Goal: Task Accomplishment & Management: Manage account settings

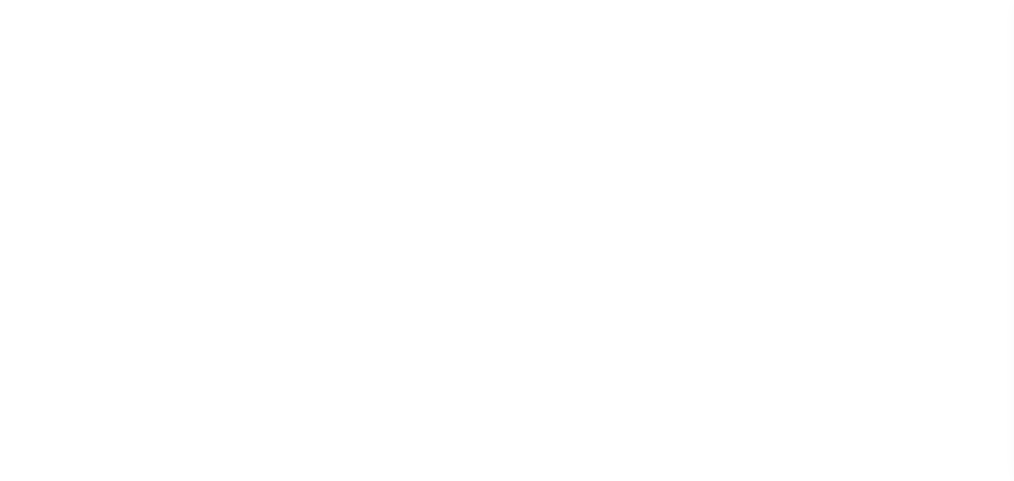
select select "200"
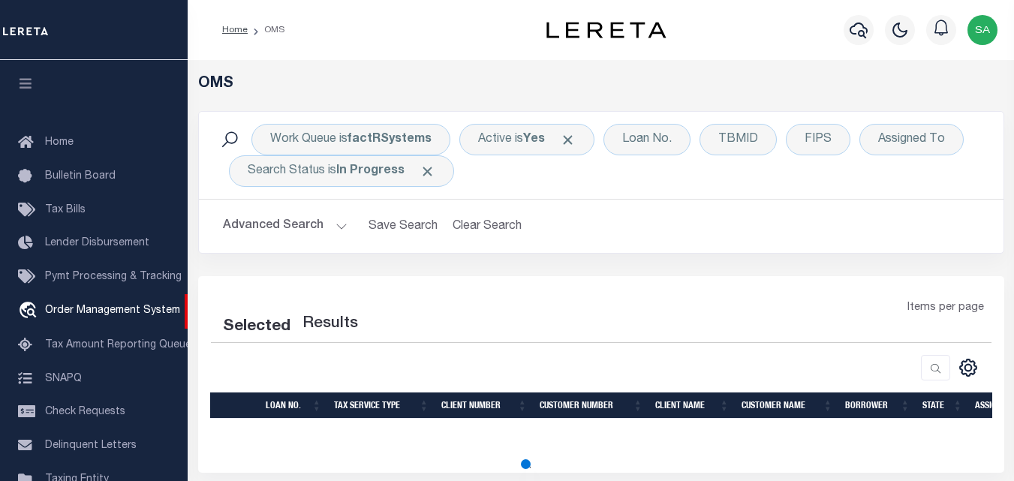
select select "200"
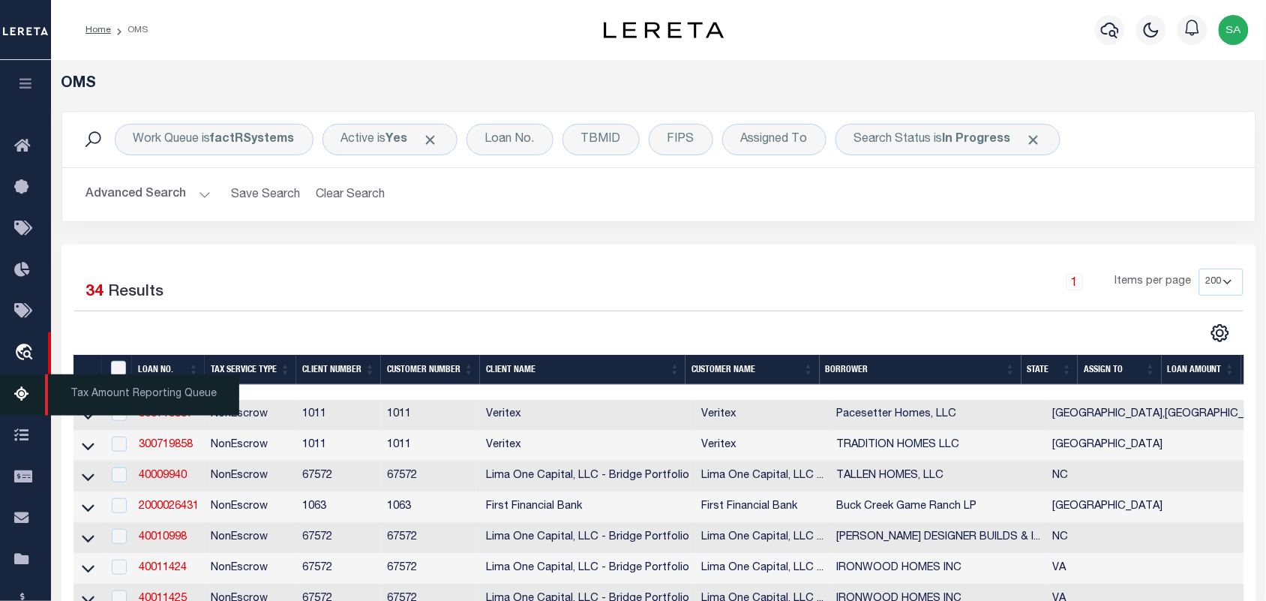
click at [34, 394] on icon at bounding box center [26, 395] width 24 height 19
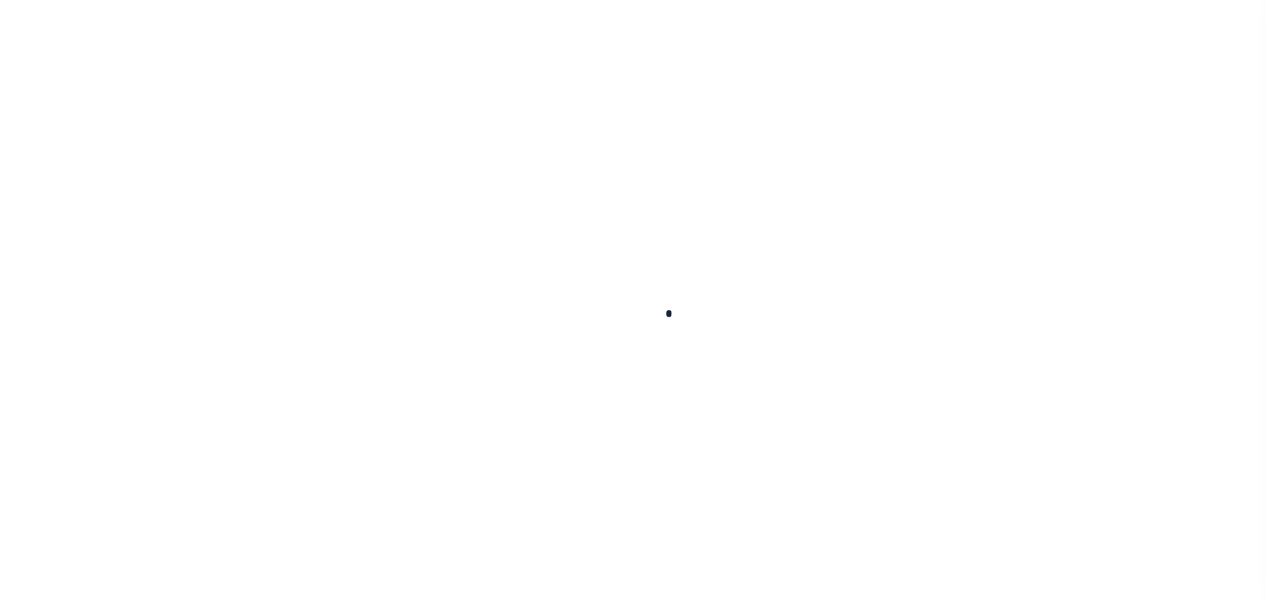
select select "100"
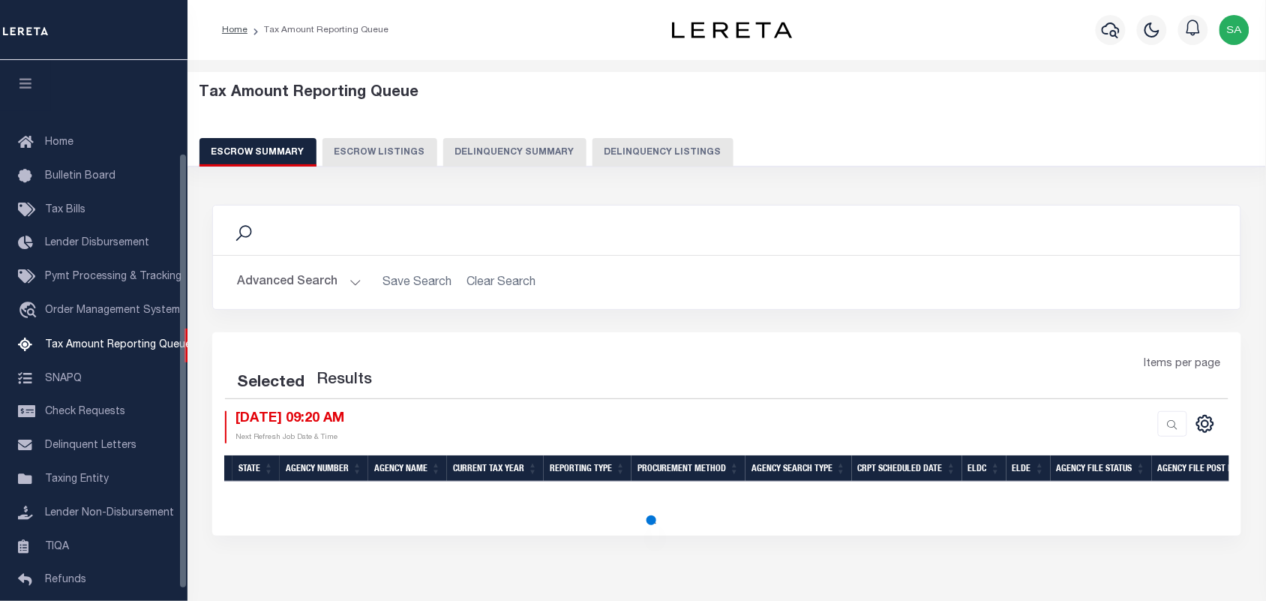
select select "100"
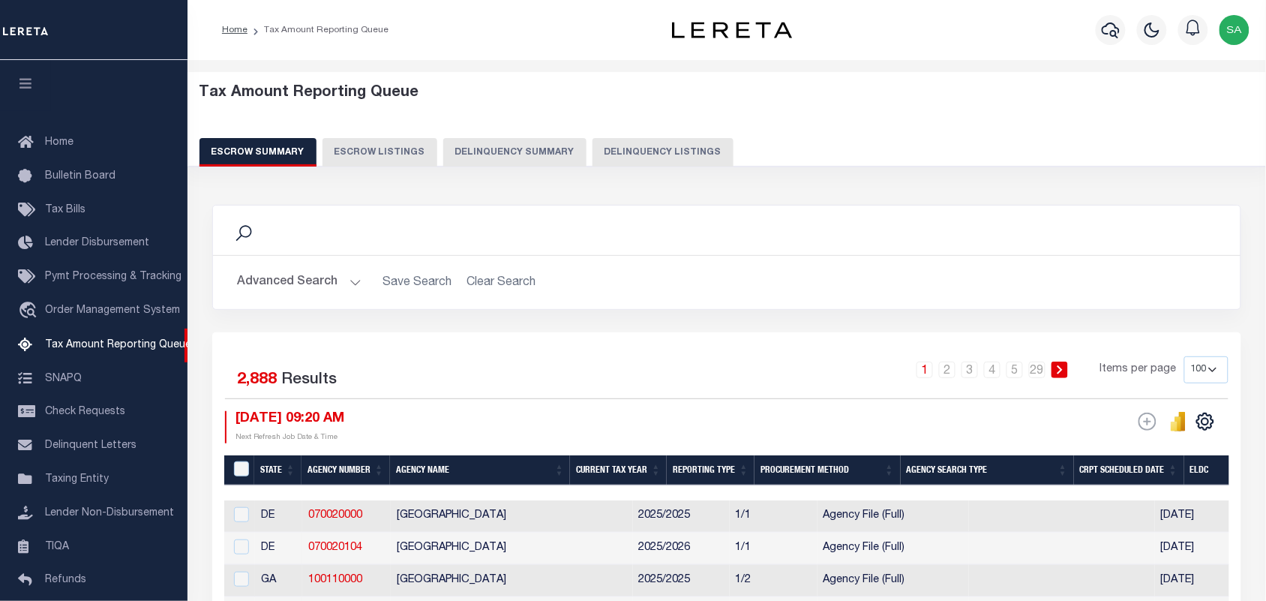
scroll to position [115, 0]
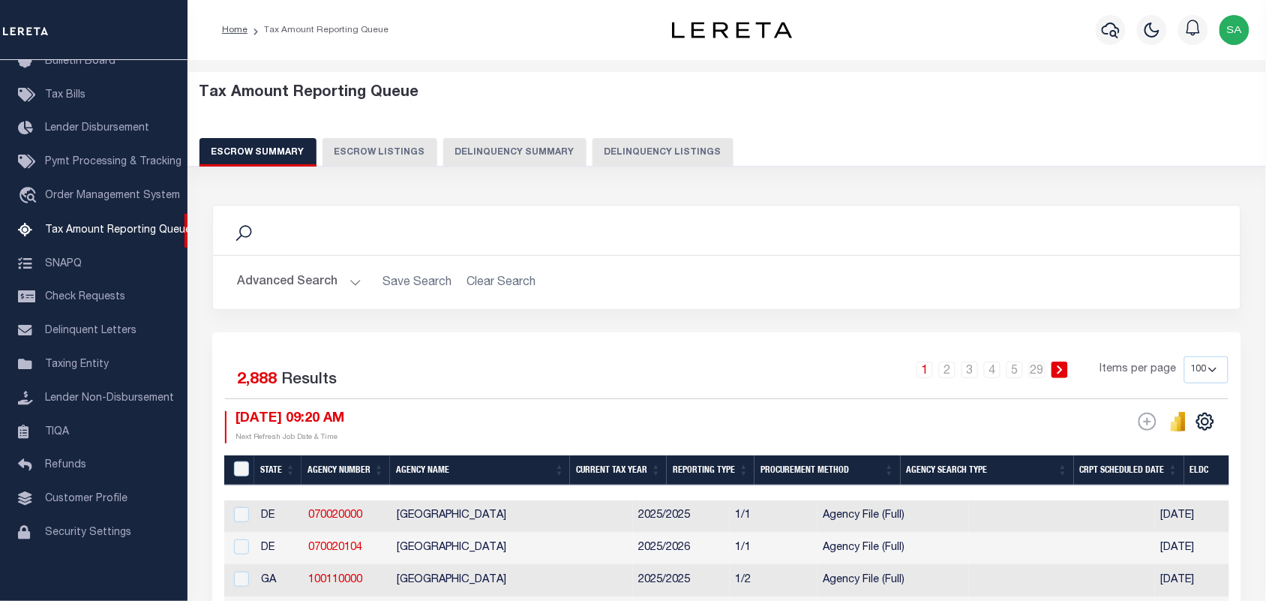
drag, startPoint x: 616, startPoint y: 152, endPoint x: 617, endPoint y: 180, distance: 28.5
click at [616, 152] on button "Delinquency Listings" at bounding box center [663, 152] width 141 height 29
select select
select select "100"
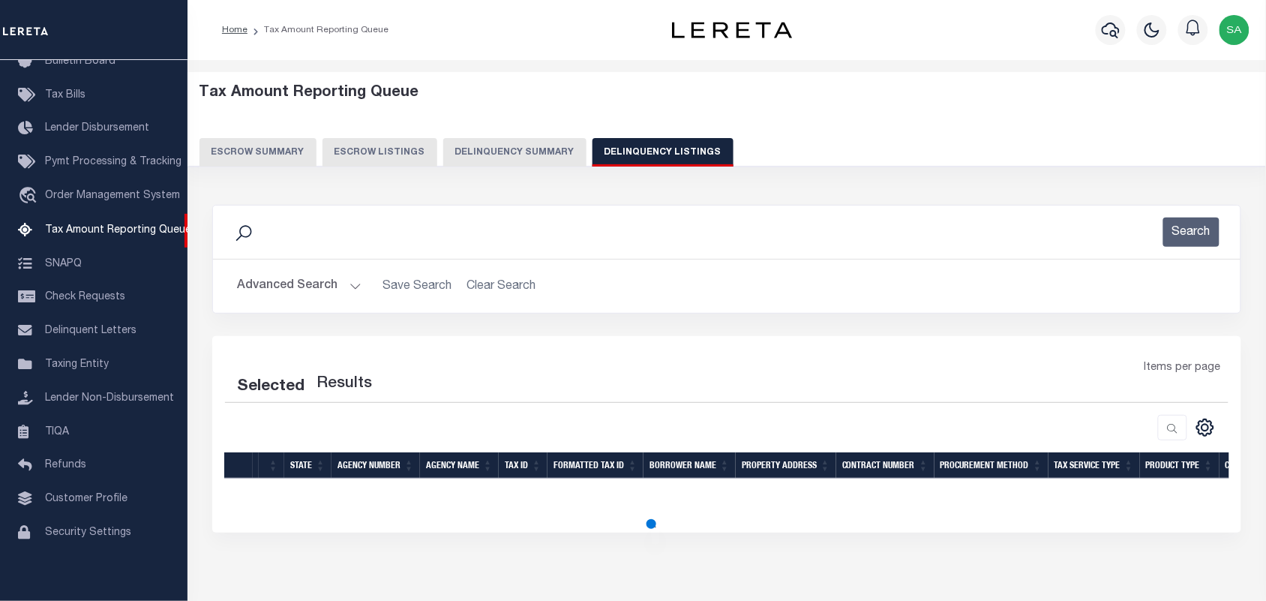
select select "100"
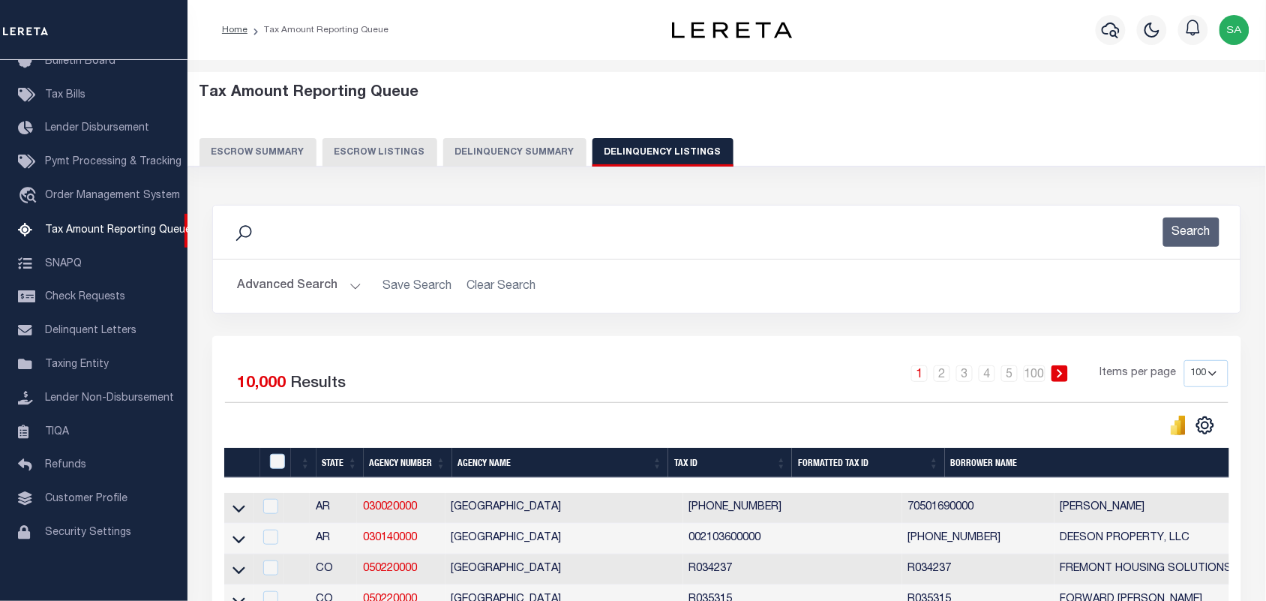
scroll to position [94, 0]
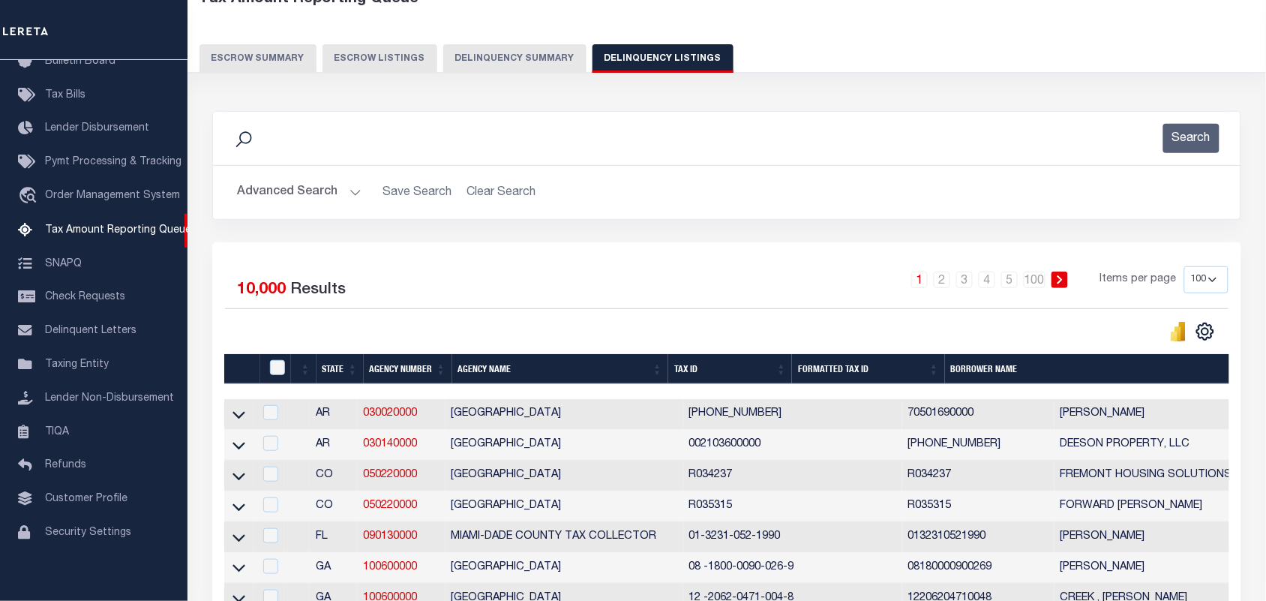
click at [355, 196] on button "Advanced Search" at bounding box center [299, 192] width 125 height 29
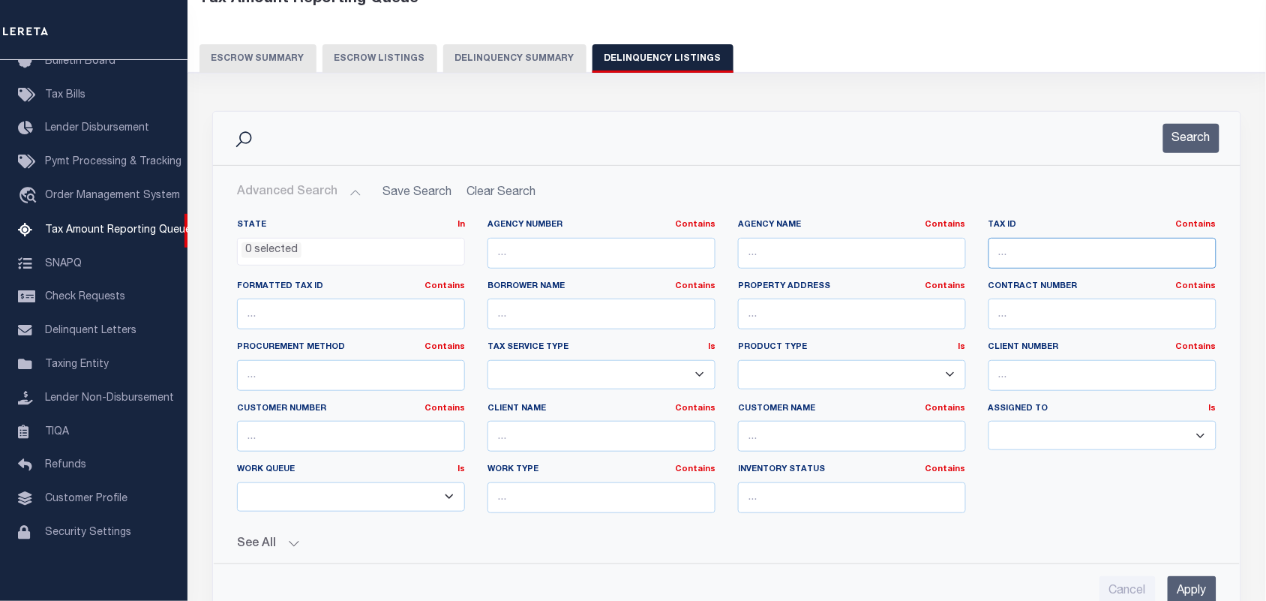
click at [1041, 242] on input "text" at bounding box center [1103, 253] width 228 height 31
paste input "106084"
type input "106084"
click at [366, 259] on ul "0 selected" at bounding box center [351, 249] width 227 height 20
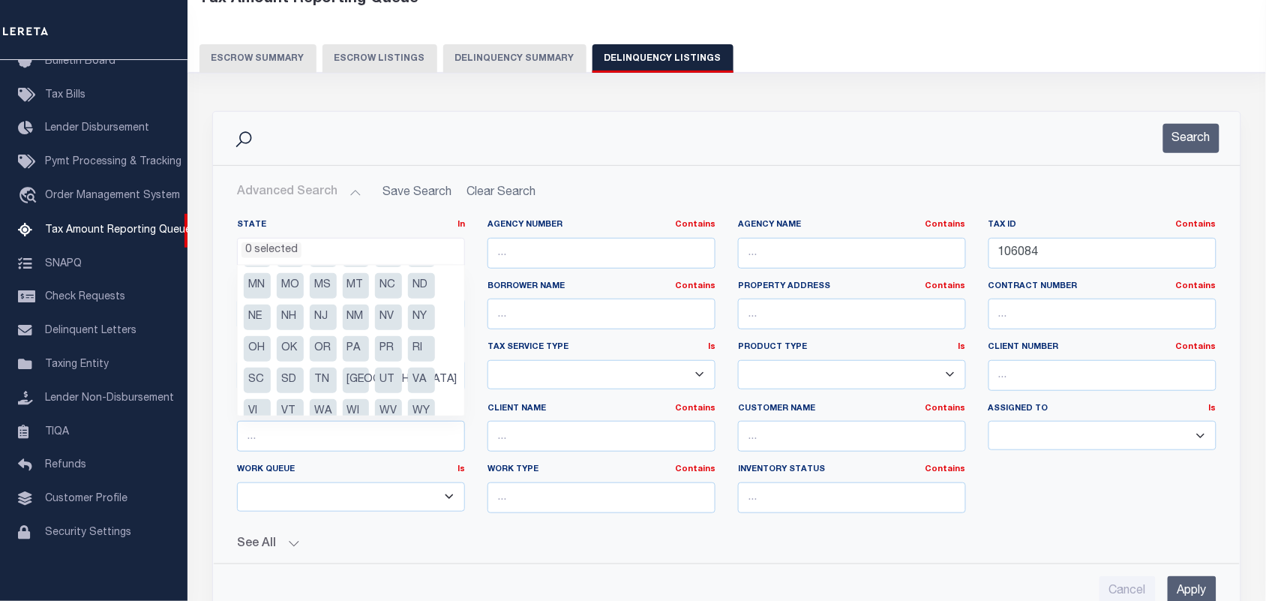
scroll to position [139, 0]
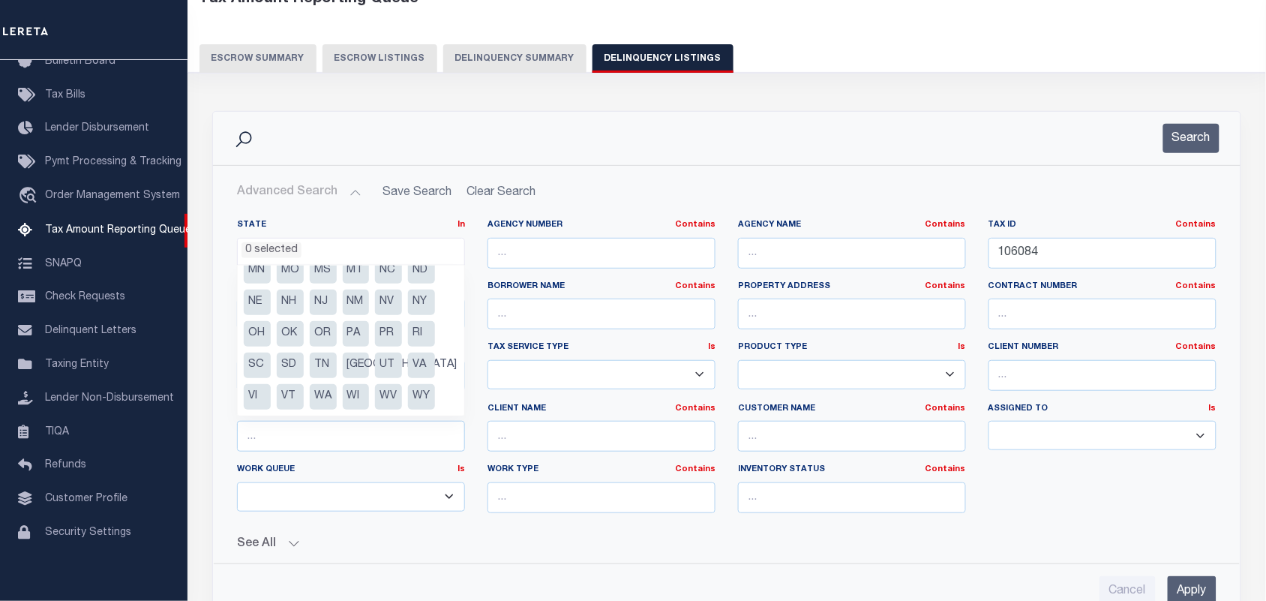
click at [350, 366] on li "[GEOGRAPHIC_DATA]" at bounding box center [356, 366] width 27 height 26
select select "[GEOGRAPHIC_DATA]"
click at [1198, 146] on button "Search" at bounding box center [1192, 138] width 56 height 29
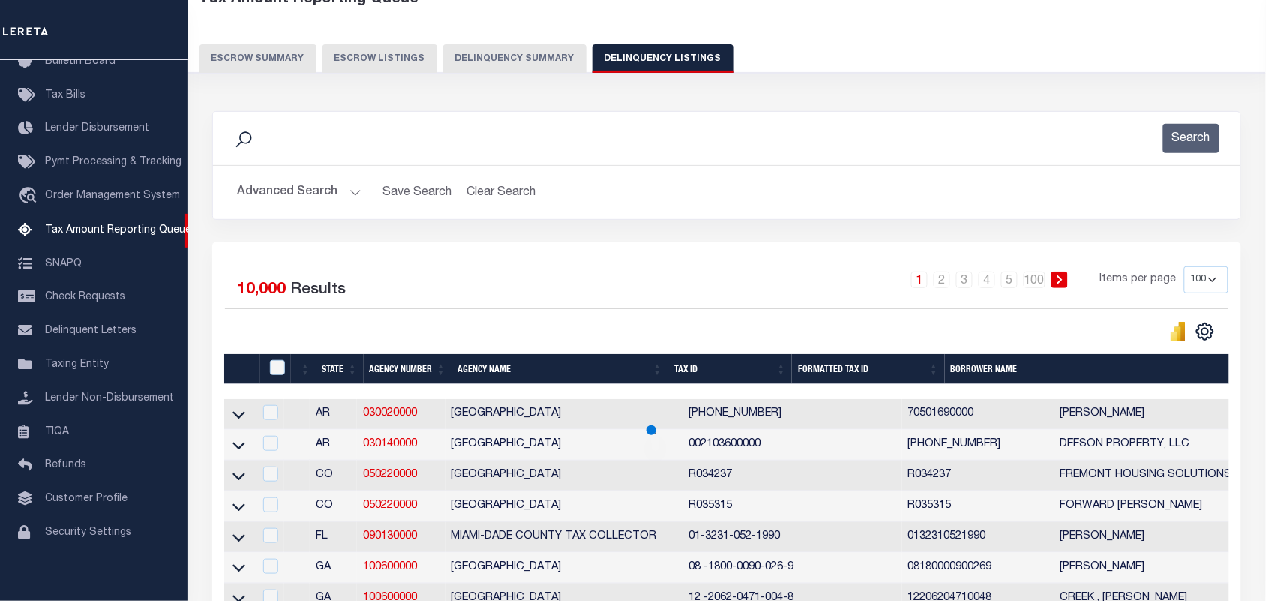
scroll to position [83, 0]
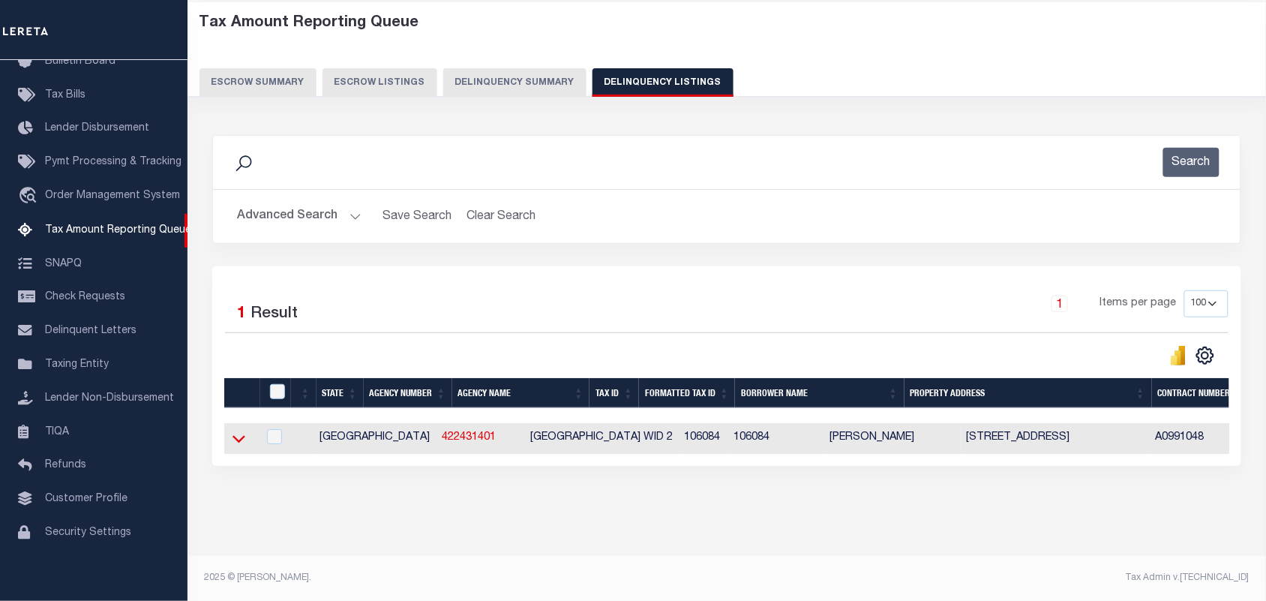
click at [235, 436] on icon at bounding box center [239, 440] width 13 height 8
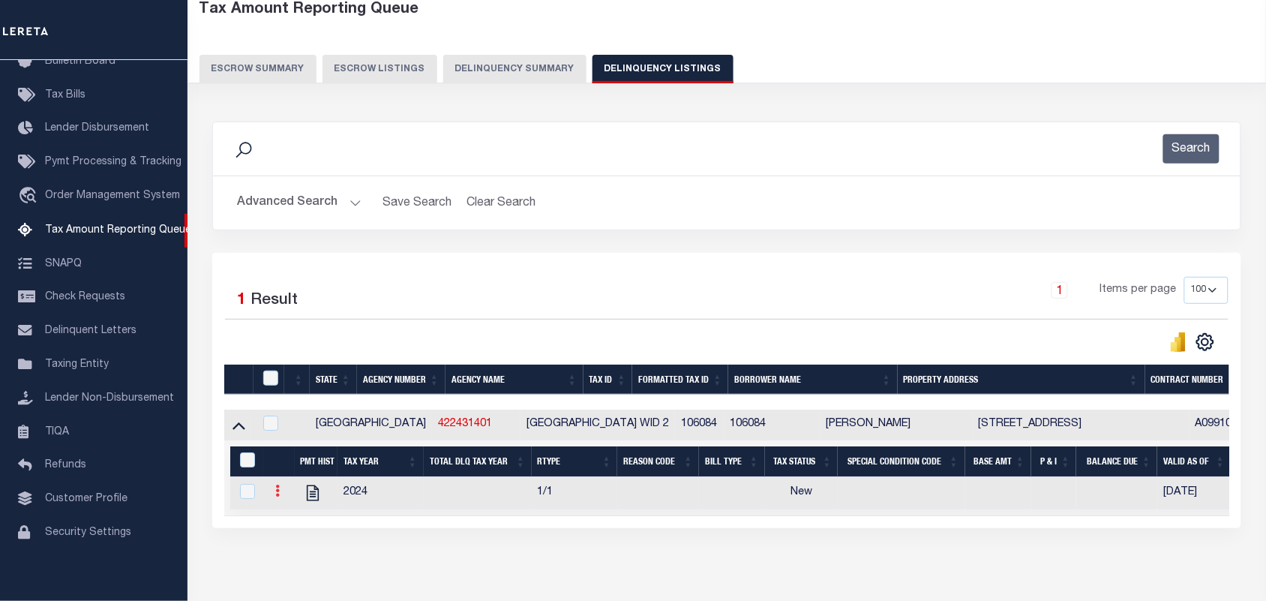
click at [278, 497] on icon at bounding box center [277, 491] width 5 height 12
click at [294, 548] on img "" at bounding box center [295, 541] width 15 height 16
select select "NW2"
select select
type input "[DATE]"
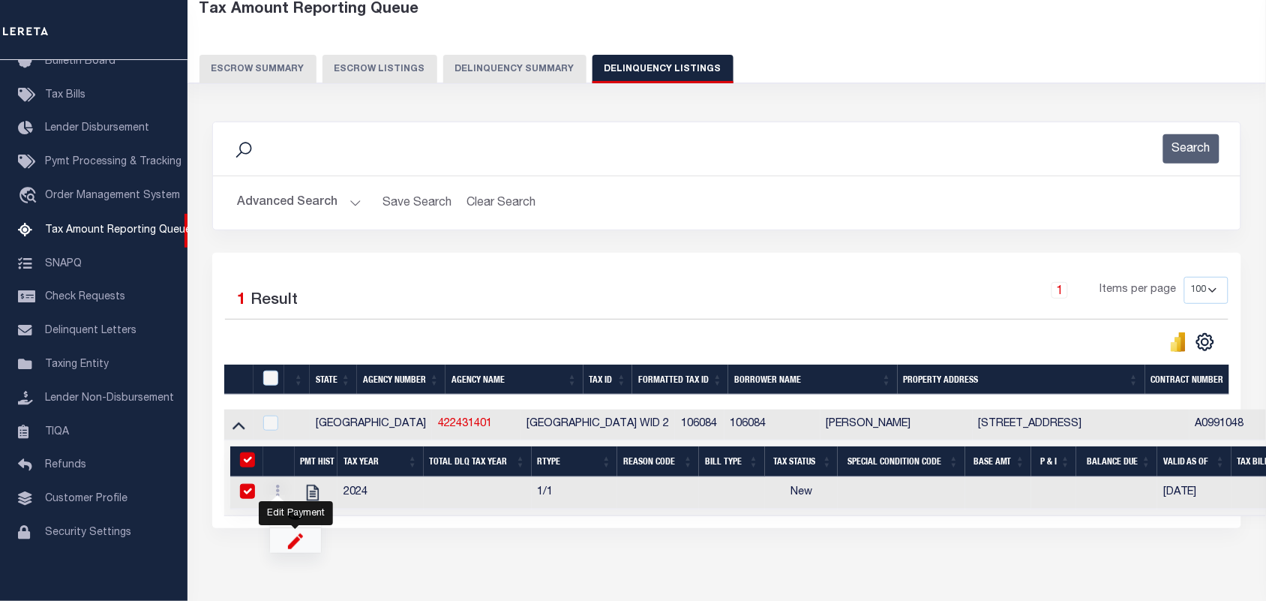
checkbox input "true"
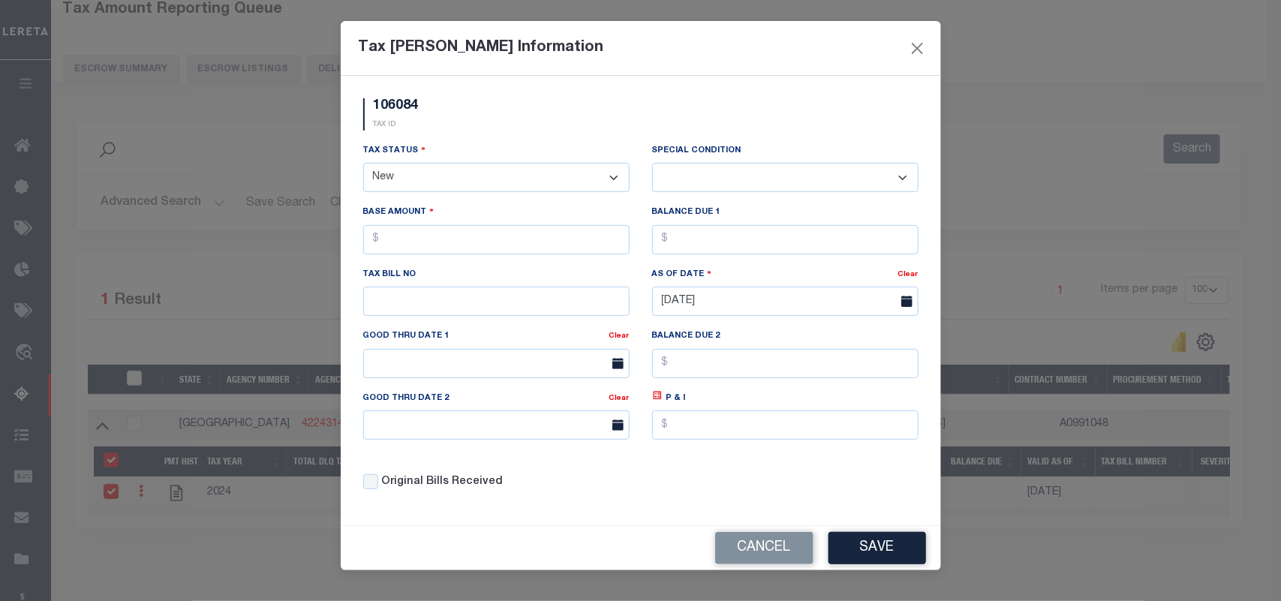
drag, startPoint x: 503, startPoint y: 177, endPoint x: 541, endPoint y: 186, distance: 39.3
click at [503, 177] on select "- Select Status - Open Due/Unpaid Paid Incomplete No Tax Due Internal Refund Pr…" at bounding box center [496, 177] width 266 height 29
click at [579, 185] on select "- Select Status - Open Due/Unpaid Paid Incomplete No Tax Due Internal Refund Pr…" at bounding box center [496, 177] width 266 height 29
click at [612, 180] on select "- Select Status - Open Due/Unpaid Paid Incomplete No Tax Due Internal Refund Pr…" at bounding box center [496, 177] width 266 height 29
select select "NTX"
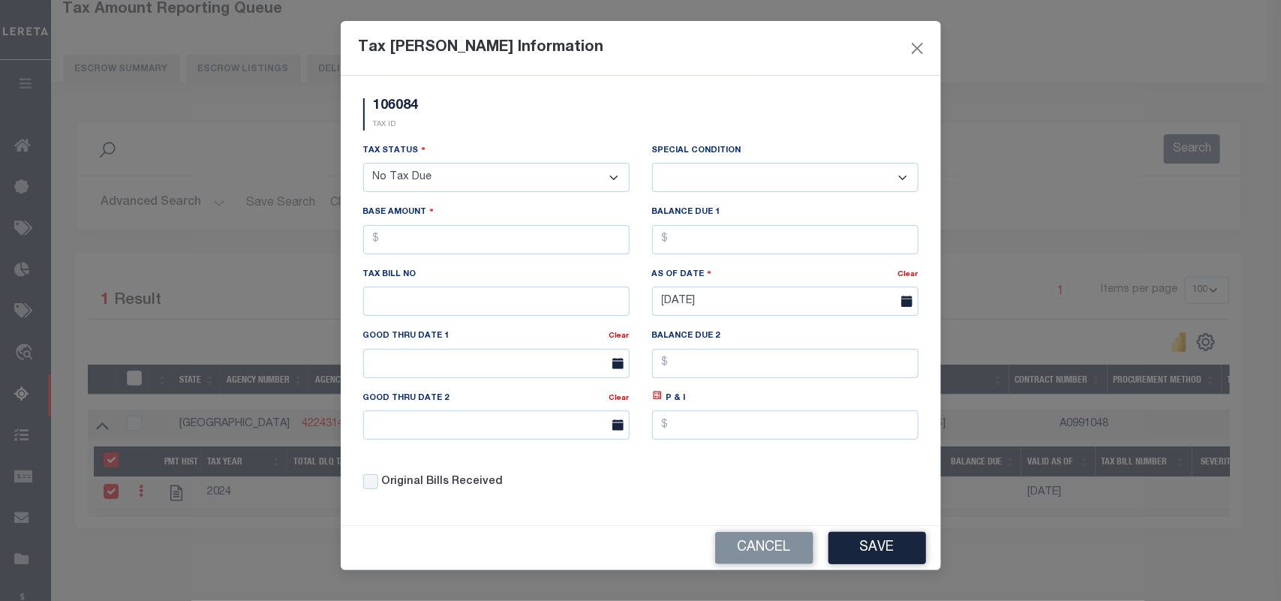
click at [363, 164] on select "- Select Status - Open Due/Unpaid Paid Incomplete No Tax Due Internal Refund Pr…" at bounding box center [496, 177] width 266 height 29
select select "0"
click at [748, 178] on select "-- Select Special Condition -- 3RD PARTY TAX LIEN AGENCY TAX LIEN (A.K.A Inside…" at bounding box center [785, 177] width 266 height 29
click at [567, 215] on div "Base Amount" at bounding box center [496, 229] width 266 height 50
click at [875, 564] on button "Save" at bounding box center [877, 548] width 98 height 32
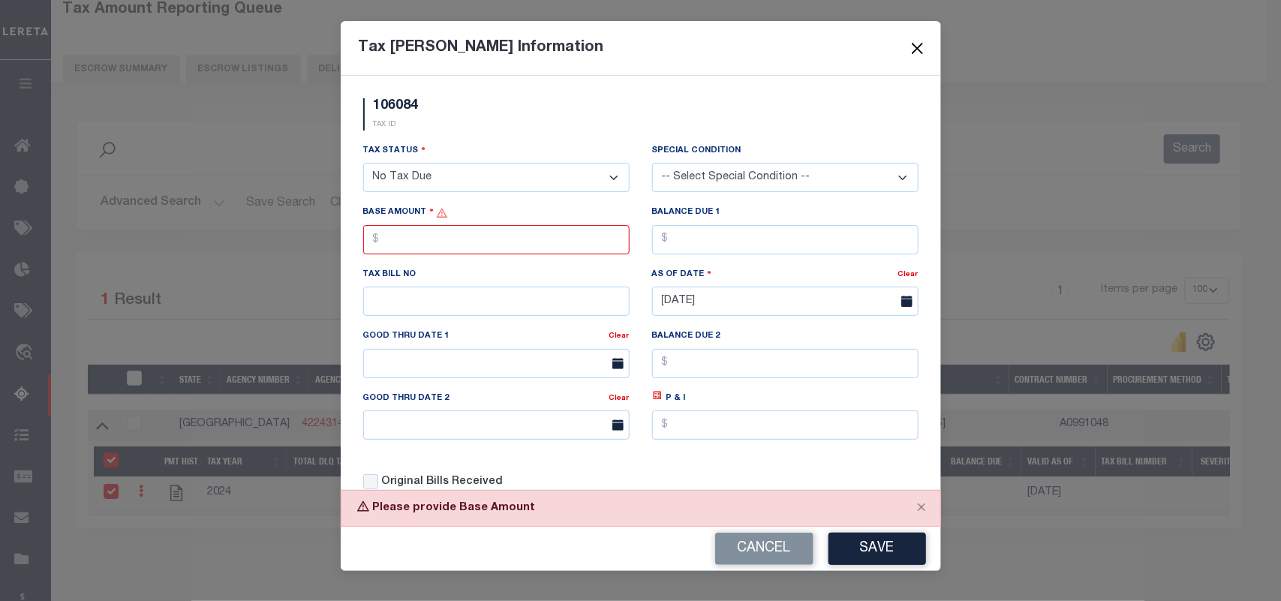
click at [916, 46] on button "Close" at bounding box center [917, 48] width 20 height 20
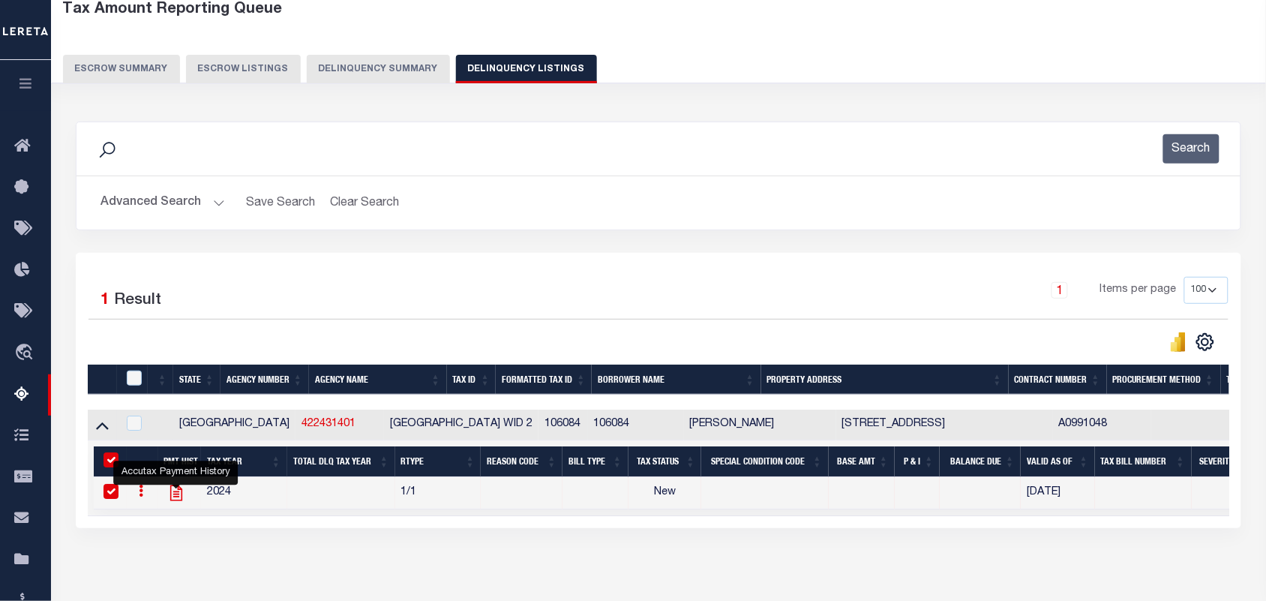
click at [174, 501] on icon "" at bounding box center [176, 493] width 12 height 16
checkbox input "false"
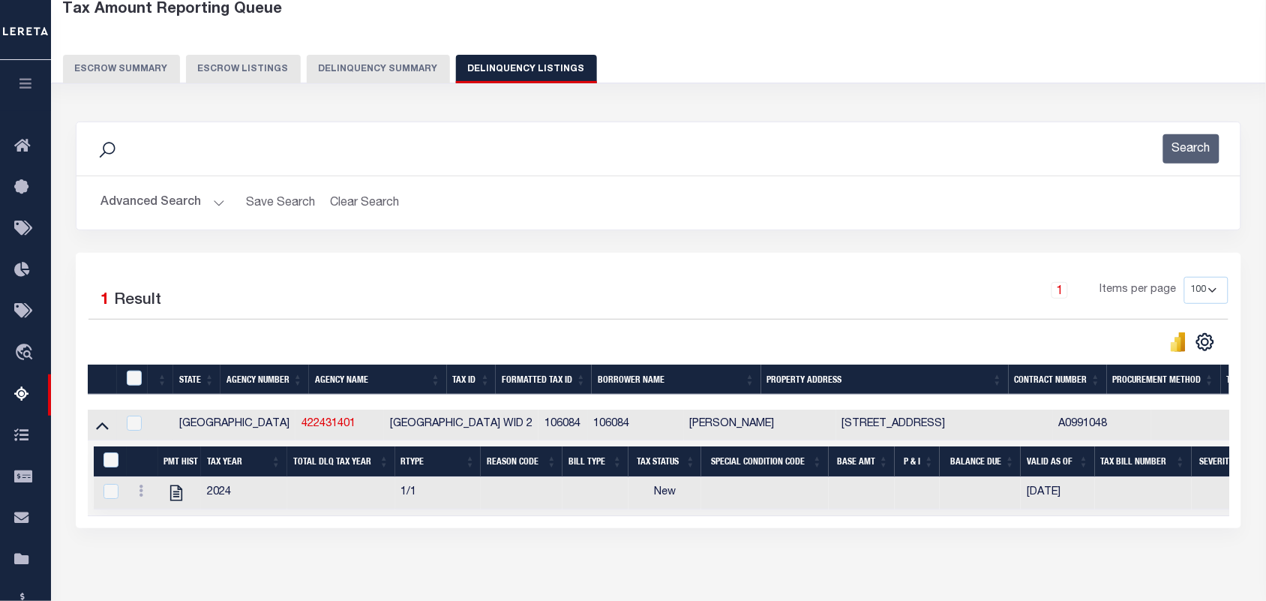
click at [212, 206] on button "Advanced Search" at bounding box center [163, 202] width 125 height 29
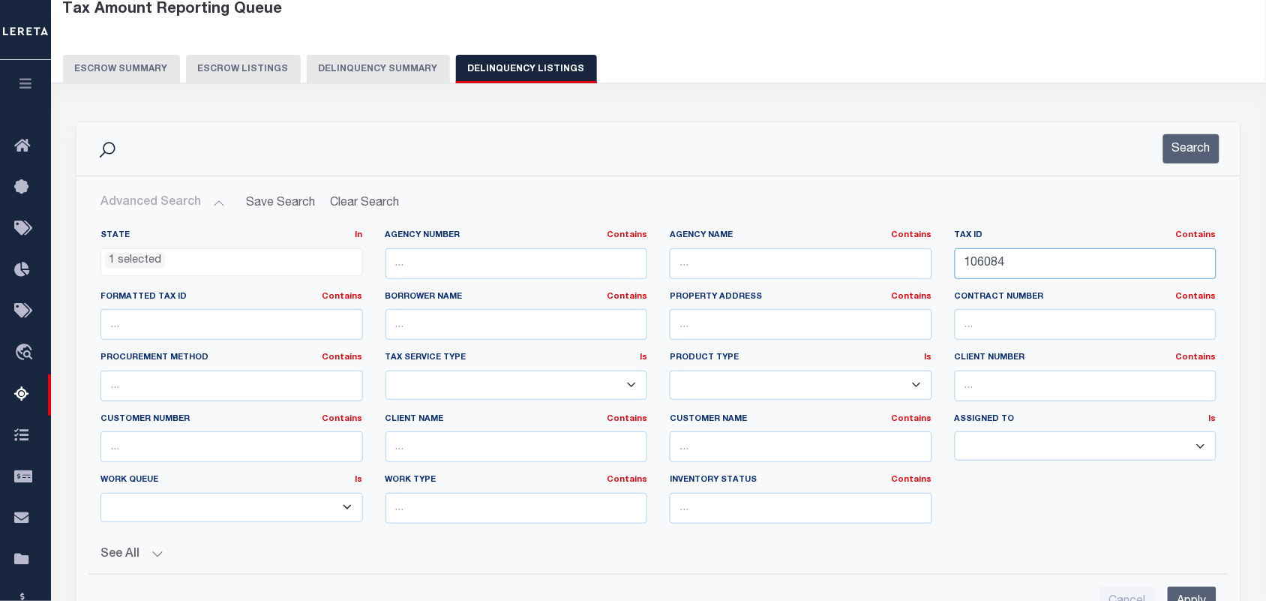
drag, startPoint x: 977, startPoint y: 261, endPoint x: 838, endPoint y: 263, distance: 138.8
click at [831, 263] on div "State In In AK AL AR AZ CA CO CT DC DE FL GA GU HI IA ID IL IN KS KY LA MA MD M…" at bounding box center [658, 383] width 1139 height 306
paste input "2376"
type input "2376"
click at [1197, 147] on button "Search" at bounding box center [1192, 148] width 56 height 29
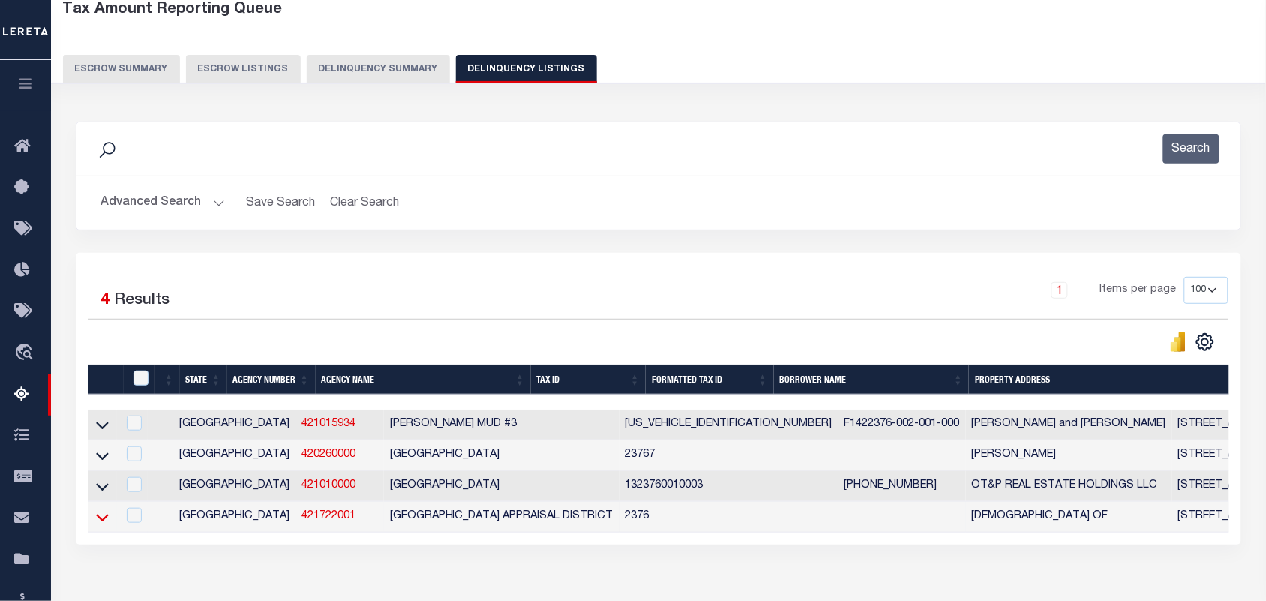
click at [102, 525] on icon at bounding box center [102, 517] width 13 height 16
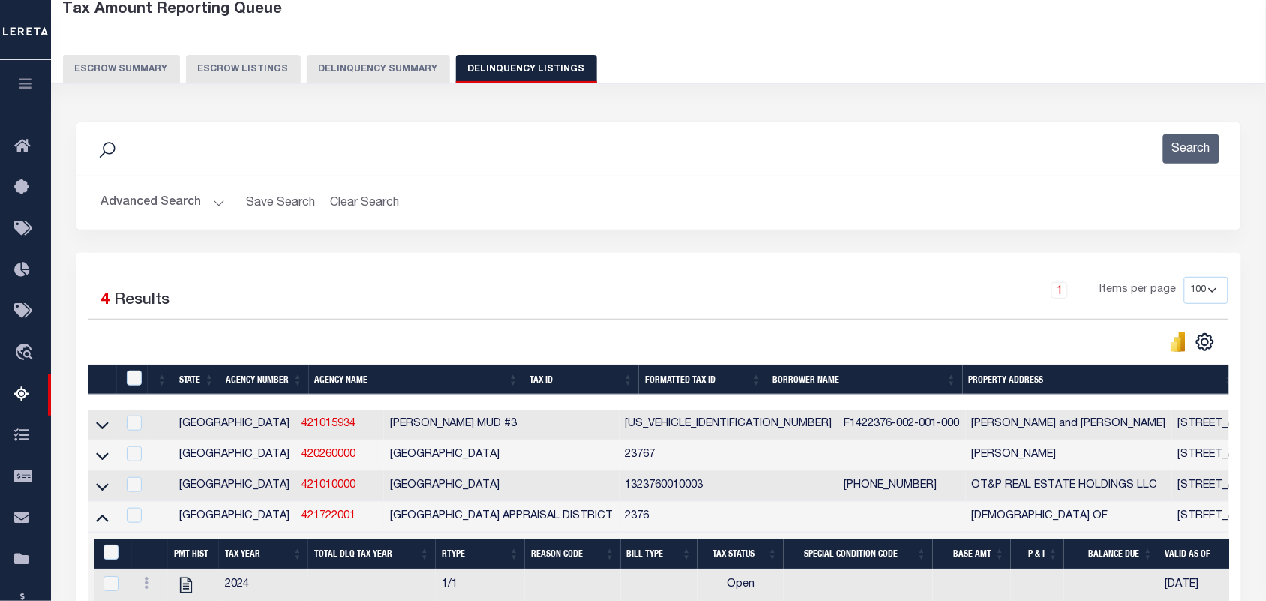
scroll to position [256, 0]
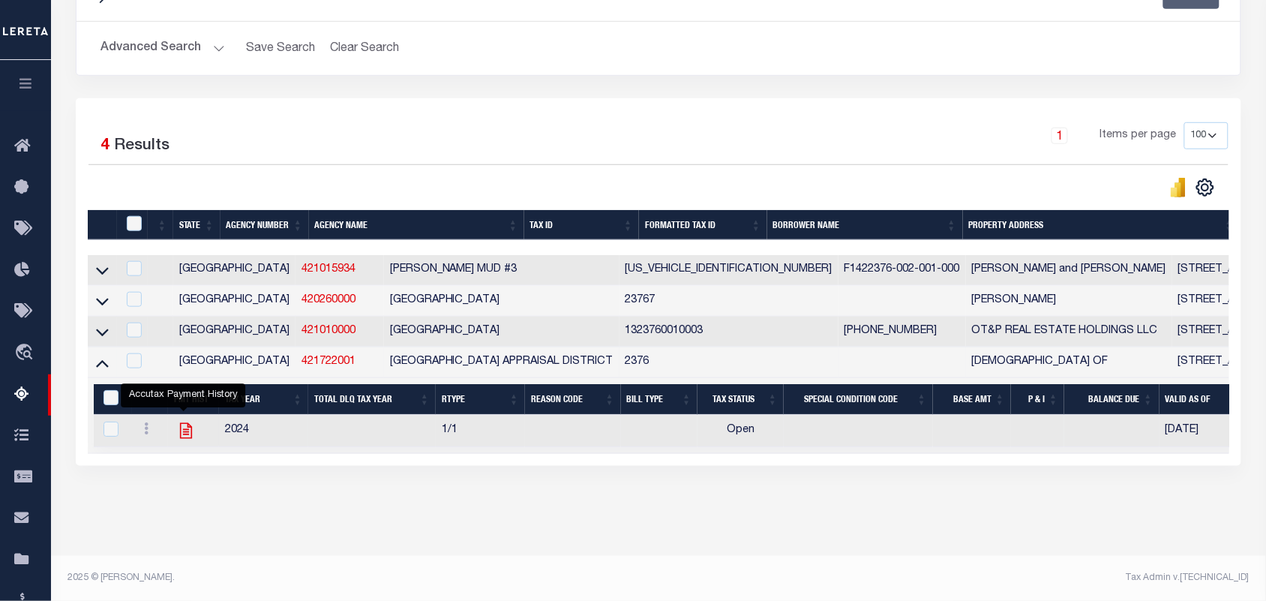
click at [184, 424] on icon "" at bounding box center [186, 431] width 20 height 20
checkbox input "true"
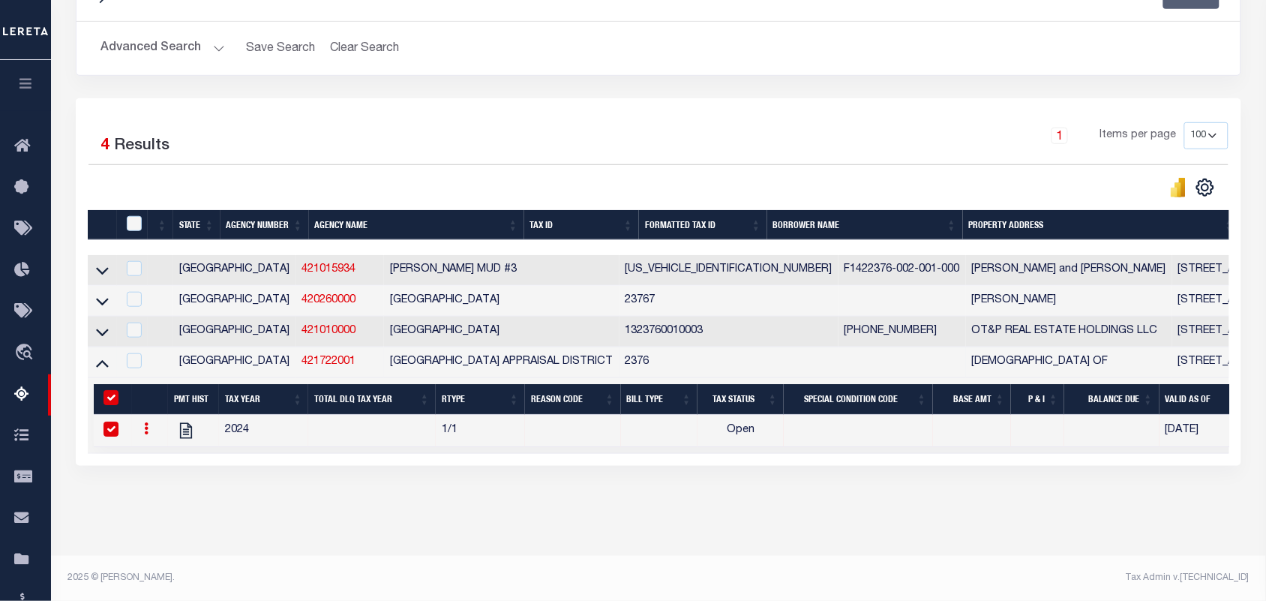
click at [218, 34] on button "Advanced Search" at bounding box center [163, 48] width 125 height 29
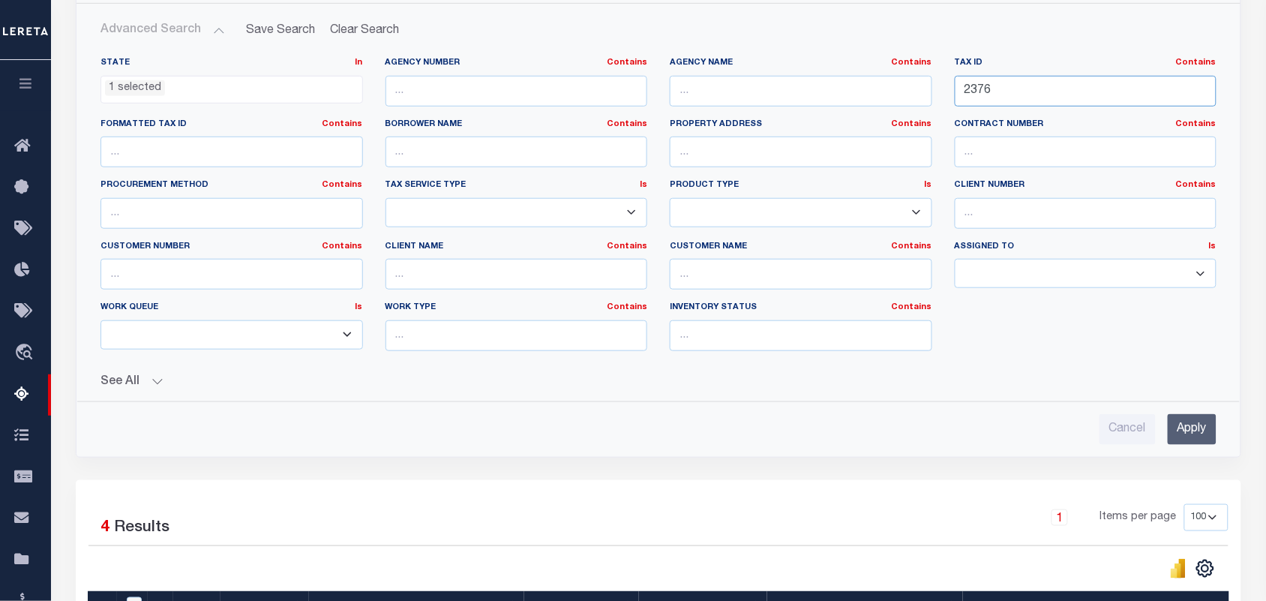
drag, startPoint x: 1026, startPoint y: 87, endPoint x: 927, endPoint y: 90, distance: 99.8
click at [927, 90] on div "State In In AK AL AR AZ CA CO CT DC DE FL GA GU HI IA ID IL IN KS KY LA MA MD M…" at bounding box center [658, 210] width 1139 height 306
paste input "141217"
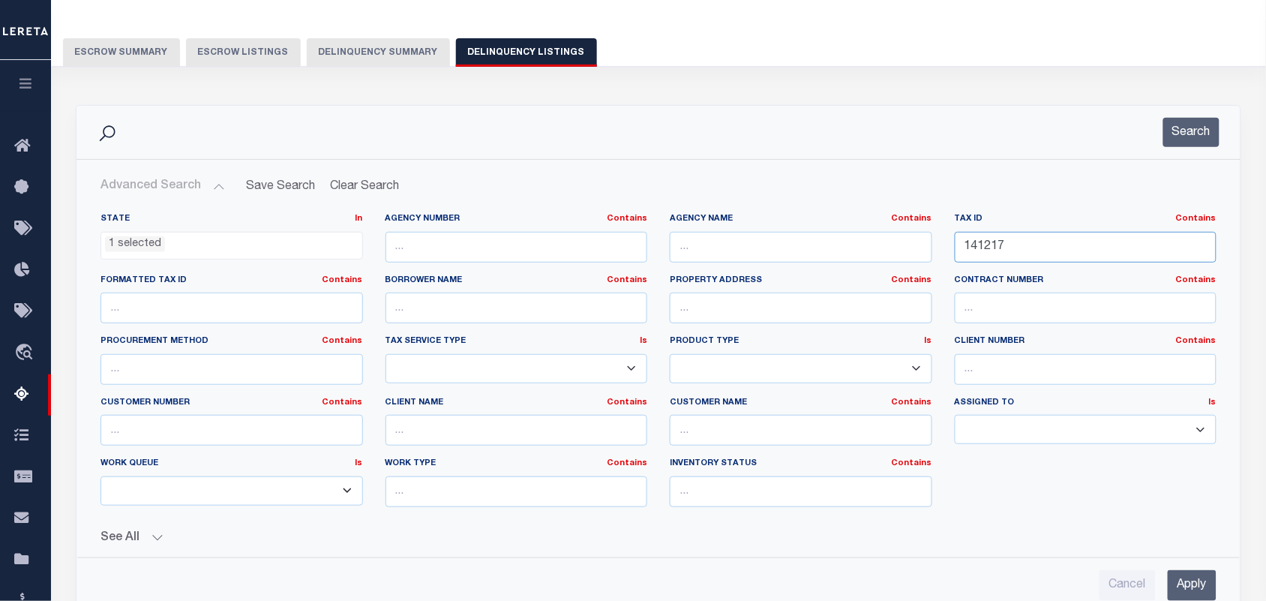
scroll to position [68, 0]
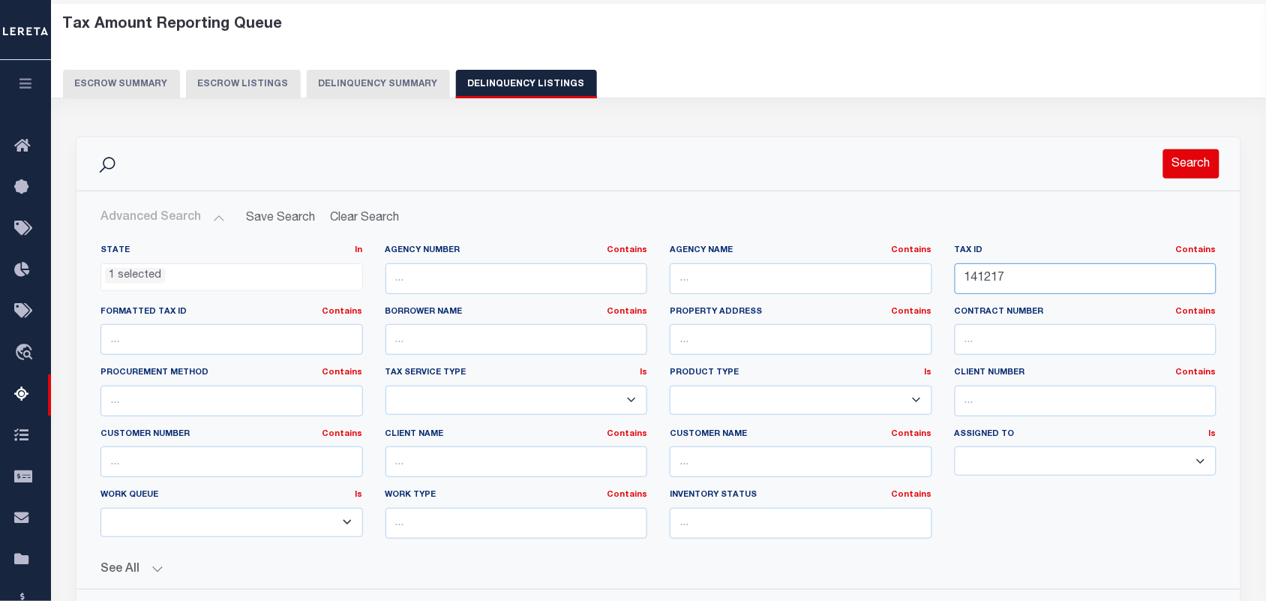
type input "141217"
click at [1190, 165] on button "Search" at bounding box center [1192, 163] width 56 height 29
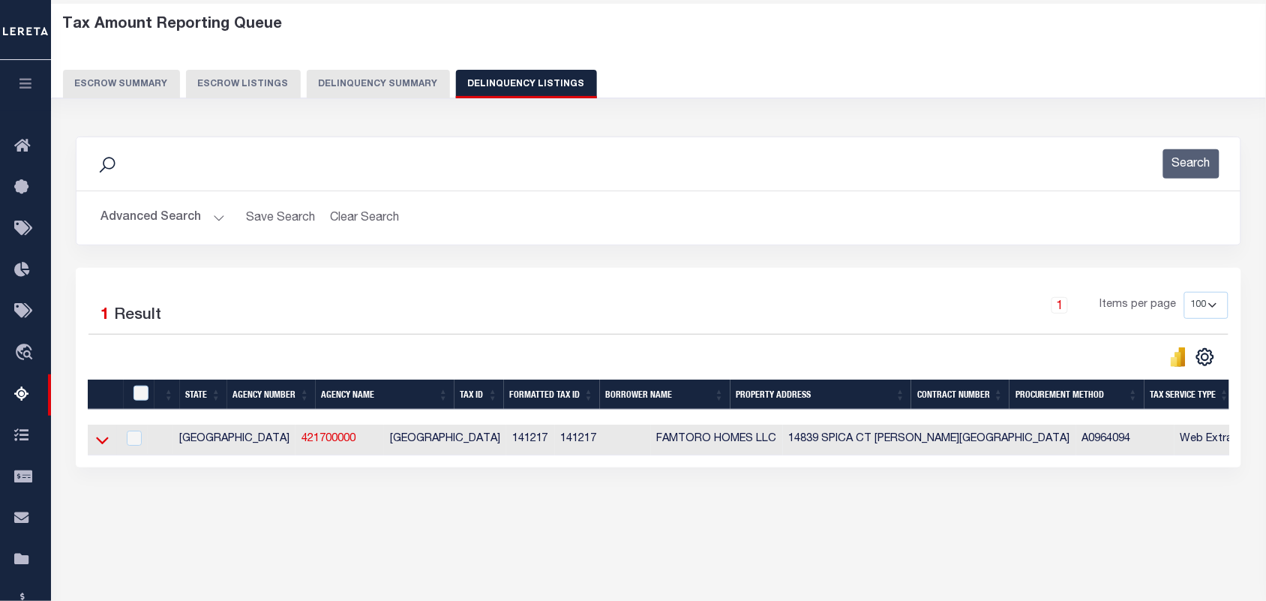
click at [102, 444] on icon at bounding box center [102, 440] width 13 height 16
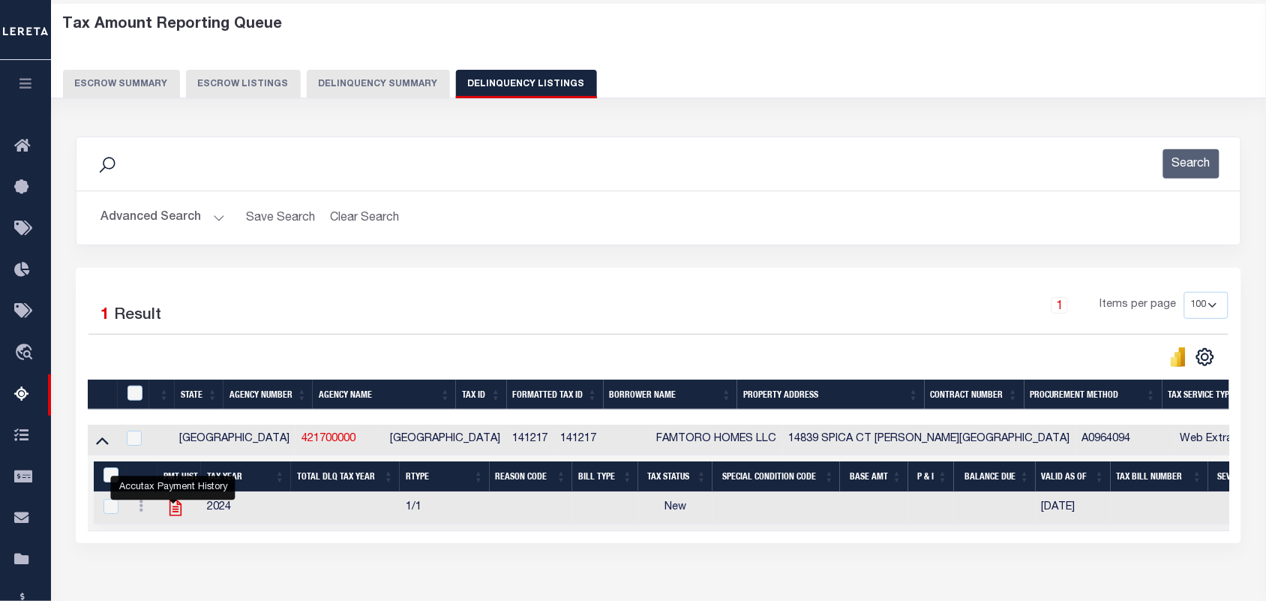
click at [170, 515] on icon "" at bounding box center [176, 508] width 20 height 20
checkbox input "true"
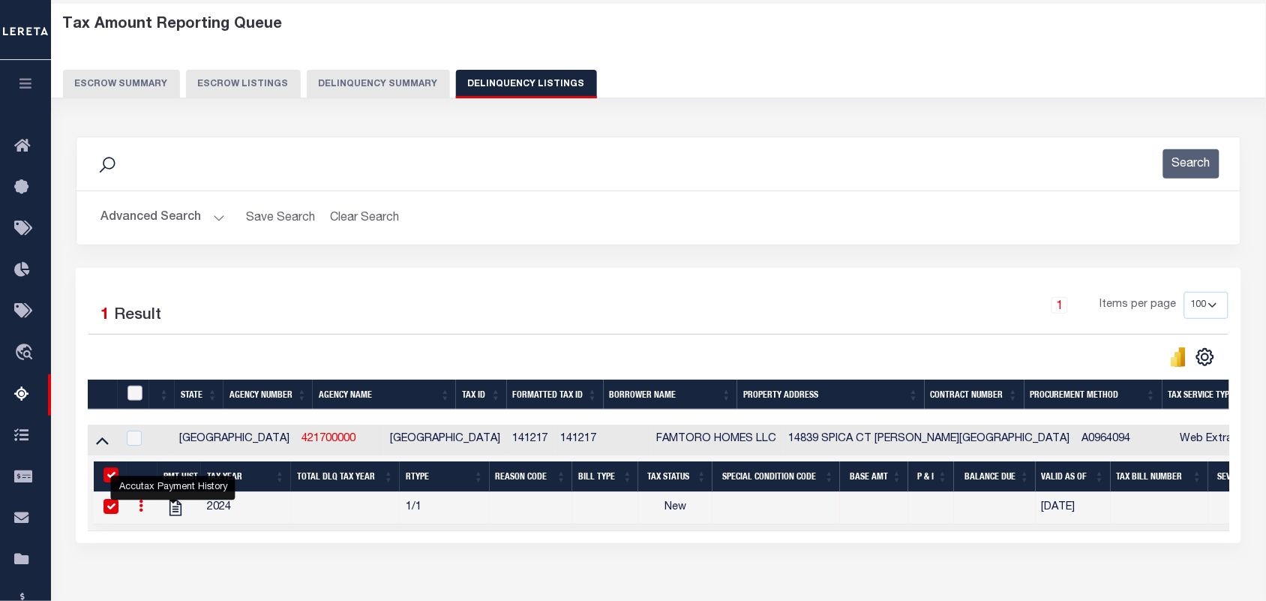
click at [136, 396] on input "checkbox" at bounding box center [135, 393] width 15 height 15
checkbox input "true"
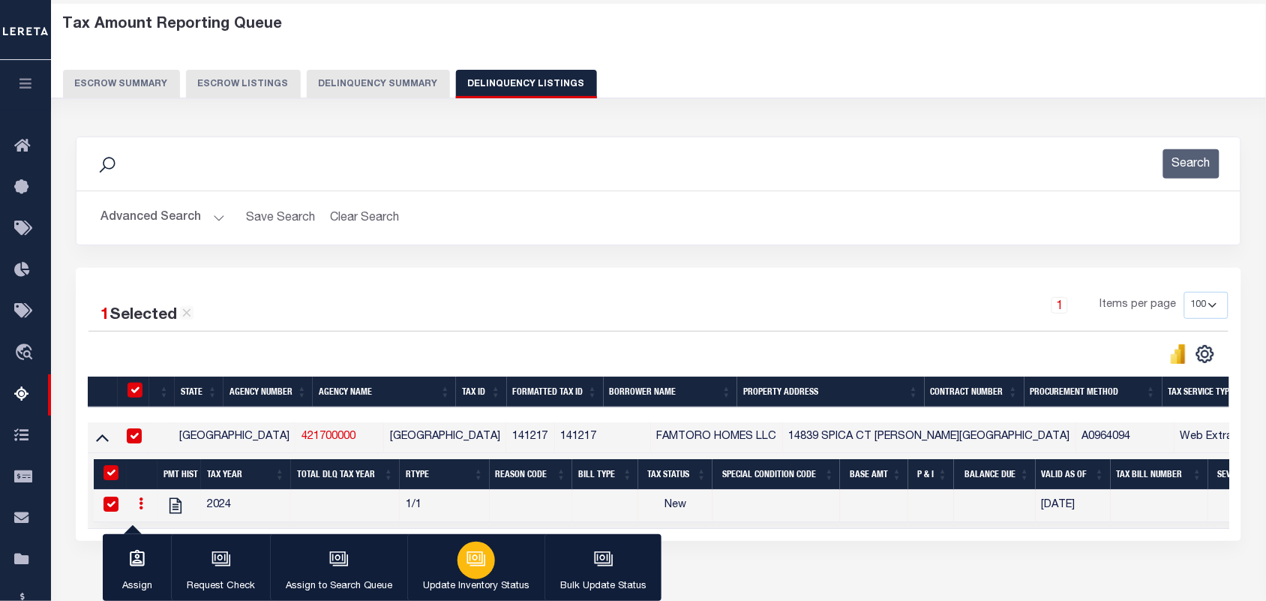
click at [470, 557] on icon "button" at bounding box center [477, 559] width 20 height 20
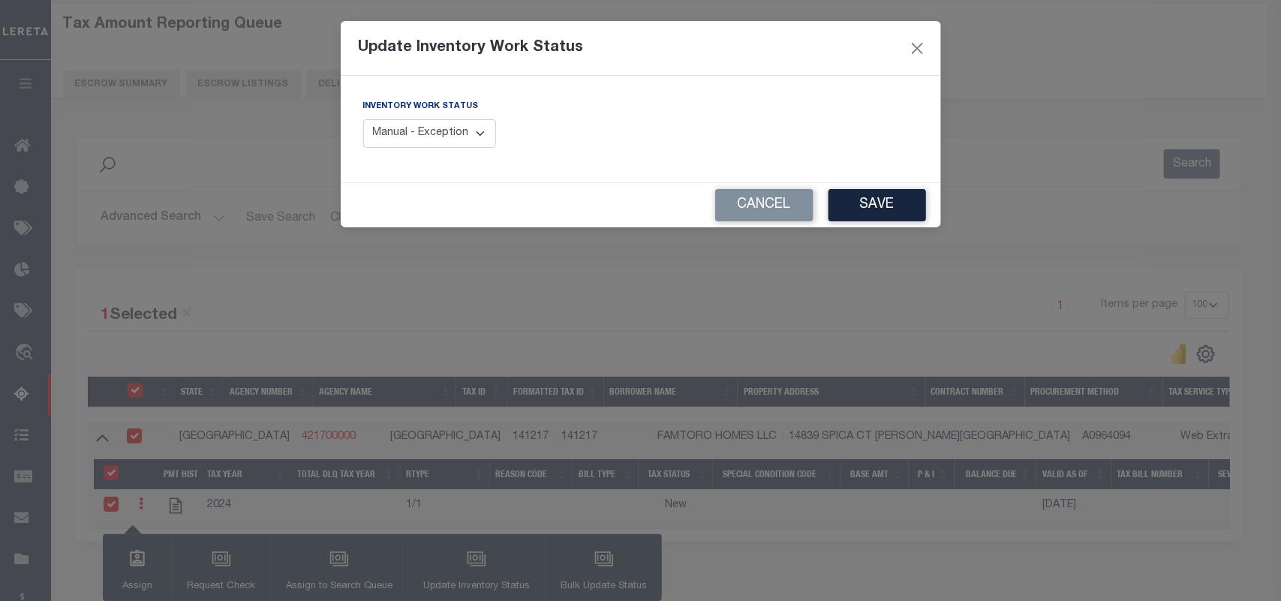
drag, startPoint x: 470, startPoint y: 136, endPoint x: 469, endPoint y: 147, distance: 11.3
click at [470, 136] on select "Manual - Exception Pended - Awaiting Search Late Add Exception Completed" at bounding box center [430, 133] width 134 height 29
select select "4"
click at [363, 119] on select "Manual - Exception Pended - Awaiting Search Late Add Exception Completed" at bounding box center [430, 133] width 134 height 29
click at [875, 200] on button "Save" at bounding box center [877, 205] width 98 height 32
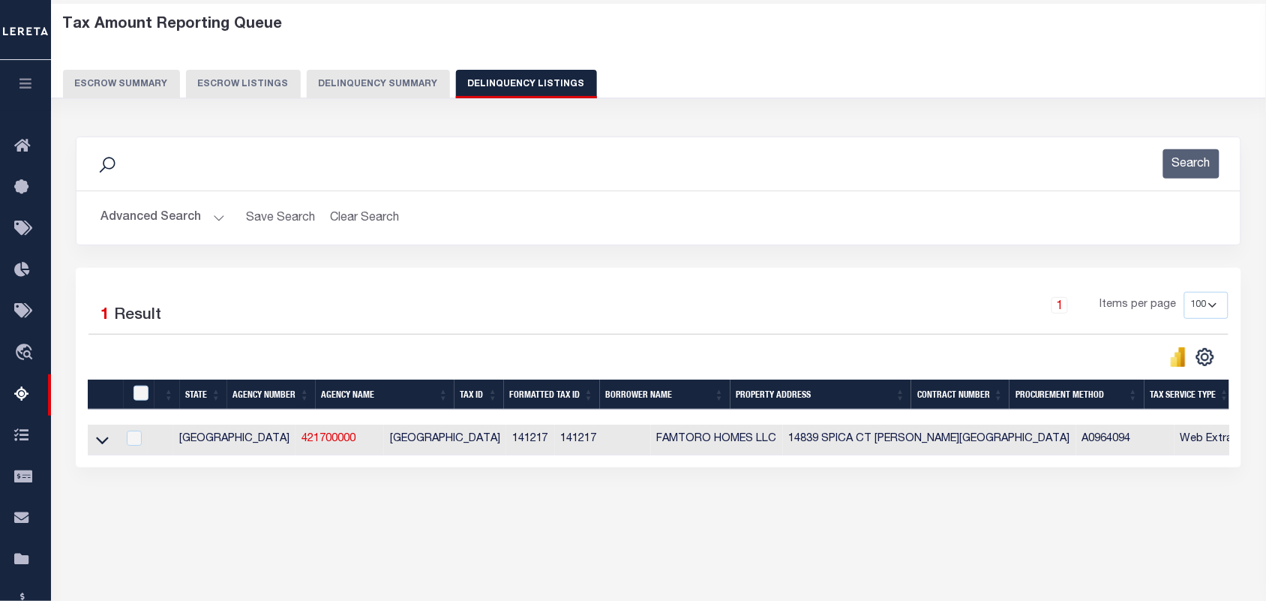
click at [218, 221] on button "Advanced Search" at bounding box center [163, 217] width 125 height 29
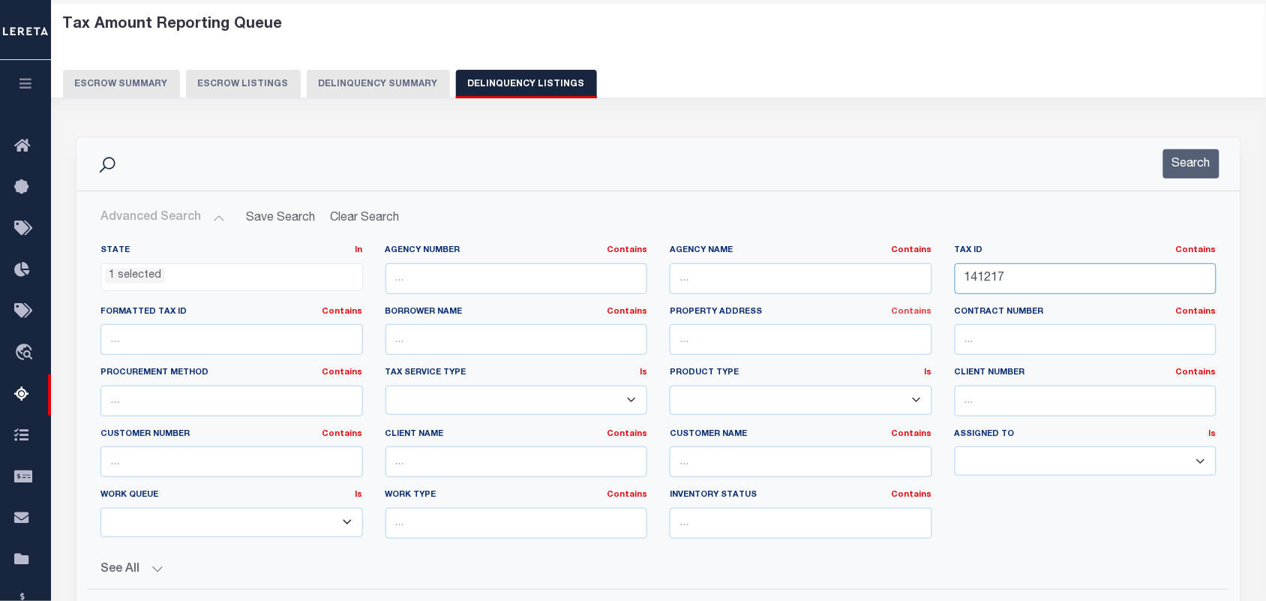
click at [899, 312] on div "State In In AK AL AR AZ CA CO CT DC DE FL GA GU HI IA ID IL IN KS KY LA MA MD M…" at bounding box center [658, 398] width 1139 height 306
paste input "8"
type input "141218"
click at [1209, 158] on button "Search" at bounding box center [1192, 163] width 56 height 29
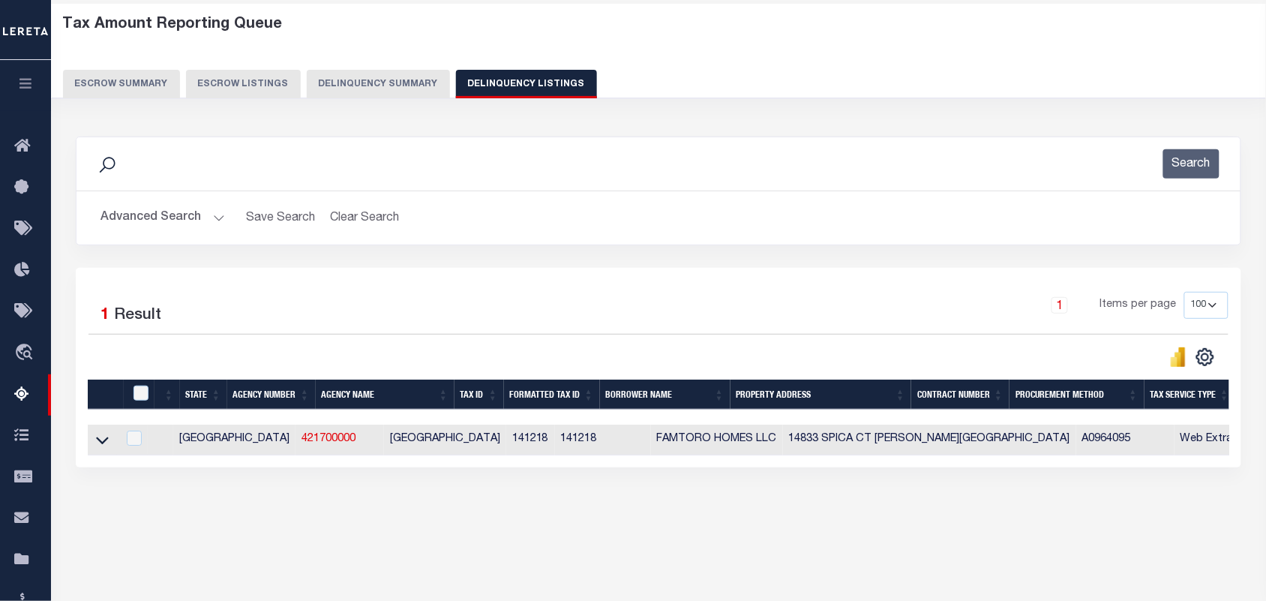
drag, startPoint x: 96, startPoint y: 443, endPoint x: 1260, endPoint y: 398, distance: 1165.2
click at [96, 443] on icon at bounding box center [102, 441] width 13 height 8
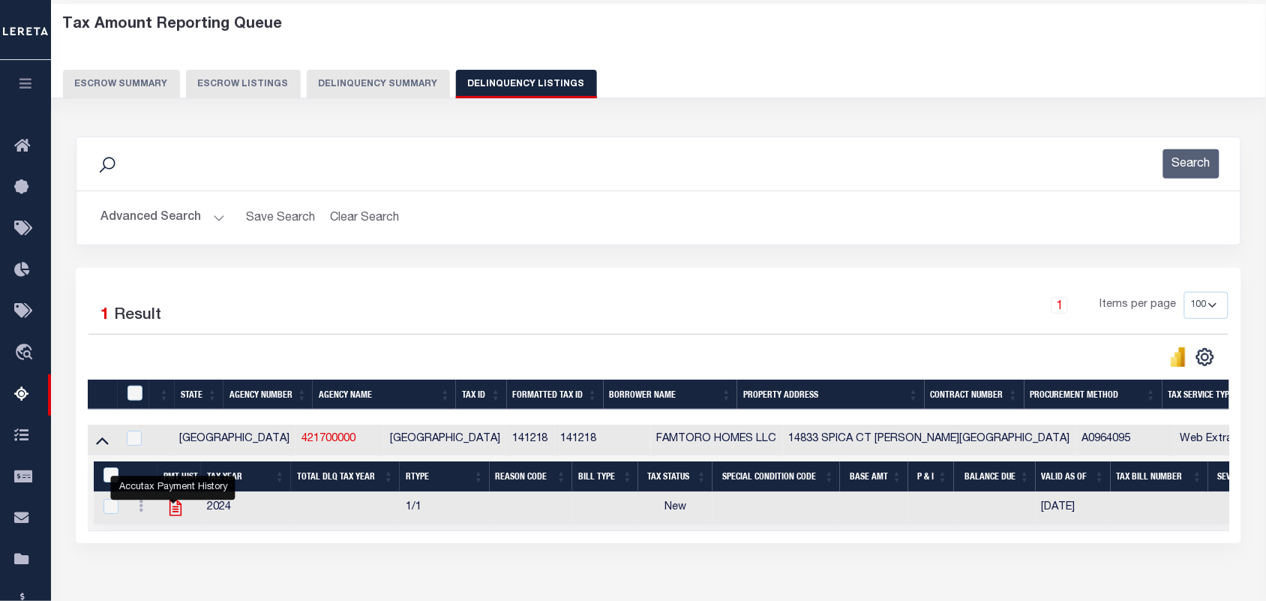
click at [169, 511] on icon "" at bounding box center [176, 508] width 20 height 20
checkbox input "true"
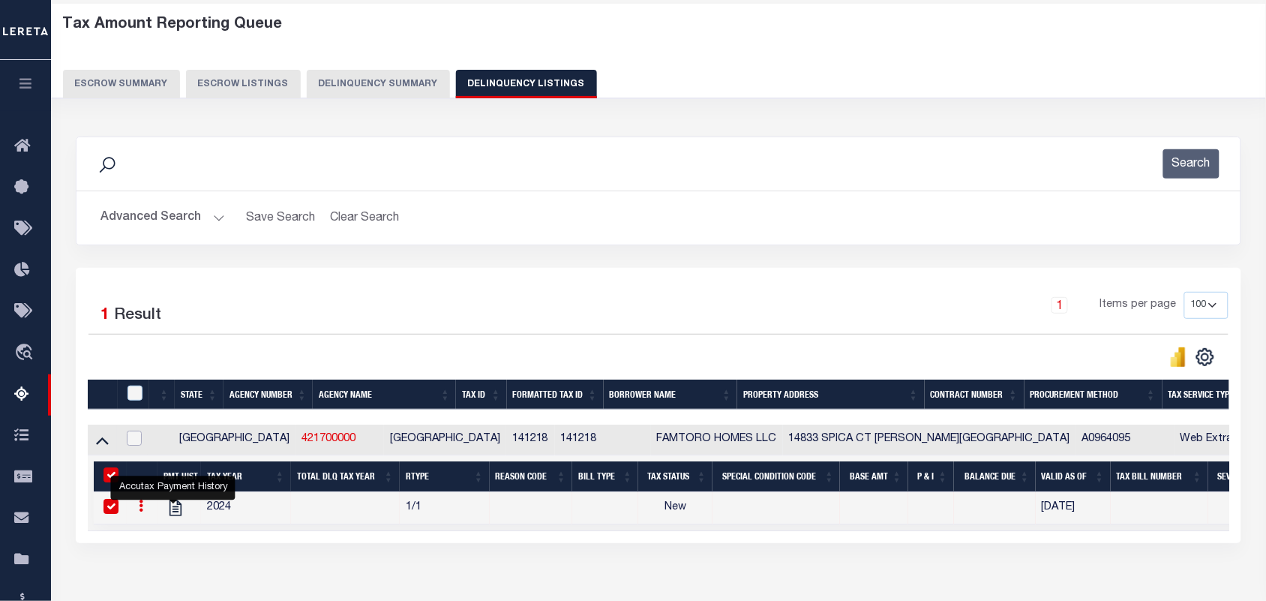
click at [136, 444] on input "checkbox" at bounding box center [134, 438] width 15 height 15
checkbox input "true"
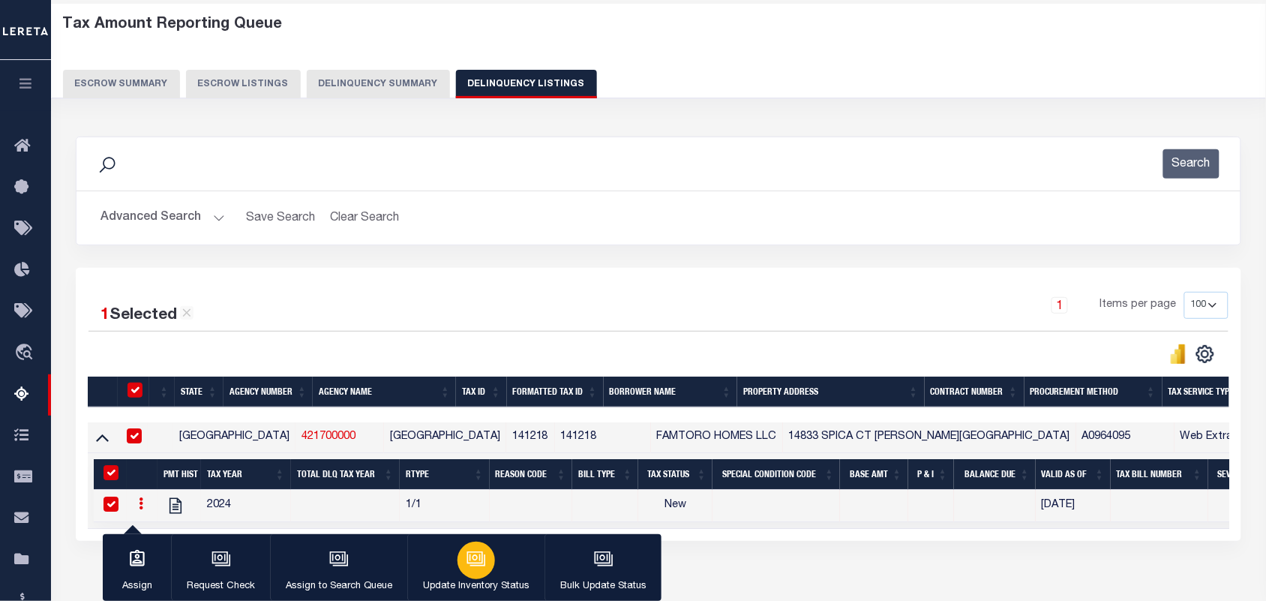
click at [493, 561] on button "Update Inventory Status" at bounding box center [475, 568] width 137 height 68
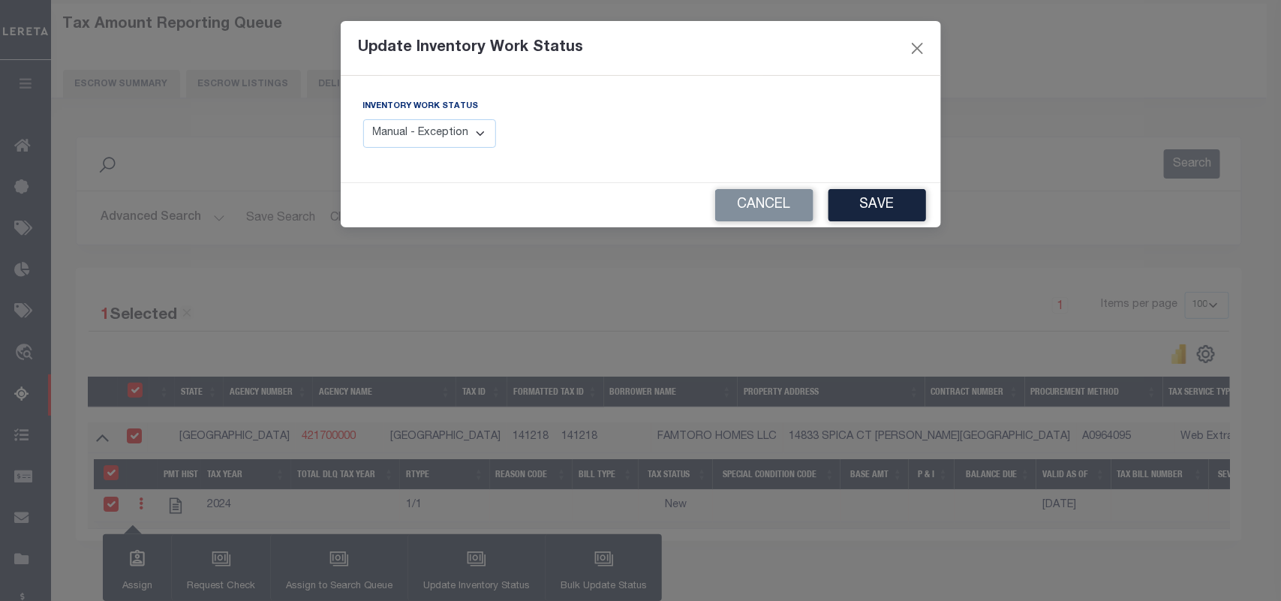
click at [480, 143] on select "Manual - Exception Pended - Awaiting Search Late Add Exception Completed" at bounding box center [430, 133] width 134 height 29
select select "4"
click at [363, 119] on select "Manual - Exception Pended - Awaiting Search Late Add Exception Completed" at bounding box center [430, 133] width 134 height 29
click at [893, 208] on button "Save" at bounding box center [877, 205] width 98 height 32
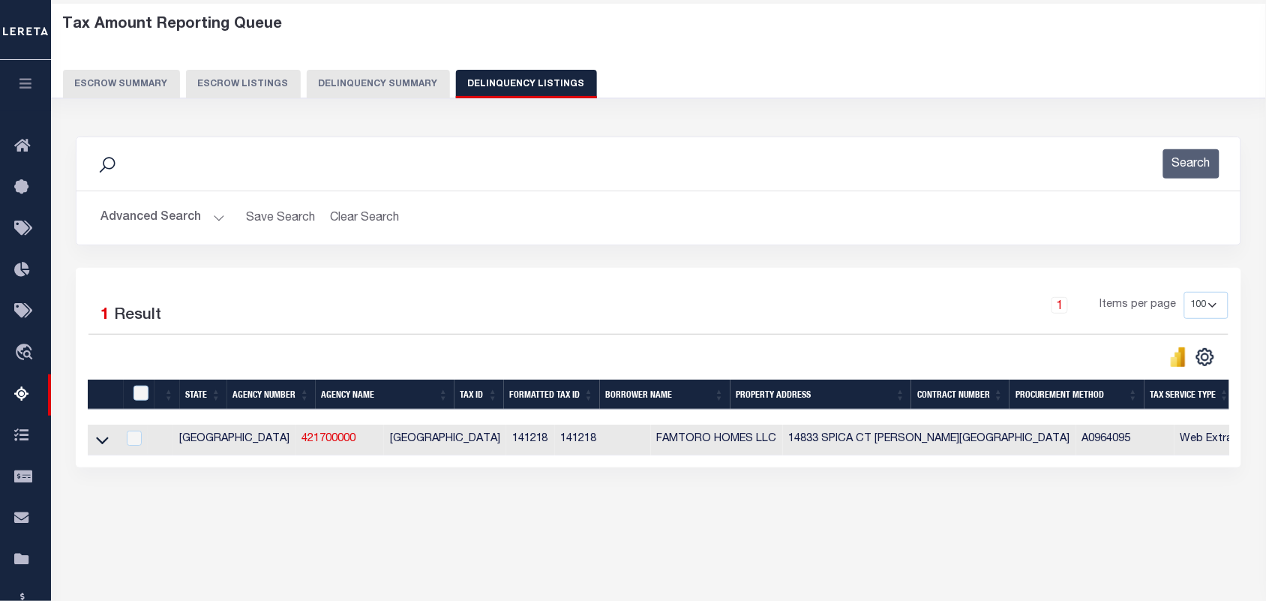
click at [218, 222] on button "Advanced Search" at bounding box center [163, 217] width 125 height 29
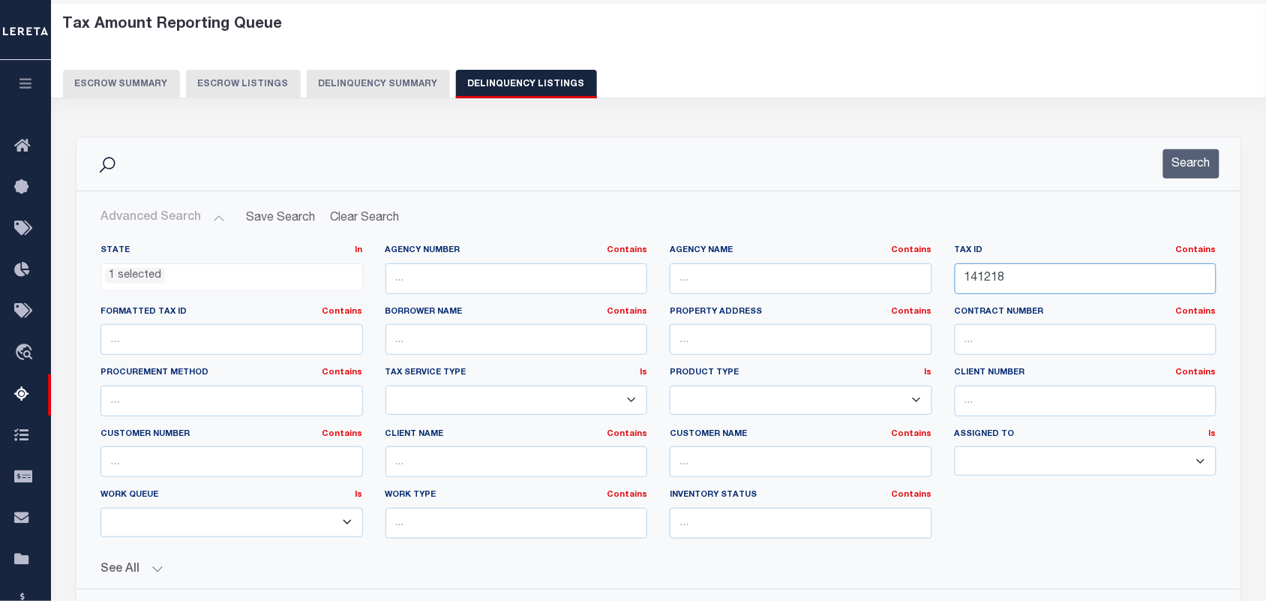
drag, startPoint x: 1029, startPoint y: 274, endPoint x: 848, endPoint y: 302, distance: 182.9
click at [848, 302] on div "State In In AK AL AR AZ CA CO CT DC DE FL GA GU HI IA ID IL IN KS KY LA MA MD M…" at bounding box center [658, 398] width 1139 height 306
paste input "916"
type input "149168"
click at [1183, 179] on div "Search" at bounding box center [659, 163] width 1164 height 53
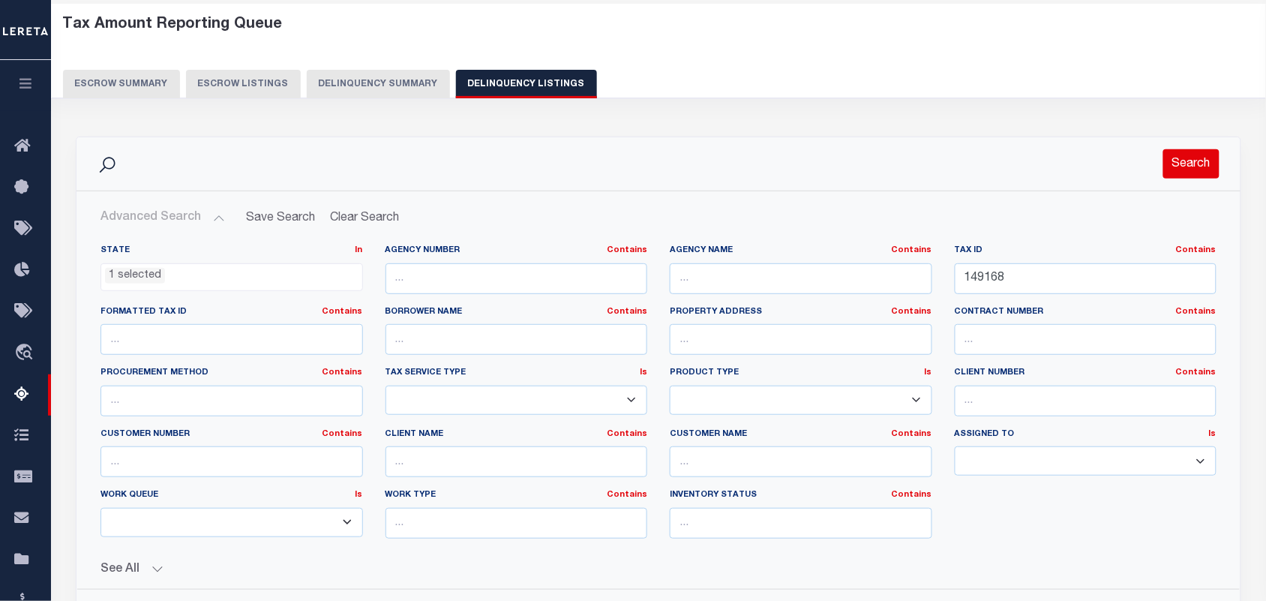
click at [1184, 170] on button "Search" at bounding box center [1192, 163] width 56 height 29
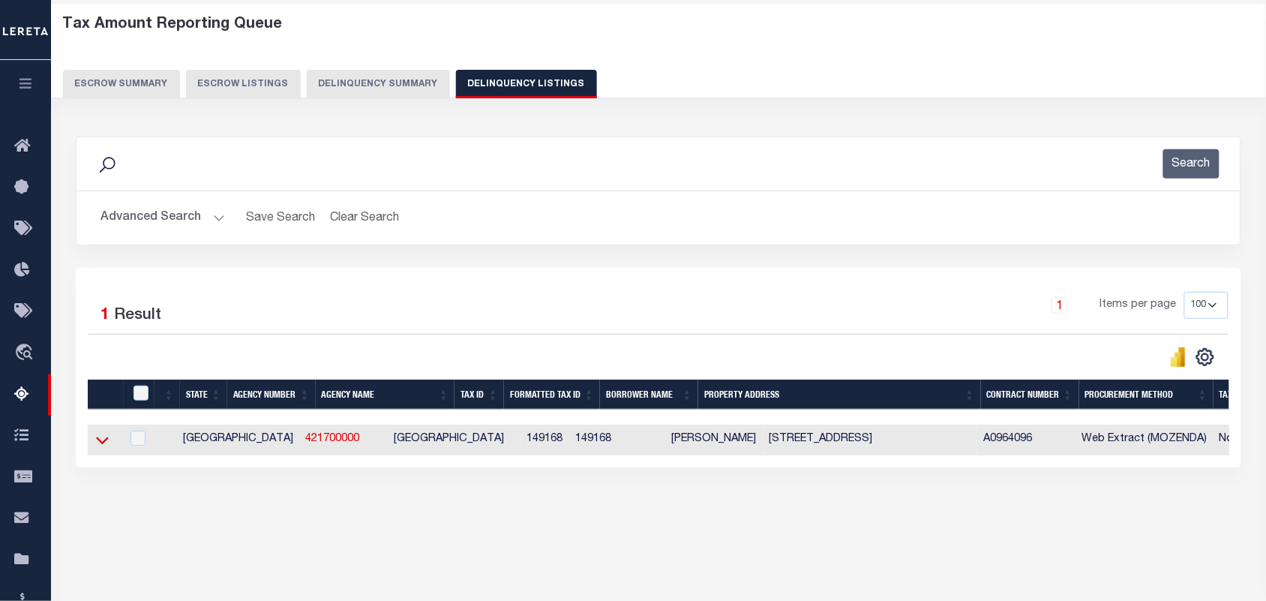
click at [99, 448] on icon at bounding box center [102, 440] width 13 height 16
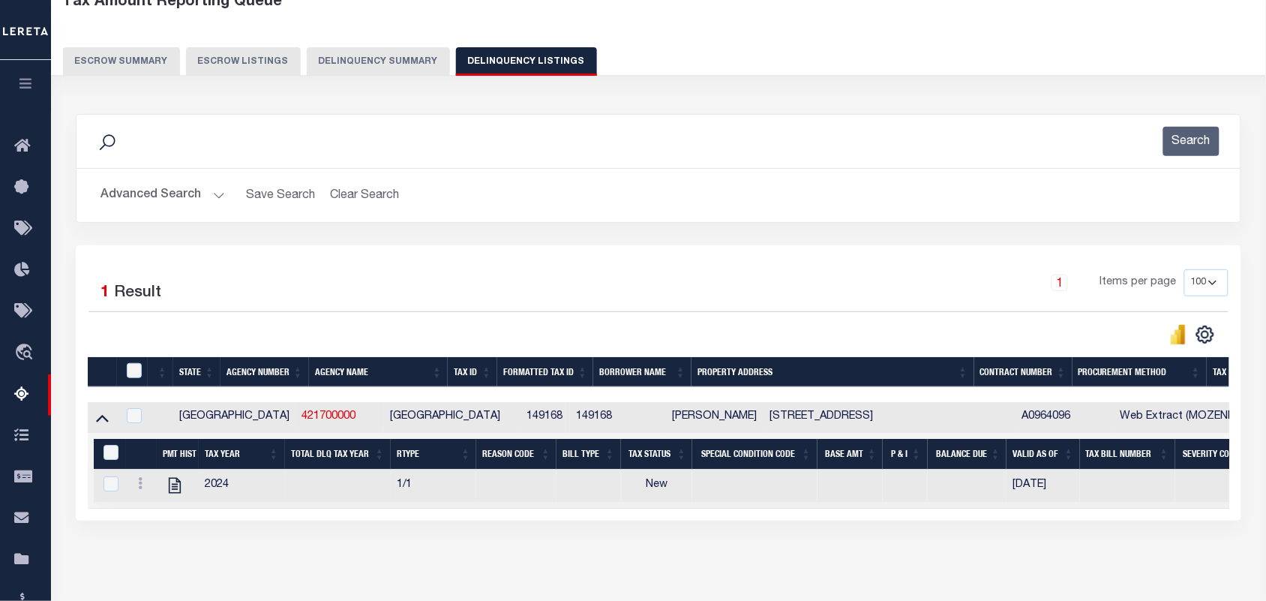
scroll to position [162, 0]
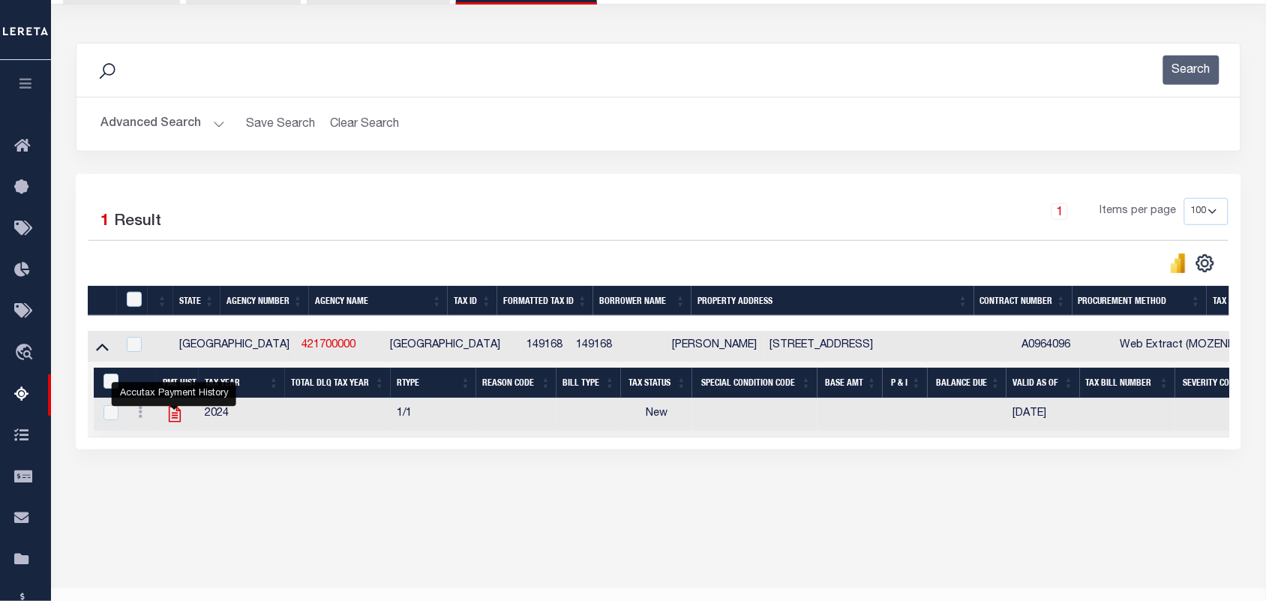
click at [178, 419] on icon "" at bounding box center [175, 414] width 20 height 20
checkbox input "true"
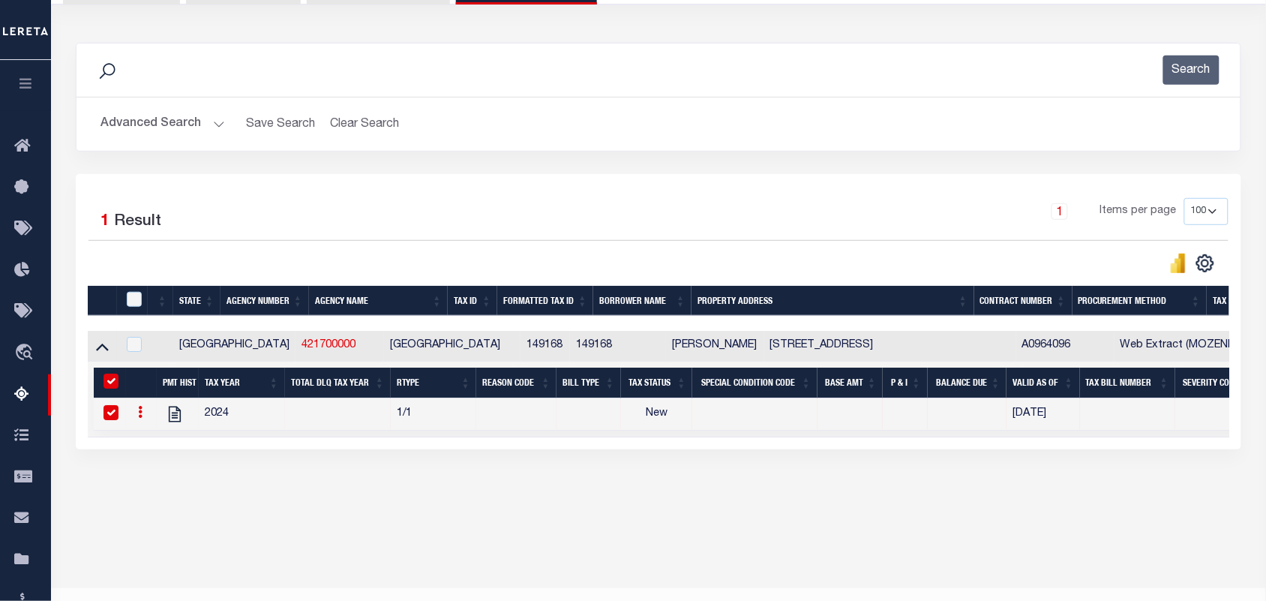
drag, startPoint x: 218, startPoint y: 122, endPoint x: 375, endPoint y: 148, distance: 159.6
click at [218, 122] on button "Advanced Search" at bounding box center [163, 124] width 125 height 29
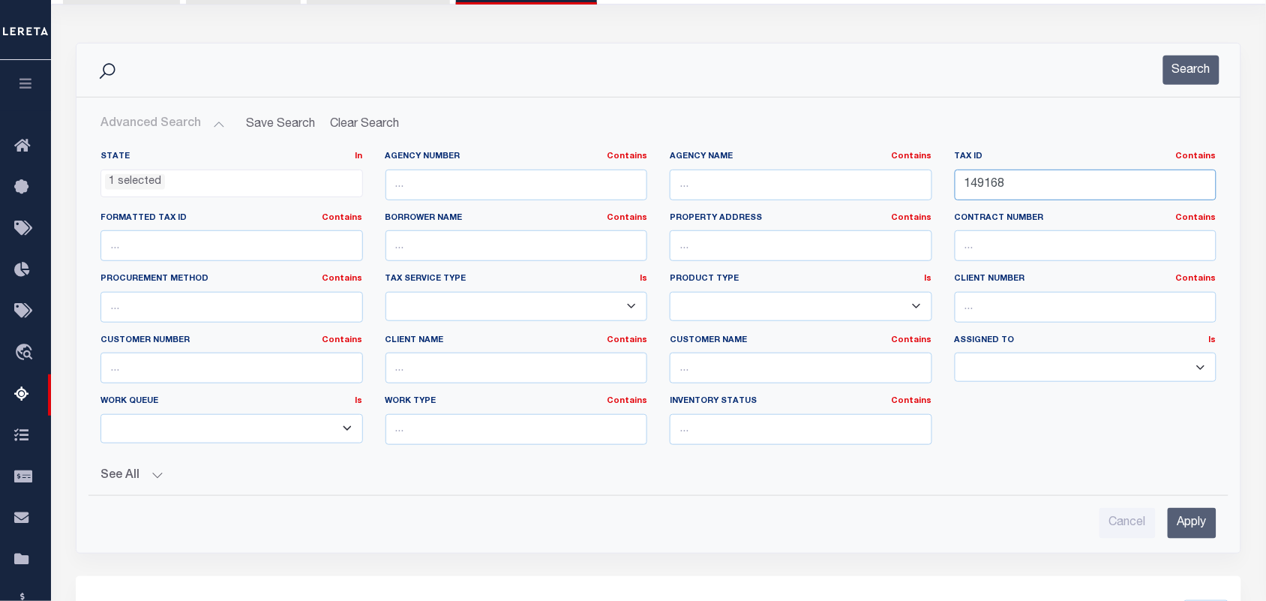
drag, startPoint x: 1028, startPoint y: 193, endPoint x: 934, endPoint y: 193, distance: 93.8
click at [934, 193] on div "State In In AK AL AR AZ CA CO CT DC DE FL GA GU HI IA ID IL IN KS KY LA MA MD M…" at bounding box center [658, 304] width 1139 height 306
paste input "270106400"
type input "270106400"
click at [1209, 75] on button "Search" at bounding box center [1192, 70] width 56 height 29
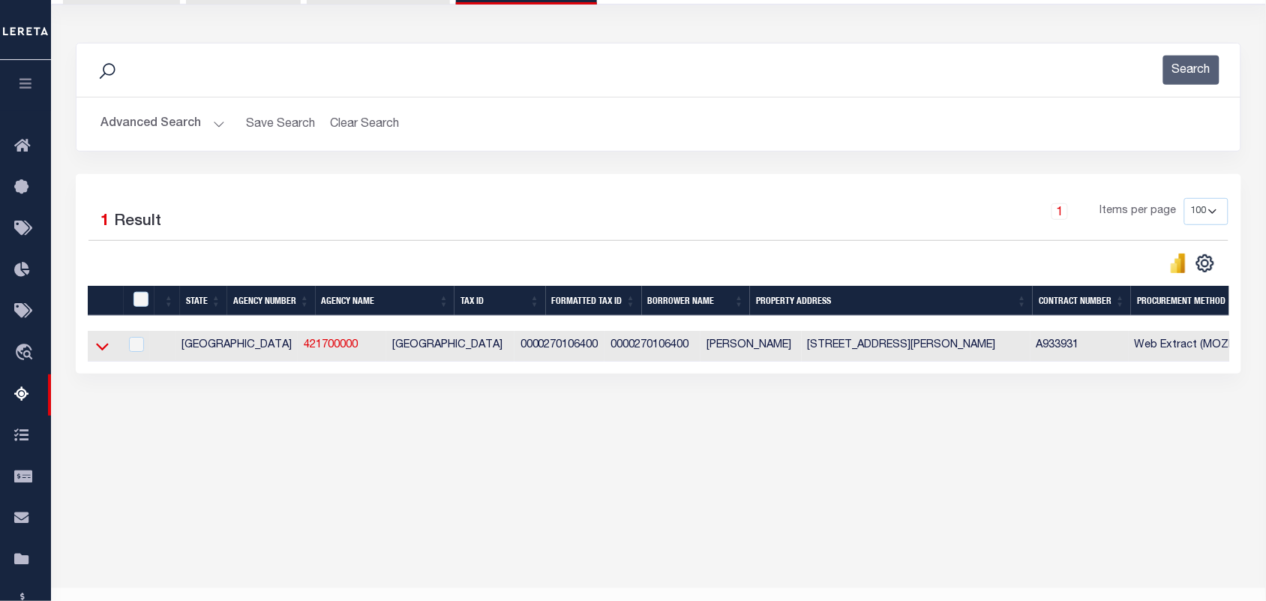
click at [96, 351] on icon at bounding box center [102, 346] width 13 height 16
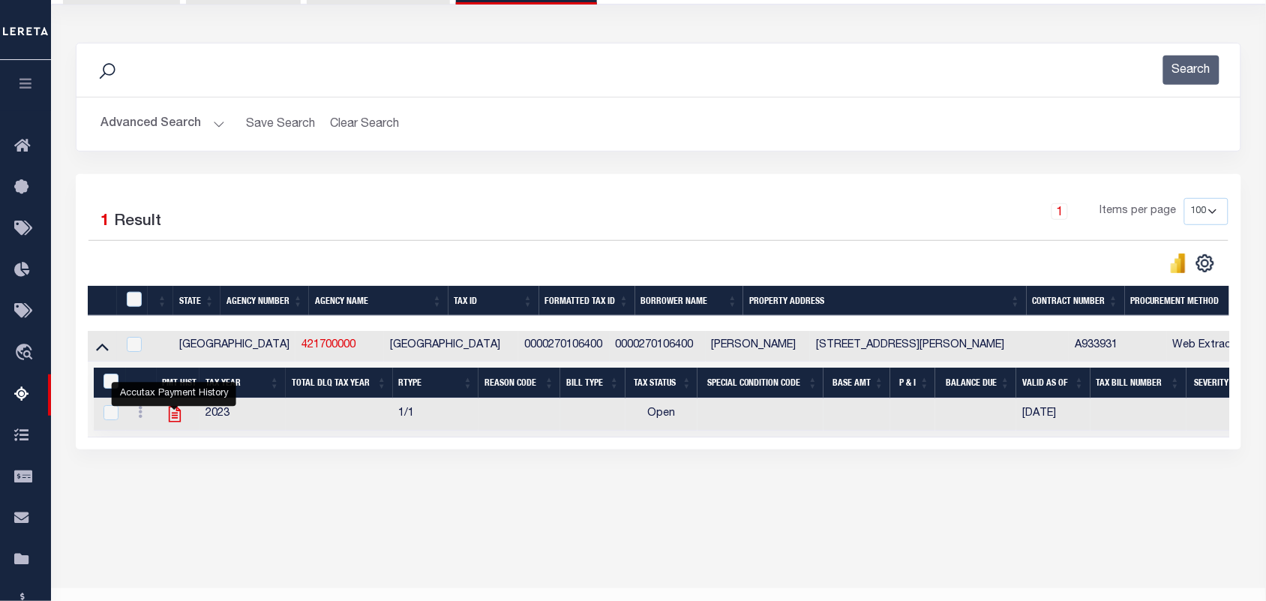
click at [176, 419] on icon "" at bounding box center [175, 414] width 20 height 20
checkbox input "true"
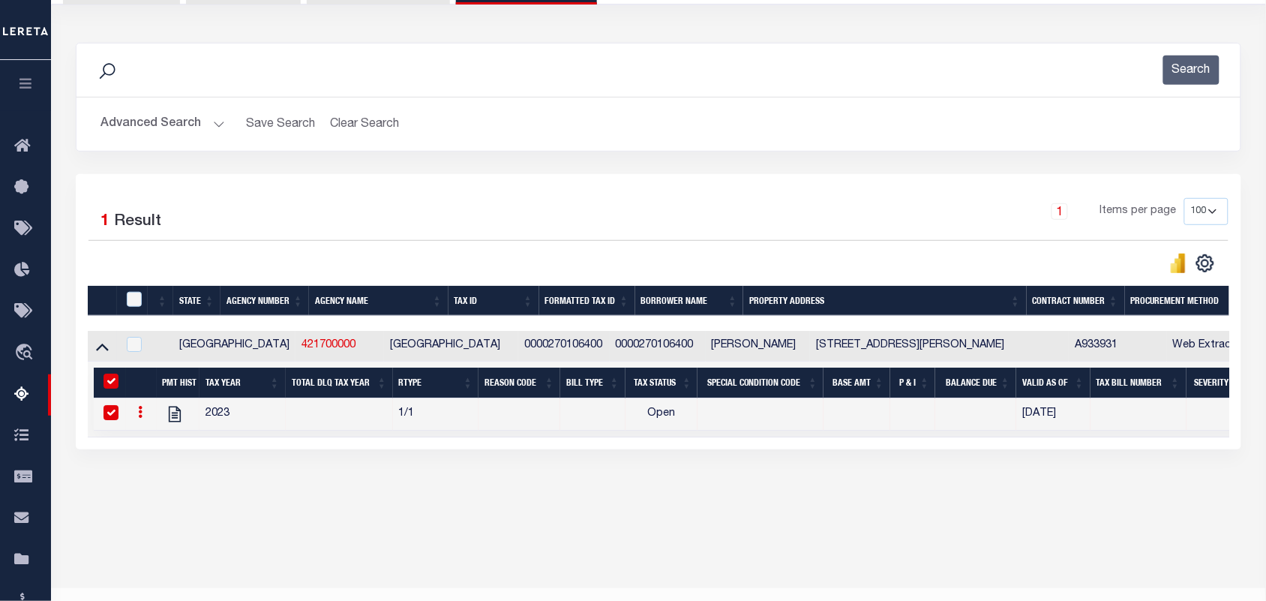
click at [220, 131] on button "Advanced Search" at bounding box center [163, 124] width 125 height 29
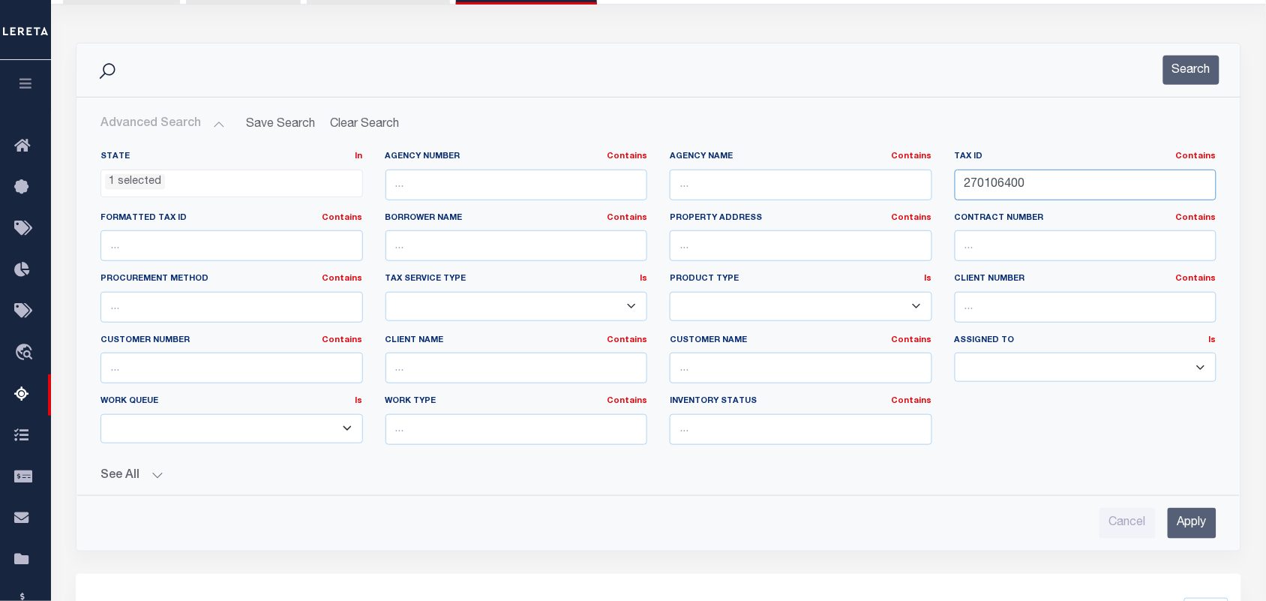
drag, startPoint x: 1078, startPoint y: 173, endPoint x: 790, endPoint y: 174, distance: 288.1
click at [790, 174] on div "State In In AK AL AR AZ CA CO CT DC DE FL GA GU HI IA ID IL IN KS KY LA MA MD M…" at bounding box center [658, 304] width 1139 height 306
paste input "149168"
type input "149168"
click at [1189, 77] on button "Search" at bounding box center [1192, 70] width 56 height 29
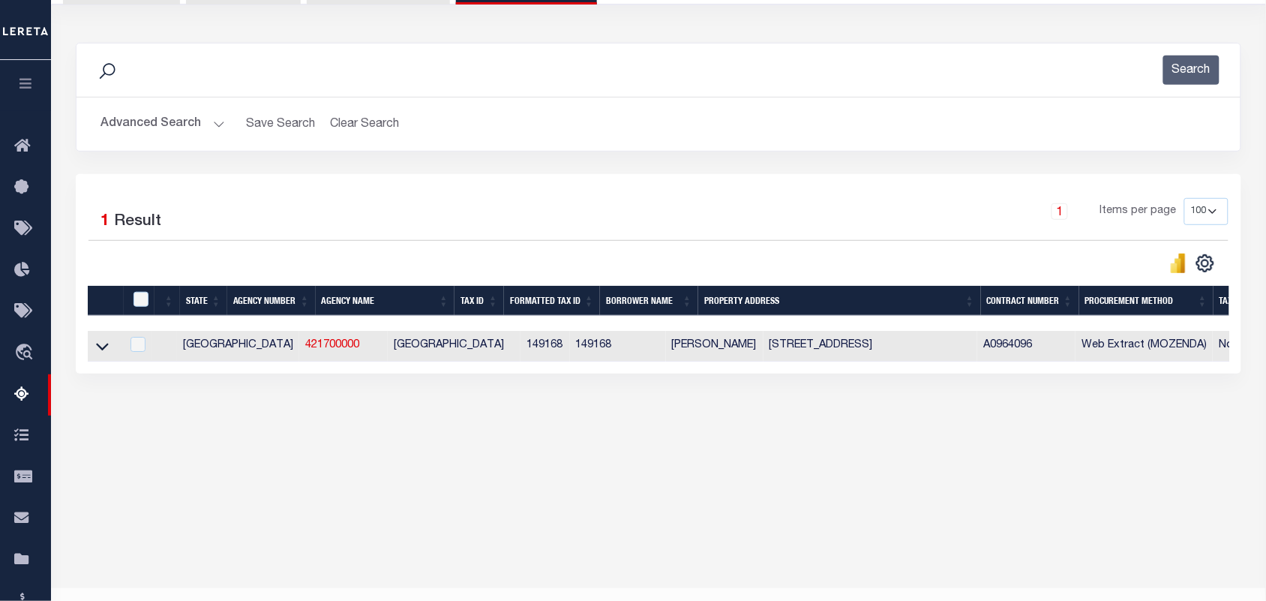
drag, startPoint x: 628, startPoint y: 365, endPoint x: 1180, endPoint y: 372, distance: 552.2
click at [1180, 362] on div "State Agency Number Agency Name Tax ID Formatted Tax ID Borrower Name Property …" at bounding box center [659, 346] width 1142 height 31
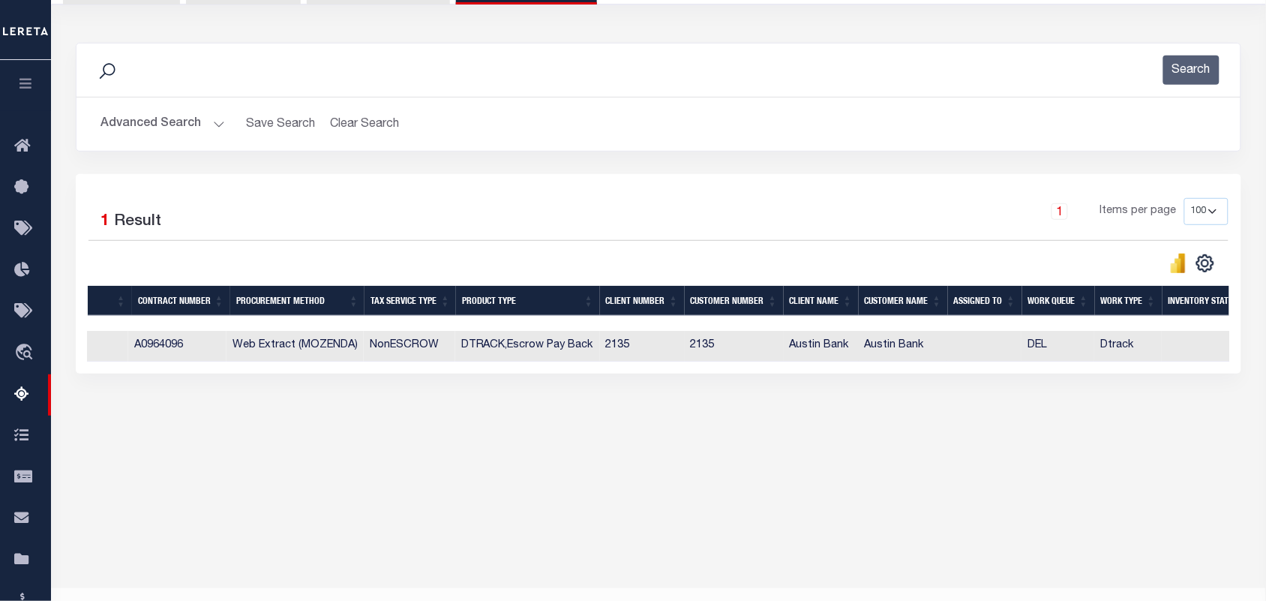
scroll to position [0, 0]
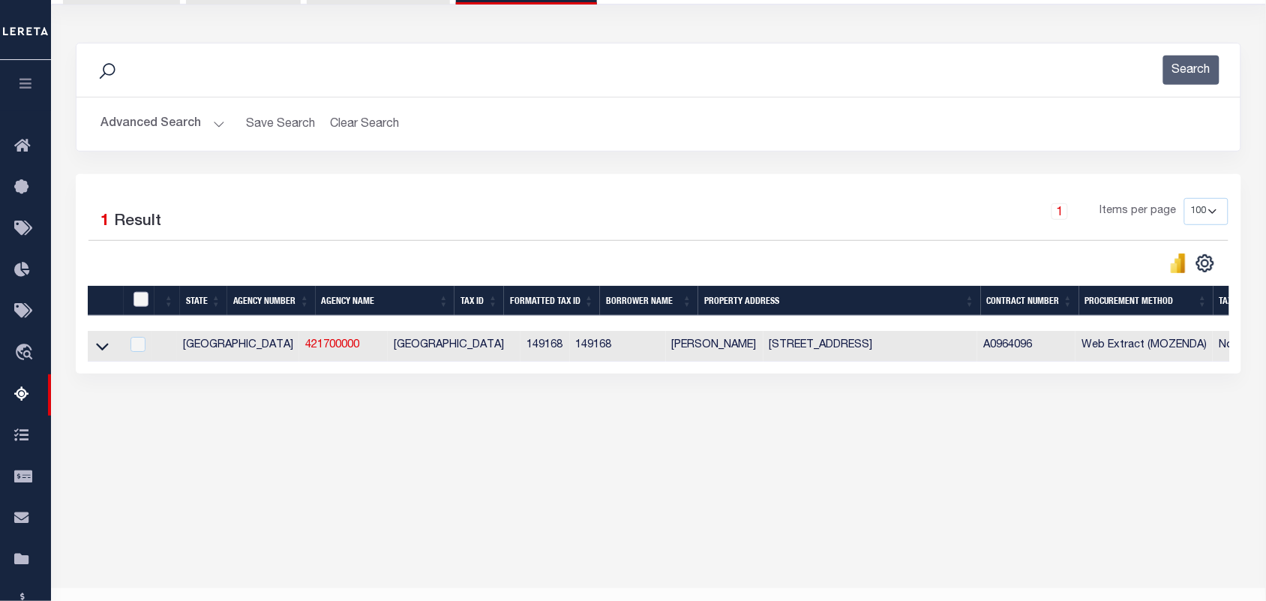
click at [137, 302] on input "checkbox" at bounding box center [141, 299] width 15 height 15
checkbox input "true"
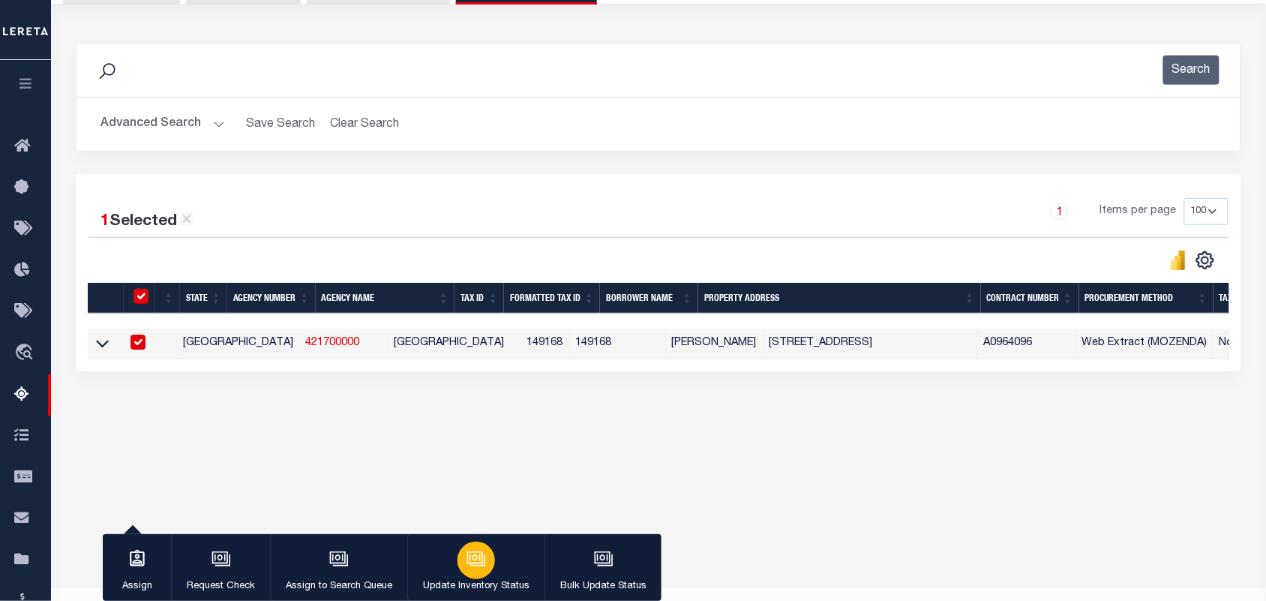
click at [478, 565] on icon "button" at bounding box center [477, 559] width 20 height 20
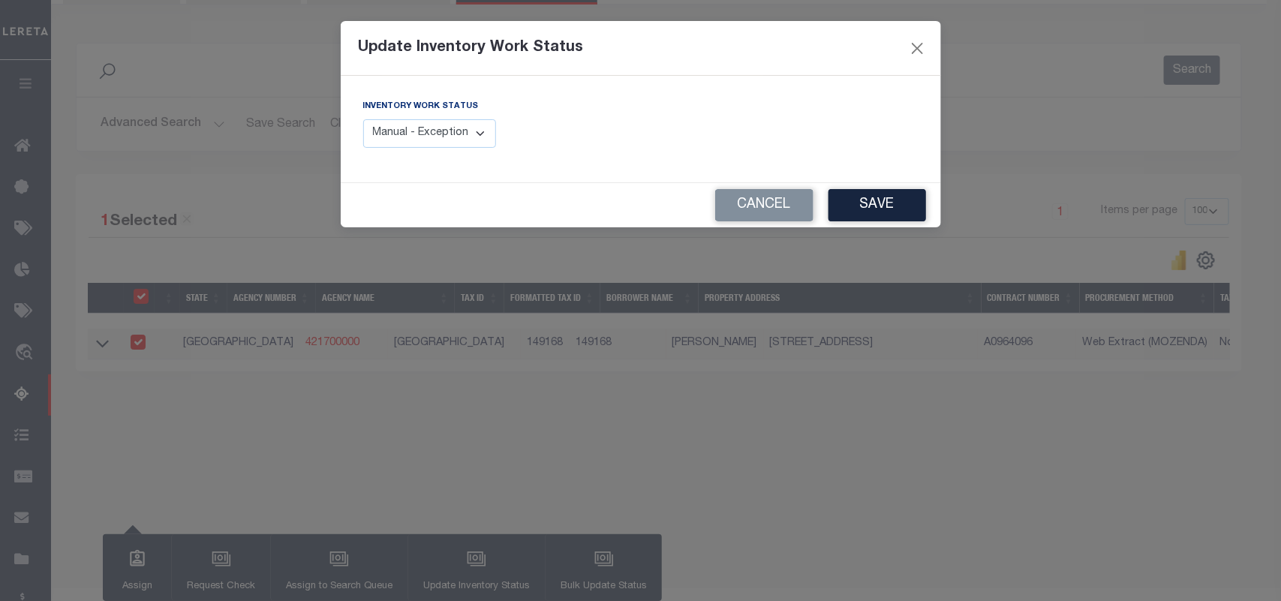
click at [470, 135] on select "Manual - Exception Pended - Awaiting Search Late Add Exception Completed" at bounding box center [430, 133] width 134 height 29
select select "4"
click at [363, 119] on select "Manual - Exception Pended - Awaiting Search Late Add Exception Completed" at bounding box center [430, 133] width 134 height 29
click at [868, 201] on button "Save" at bounding box center [877, 205] width 98 height 32
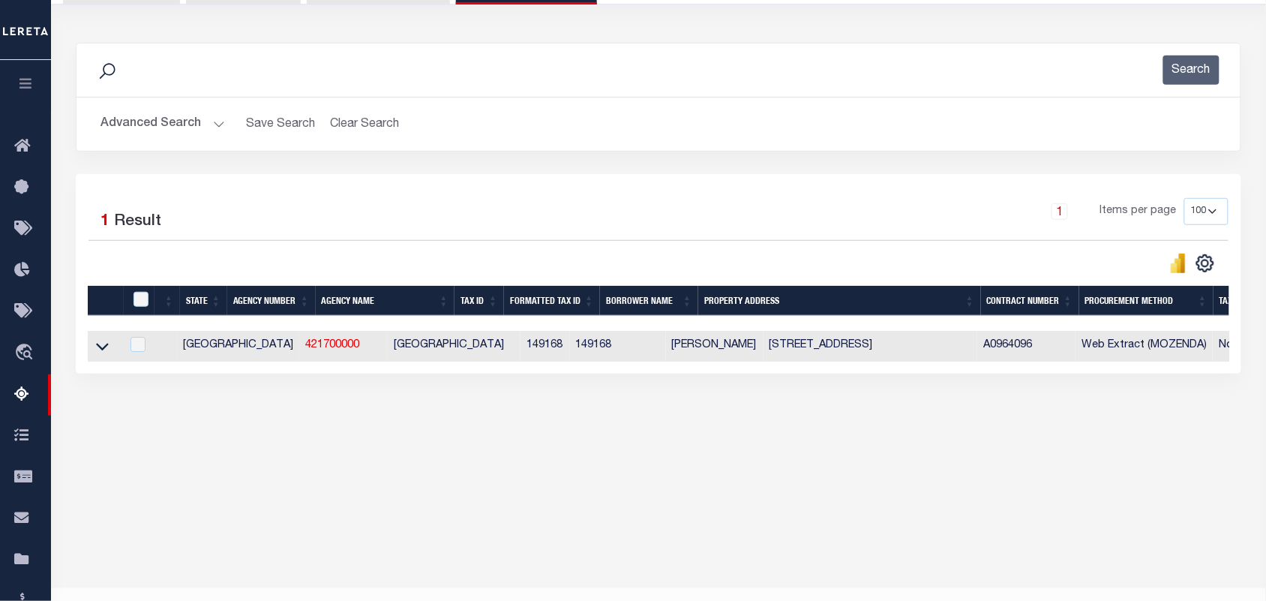
drag, startPoint x: 215, startPoint y: 128, endPoint x: 248, endPoint y: 148, distance: 38.7
click at [215, 128] on button "Advanced Search" at bounding box center [163, 124] width 125 height 29
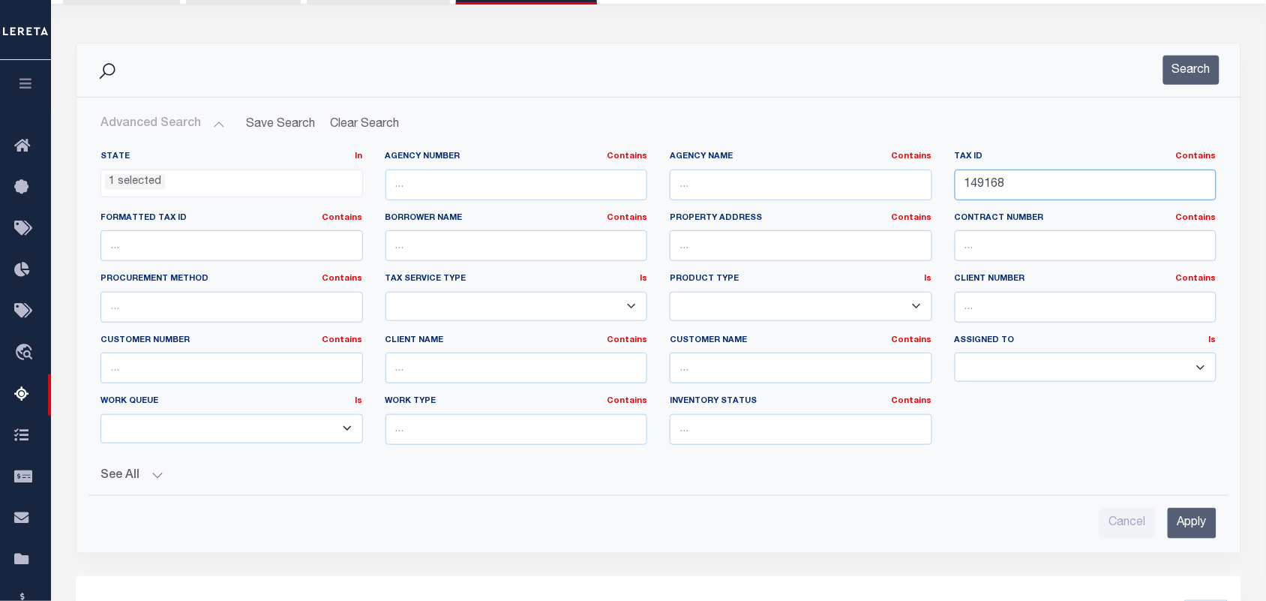
click at [935, 196] on div "State In In AK AL AR AZ CA CO CT DC DE FL GA GU HI IA ID IL IN KS KY LA MA MD M…" at bounding box center [658, 304] width 1139 height 306
paste input "4140002301"
type input "4140002301"
click at [1198, 81] on button "Search" at bounding box center [1192, 70] width 56 height 29
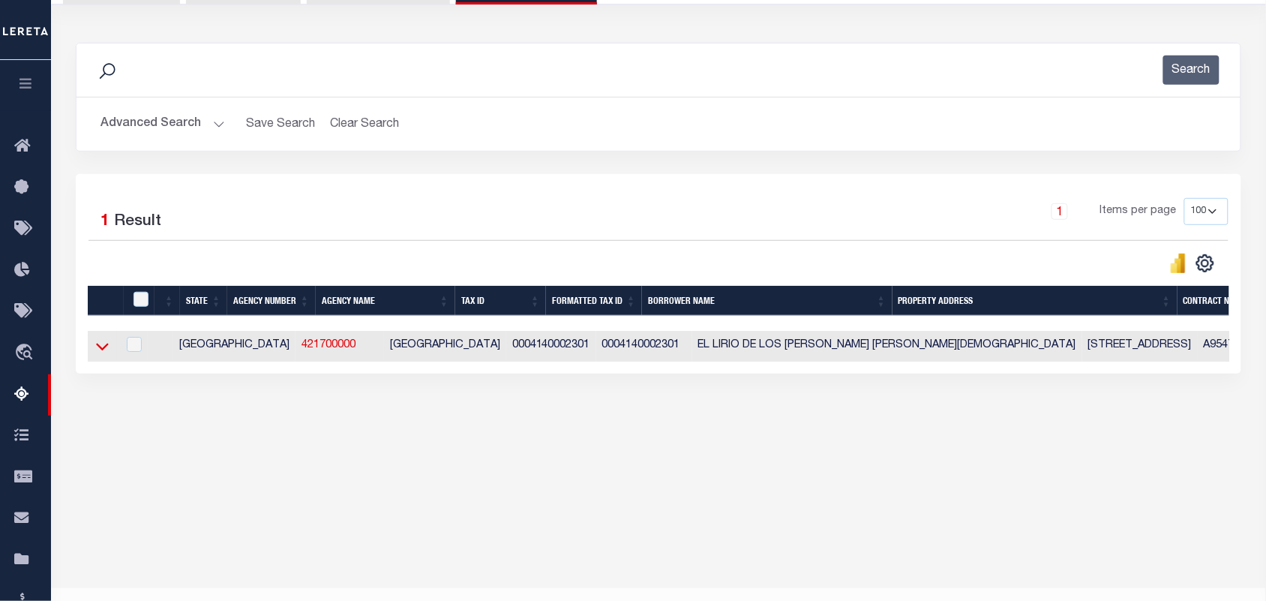
click at [102, 351] on icon at bounding box center [102, 346] width 13 height 16
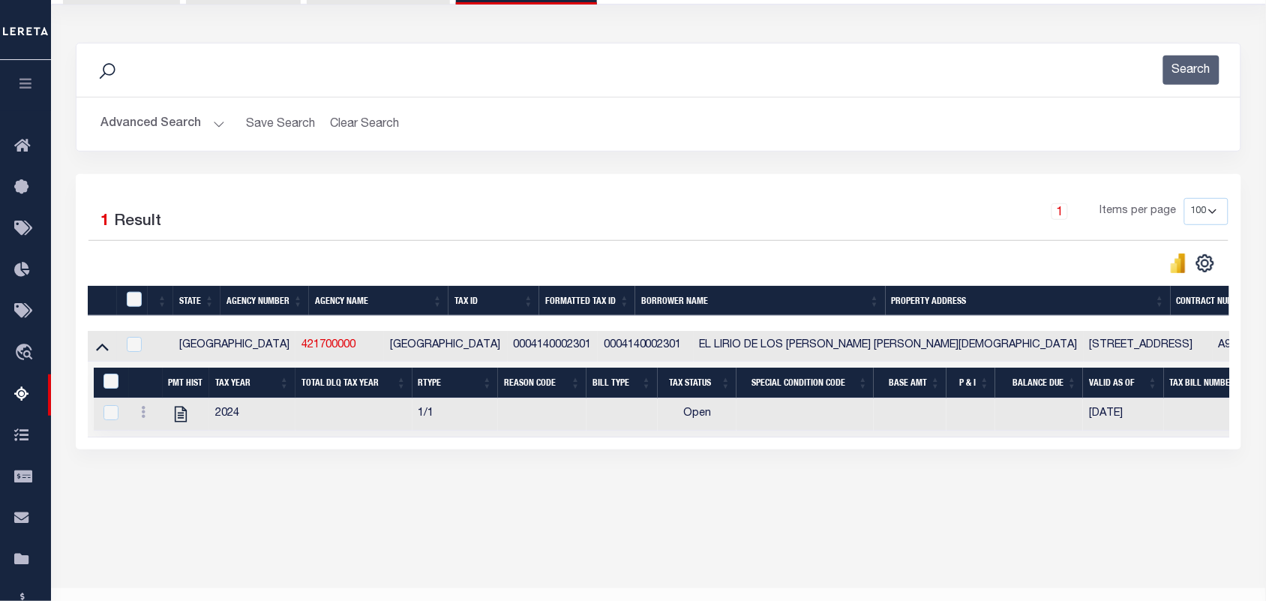
click at [508, 347] on td "0004140002301" at bounding box center [553, 346] width 90 height 31
checkbox input "true"
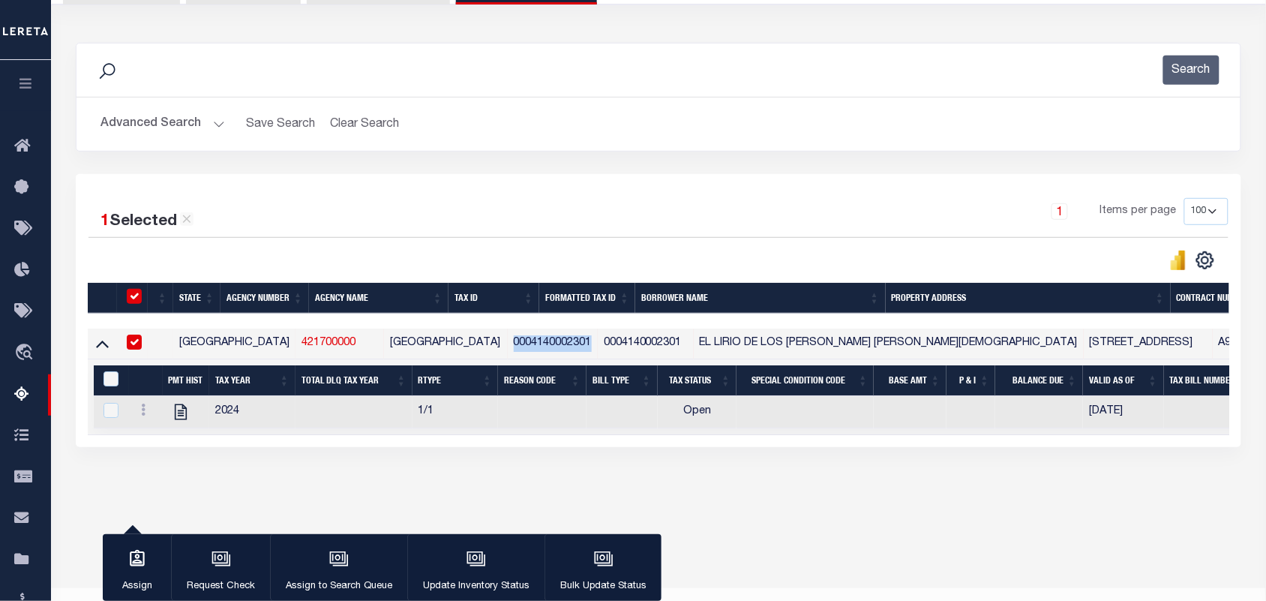
click at [508, 347] on td "0004140002301" at bounding box center [553, 344] width 90 height 31
checkbox input "false"
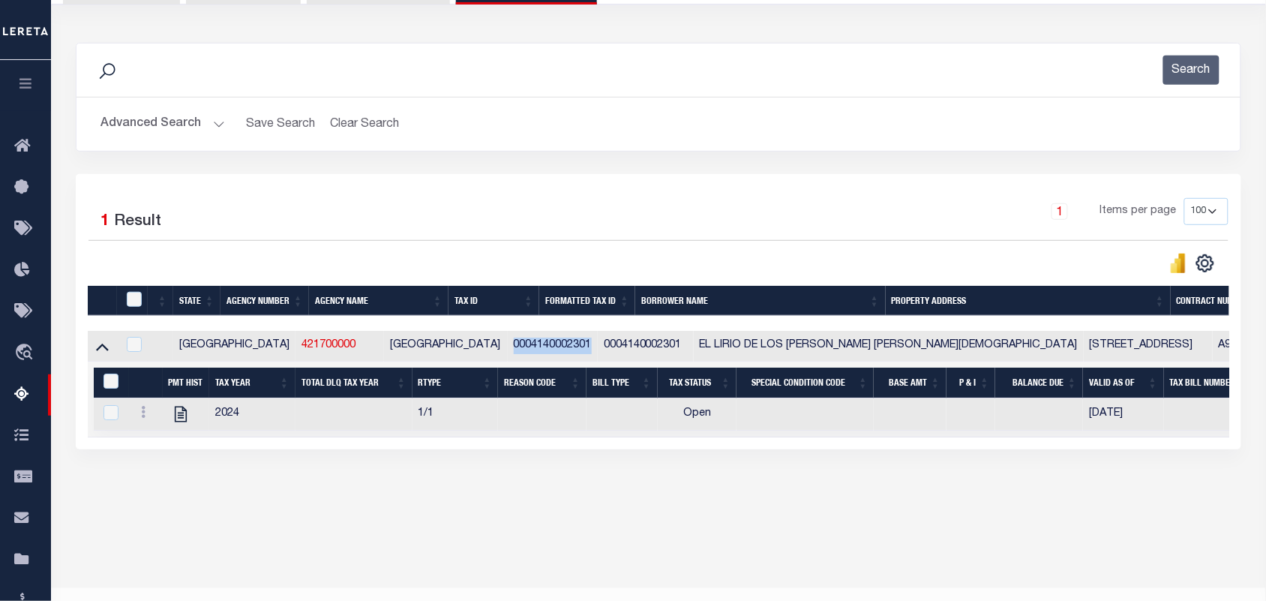
copy td "0004140002301"
click at [177, 420] on icon "" at bounding box center [181, 414] width 20 height 20
checkbox input "true"
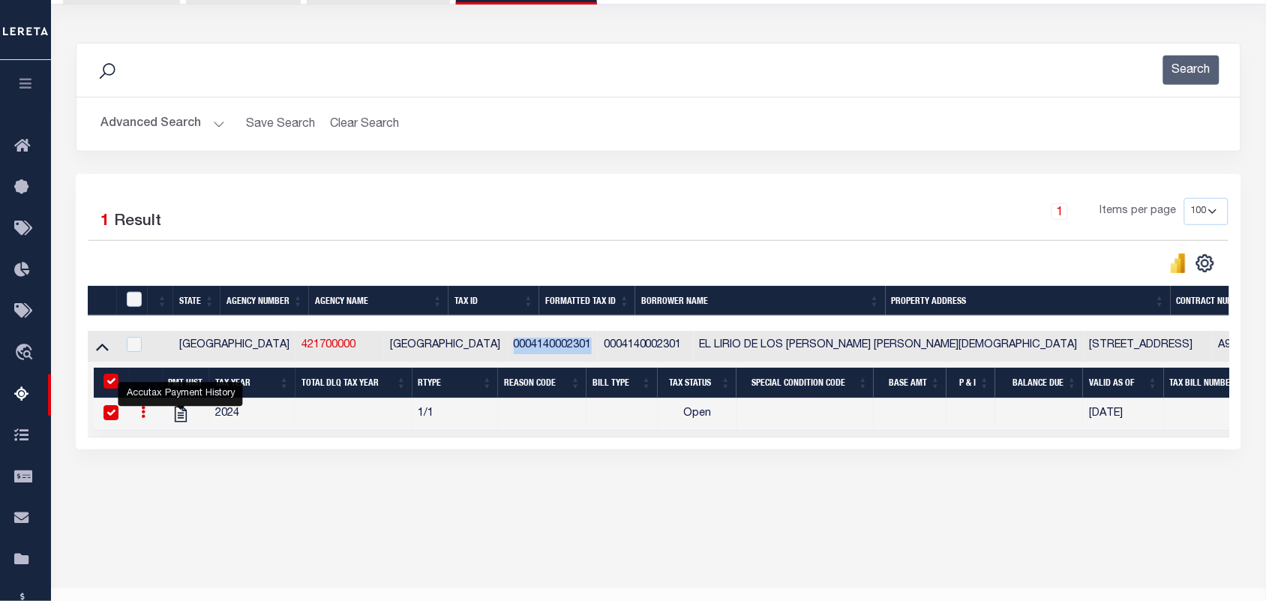
click at [218, 120] on button "Advanced Search" at bounding box center [163, 124] width 125 height 29
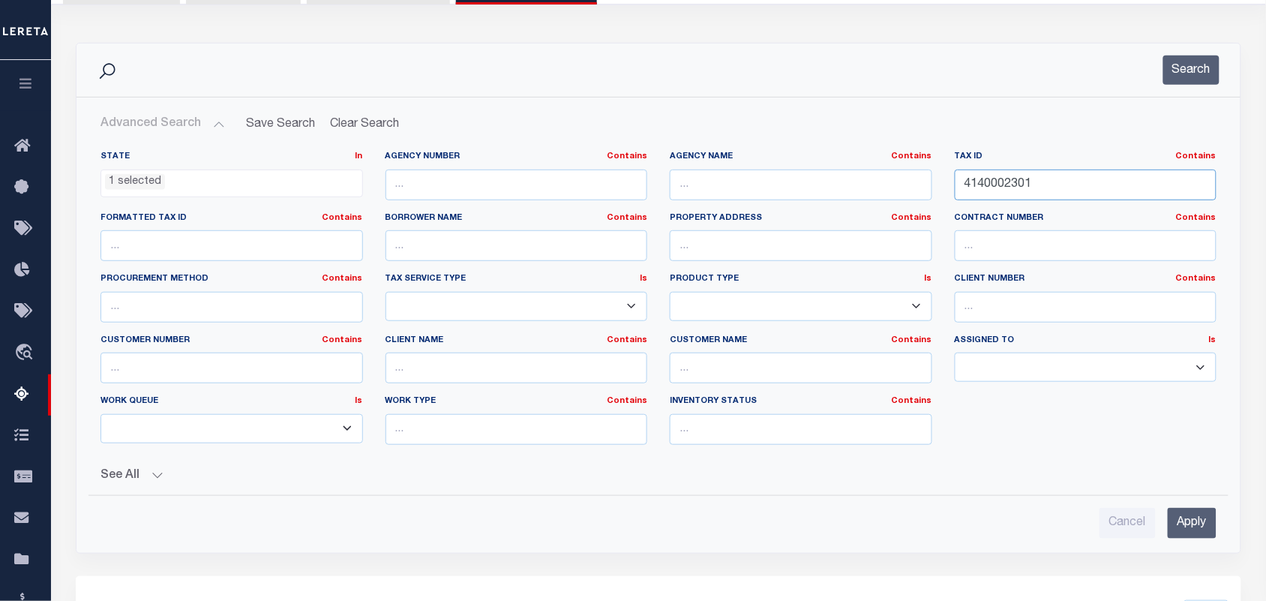
drag, startPoint x: 863, startPoint y: 205, endPoint x: 849, endPoint y: 207, distance: 14.4
click at [849, 207] on div "State In In AK AL AR AZ CA CO CT DC DE FL GA GU HI IA ID IL IN KS KY LA MA MD M…" at bounding box center [658, 304] width 1139 height 306
paste input "37590002205"
click at [1186, 79] on button "Search" at bounding box center [1192, 70] width 56 height 29
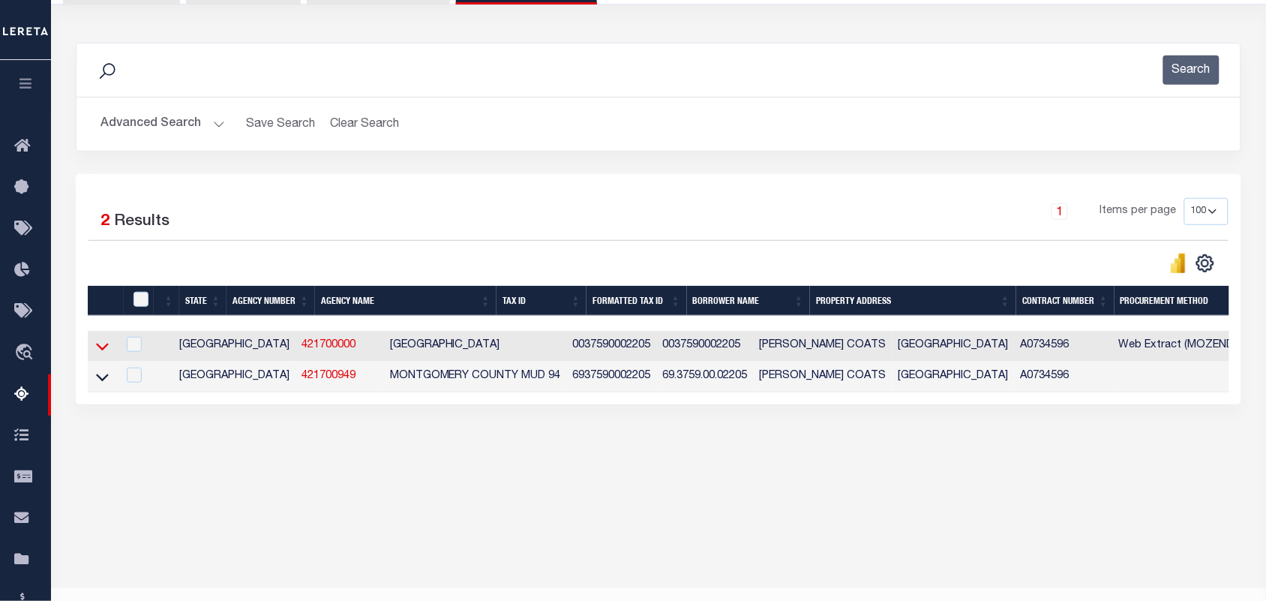
click at [98, 353] on icon at bounding box center [102, 346] width 13 height 16
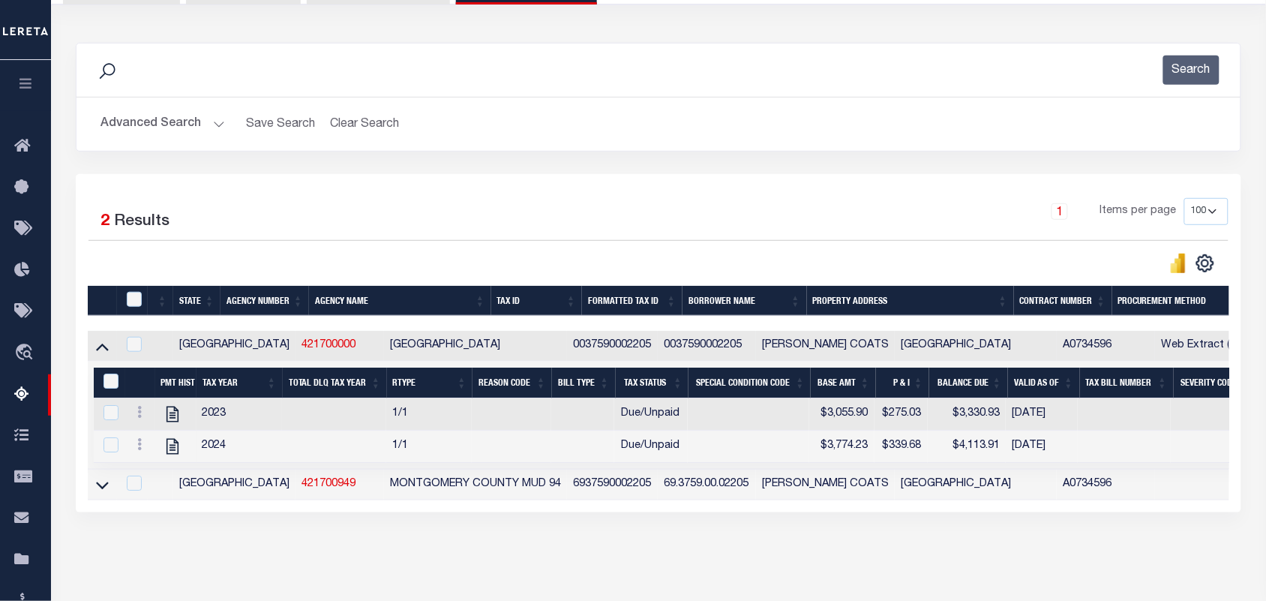
click at [221, 122] on button "Advanced Search" at bounding box center [163, 124] width 125 height 29
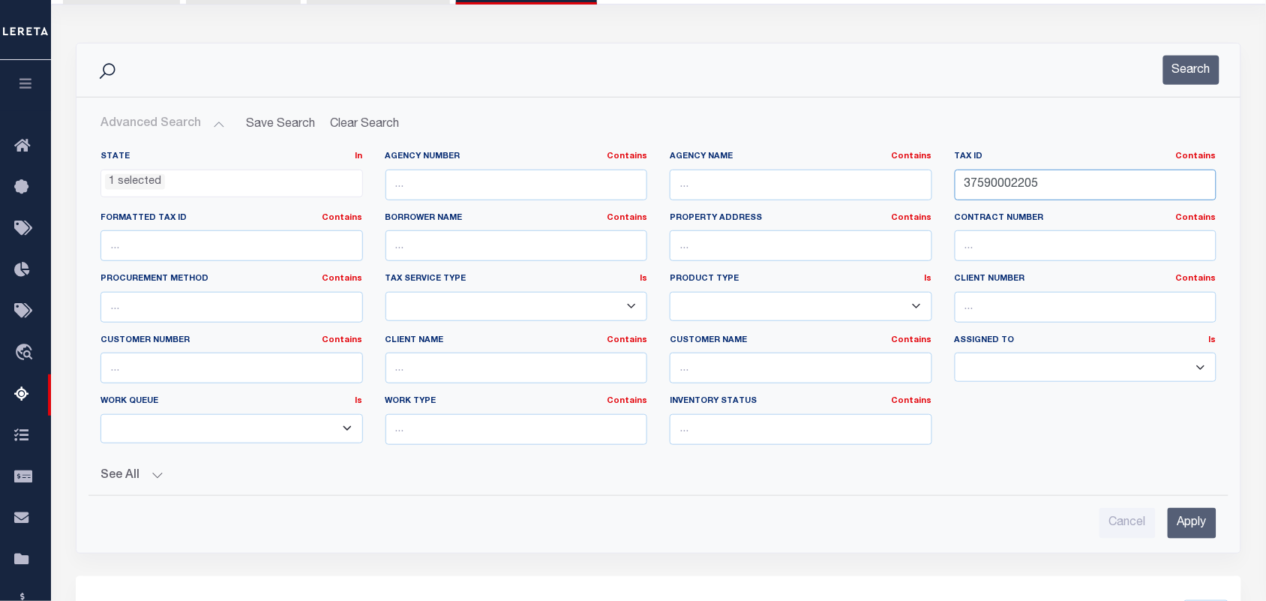
click at [833, 210] on div "State In In AK AL AR AZ CA CO CT DC DE FL GA GU HI IA ID IL IN KS KY LA MA MD M…" at bounding box center [658, 304] width 1139 height 306
paste input "S5451-02-000-0053-00"
type input "S5451-02-000-0053-00"
click at [1179, 75] on button "Search" at bounding box center [1192, 70] width 56 height 29
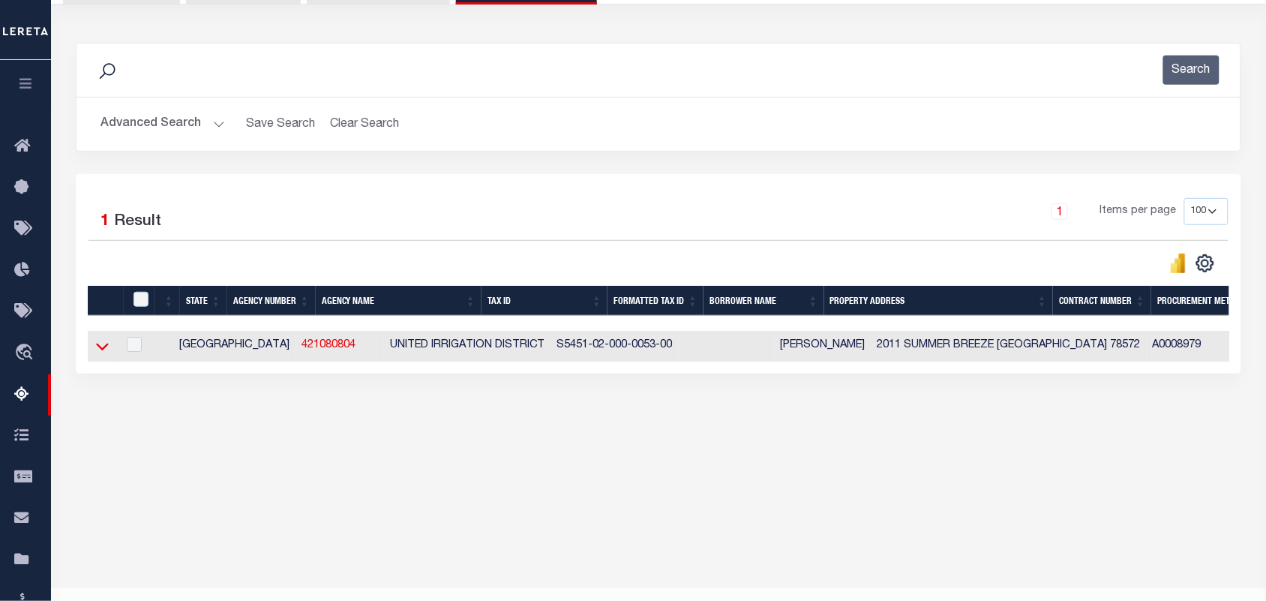
click at [103, 347] on icon at bounding box center [102, 346] width 13 height 16
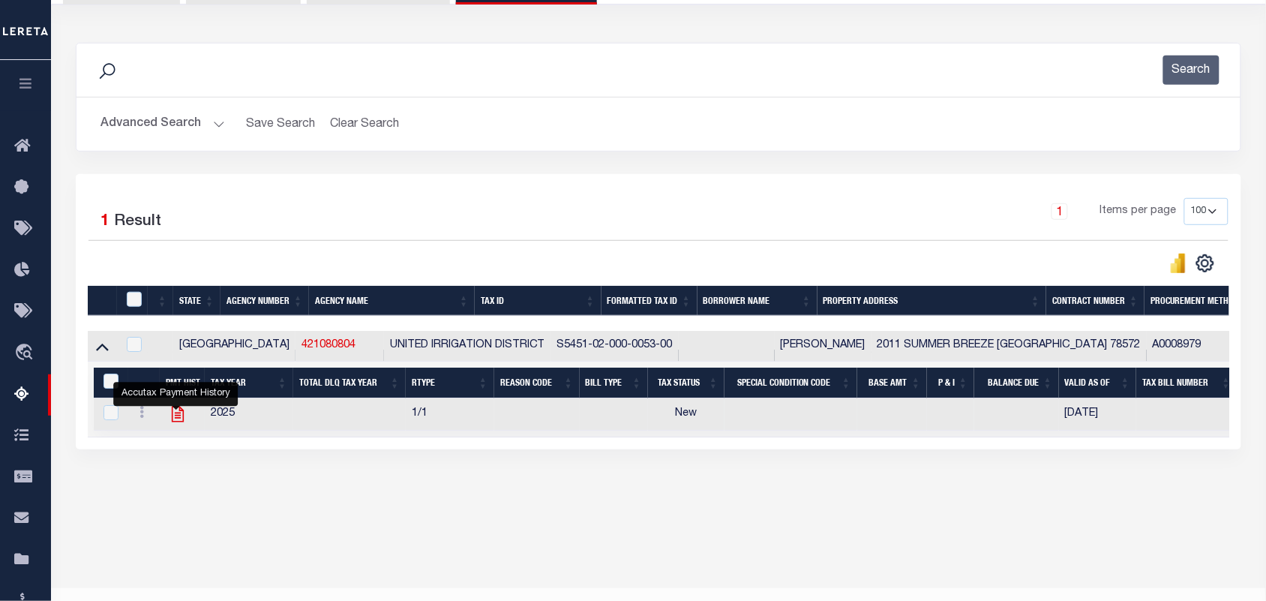
click at [174, 420] on icon "" at bounding box center [178, 414] width 20 height 20
checkbox input "true"
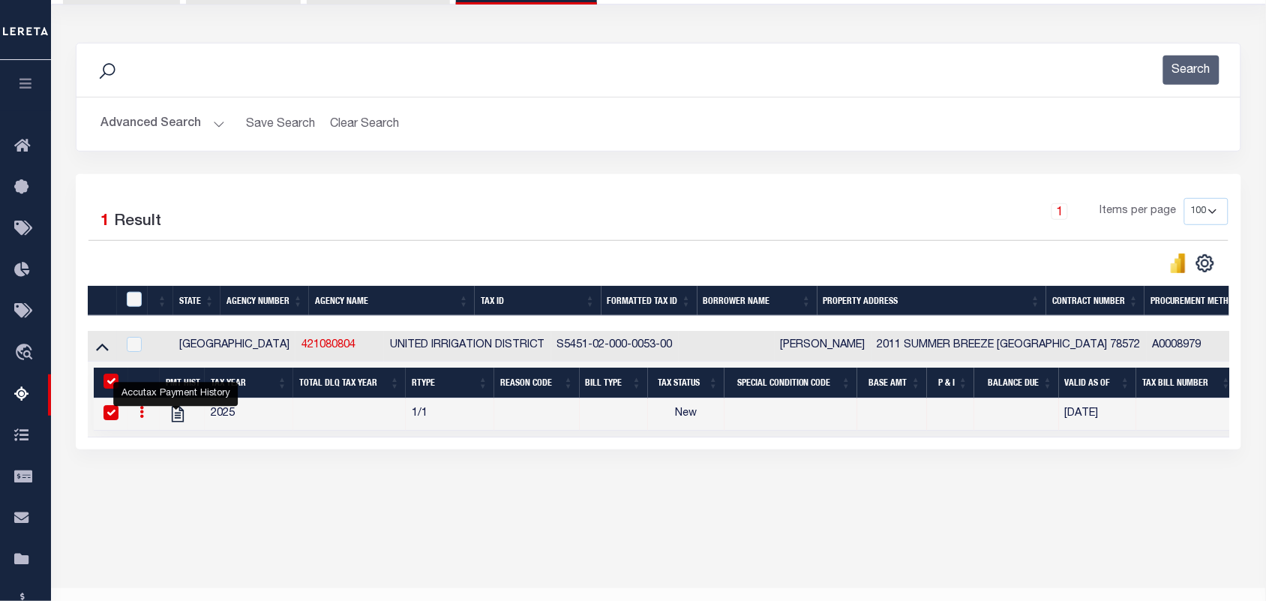
click at [211, 125] on button "Advanced Search" at bounding box center [163, 124] width 125 height 29
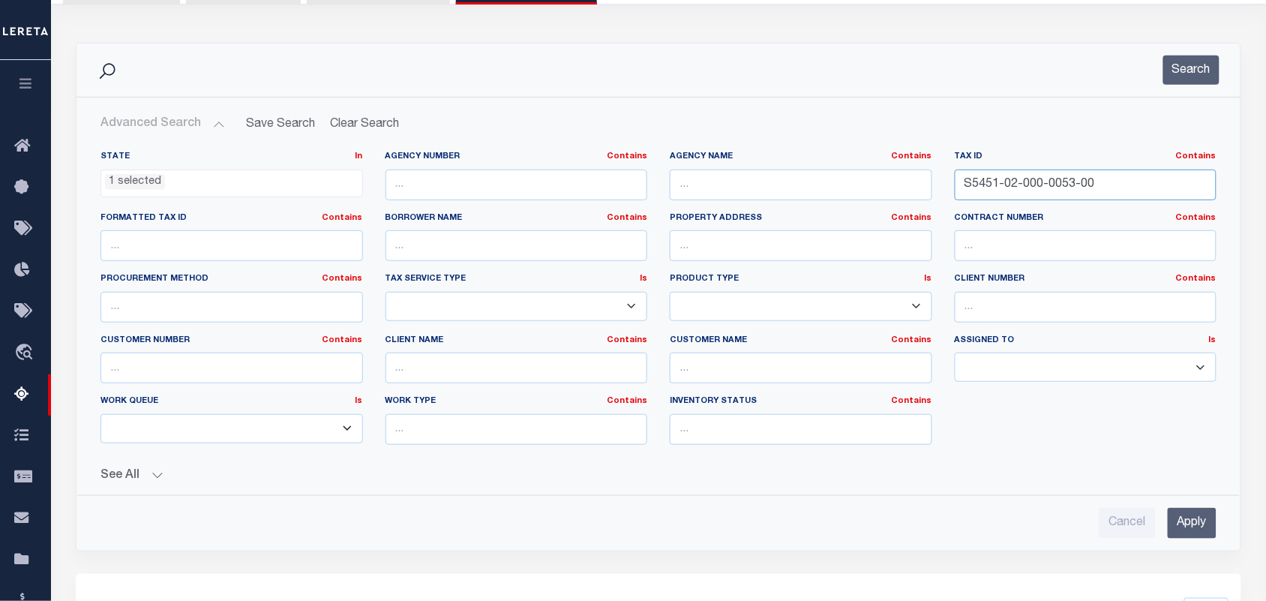
drag, startPoint x: 1110, startPoint y: 182, endPoint x: 857, endPoint y: 194, distance: 253.9
click at [857, 194] on div "State In In AK AL AR AZ CA CO CT DC DE FL GA GU HI IA ID IL IN KS KY LA MA MD M…" at bounding box center [658, 304] width 1139 height 306
paste input "735"
type input "735"
click at [1198, 75] on button "Search" at bounding box center [1192, 70] width 56 height 29
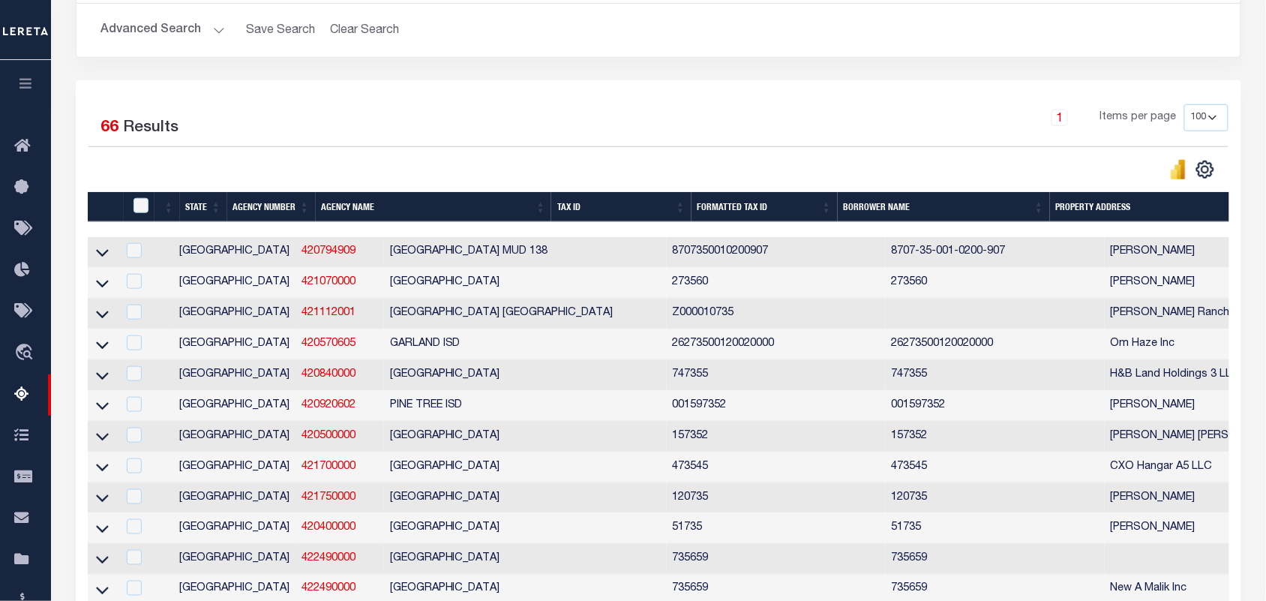
scroll to position [68, 0]
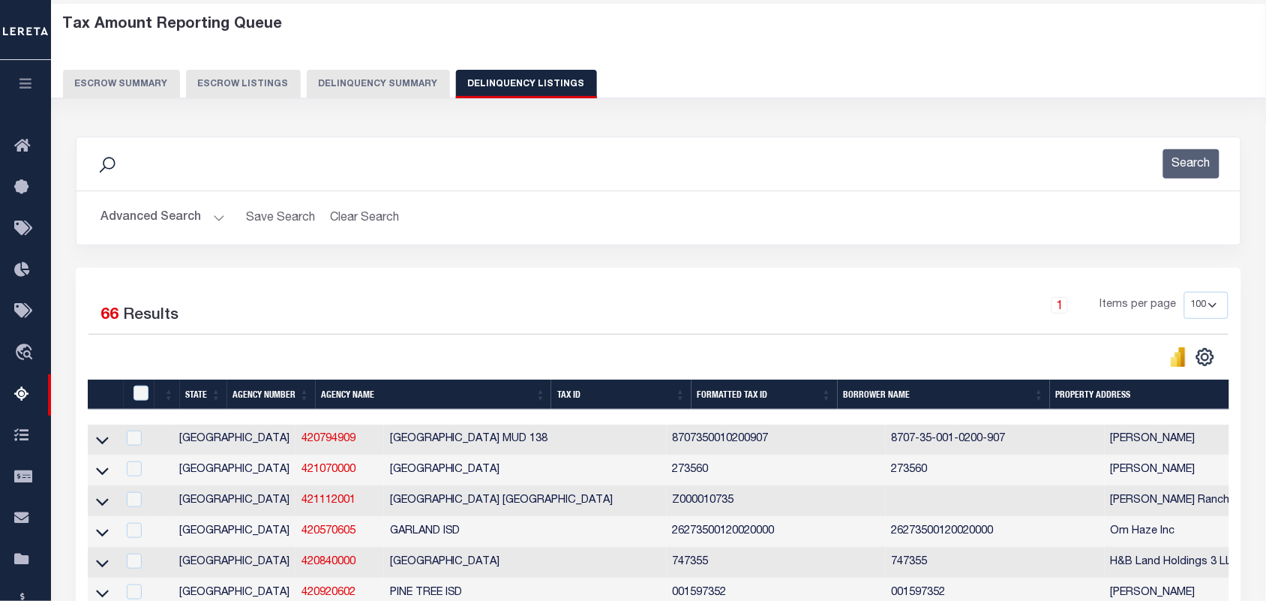
click at [215, 221] on button "Advanced Search" at bounding box center [163, 217] width 125 height 29
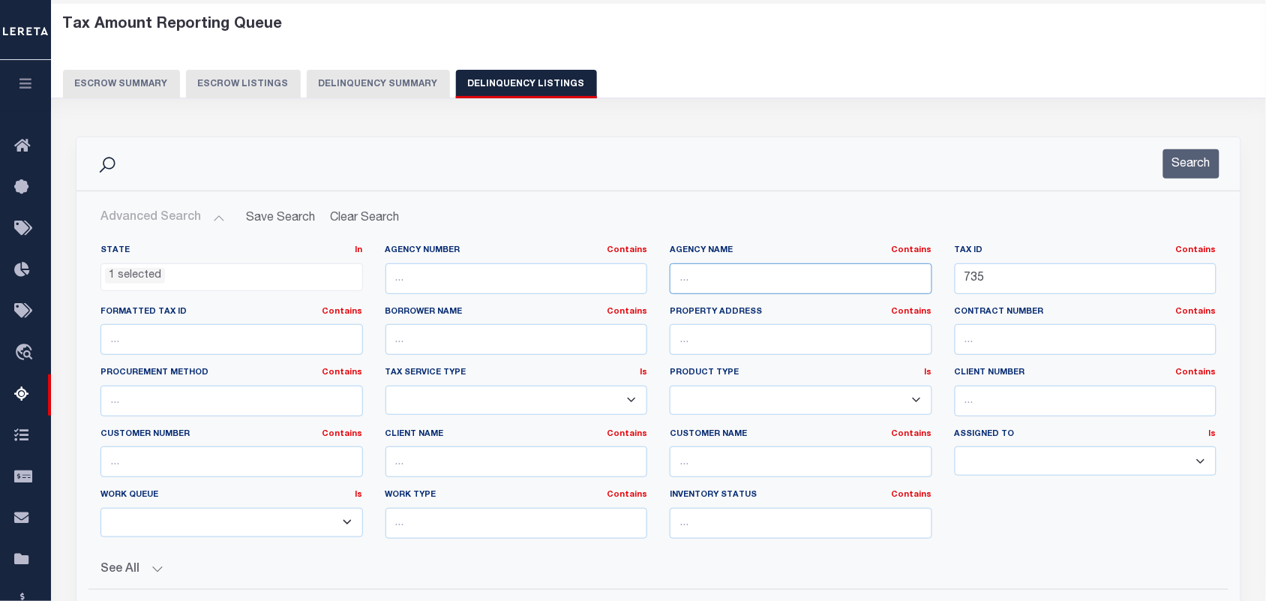
click at [749, 280] on input "text" at bounding box center [801, 278] width 263 height 31
type input "whee"
click at [1175, 163] on button "Search" at bounding box center [1192, 163] width 56 height 29
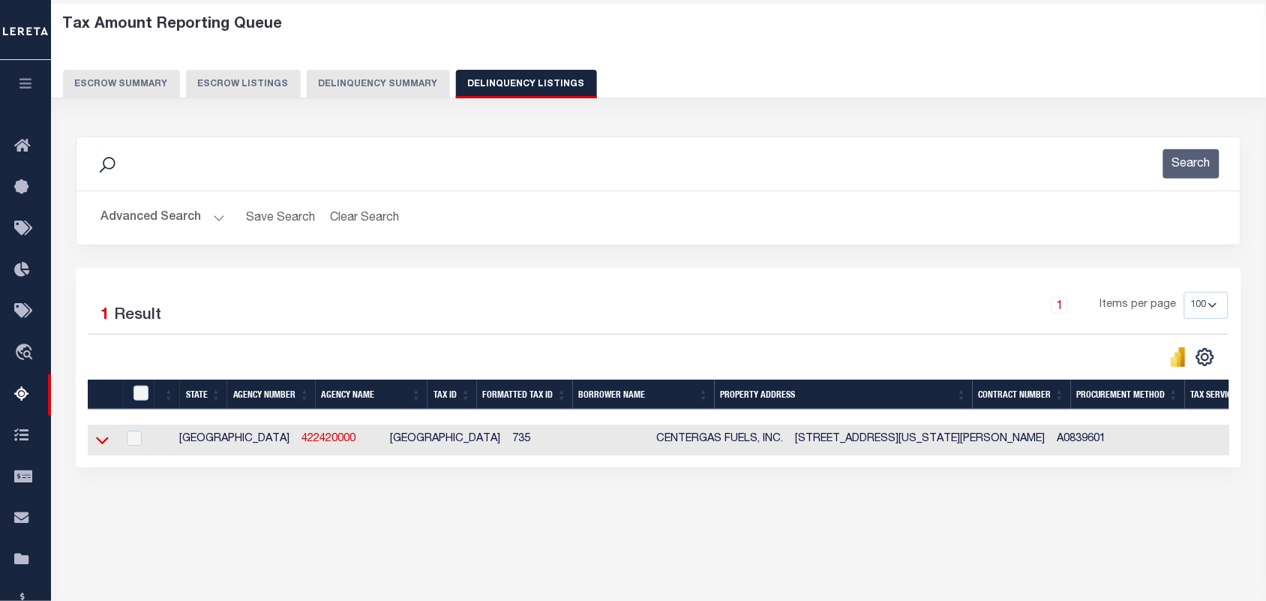
click at [98, 440] on icon at bounding box center [102, 440] width 13 height 16
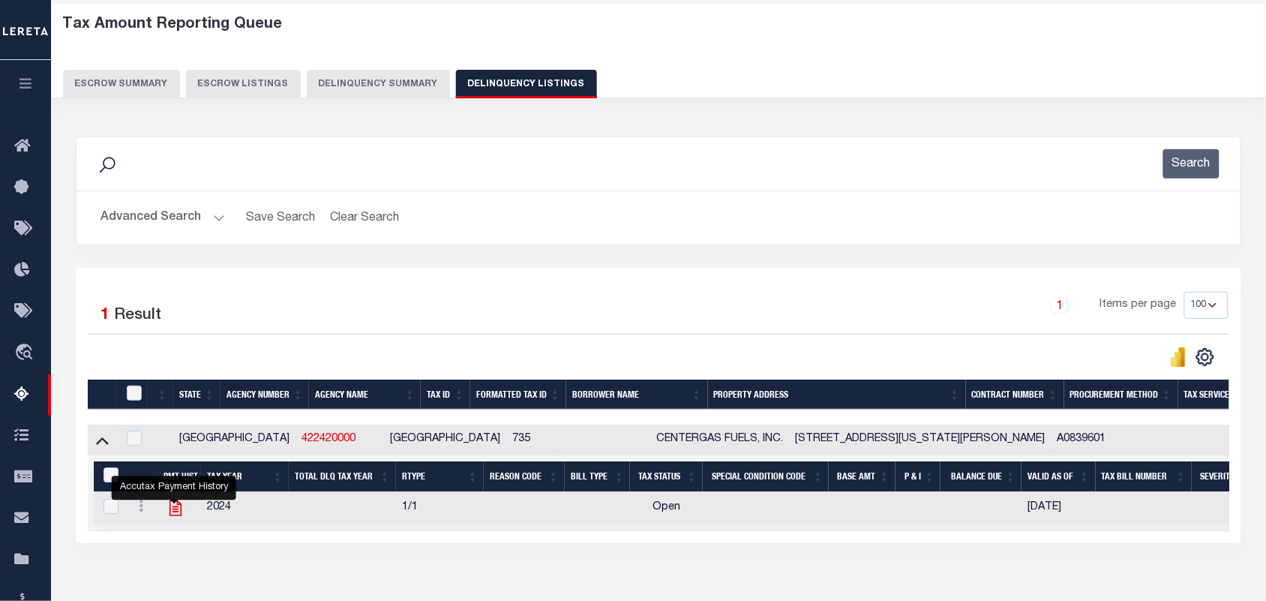
click at [175, 510] on icon "" at bounding box center [176, 508] width 20 height 20
checkbox input "true"
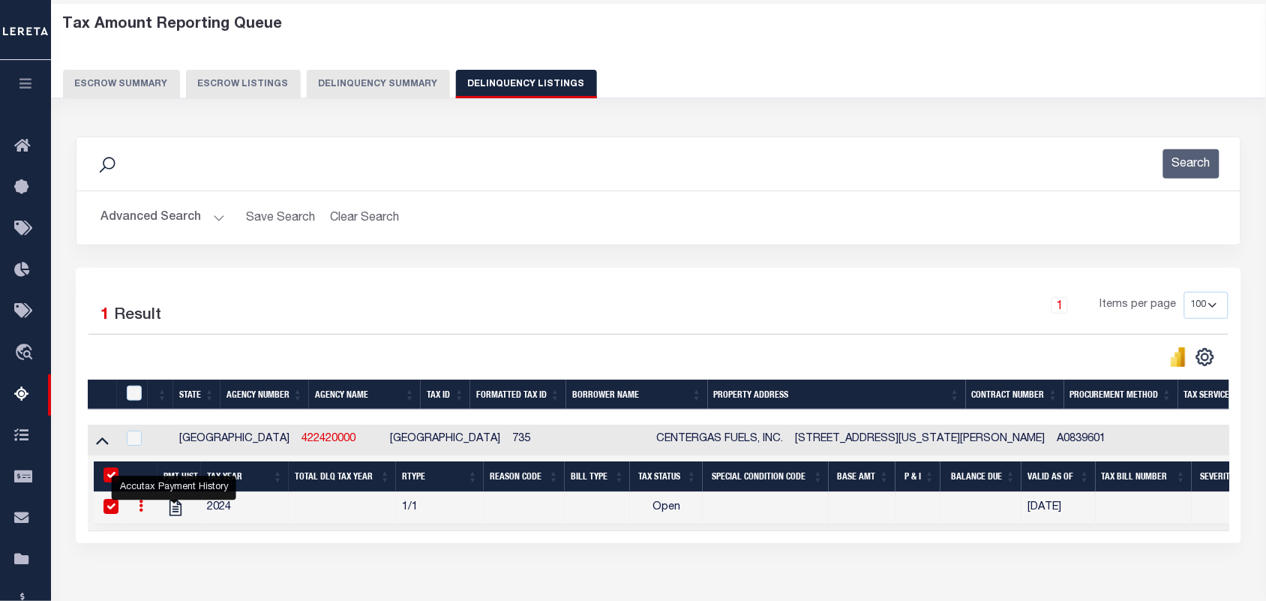
click at [219, 216] on button "Advanced Search" at bounding box center [163, 217] width 125 height 29
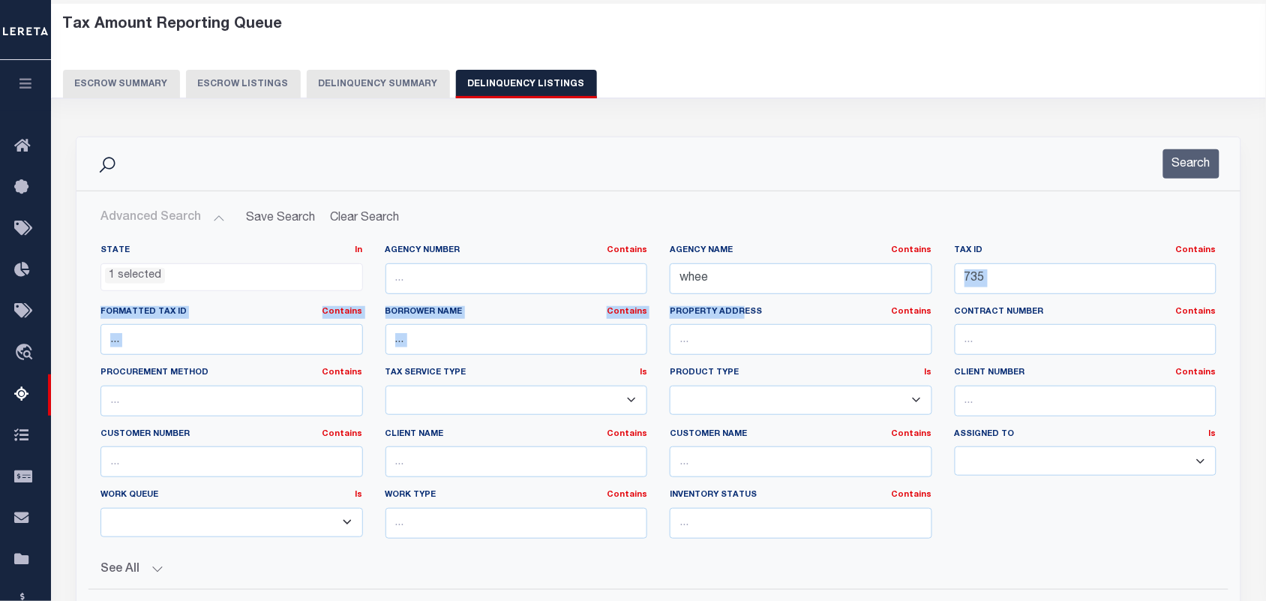
drag, startPoint x: 1069, startPoint y: 260, endPoint x: 743, endPoint y: 306, distance: 328.9
click at [743, 306] on div "State In In AK AL AR AZ CA CO CT DC DE FL GA GU HI IA ID IL IN KS KY LA MA MD M…" at bounding box center [658, 398] width 1139 height 306
click at [1011, 278] on input "735" at bounding box center [1086, 278] width 263 height 31
drag, startPoint x: 1008, startPoint y: 275, endPoint x: 914, endPoint y: 301, distance: 97.2
click at [914, 301] on div "State In In AK AL AR AZ CA CO CT DC DE FL GA GU HI IA ID IL IN KS KY LA MA MD M…" at bounding box center [658, 398] width 1139 height 306
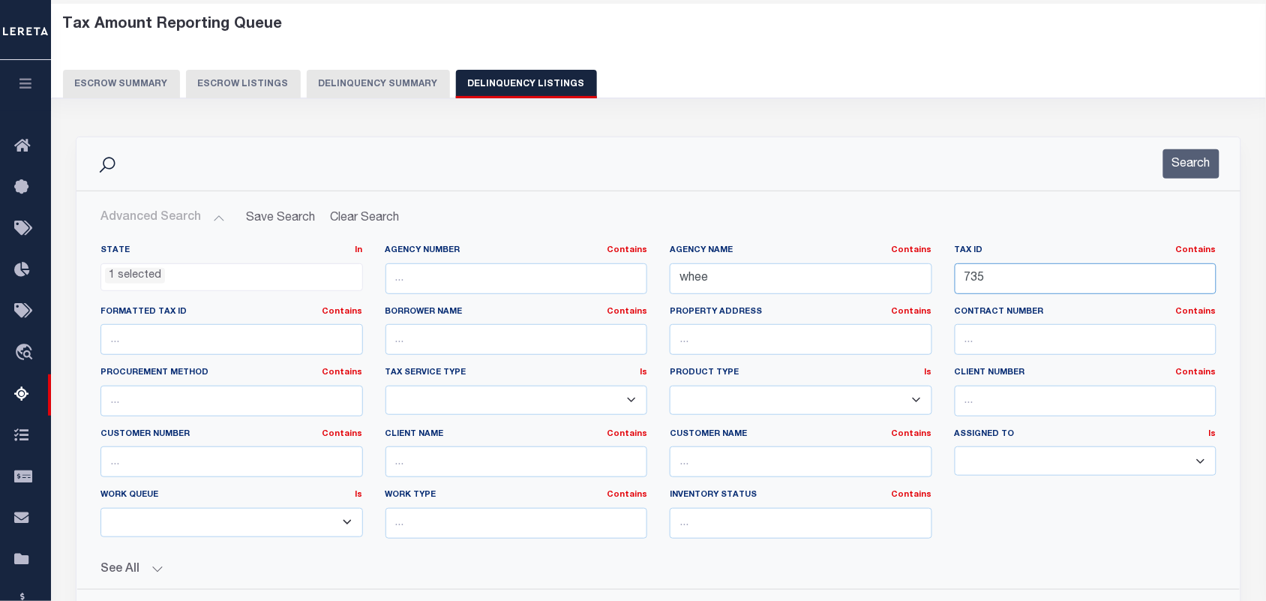
paste input "58866"
type input "58866"
drag, startPoint x: 714, startPoint y: 275, endPoint x: 657, endPoint y: 281, distance: 57.4
click at [657, 281] on div "State In In AK AL AR AZ CA CO CT DC DE FL GA GU HI IA ID IL IN KS KY LA MA MD M…" at bounding box center [658, 398] width 1139 height 306
type input "V"
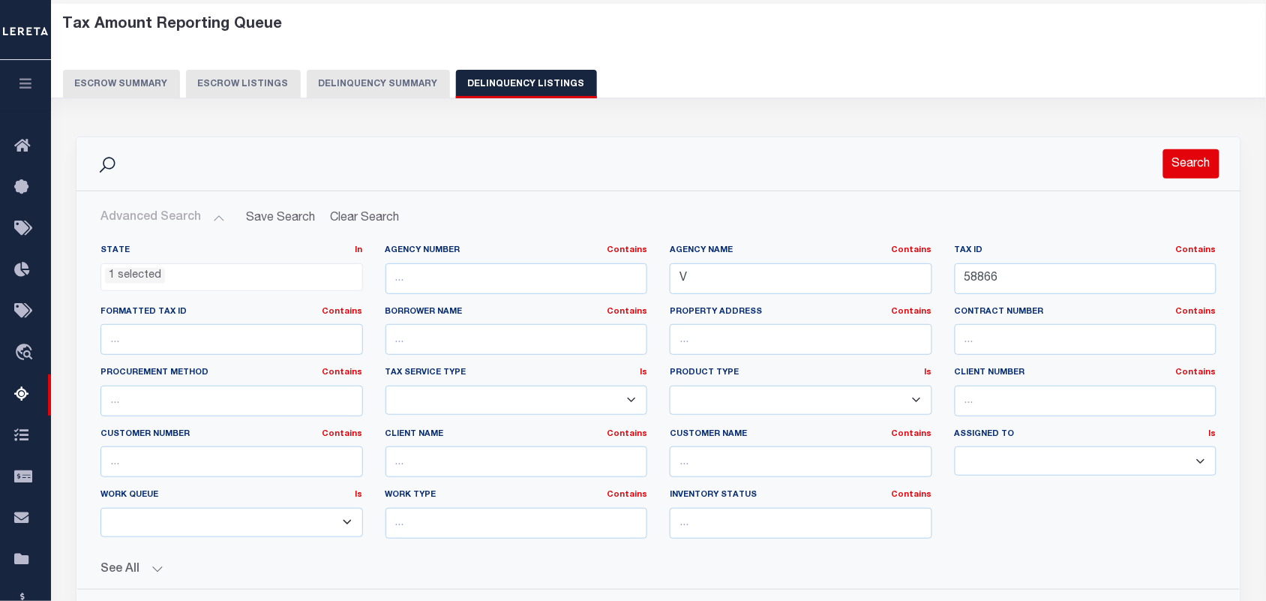
click at [1191, 158] on button "Search" at bounding box center [1192, 163] width 56 height 29
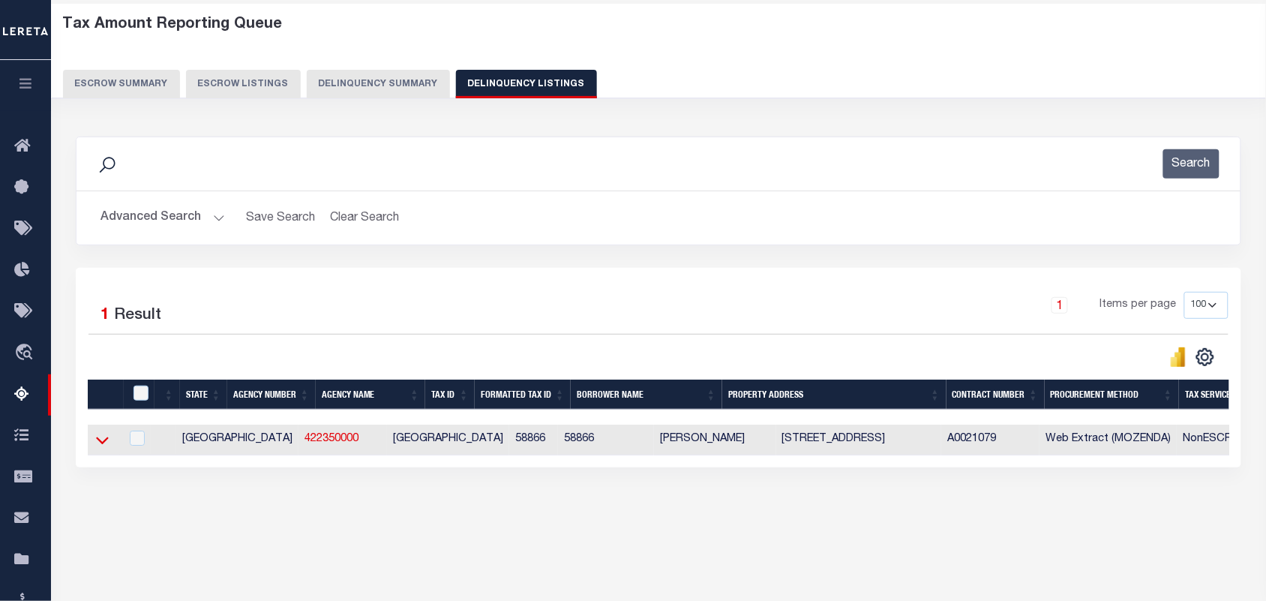
click at [96, 437] on icon at bounding box center [102, 440] width 13 height 16
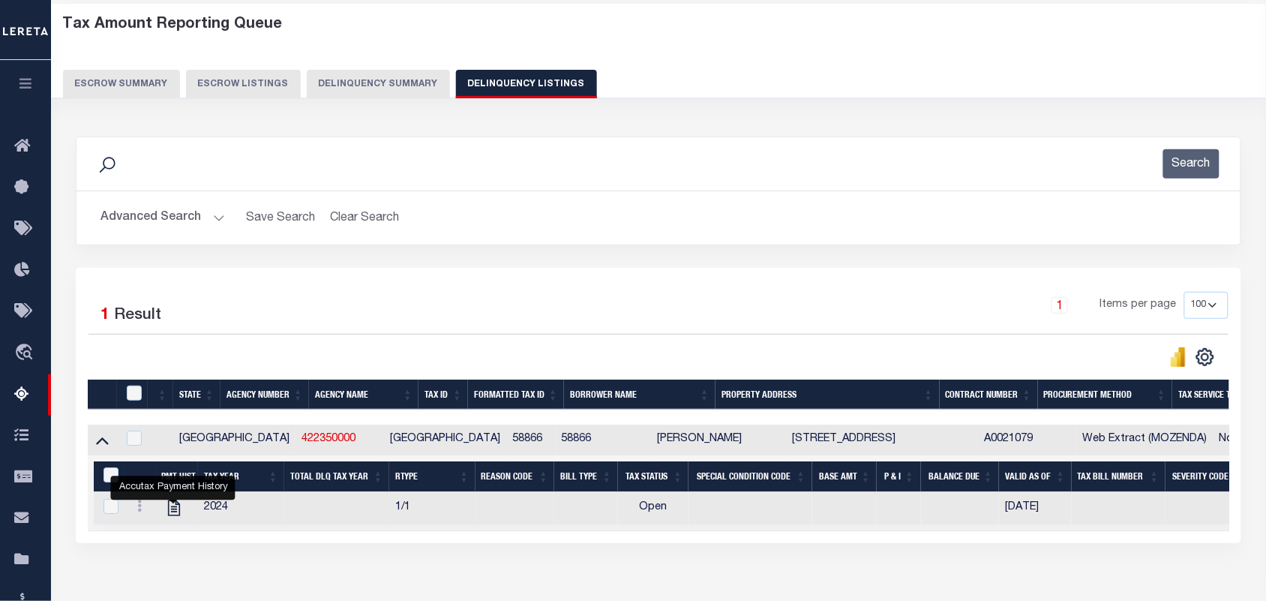
click at [221, 211] on button "Advanced Search" at bounding box center [163, 217] width 125 height 29
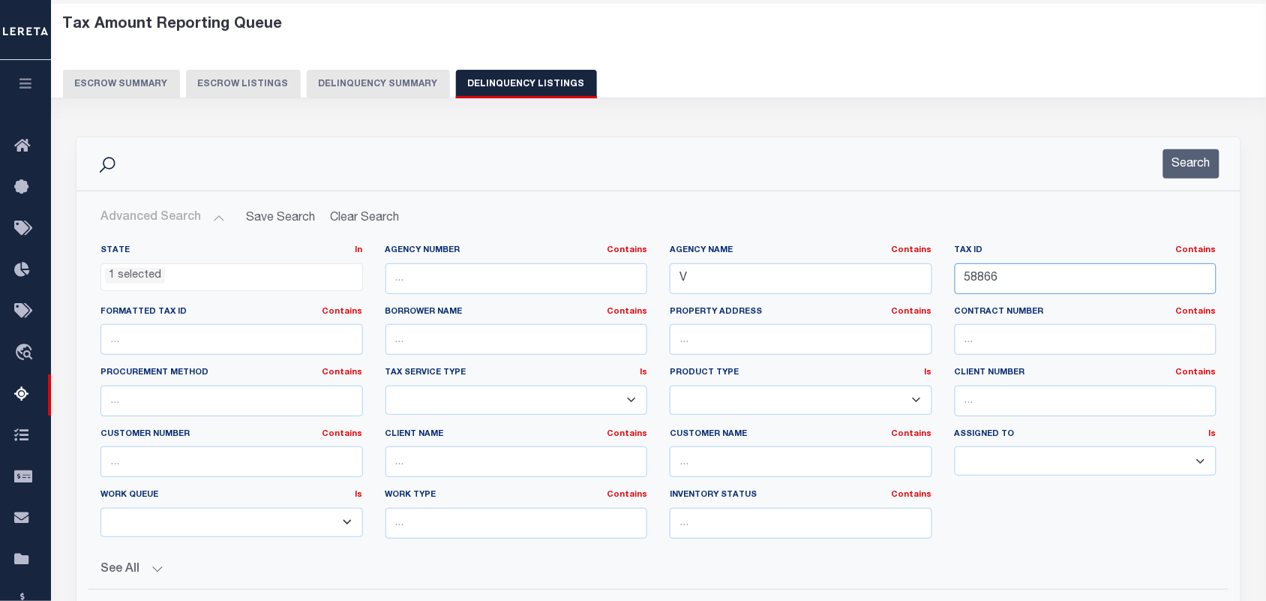
drag, startPoint x: 1063, startPoint y: 278, endPoint x: 861, endPoint y: 331, distance: 208.5
click at [854, 332] on div "State In In AK AL AR AZ CA CO CT DC DE FL GA GU HI IA ID IL IN KS KY LA MA MD M…" at bounding box center [658, 398] width 1139 height 306
paste input "624"
type input "62466"
click at [1206, 152] on button "Search" at bounding box center [1192, 163] width 56 height 29
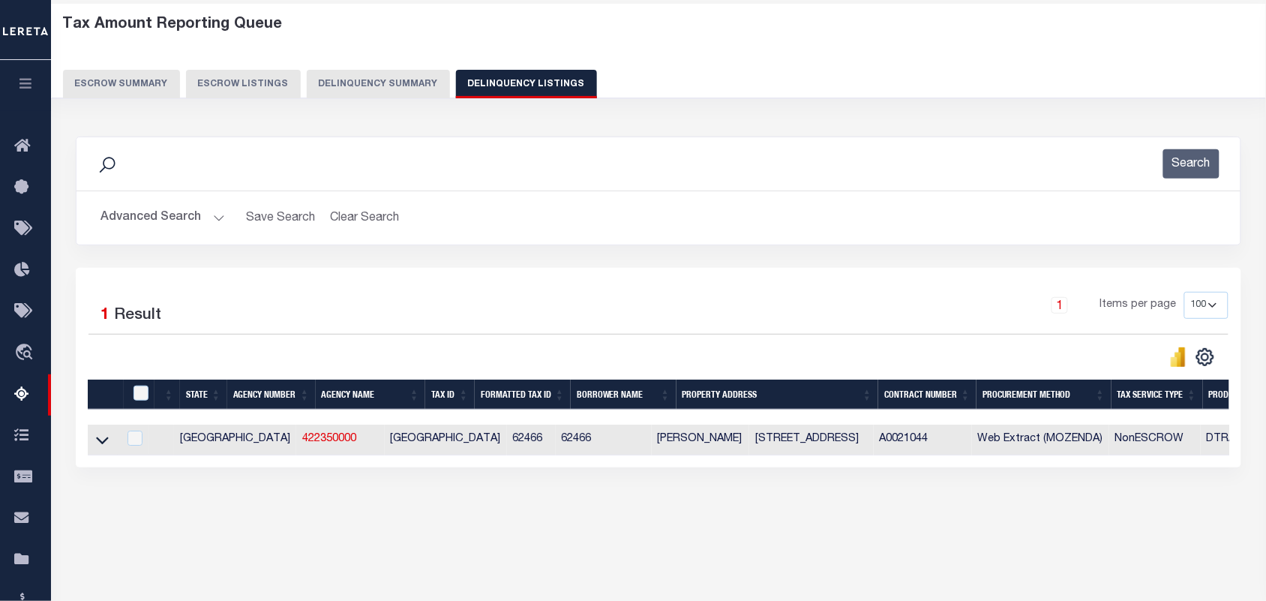
scroll to position [162, 0]
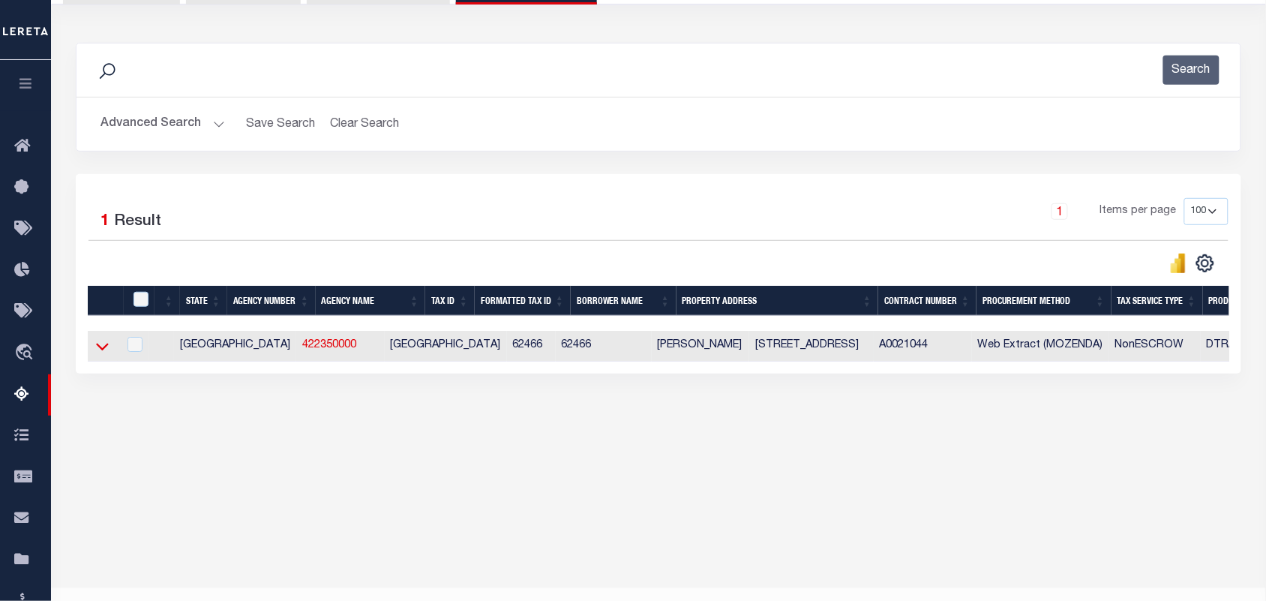
click at [98, 353] on icon at bounding box center [102, 346] width 13 height 16
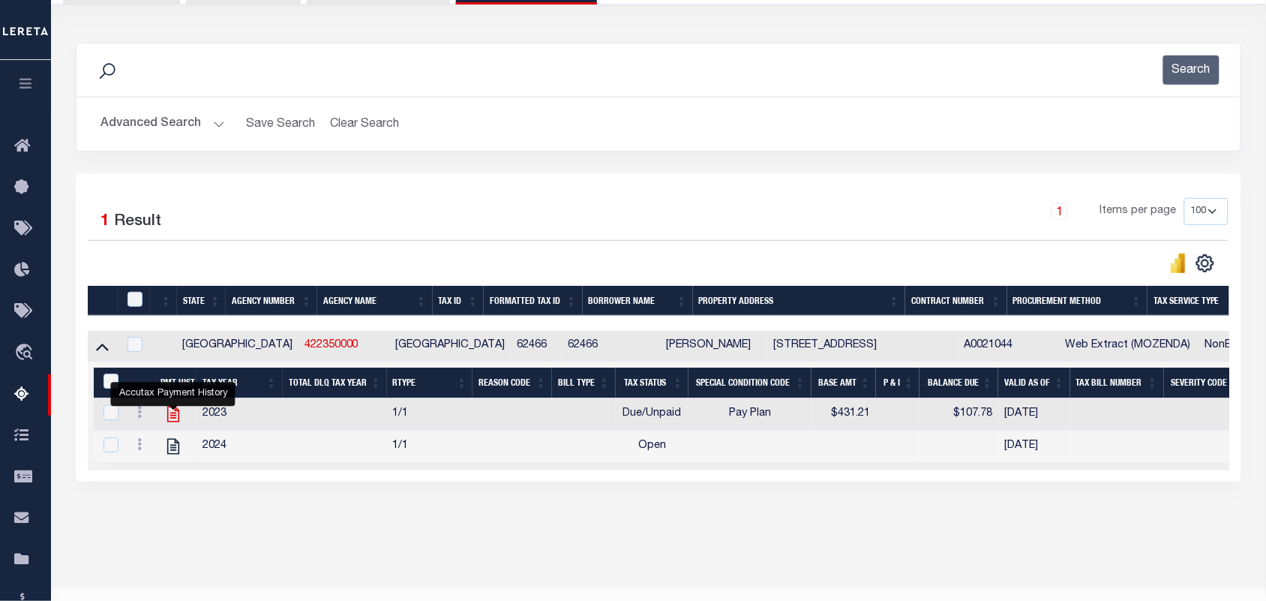
click at [170, 417] on icon "" at bounding box center [174, 414] width 20 height 20
checkbox input "false"
checkbox input "true"
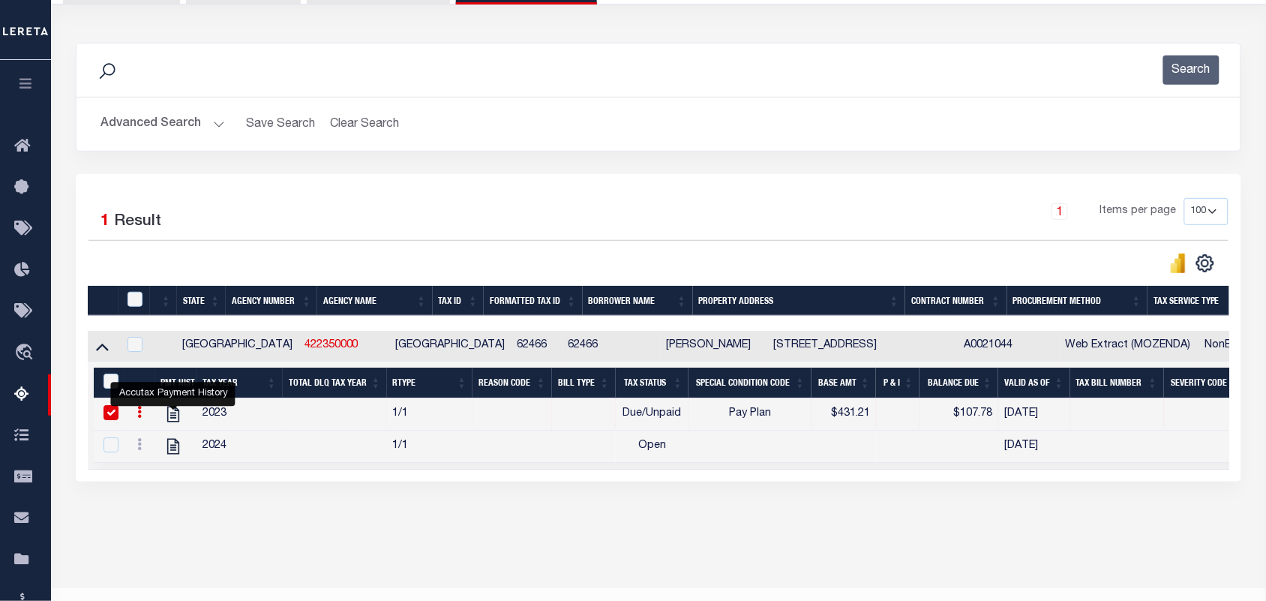
click at [215, 128] on button "Advanced Search" at bounding box center [163, 124] width 125 height 29
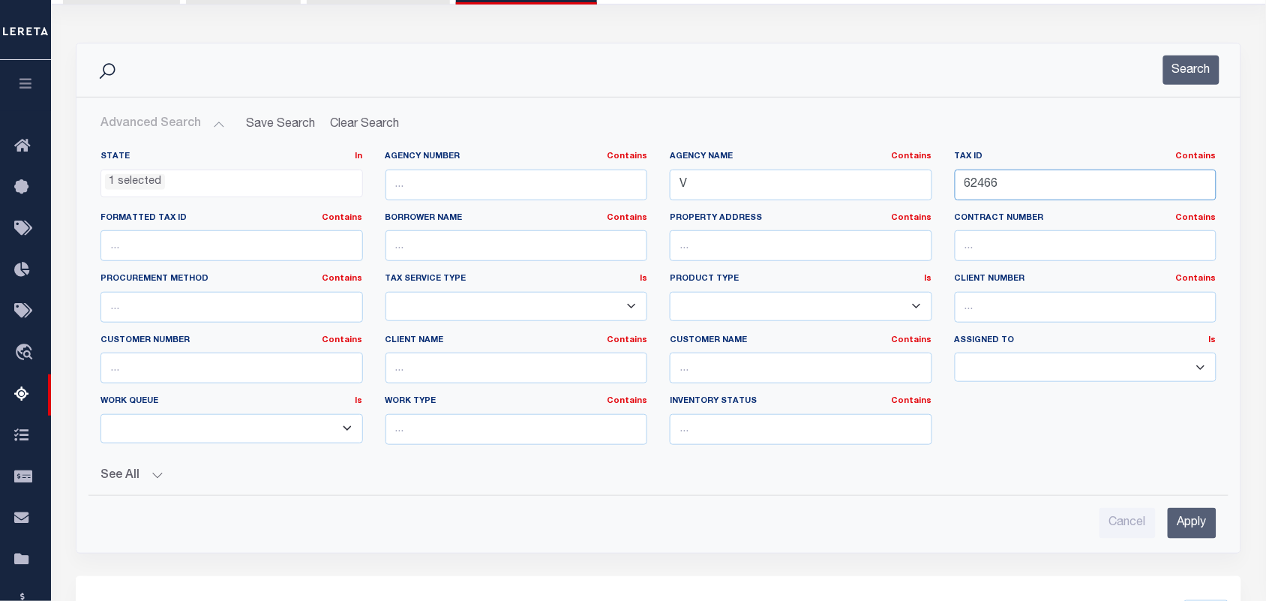
drag, startPoint x: 1092, startPoint y: 182, endPoint x: 767, endPoint y: 200, distance: 325.4
click at [767, 200] on div "State In In AK AL AR AZ CA CO CT DC DE FL GA GU HI IA ID IL IN KS KY LA MA MD M…" at bounding box center [658, 304] width 1139 height 306
paste input "R42288"
type input "R42288"
click at [614, 189] on div "State In In AK AL AR AZ CA CO CT DC DE FL GA GU HI IA ID IL IN KS KY LA MA MD M…" at bounding box center [658, 304] width 1139 height 306
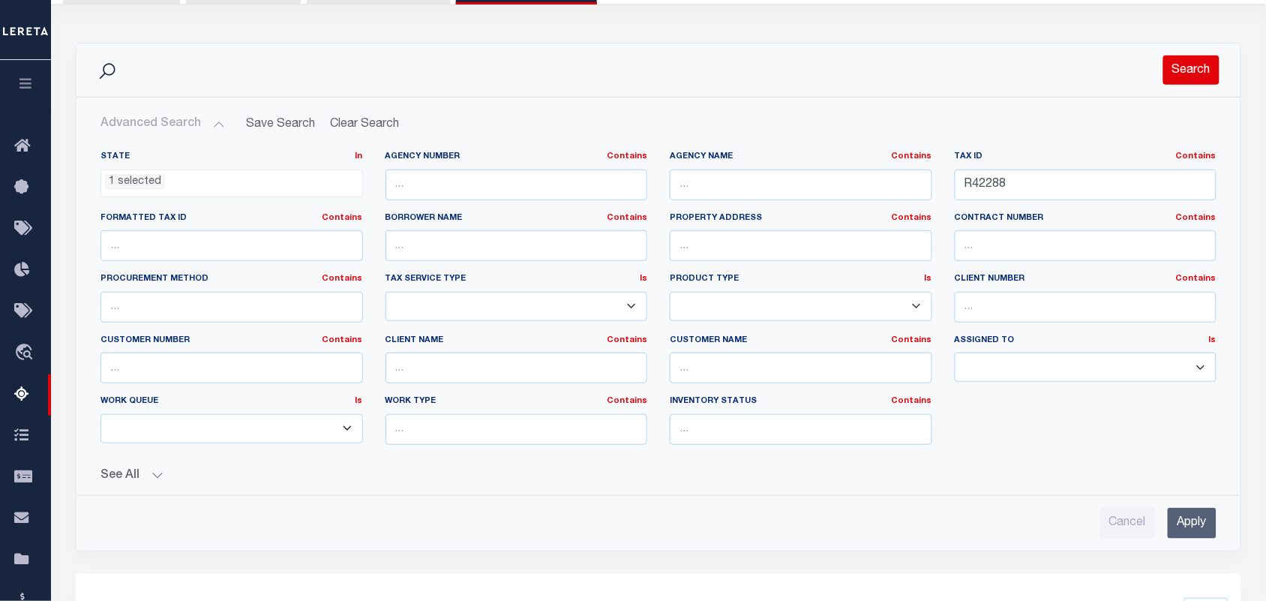
click at [1187, 69] on button "Search" at bounding box center [1192, 70] width 56 height 29
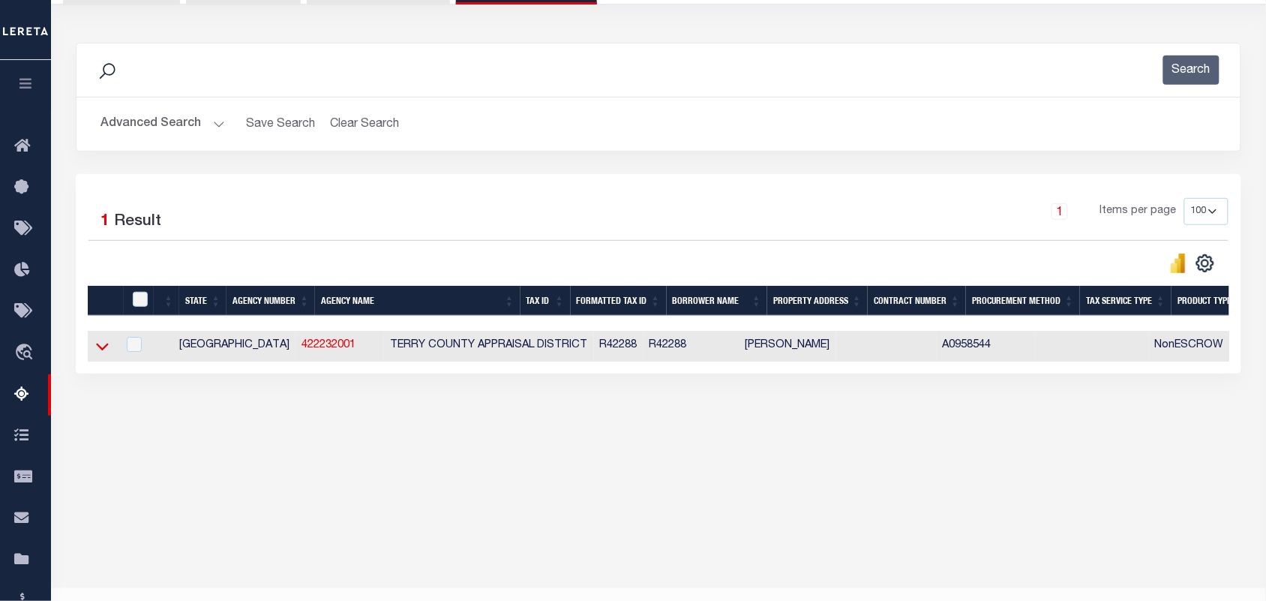
click at [102, 347] on icon at bounding box center [102, 346] width 13 height 16
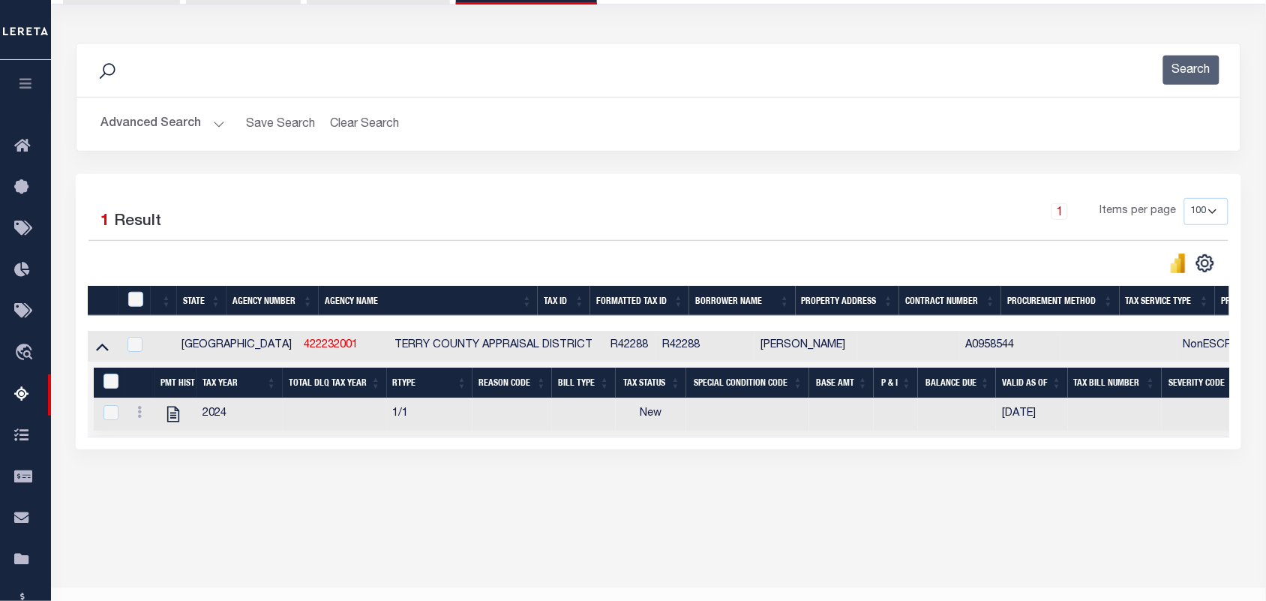
click at [220, 128] on button "Advanced Search" at bounding box center [163, 124] width 125 height 29
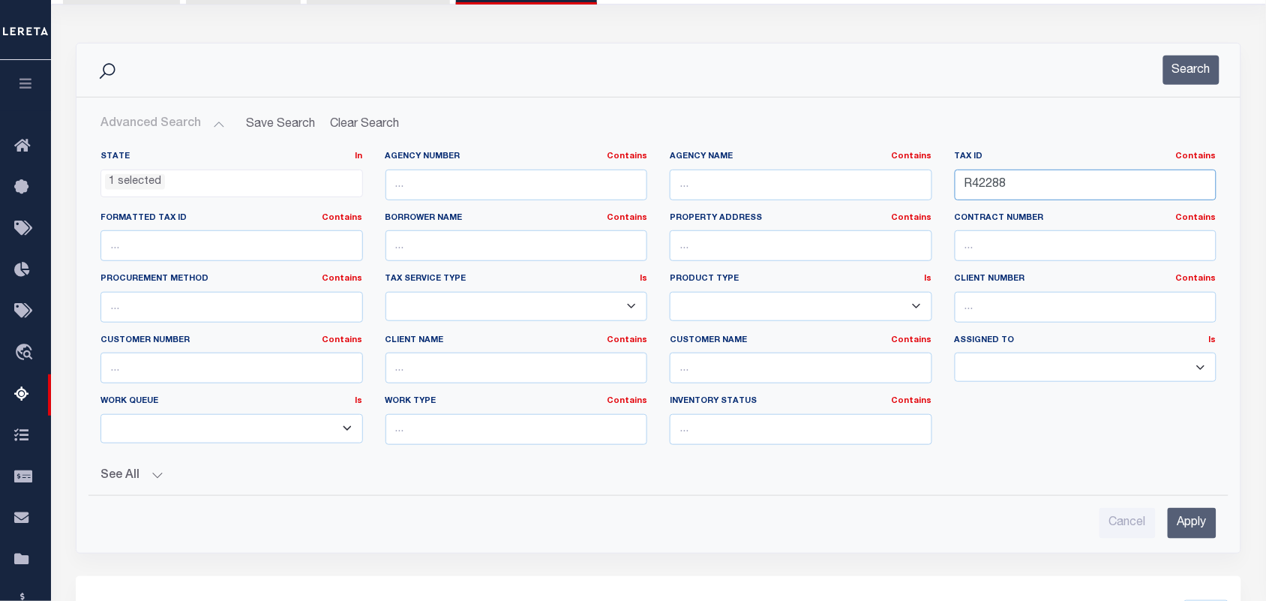
drag, startPoint x: 1056, startPoint y: 200, endPoint x: 943, endPoint y: 200, distance: 113.3
click at [944, 200] on div "Tax ID Contains Contains Is R42288" at bounding box center [1086, 182] width 285 height 62
paste input "91121"
type input "91121"
click at [1194, 65] on button "Search" at bounding box center [1192, 70] width 56 height 29
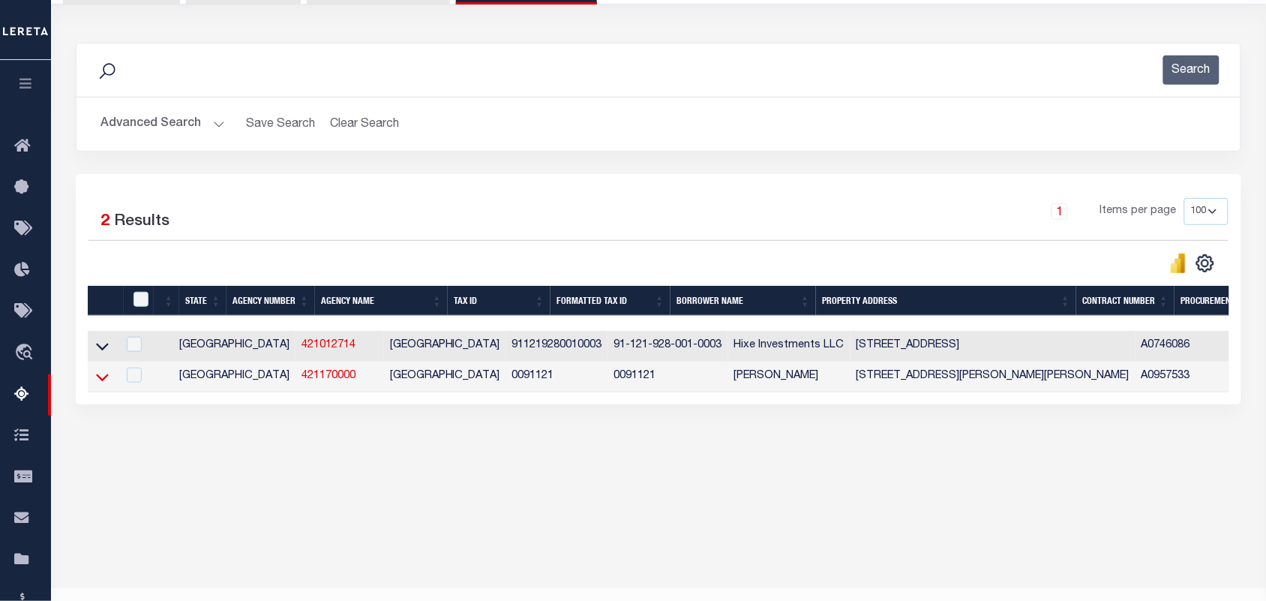
click at [104, 385] on icon at bounding box center [102, 377] width 13 height 16
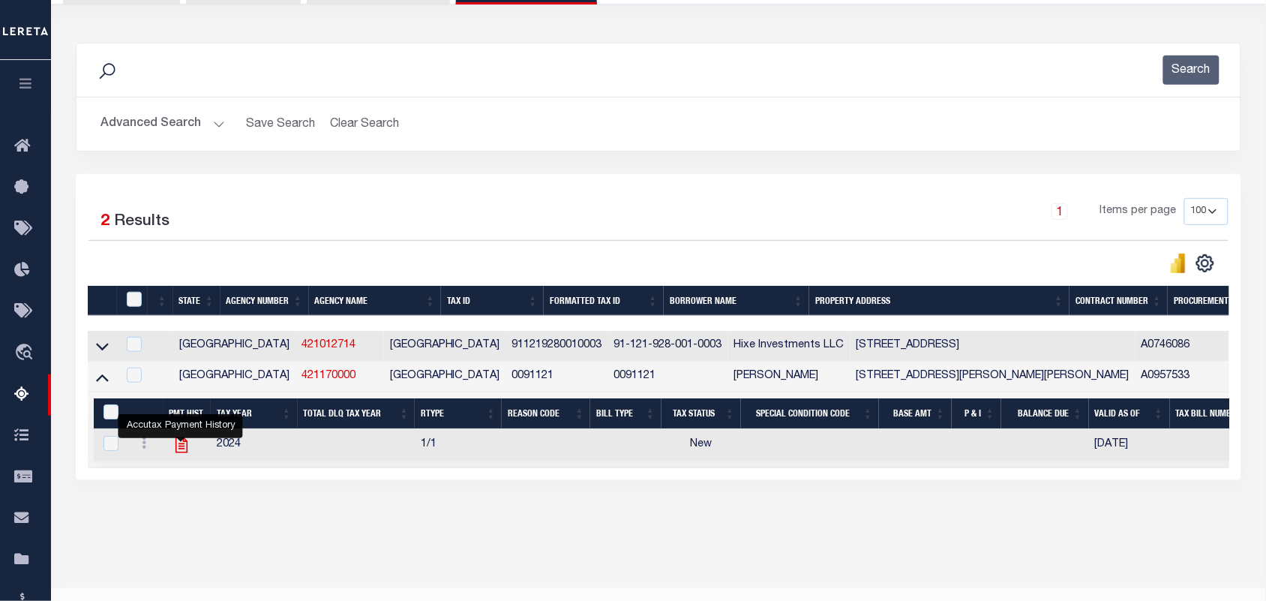
click at [185, 454] on icon "" at bounding box center [182, 445] width 20 height 20
checkbox input "true"
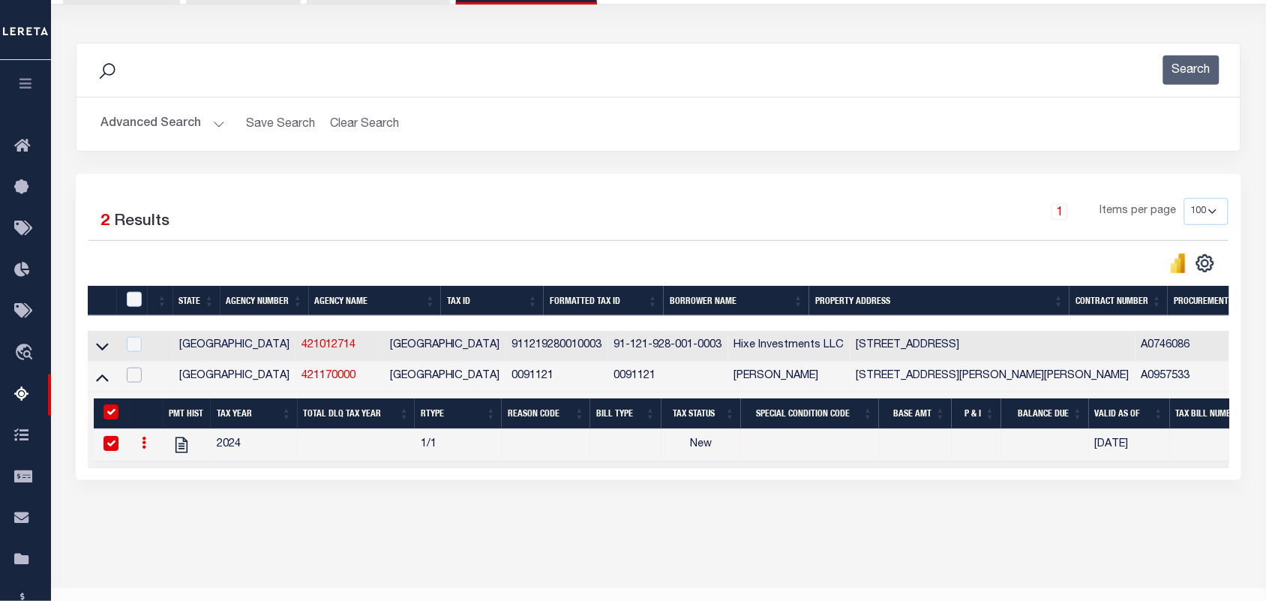
click at [131, 381] on input "checkbox" at bounding box center [134, 375] width 15 height 15
checkbox input "true"
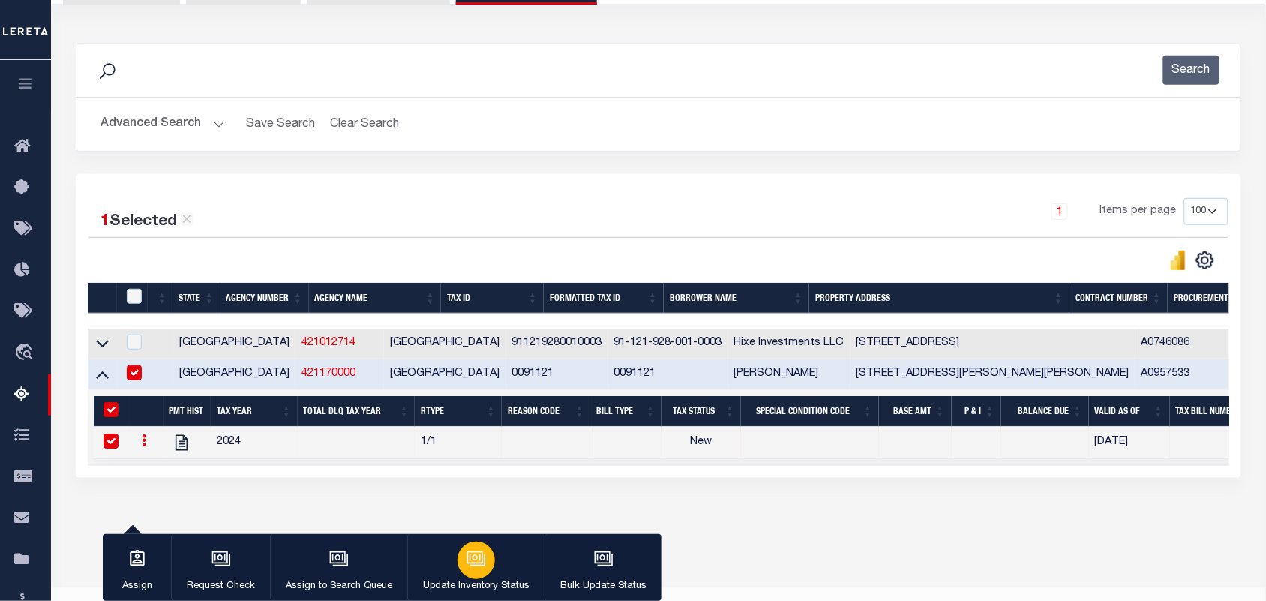
click at [473, 563] on icon "button" at bounding box center [477, 559] width 20 height 20
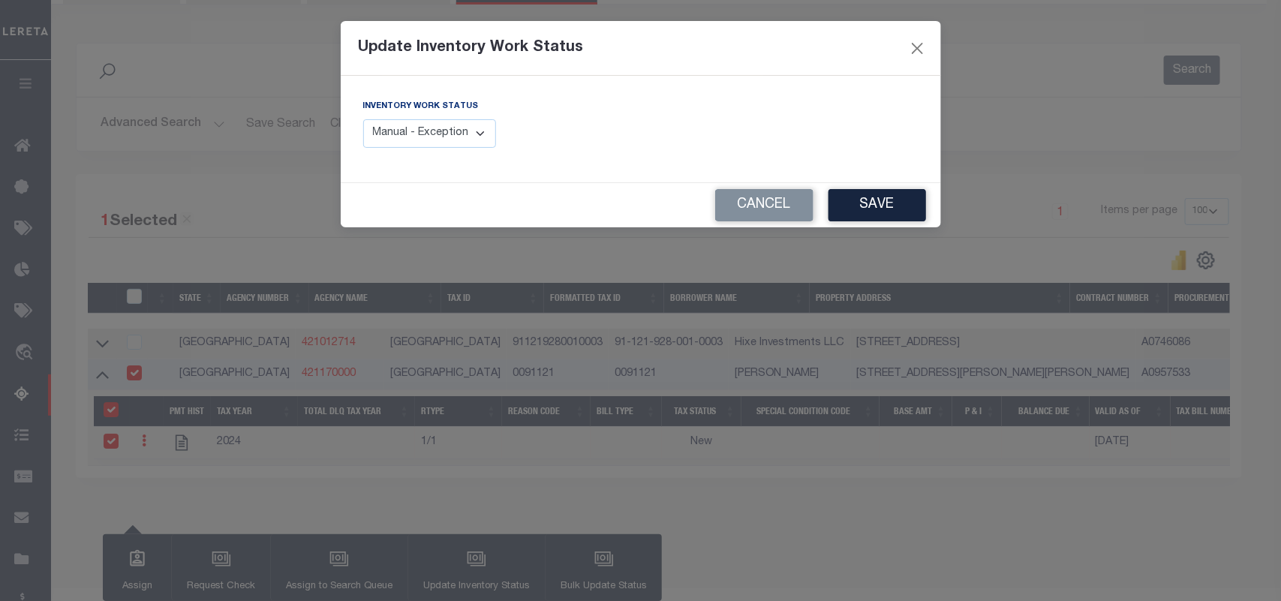
click at [467, 137] on select "Manual - Exception Pended - Awaiting Search Late Add Exception Completed" at bounding box center [430, 133] width 134 height 29
select select "4"
click at [363, 119] on select "Manual - Exception Pended - Awaiting Search Late Add Exception Completed" at bounding box center [430, 133] width 134 height 29
click at [872, 207] on button "Save" at bounding box center [877, 205] width 98 height 32
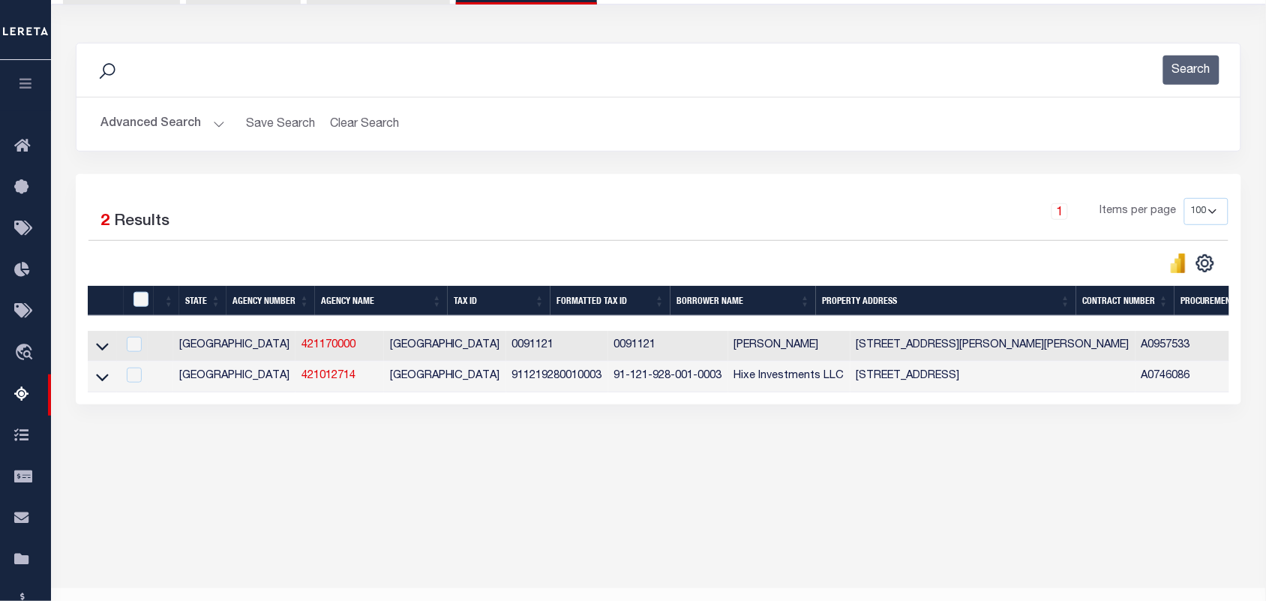
click at [214, 125] on button "Advanced Search" at bounding box center [163, 124] width 125 height 29
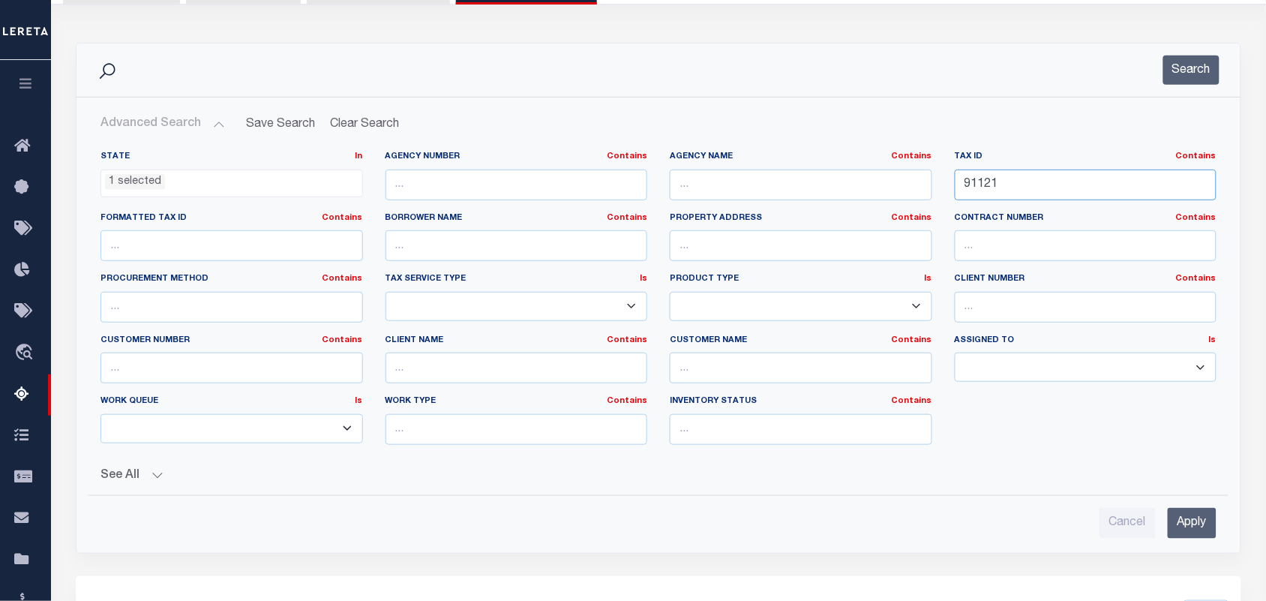
drag, startPoint x: 1039, startPoint y: 181, endPoint x: 840, endPoint y: 211, distance: 201.1
click at [840, 211] on div "State In In AK AL AR AZ CA CO CT DC DE FL GA GU HI IA ID IL IN KS KY LA MA MD M…" at bounding box center [658, 304] width 1139 height 306
paste input "01570-00002-00400-000000"
type input "01570-00002-00400-000000"
click at [1170, 81] on button "Search" at bounding box center [1192, 70] width 56 height 29
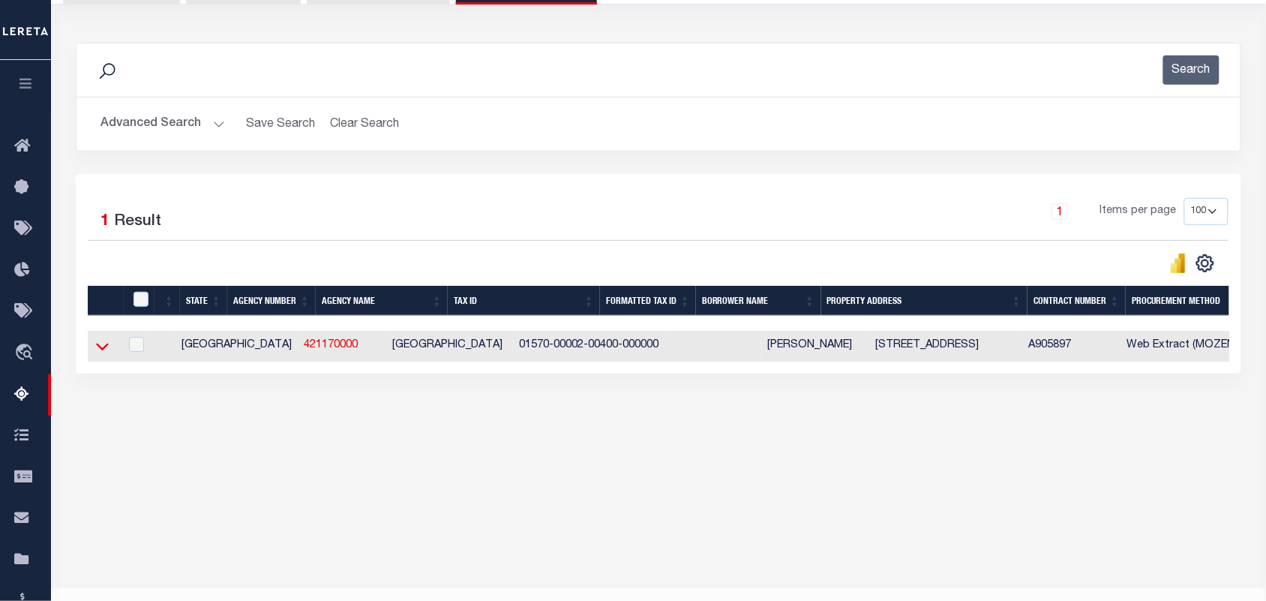
click at [105, 350] on icon at bounding box center [102, 346] width 13 height 16
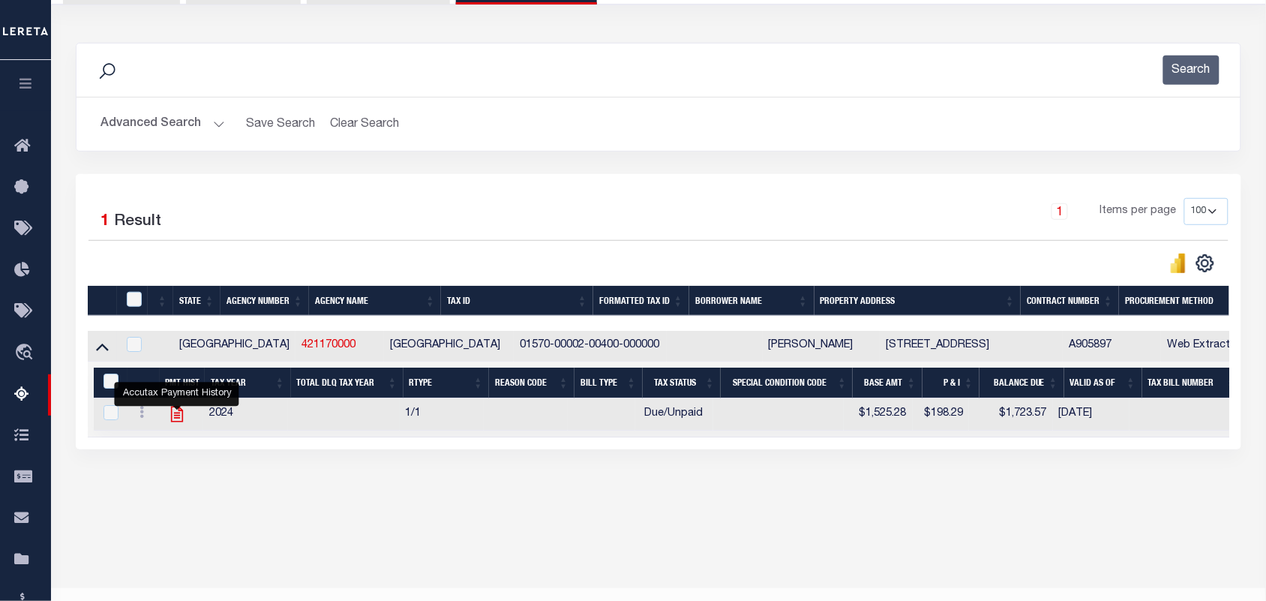
click at [173, 422] on icon "" at bounding box center [177, 414] width 20 height 20
checkbox input "true"
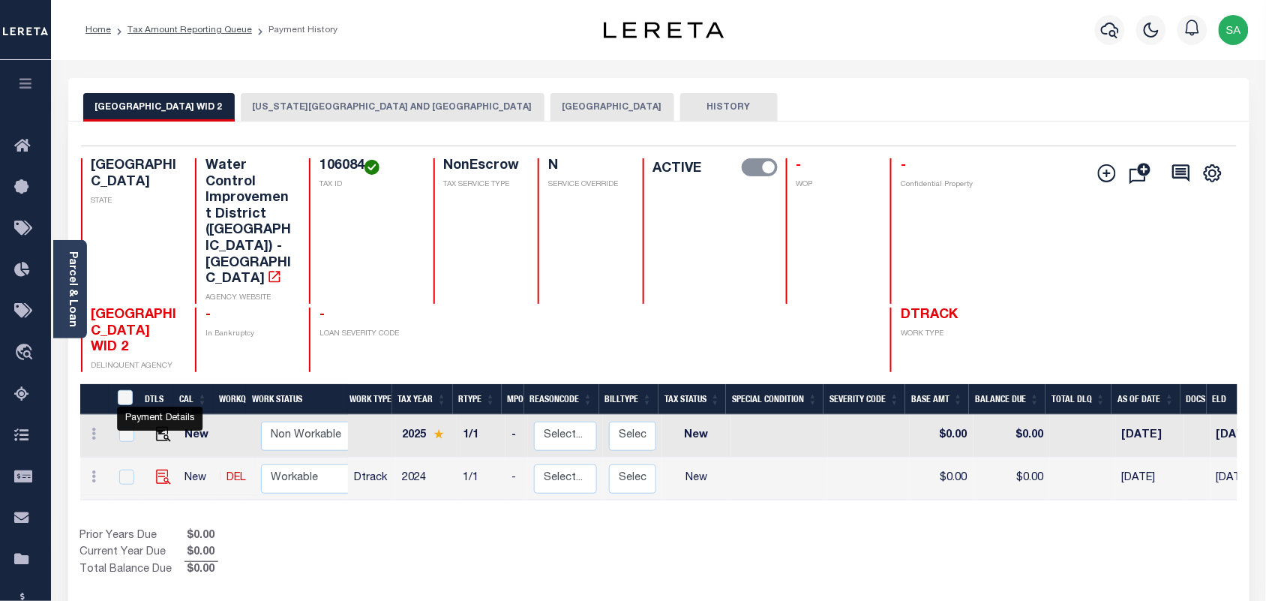
click at [160, 470] on img "" at bounding box center [163, 477] width 15 height 15
checkbox input "true"
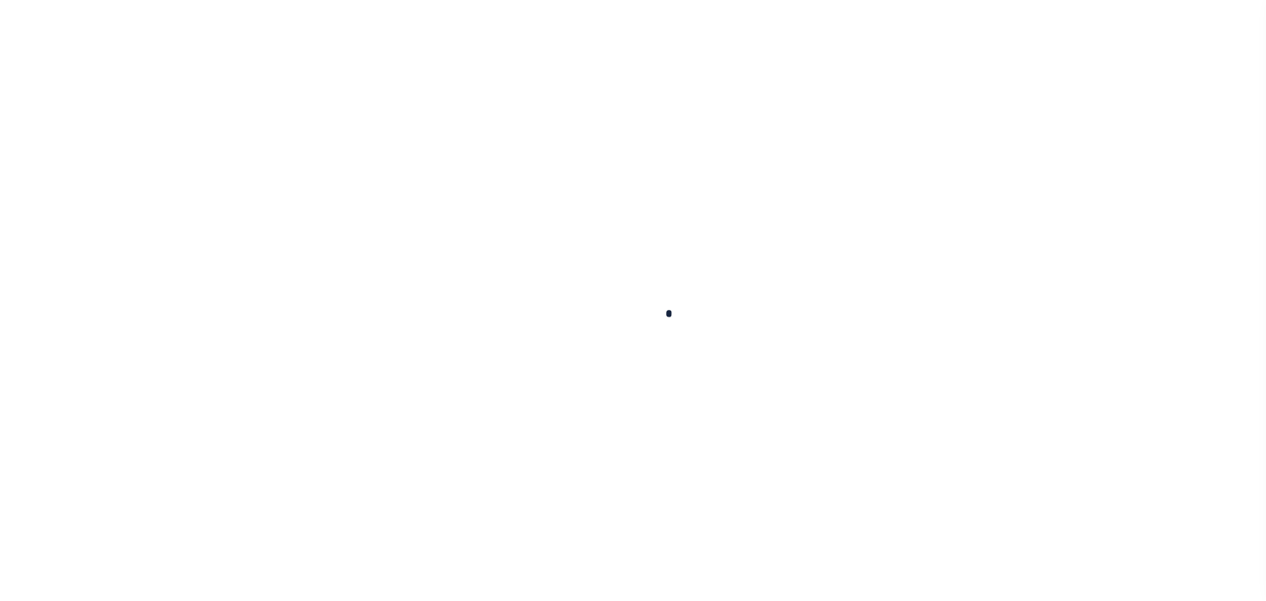
checkbox input "false"
type input "08/04/2025"
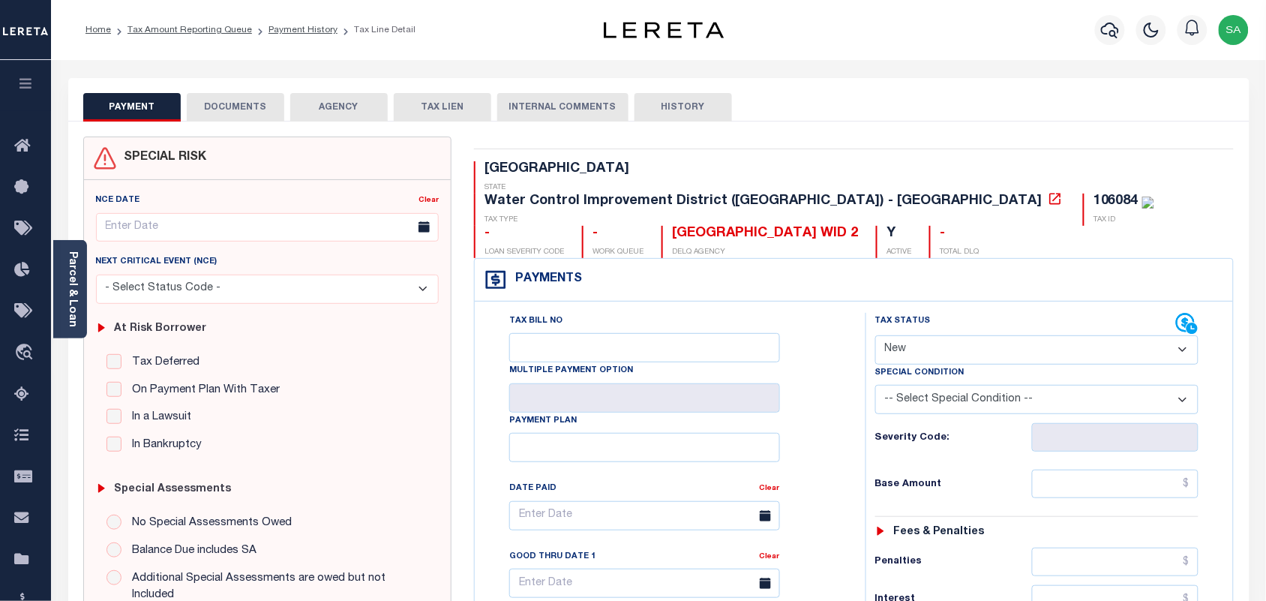
click at [942, 335] on select "- Select Status Code - Open Due/Unpaid Paid Incomplete No Tax Due Internal Refu…" at bounding box center [1037, 349] width 324 height 29
select select "NTX"
click at [875, 335] on select "- Select Status Code - Open Due/Unpaid Paid Incomplete No Tax Due Internal Refu…" at bounding box center [1037, 349] width 324 height 29
type input "08/18/2025"
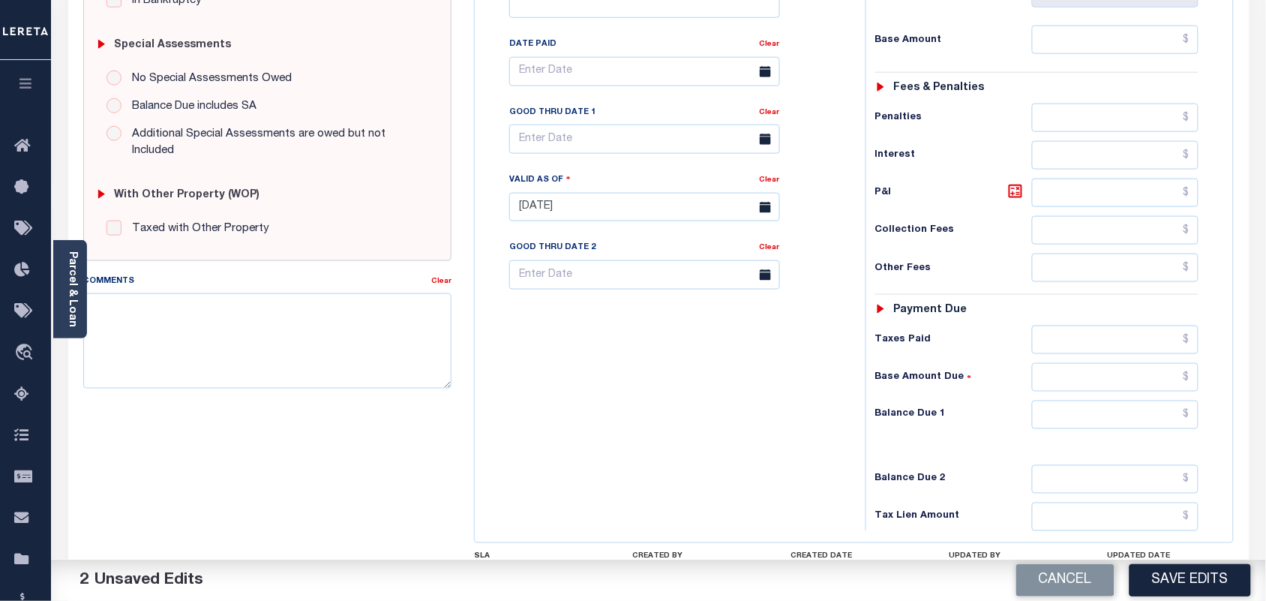
scroll to position [542, 0]
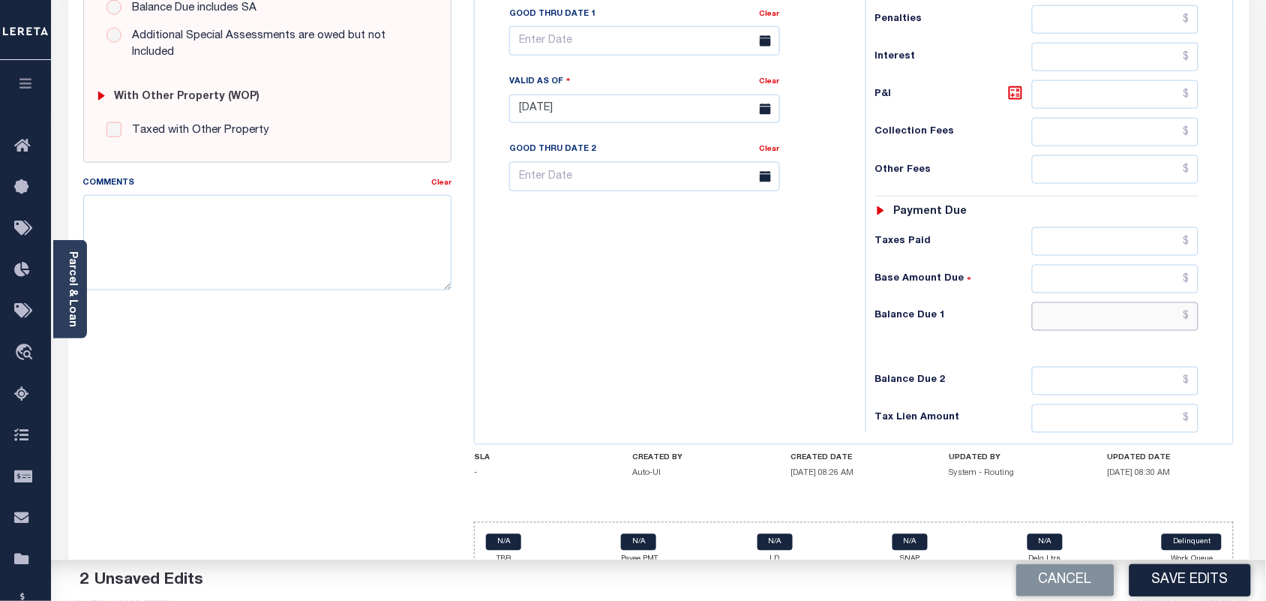
click at [1138, 302] on input "text" at bounding box center [1115, 316] width 167 height 29
type input "$0.00"
click at [812, 304] on div "Tax Bill No Multiple Payment Option Payment Plan Clear" at bounding box center [667, 101] width 376 height 662
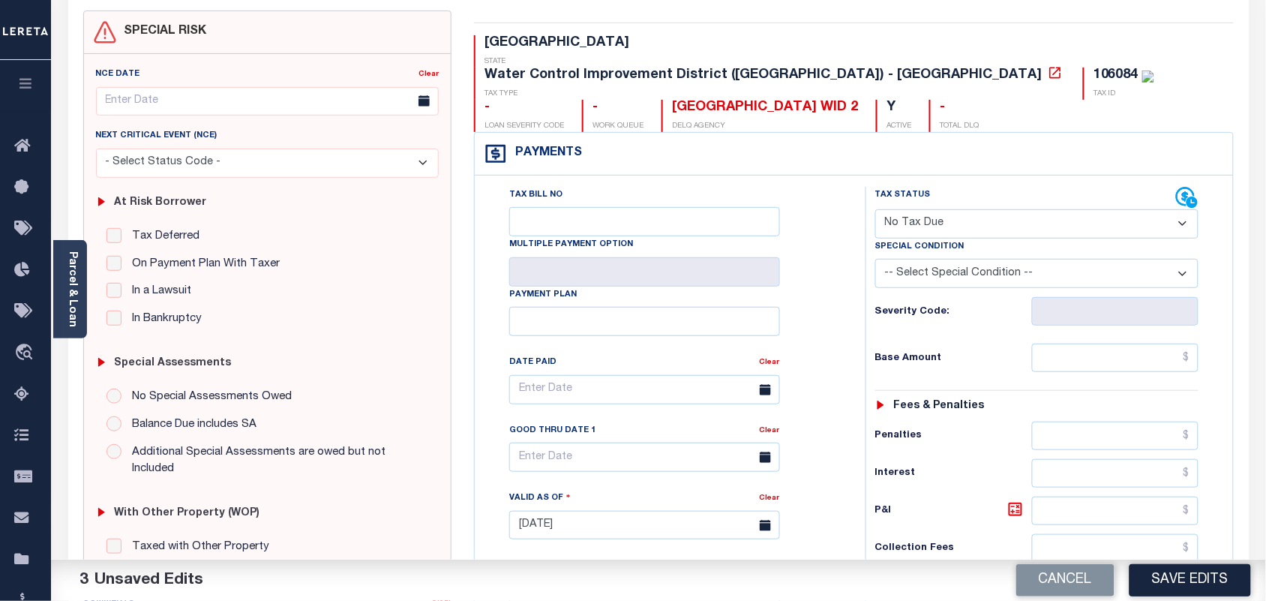
scroll to position [94, 0]
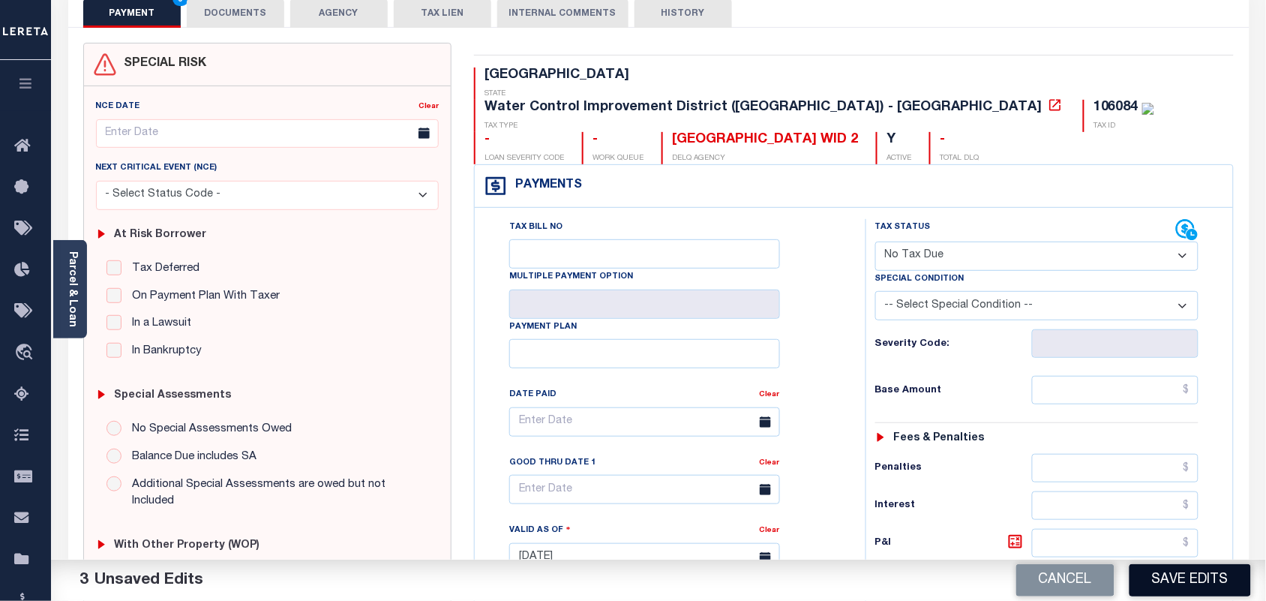
click at [1185, 578] on button "Save Edits" at bounding box center [1191, 580] width 122 height 32
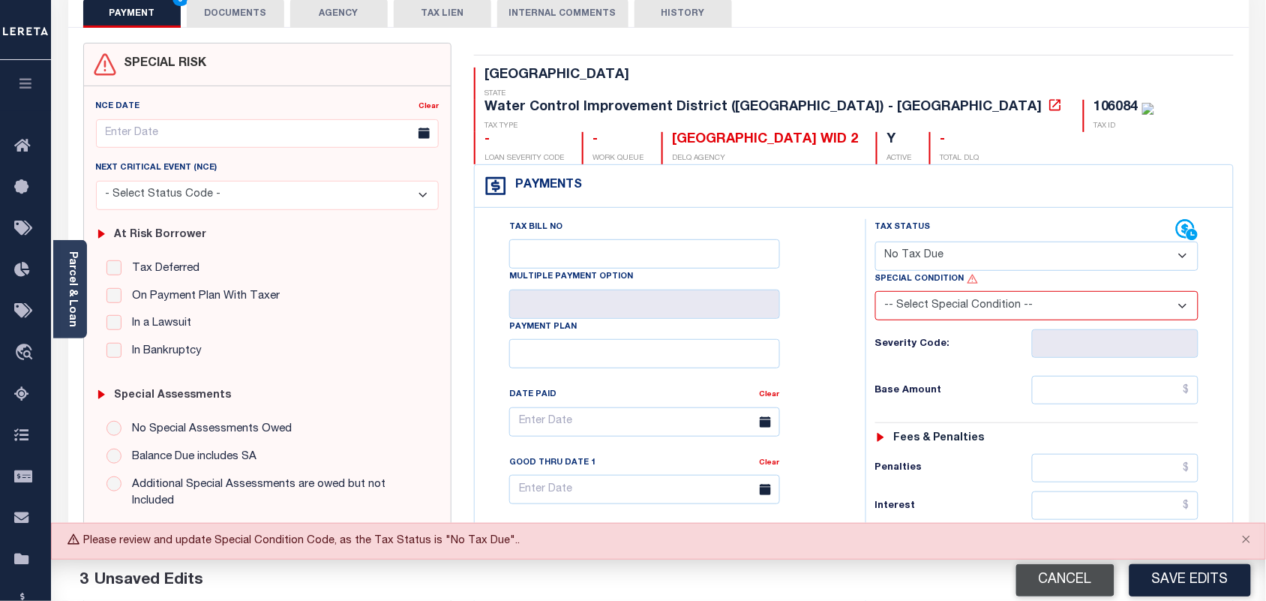
click at [1055, 578] on button "Cancel" at bounding box center [1066, 580] width 98 height 32
type input "08/04/2025"
select select "NW2"
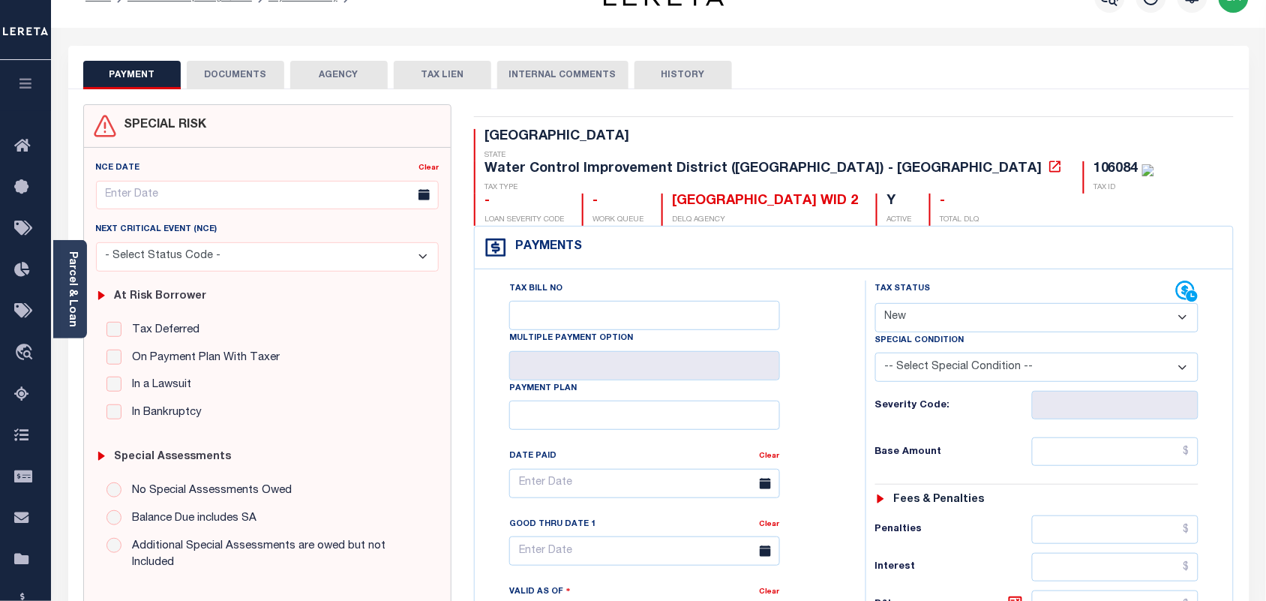
scroll to position [0, 0]
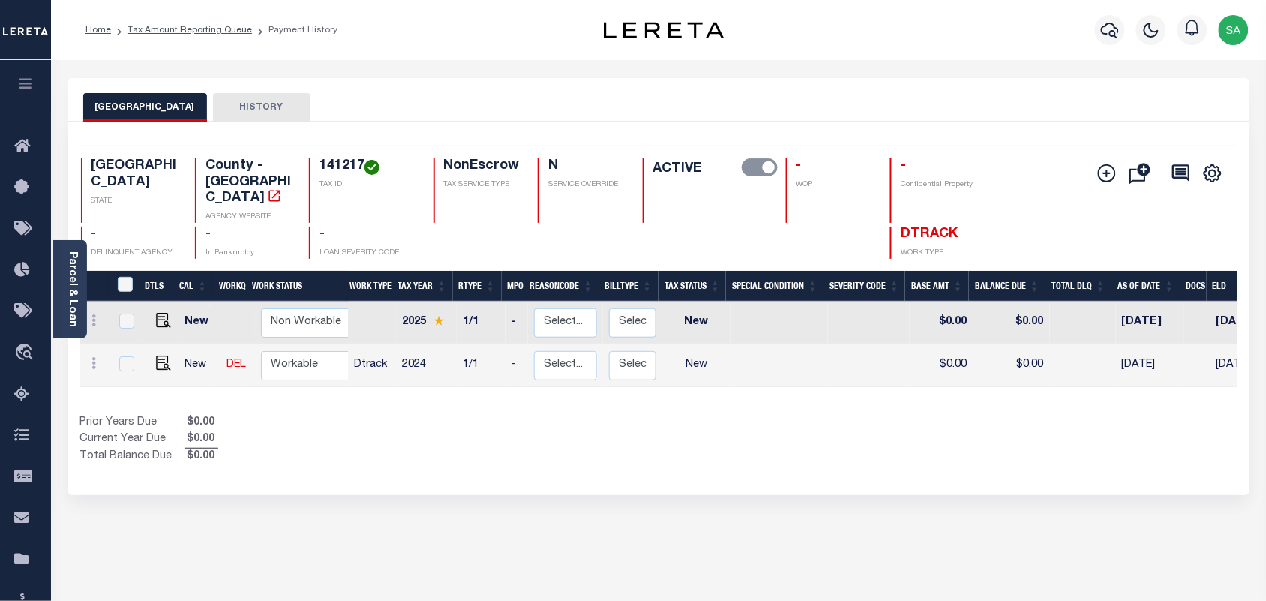
click at [335, 158] on h4 "141217" at bounding box center [367, 166] width 95 height 17
copy h4 "141217"
click at [70, 271] on link "Parcel & Loan" at bounding box center [72, 289] width 11 height 76
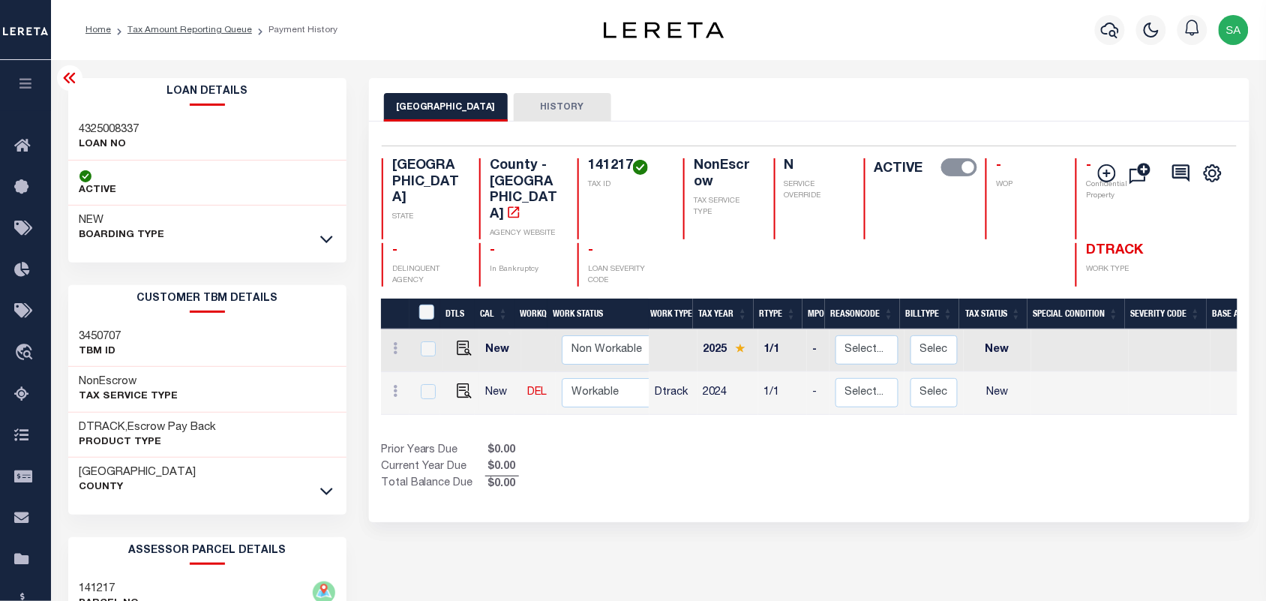
click at [588, 165] on h4 "141217" at bounding box center [626, 166] width 77 height 17
click at [462, 383] on img "" at bounding box center [464, 390] width 15 height 15
checkbox input "true"
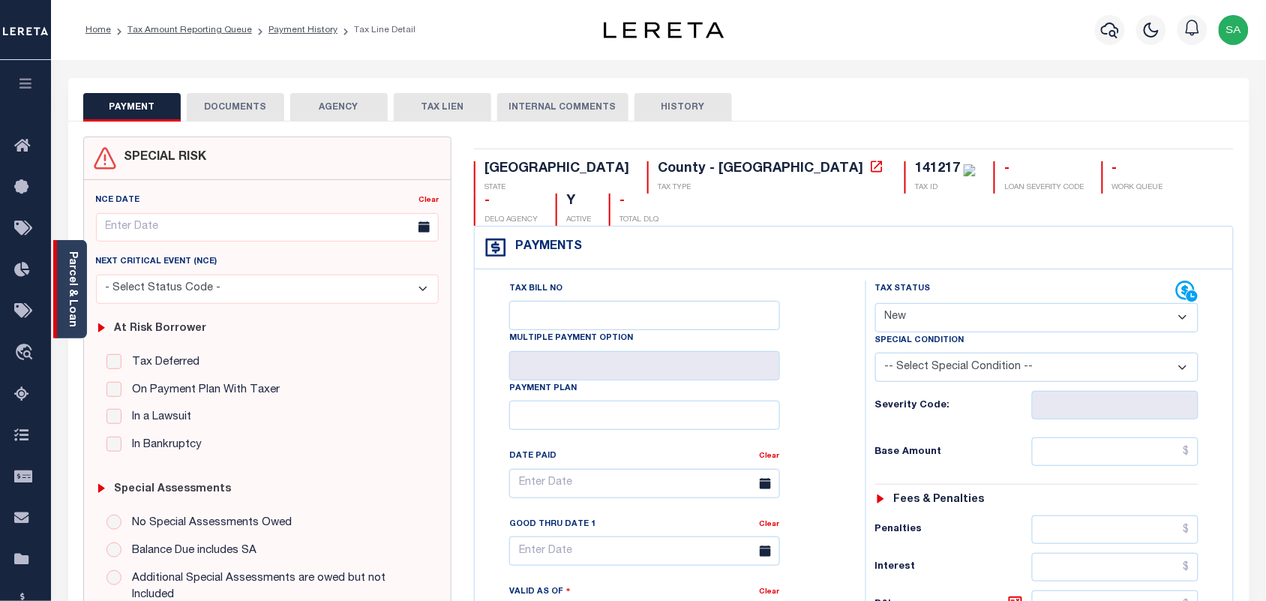
click at [79, 305] on div "Parcel & Loan" at bounding box center [70, 289] width 34 height 98
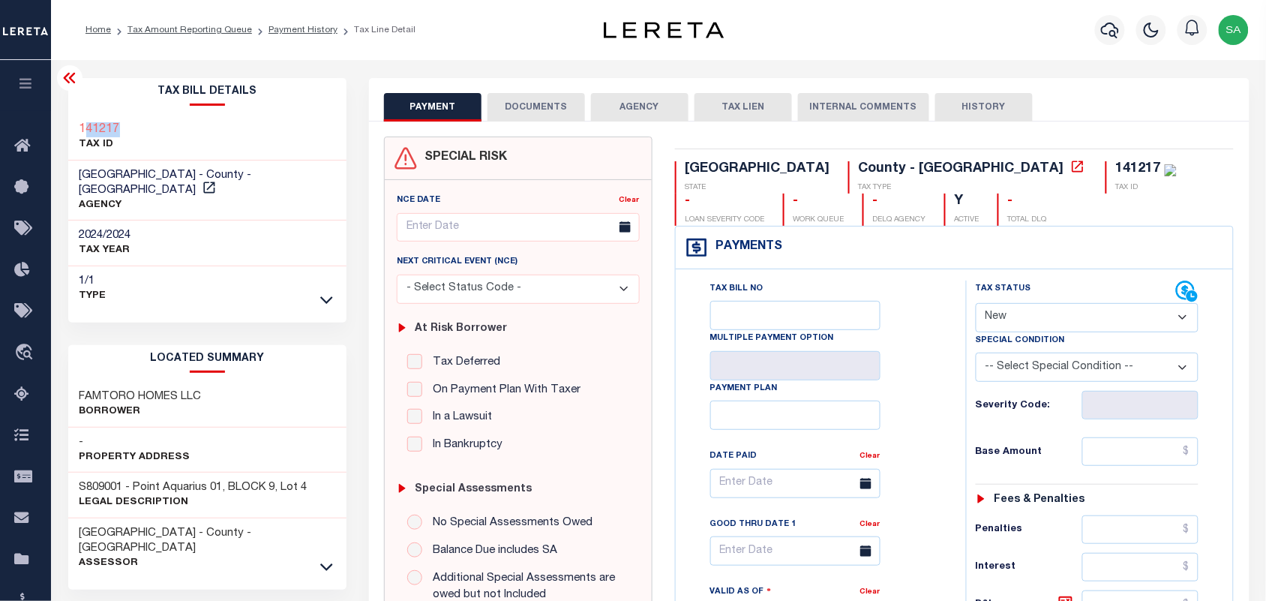
drag, startPoint x: 102, startPoint y: 132, endPoint x: 83, endPoint y: 128, distance: 19.9
click at [83, 128] on div "141217 TAX ID" at bounding box center [207, 138] width 278 height 46
copy h3 "41217"
click at [171, 150] on div "141217 TAX ID" at bounding box center [207, 138] width 278 height 46
drag, startPoint x: 128, startPoint y: 124, endPoint x: 83, endPoint y: 125, distance: 45.8
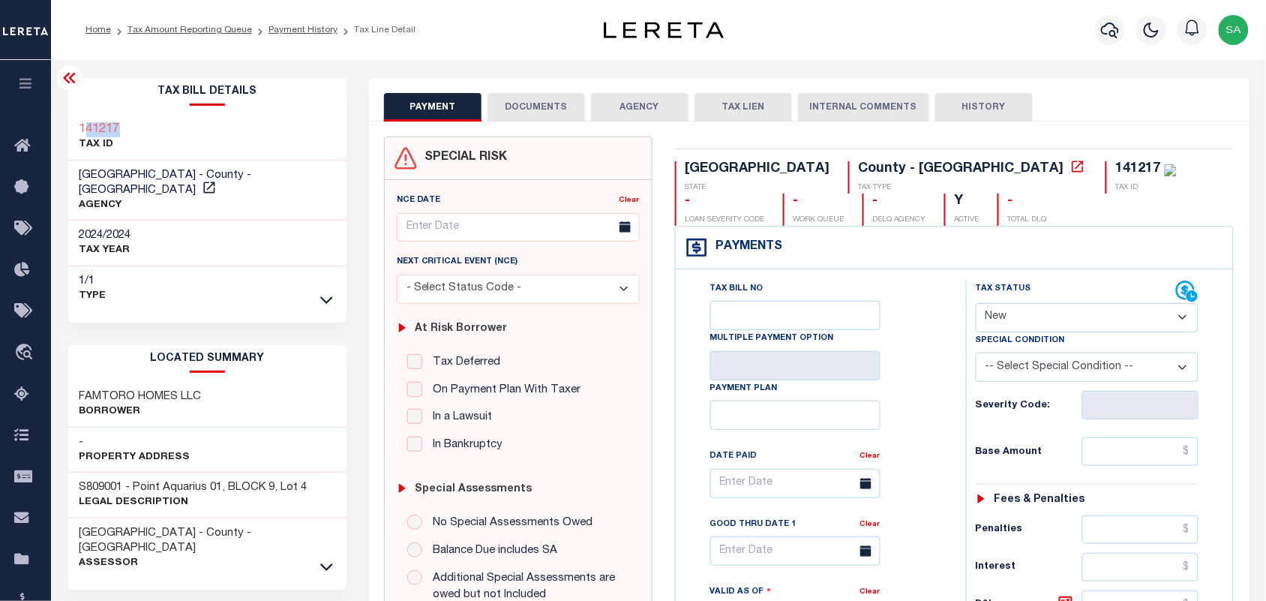
click at [83, 125] on div "141217 TAX ID" at bounding box center [207, 138] width 278 height 46
click at [83, 126] on h3 "141217" at bounding box center [100, 129] width 41 height 15
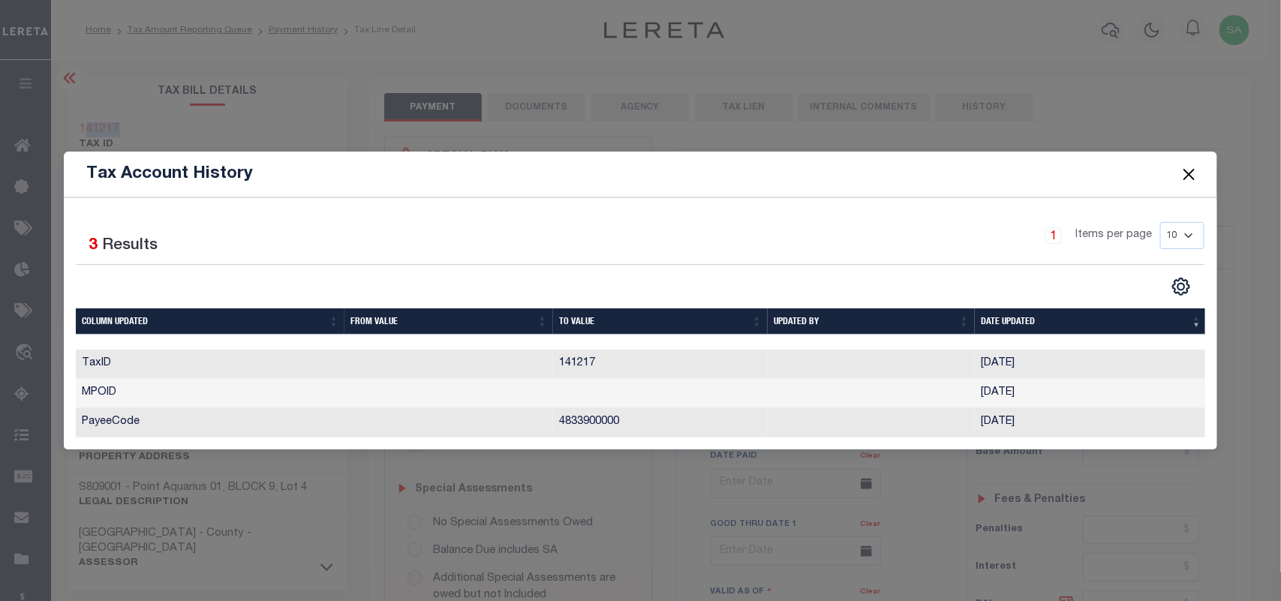
click at [1186, 173] on button "Close" at bounding box center [1189, 175] width 20 height 20
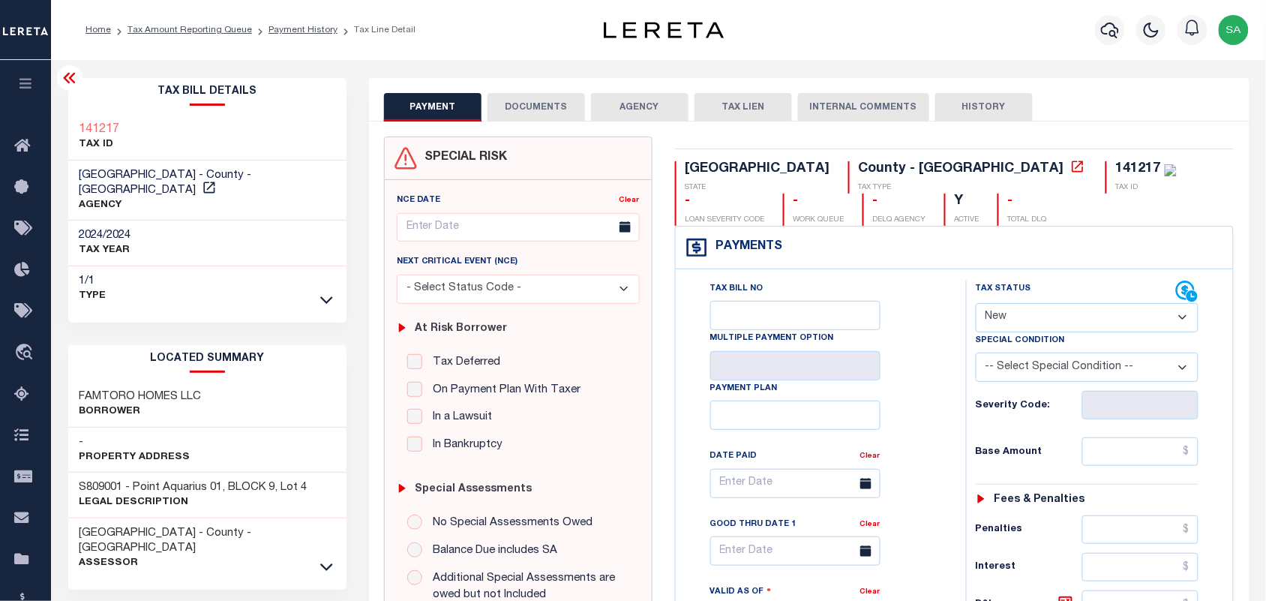
click at [165, 150] on div "141217 TAX ID" at bounding box center [207, 138] width 278 height 46
drag, startPoint x: 140, startPoint y: 126, endPoint x: 71, endPoint y: 125, distance: 69.0
click at [71, 125] on div "141217 TAX ID" at bounding box center [207, 138] width 278 height 46
copy h3 "141217"
click at [149, 135] on div "141217 TAX ID" at bounding box center [207, 138] width 278 height 46
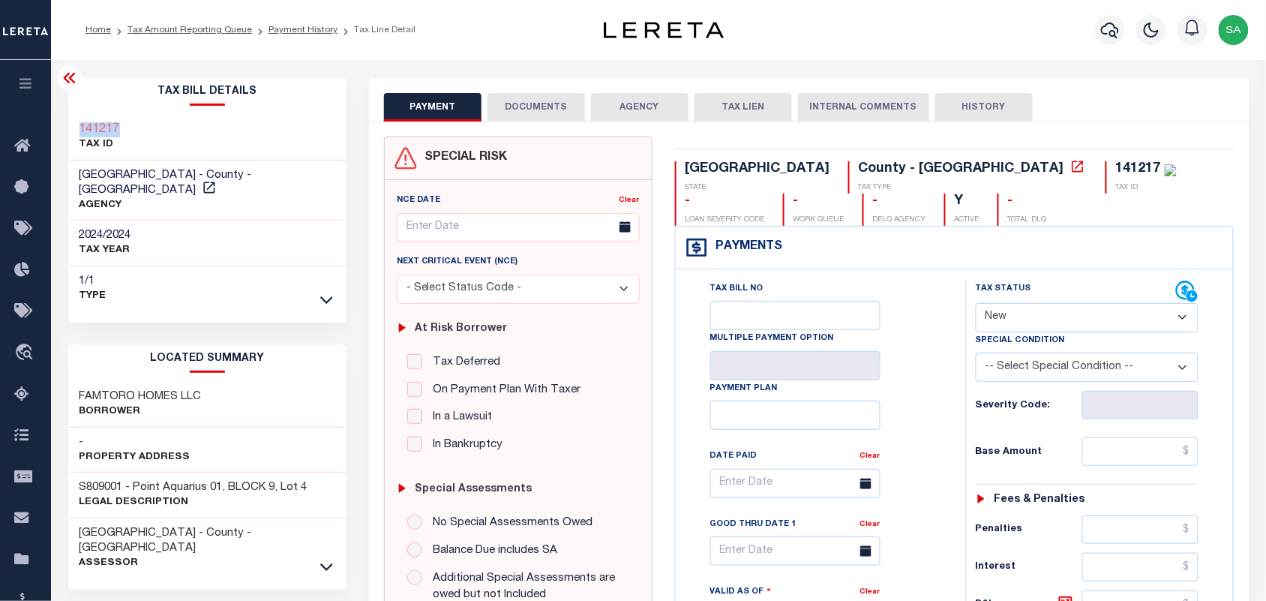
drag, startPoint x: 137, startPoint y: 125, endPoint x: 79, endPoint y: 128, distance: 57.8
click at [79, 128] on div "141217 TAX ID" at bounding box center [207, 138] width 278 height 46
copy h3 "141217"
drag, startPoint x: 1006, startPoint y: 312, endPoint x: 1005, endPoint y: 323, distance: 10.5
click at [1006, 312] on select "- Select Status Code - Open Due/Unpaid Paid Incomplete No Tax Due Internal Refu…" at bounding box center [1088, 317] width 224 height 29
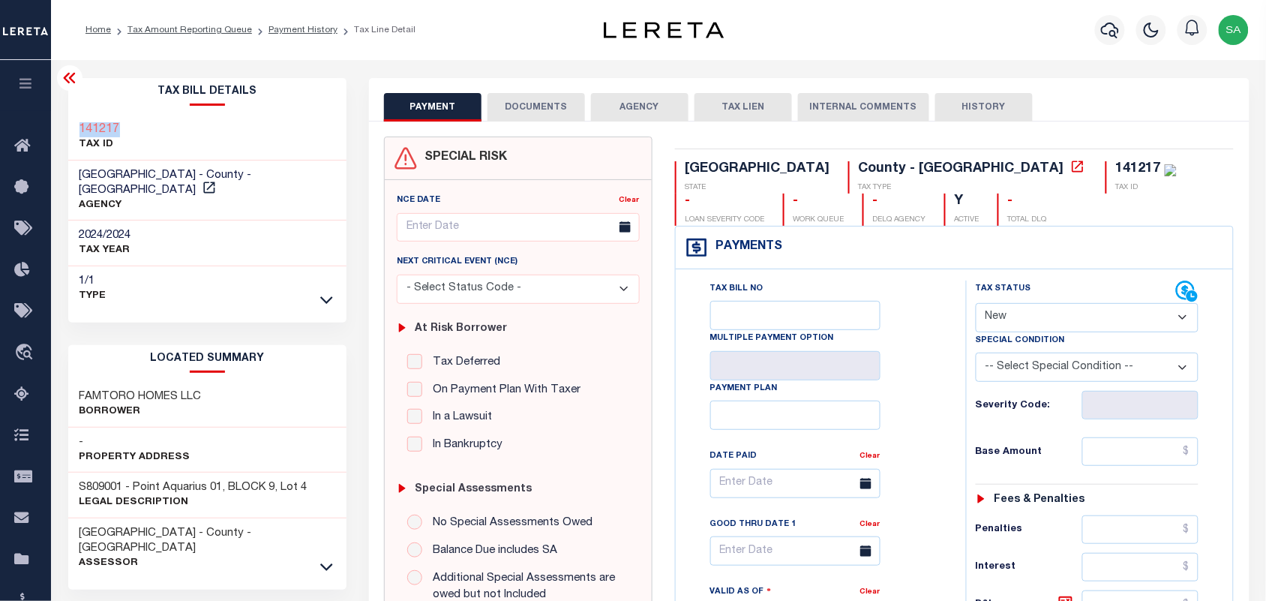
select select "PYD"
click at [976, 305] on select "- Select Status Code - Open Due/Unpaid Paid Incomplete No Tax Due Internal Refu…" at bounding box center [1088, 317] width 224 height 29
type input "[DATE]"
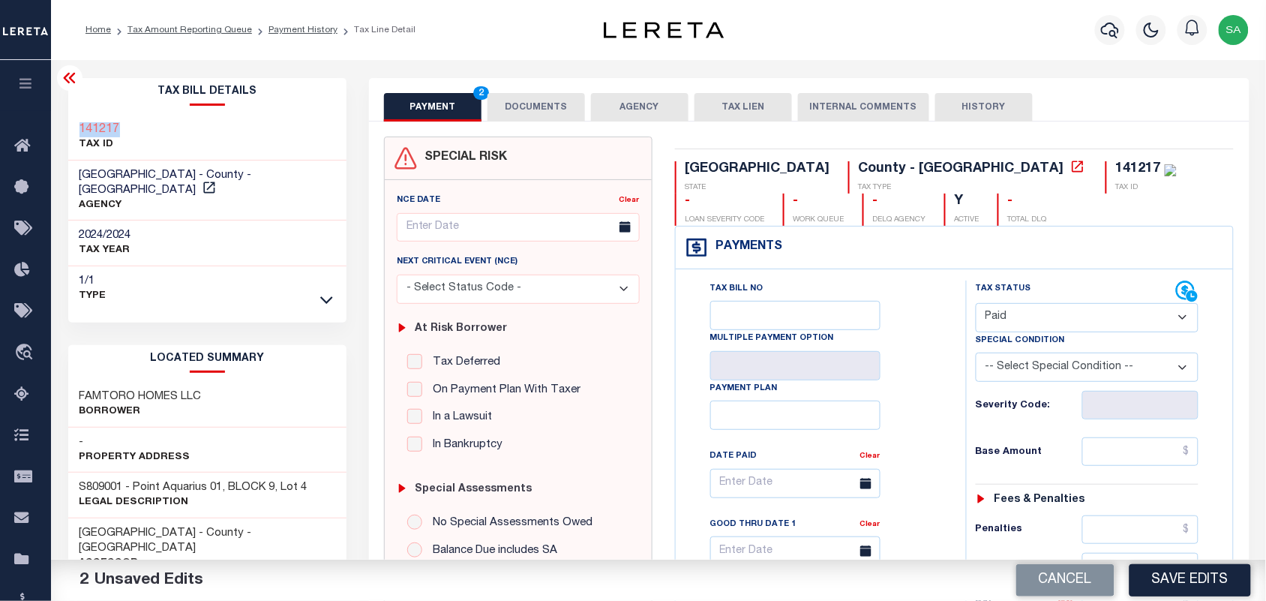
click at [522, 101] on button "DOCUMENTS" at bounding box center [537, 107] width 98 height 29
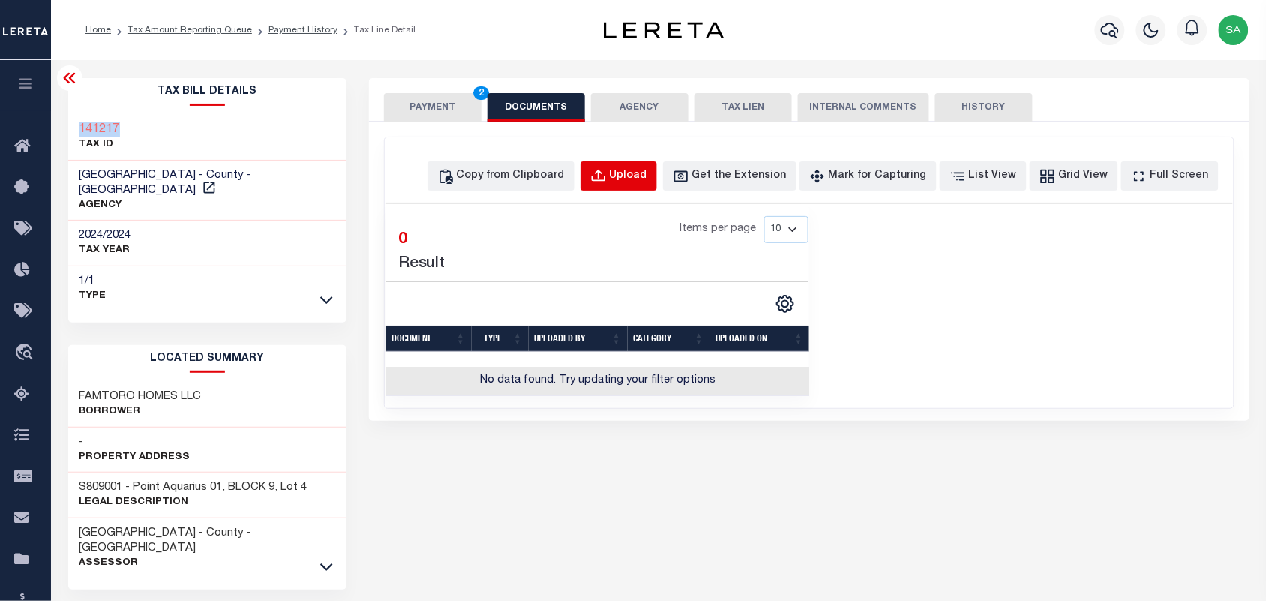
click at [647, 175] on div "Upload" at bounding box center [629, 176] width 38 height 17
select select "POP"
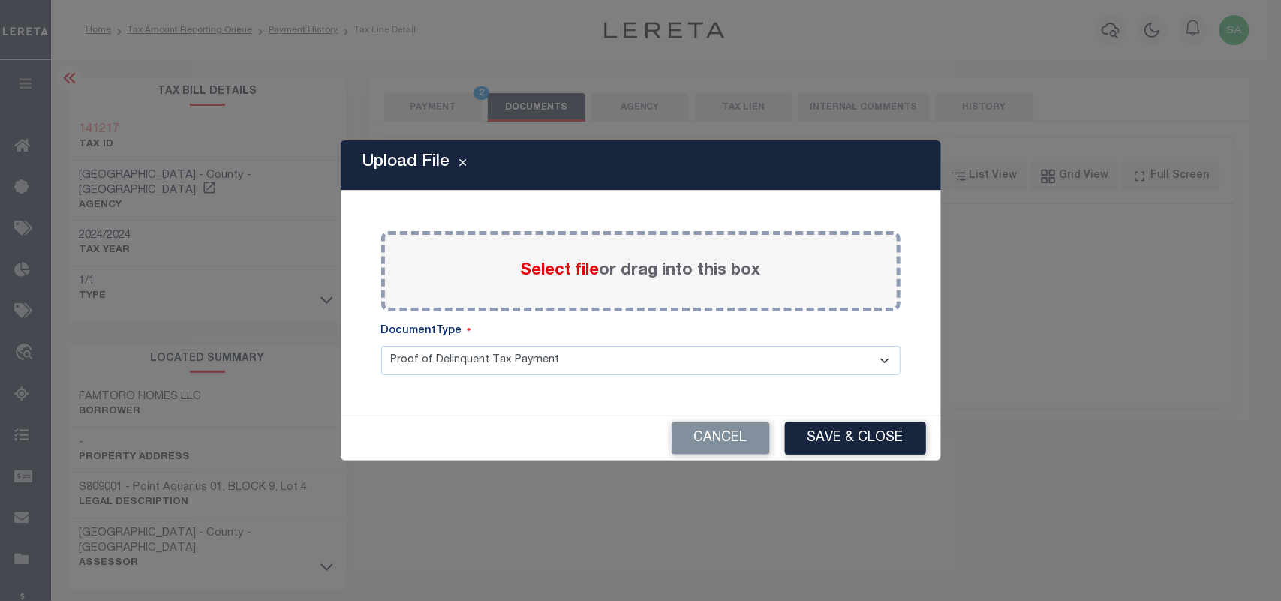
click at [578, 278] on span "Select file" at bounding box center [560, 271] width 79 height 17
click at [0, 0] on input "Select file or drag into this box" at bounding box center [0, 0] width 0 height 0
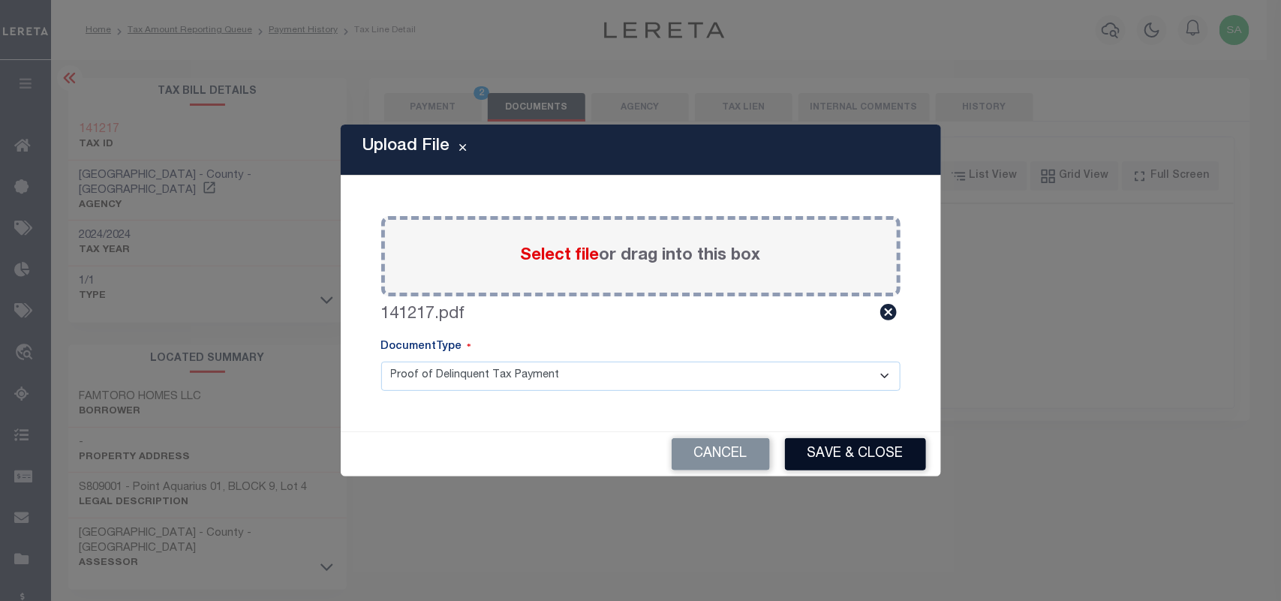
click at [880, 451] on button "Save & Close" at bounding box center [855, 454] width 141 height 32
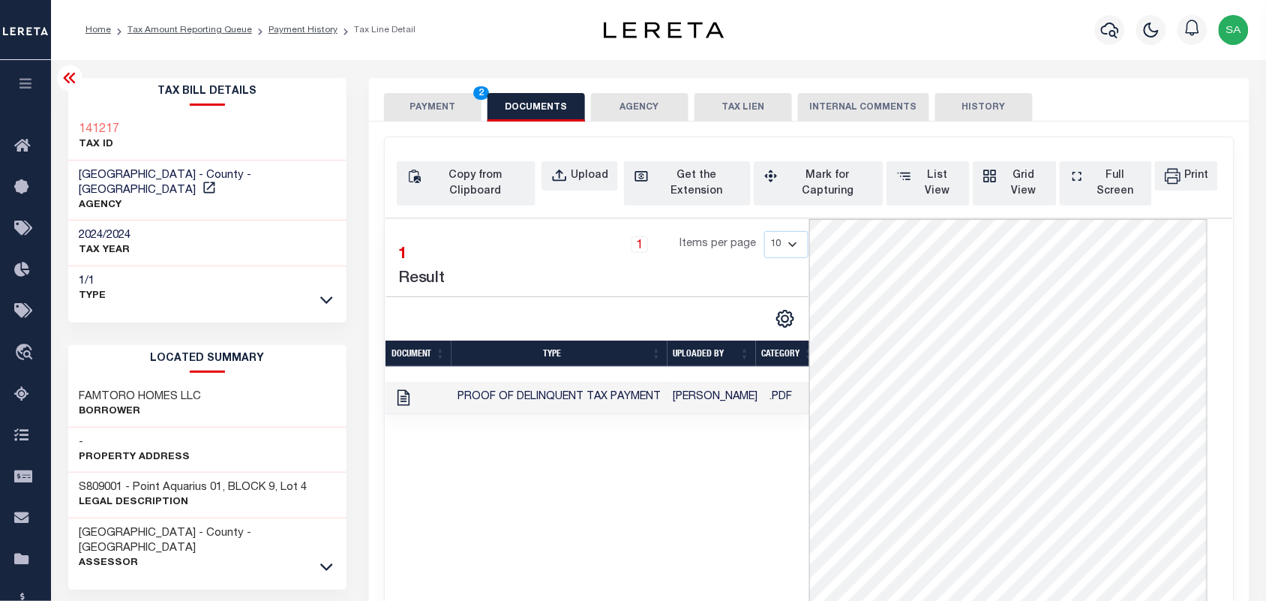
click at [444, 113] on button "PAYMENT 2" at bounding box center [433, 107] width 98 height 29
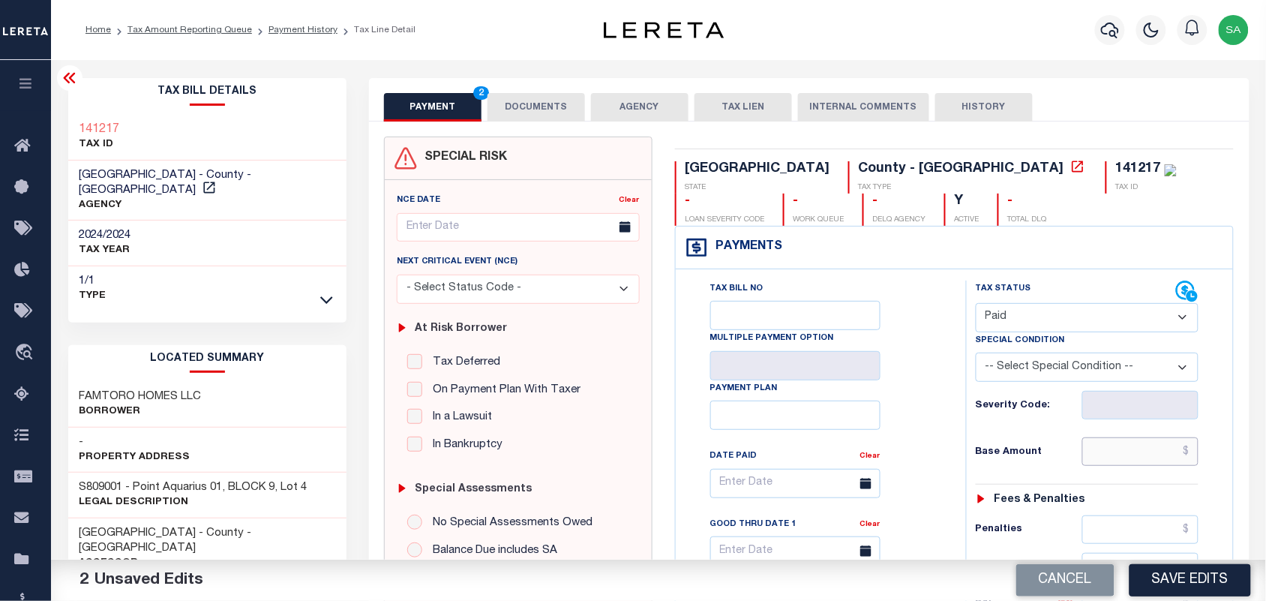
click at [1137, 466] on input "text" at bounding box center [1141, 451] width 117 height 29
paste input "317.13"
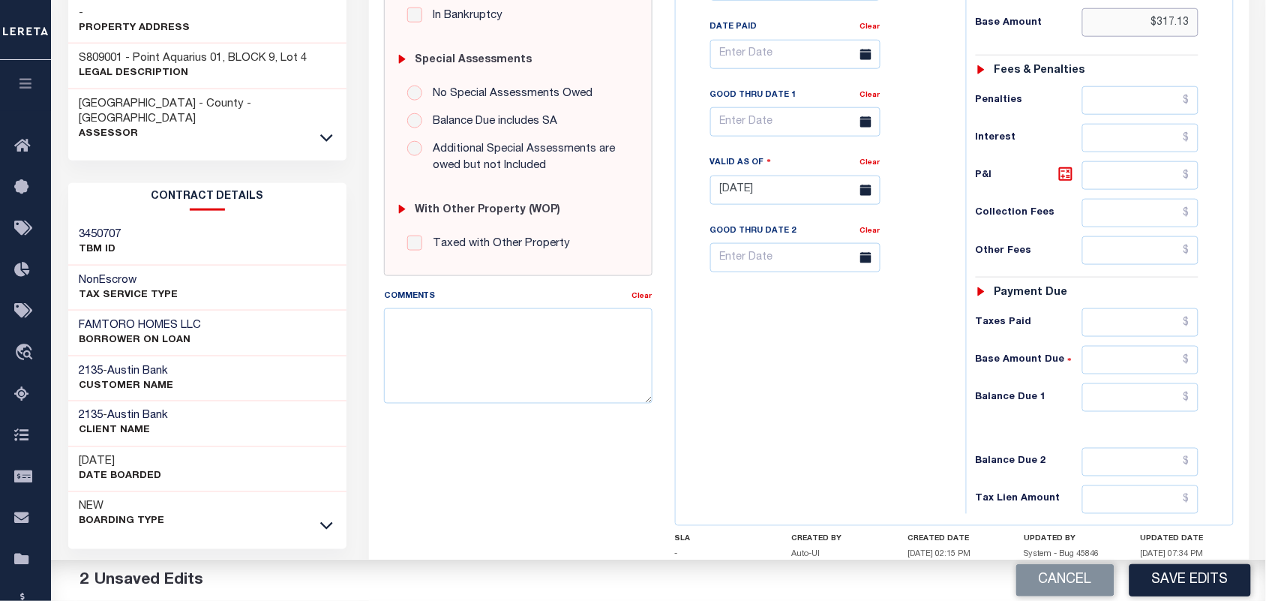
scroll to position [469, 0]
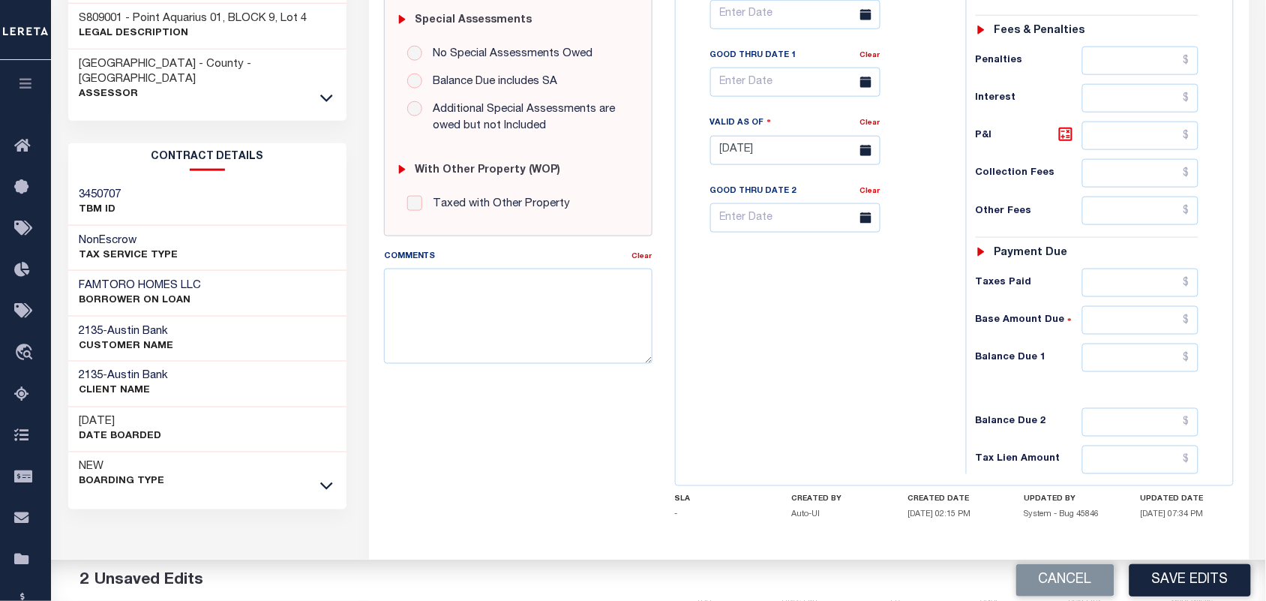
type input "$317.13"
drag, startPoint x: 1131, startPoint y: 279, endPoint x: 1080, endPoint y: 281, distance: 51.1
click at [1131, 279] on input "text" at bounding box center [1141, 283] width 117 height 29
paste input "317.13"
type input "$317.13"
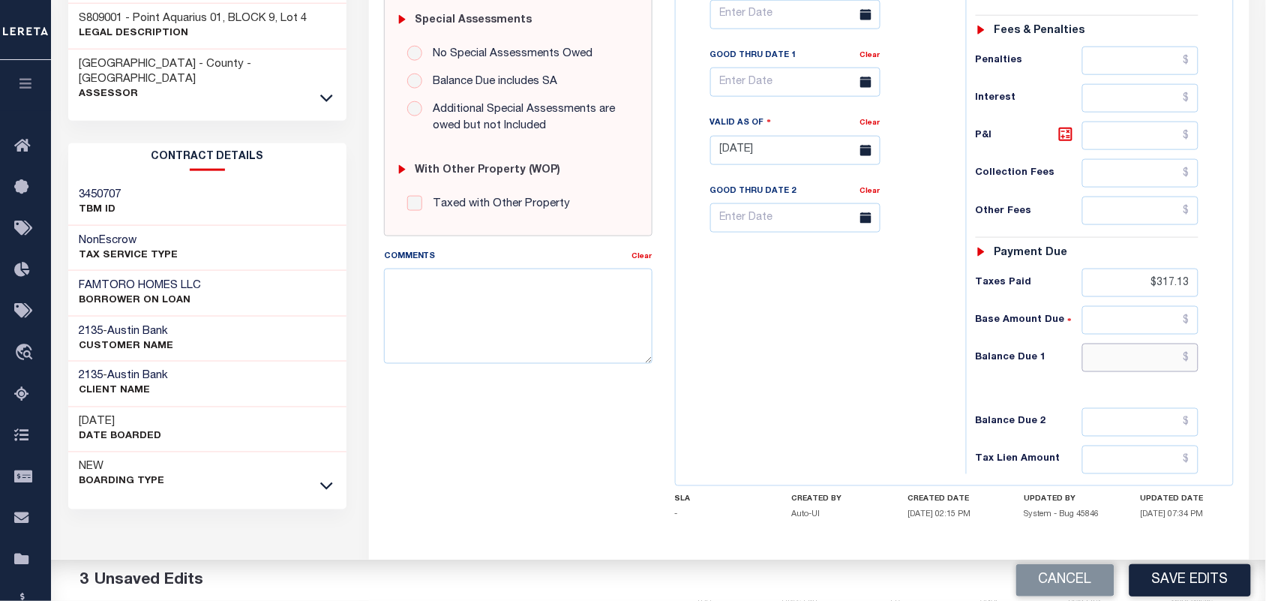
click at [1156, 368] on input "text" at bounding box center [1141, 358] width 117 height 29
type input "$0.00"
click at [895, 359] on div "Tax Bill No Multiple Payment Option Payment Plan Clear" at bounding box center [817, 143] width 275 height 662
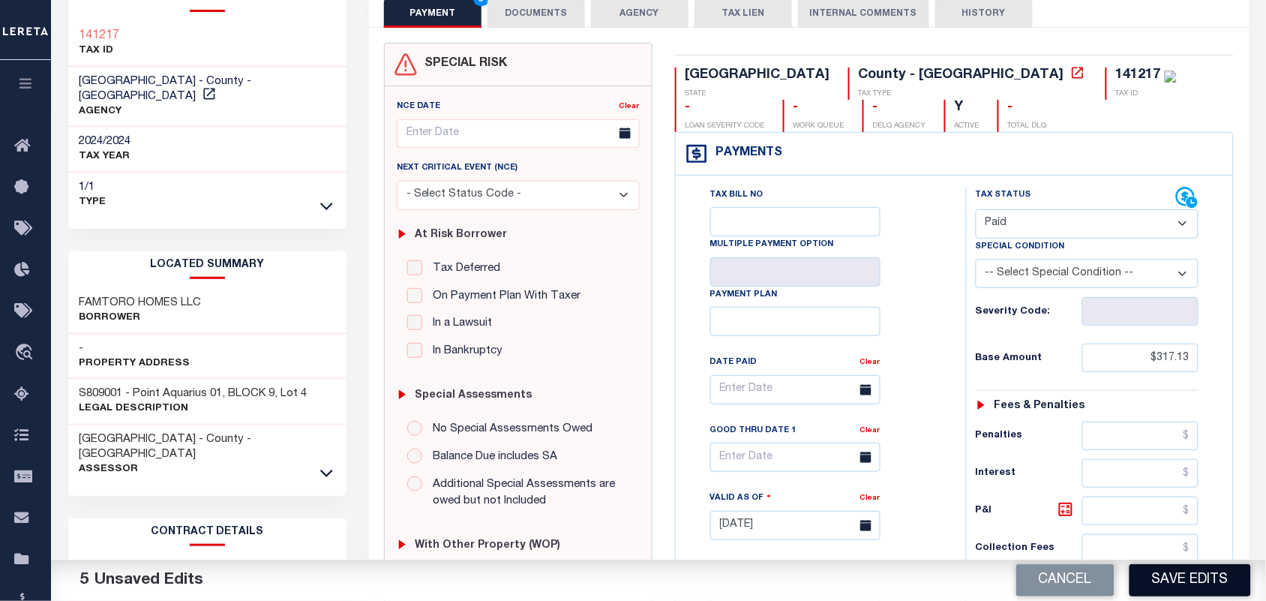
click at [1175, 575] on button "Save Edits" at bounding box center [1191, 580] width 122 height 32
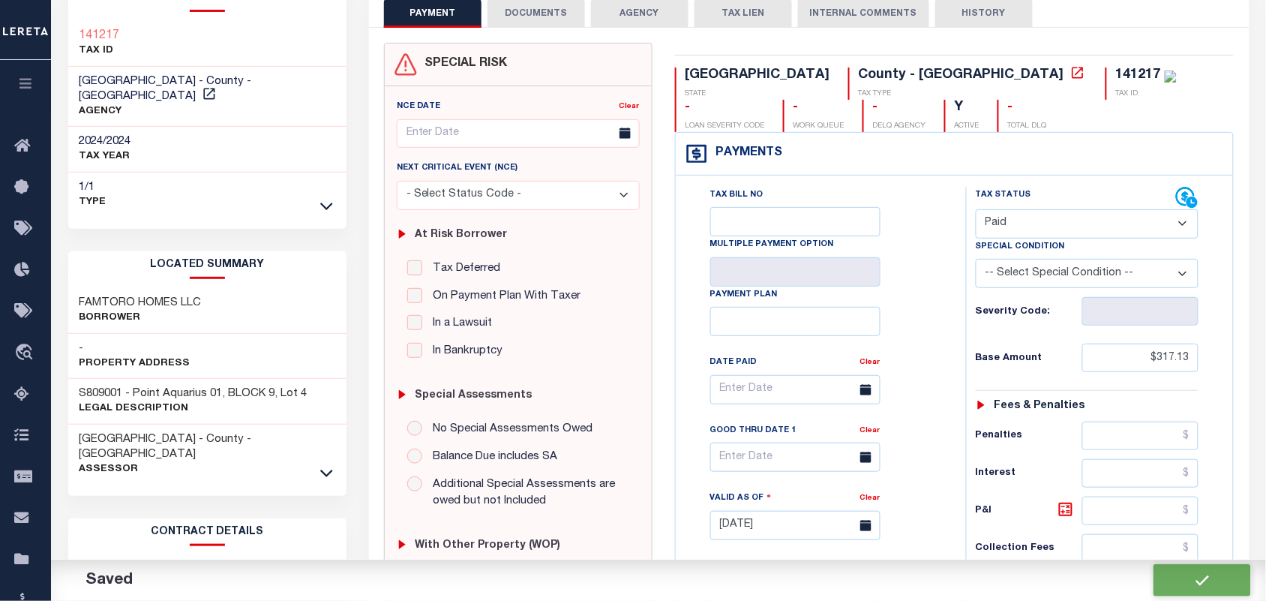
checkbox input "false"
type input "$317.13"
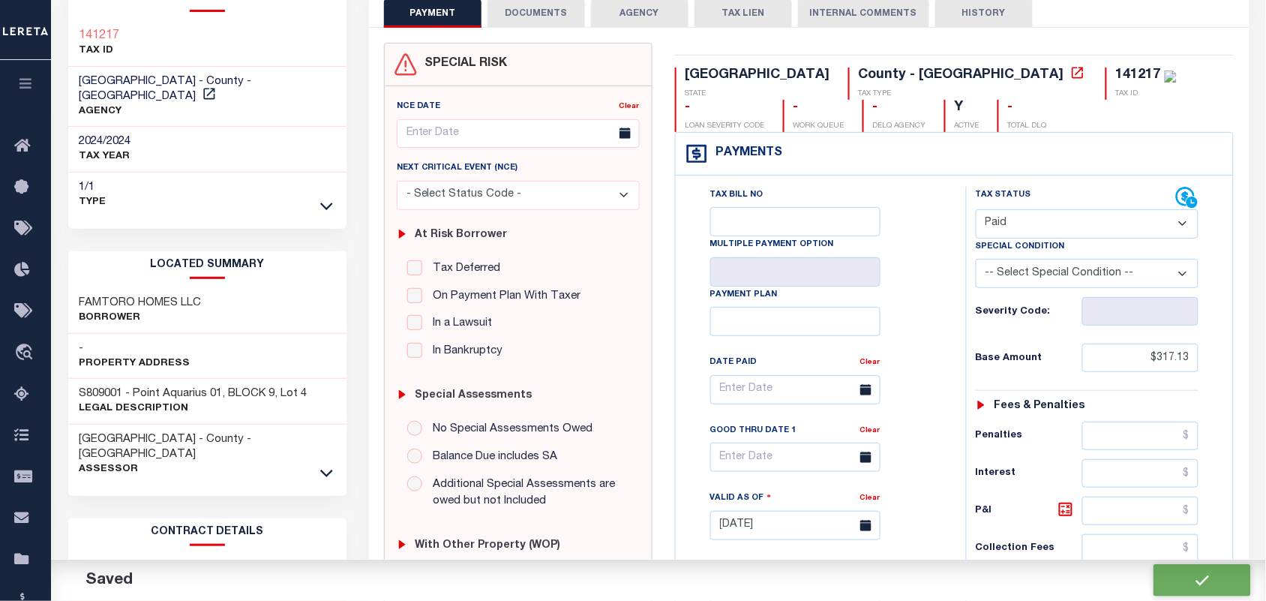
type input "$317.13"
type input "$0"
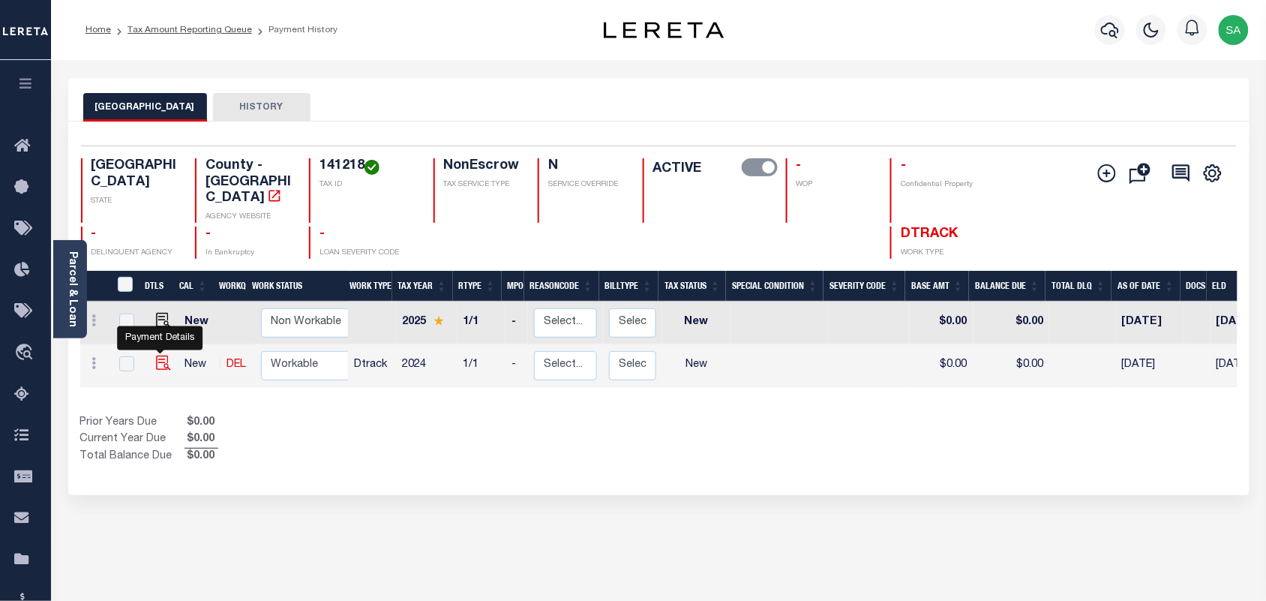
click at [158, 356] on img "" at bounding box center [163, 363] width 15 height 15
checkbox input "true"
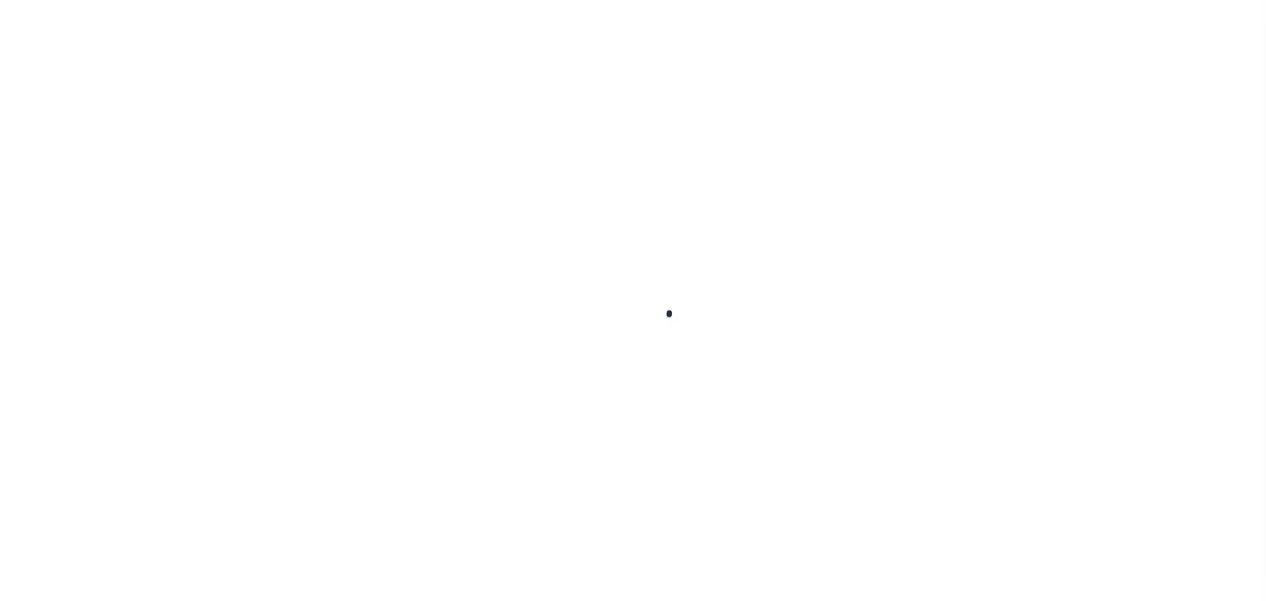
checkbox input "false"
type input "[DATE]"
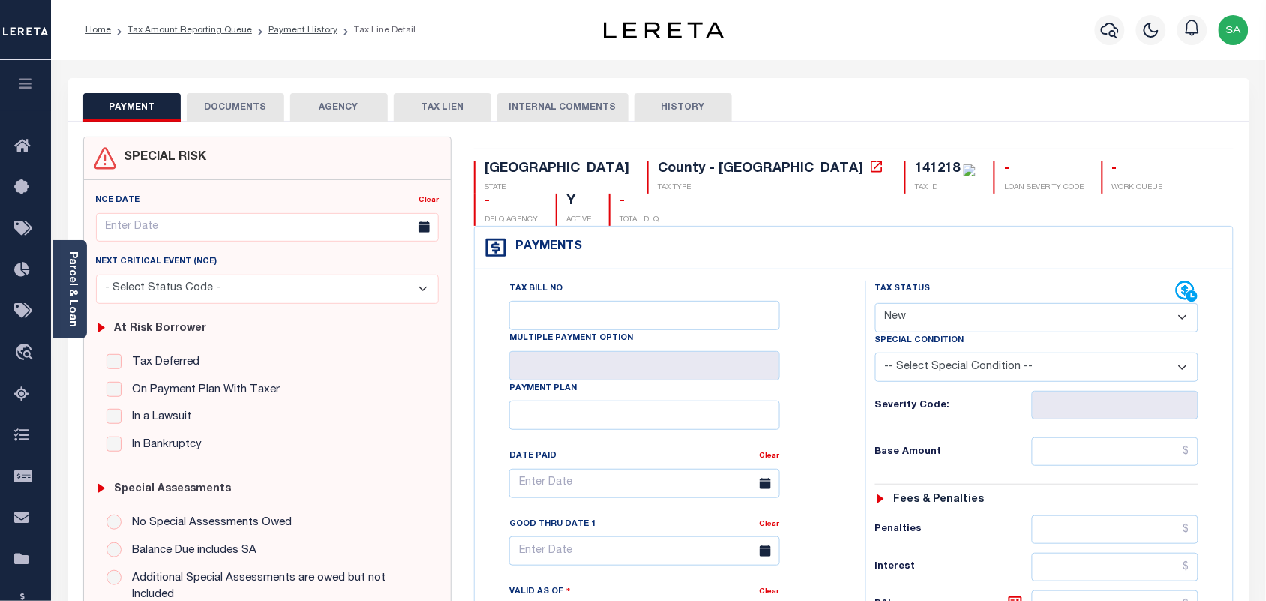
drag, startPoint x: 999, startPoint y: 287, endPoint x: 996, endPoint y: 294, distance: 8.1
click at [999, 303] on select "- Select Status Code - Open Due/Unpaid Paid Incomplete No Tax Due Internal Refu…" at bounding box center [1037, 317] width 324 height 29
select select "PYD"
click at [875, 303] on select "- Select Status Code - Open Due/Unpaid Paid Incomplete No Tax Due Internal Refu…" at bounding box center [1037, 317] width 324 height 29
type input "[DATE]"
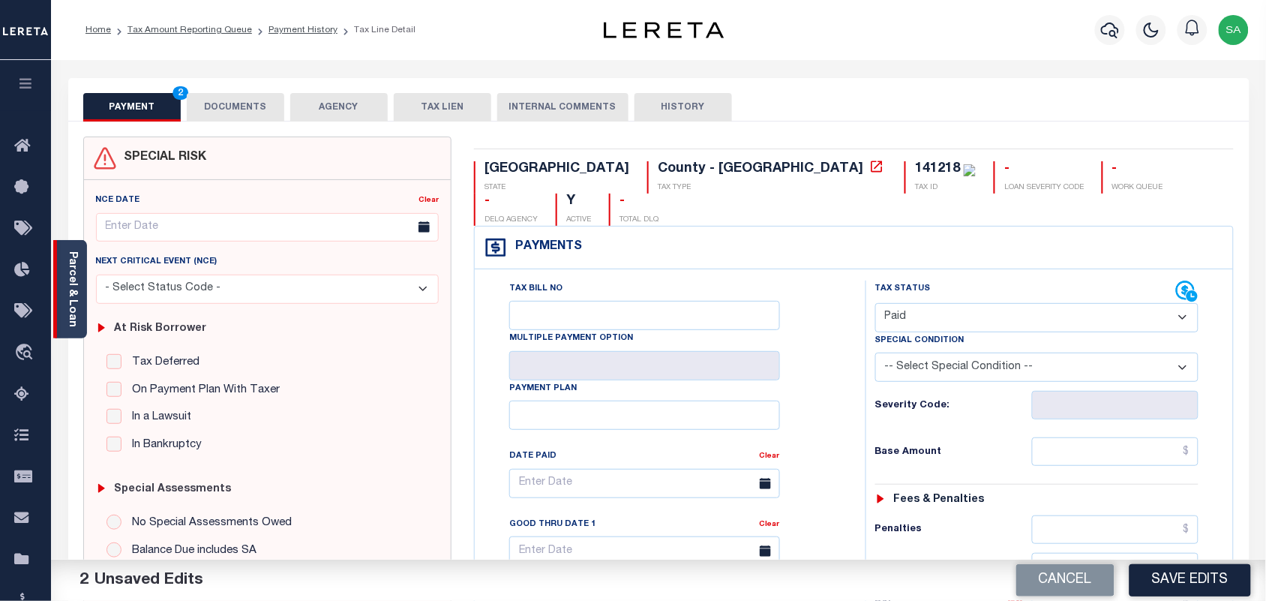
click at [67, 317] on link "Parcel & Loan" at bounding box center [72, 289] width 11 height 76
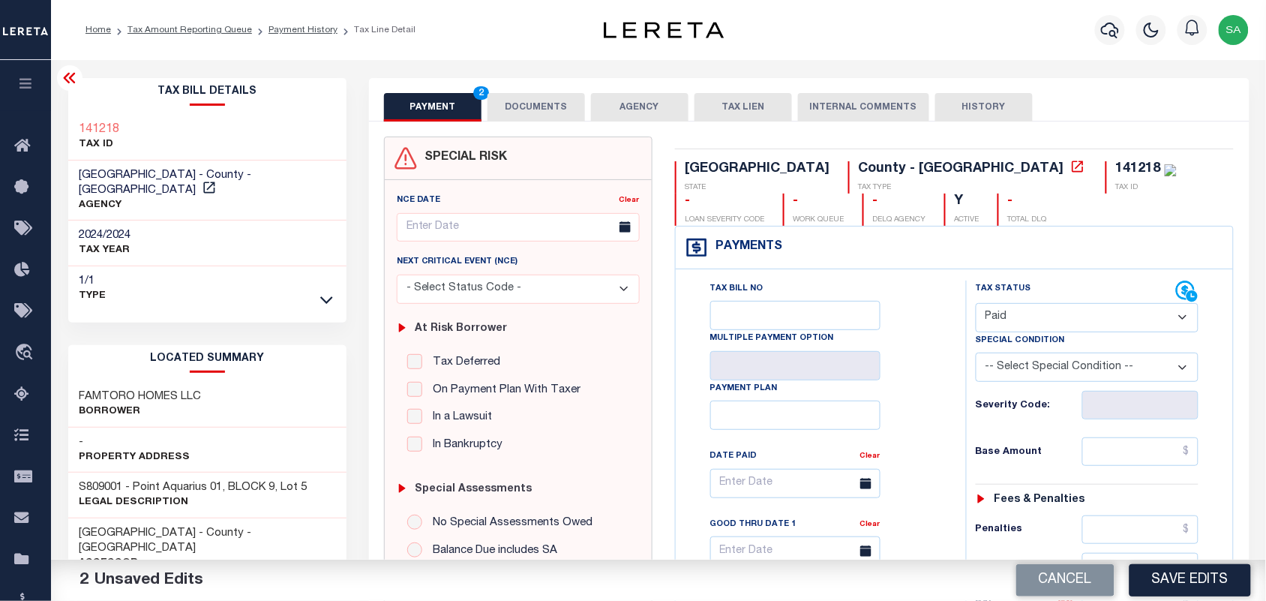
click at [536, 105] on button "DOCUMENTS" at bounding box center [537, 107] width 98 height 29
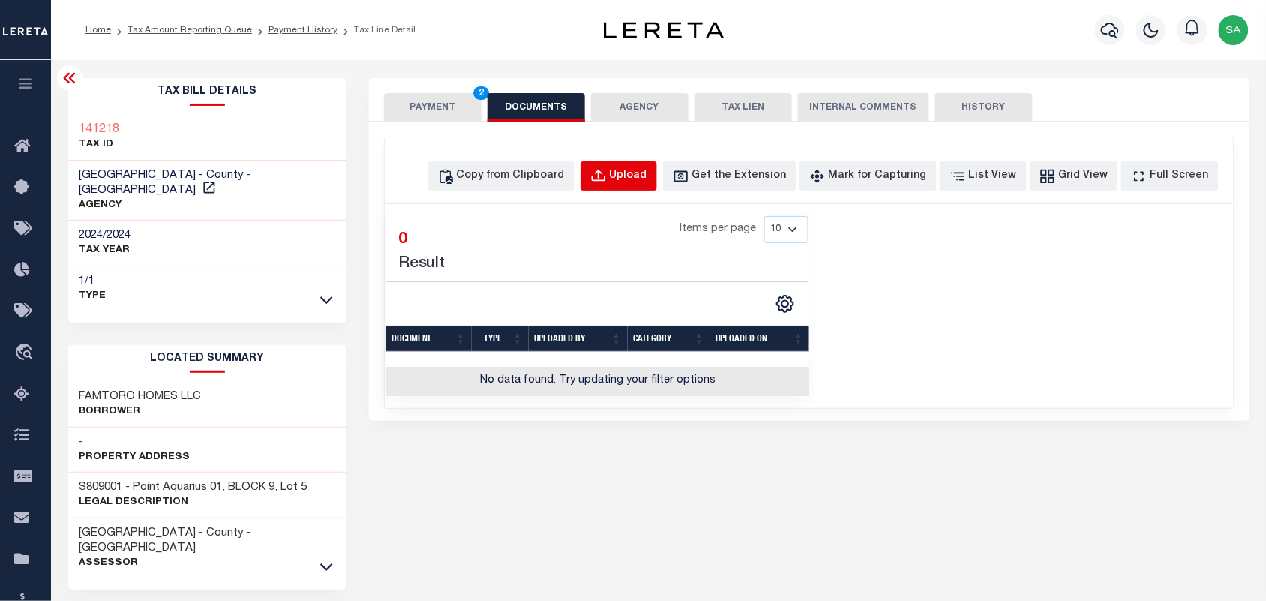
click at [642, 181] on div "Upload" at bounding box center [629, 176] width 38 height 17
select select "POP"
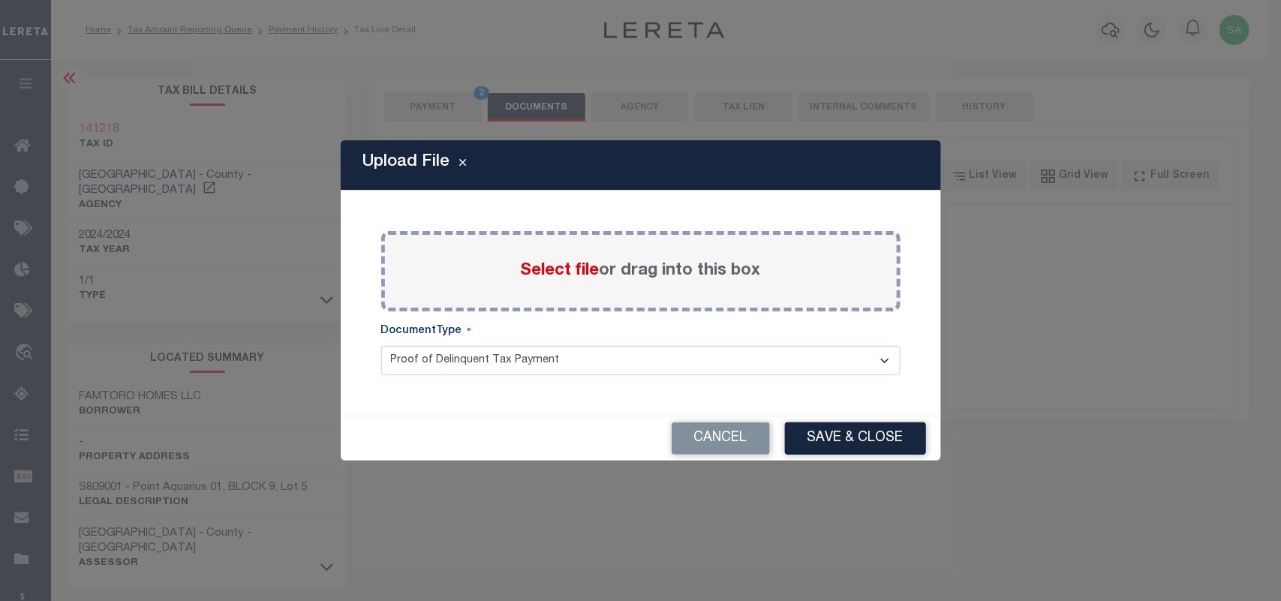
click at [559, 267] on span "Select file" at bounding box center [560, 271] width 79 height 17
click at [0, 0] on input "Select file or drag into this box" at bounding box center [0, 0] width 0 height 0
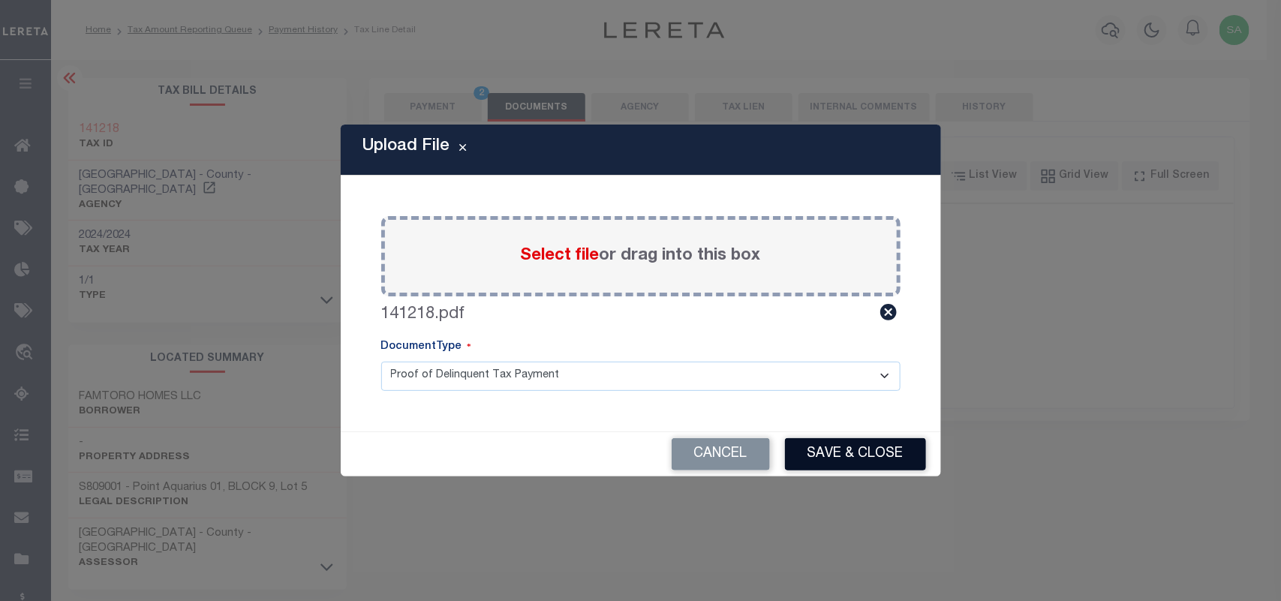
click at [870, 455] on button "Save & Close" at bounding box center [855, 454] width 141 height 32
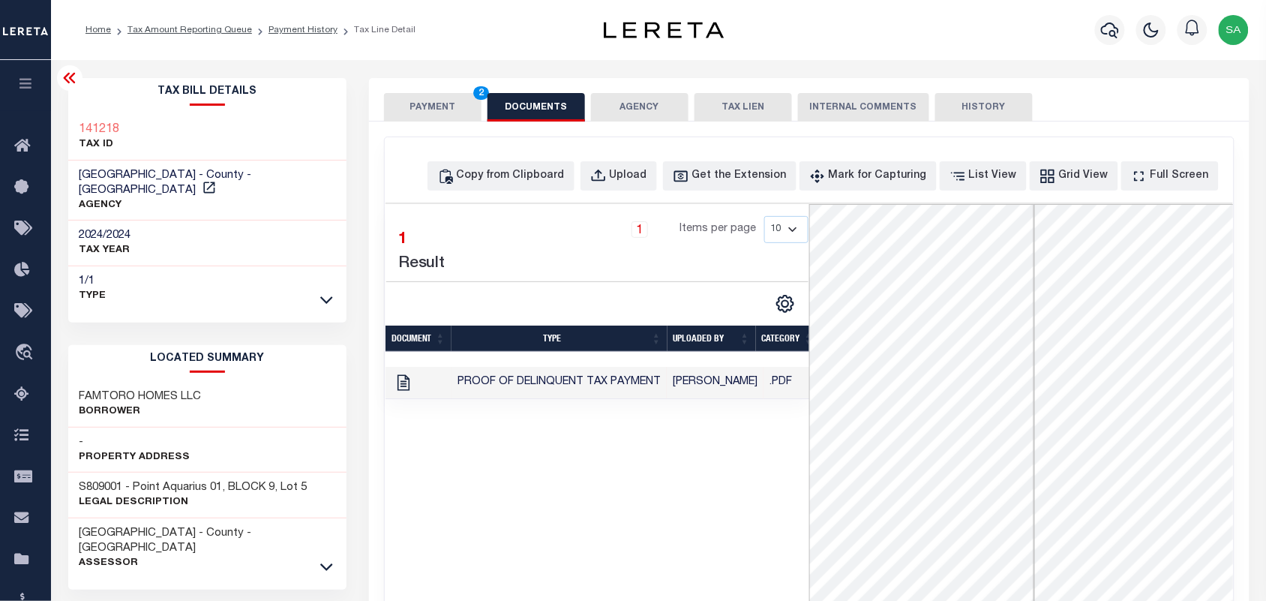
click at [418, 103] on button "PAYMENT 2" at bounding box center [433, 107] width 98 height 29
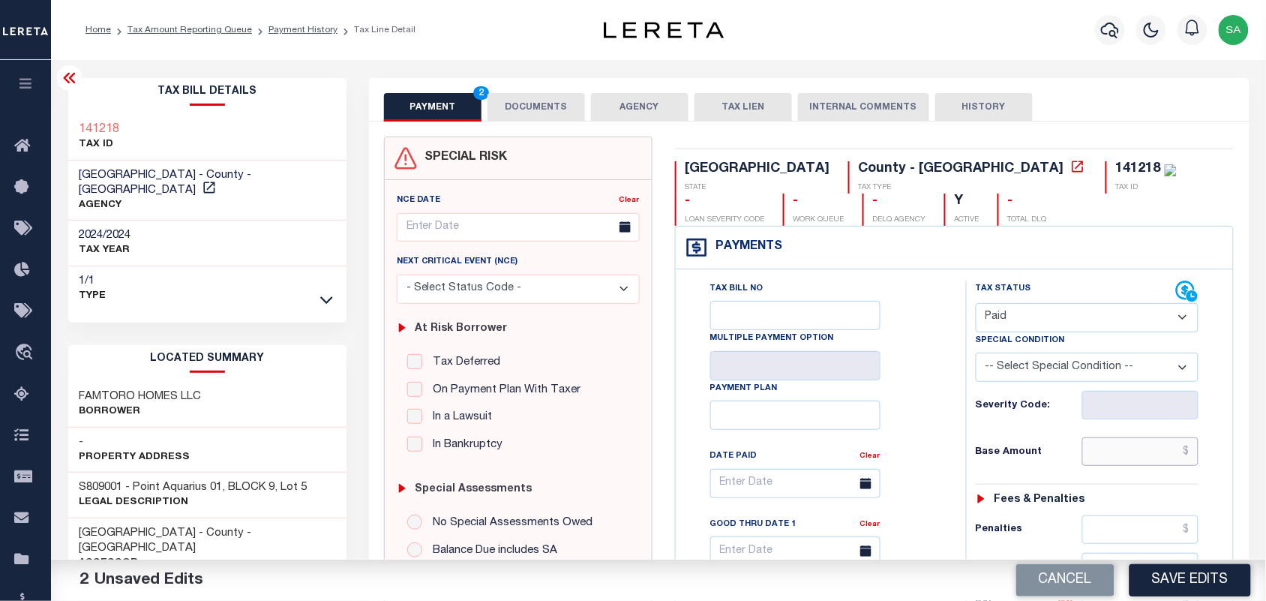
click at [1139, 454] on input "text" at bounding box center [1141, 451] width 117 height 29
paste input "317.13"
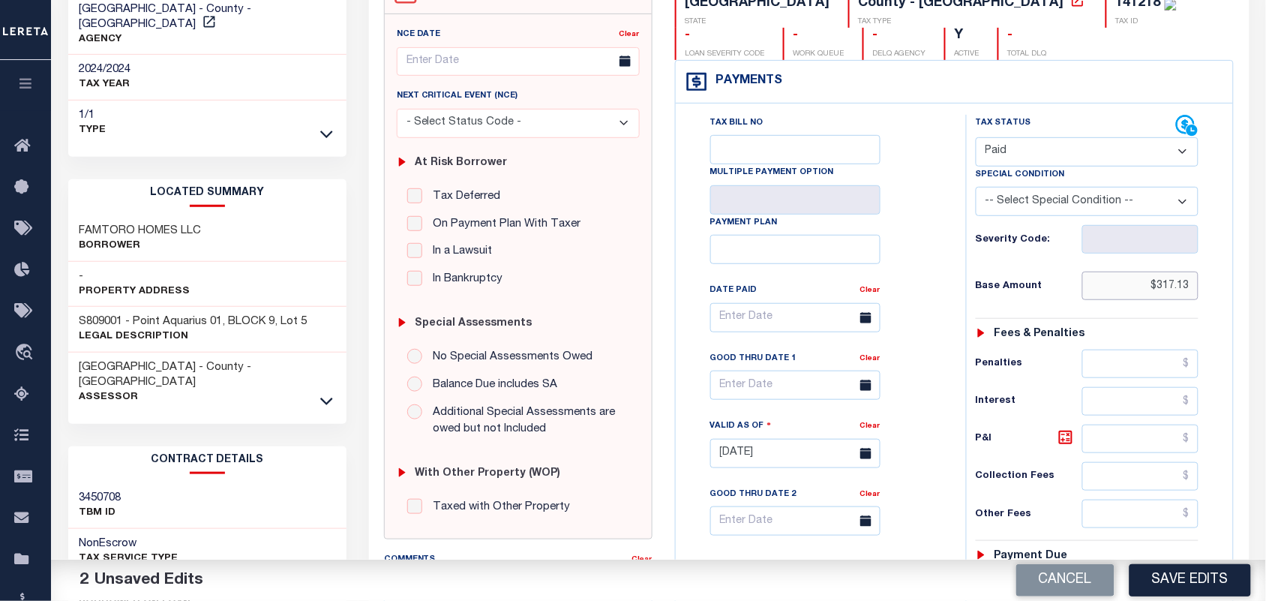
scroll to position [375, 0]
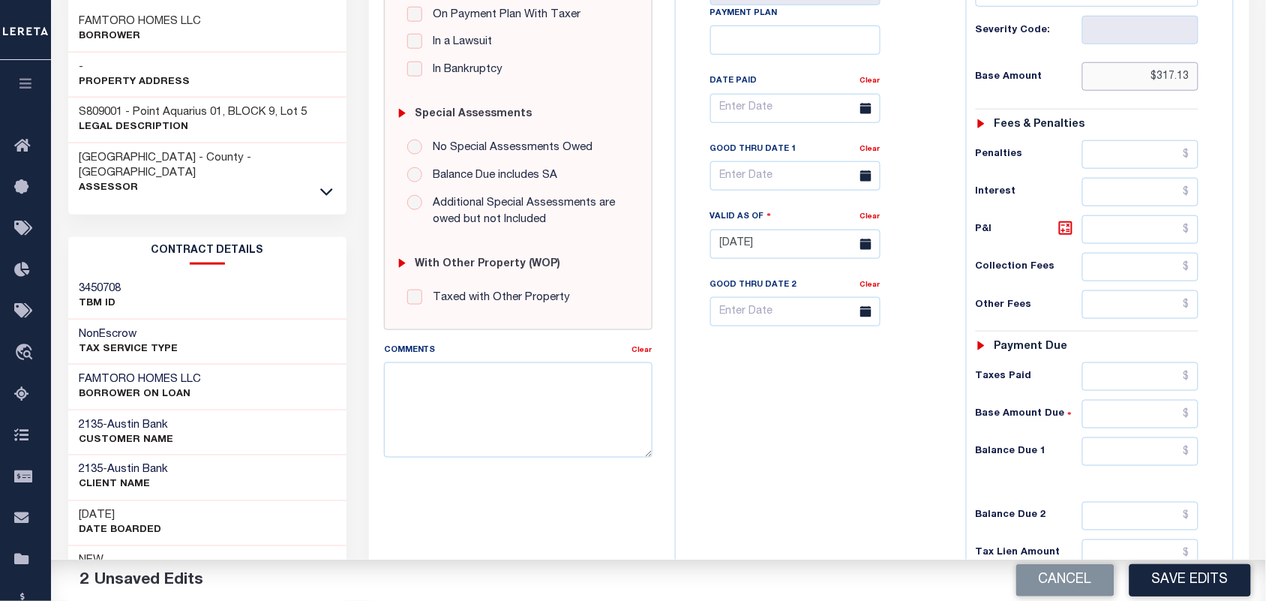
type input "$317.13"
click at [1145, 460] on input "text" at bounding box center [1141, 451] width 117 height 29
type input "$0.00"
click at [845, 458] on div "Tax Bill No Multiple Payment Option Payment Plan Clear" at bounding box center [817, 236] width 275 height 662
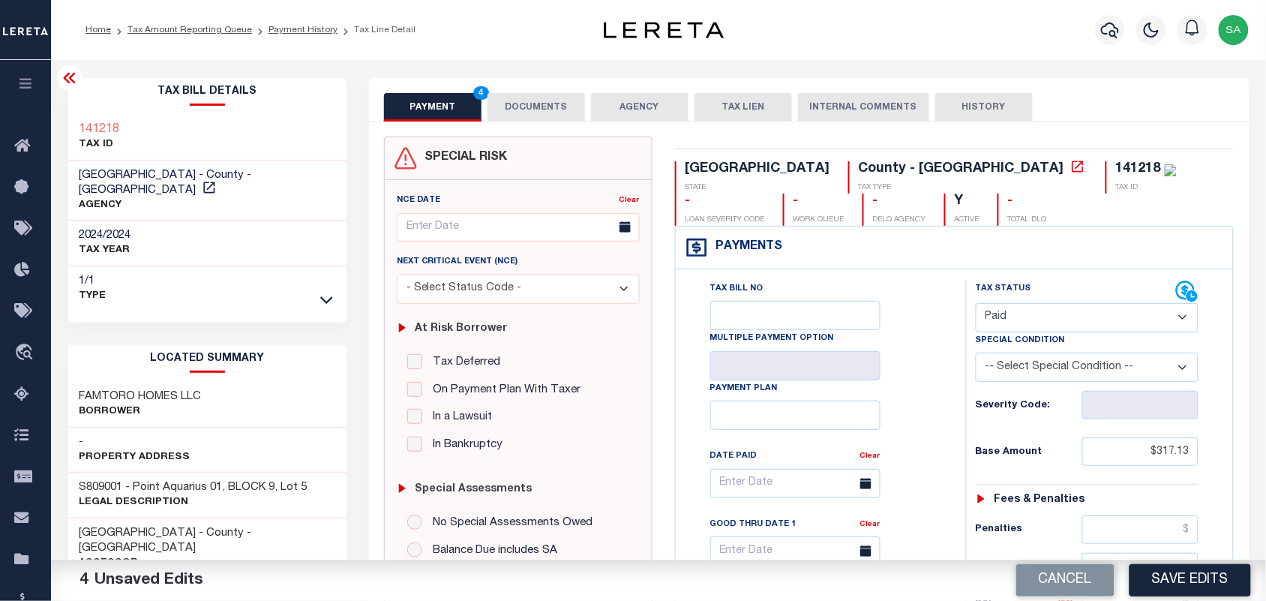
click at [542, 102] on button "DOCUMENTS" at bounding box center [537, 107] width 98 height 29
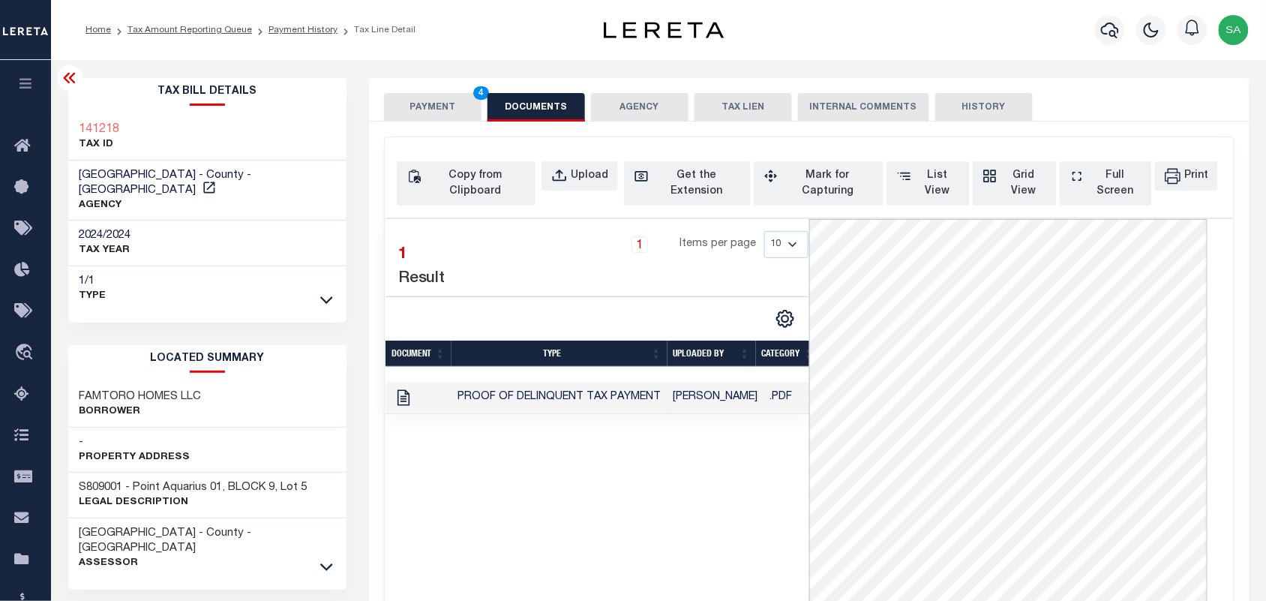
click at [448, 115] on button "PAYMENT 4" at bounding box center [433, 107] width 98 height 29
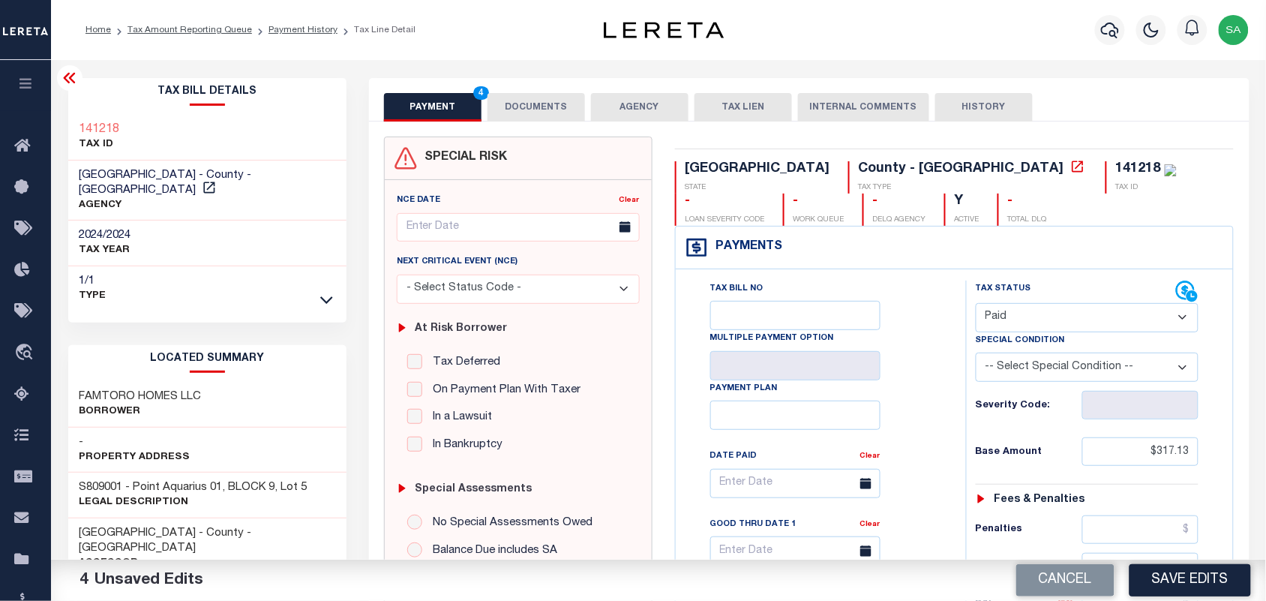
scroll to position [281, 0]
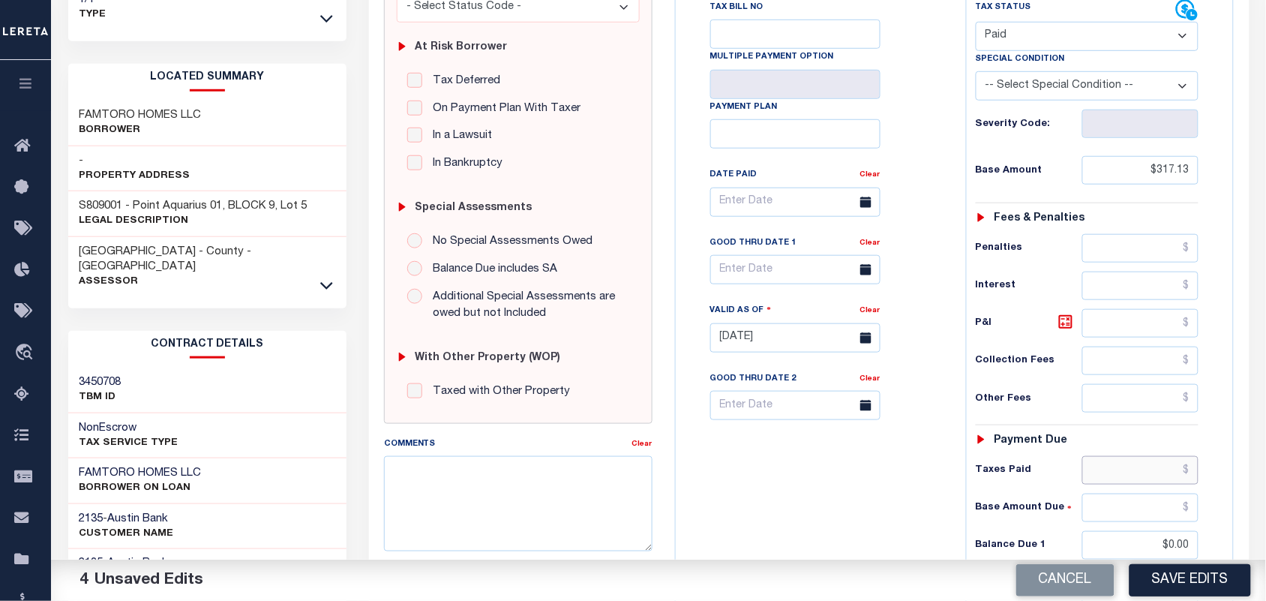
click at [1141, 471] on input "text" at bounding box center [1141, 470] width 117 height 29
paste input "317.13"
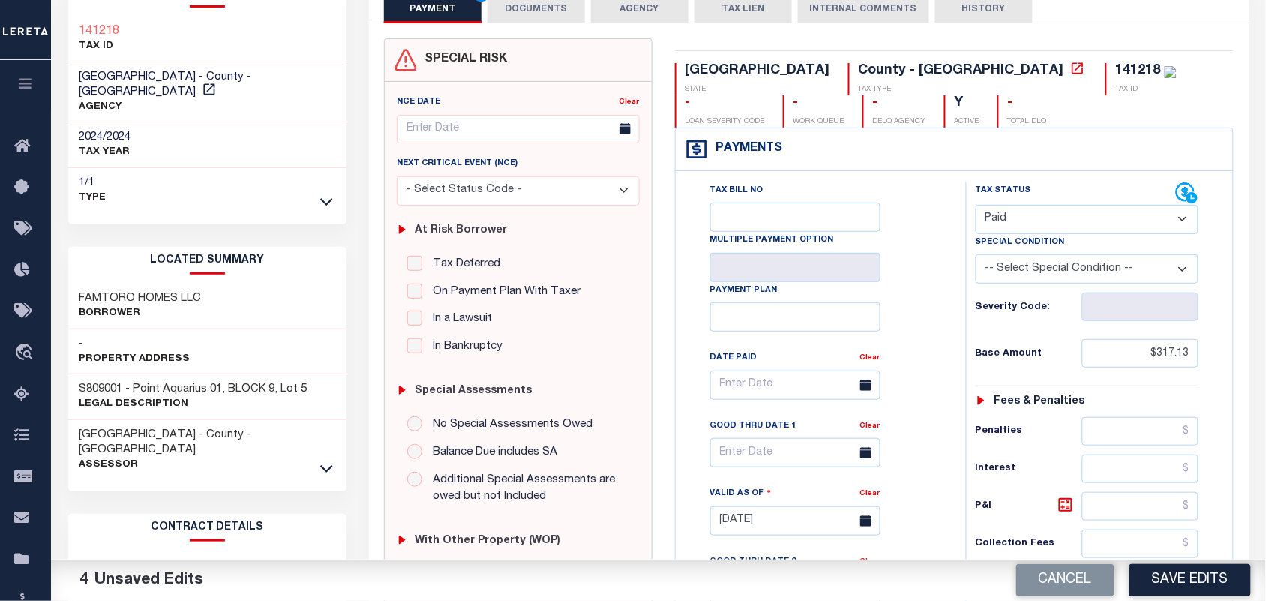
scroll to position [0, 0]
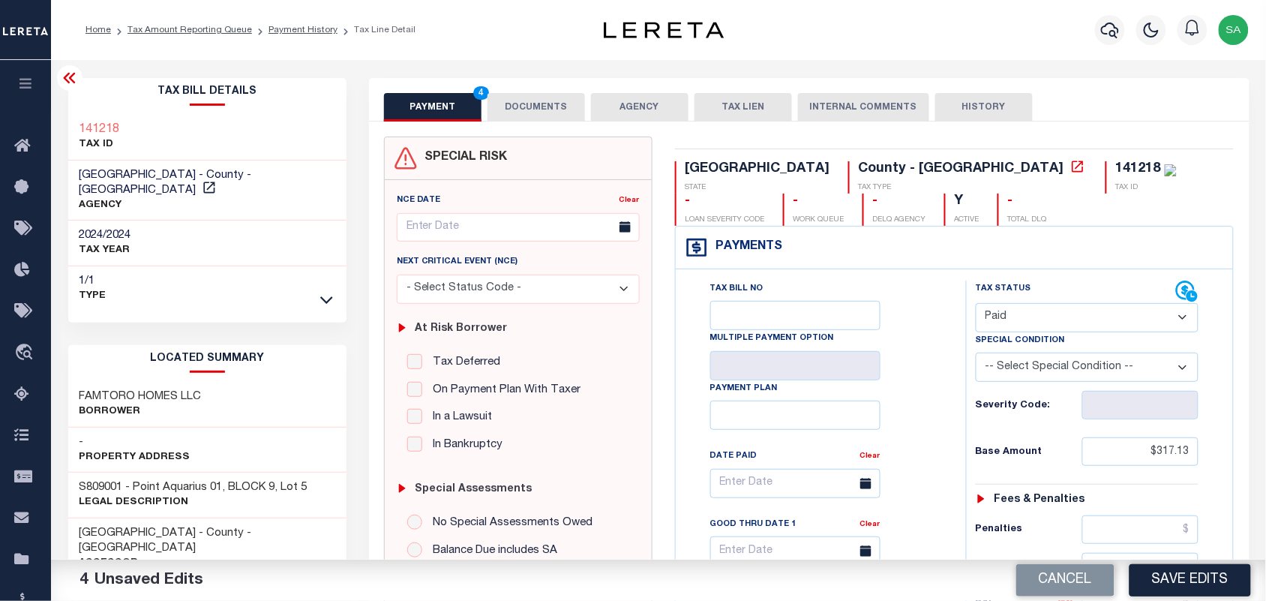
type input "$317.13"
click at [552, 118] on button "DOCUMENTS" at bounding box center [537, 107] width 98 height 29
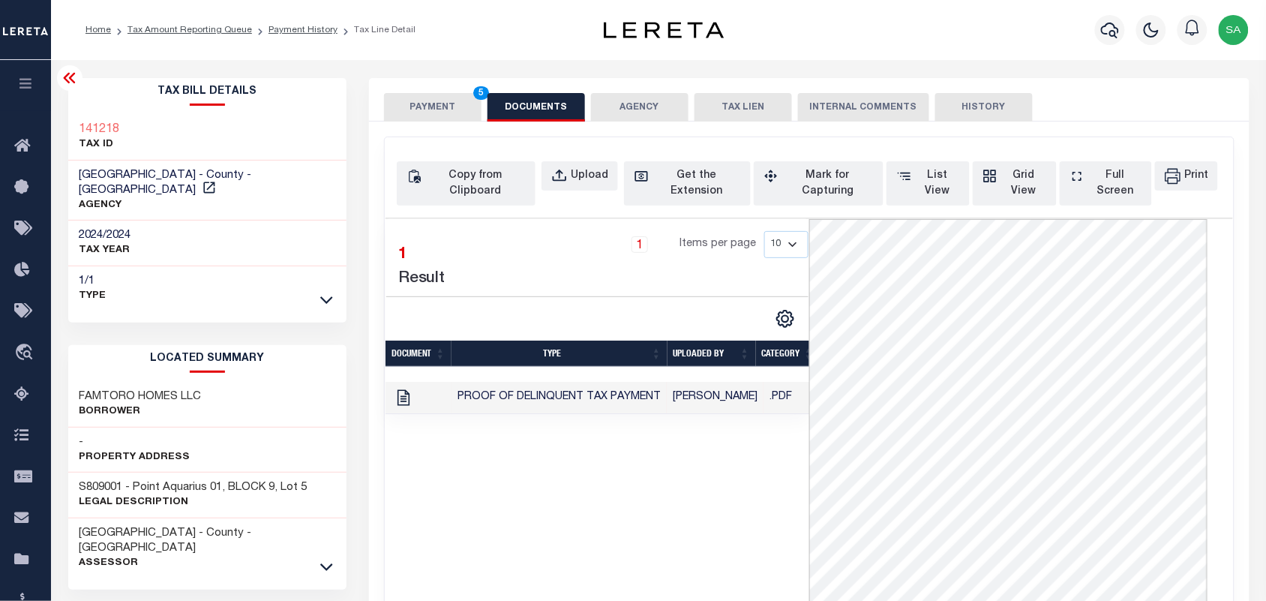
click at [441, 107] on button "PAYMENT 5" at bounding box center [433, 107] width 98 height 29
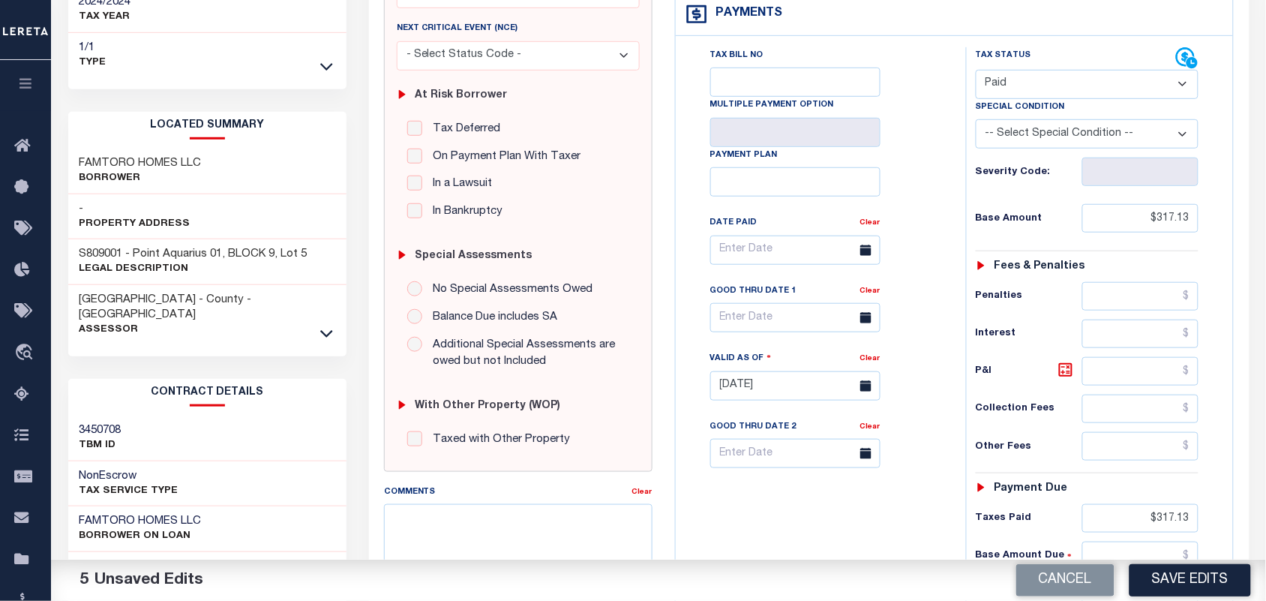
scroll to position [375, 0]
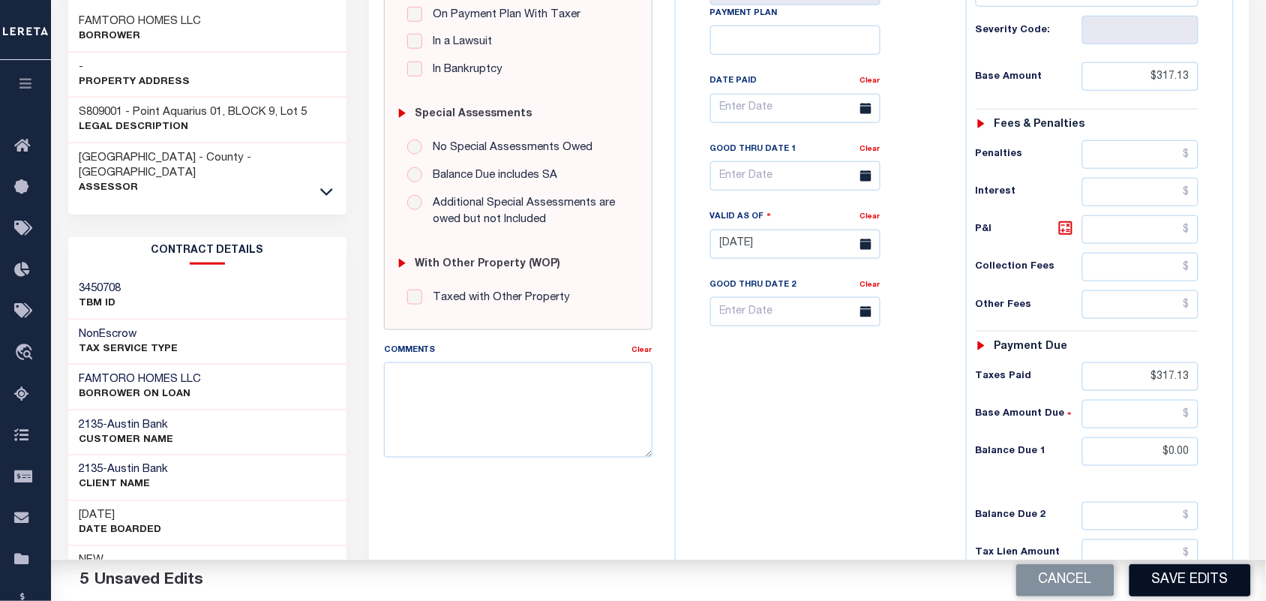
click at [1170, 576] on button "Save Edits" at bounding box center [1191, 580] width 122 height 32
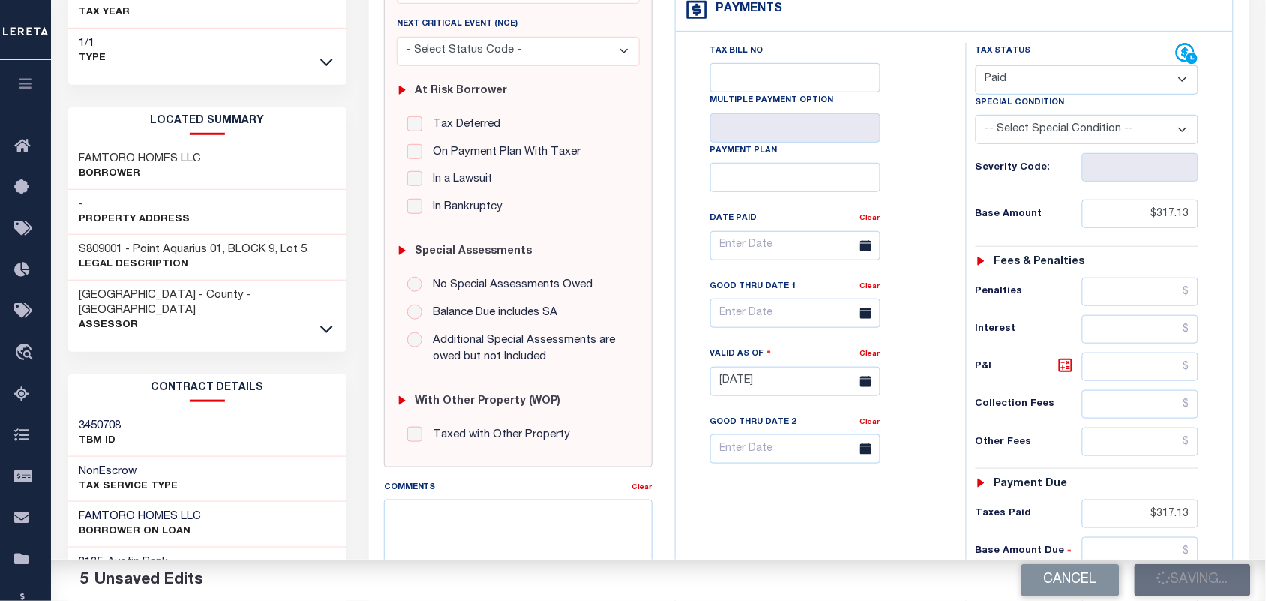
scroll to position [94, 0]
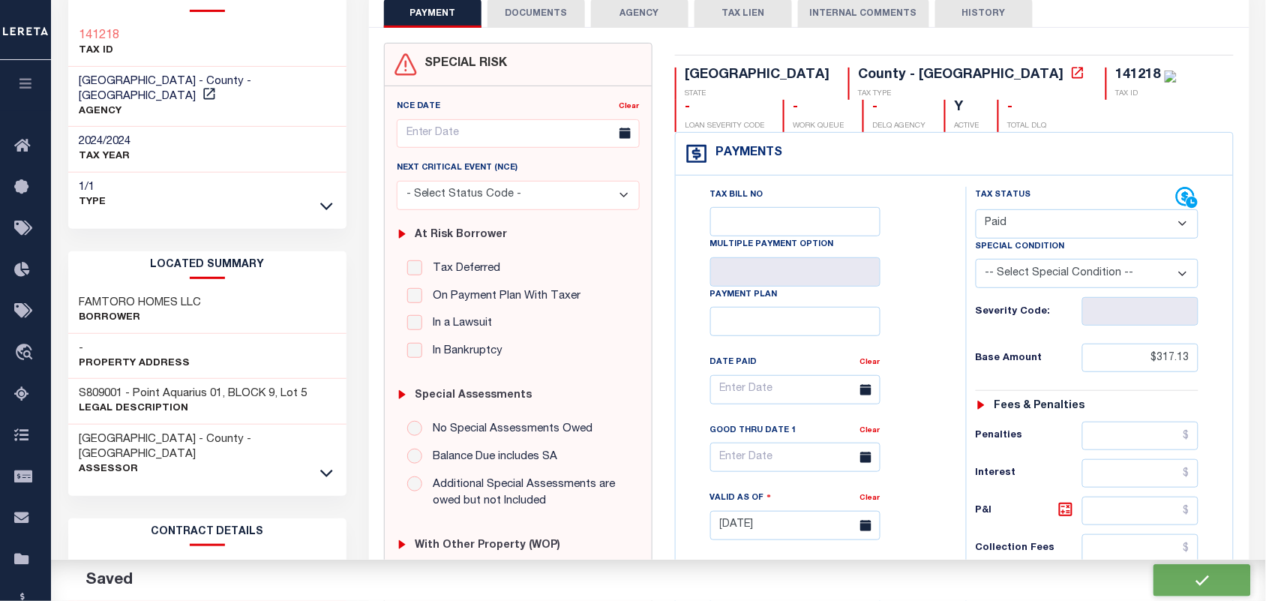
checkbox input "false"
type input "$317.13"
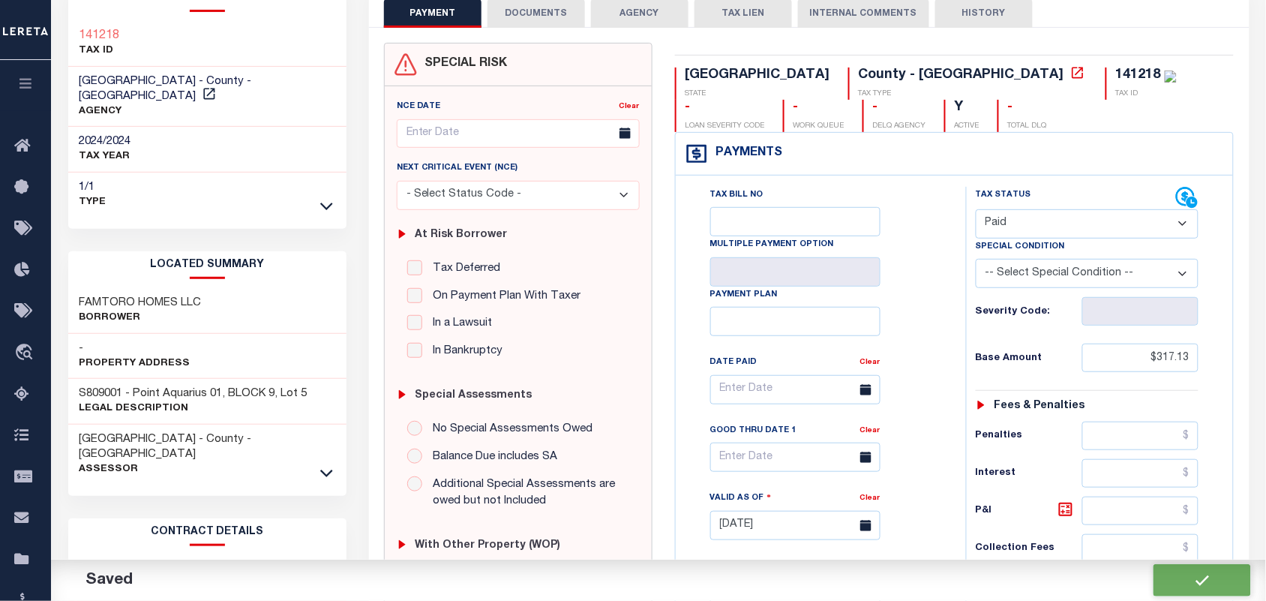
type input "$317.13"
type input "$0"
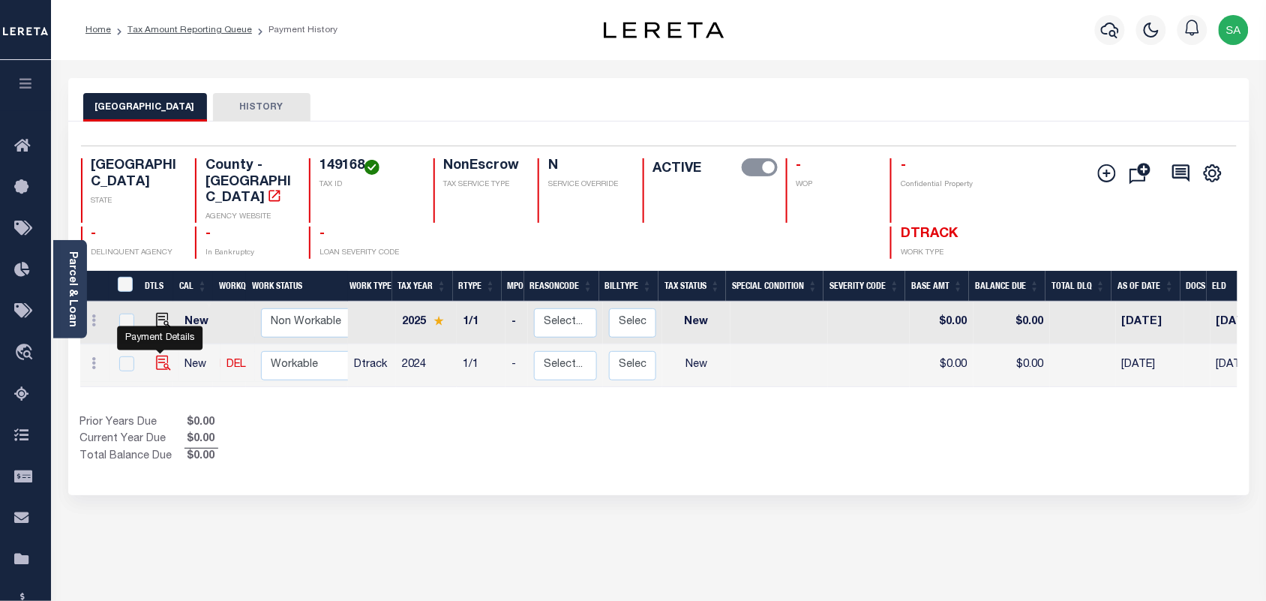
click at [161, 356] on img "" at bounding box center [163, 363] width 15 height 15
checkbox input "true"
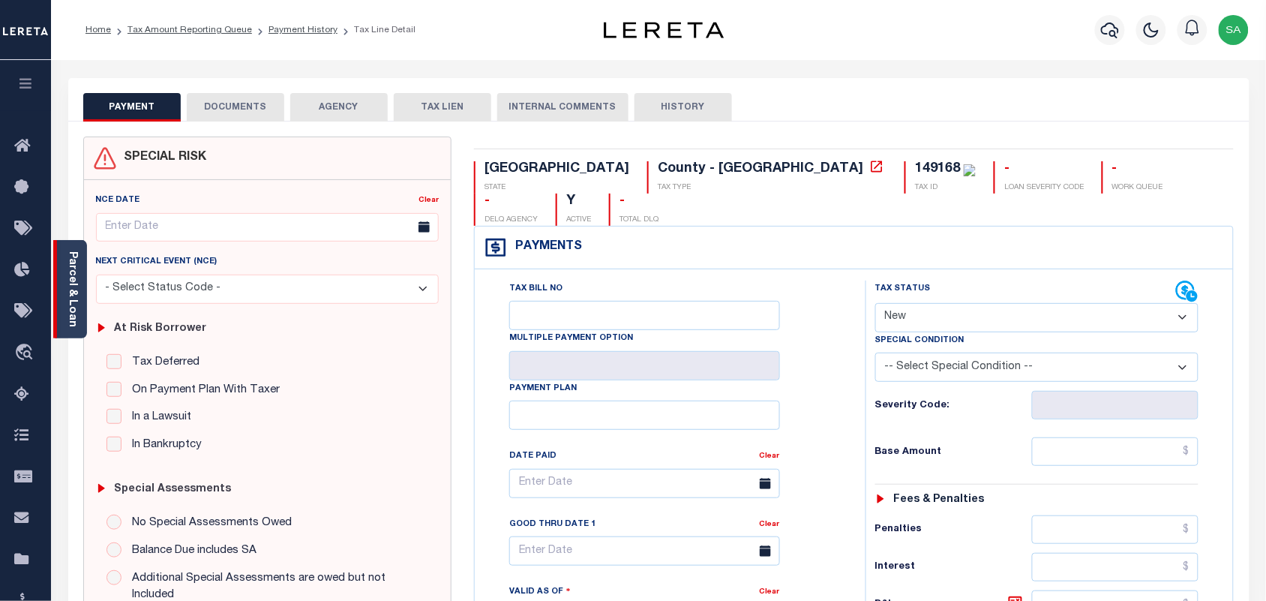
click at [79, 308] on div "Parcel & Loan" at bounding box center [70, 289] width 34 height 98
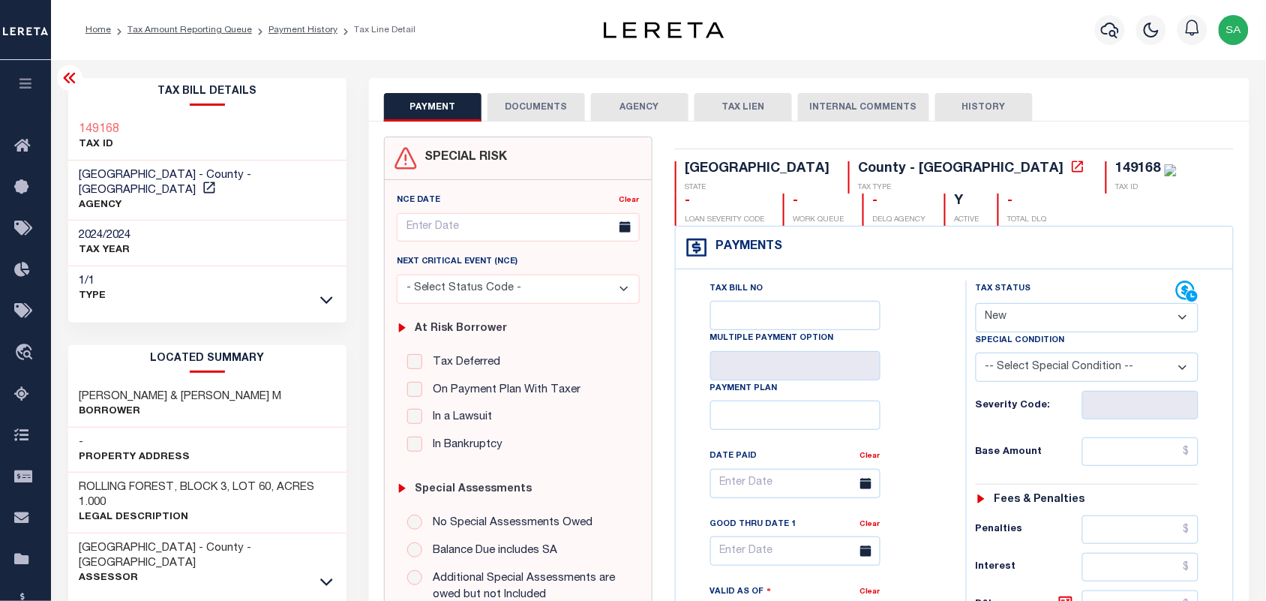
drag, startPoint x: 1043, startPoint y: 323, endPoint x: 1043, endPoint y: 334, distance: 11.3
click at [1043, 326] on select "- Select Status Code - Open Due/Unpaid Paid Incomplete No Tax Due Internal Refu…" at bounding box center [1088, 317] width 224 height 29
select select "PYD"
click at [976, 305] on select "- Select Status Code - Open Due/Unpaid Paid Incomplete No Tax Due Internal Refu…" at bounding box center [1088, 317] width 224 height 29
type input "[DATE]"
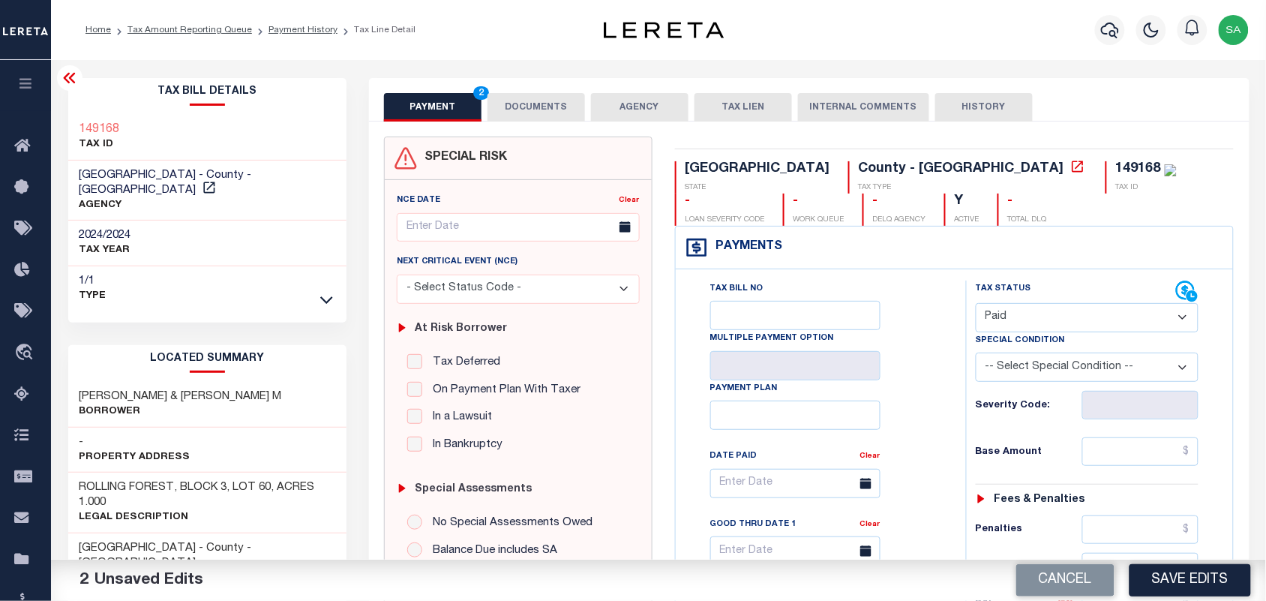
click at [525, 106] on button "DOCUMENTS" at bounding box center [537, 107] width 98 height 29
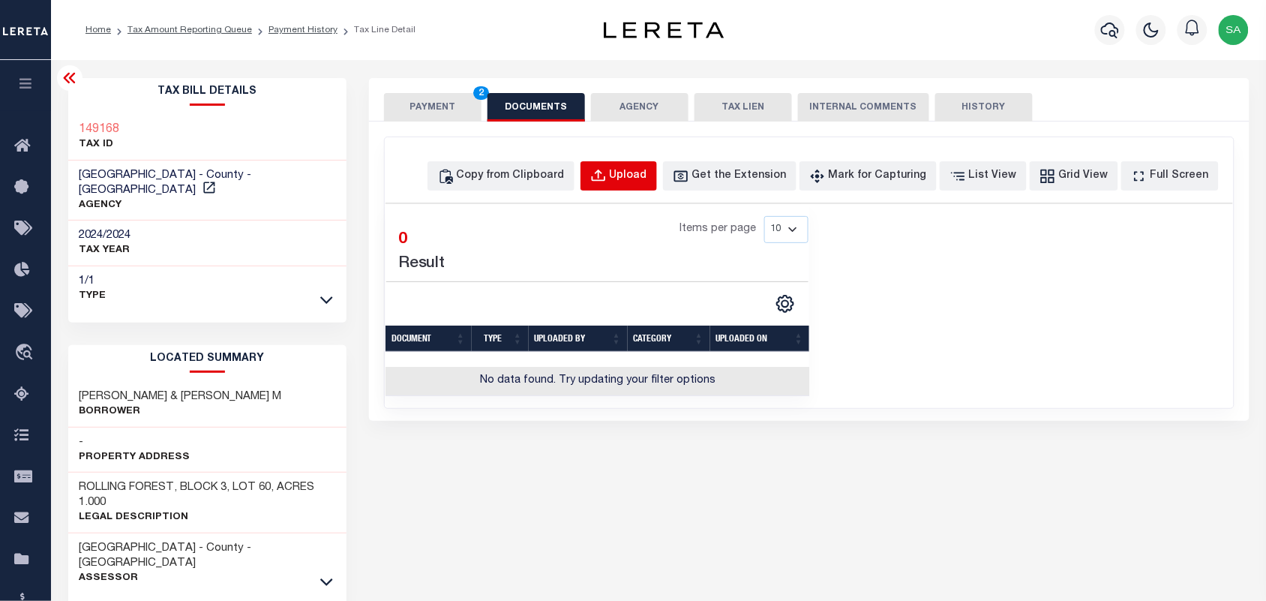
click at [646, 176] on div "Upload" at bounding box center [629, 176] width 38 height 17
select select "POP"
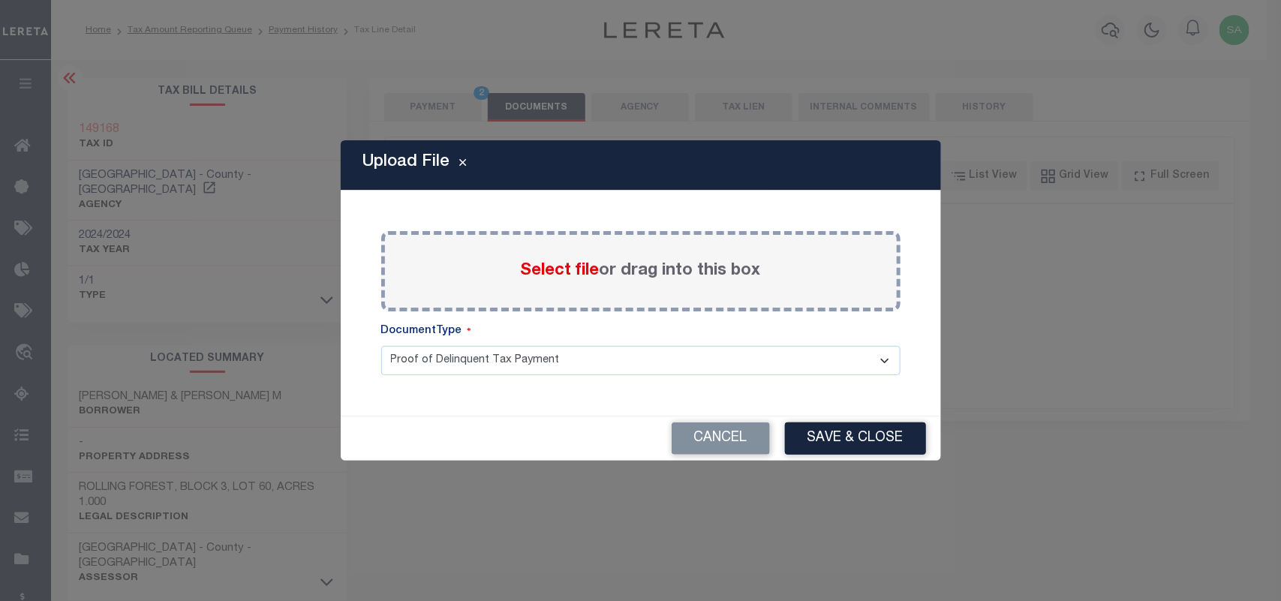
click at [602, 276] on label "Select file or drag into this box" at bounding box center [641, 271] width 240 height 25
click at [0, 0] on input "Select file or drag into this box" at bounding box center [0, 0] width 0 height 0
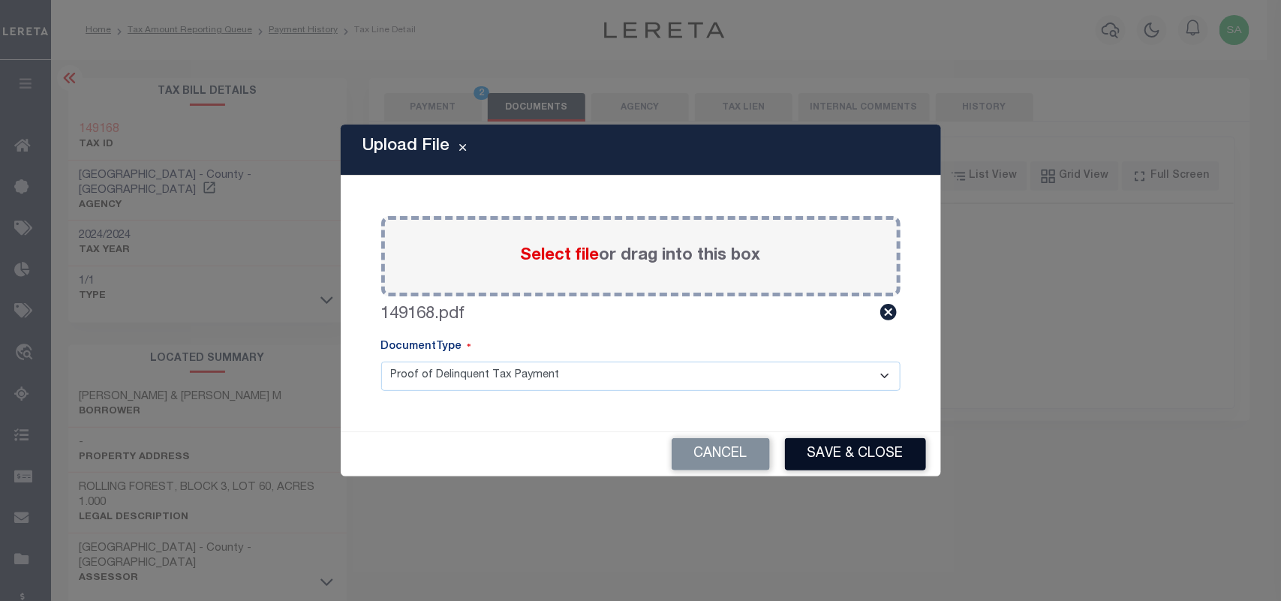
click at [845, 455] on button "Save & Close" at bounding box center [855, 454] width 141 height 32
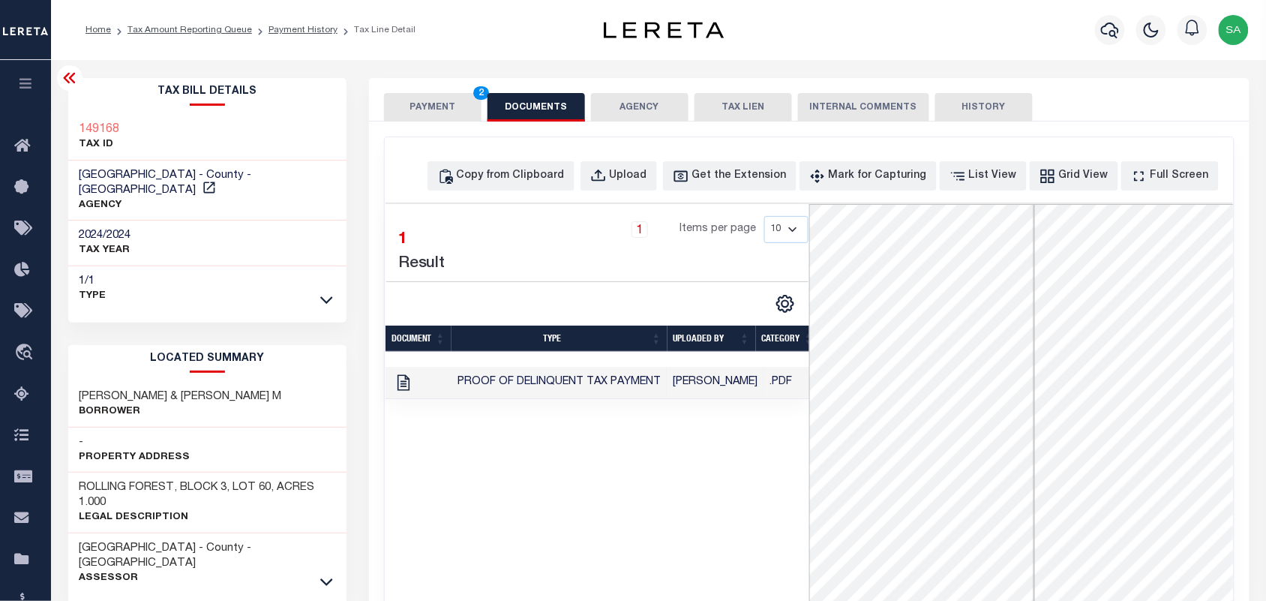
drag, startPoint x: 440, startPoint y: 106, endPoint x: 447, endPoint y: 115, distance: 11.3
click at [440, 106] on button "PAYMENT 2" at bounding box center [433, 107] width 98 height 29
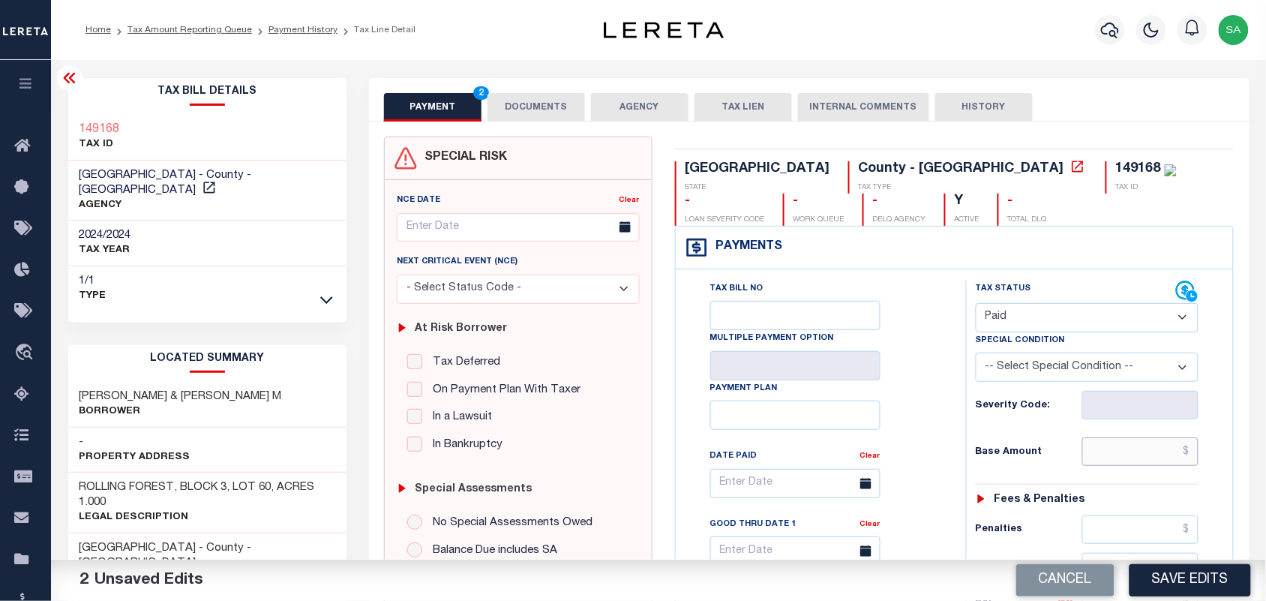
drag, startPoint x: 1130, startPoint y: 465, endPoint x: 1109, endPoint y: 466, distance: 21.0
click at [1130, 465] on input "text" at bounding box center [1141, 451] width 117 height 29
paste input "1,282.32"
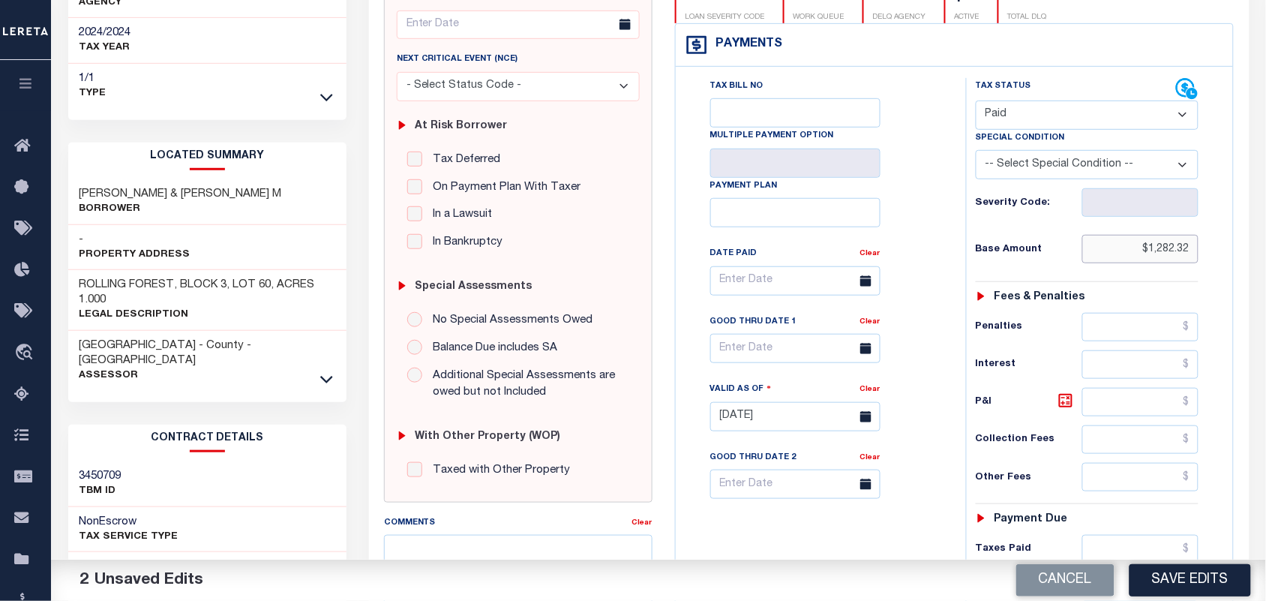
scroll to position [469, 0]
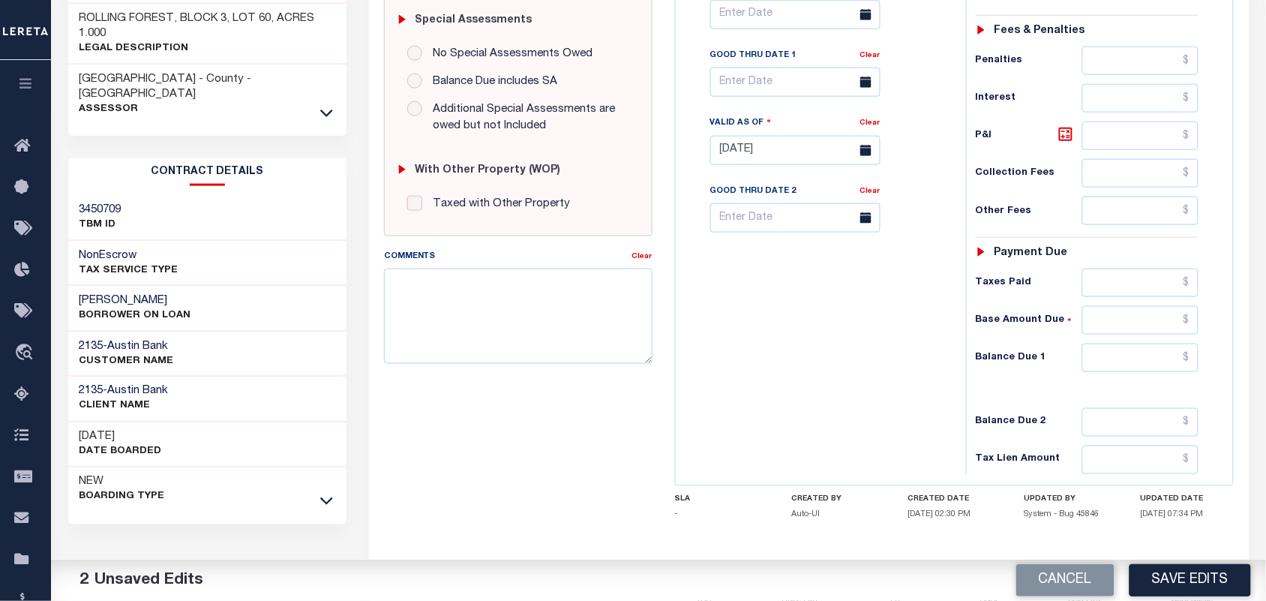
type input "$1,282.32"
click at [1133, 356] on input "text" at bounding box center [1141, 358] width 117 height 29
type input "$0.00"
click at [796, 392] on div "Tax Bill No Multiple Payment Option Payment Plan Clear" at bounding box center [817, 143] width 275 height 662
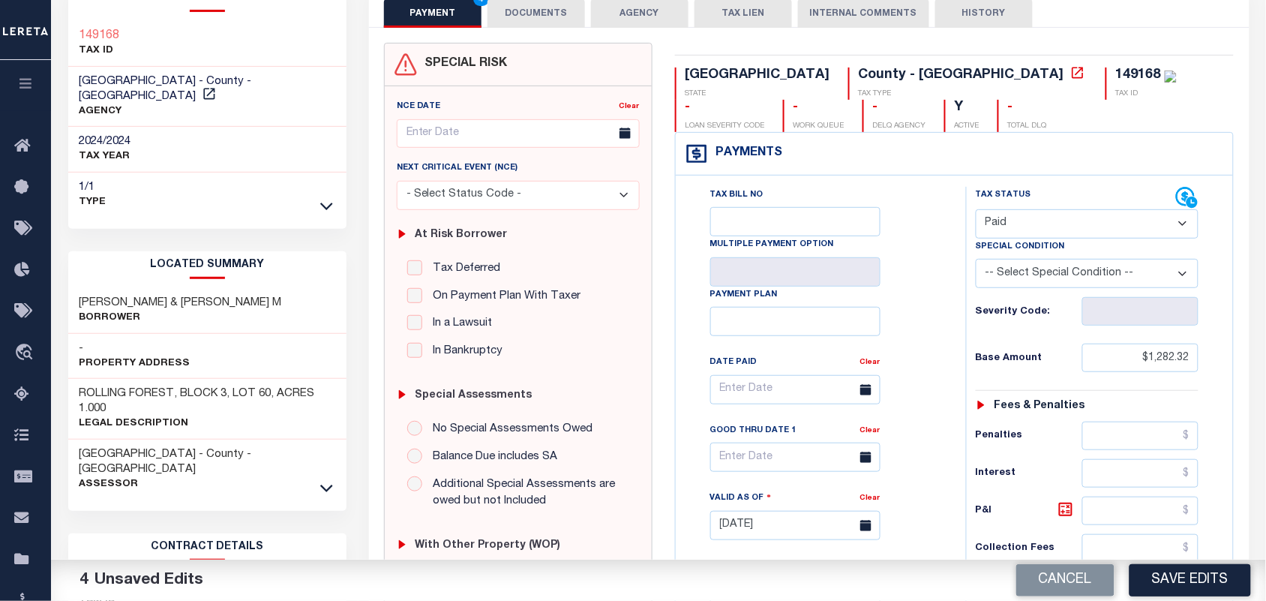
scroll to position [0, 0]
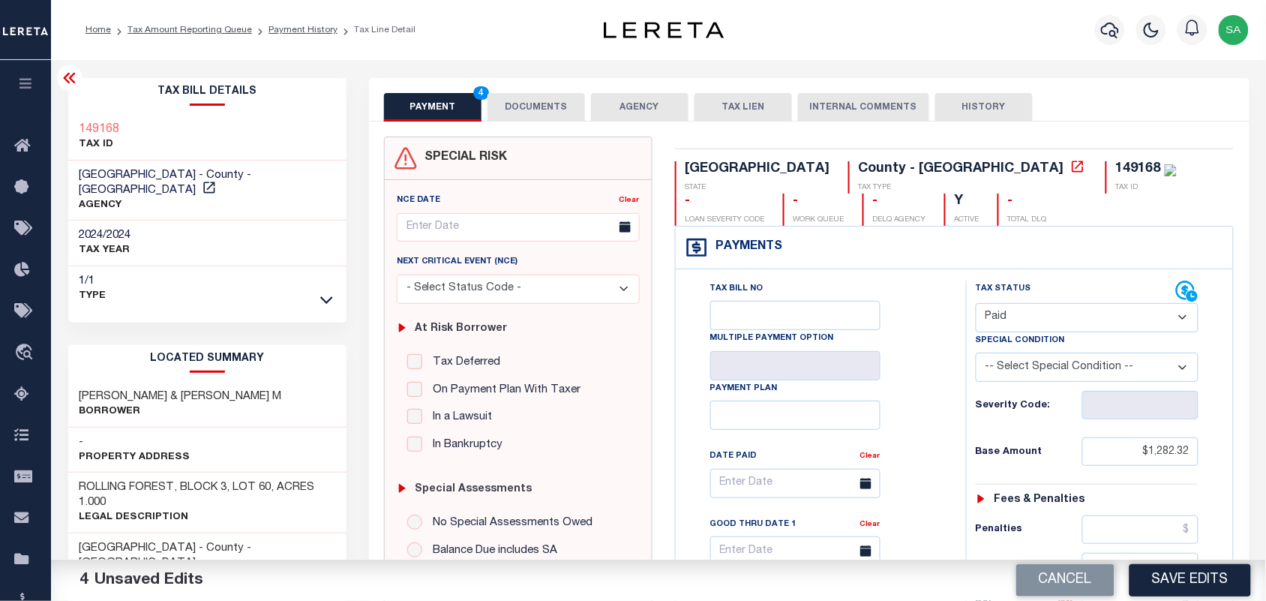
click at [549, 105] on button "DOCUMENTS" at bounding box center [537, 107] width 98 height 29
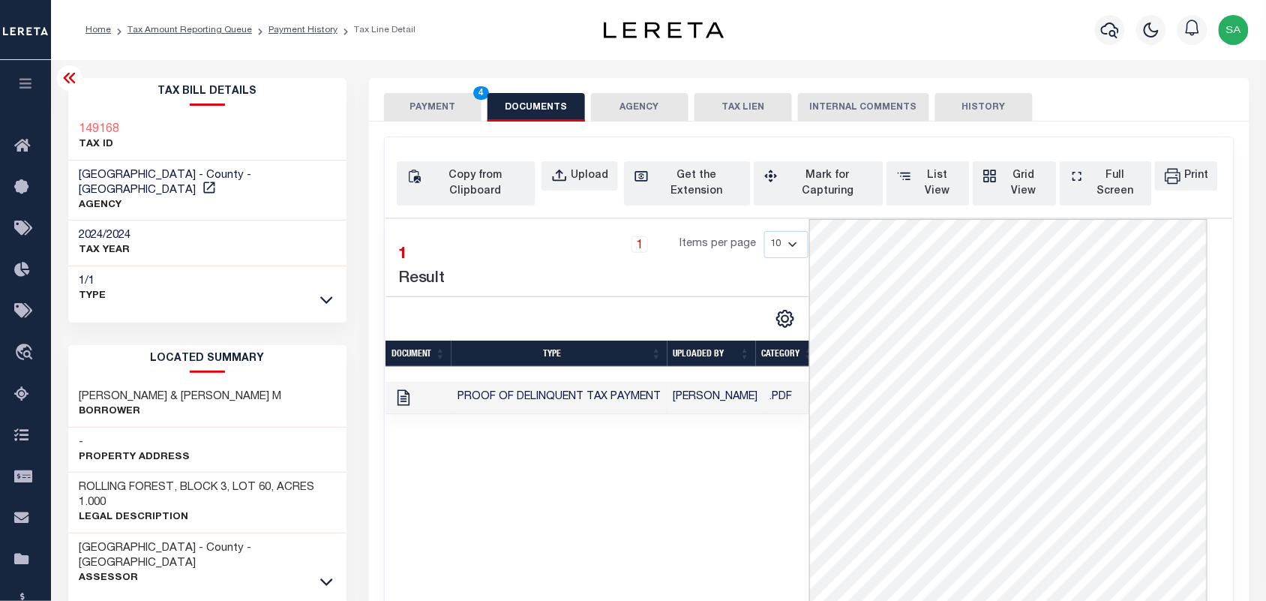
click at [422, 105] on button "PAYMENT 4" at bounding box center [433, 107] width 98 height 29
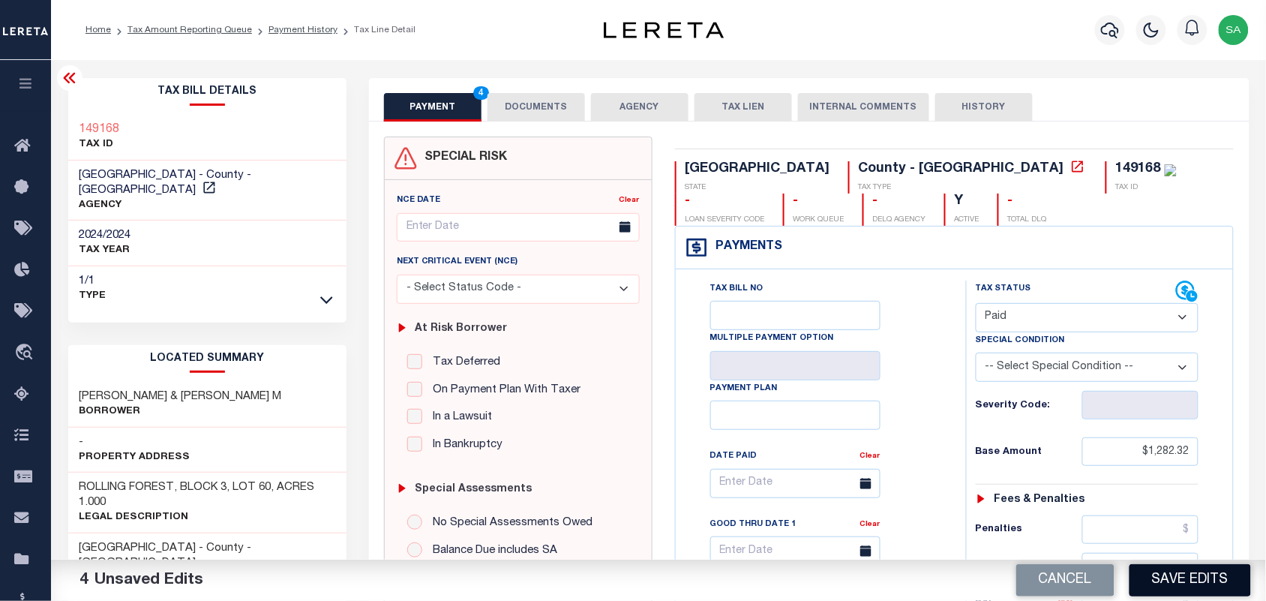
click at [1178, 582] on button "Save Edits" at bounding box center [1191, 580] width 122 height 32
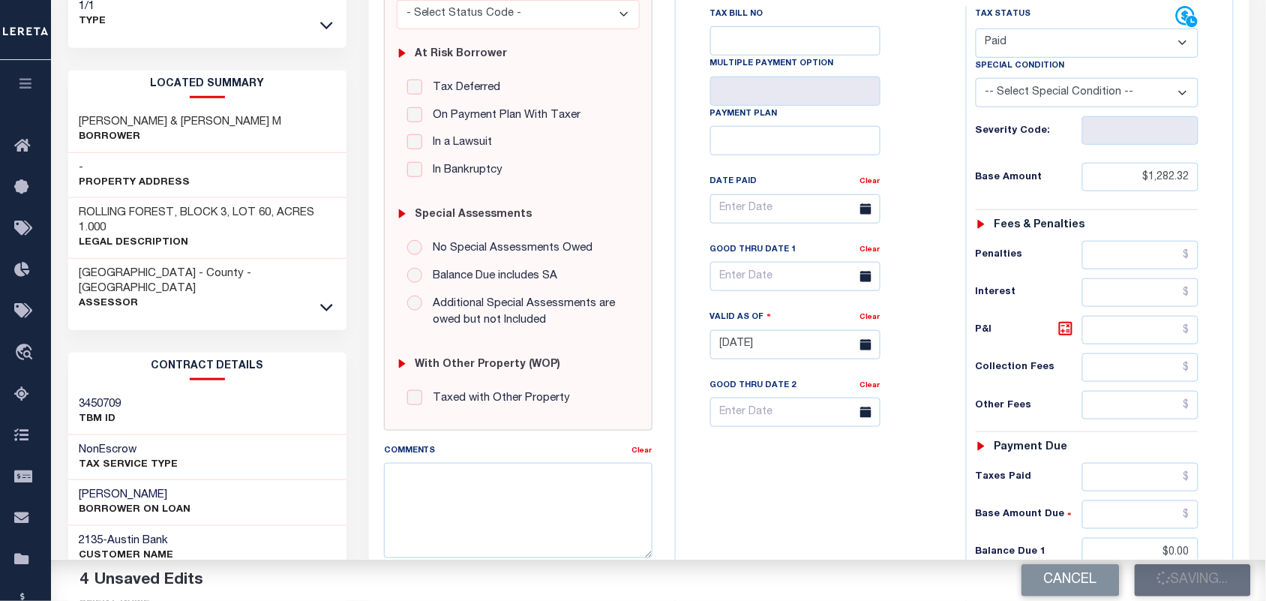
scroll to position [281, 0]
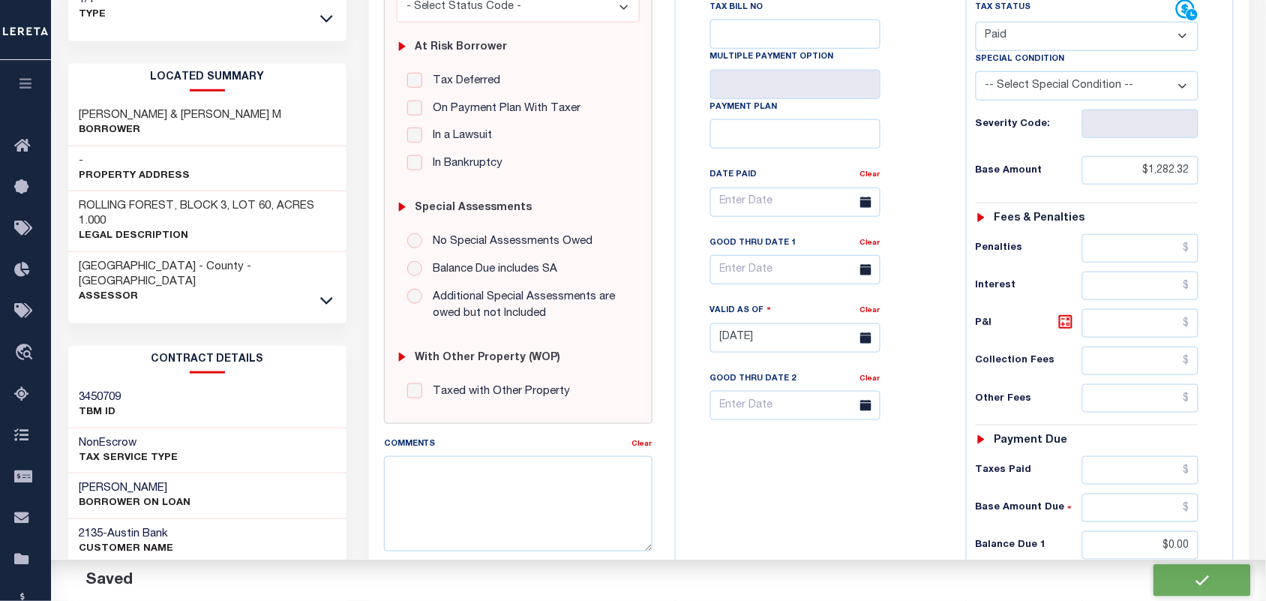
checkbox input "false"
type input "$1,282.32"
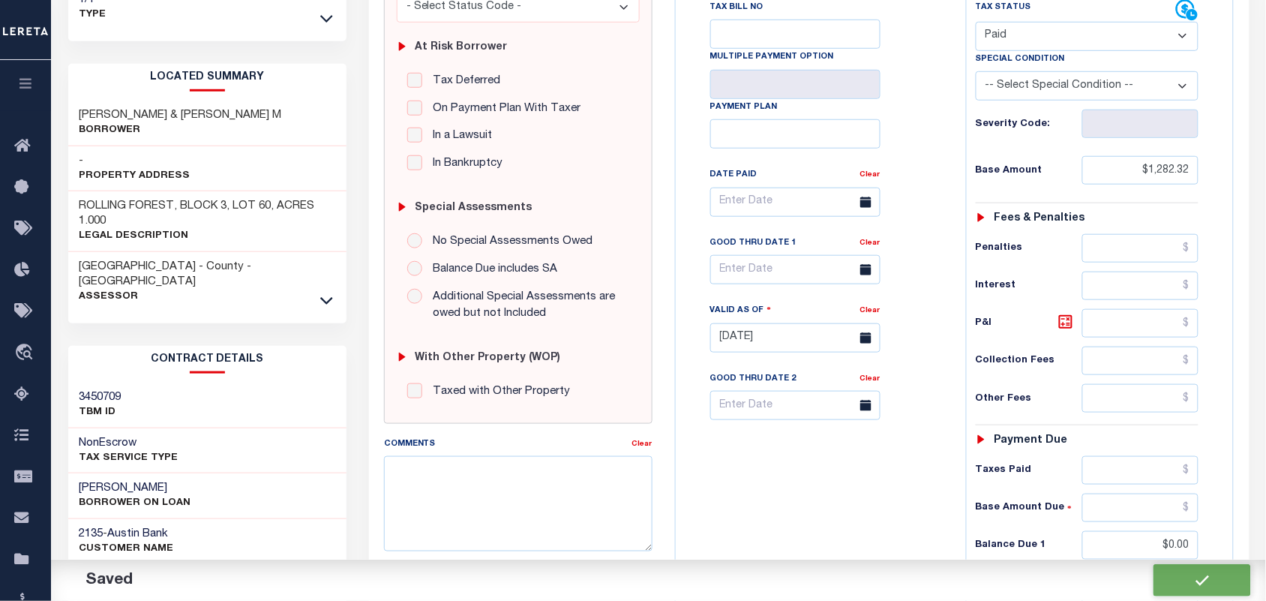
type input "$0"
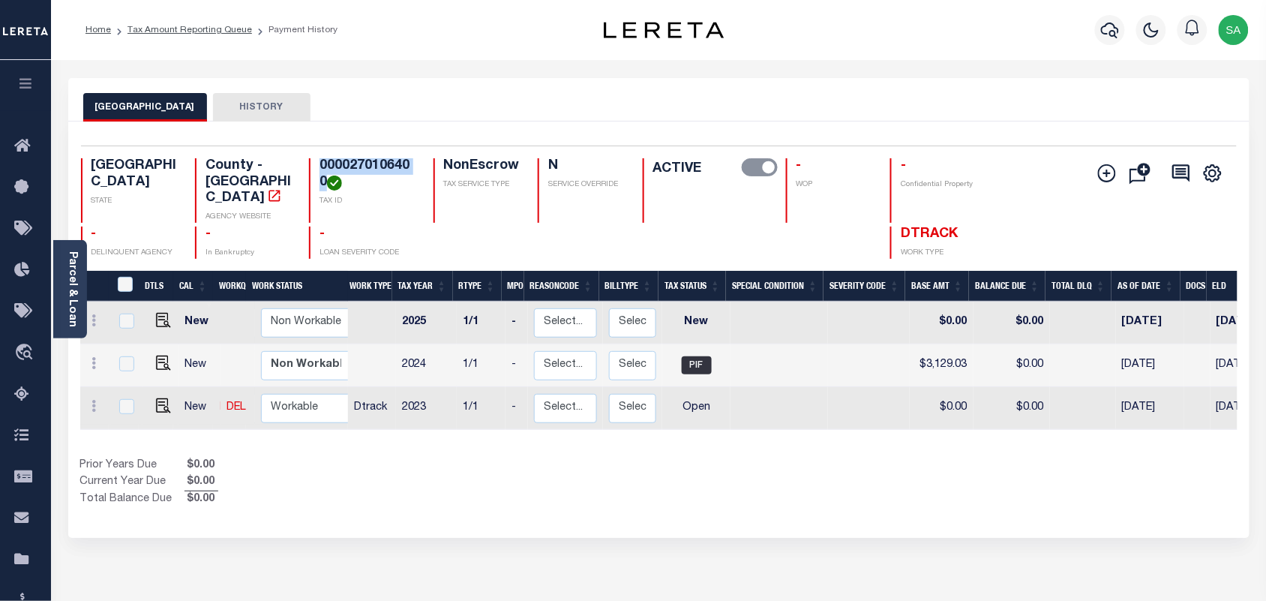
drag, startPoint x: 323, startPoint y: 178, endPoint x: 315, endPoint y: 170, distance: 11.7
click at [315, 170] on div "0000270106400 TAX ID" at bounding box center [362, 190] width 106 height 65
copy h4 "0000270106400"
click at [635, 463] on div "Prior Years Due $0.00 Current Year Due $0.00 Total Balance Due $0.00" at bounding box center [369, 483] width 579 height 50
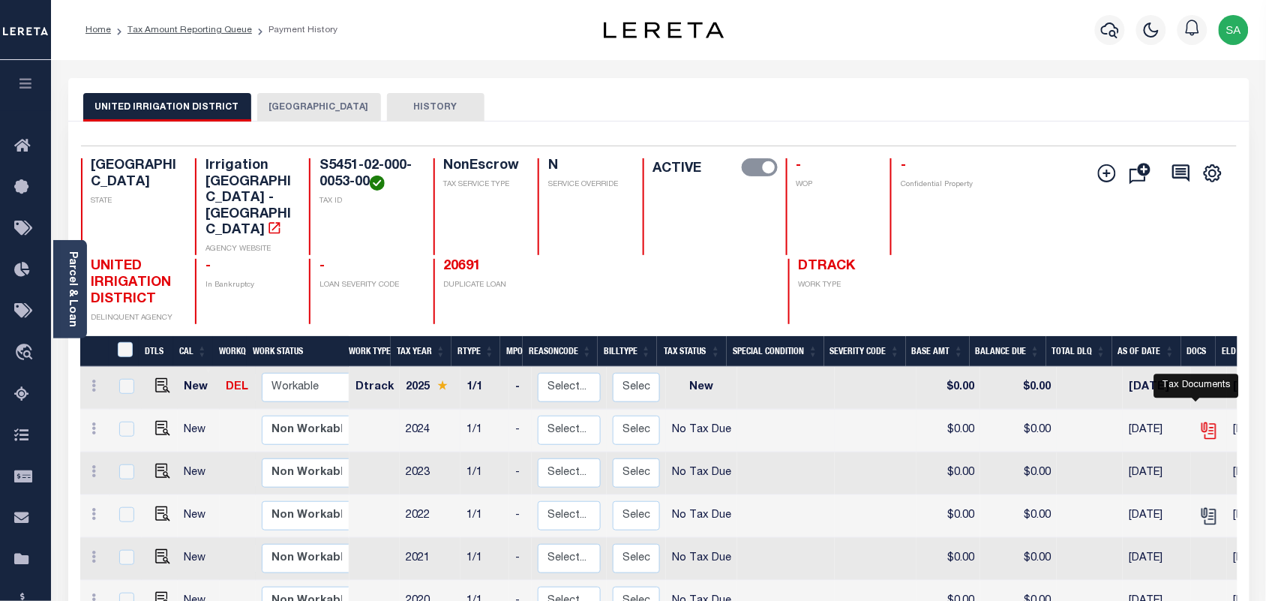
click at [1203, 422] on icon "" at bounding box center [1209, 428] width 12 height 12
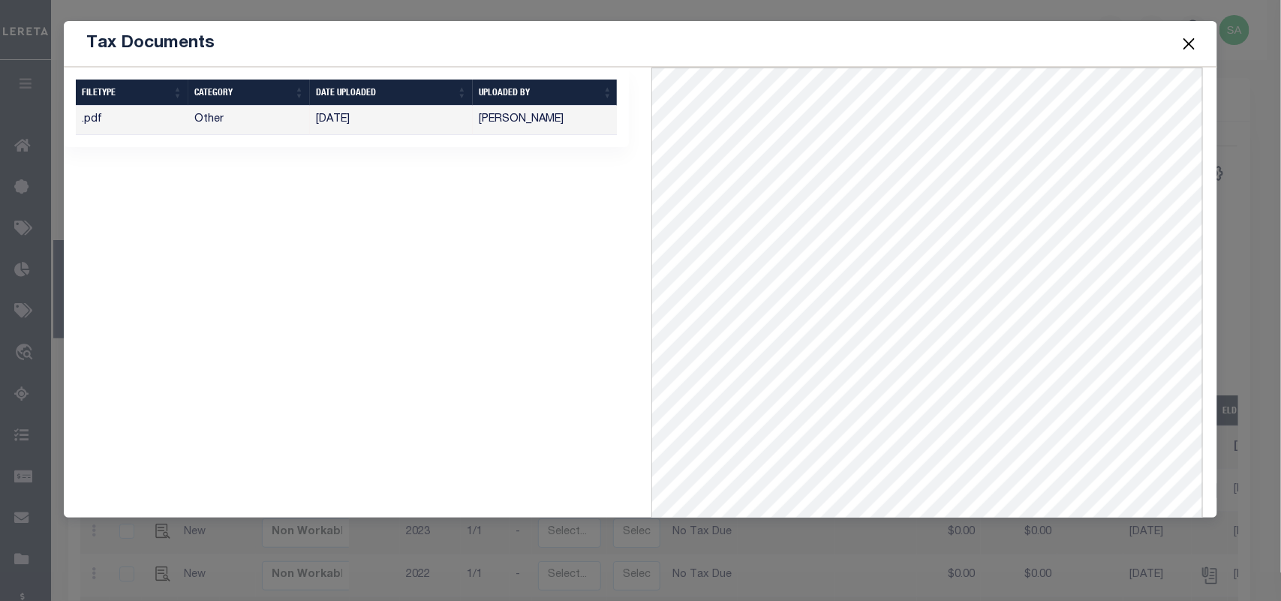
click at [1194, 50] on button "Close" at bounding box center [1189, 44] width 20 height 20
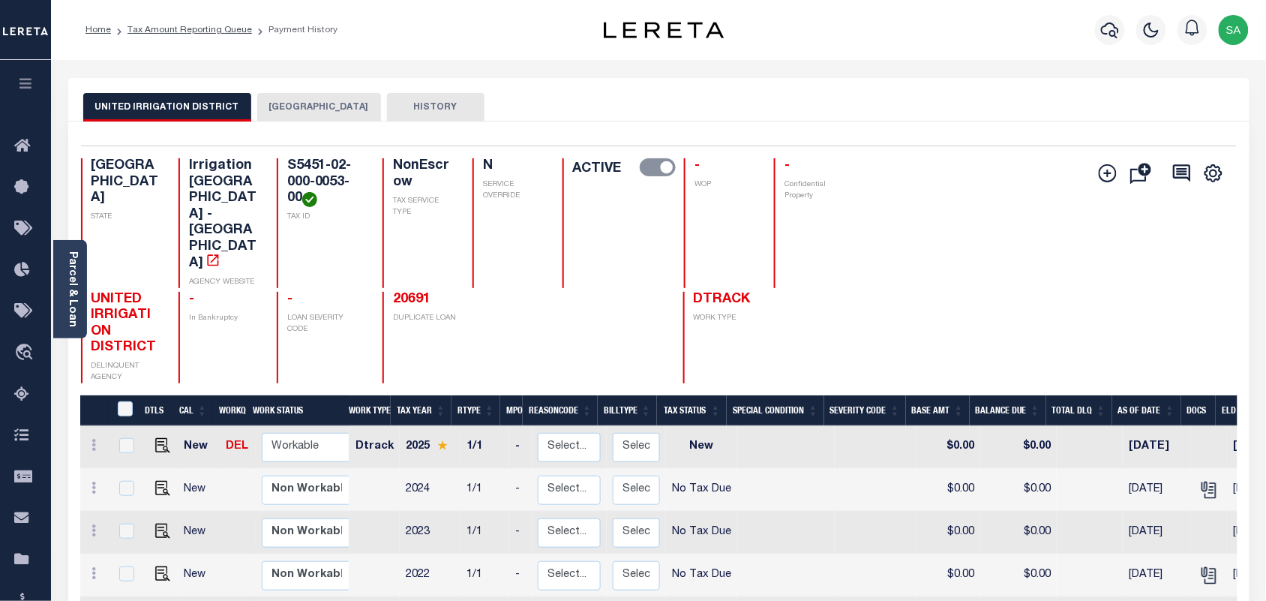
click at [308, 109] on button "HIDALGO COUNTY" at bounding box center [319, 107] width 124 height 29
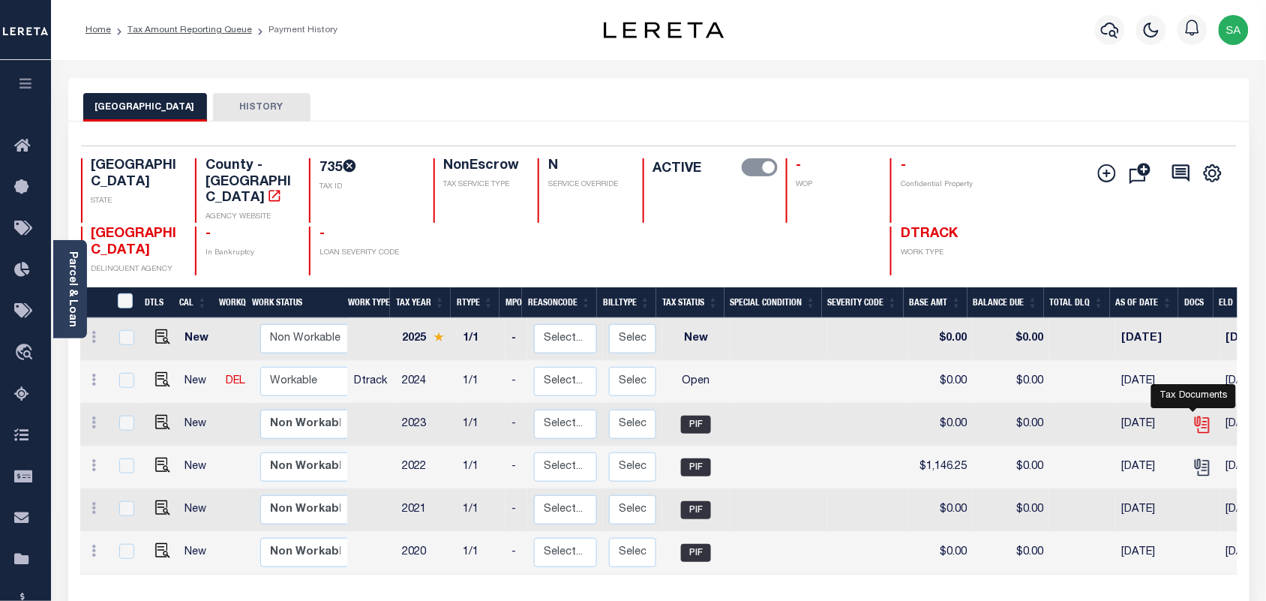
click at [1195, 416] on icon "" at bounding box center [1201, 422] width 12 height 12
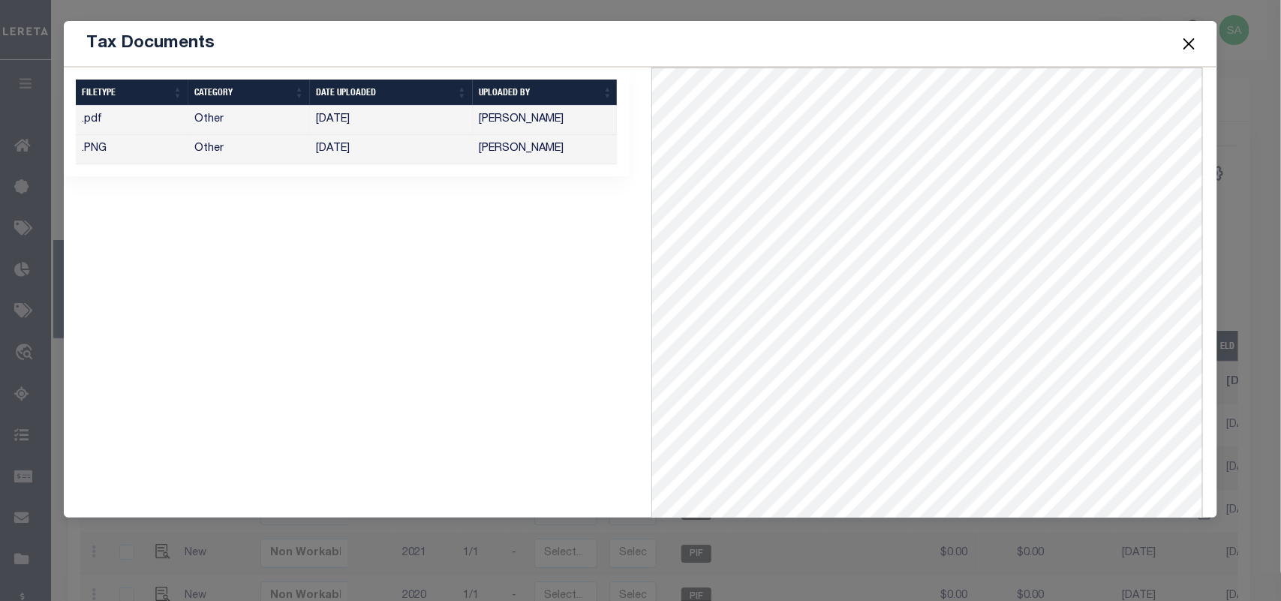
click at [515, 146] on td "[PERSON_NAME]" at bounding box center [546, 149] width 146 height 29
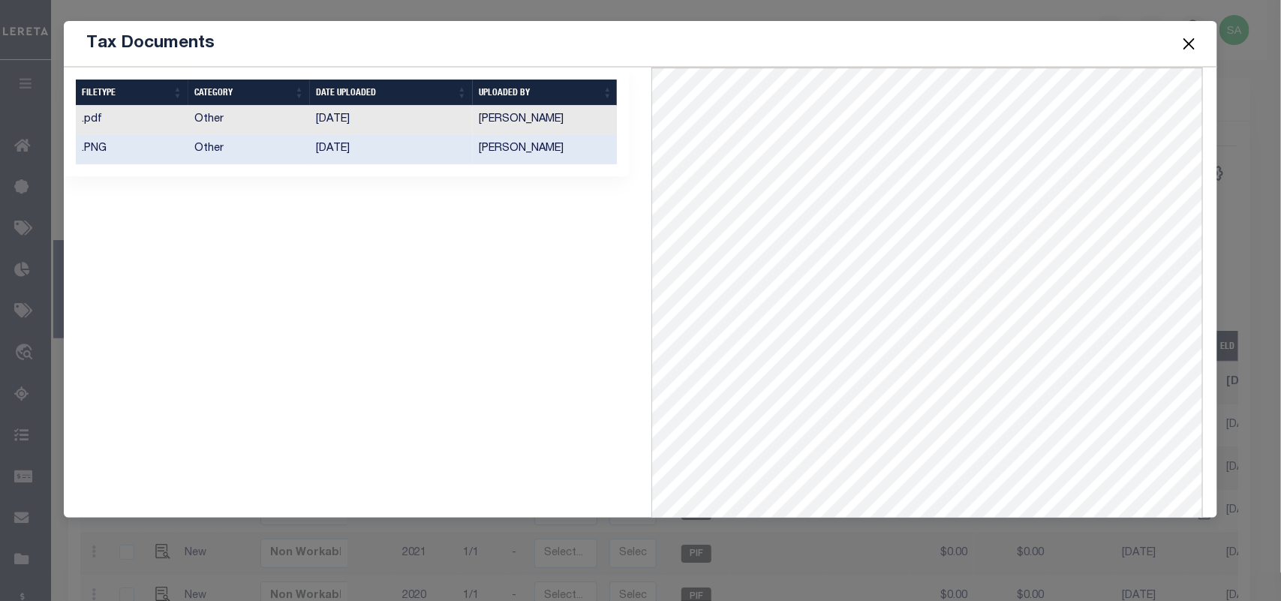
click at [1191, 42] on button "Close" at bounding box center [1189, 44] width 20 height 20
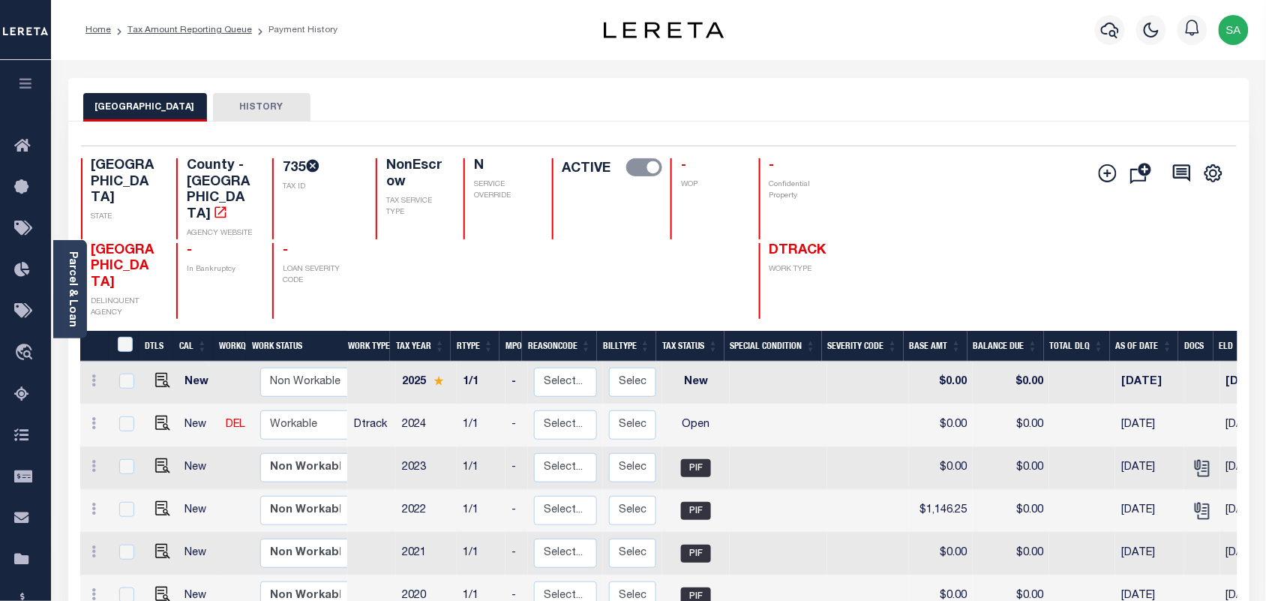
click at [283, 167] on h4 "735" at bounding box center [320, 167] width 75 height 19
copy h4 "735"
click at [163, 431] on img "" at bounding box center [162, 423] width 15 height 15
checkbox input "true"
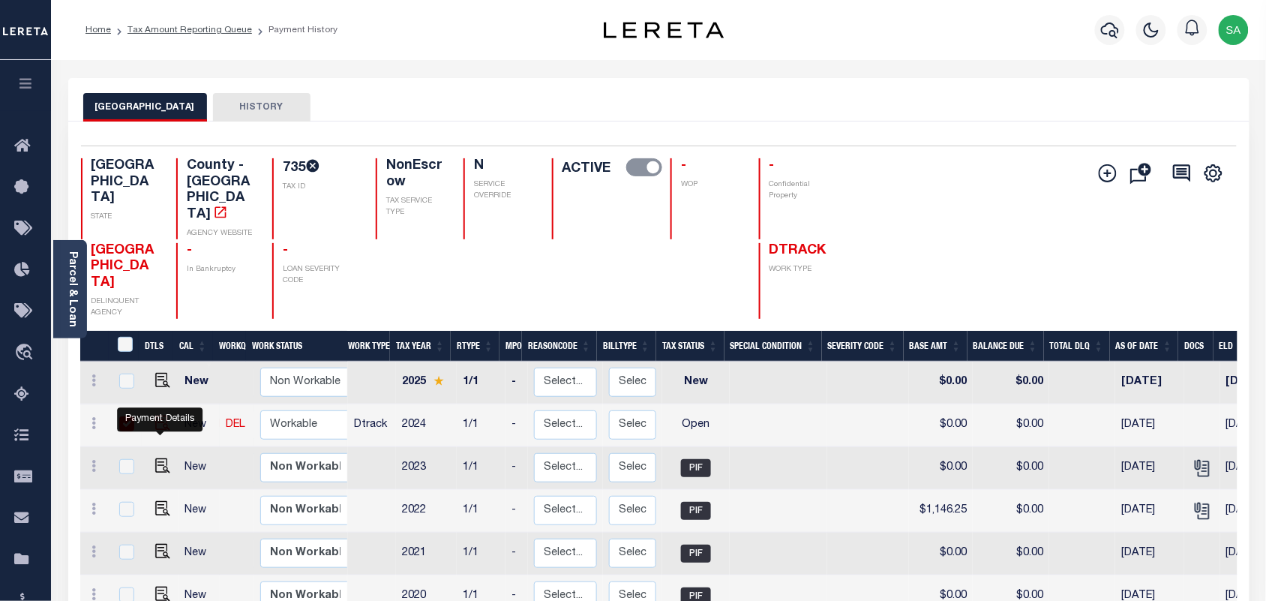
checkbox input "true"
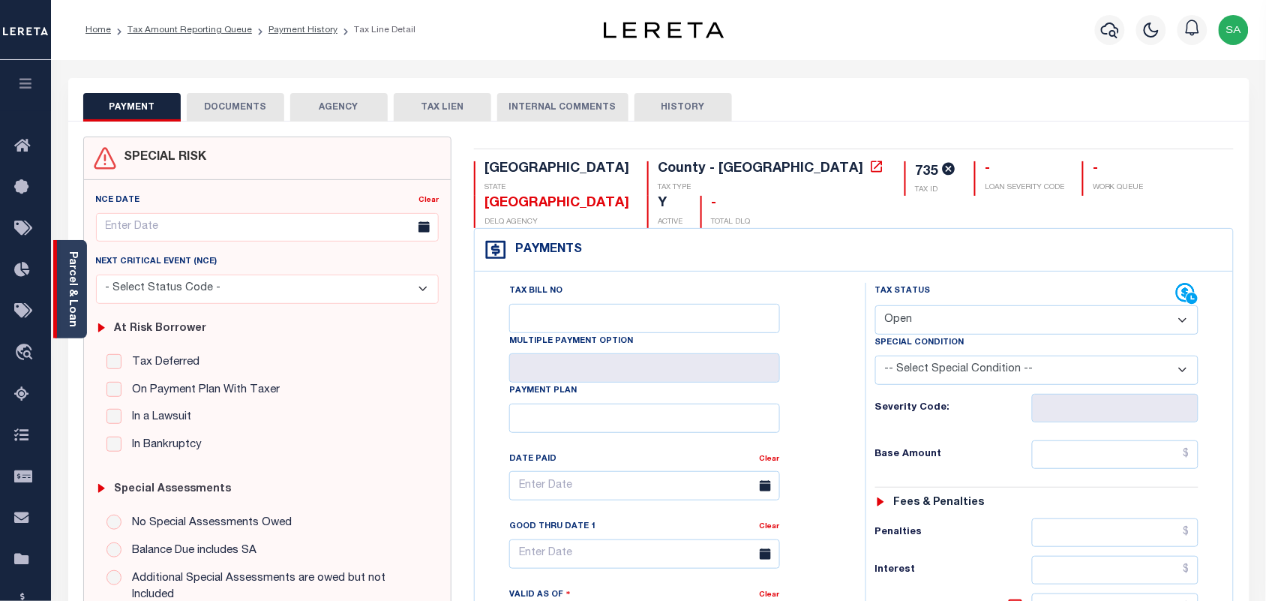
click at [71, 274] on link "Parcel & Loan" at bounding box center [72, 289] width 11 height 76
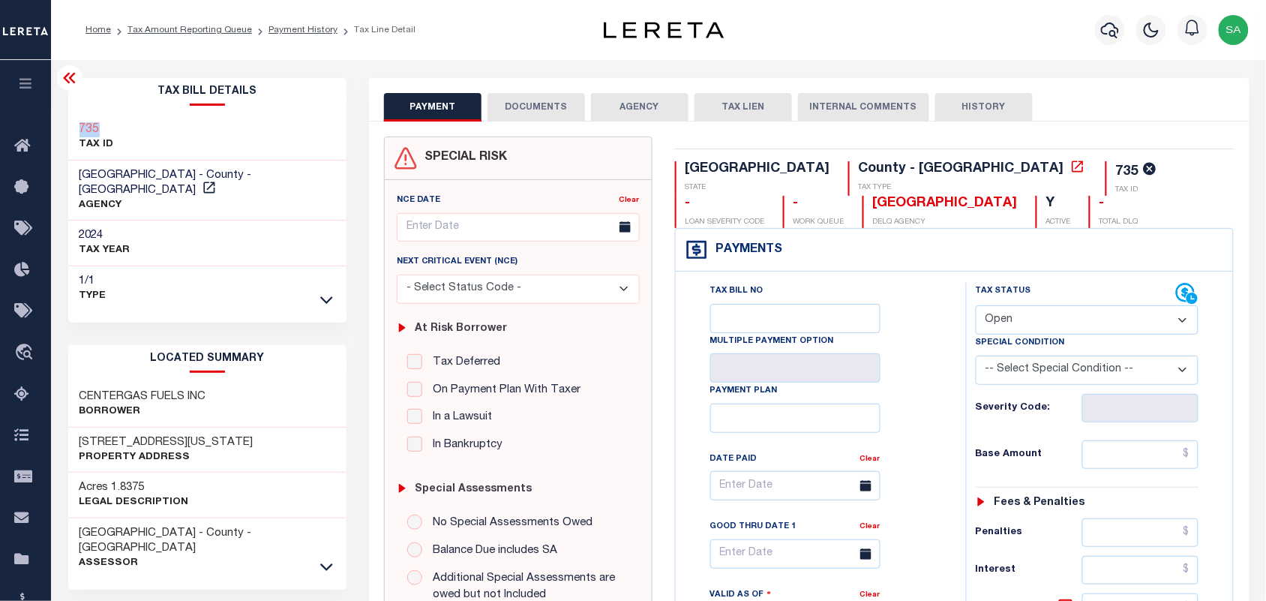
drag, startPoint x: 128, startPoint y: 130, endPoint x: 80, endPoint y: 130, distance: 48.0
click at [80, 130] on div "735 TAX ID" at bounding box center [207, 138] width 278 height 46
copy h3 "735"
click at [1064, 305] on select "- Select Status Code - Open Due/Unpaid Paid Incomplete No Tax Due Internal Refu…" at bounding box center [1088, 319] width 224 height 29
select select "NTX"
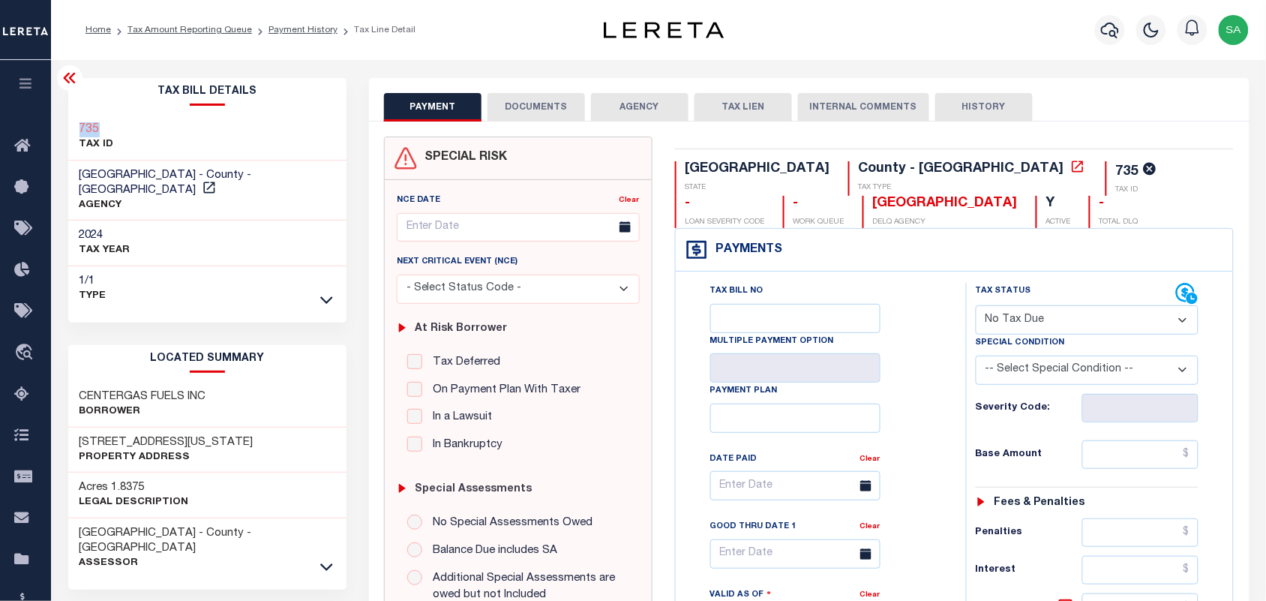
click at [976, 305] on select "- Select Status Code - Open Due/Unpaid Paid Incomplete No Tax Due Internal Refu…" at bounding box center [1088, 319] width 224 height 29
type input "[DATE]"
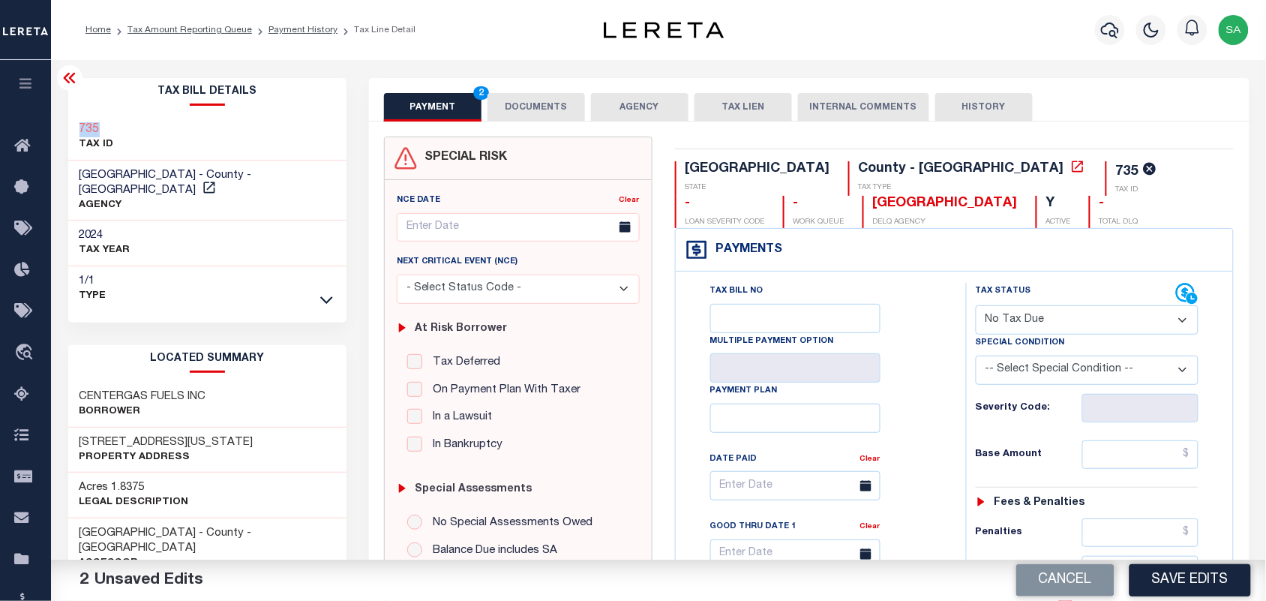
click at [540, 103] on button "DOCUMENTS" at bounding box center [537, 107] width 98 height 29
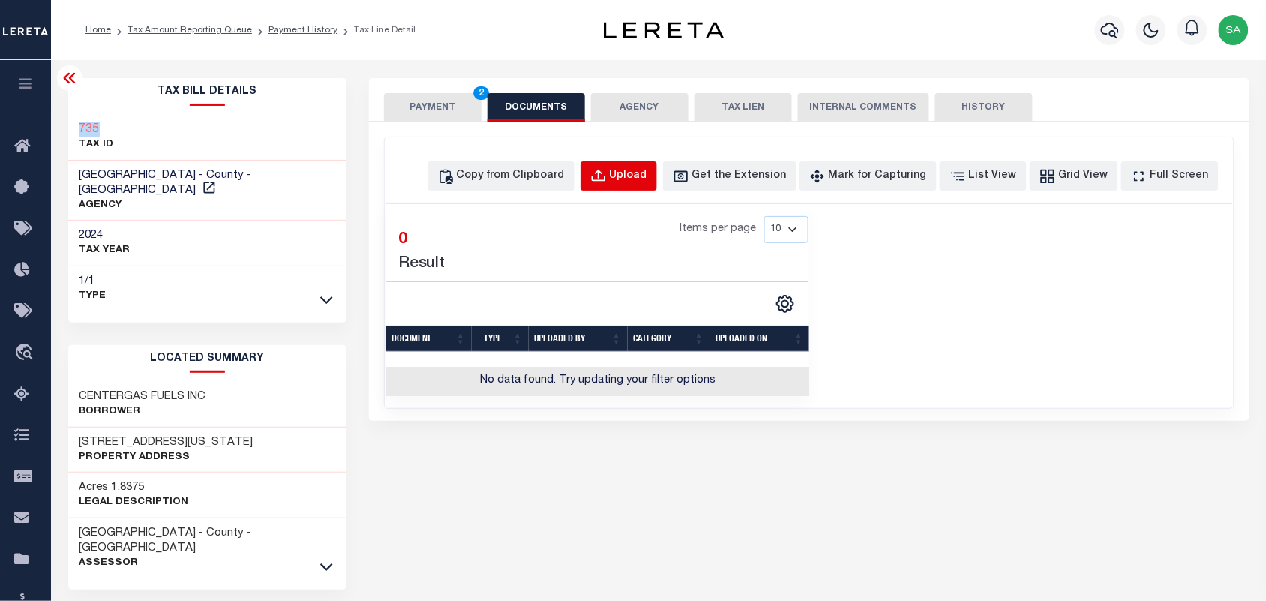
click at [647, 182] on div "Upload" at bounding box center [629, 176] width 38 height 17
select select "POP"
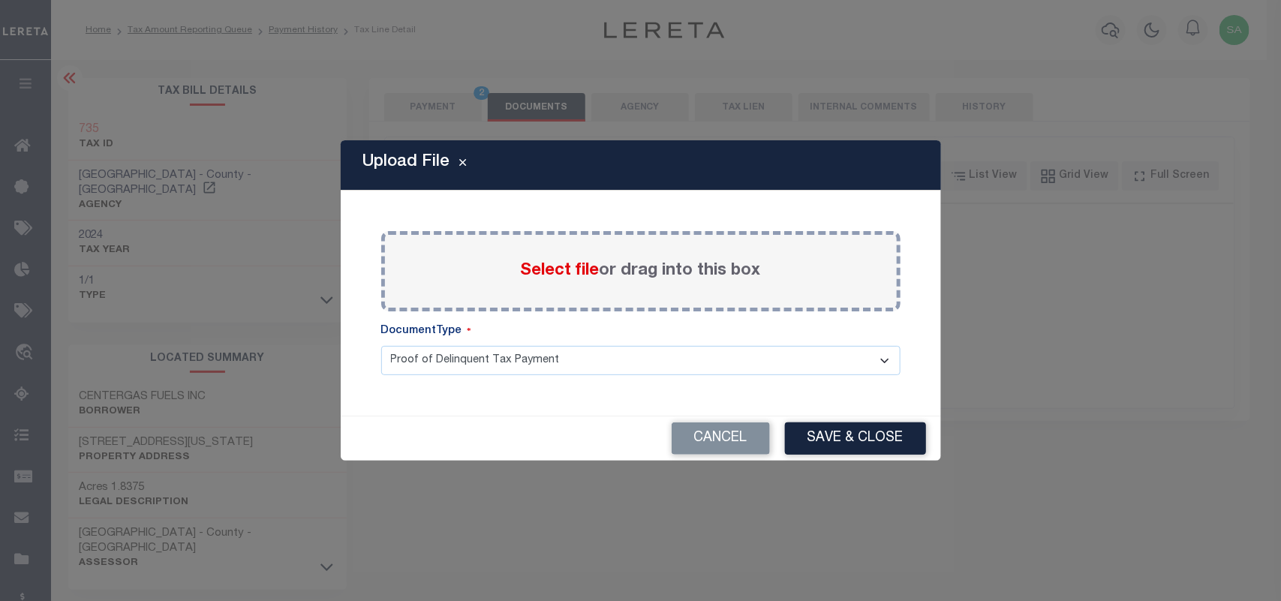
click at [561, 278] on span "Select file" at bounding box center [560, 271] width 79 height 17
click at [0, 0] on input "Select file or drag into this box" at bounding box center [0, 0] width 0 height 0
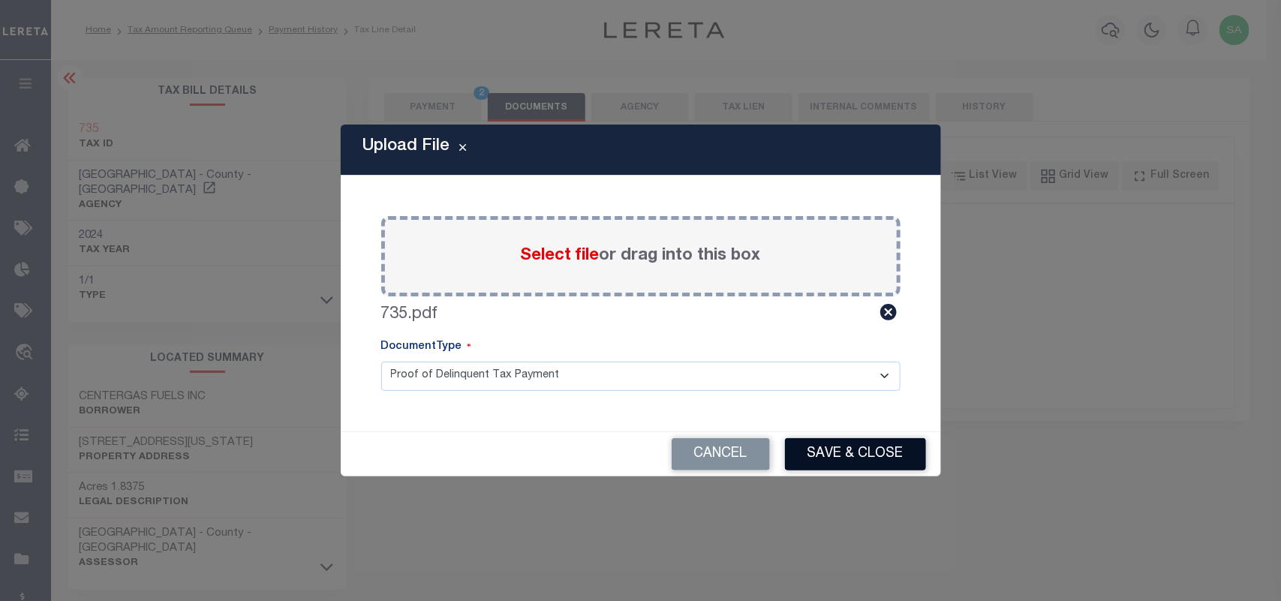
click at [837, 467] on button "Save & Close" at bounding box center [855, 454] width 141 height 32
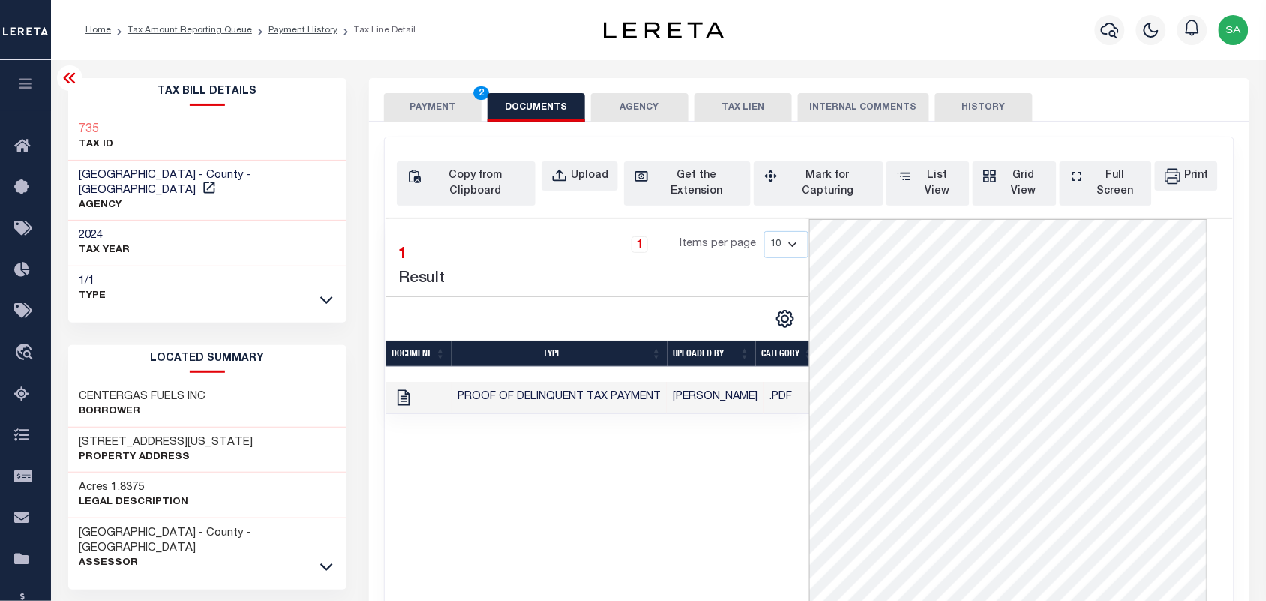
click at [445, 117] on button "PAYMENT 2" at bounding box center [433, 107] width 98 height 29
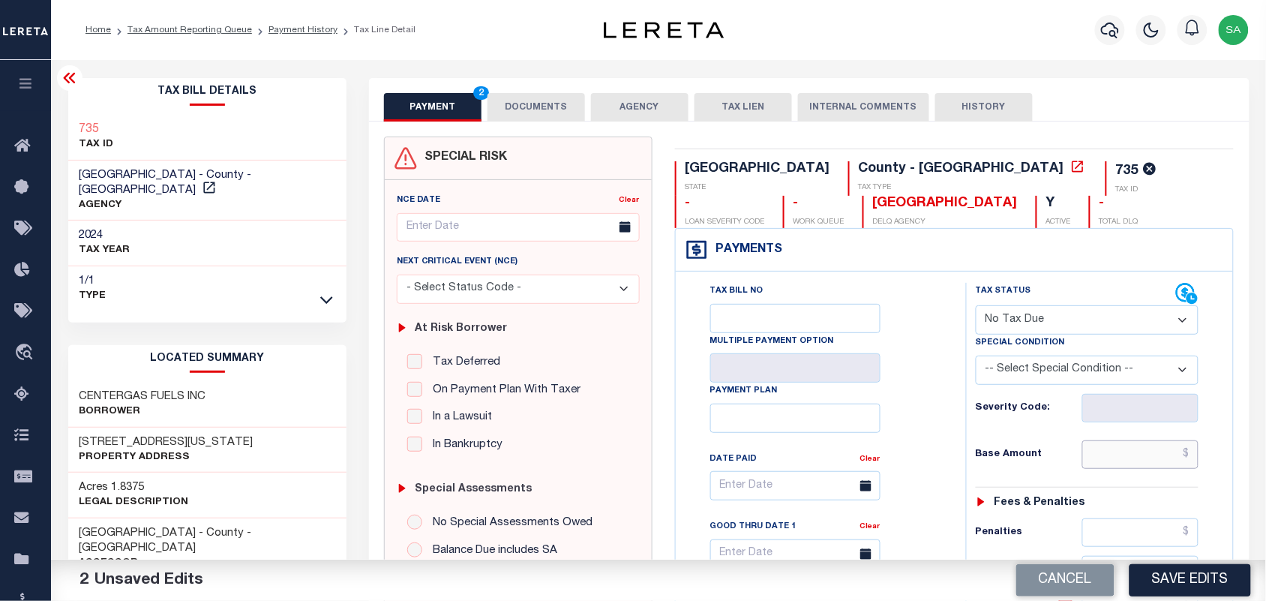
click at [1137, 460] on input "text" at bounding box center [1141, 454] width 117 height 29
paste input "1,018.45"
type input "$1,018.45"
drag, startPoint x: 1059, startPoint y: 323, endPoint x: 1056, endPoint y: 331, distance: 8.6
click at [1059, 323] on select "- Select Status Code - Open Due/Unpaid Paid Incomplete No Tax Due Internal Refu…" at bounding box center [1088, 319] width 224 height 29
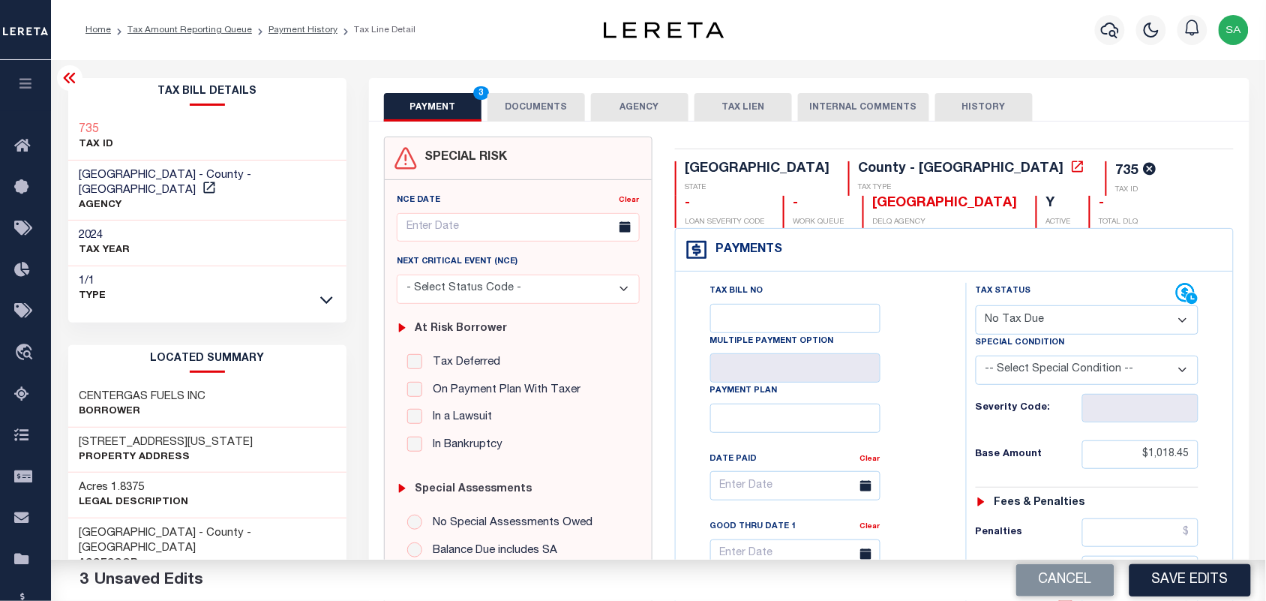
select select "DUE"
click at [976, 305] on select "- Select Status Code - Open Due/Unpaid Paid Incomplete No Tax Due Internal Refu…" at bounding box center [1088, 319] width 224 height 29
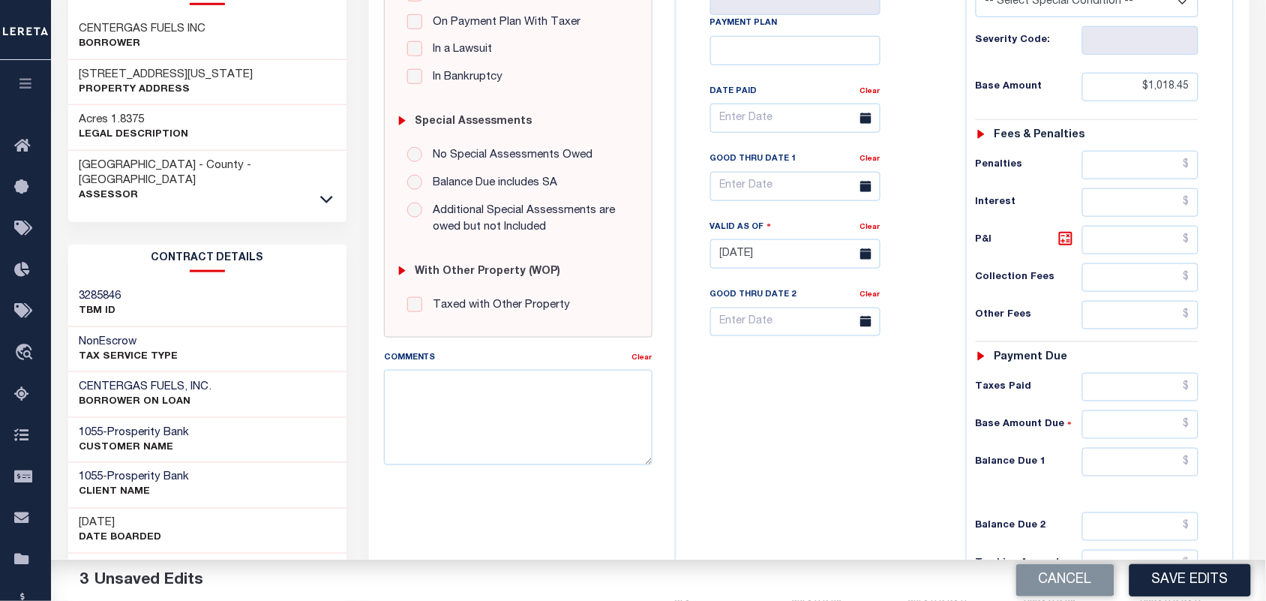
scroll to position [537, 0]
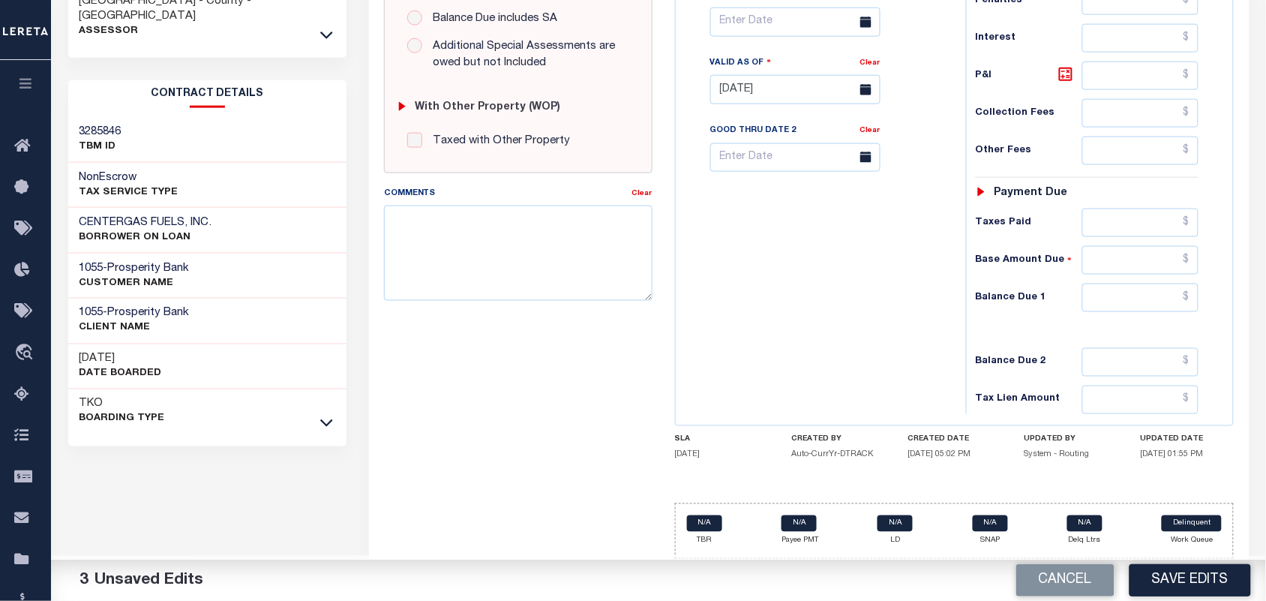
click at [1146, 276] on div "Tax Status Status - Select Status Code -" at bounding box center [1092, 82] width 253 height 662
drag, startPoint x: 1134, startPoint y: 298, endPoint x: 936, endPoint y: 325, distance: 199.9
click at [1134, 298] on input "text" at bounding box center [1141, 298] width 117 height 29
paste input "1,454.35"
type input "$1,454.35"
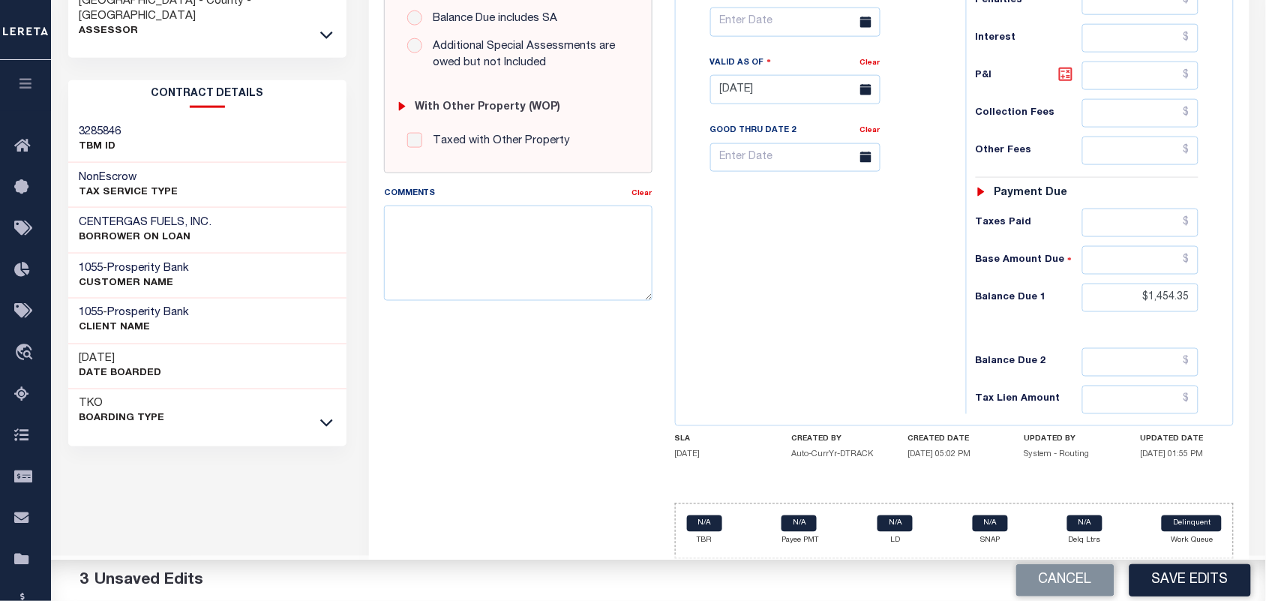
click at [1064, 73] on icon at bounding box center [1066, 74] width 9 height 9
type input "$435.90"
click at [793, 29] on body "Home Tax Amount Reporting Queue Payment History Tax Line Detail Profile" at bounding box center [633, 34] width 1266 height 1133
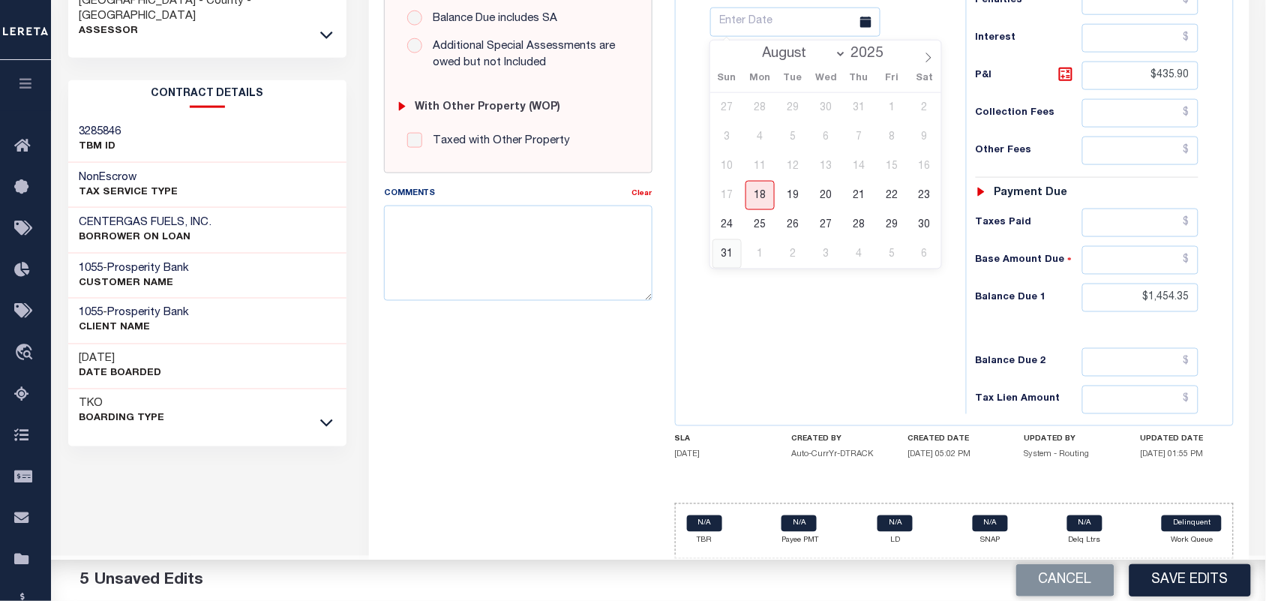
click at [726, 245] on span "31" at bounding box center [727, 253] width 29 height 29
type input "[DATE]"
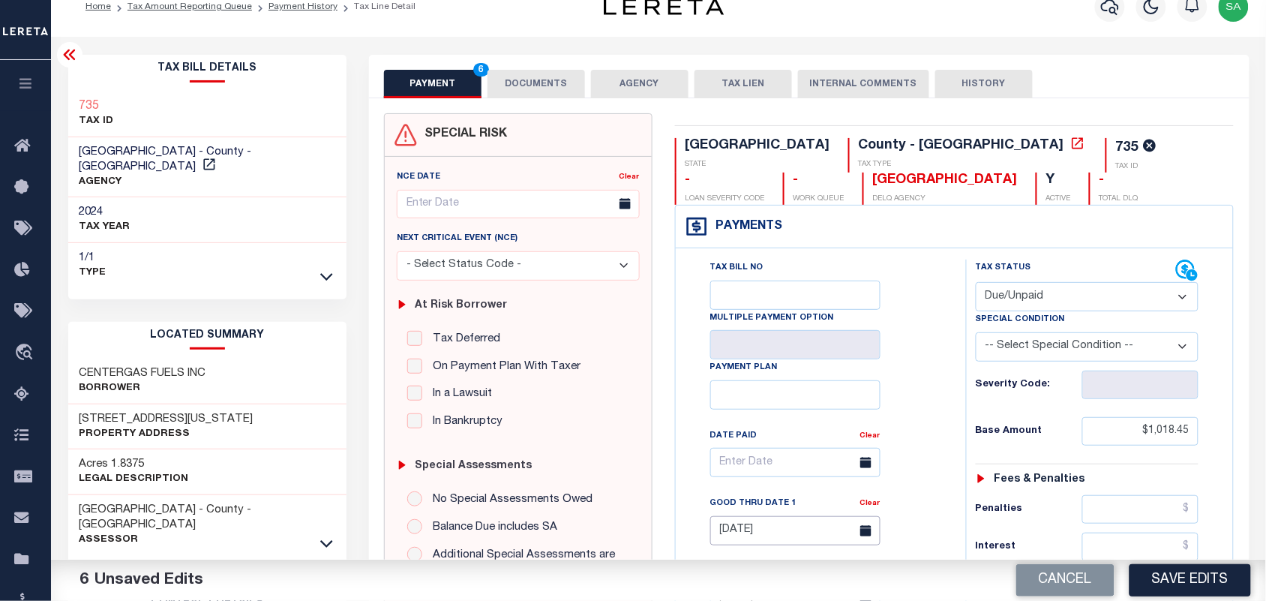
scroll to position [0, 0]
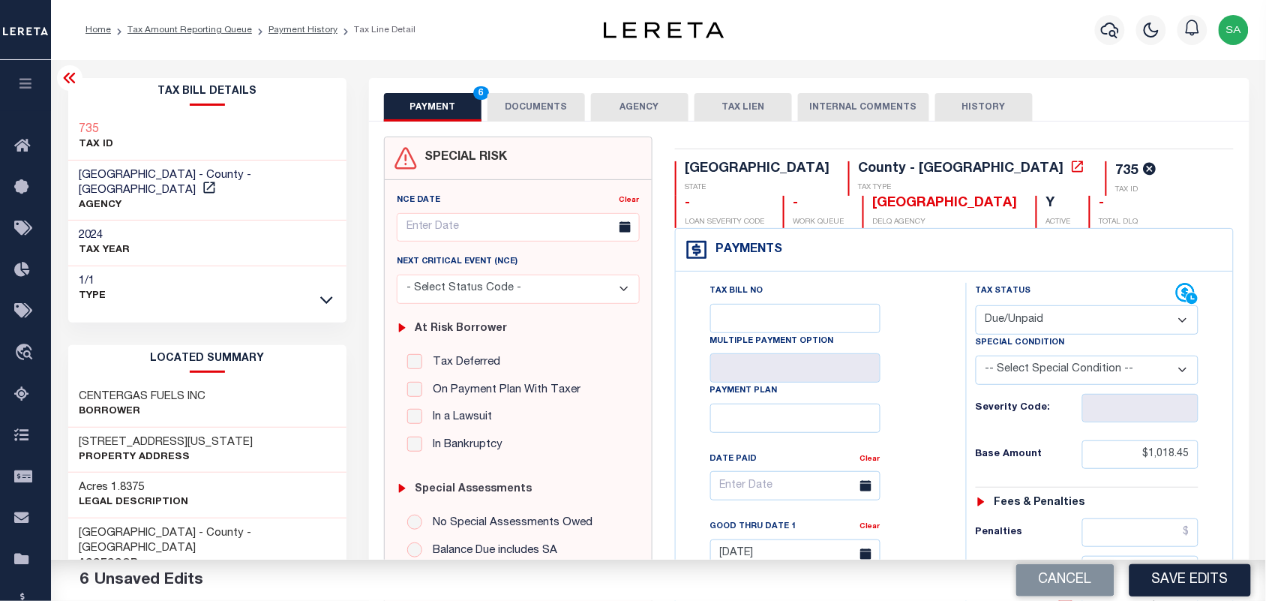
click at [537, 115] on button "DOCUMENTS" at bounding box center [537, 107] width 98 height 29
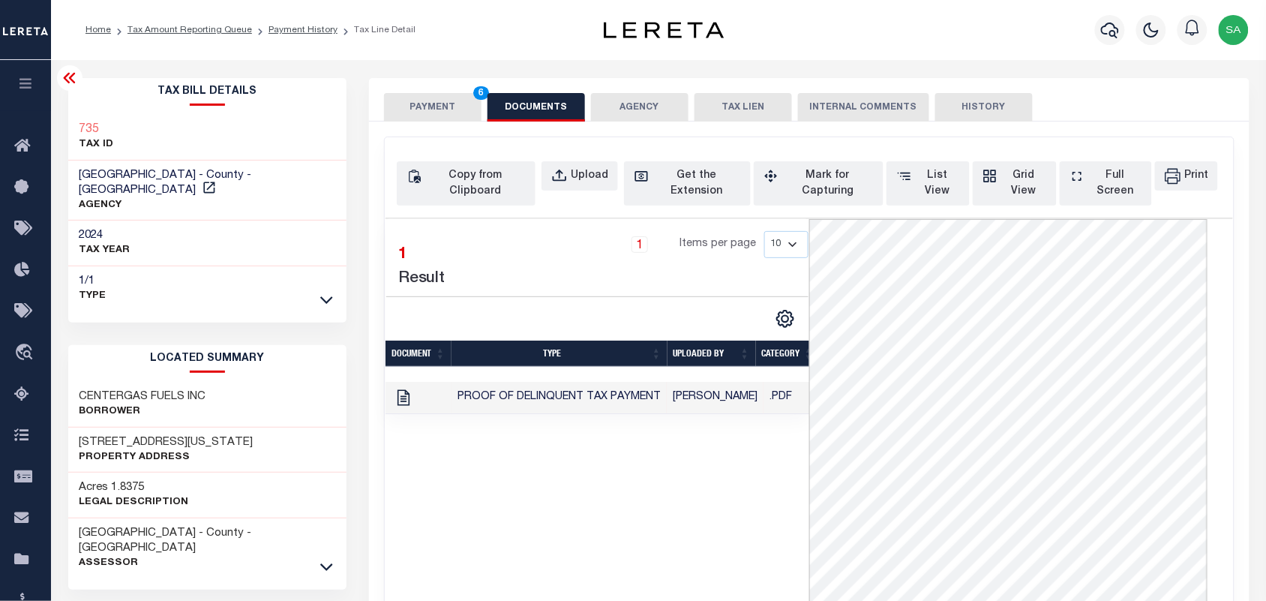
click at [444, 113] on button "PAYMENT 6" at bounding box center [433, 107] width 98 height 29
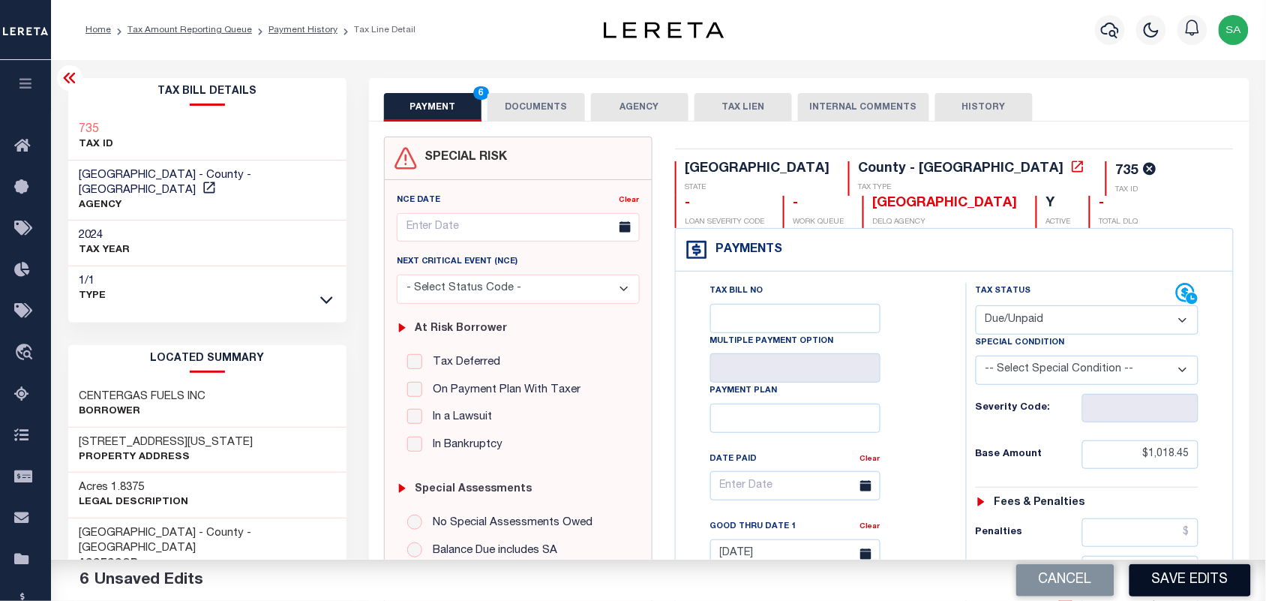
click at [1138, 583] on button "Save Edits" at bounding box center [1191, 580] width 122 height 32
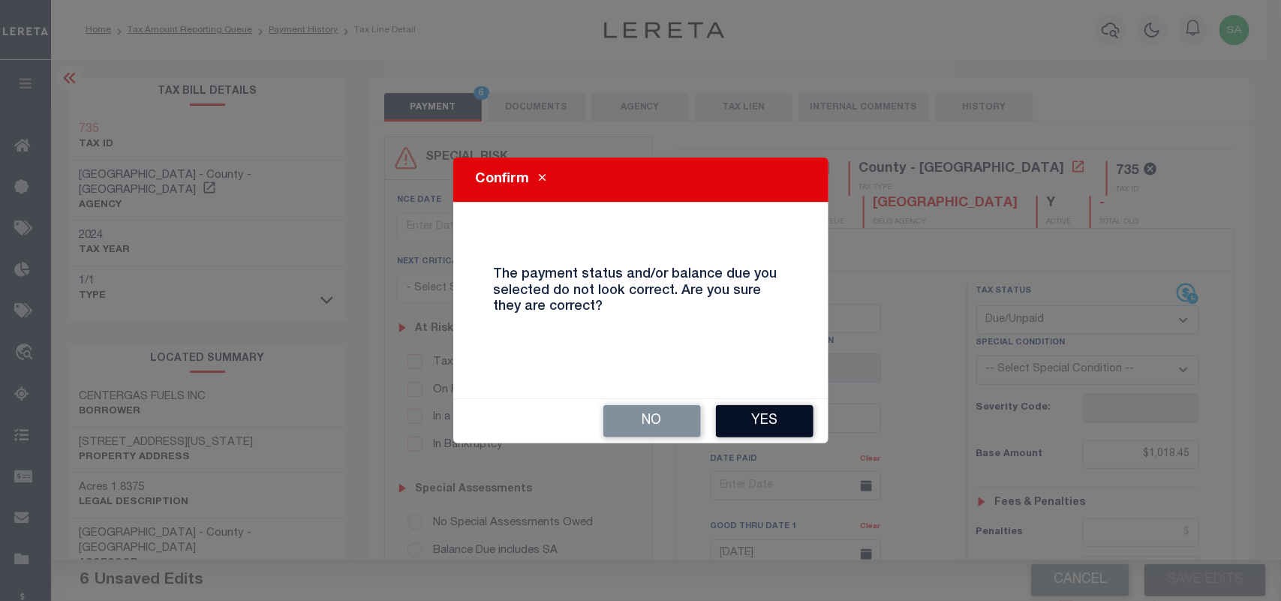
click at [795, 413] on button "Yes" at bounding box center [765, 421] width 98 height 32
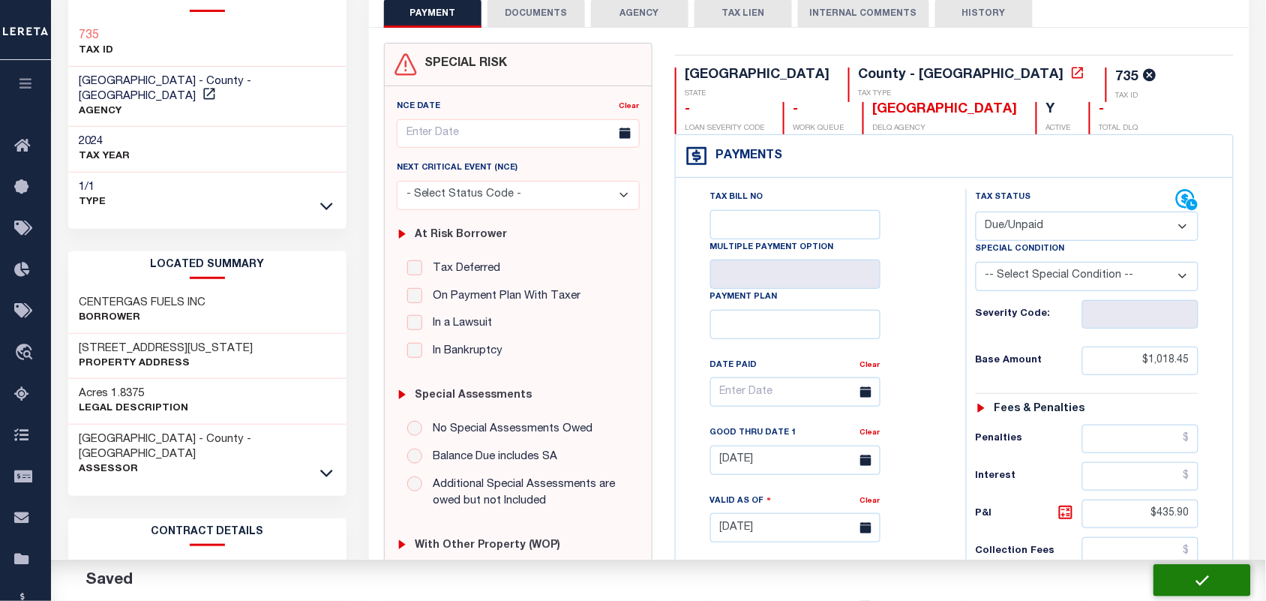
checkbox input "false"
type input "$1,018.45"
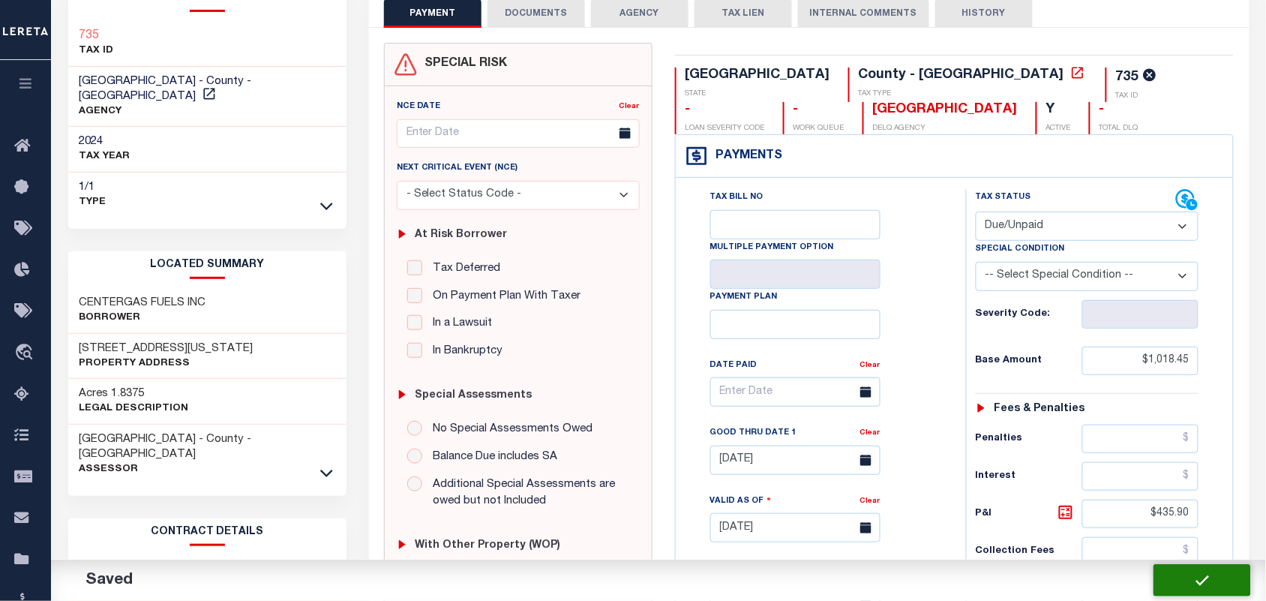
type input "$435.9"
type input "$1,454.35"
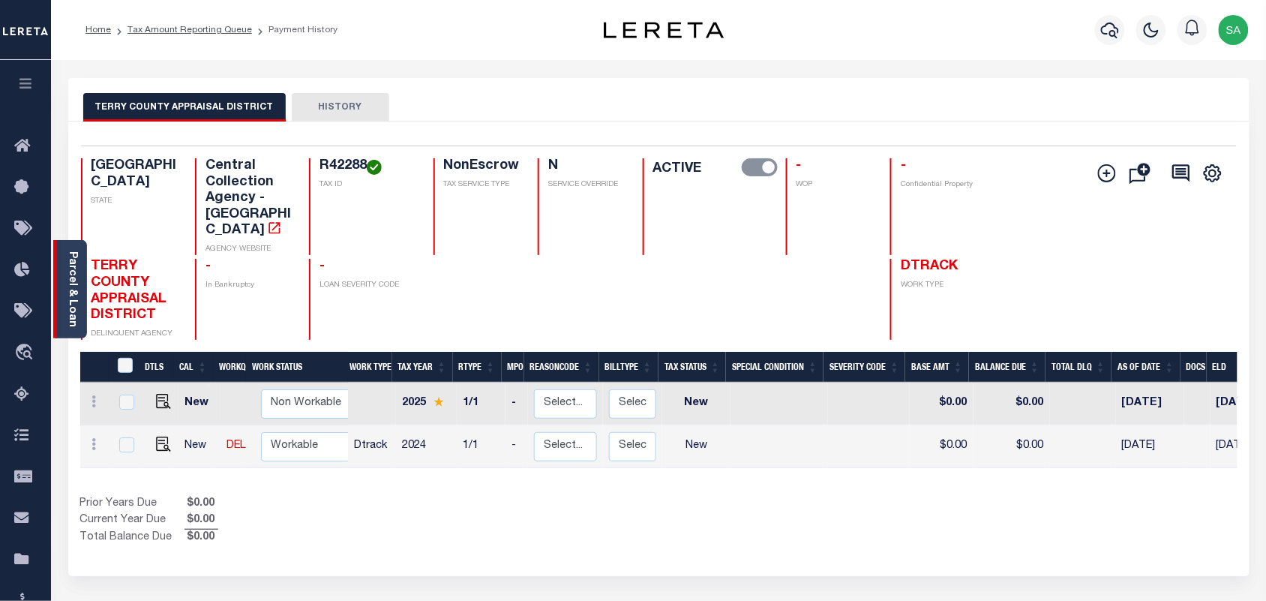
click at [69, 293] on link "Parcel & Loan" at bounding box center [72, 289] width 11 height 76
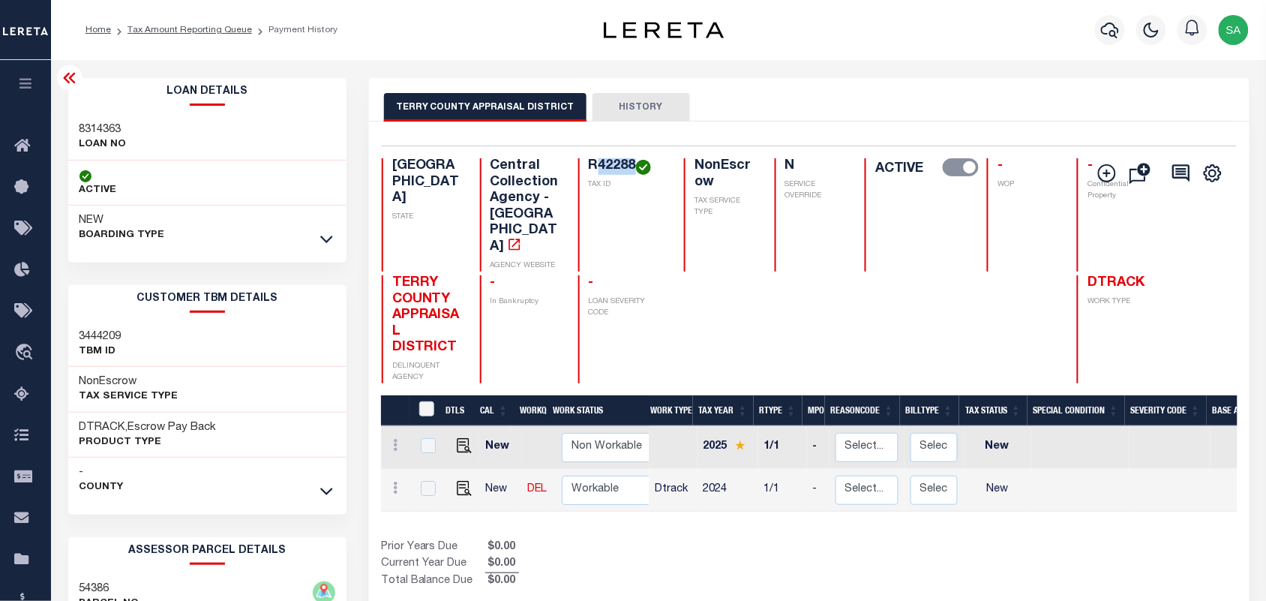
drag, startPoint x: 579, startPoint y: 167, endPoint x: 617, endPoint y: 163, distance: 37.7
click at [617, 163] on h4 "R42288" at bounding box center [628, 166] width 78 height 17
copy h4 "42288"
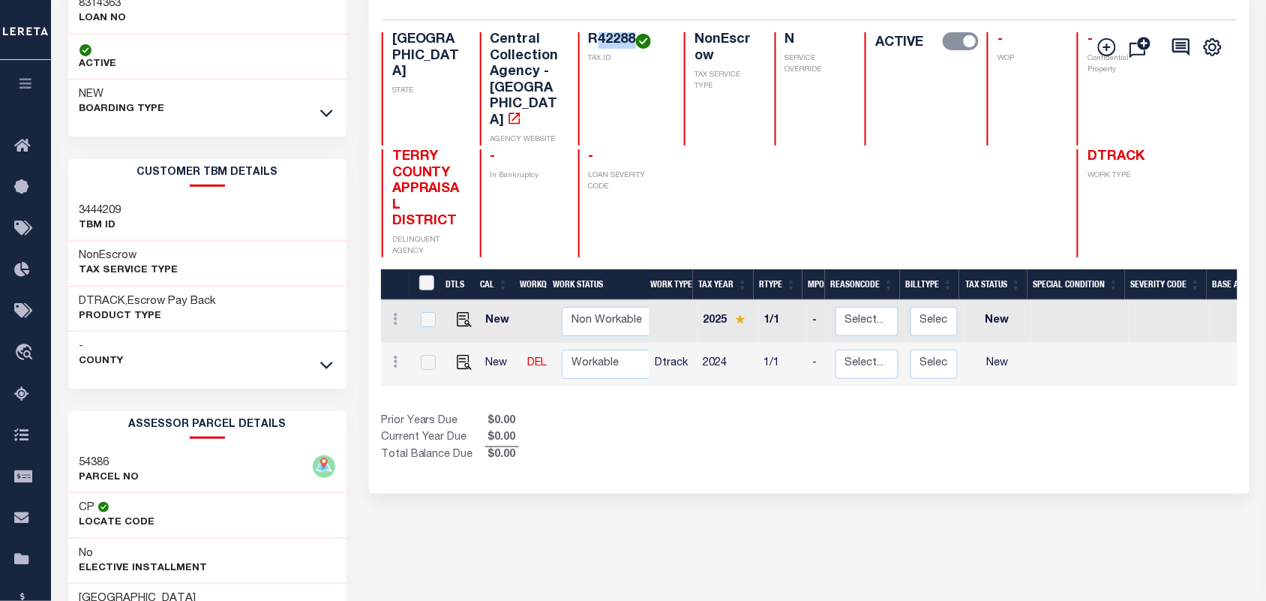
scroll to position [94, 0]
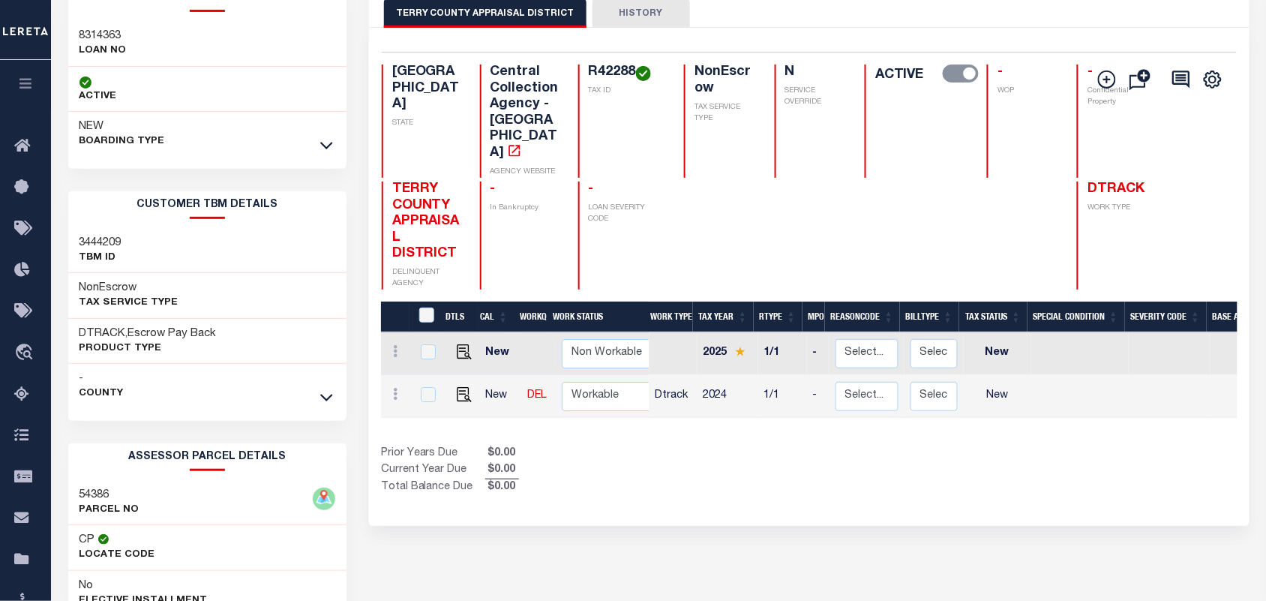
click at [95, 495] on h3 "54386" at bounding box center [110, 495] width 60 height 15
copy h3 "54386"
click at [461, 390] on img "" at bounding box center [464, 394] width 15 height 15
checkbox input "true"
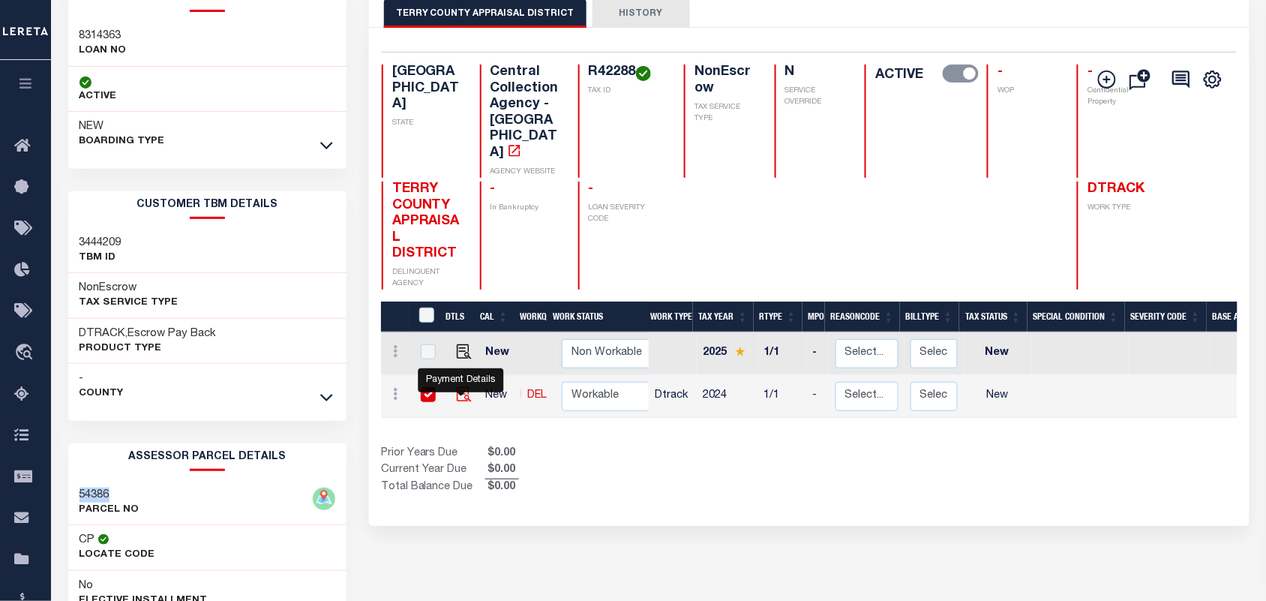
checkbox input "true"
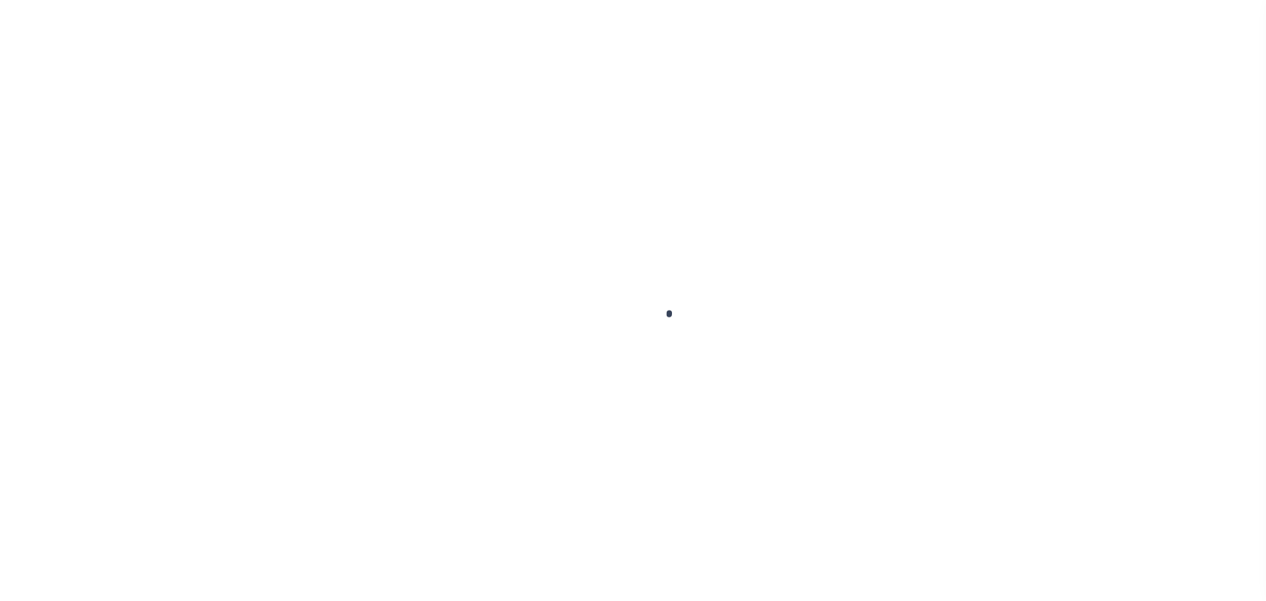
select select "NW2"
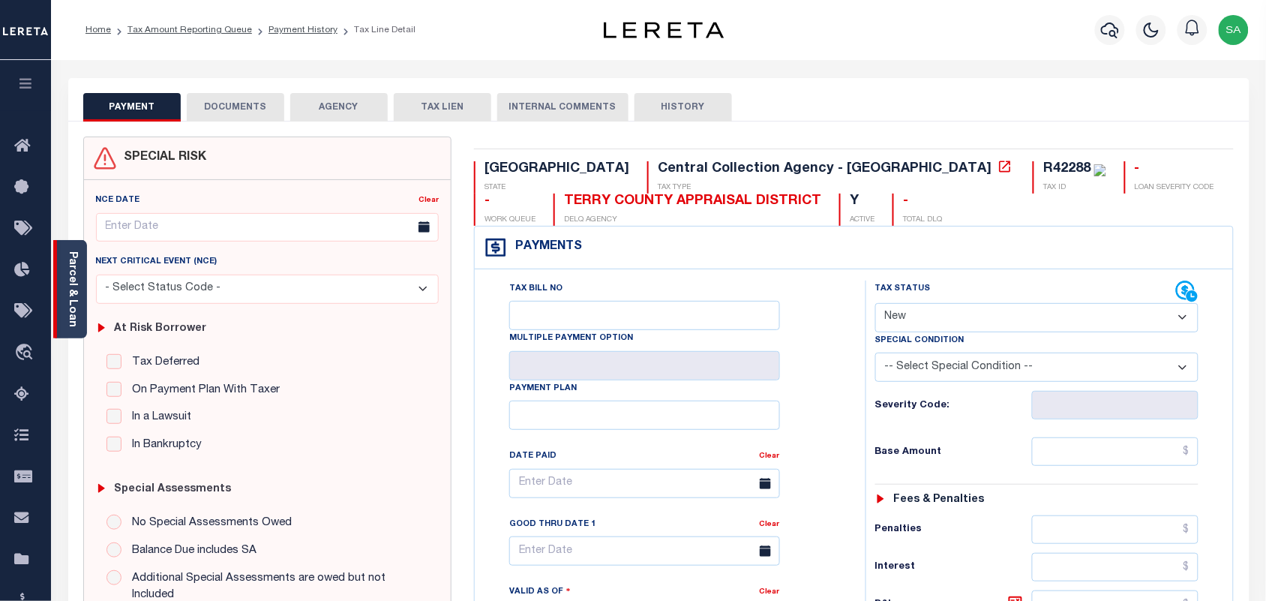
click at [80, 298] on div "Parcel & Loan" at bounding box center [70, 289] width 34 height 98
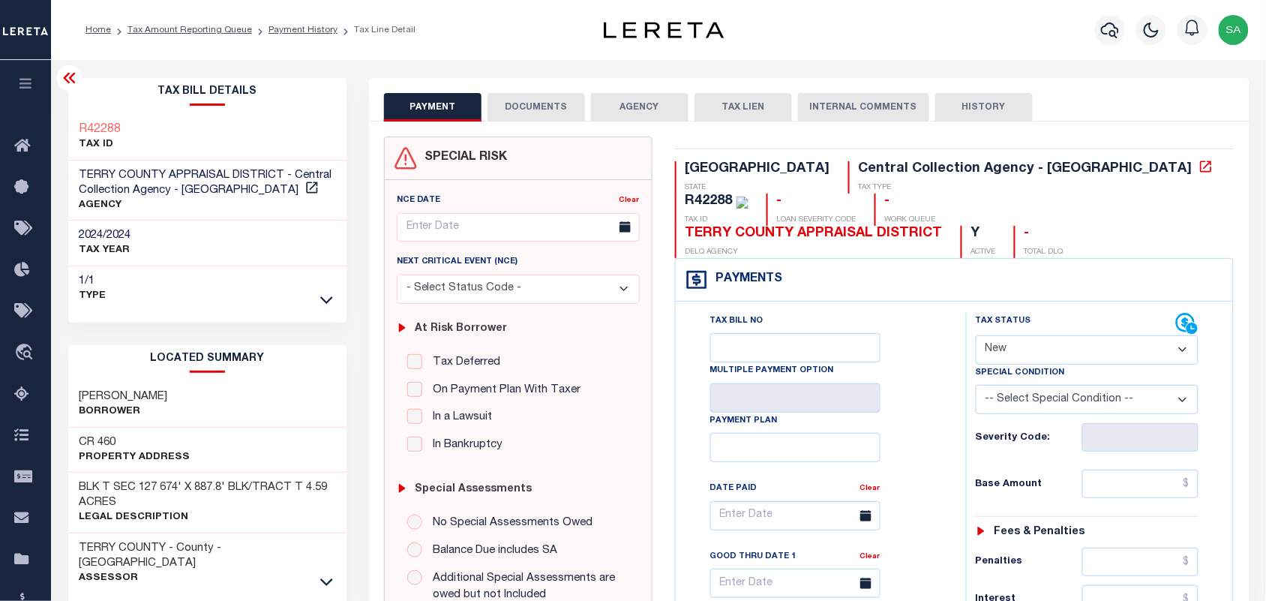
click at [101, 173] on span "TERRY COUNTY APPRAISAL DISTRICT - Central Collection Agency - TX" at bounding box center [206, 183] width 253 height 26
copy span "TERRY"
click at [893, 343] on div "Tax Bill No Multiple Payment Option Payment Plan Clear" at bounding box center [817, 523] width 253 height 421
click at [302, 29] on link "Payment History" at bounding box center [303, 30] width 69 height 9
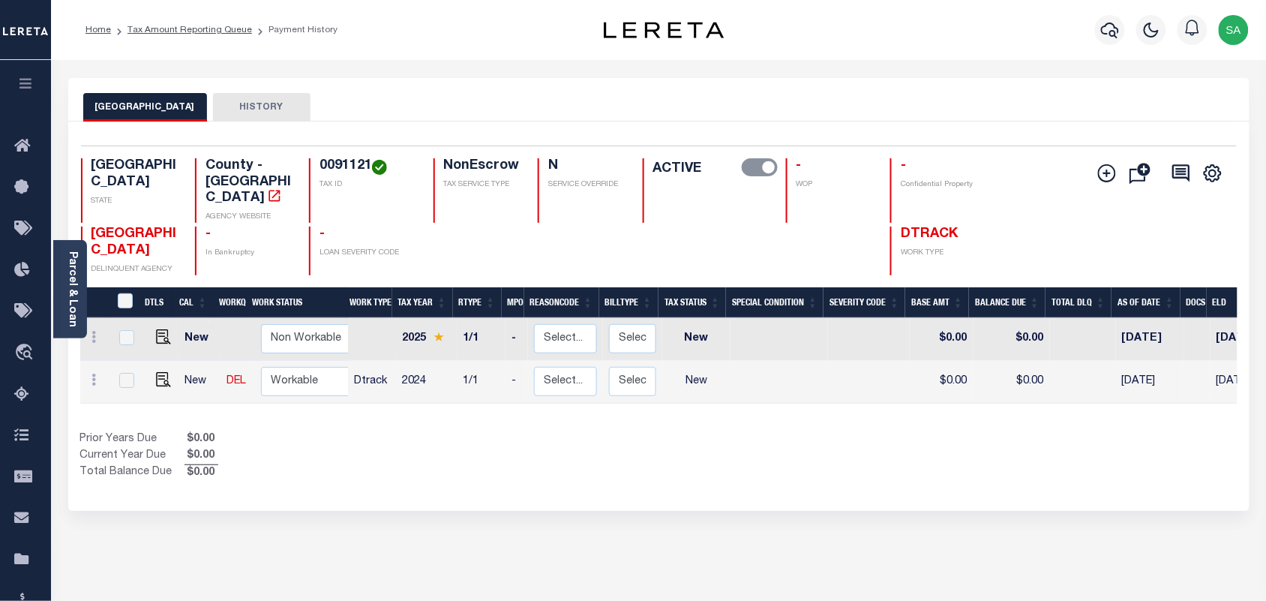
click at [357, 163] on h4 "0091121" at bounding box center [367, 166] width 95 height 17
copy h4 "0091121"
click at [160, 372] on img "" at bounding box center [163, 379] width 15 height 15
checkbox input "true"
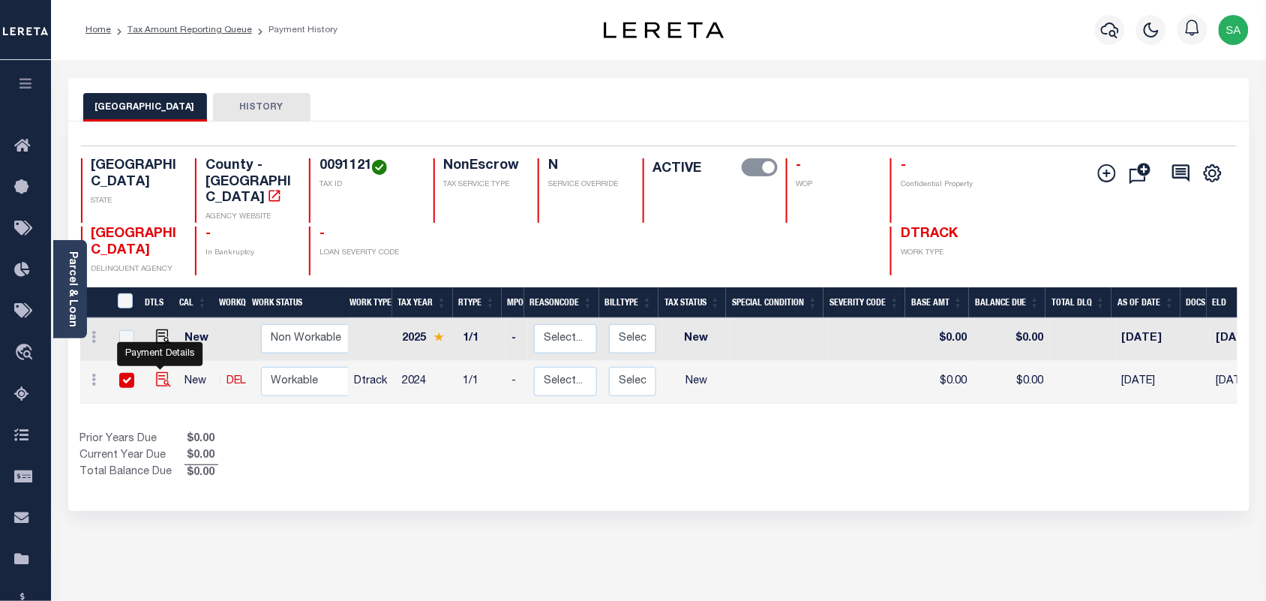
checkbox input "true"
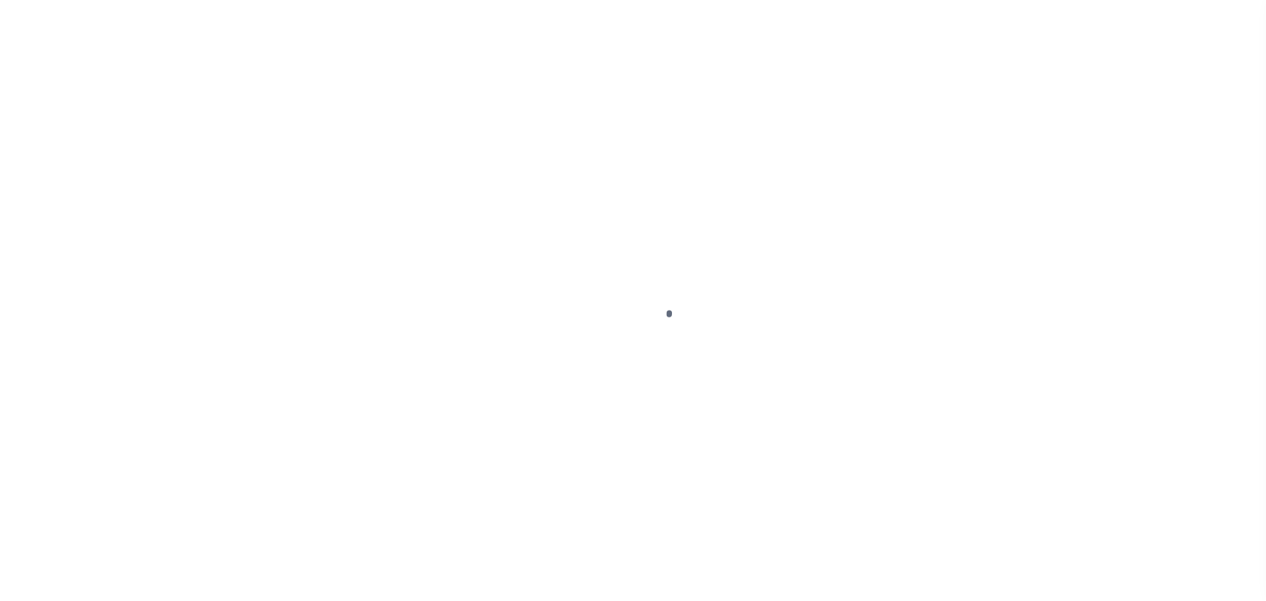
select select "NW2"
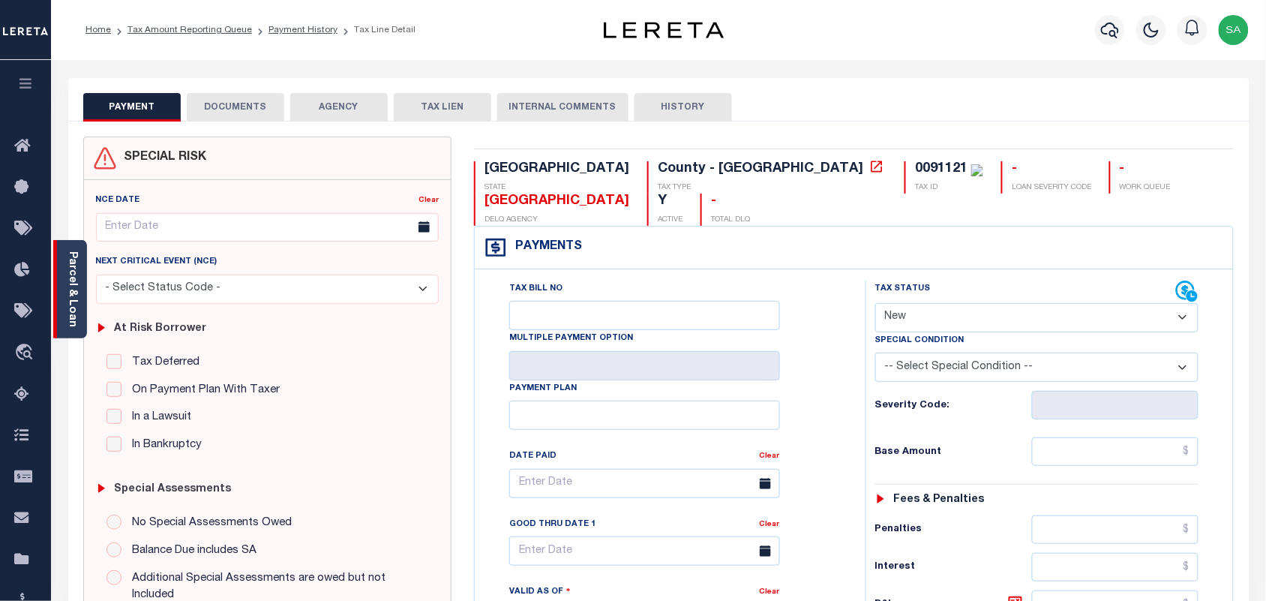
click at [80, 317] on div "Parcel & Loan" at bounding box center [70, 289] width 34 height 98
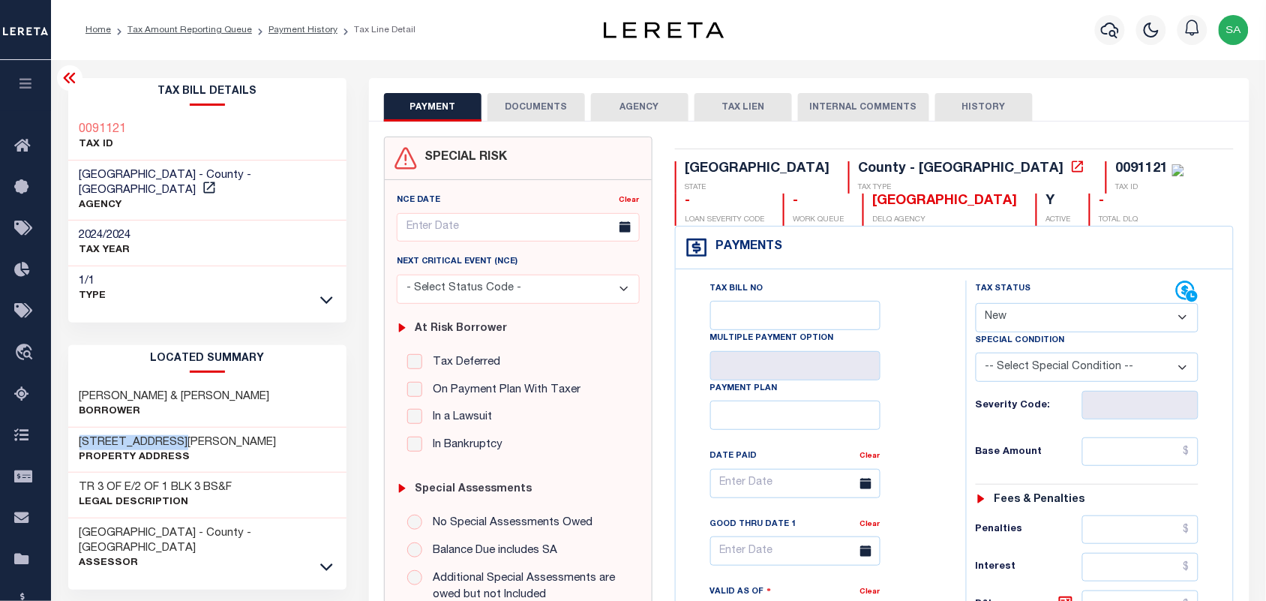
drag, startPoint x: 182, startPoint y: 428, endPoint x: 77, endPoint y: 434, distance: 105.2
click at [77, 434] on div "[STREET_ADDRESS][PERSON_NAME] Property Address" at bounding box center [207, 451] width 278 height 46
copy h3 "12 [PERSON_NAME] VERDE"
drag, startPoint x: 139, startPoint y: 124, endPoint x: 95, endPoint y: 129, distance: 44.6
click at [95, 129] on div "0091121 TAX ID" at bounding box center [207, 138] width 278 height 46
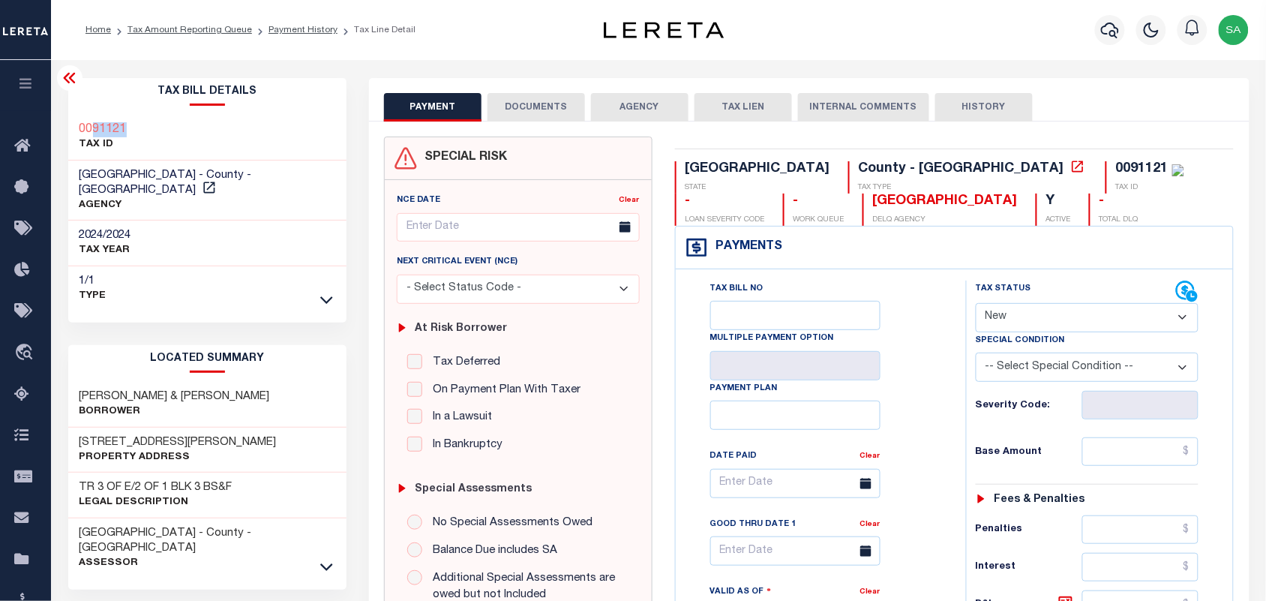
copy h3 "91121"
drag, startPoint x: 158, startPoint y: 417, endPoint x: 83, endPoint y: 421, distance: 75.1
click at [74, 428] on div "[STREET_ADDRESS][PERSON_NAME] Property Address" at bounding box center [207, 451] width 278 height 46
copy h3 "12 [PERSON_NAME] VERDE"
click at [929, 317] on div "Tax Bill No Multiple Payment Option Payment Plan Clear" at bounding box center [817, 491] width 253 height 421
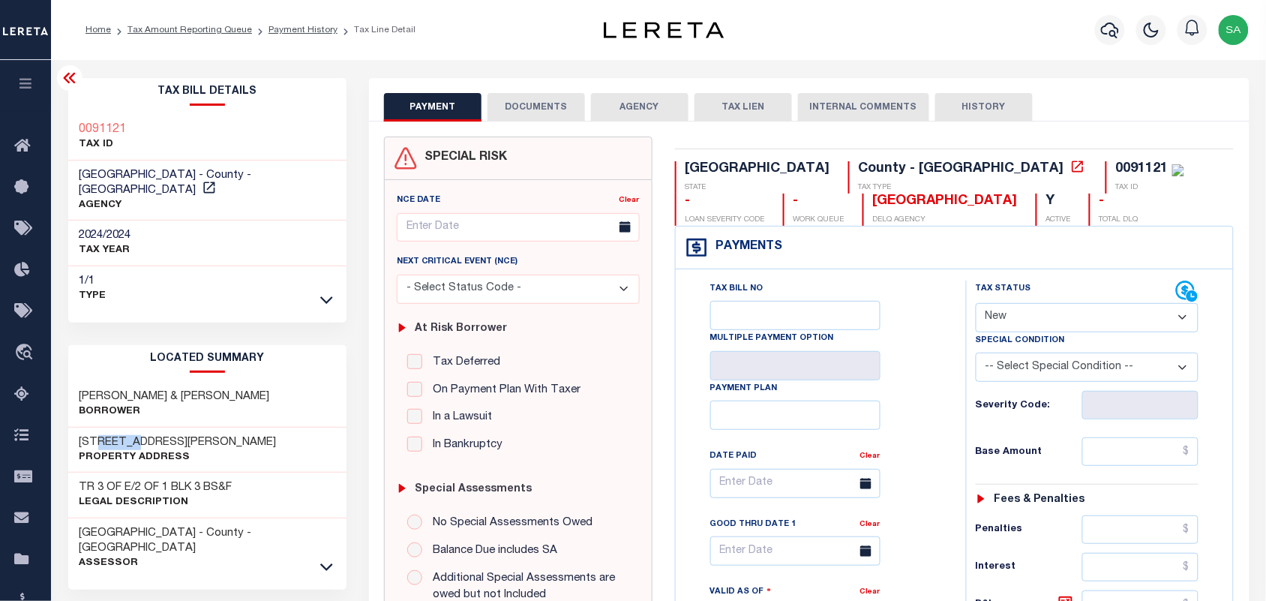
drag, startPoint x: 140, startPoint y: 428, endPoint x: 96, endPoint y: 425, distance: 43.6
click at [96, 435] on h3 "[STREET_ADDRESS][PERSON_NAME]" at bounding box center [178, 442] width 197 height 15
click at [155, 435] on h3 "[STREET_ADDRESS][PERSON_NAME]" at bounding box center [178, 442] width 197 height 15
click at [194, 450] on p "Property Address" at bounding box center [178, 457] width 197 height 15
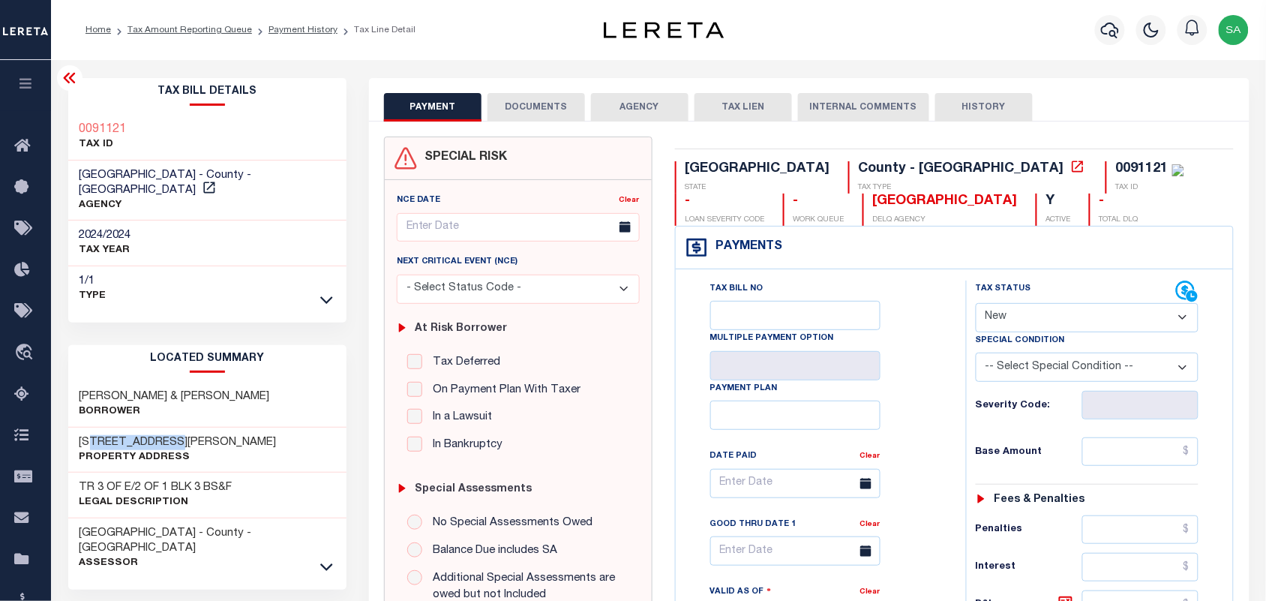
drag, startPoint x: 180, startPoint y: 426, endPoint x: 89, endPoint y: 426, distance: 91.5
click at [89, 435] on h3 "[STREET_ADDRESS][PERSON_NAME]" at bounding box center [178, 442] width 197 height 15
copy h3 "[PERSON_NAME] VERDE"
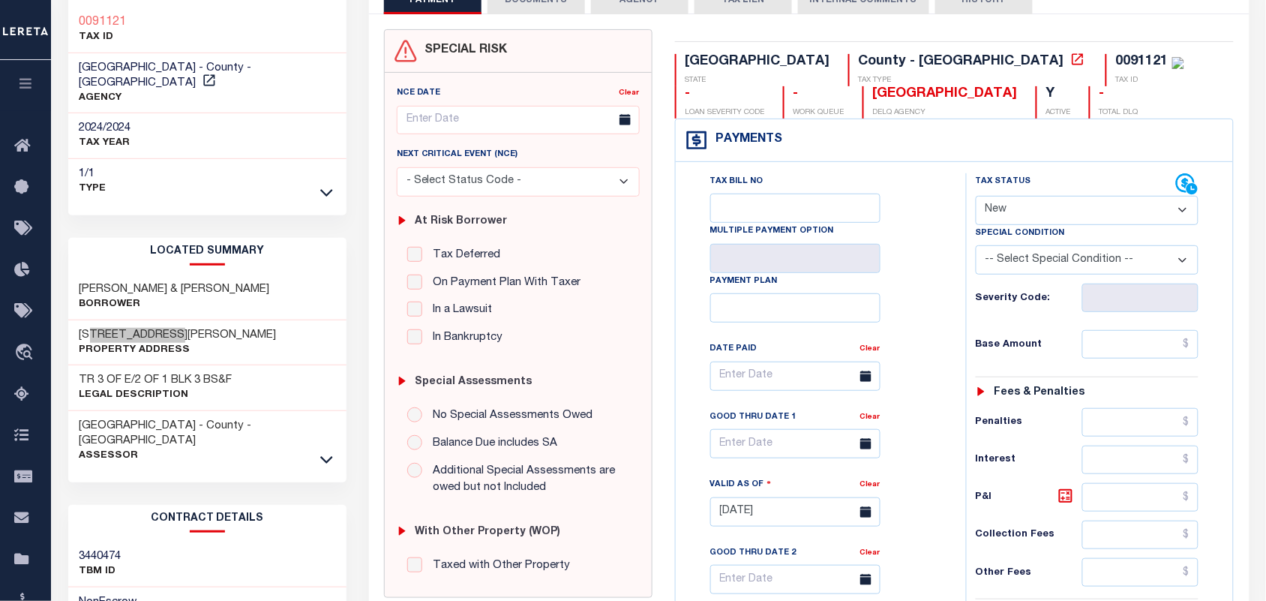
scroll to position [94, 0]
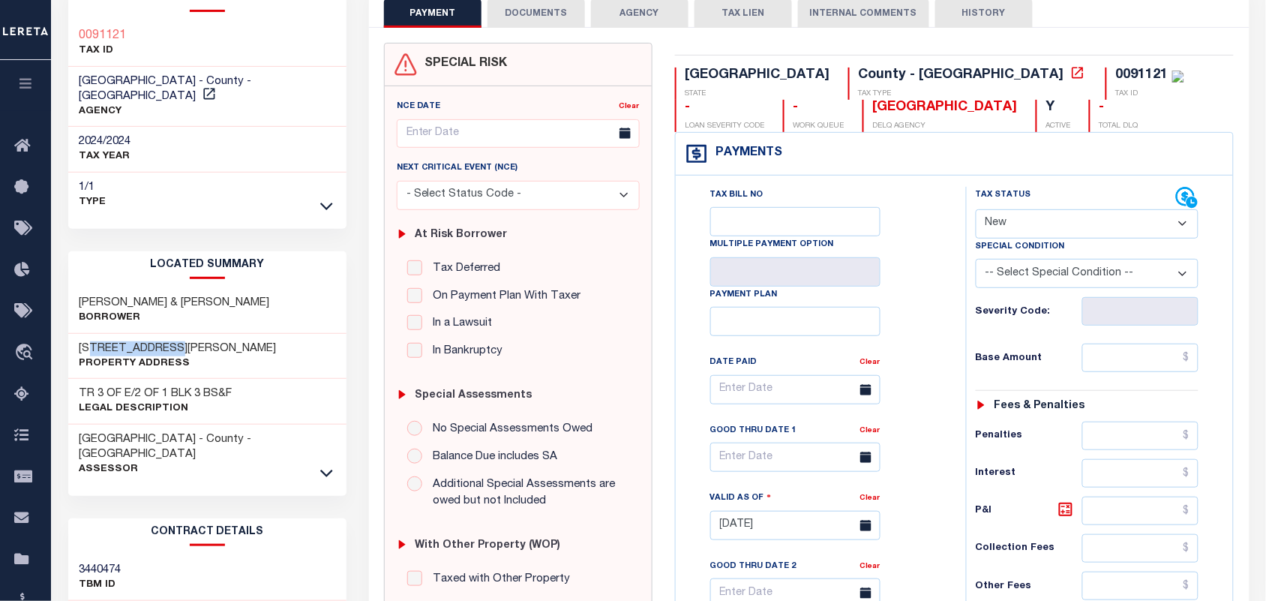
click at [130, 341] on h3 "[STREET_ADDRESS][PERSON_NAME]" at bounding box center [178, 348] width 197 height 15
drag, startPoint x: 136, startPoint y: 28, endPoint x: 72, endPoint y: 28, distance: 63.8
click at [72, 28] on div "0091121 TAX ID" at bounding box center [207, 44] width 278 height 46
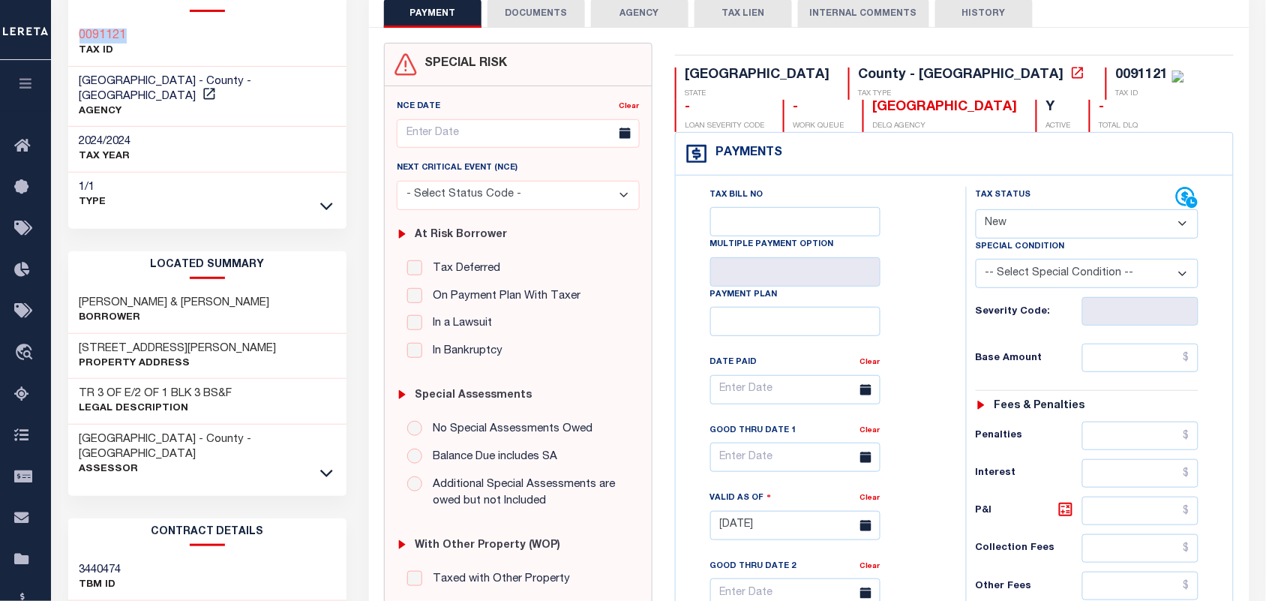
copy h3 "0091121"
click at [148, 39] on div "0091121 TAX ID" at bounding box center [207, 44] width 278 height 46
drag, startPoint x: 147, startPoint y: 34, endPoint x: 70, endPoint y: 30, distance: 77.4
click at [70, 30] on div "0091121 TAX ID" at bounding box center [207, 44] width 278 height 46
copy h3 "0091121"
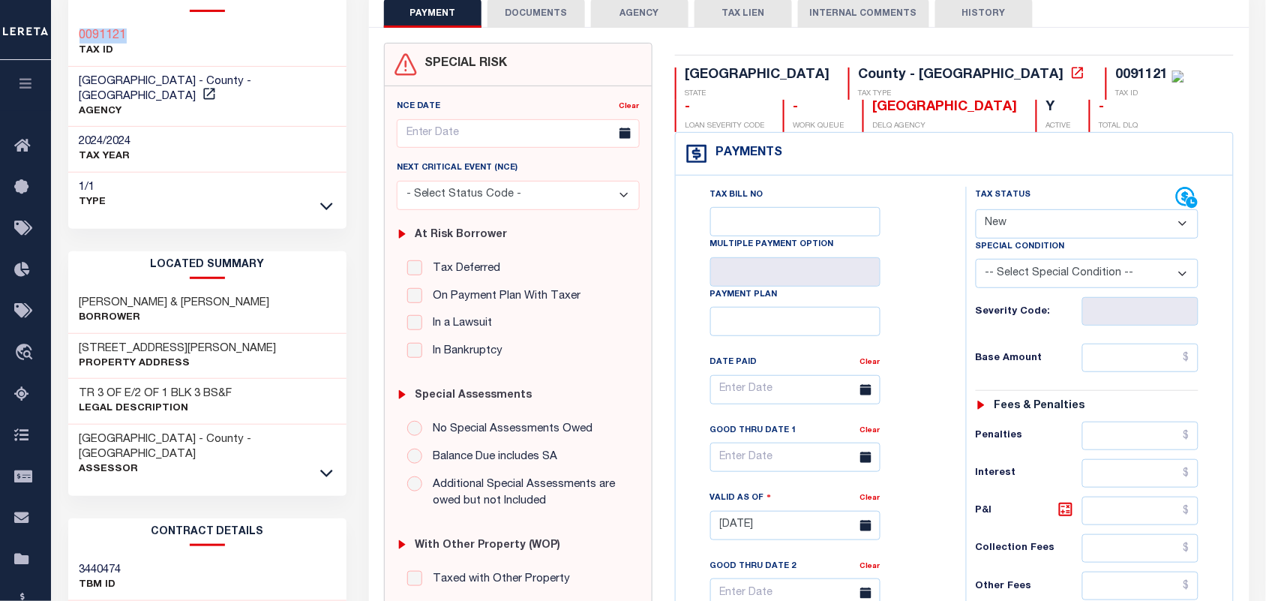
click at [539, 16] on button "DOCUMENTS" at bounding box center [537, 13] width 98 height 29
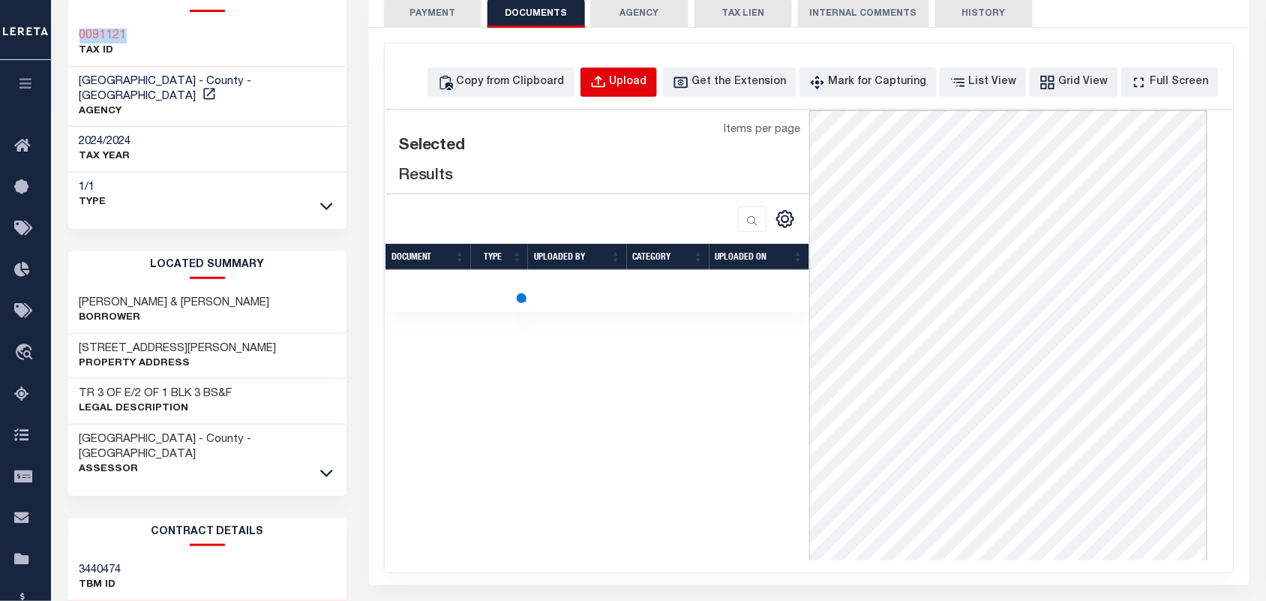
click at [635, 90] on button "Upload" at bounding box center [619, 82] width 77 height 29
select select "POP"
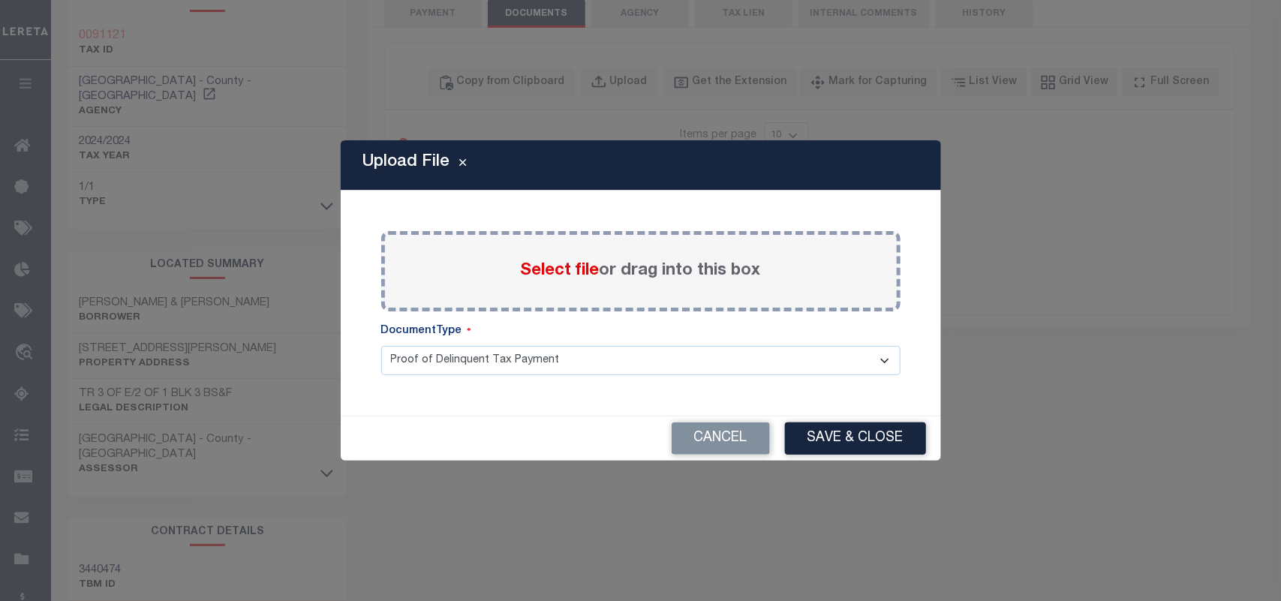
click at [557, 266] on span "Select file" at bounding box center [560, 271] width 79 height 17
click at [0, 0] on input "Select file or drag into this box" at bounding box center [0, 0] width 0 height 0
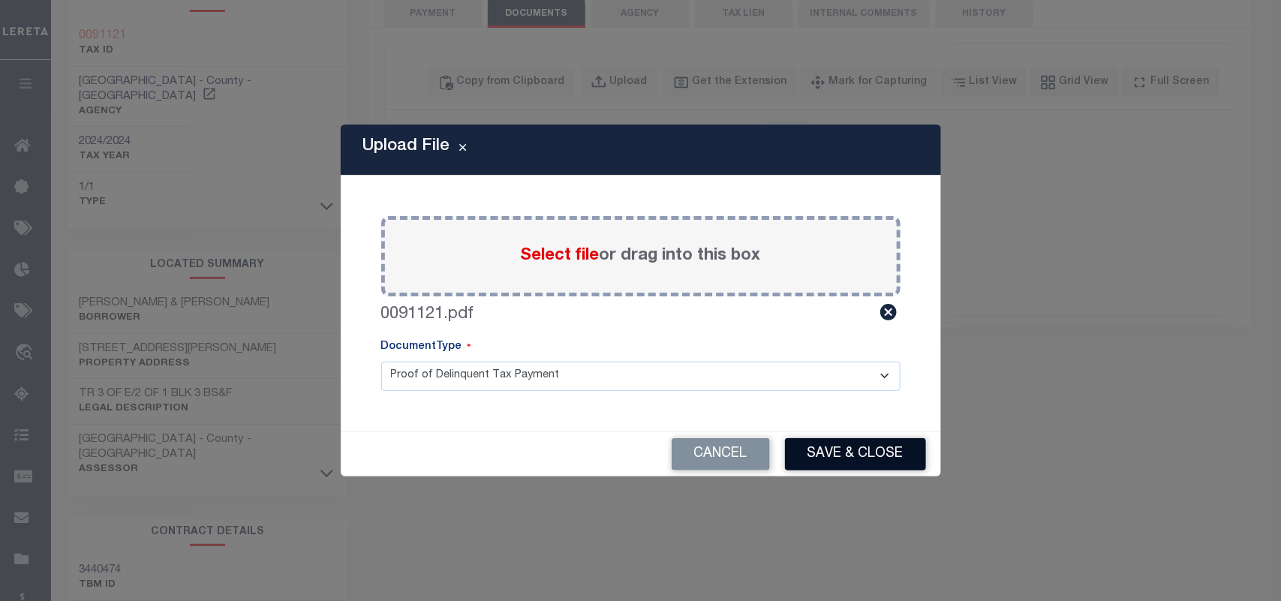
click at [833, 466] on button "Save & Close" at bounding box center [855, 454] width 141 height 32
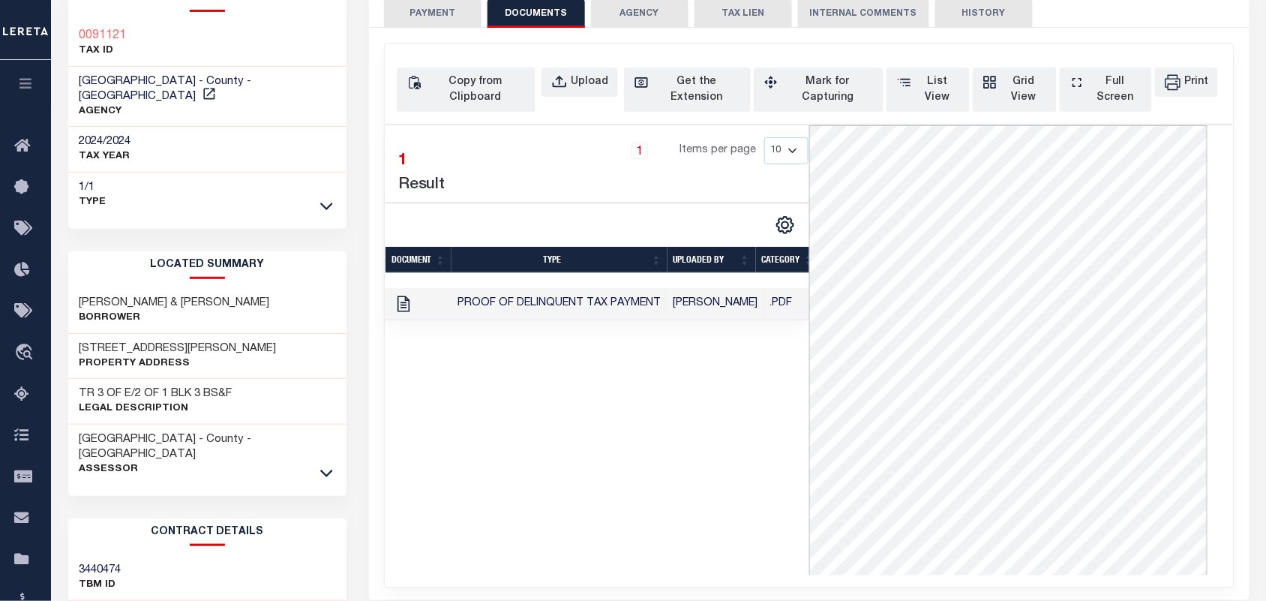
click at [455, 21] on button "PAYMENT" at bounding box center [433, 13] width 98 height 29
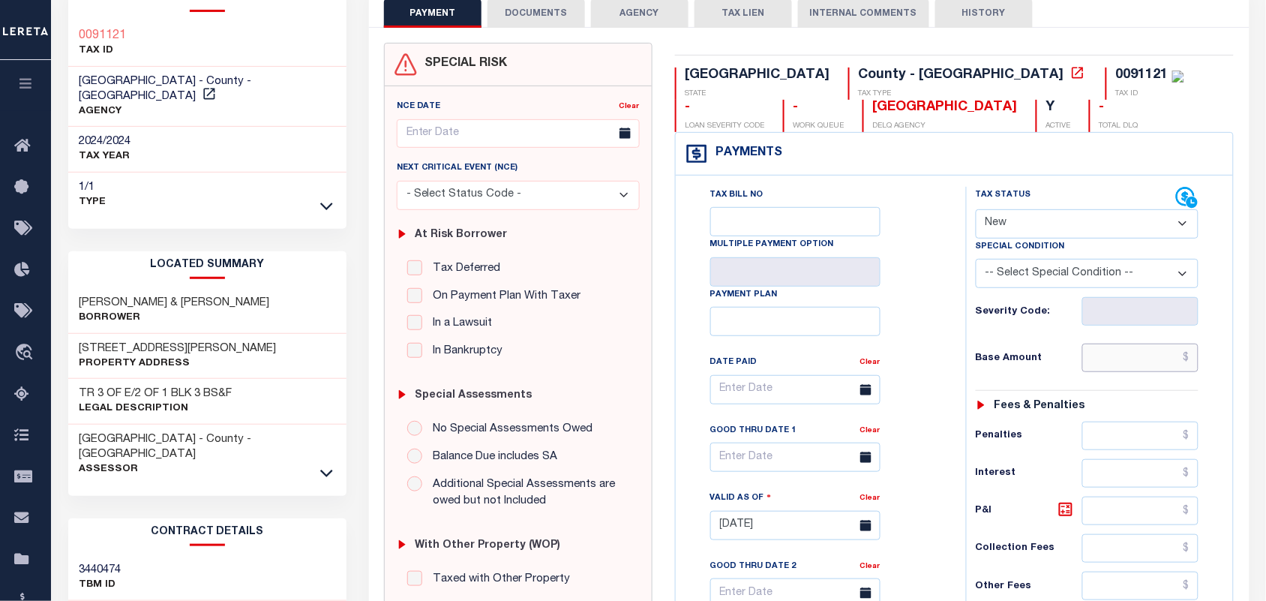
drag, startPoint x: 1093, startPoint y: 356, endPoint x: 1022, endPoint y: 327, distance: 77.0
click at [1093, 356] on input "text" at bounding box center [1141, 358] width 117 height 29
paste input "6,295.43"
type input "$6,295.43"
type input "08/18/2025"
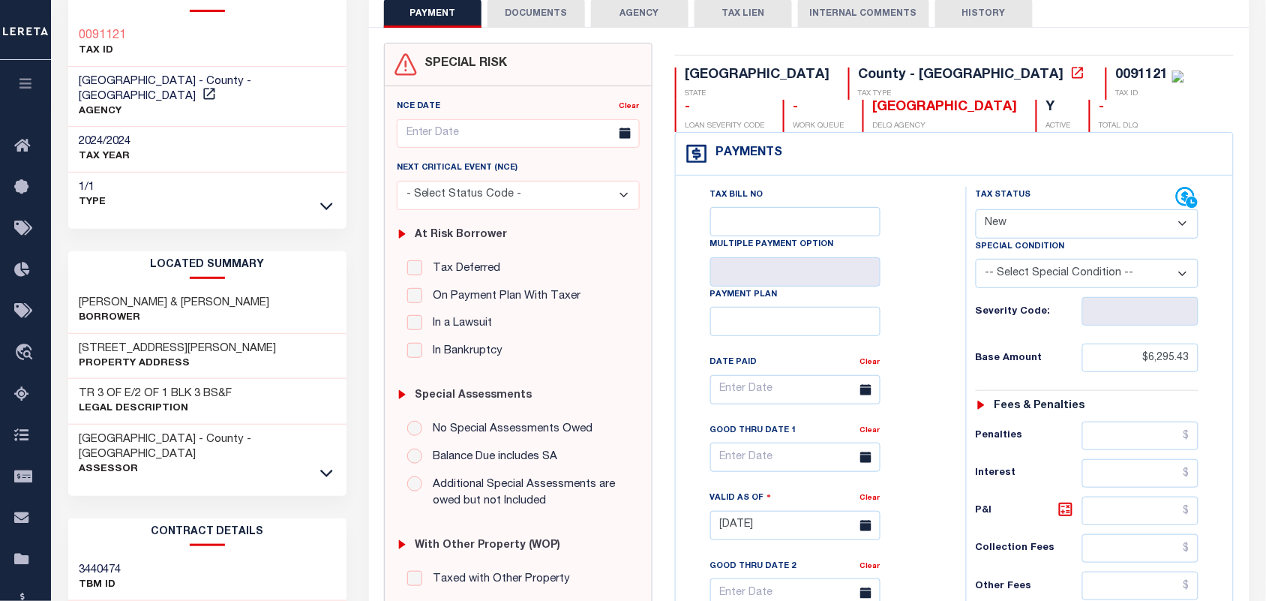
click at [1011, 235] on select "- Select Status Code - Open Due/Unpaid Paid Incomplete No Tax Due Internal Refu…" at bounding box center [1088, 223] width 224 height 29
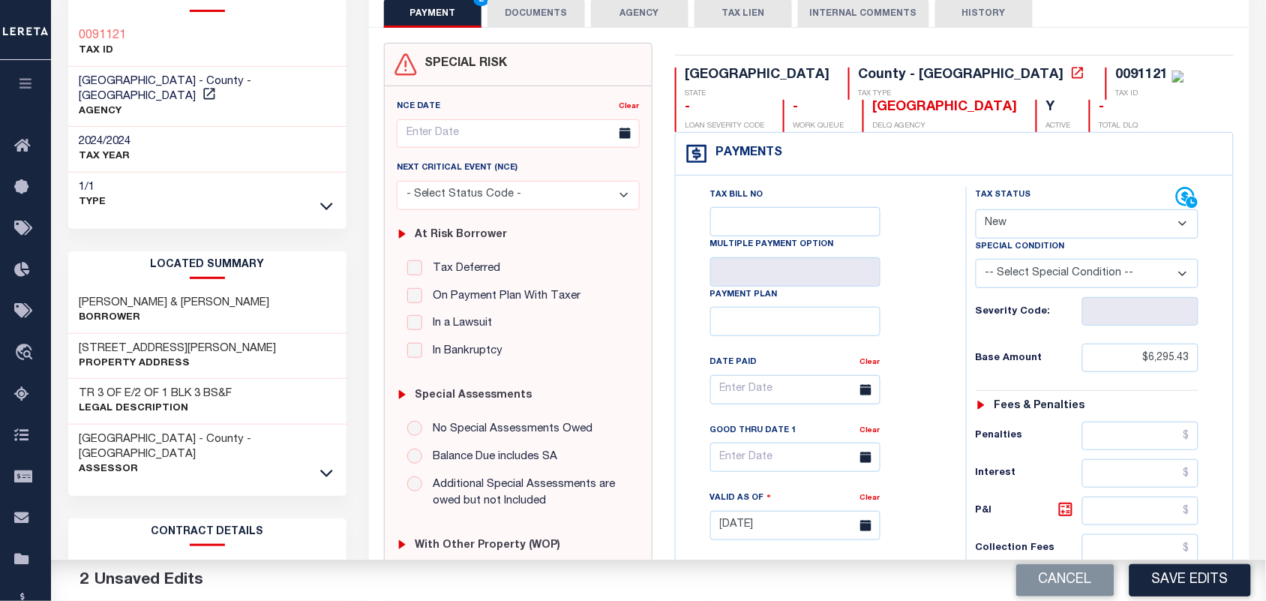
select select "PYD"
click at [976, 211] on select "- Select Status Code - Open Due/Unpaid Paid Incomplete No Tax Due Internal Refu…" at bounding box center [1088, 223] width 224 height 29
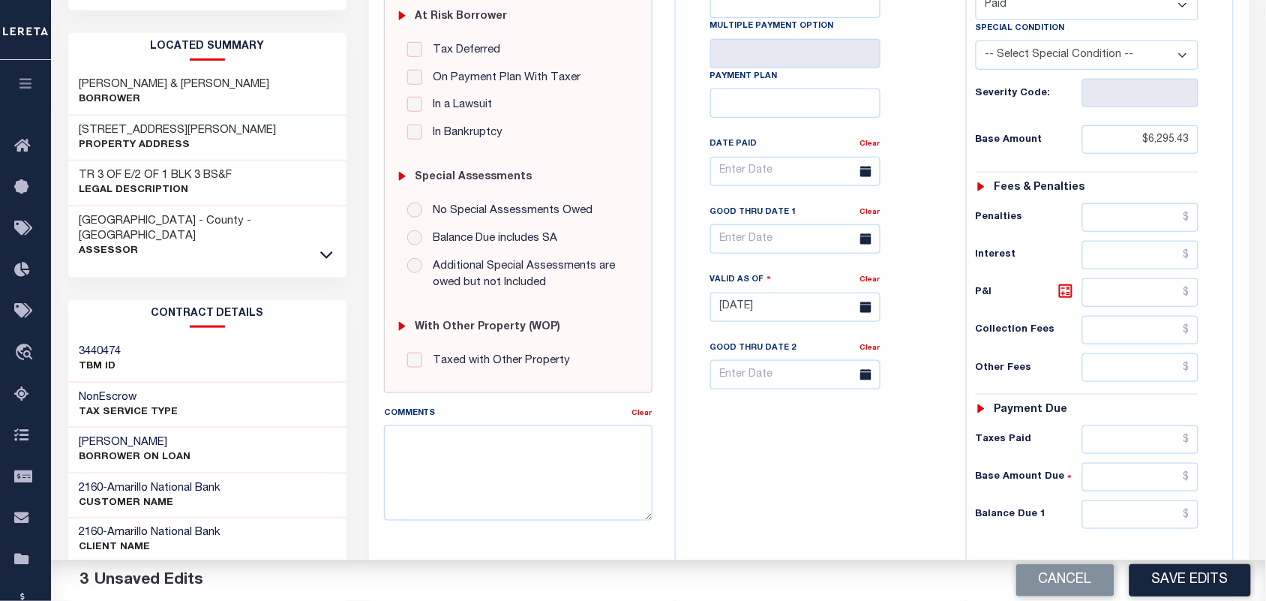
scroll to position [375, 0]
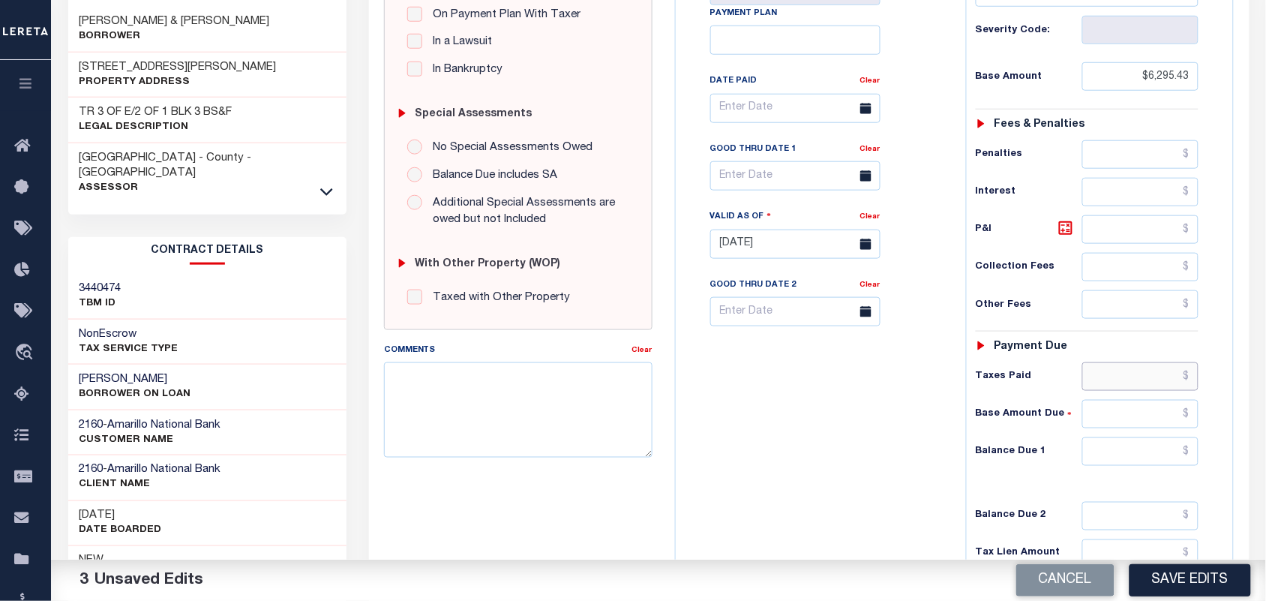
click at [1131, 388] on input "text" at bounding box center [1141, 376] width 117 height 29
paste input "6,295.43"
type input "$6,295.43"
click at [1143, 452] on input "text" at bounding box center [1141, 451] width 117 height 29
type input "$0.00"
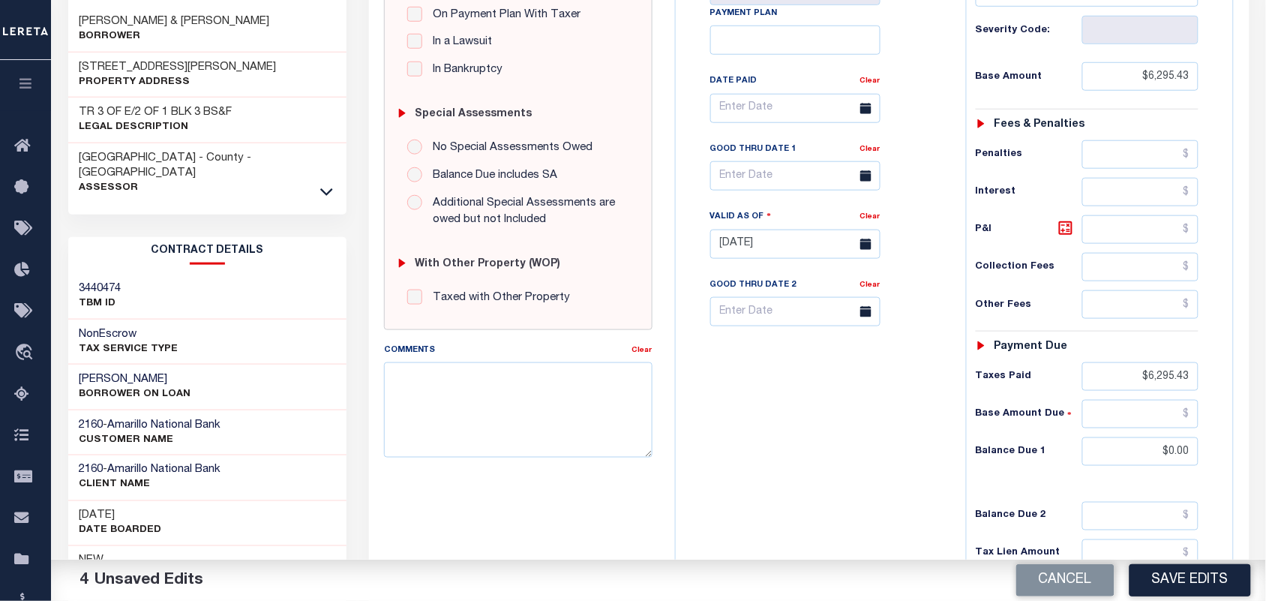
click at [889, 422] on div "Tax Bill No Multiple Payment Option Payment Plan Clear" at bounding box center [817, 236] width 275 height 662
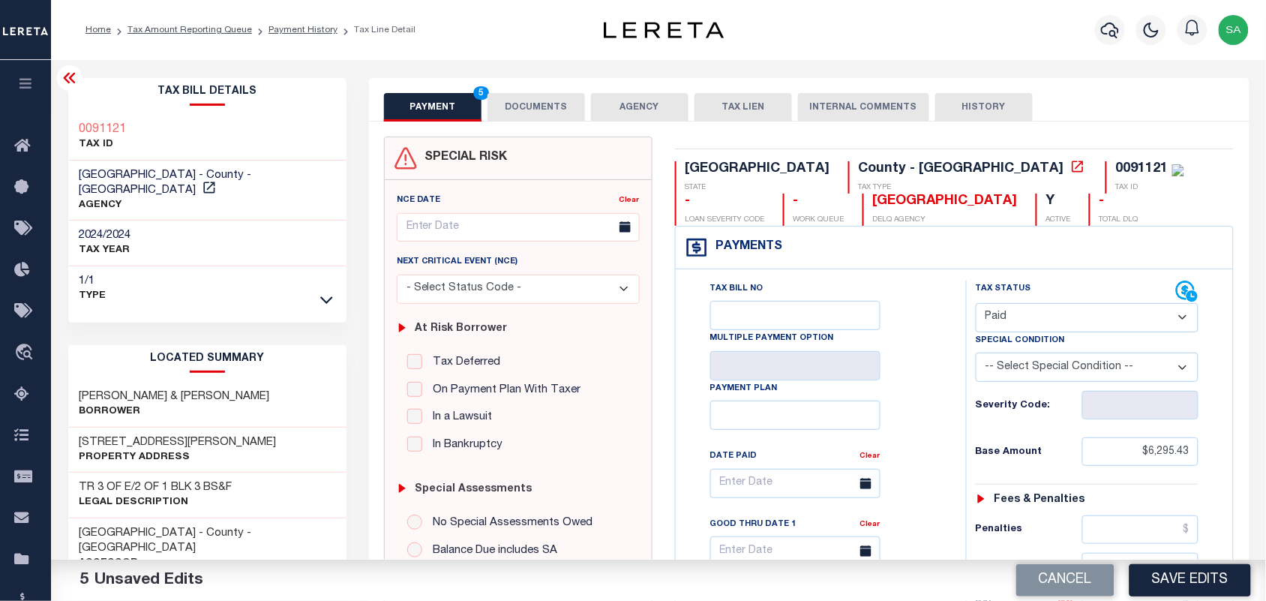
click at [545, 107] on button "DOCUMENTS" at bounding box center [537, 107] width 98 height 29
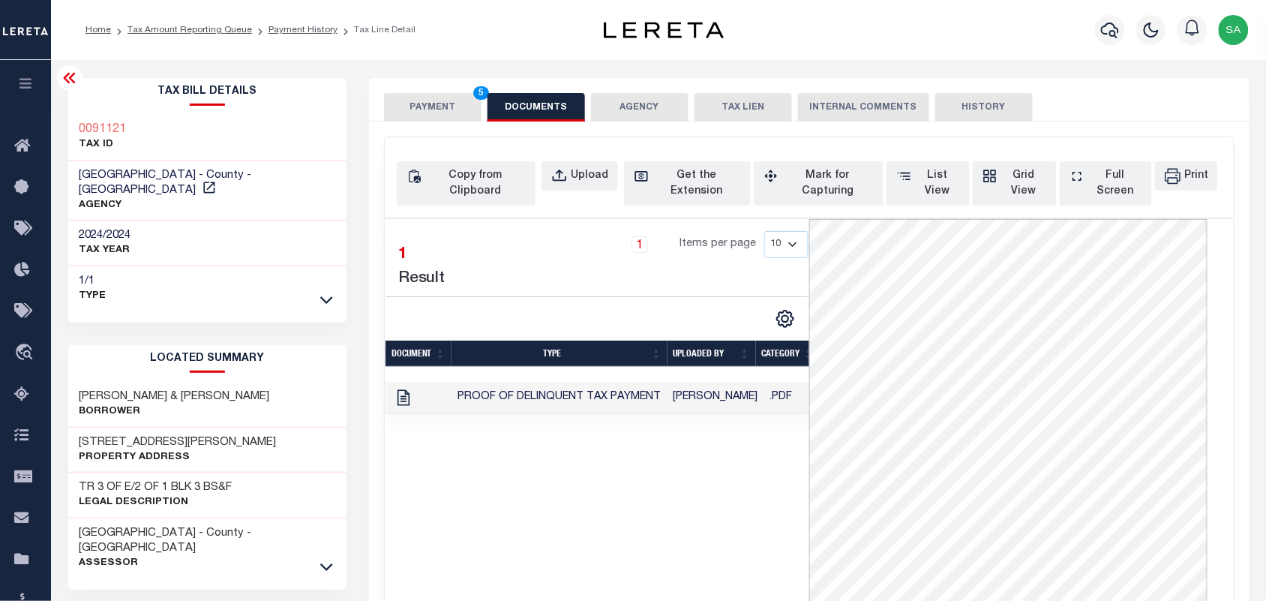
click at [478, 107] on button "PAYMENT 5" at bounding box center [433, 107] width 98 height 29
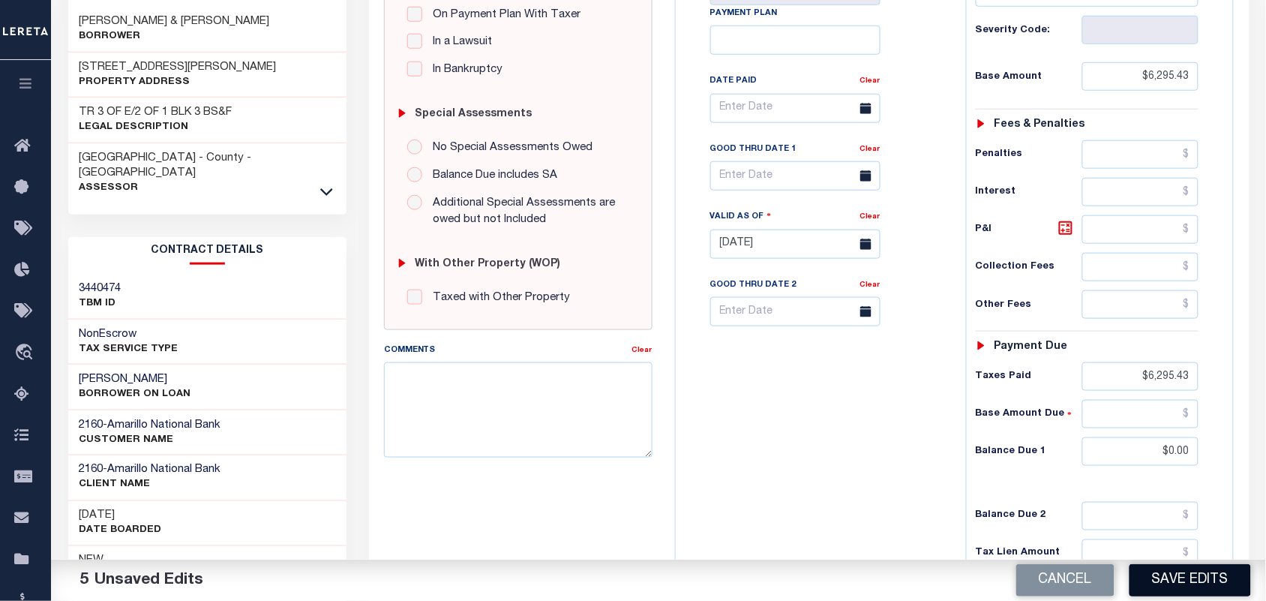
click at [1202, 589] on button "Save Edits" at bounding box center [1191, 580] width 122 height 32
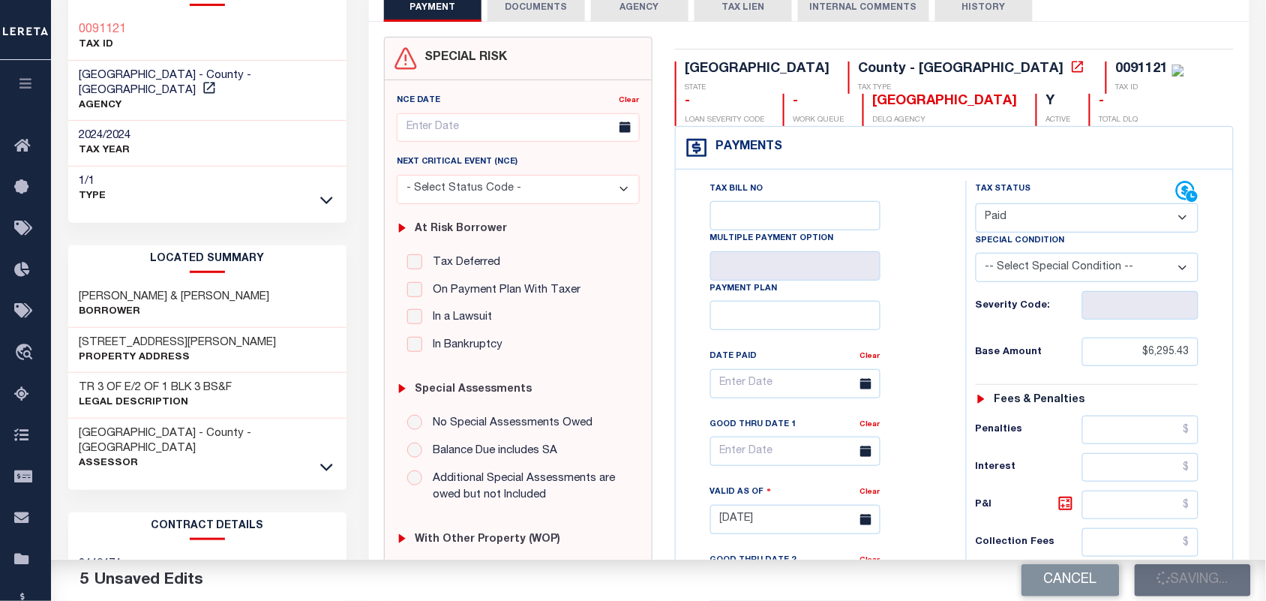
scroll to position [94, 0]
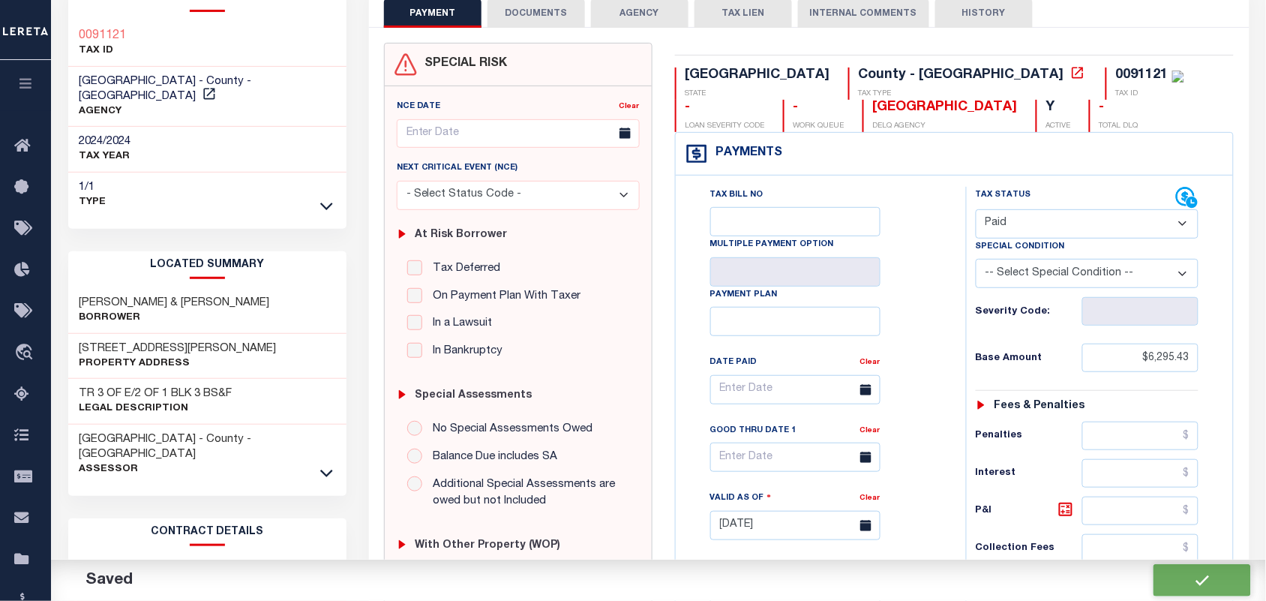
checkbox input "false"
type input "$6,295.43"
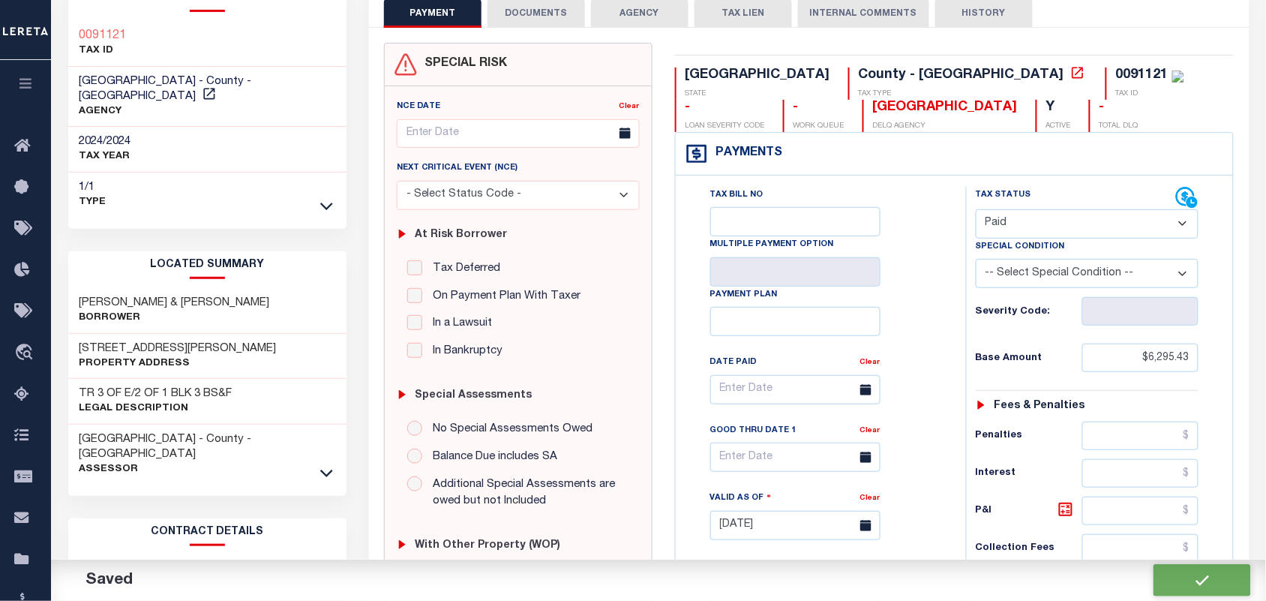
type input "$6,295.43"
type input "$0"
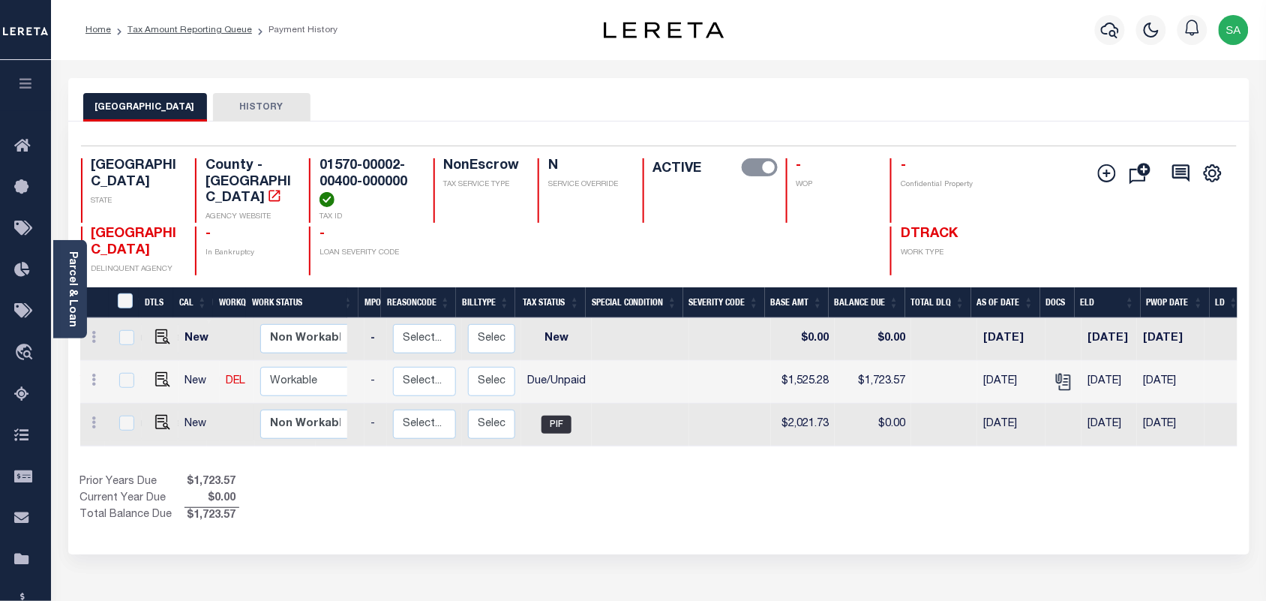
scroll to position [0, 143]
click at [1058, 385] on icon "" at bounding box center [1062, 382] width 20 height 20
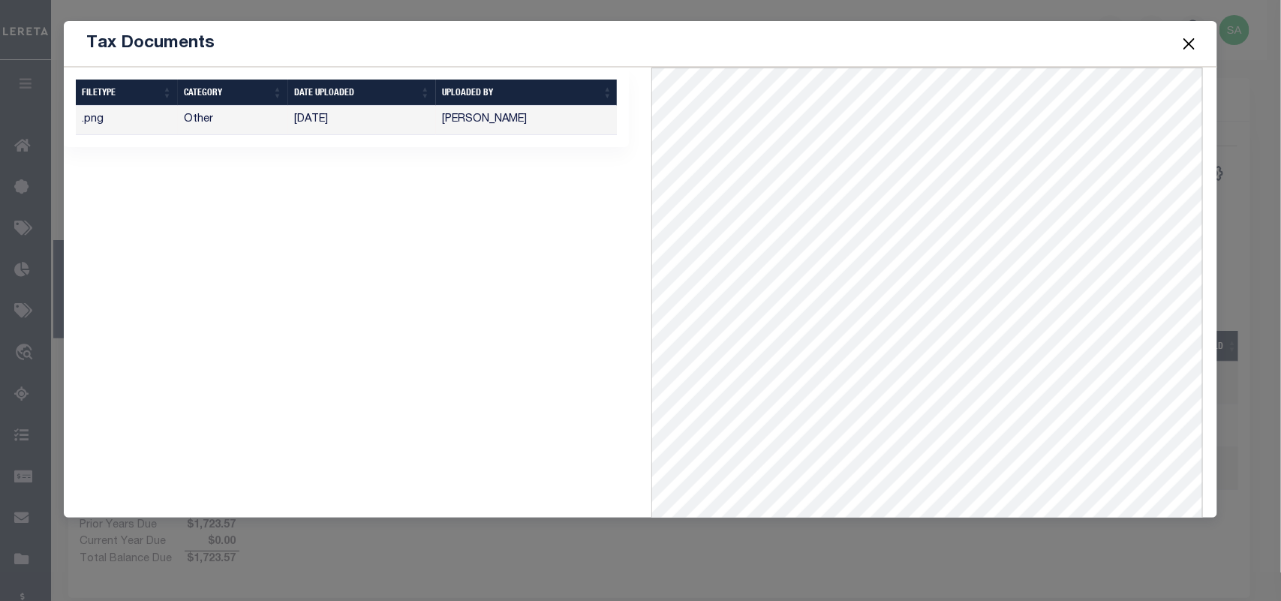
click at [1186, 45] on button "Close" at bounding box center [1189, 44] width 20 height 20
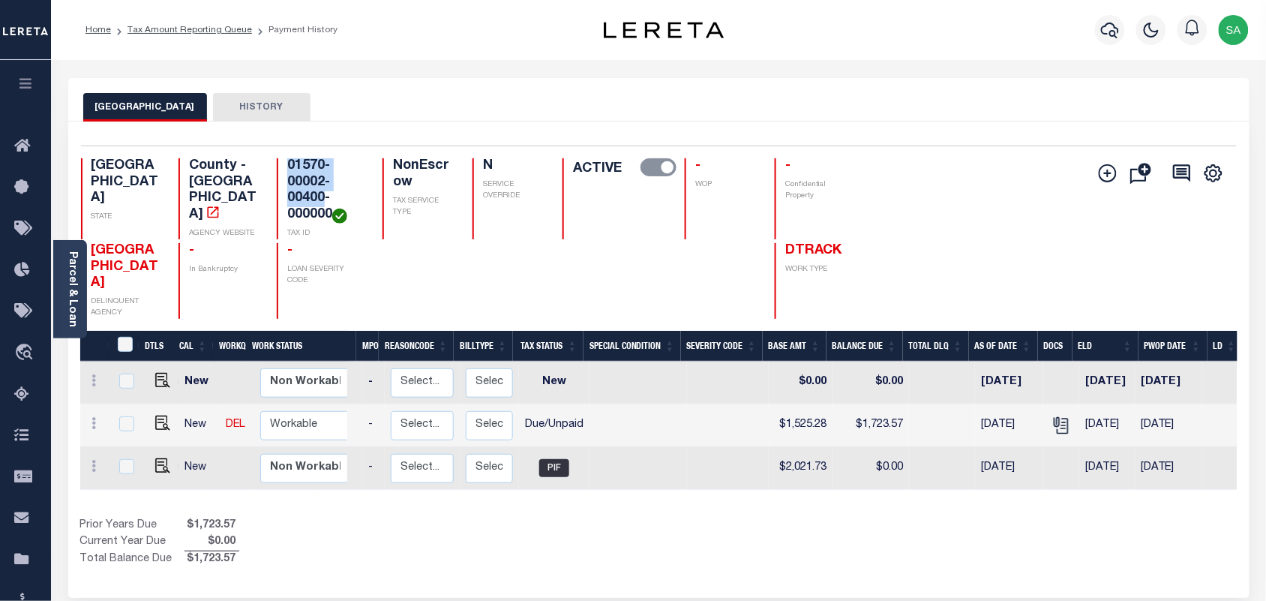
drag, startPoint x: 237, startPoint y: 167, endPoint x: 271, endPoint y: 207, distance: 52.7
click at [287, 207] on h4 "01570-00002-00400-000000" at bounding box center [325, 190] width 77 height 65
copy h4 "01570-00002-00400"
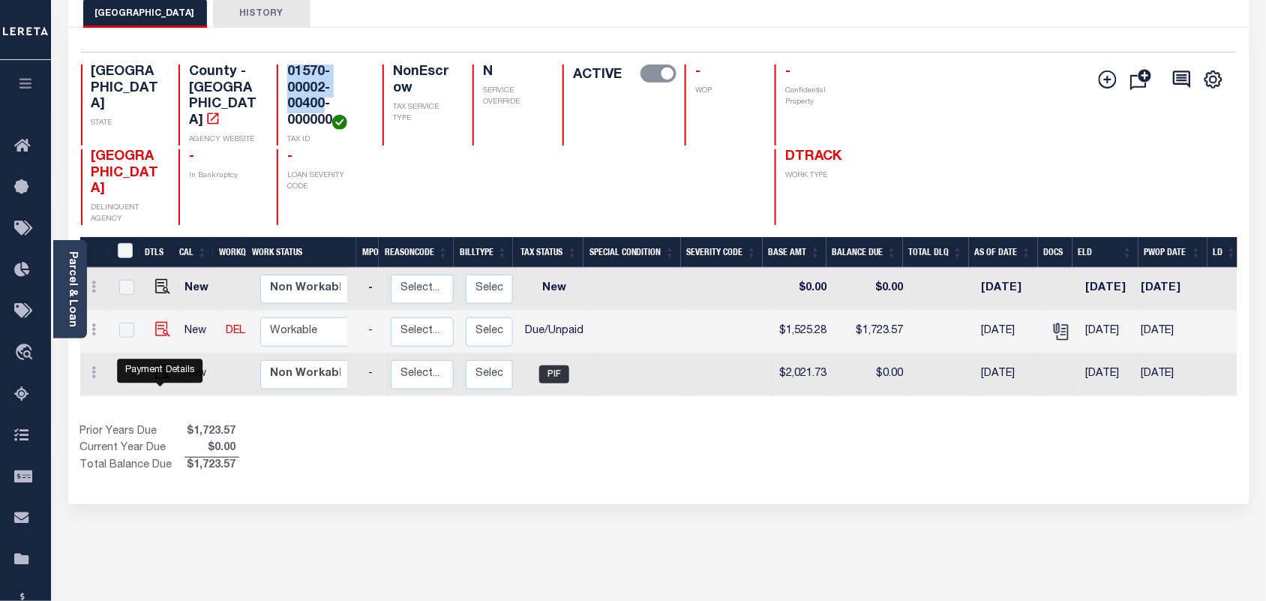
drag, startPoint x: 158, startPoint y: 383, endPoint x: 164, endPoint y: 377, distance: 9.0
click at [158, 337] on img "" at bounding box center [162, 329] width 15 height 15
checkbox input "true"
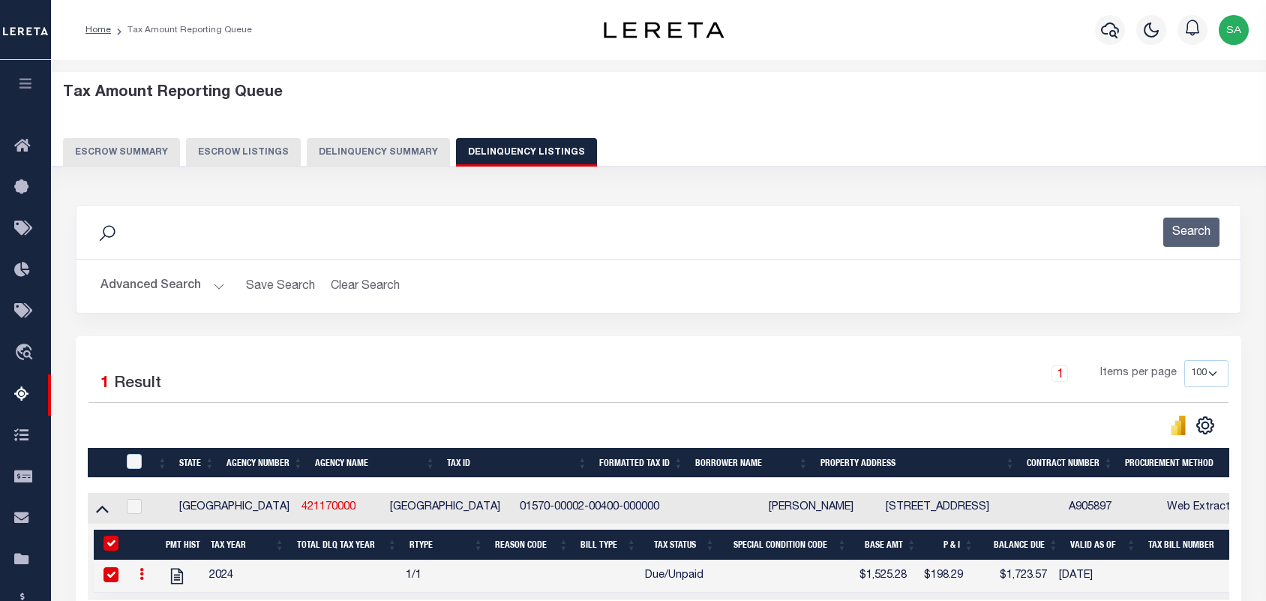
select select "100"
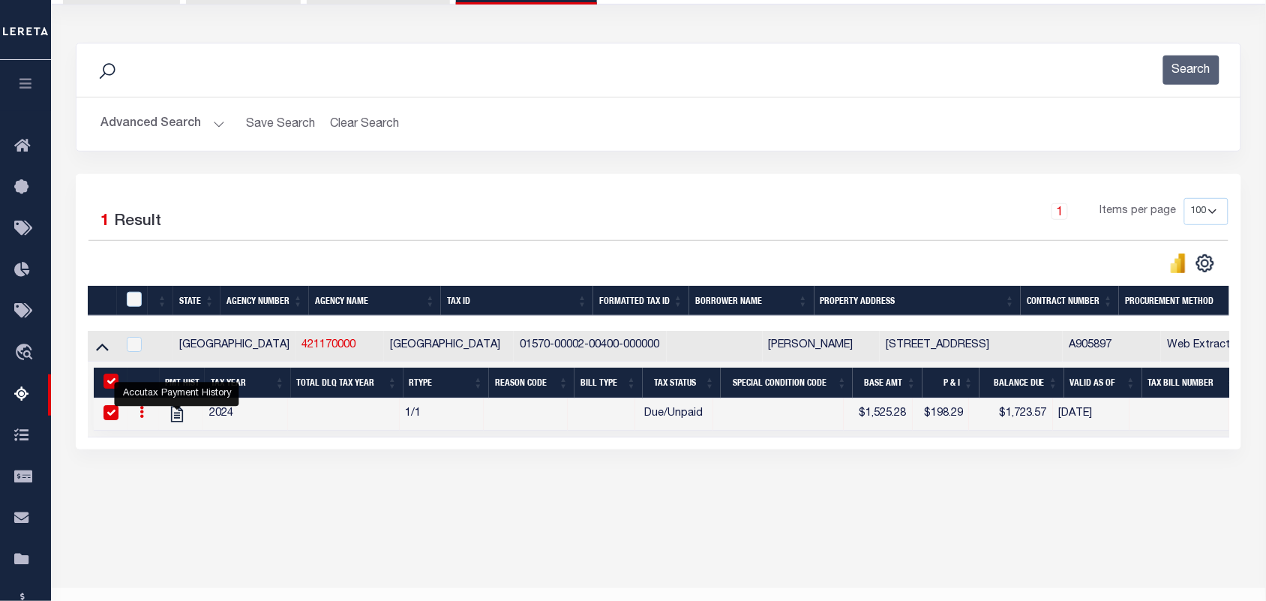
scroll to position [162, 0]
click at [216, 125] on button "Advanced Search" at bounding box center [163, 124] width 125 height 29
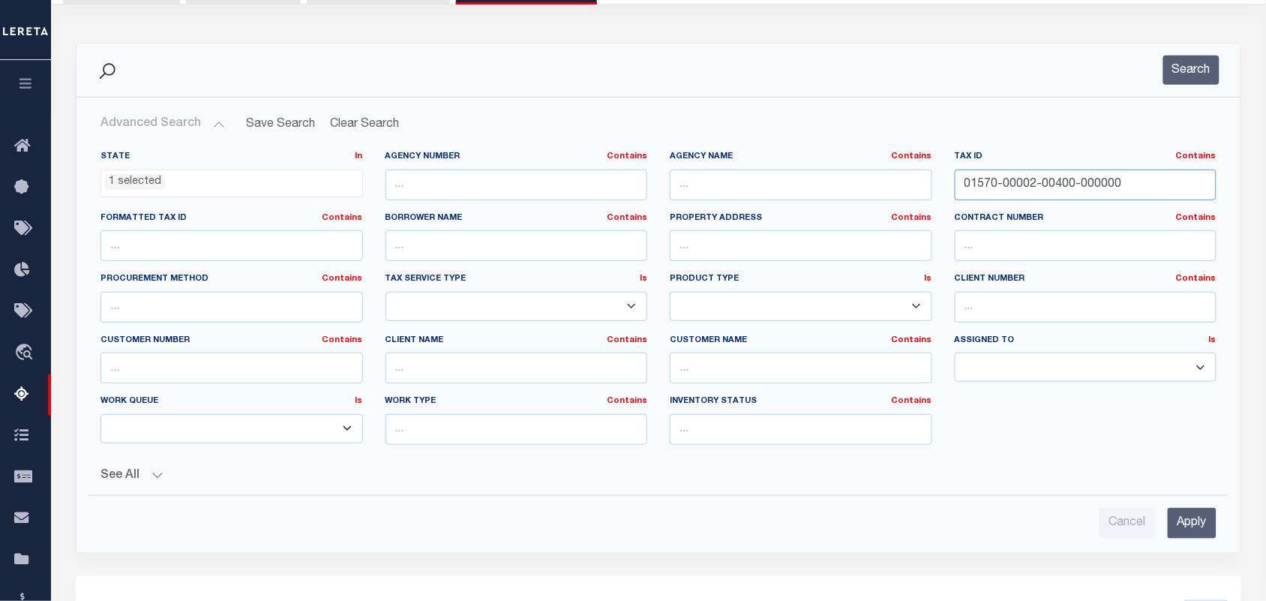
drag, startPoint x: 1124, startPoint y: 180, endPoint x: 841, endPoint y: 201, distance: 283.6
click at [833, 203] on div "State In In AK AL AR AZ CA CO CT DC DE FL GA GU HI IA ID IL IN KS [GEOGRAPHIC_D…" at bounding box center [658, 304] width 1139 height 306
paste input "[PHONE_NUMBER]"
type input "01950-00119-02400-000000"
click at [1197, 68] on button "Search" at bounding box center [1192, 70] width 56 height 29
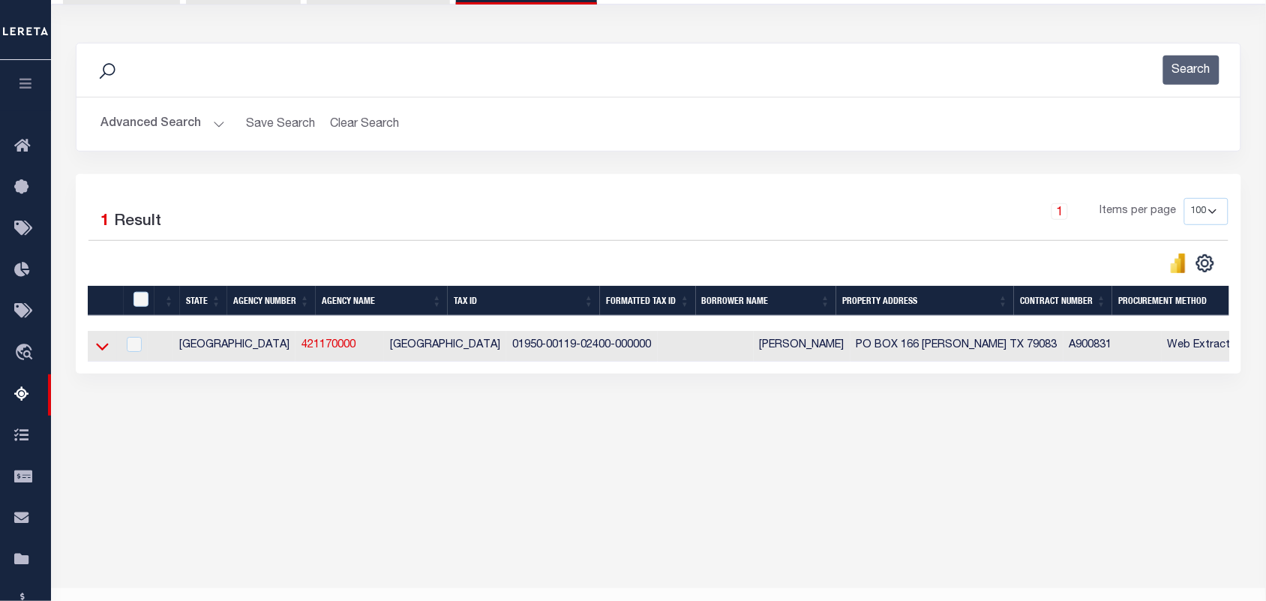
click at [96, 353] on icon at bounding box center [102, 346] width 13 height 16
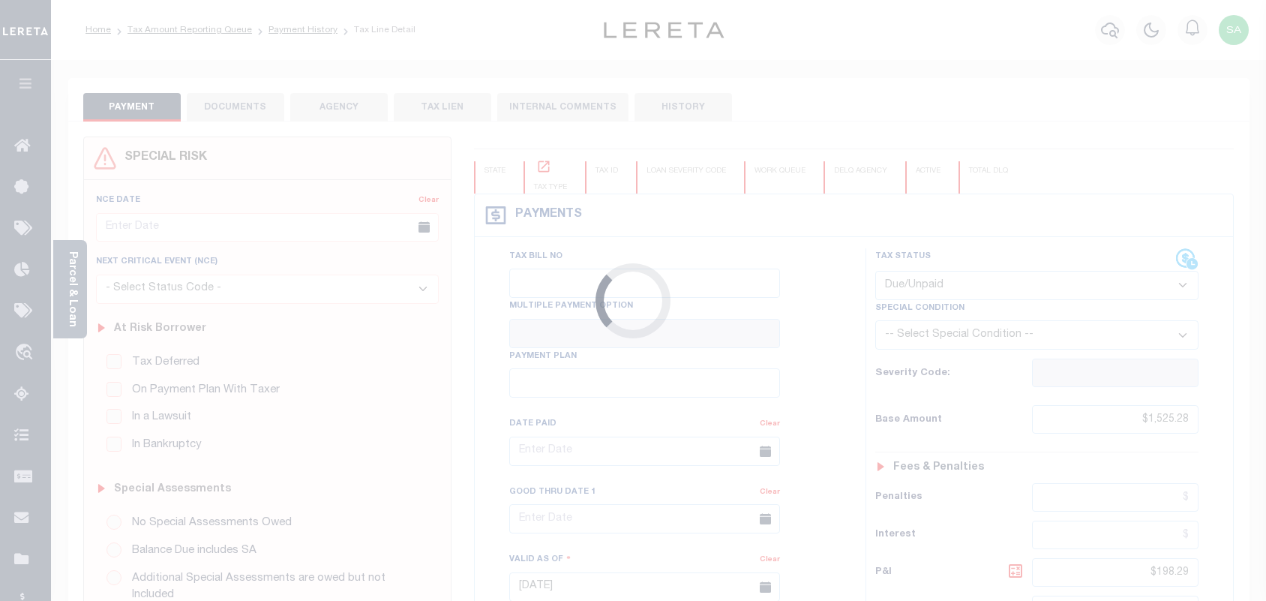
select select "DUE"
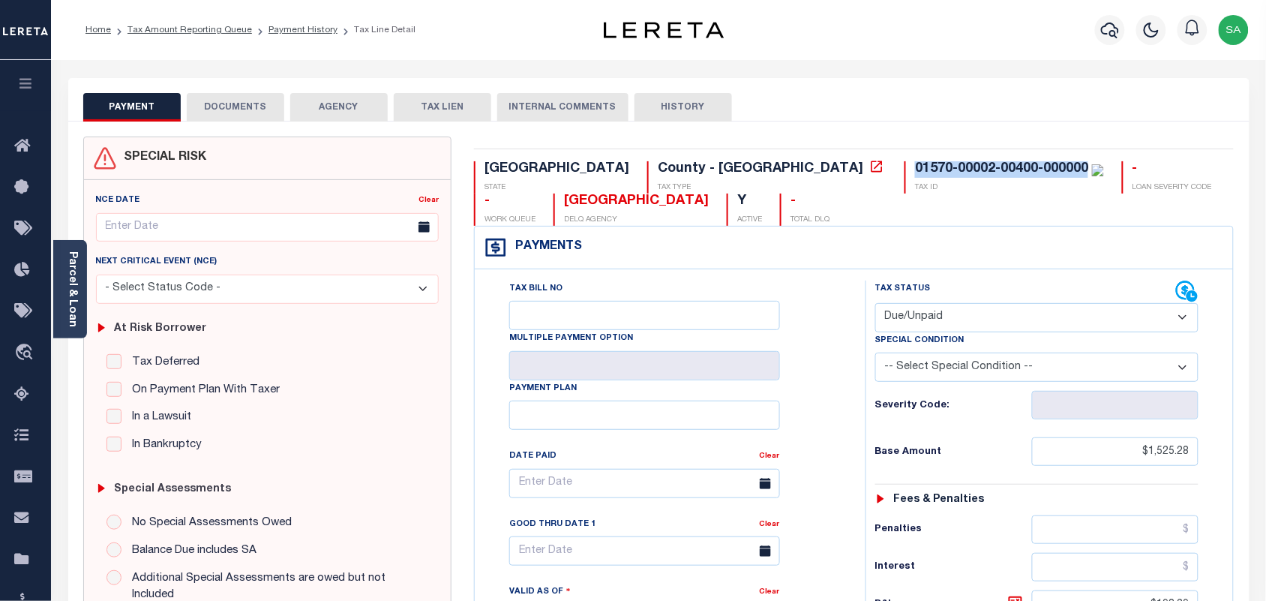
drag, startPoint x: 758, startPoint y: 170, endPoint x: 662, endPoint y: 171, distance: 96.0
click at [915, 171] on div "01570-00002-00400-000000" at bounding box center [1009, 169] width 189 height 17
click at [77, 305] on link "Parcel & Loan" at bounding box center [72, 289] width 11 height 76
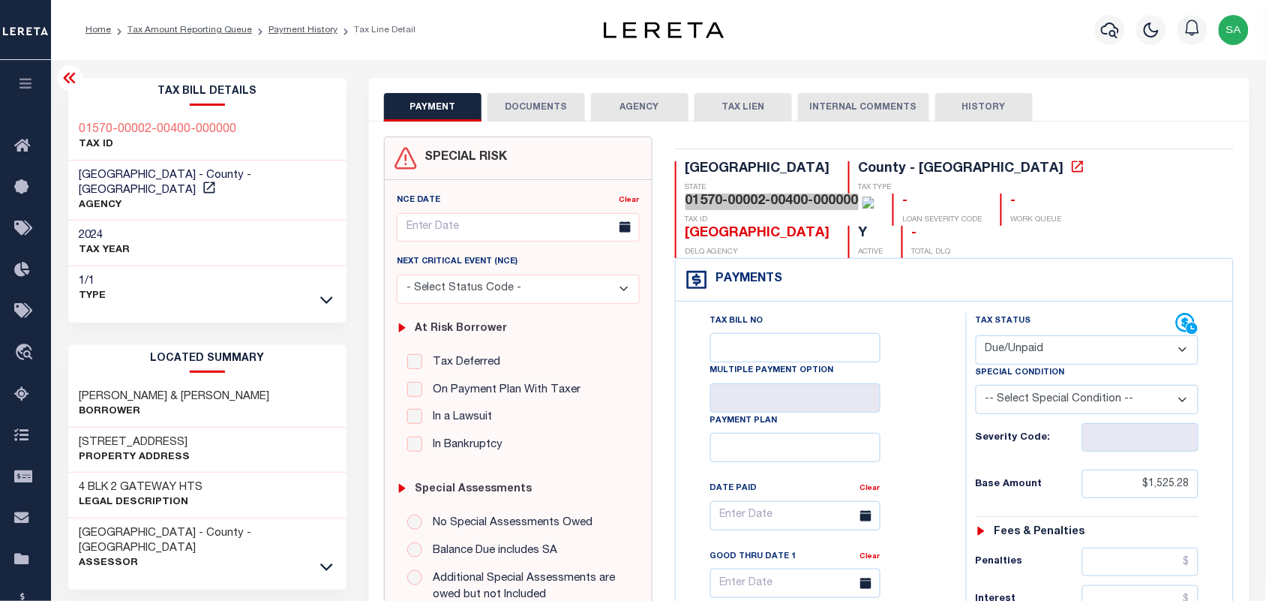
scroll to position [281, 0]
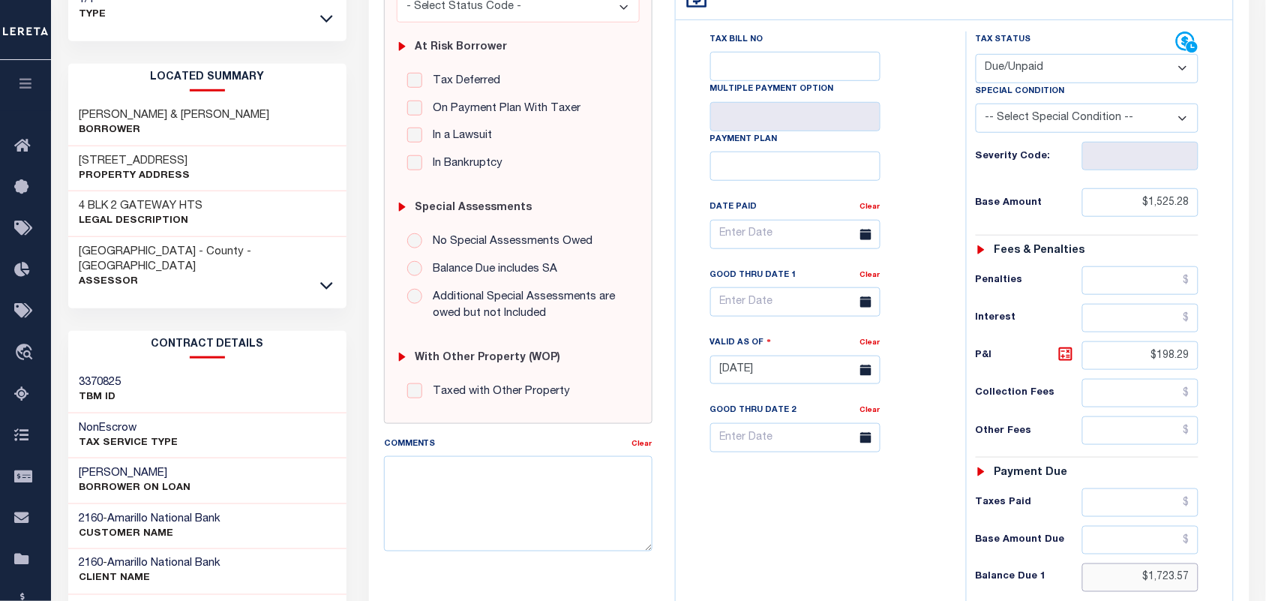
drag, startPoint x: 1137, startPoint y: 554, endPoint x: 1017, endPoint y: 538, distance: 121.1
click at [1203, 555] on div "Tax Status Status - Select Status Code -" at bounding box center [1092, 363] width 253 height 662
paste input "2,178.09"
type input "$2,178.09"
type input "[DATE]"
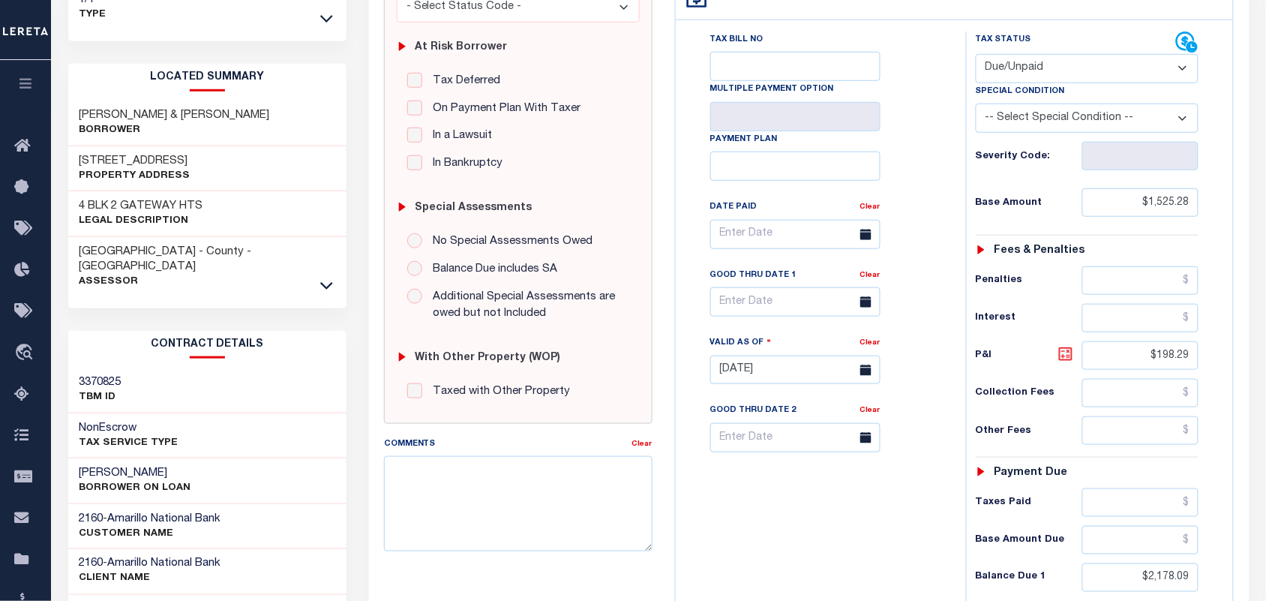
click at [1063, 345] on icon at bounding box center [1066, 354] width 18 height 18
type input "$652.81"
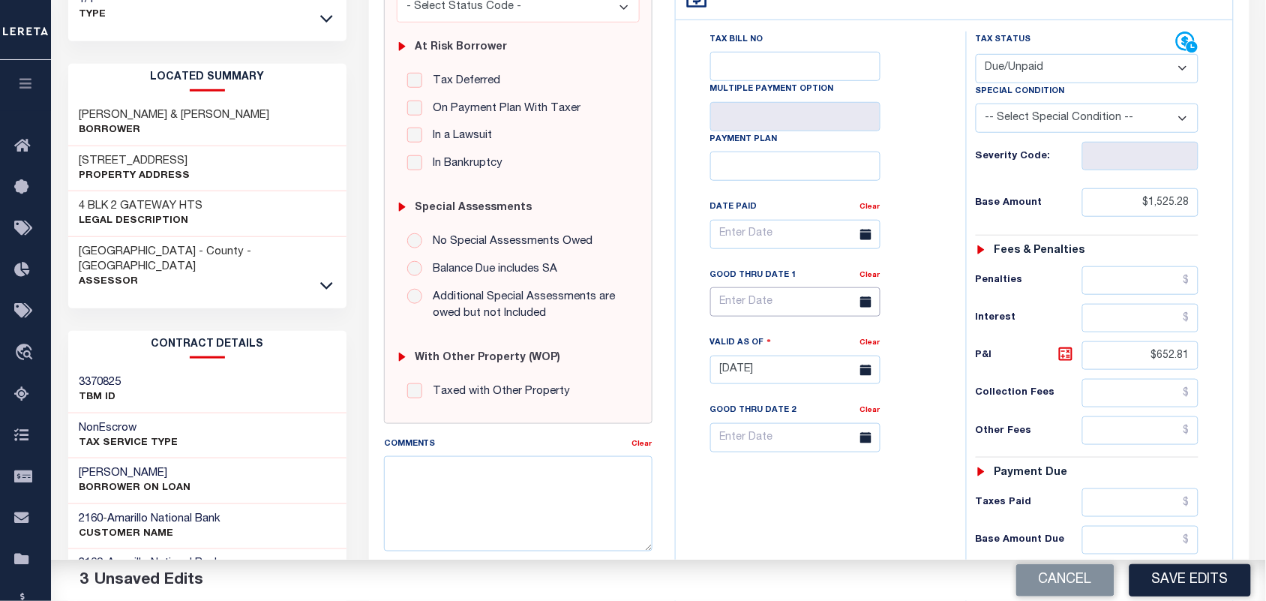
drag, startPoint x: 818, startPoint y: 282, endPoint x: 808, endPoint y: 344, distance: 62.4
click at [818, 287] on input "text" at bounding box center [795, 301] width 170 height 29
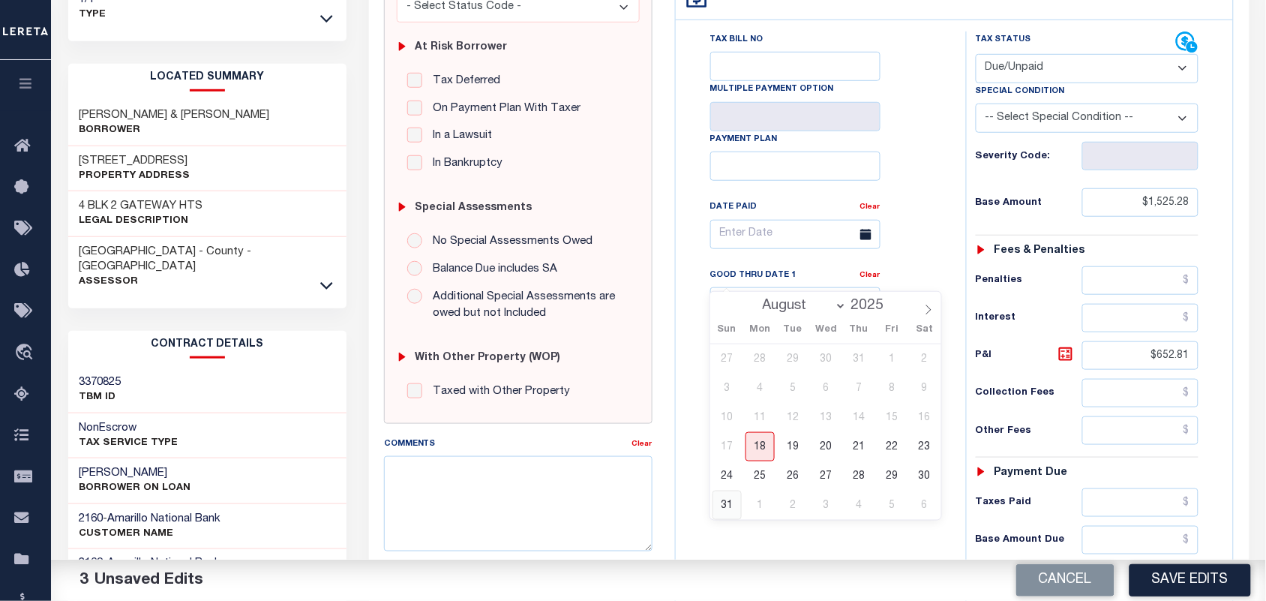
click at [717, 510] on span "31" at bounding box center [727, 505] width 29 height 29
type input "08/31/2025"
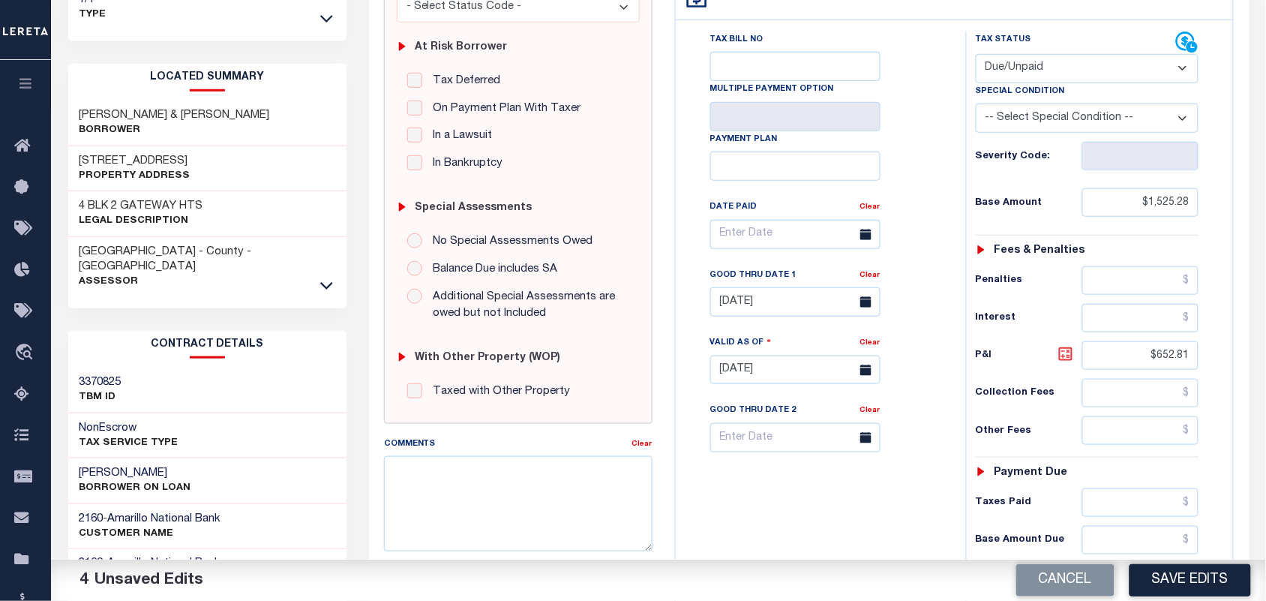
click at [1068, 345] on icon at bounding box center [1066, 354] width 18 height 18
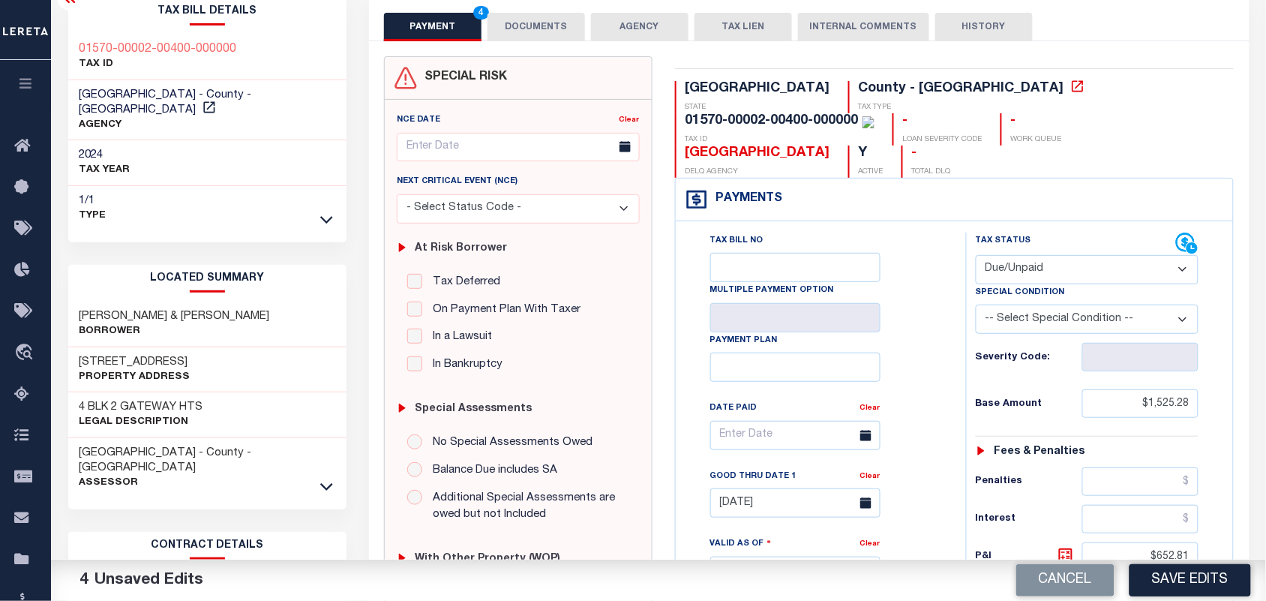
scroll to position [0, 0]
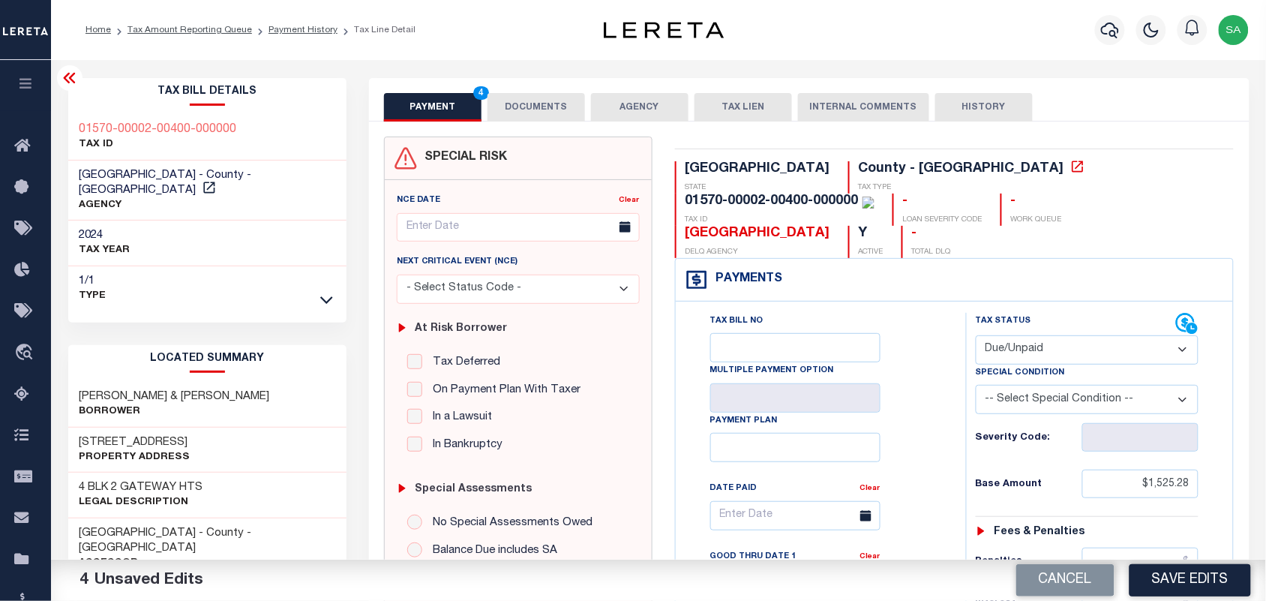
click at [538, 115] on button "DOCUMENTS" at bounding box center [537, 107] width 98 height 29
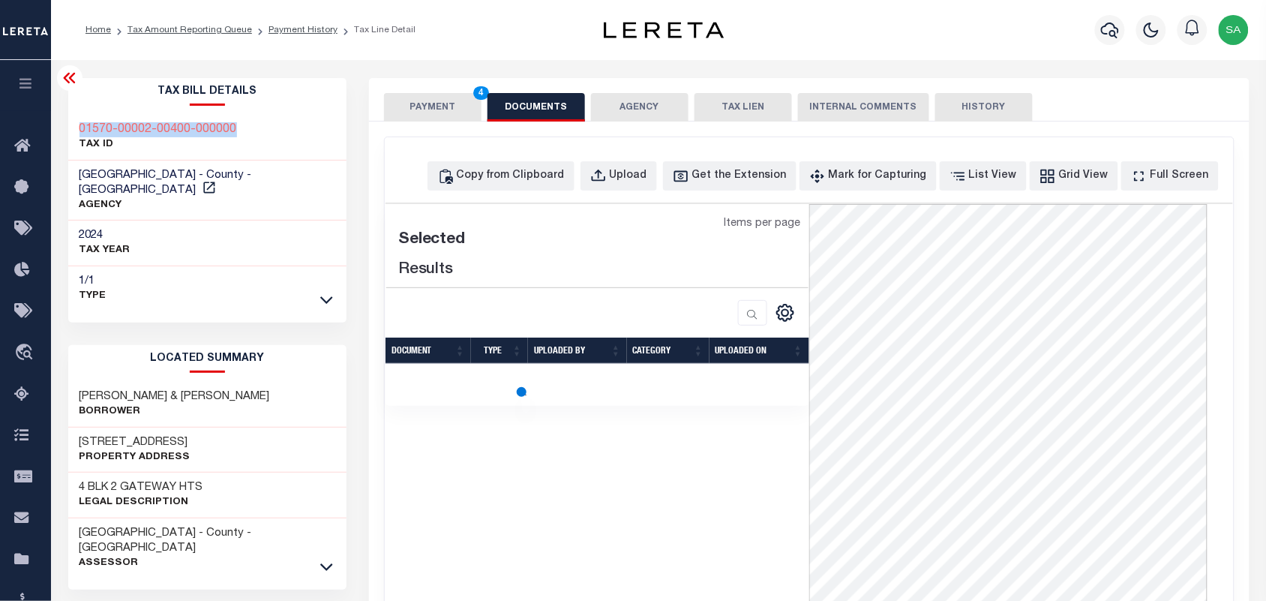
drag, startPoint x: 239, startPoint y: 125, endPoint x: 80, endPoint y: 122, distance: 159.1
click at [80, 122] on div "01570-00002-00400-000000 TAX ID" at bounding box center [207, 138] width 278 height 46
copy h3 "01570-00002-00400-000000"
click at [647, 188] on button "Upload" at bounding box center [619, 175] width 77 height 29
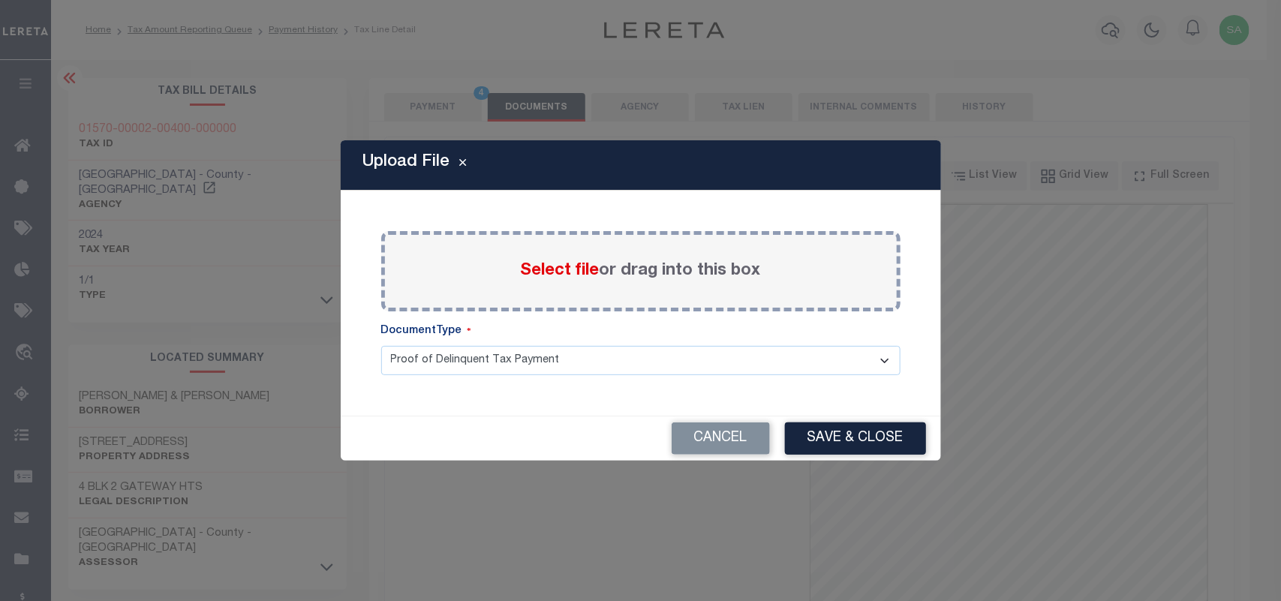
click at [571, 275] on span "Select file" at bounding box center [560, 271] width 79 height 17
click at [0, 0] on input "Select file or drag into this box" at bounding box center [0, 0] width 0 height 0
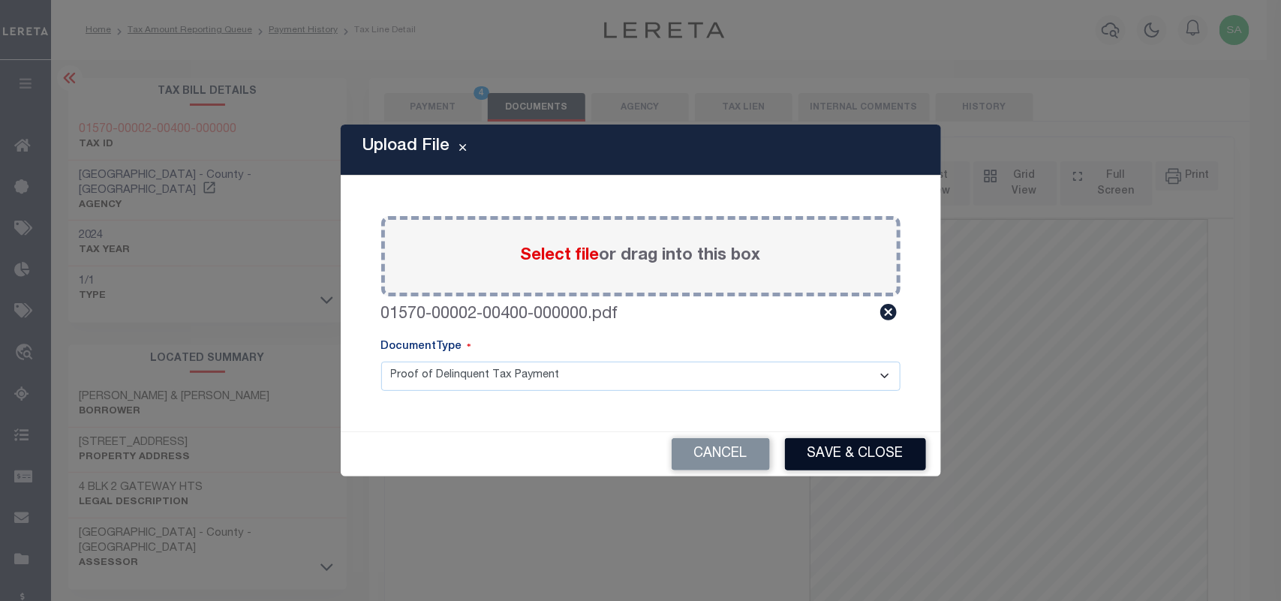
click at [837, 458] on button "Save & Close" at bounding box center [855, 454] width 141 height 32
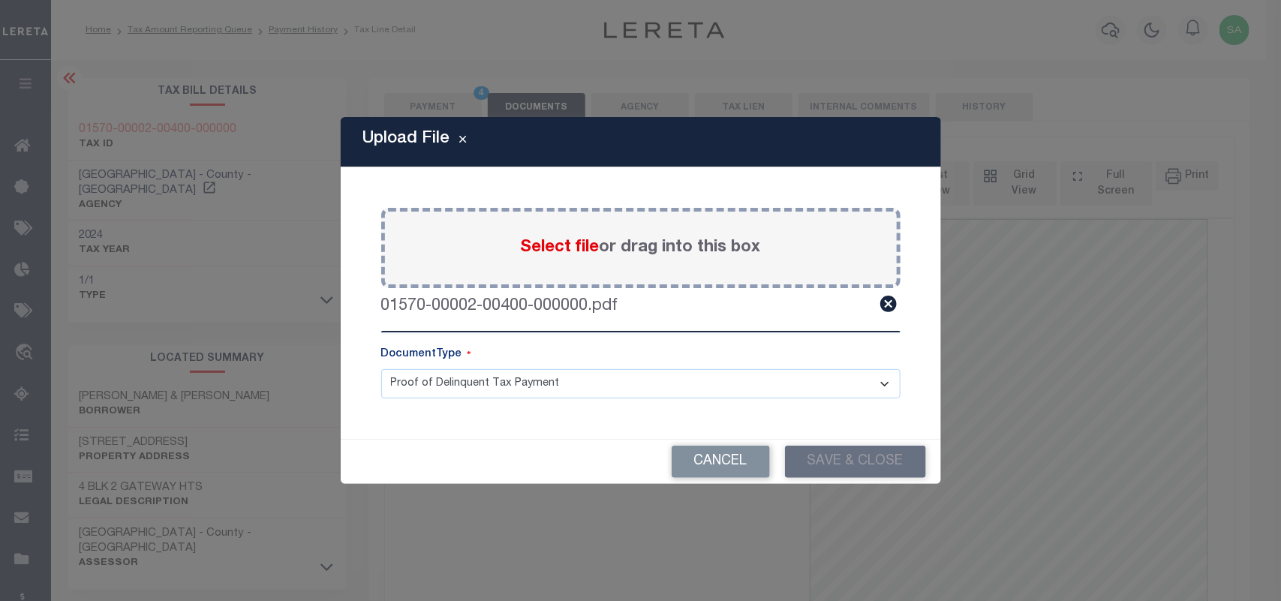
drag, startPoint x: 655, startPoint y: 137, endPoint x: 826, endPoint y: 173, distance: 175.0
click at [826, 173] on div "Upload File Paste copied image or file into this box Select file or drag into t…" at bounding box center [641, 300] width 600 height 367
click at [736, 470] on button "Cancel" at bounding box center [720, 462] width 98 height 32
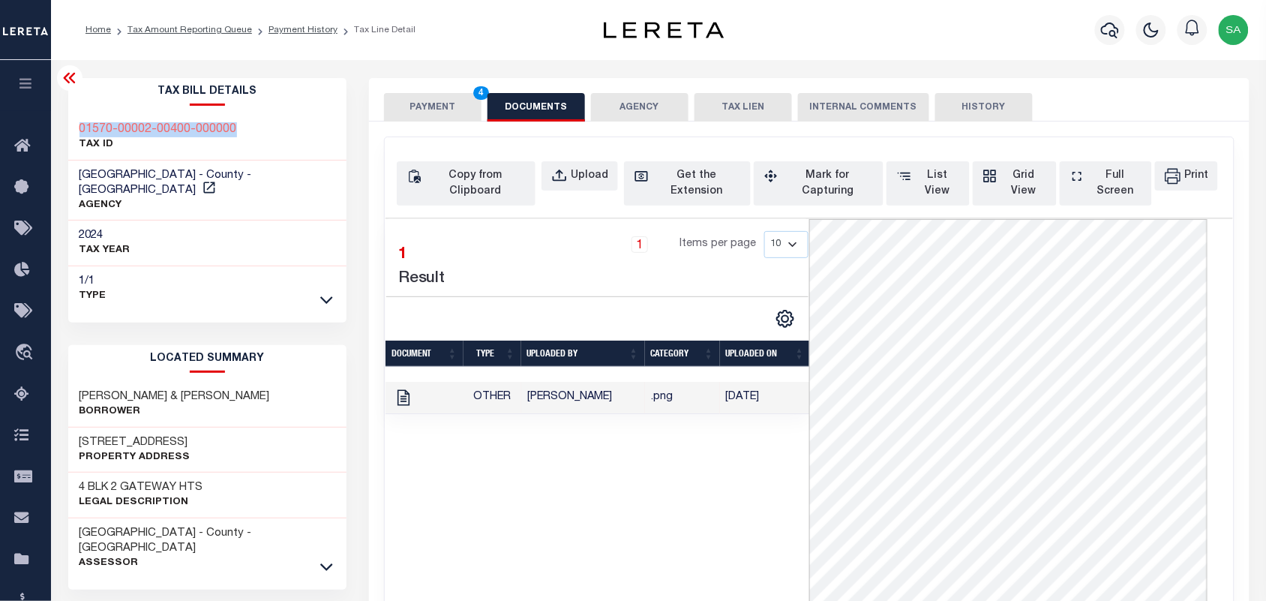
drag, startPoint x: 249, startPoint y: 128, endPoint x: 74, endPoint y: 131, distance: 175.6
click at [74, 131] on div "01570-00002-00400-000000 TAX ID" at bounding box center [207, 138] width 278 height 46
copy h3 "01570-00002-00400-000000"
click at [590, 170] on div "Upload" at bounding box center [590, 176] width 38 height 17
select select "POP"
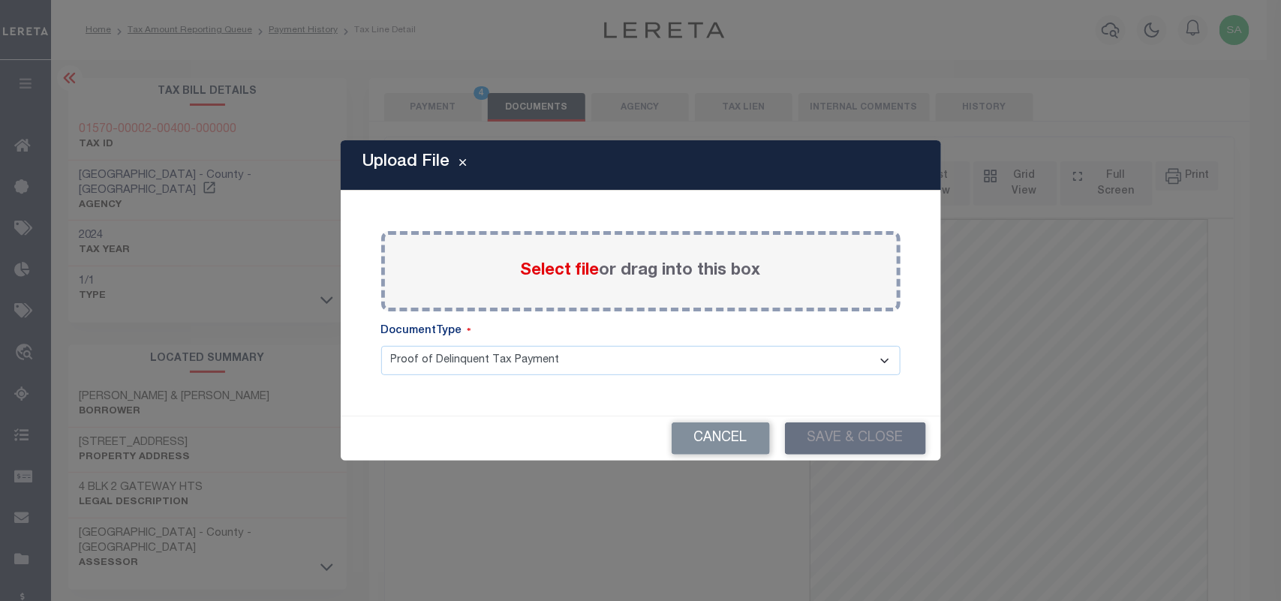
click at [549, 279] on span "Select file" at bounding box center [560, 271] width 79 height 17
click at [0, 0] on input "Select file or drag into this box" at bounding box center [0, 0] width 0 height 0
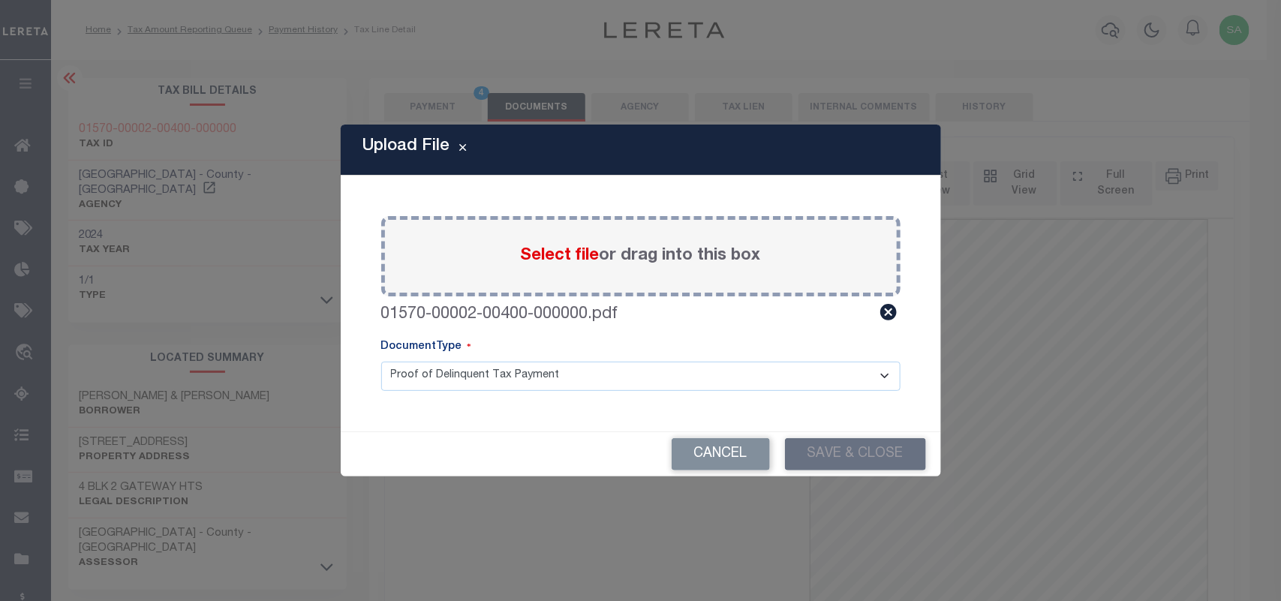
click at [891, 479] on div "Upload File Paste copied image or file into this box Select file or drag into t…" at bounding box center [640, 300] width 1281 height 601
click at [887, 320] on icon at bounding box center [888, 312] width 17 height 17
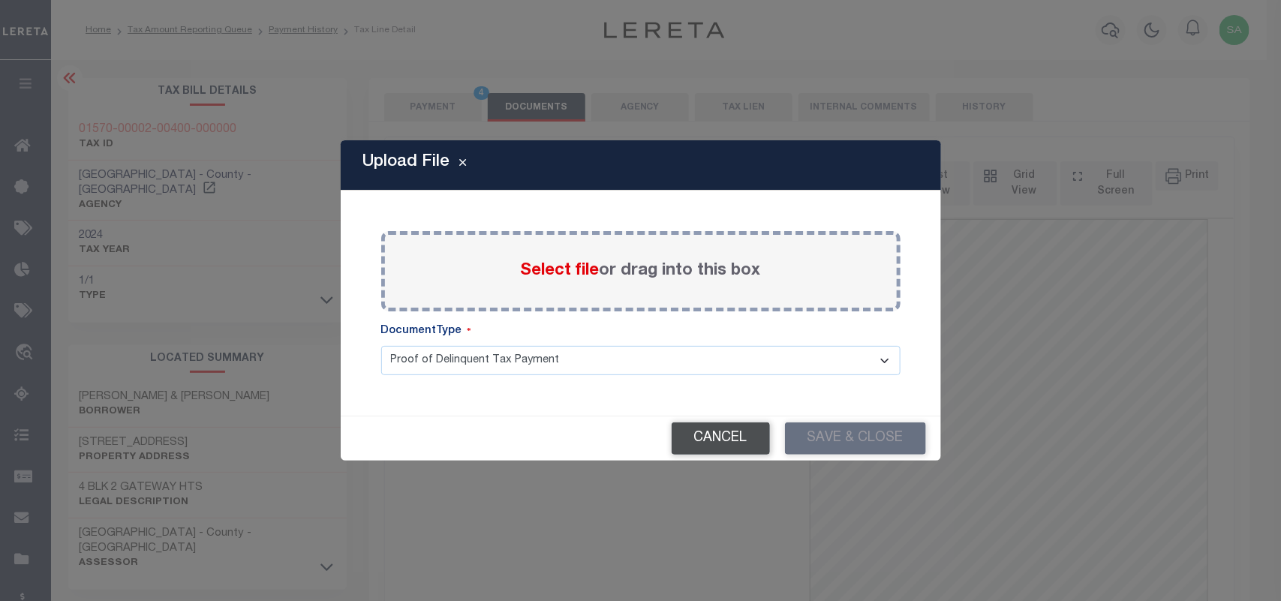
click at [736, 443] on button "Cancel" at bounding box center [720, 438] width 98 height 32
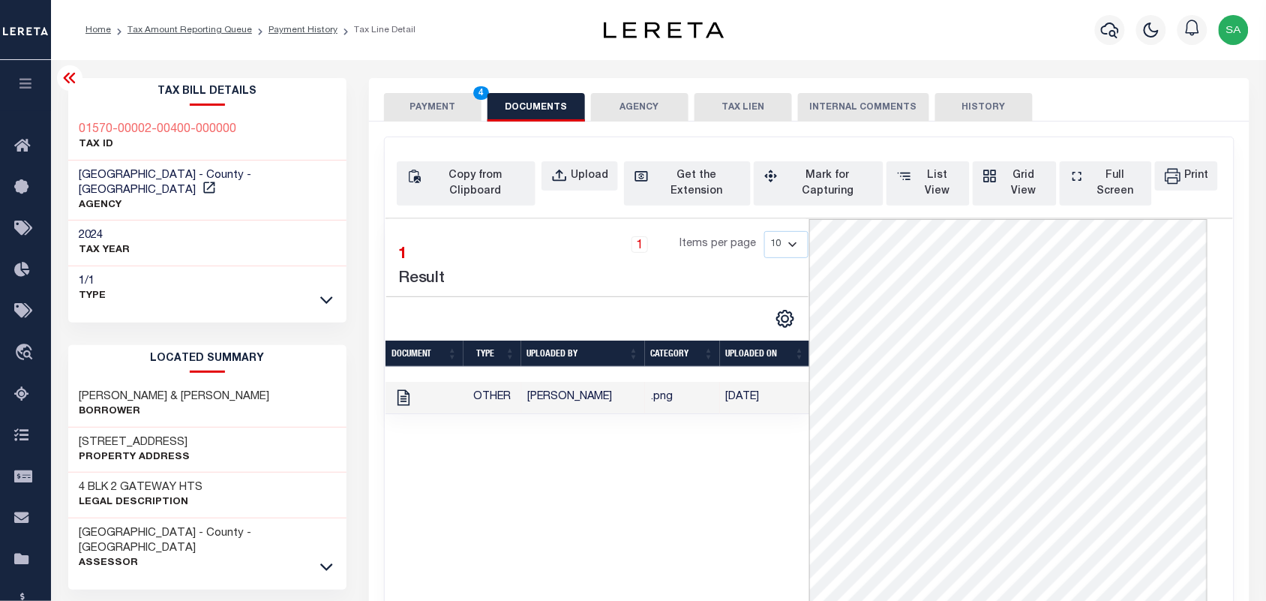
click at [452, 116] on button "PAYMENT 4" at bounding box center [433, 107] width 98 height 29
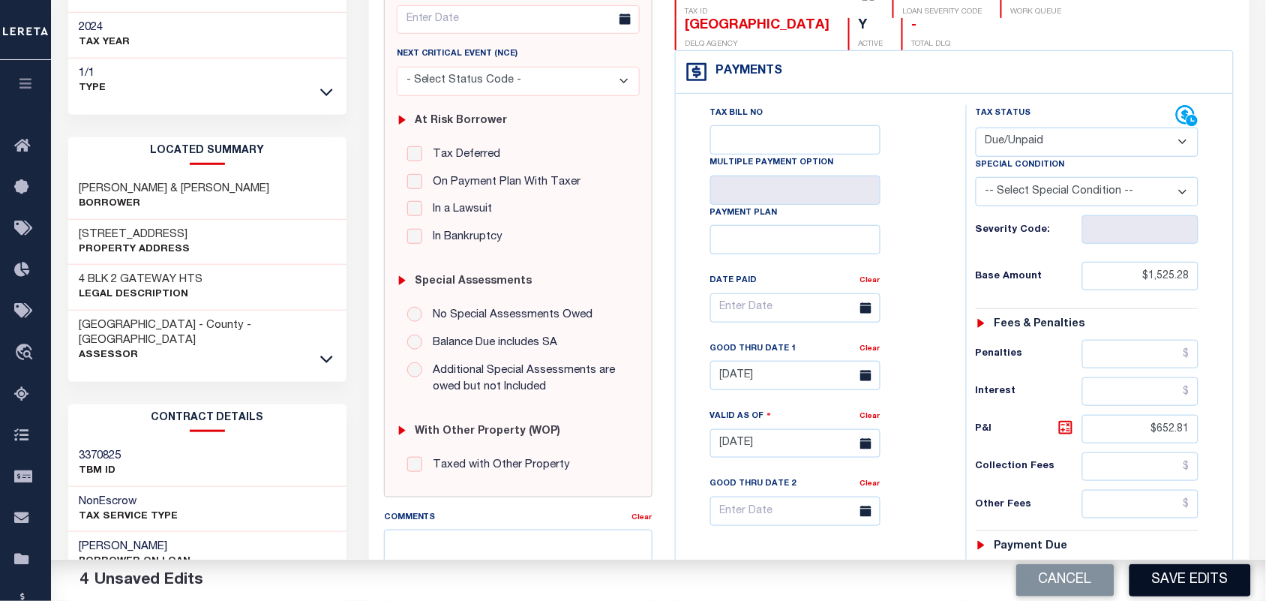
scroll to position [375, 0]
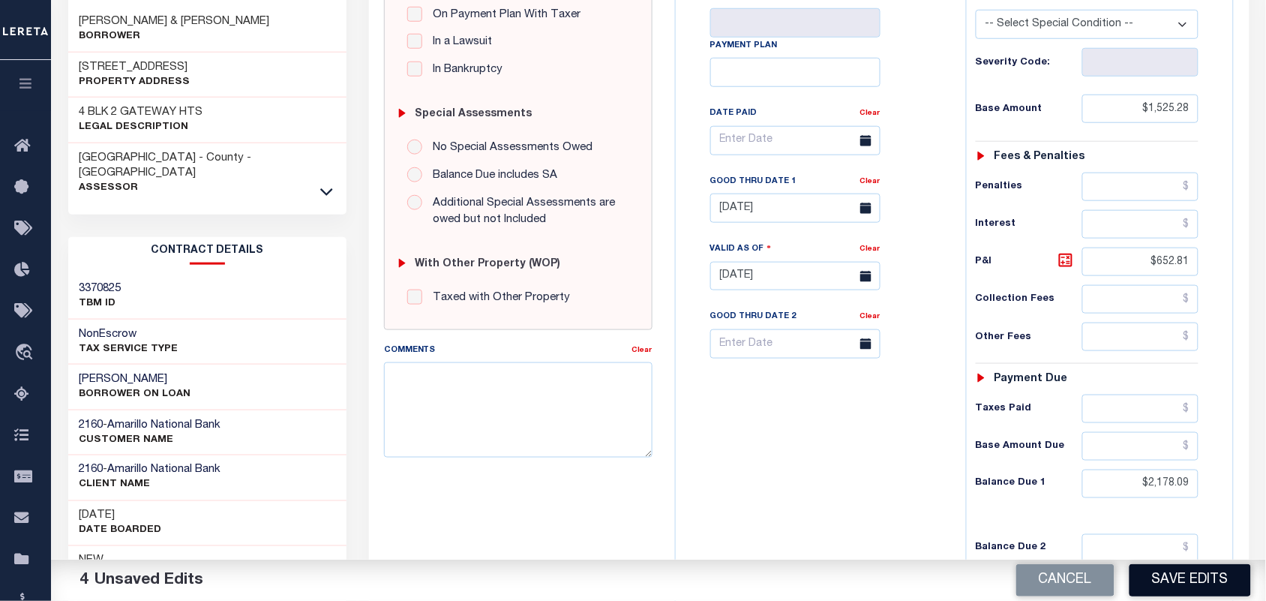
click at [1167, 583] on button "Save Edits" at bounding box center [1191, 580] width 122 height 32
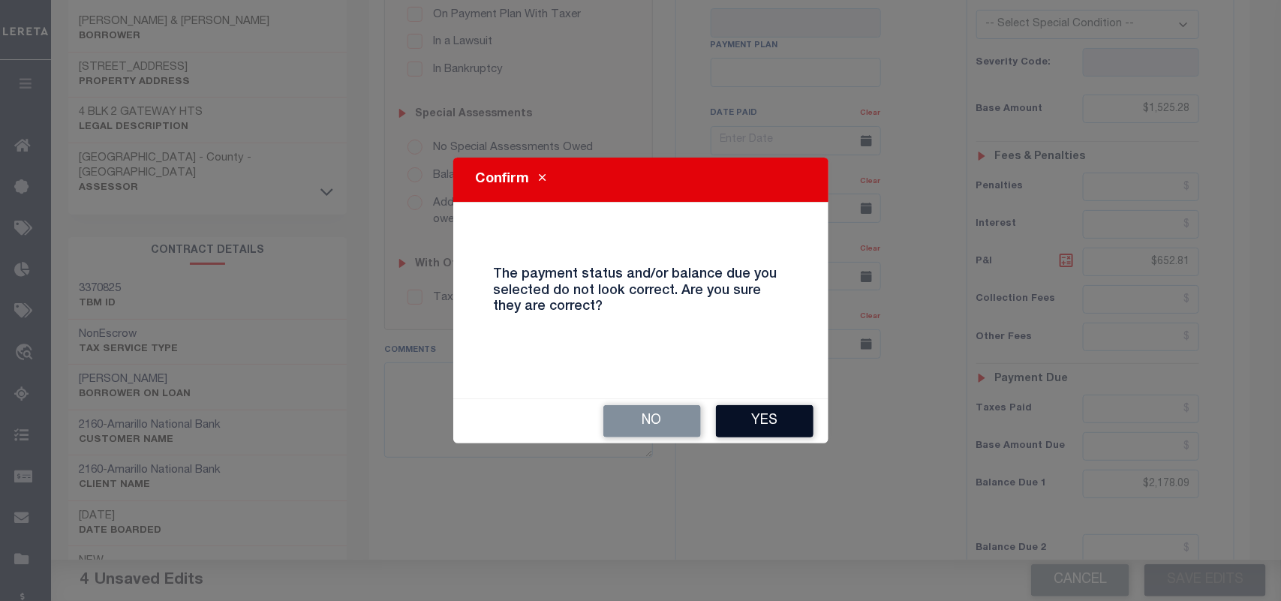
click at [765, 413] on button "Yes" at bounding box center [765, 421] width 98 height 32
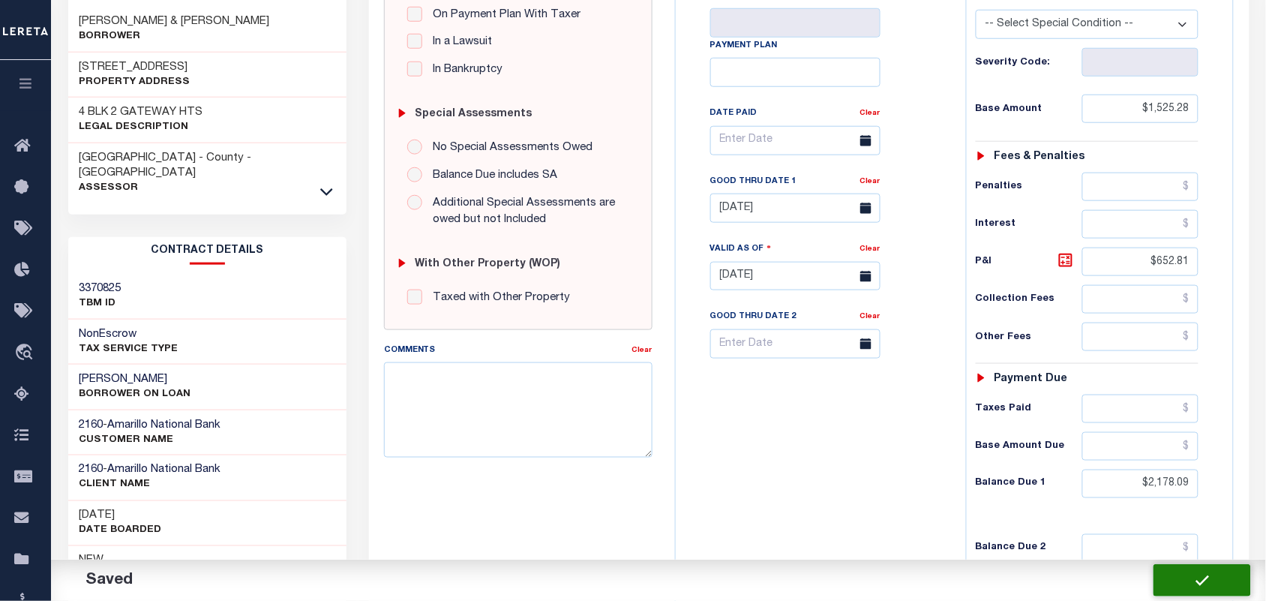
checkbox input "false"
type input "$1,525.28"
type input "$652.81"
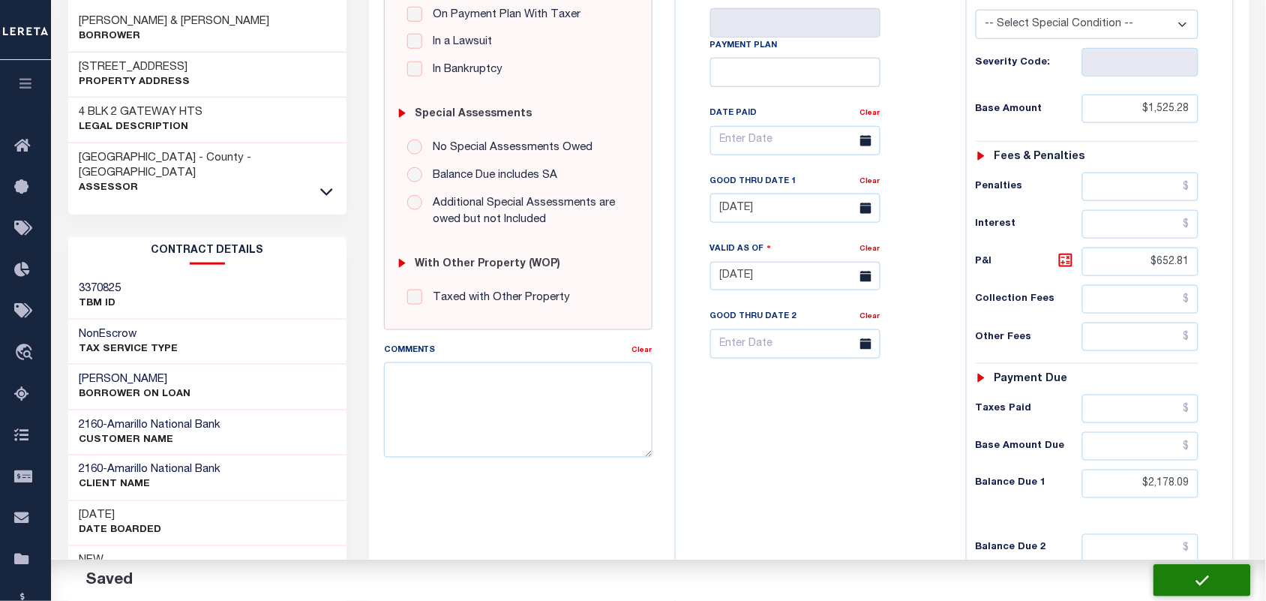
type input "$2,178.09"
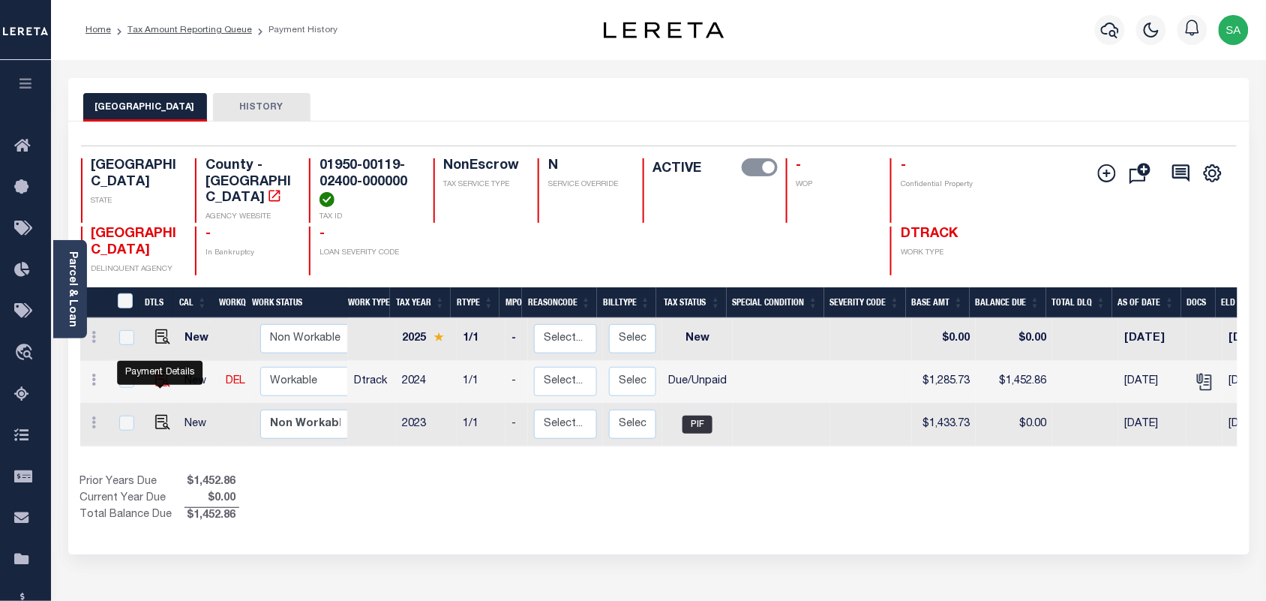
click at [158, 383] on img "" at bounding box center [162, 379] width 15 height 15
checkbox input "true"
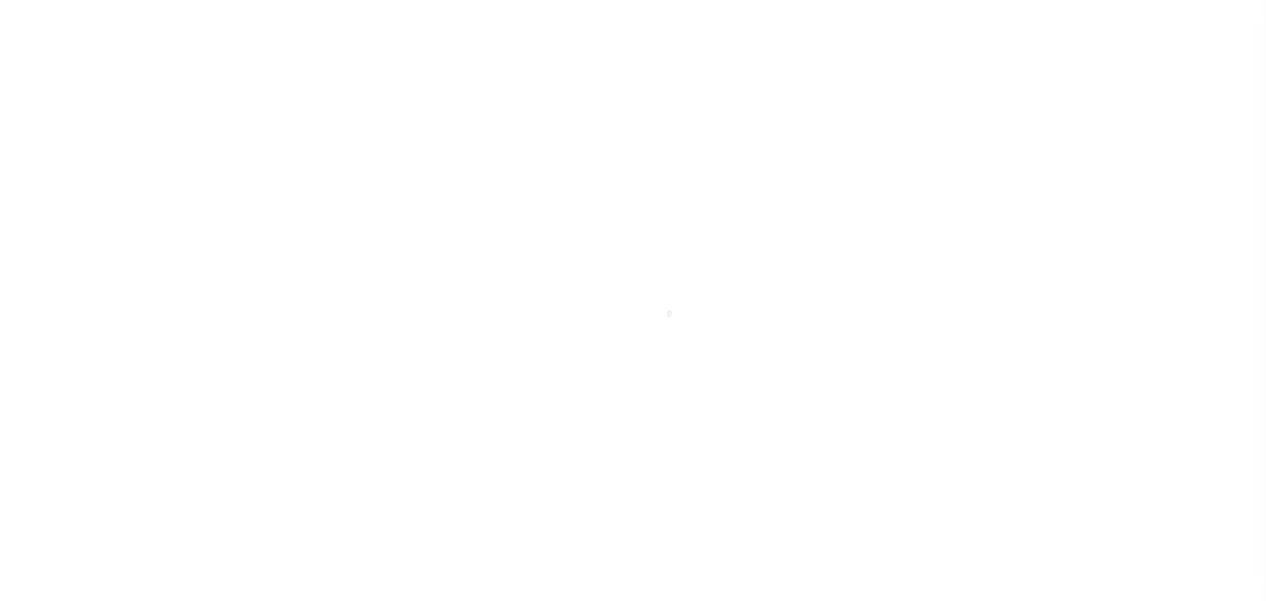
select select "DUE"
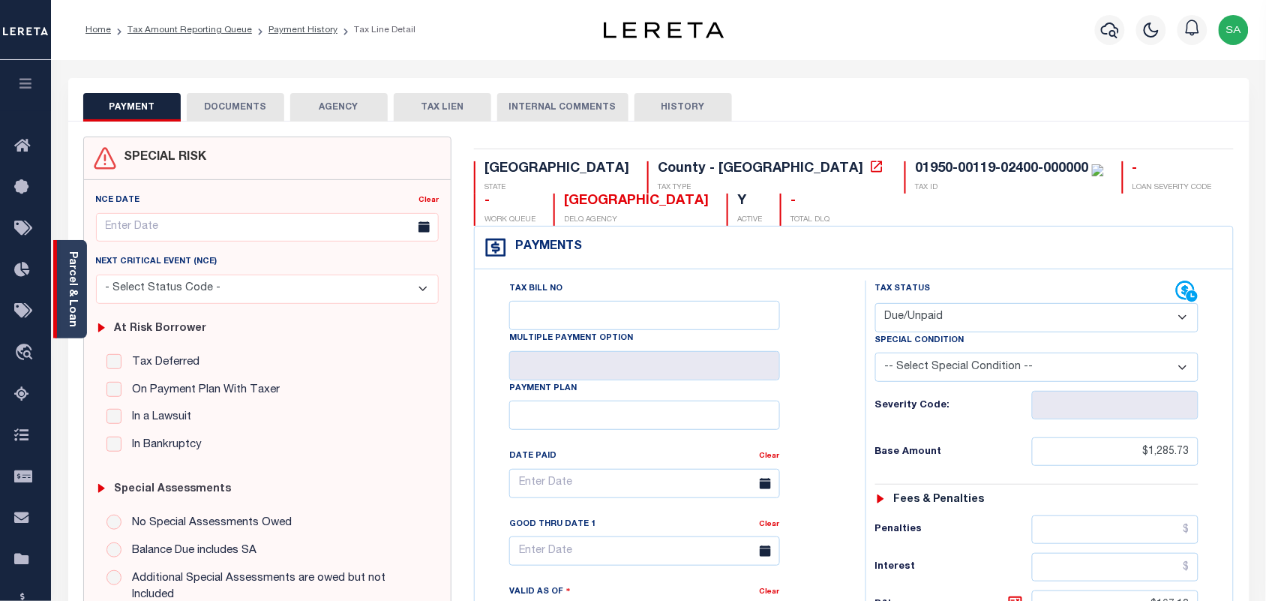
click at [69, 311] on link "Parcel & Loan" at bounding box center [72, 289] width 11 height 76
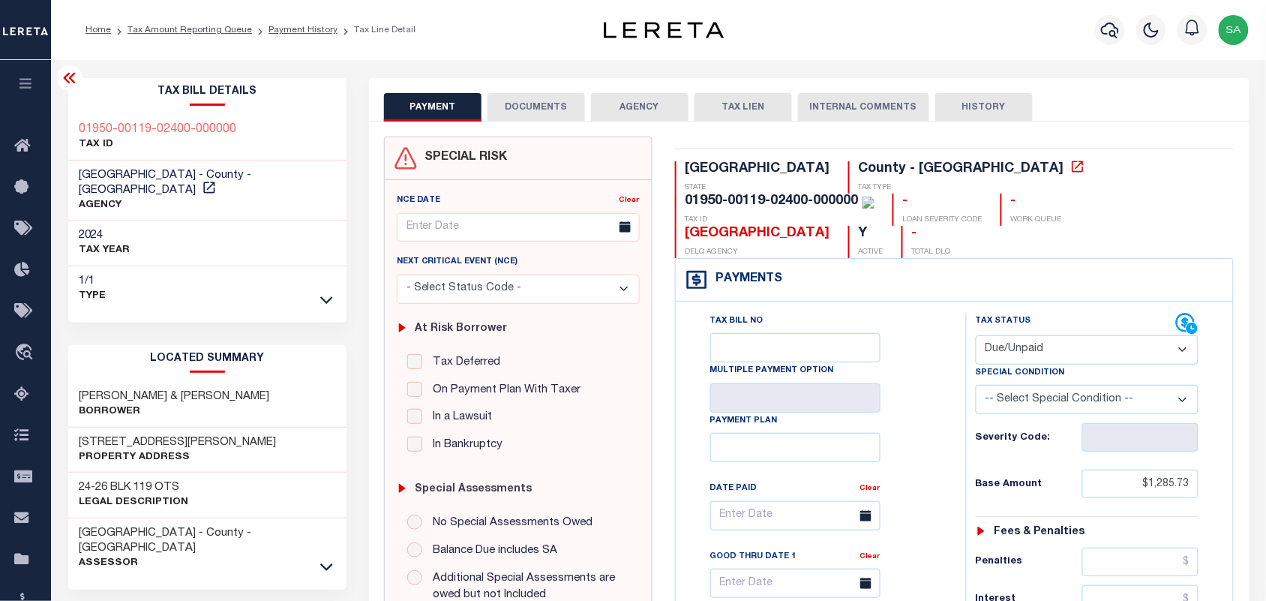
click at [510, 109] on button "DOCUMENTS" at bounding box center [537, 107] width 98 height 29
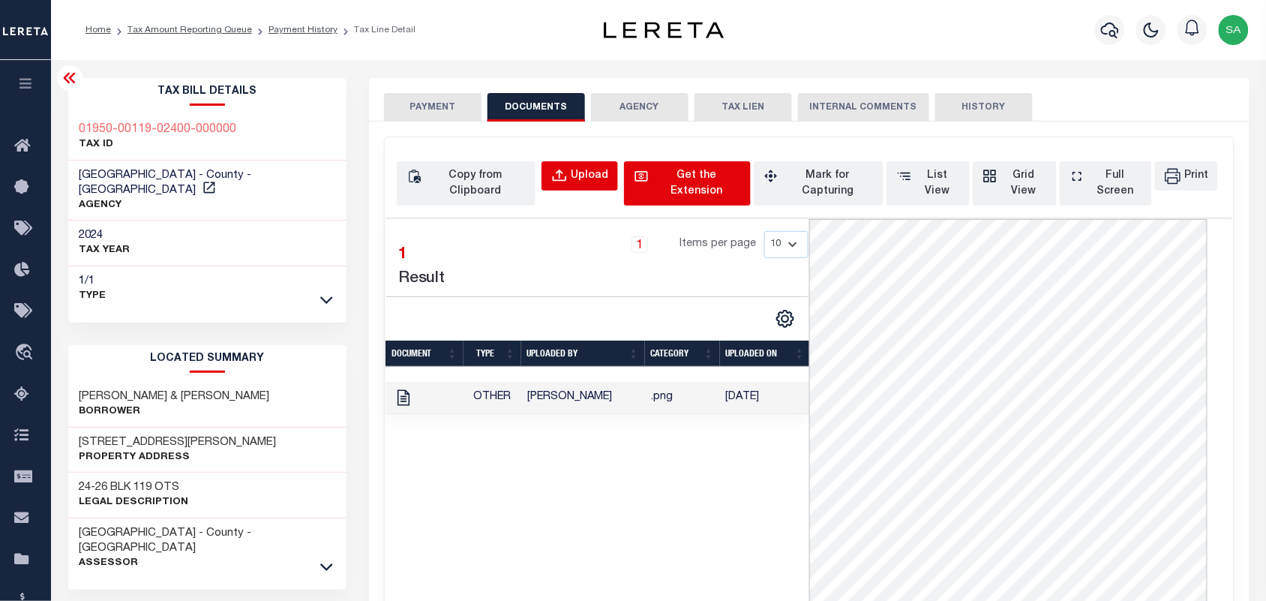
click at [649, 177] on icon "button" at bounding box center [642, 176] width 16 height 17
click at [586, 179] on div "Upload" at bounding box center [590, 176] width 38 height 17
select select "POP"
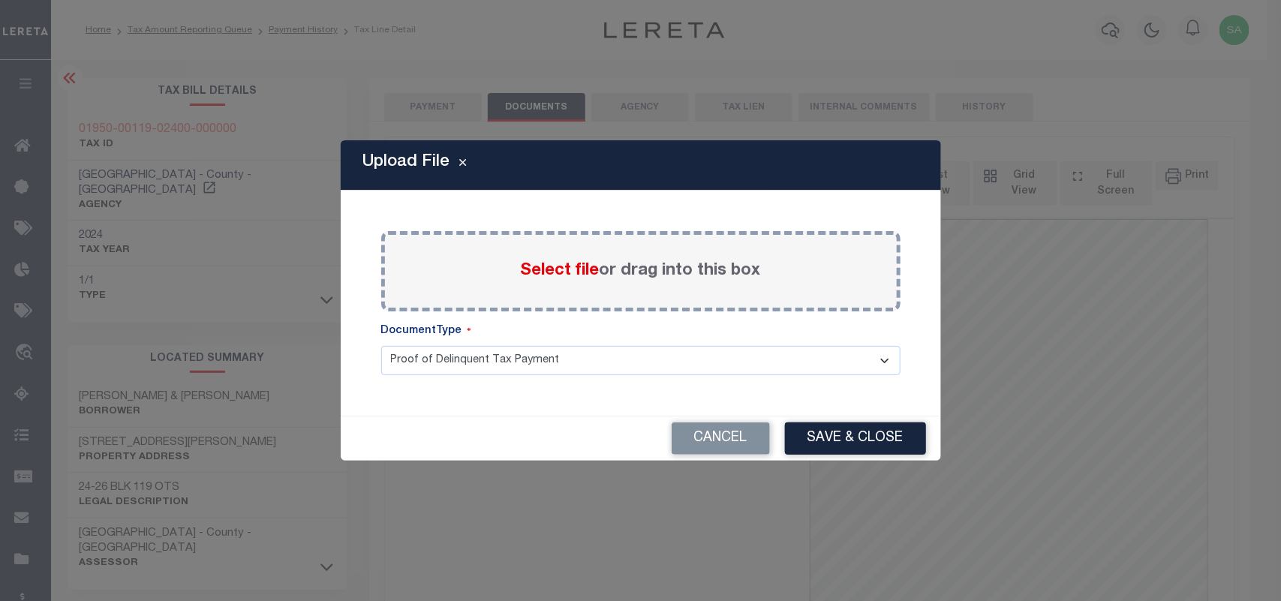
click at [550, 270] on span "Select file" at bounding box center [560, 271] width 79 height 17
click at [0, 0] on input "Select file or drag into this box" at bounding box center [0, 0] width 0 height 0
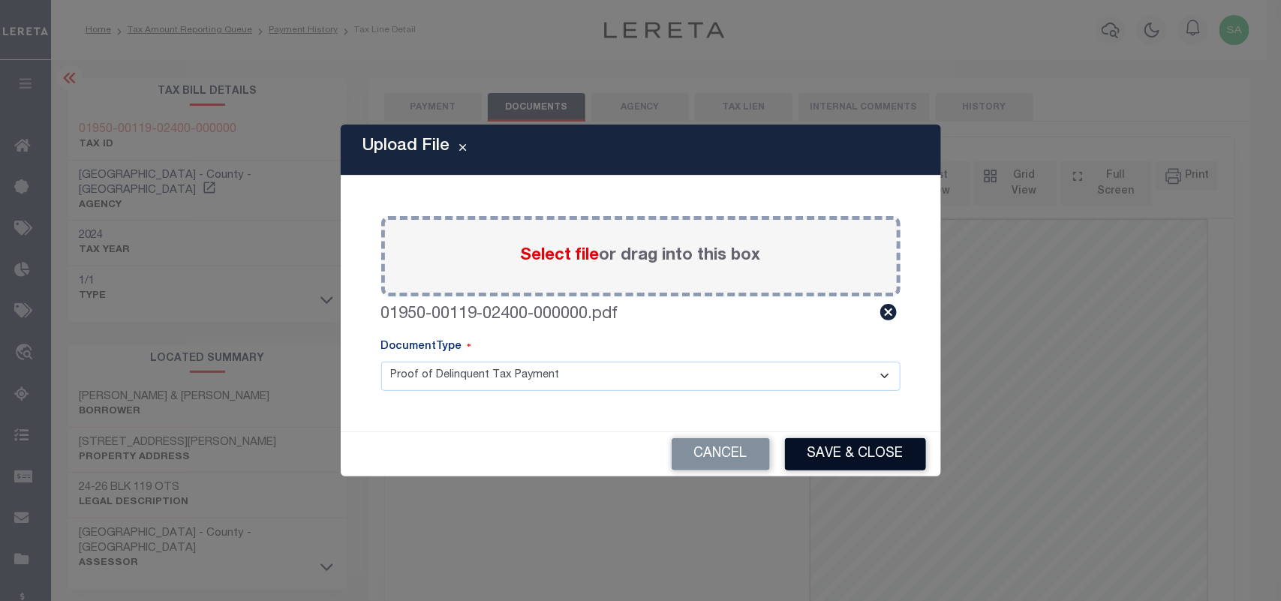
click at [871, 449] on button "Save & Close" at bounding box center [855, 454] width 141 height 32
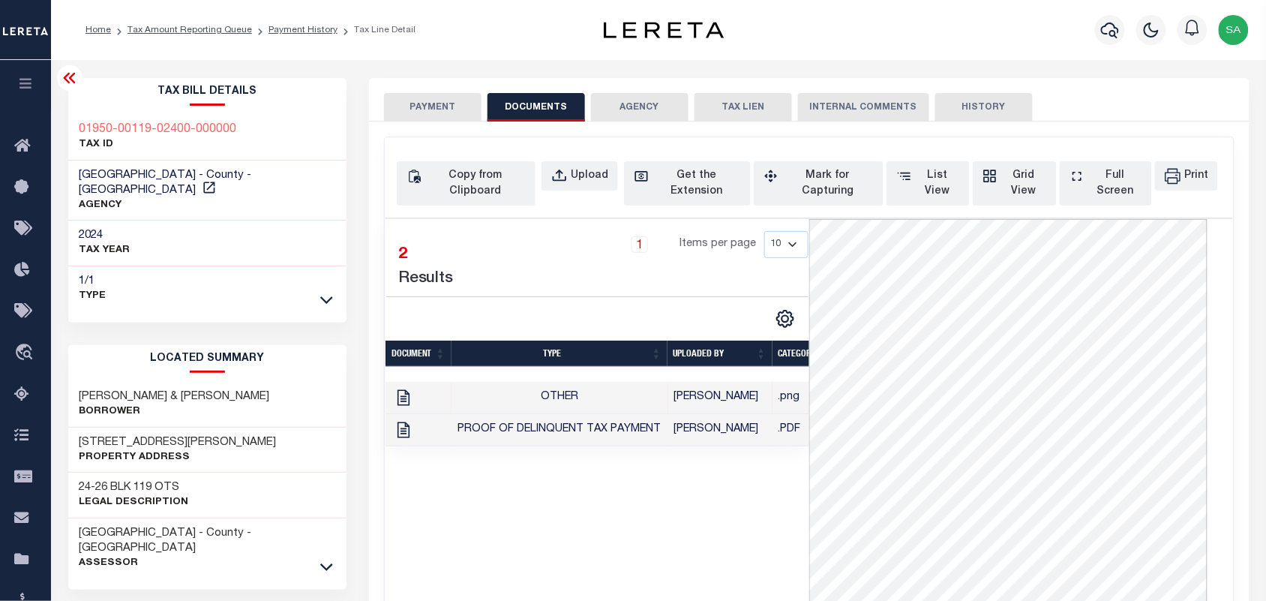
click at [754, 424] on td "[PERSON_NAME]" at bounding box center [720, 430] width 104 height 32
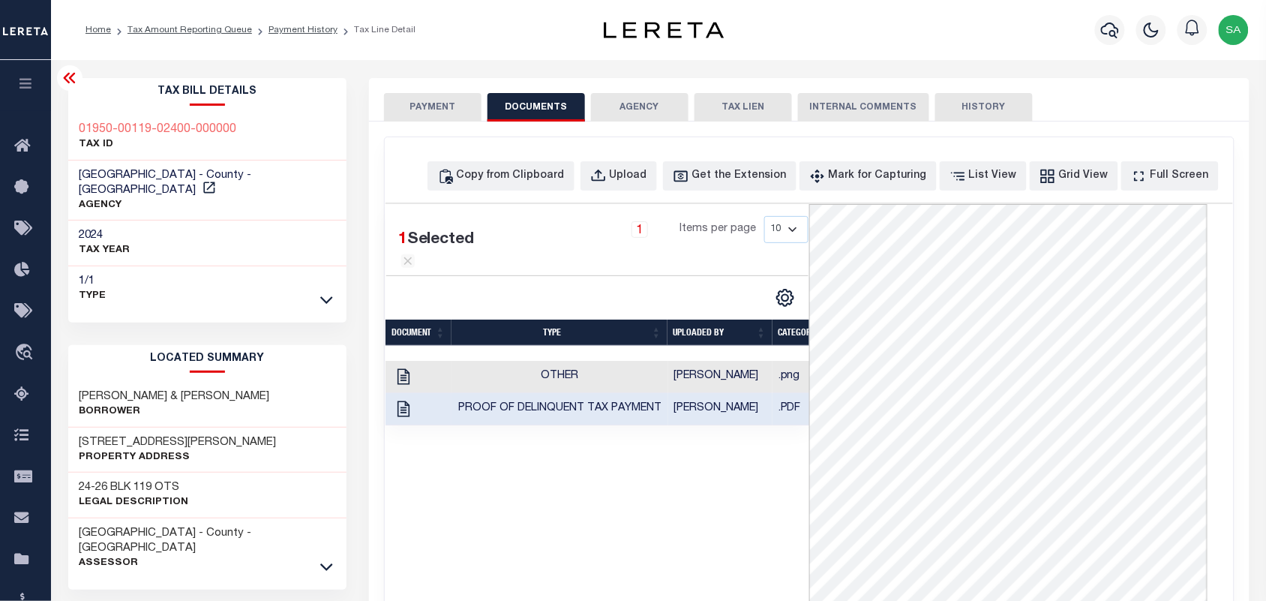
click at [443, 100] on button "PAYMENT" at bounding box center [433, 107] width 98 height 29
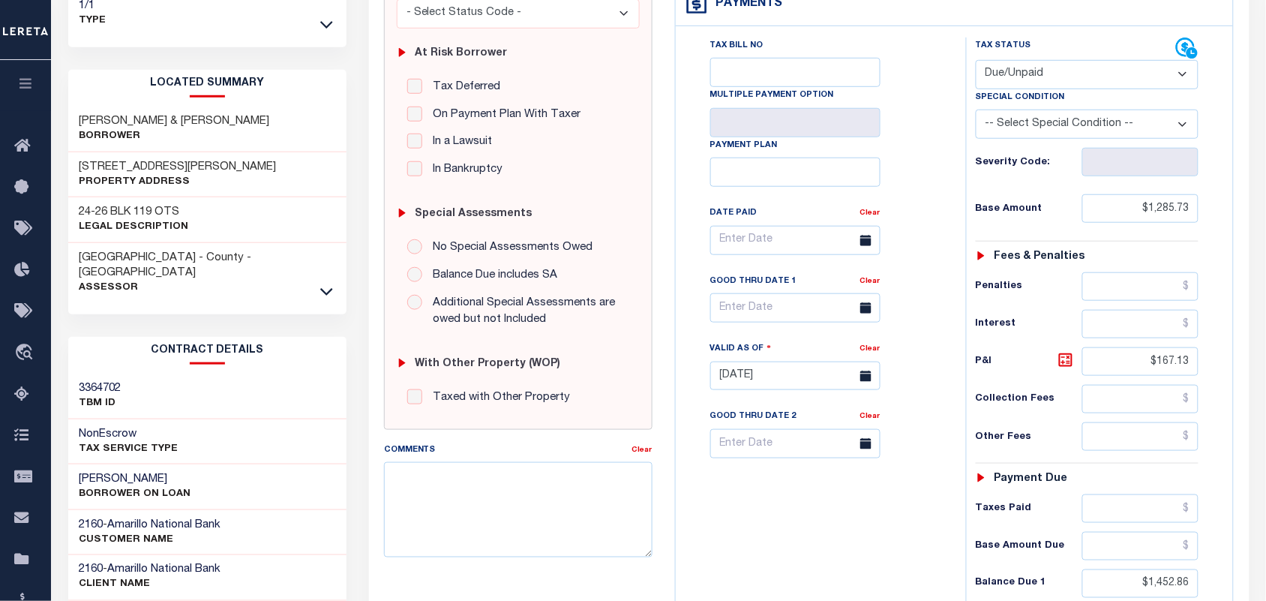
scroll to position [281, 0]
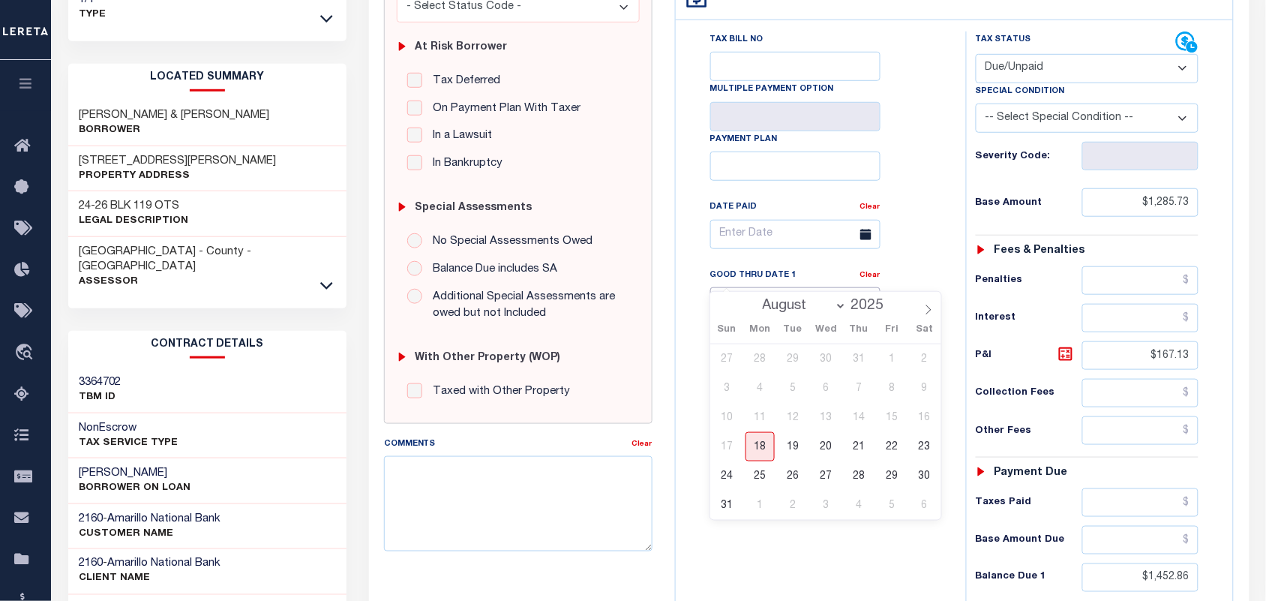
click at [794, 287] on input "text" at bounding box center [795, 301] width 170 height 29
click at [726, 504] on span "31" at bounding box center [727, 505] width 29 height 29
type input "[DATE]"
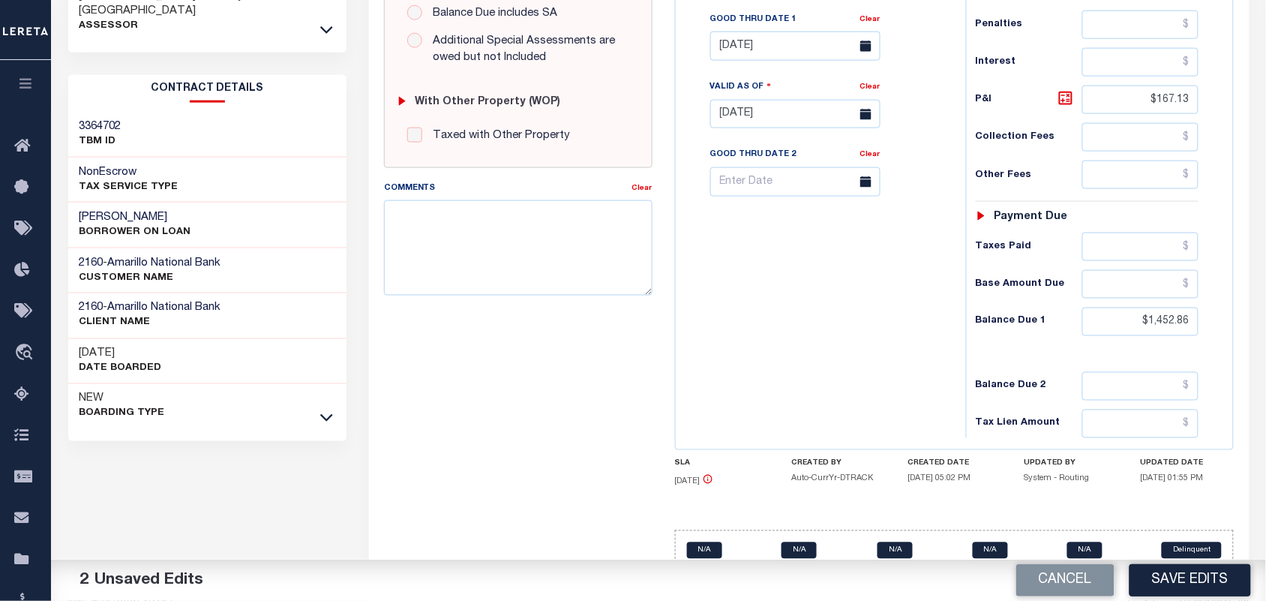
scroll to position [540, 0]
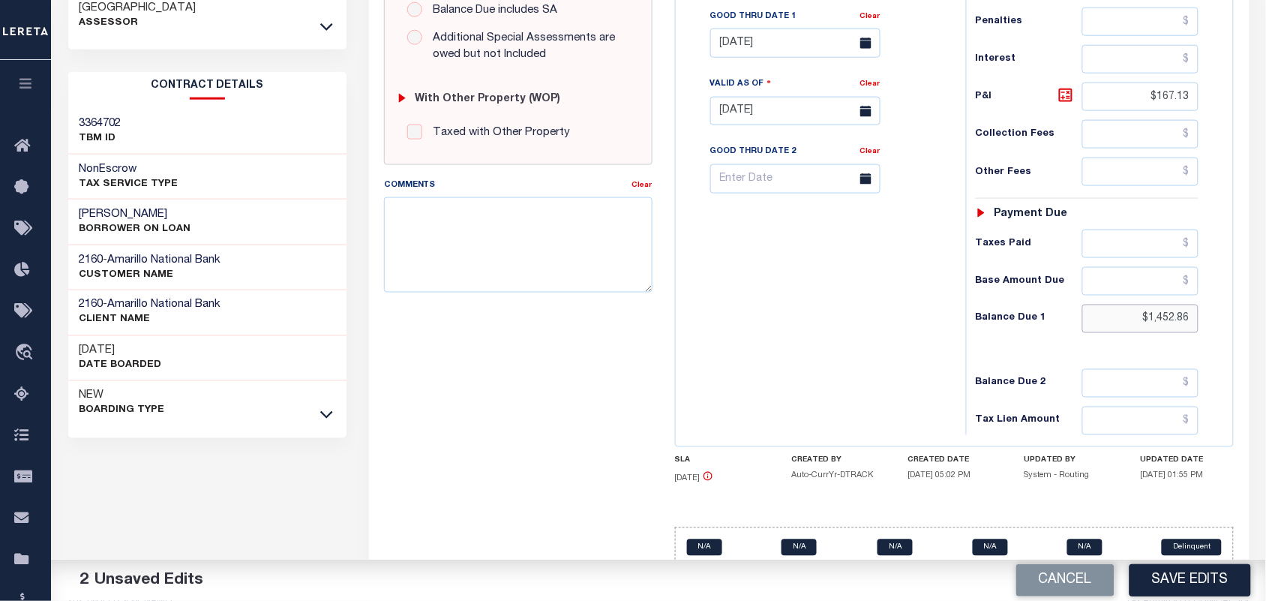
drag, startPoint x: 1144, startPoint y: 293, endPoint x: 1208, endPoint y: 293, distance: 63.8
click at [1208, 293] on div "Tax Status Status - Select Status Code -" at bounding box center [1092, 104] width 253 height 662
paste input "1,836.04"
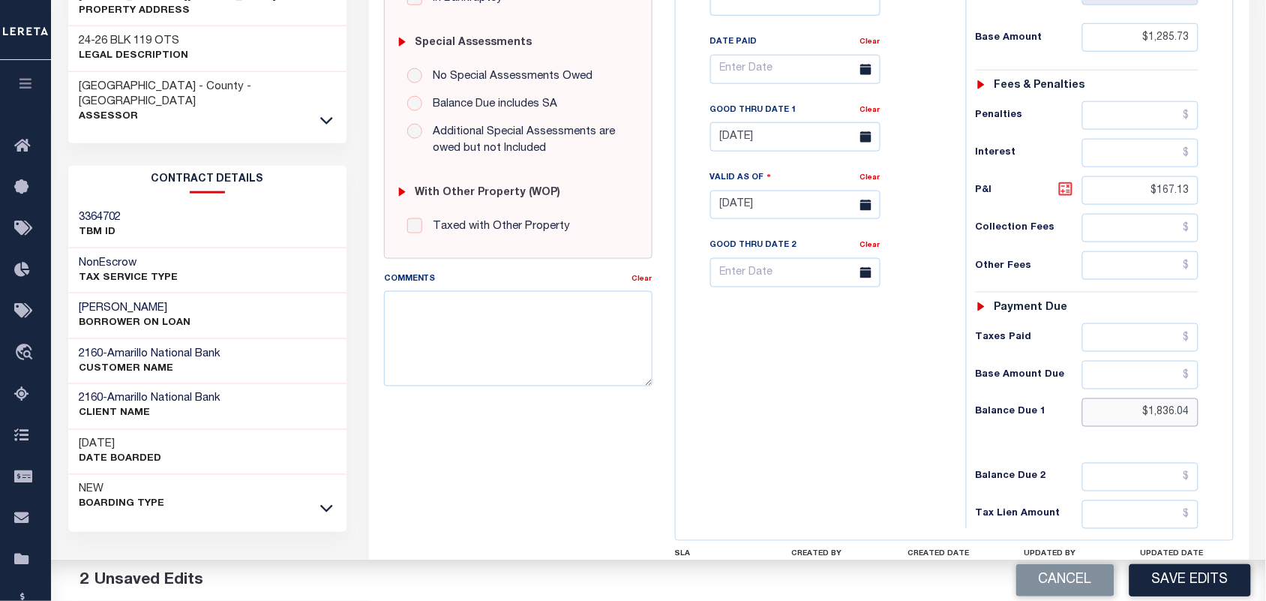
type input "$1,836.04"
click at [1064, 180] on icon at bounding box center [1066, 189] width 18 height 18
type input "$550.31"
click at [887, 346] on div "Tax Bill No Multiple Payment Option Payment Plan Clear" at bounding box center [817, 197] width 275 height 662
click at [1070, 185] on icon at bounding box center [1066, 189] width 9 height 9
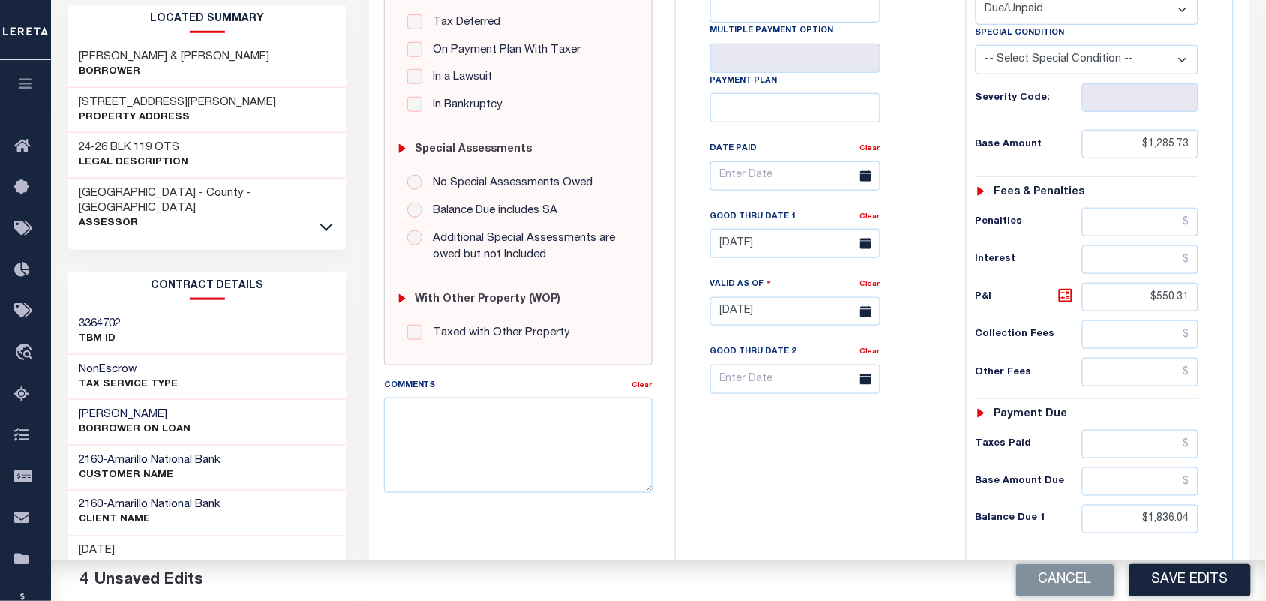
scroll to position [0, 0]
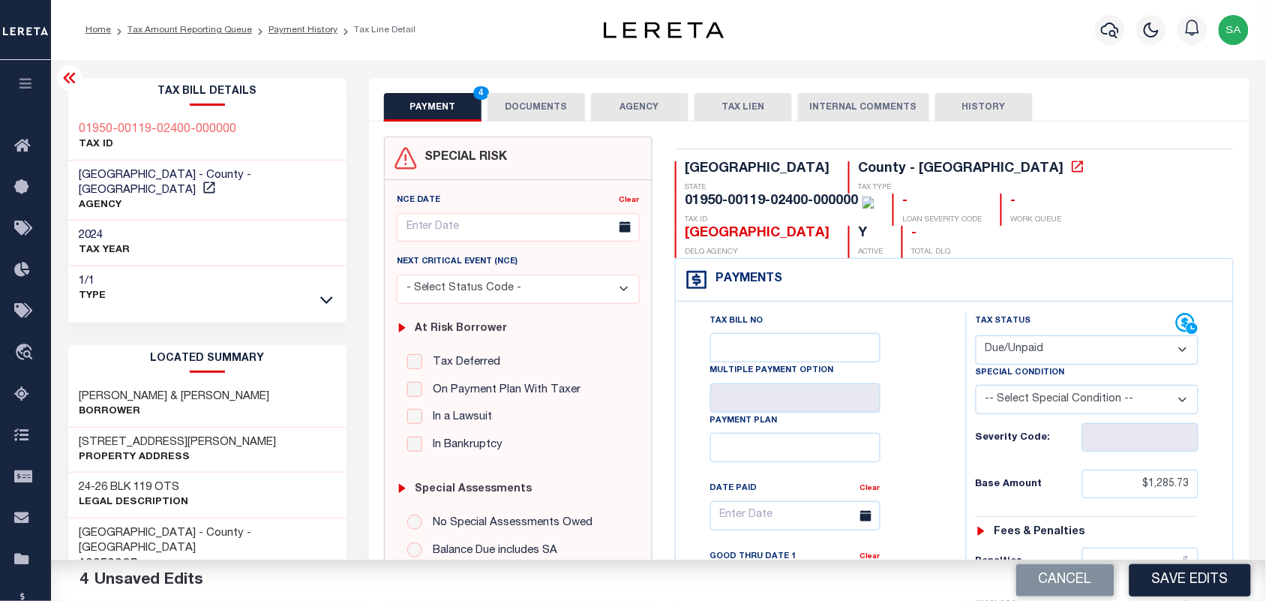
click at [534, 110] on button "DOCUMENTS" at bounding box center [537, 107] width 98 height 29
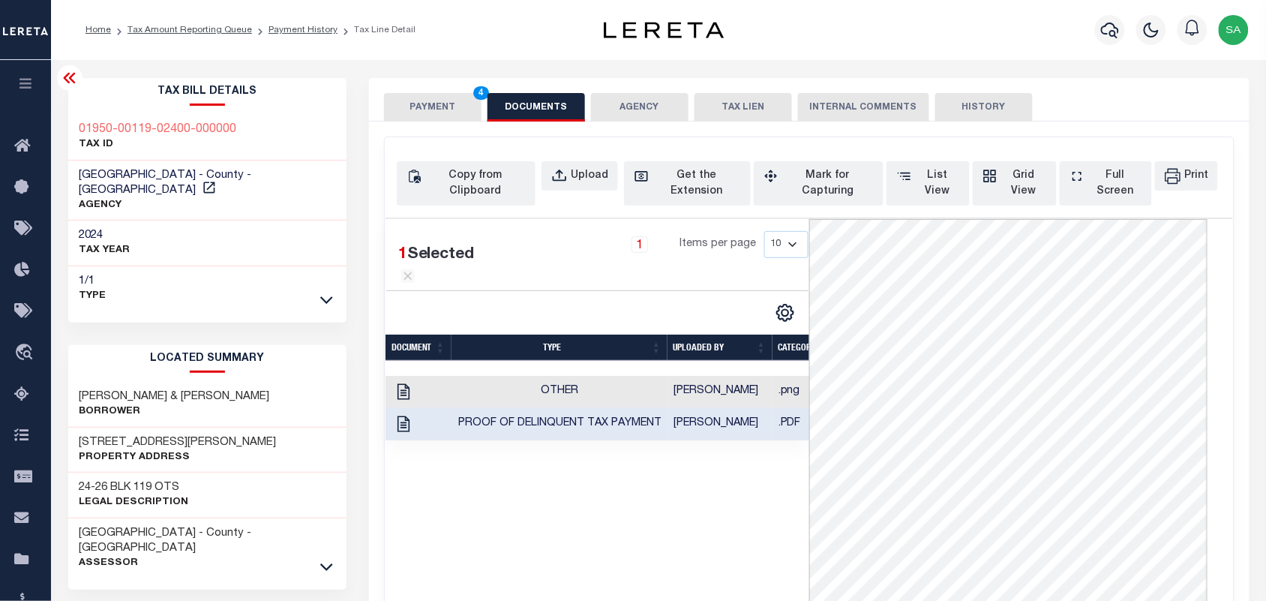
click at [444, 115] on button "PAYMENT 4" at bounding box center [433, 107] width 98 height 29
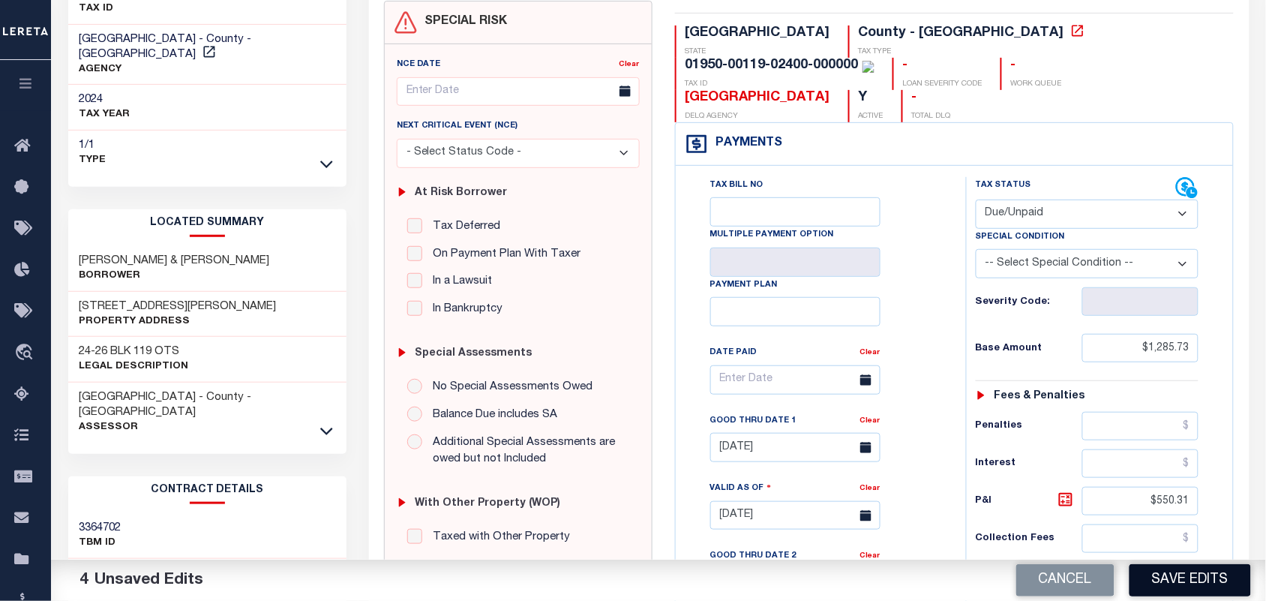
scroll to position [281, 0]
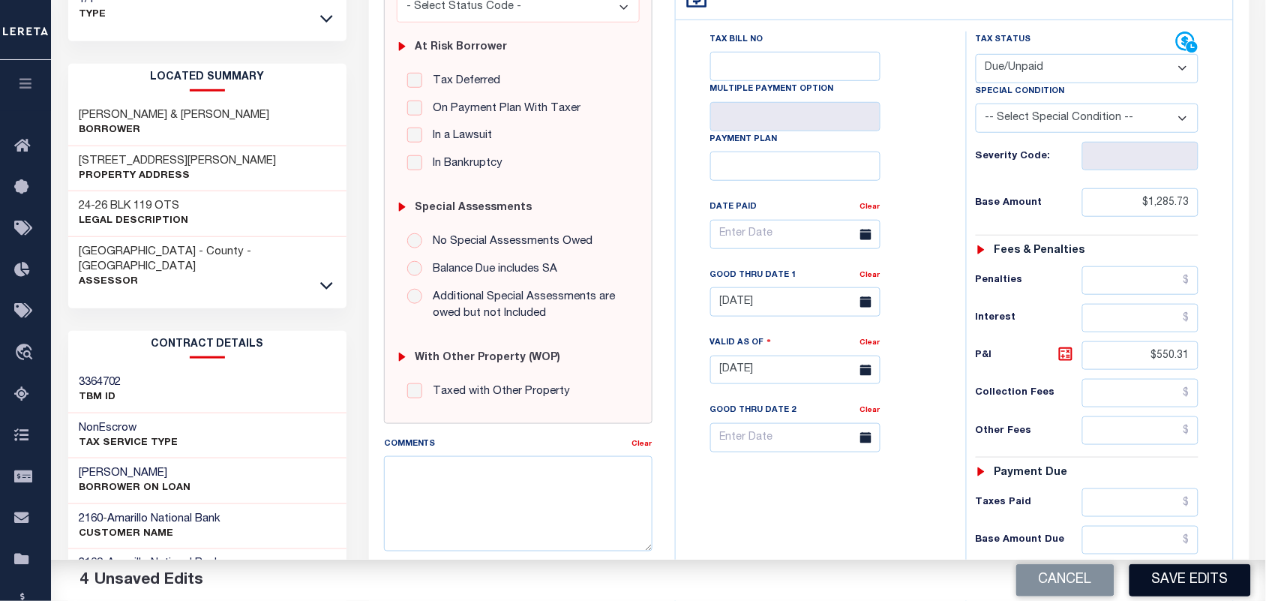
click at [1202, 583] on button "Save Edits" at bounding box center [1191, 580] width 122 height 32
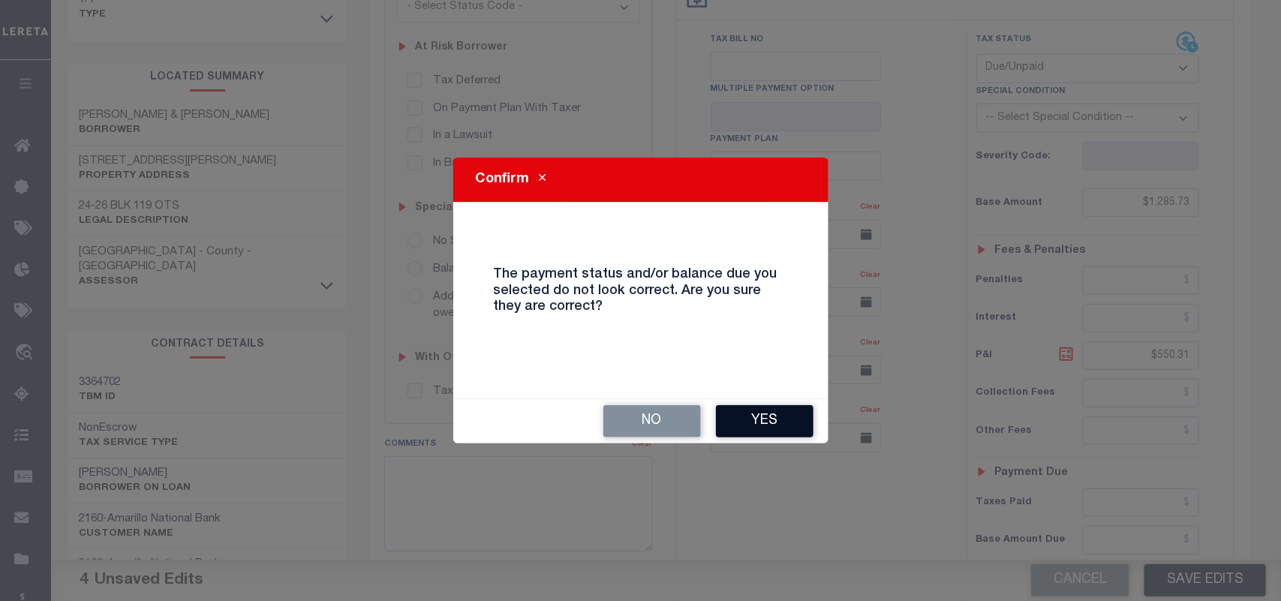
click at [766, 413] on button "Yes" at bounding box center [765, 421] width 98 height 32
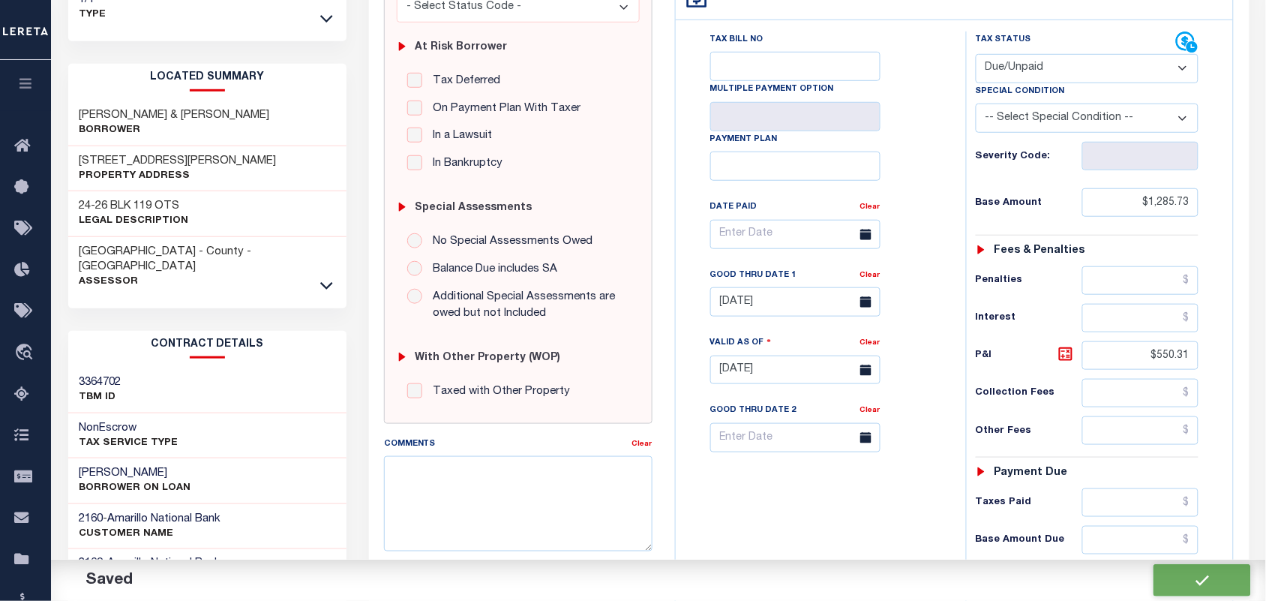
checkbox input "false"
type input "$1,285.73"
type input "$550.31"
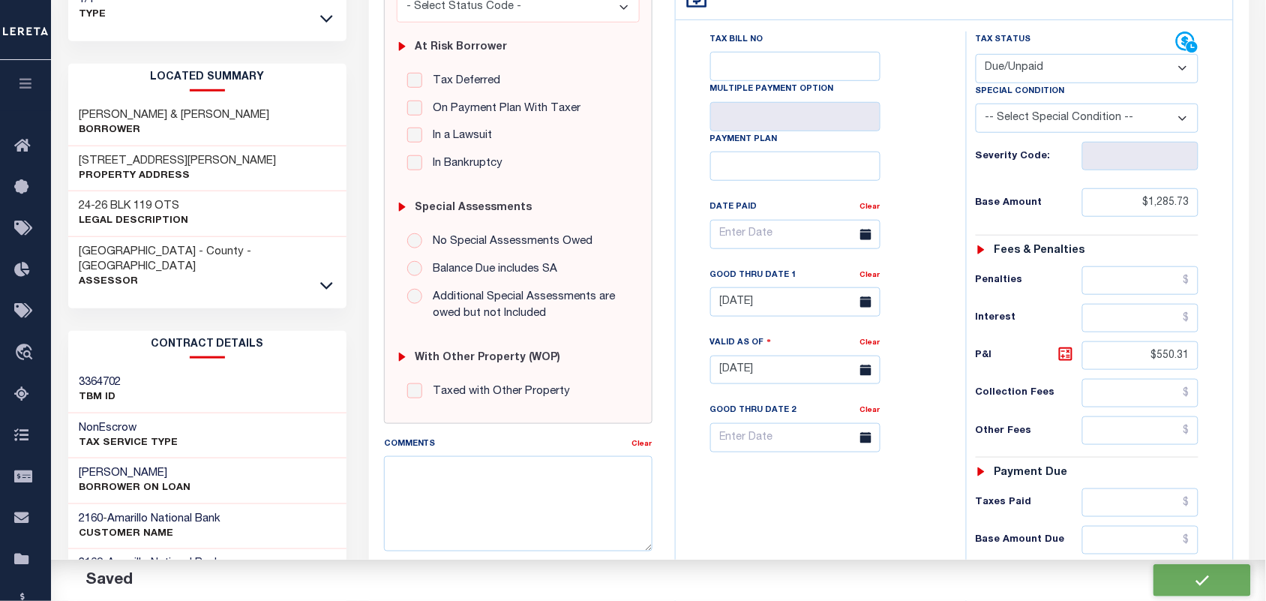
type input "$1,836.04"
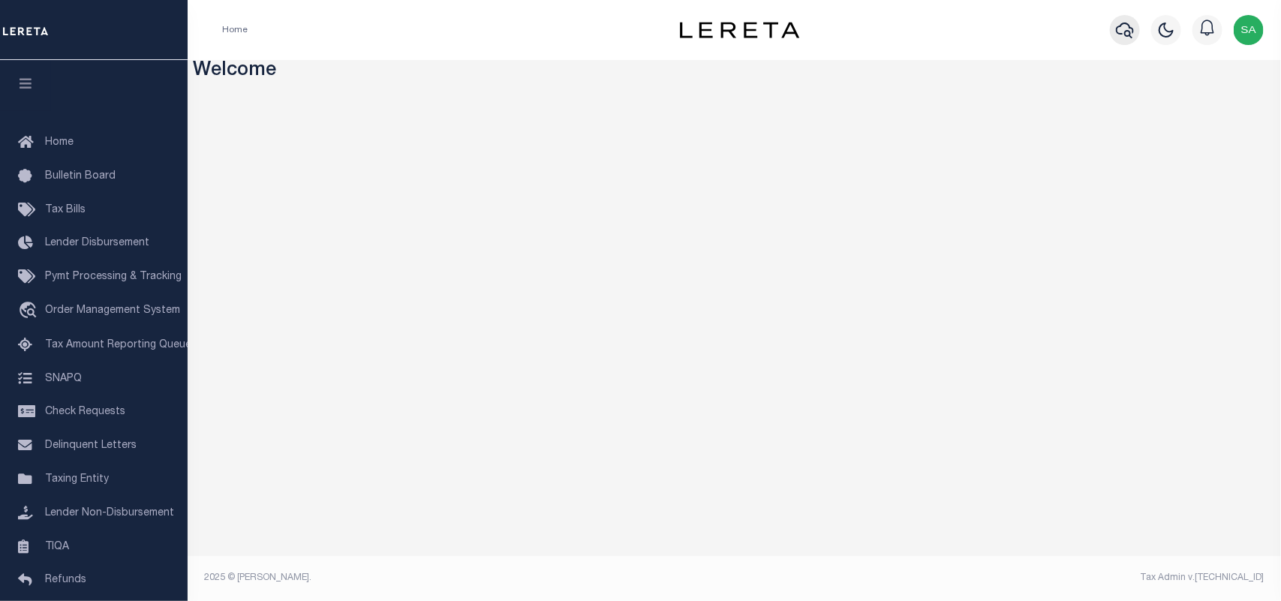
click at [1119, 31] on icon "button" at bounding box center [1125, 30] width 18 height 18
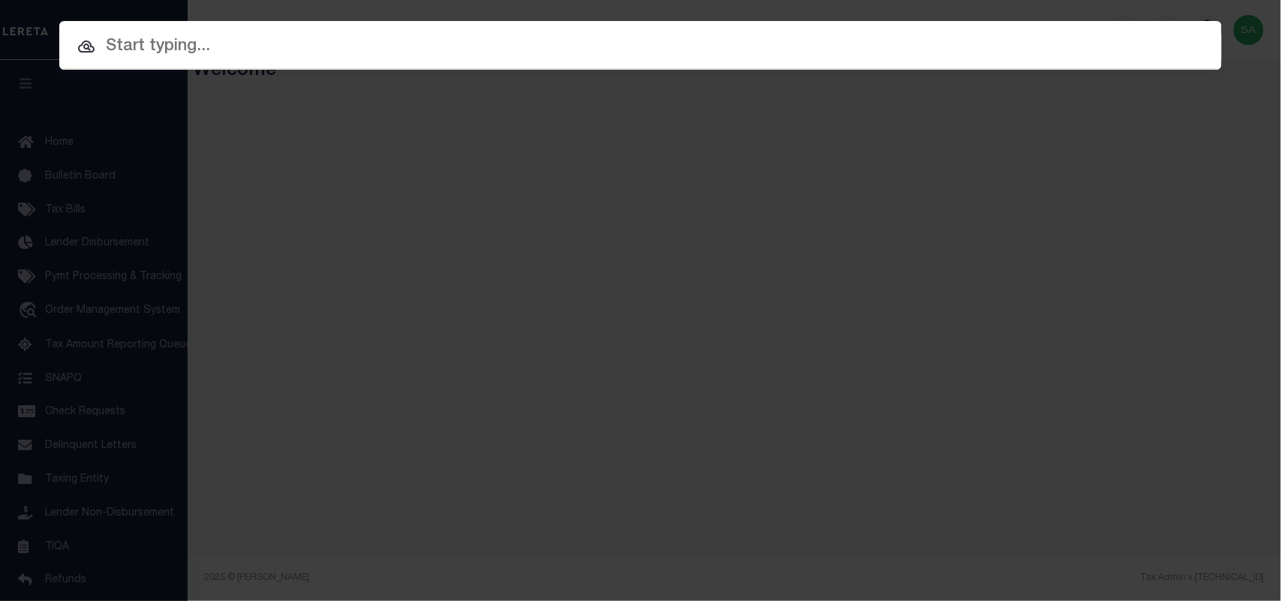
click at [954, 45] on input "text" at bounding box center [640, 47] width 1162 height 26
paste input "9042086698"
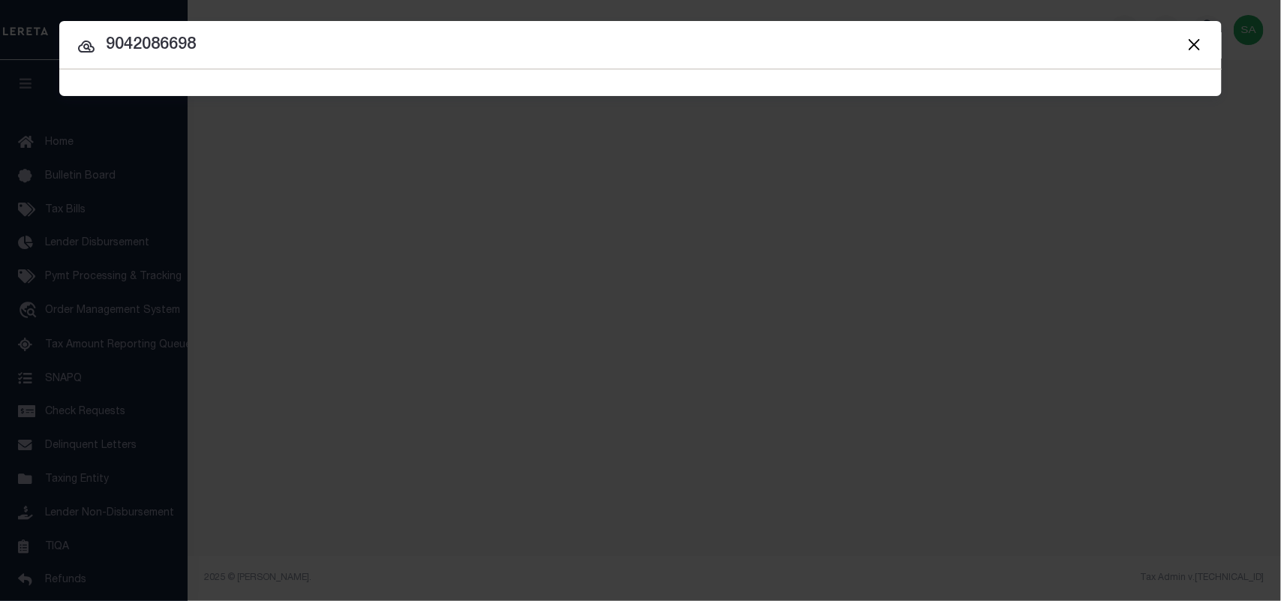
type input "9042086698"
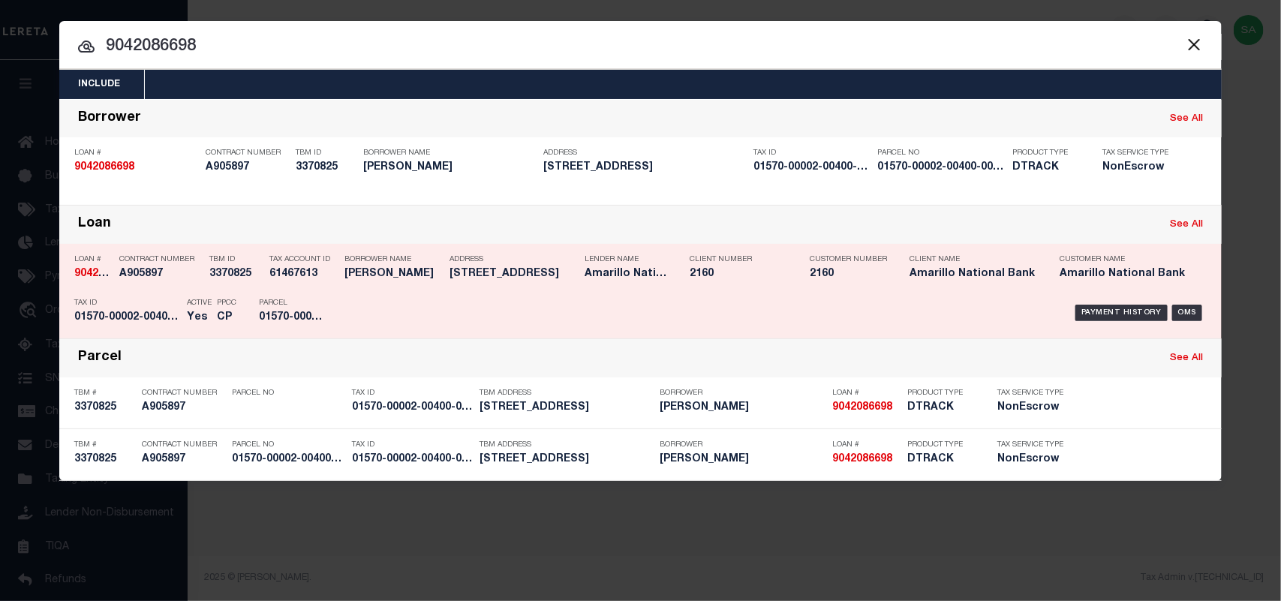
click at [369, 293] on div "Payment History OMS" at bounding box center [777, 313] width 857 height 44
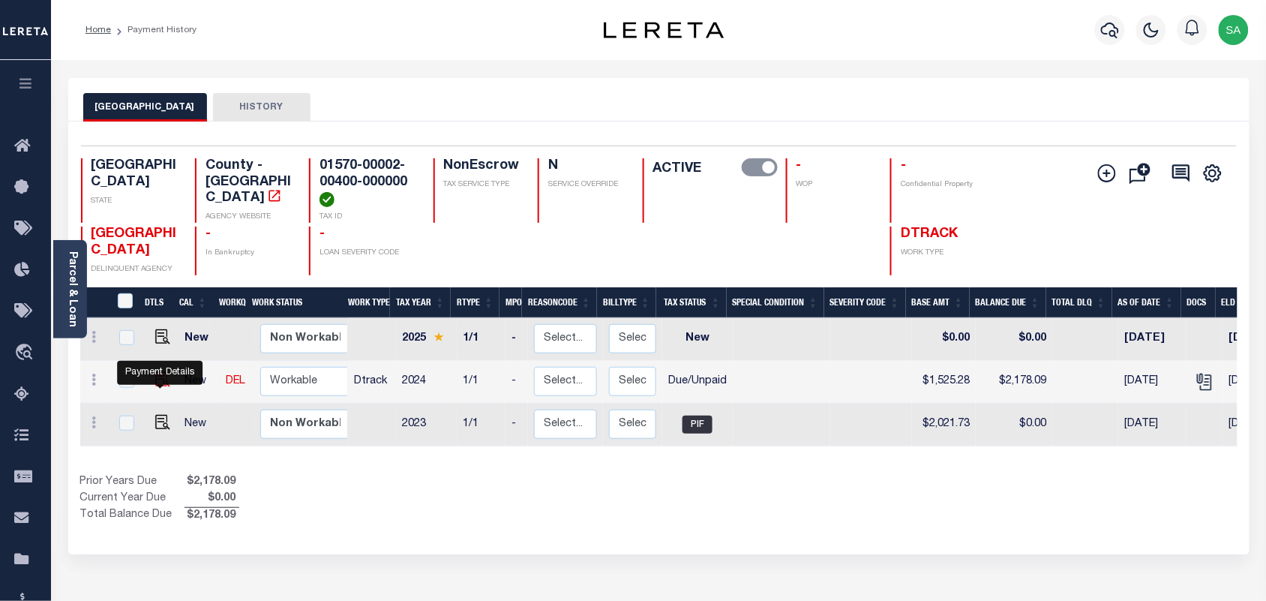
click at [163, 387] on img "" at bounding box center [162, 379] width 15 height 15
checkbox input "true"
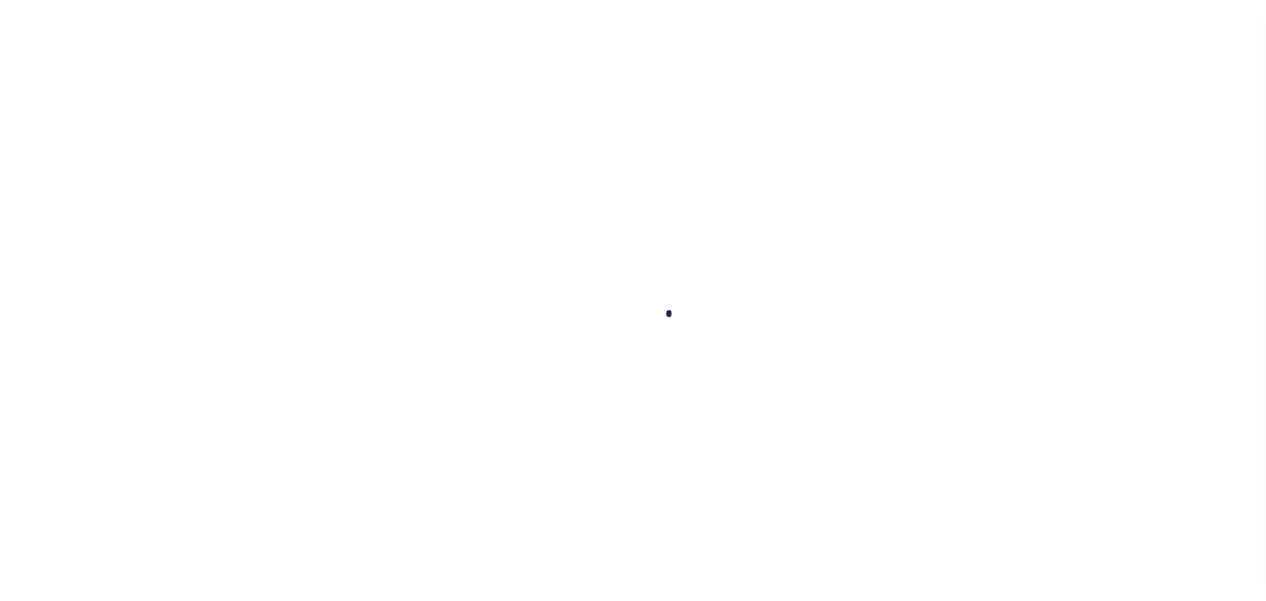
checkbox input "false"
type input "[DATE]"
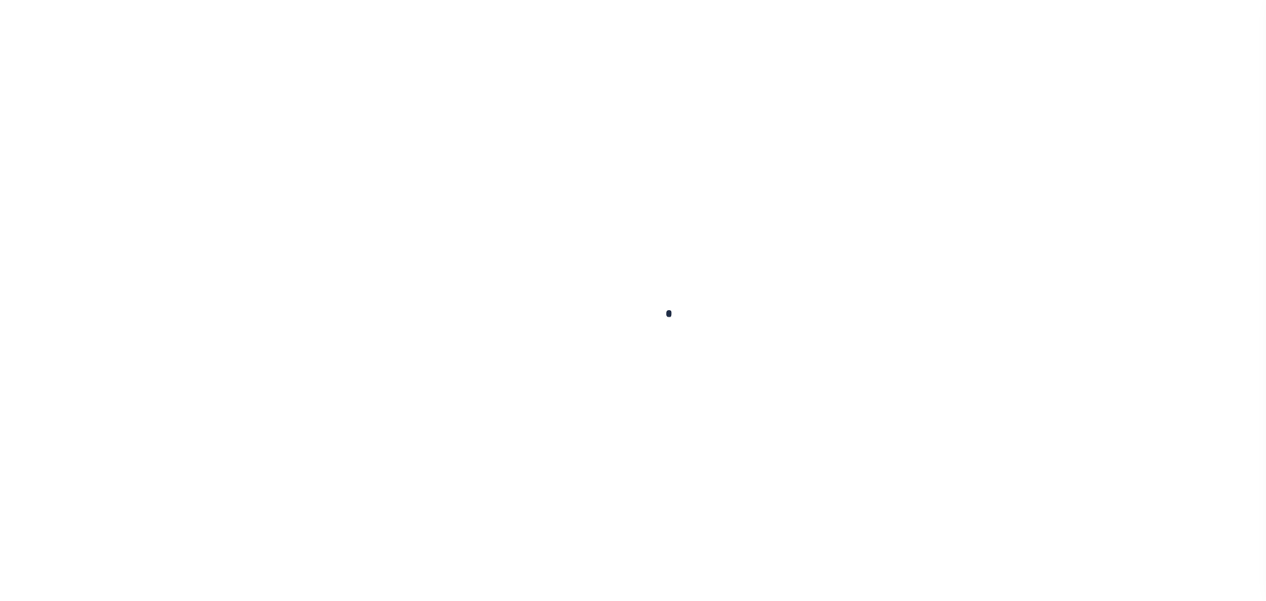
select select "DUE"
type input "$1,525.28"
type input "$652.81"
type input "$2,178.09"
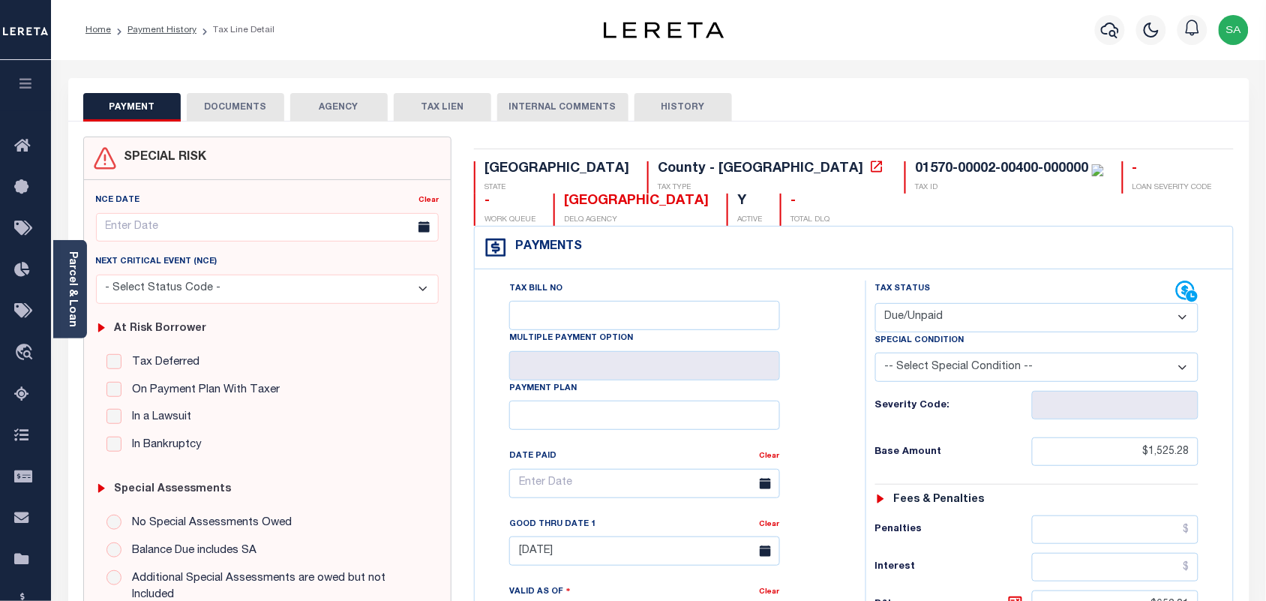
click at [241, 113] on button "DOCUMENTS" at bounding box center [236, 107] width 98 height 29
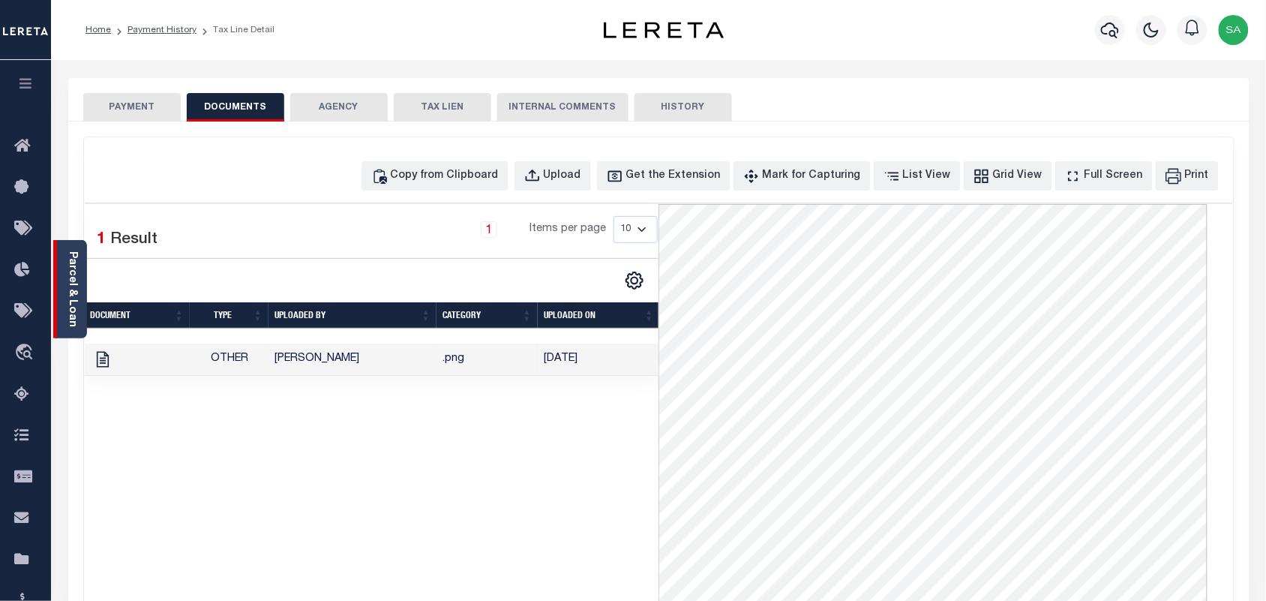
click at [83, 297] on div "Parcel & Loan" at bounding box center [70, 289] width 34 height 98
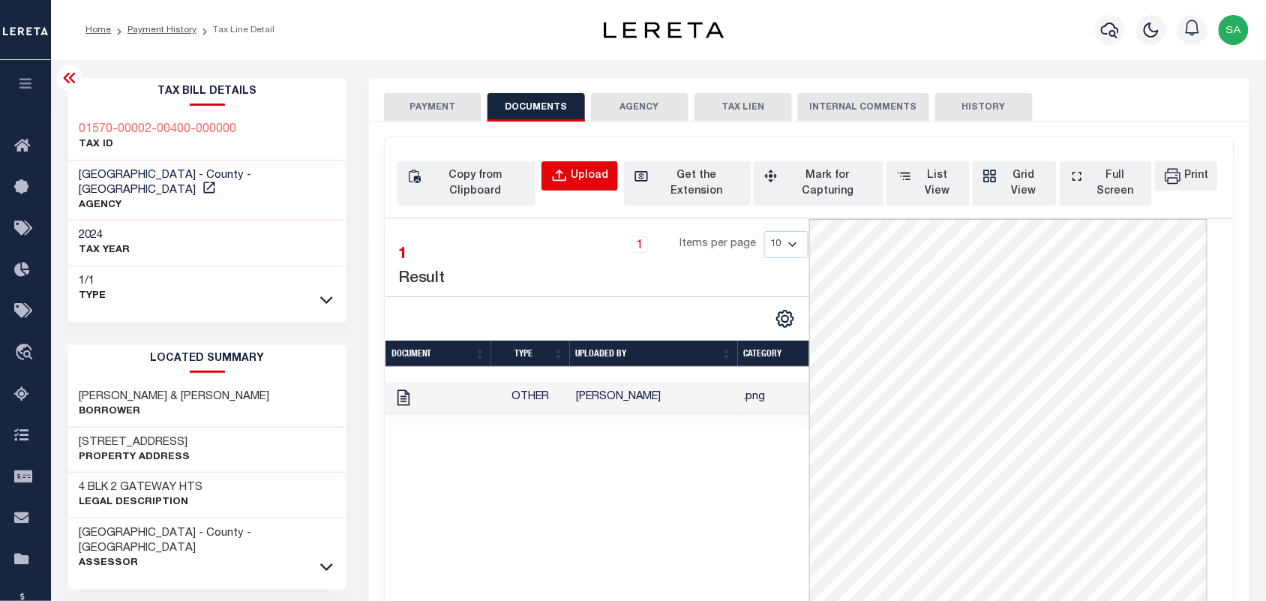
click at [590, 184] on div "Upload" at bounding box center [590, 176] width 38 height 17
select select "POP"
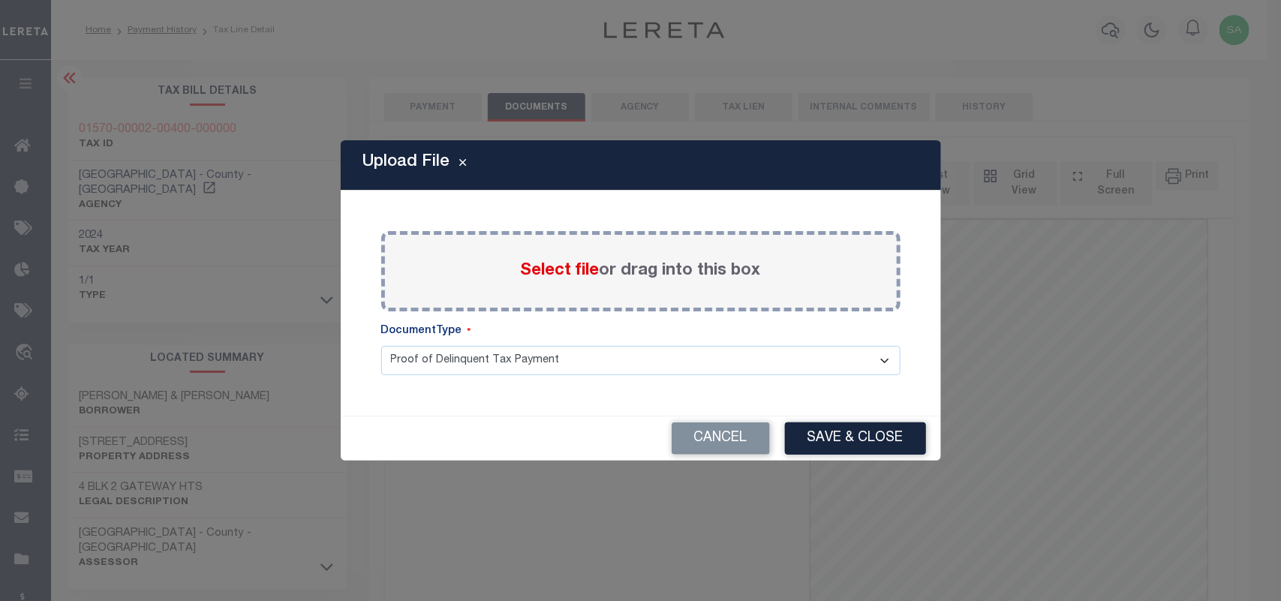
click at [563, 279] on span "Select file" at bounding box center [560, 271] width 79 height 17
click at [0, 0] on input "Select file or drag into this box" at bounding box center [0, 0] width 0 height 0
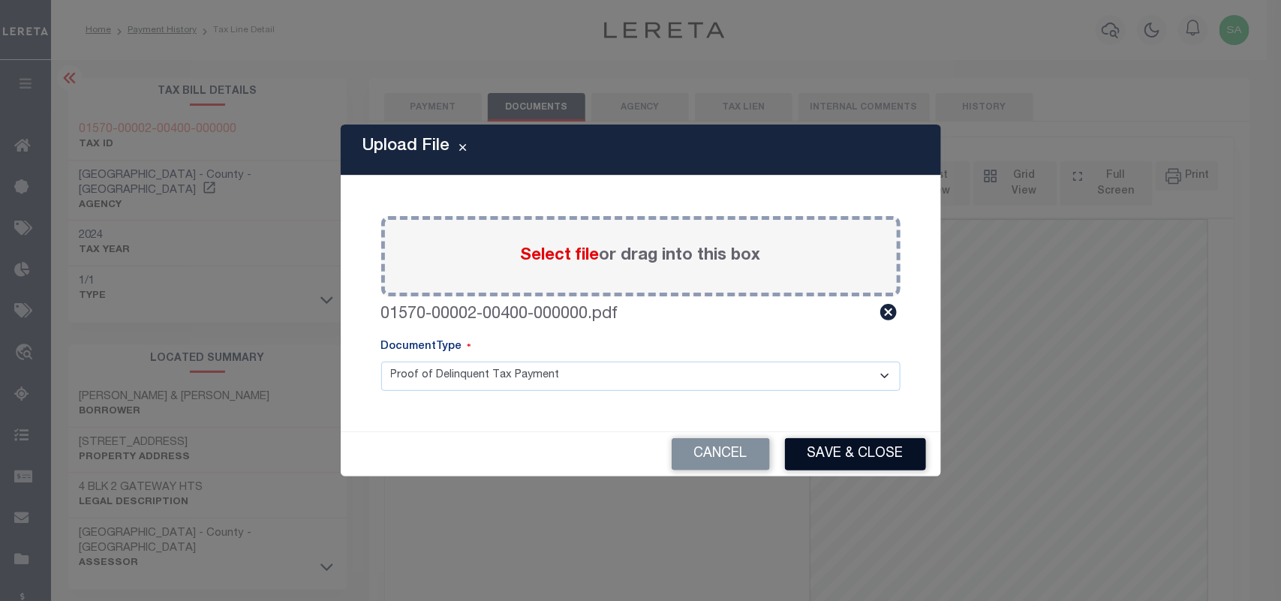
click at [860, 455] on button "Save & Close" at bounding box center [855, 454] width 141 height 32
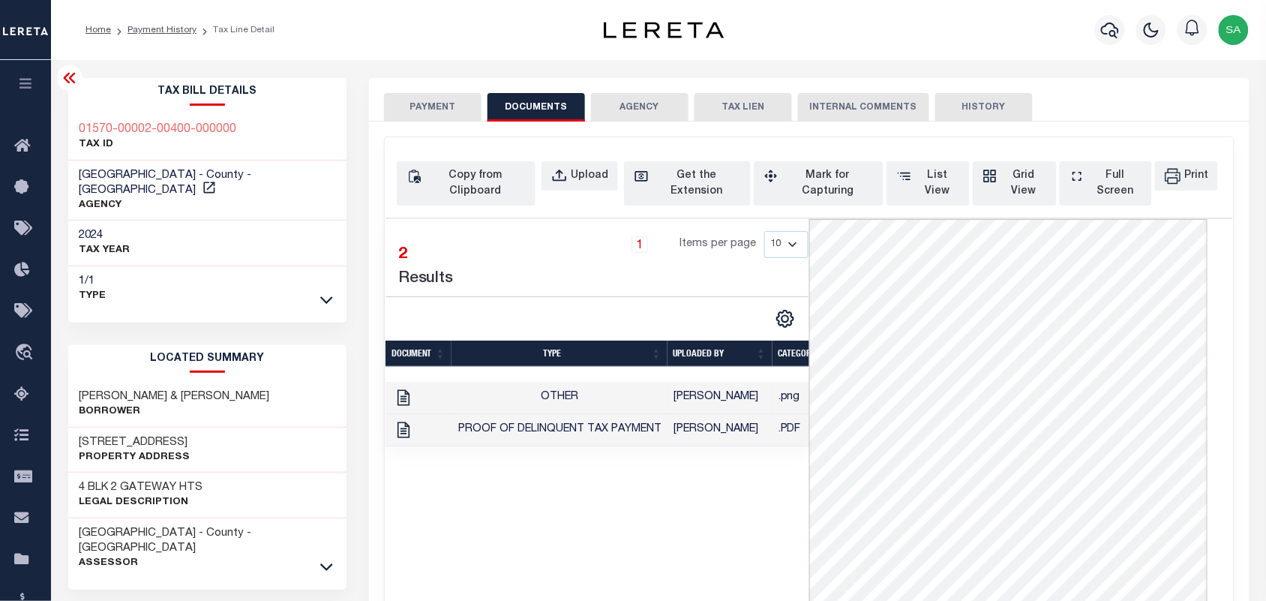
click at [439, 106] on button "PAYMENT" at bounding box center [433, 107] width 98 height 29
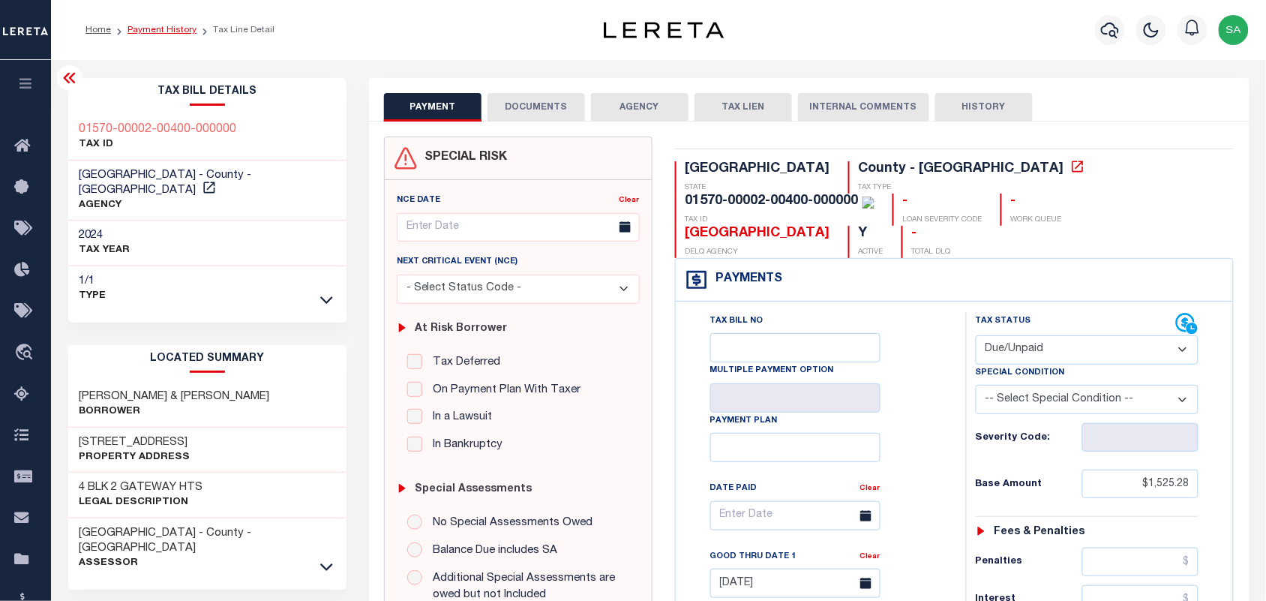
click at [188, 34] on link "Payment History" at bounding box center [162, 30] width 69 height 9
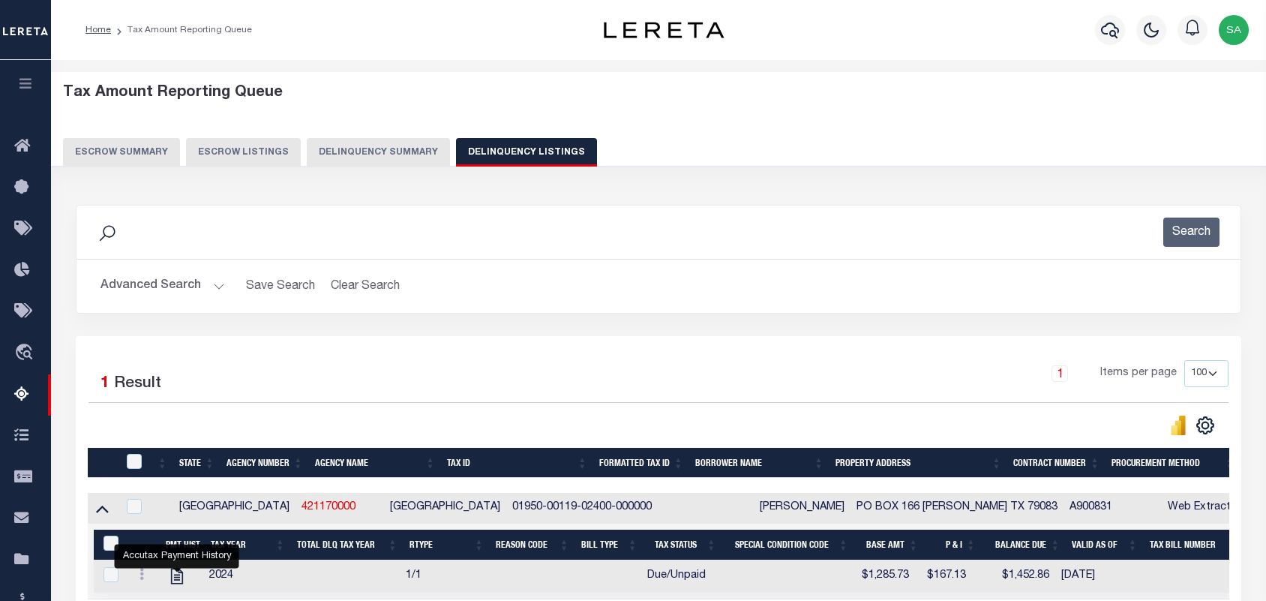
select select "[GEOGRAPHIC_DATA]"
select select "100"
click at [208, 272] on button "Advanced Search" at bounding box center [163, 286] width 125 height 29
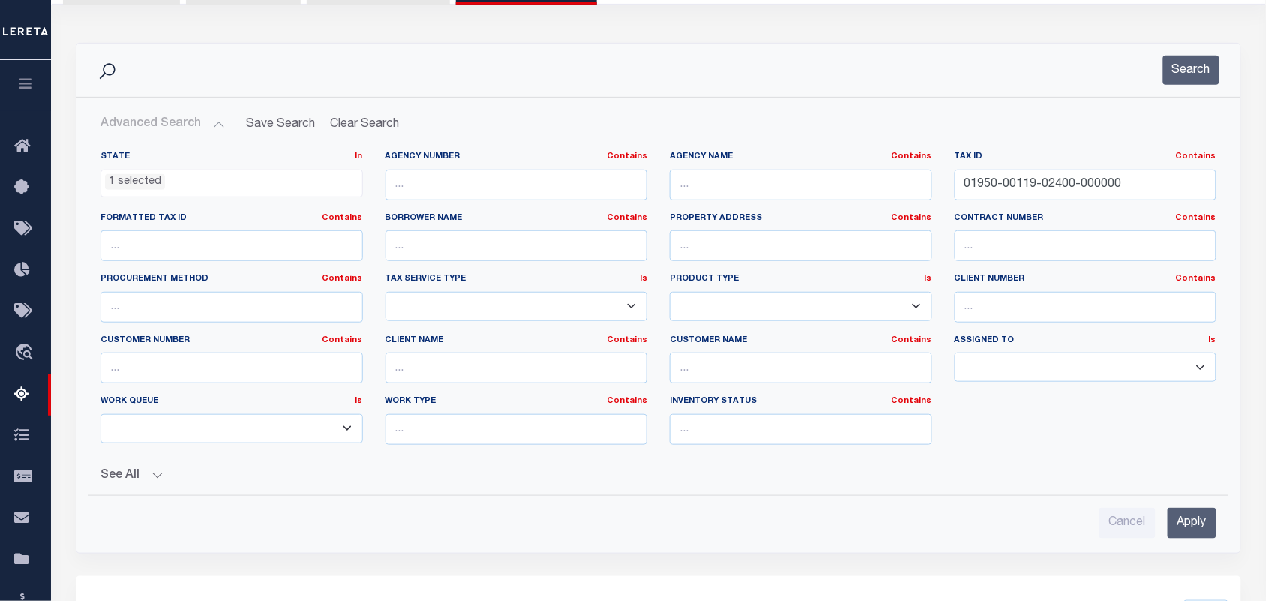
scroll to position [591, 0]
drag, startPoint x: 1153, startPoint y: 182, endPoint x: 784, endPoint y: 204, distance: 369.7
click at [773, 204] on div "State In In AK AL AR AZ CA CO CT DC DE FL GA GU HI IA ID IL IN KS KY LA MA MD M…" at bounding box center [658, 304] width 1139 height 306
paste input "00130000100001"
type input "000130000100001000000"
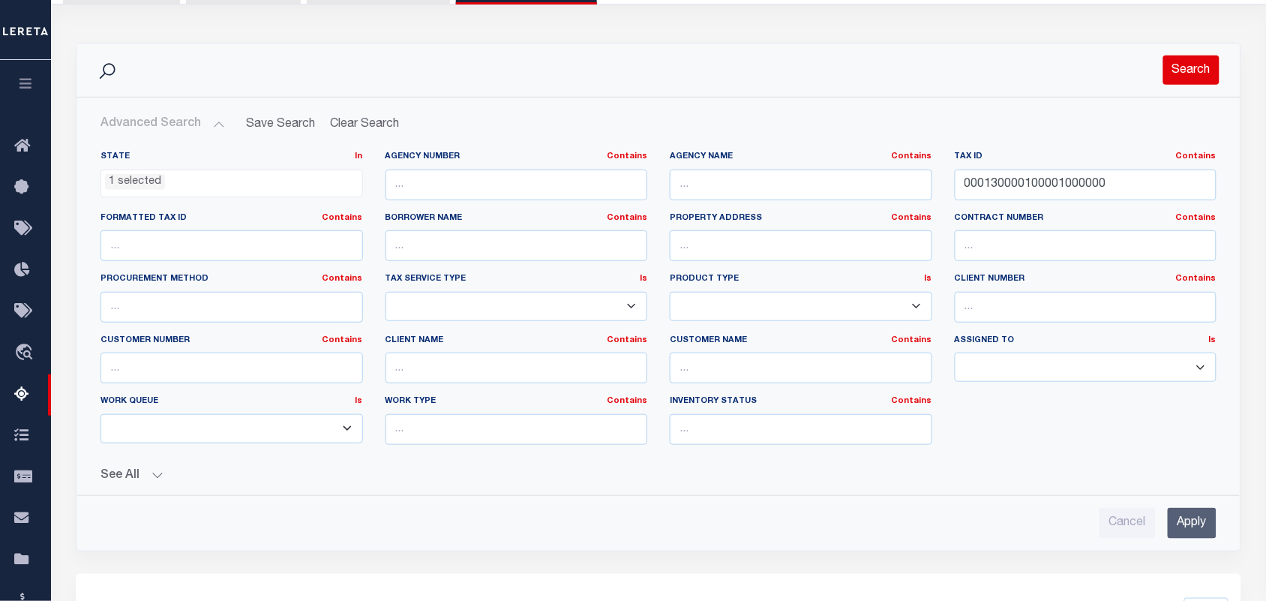
click at [1210, 69] on button "Search" at bounding box center [1192, 70] width 56 height 29
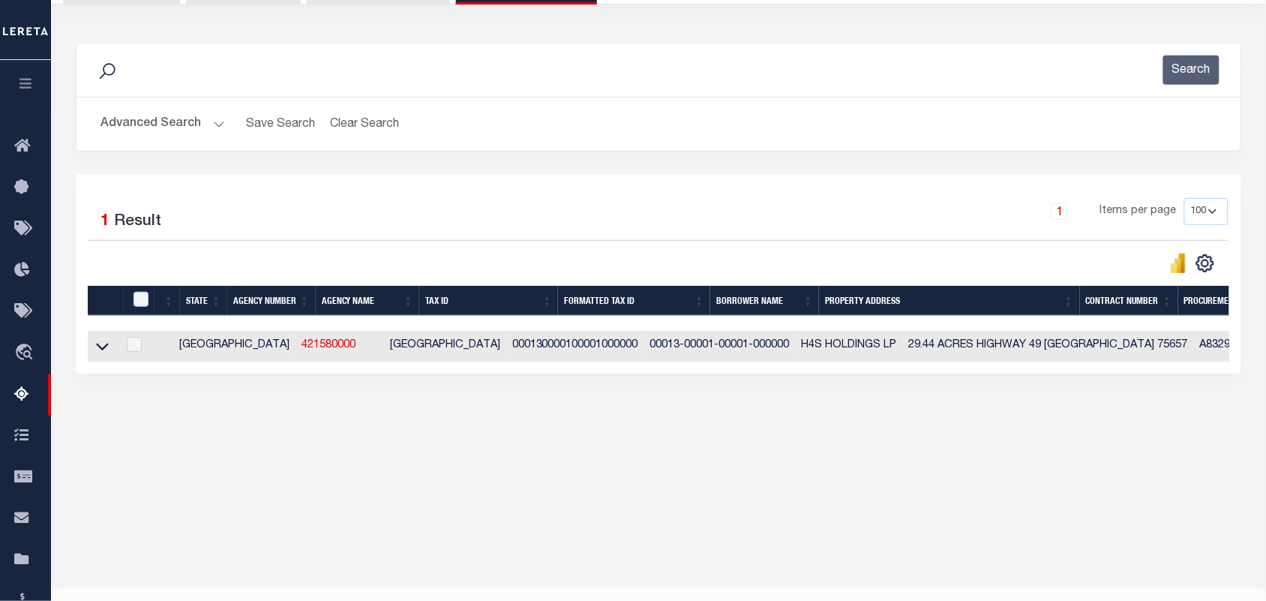
click at [644, 350] on td "00013-00001-00001-000000" at bounding box center [720, 346] width 152 height 31
checkbox input "true"
click at [644, 350] on td "00013-00001-00001-000000" at bounding box center [720, 346] width 152 height 31
checkbox input "false"
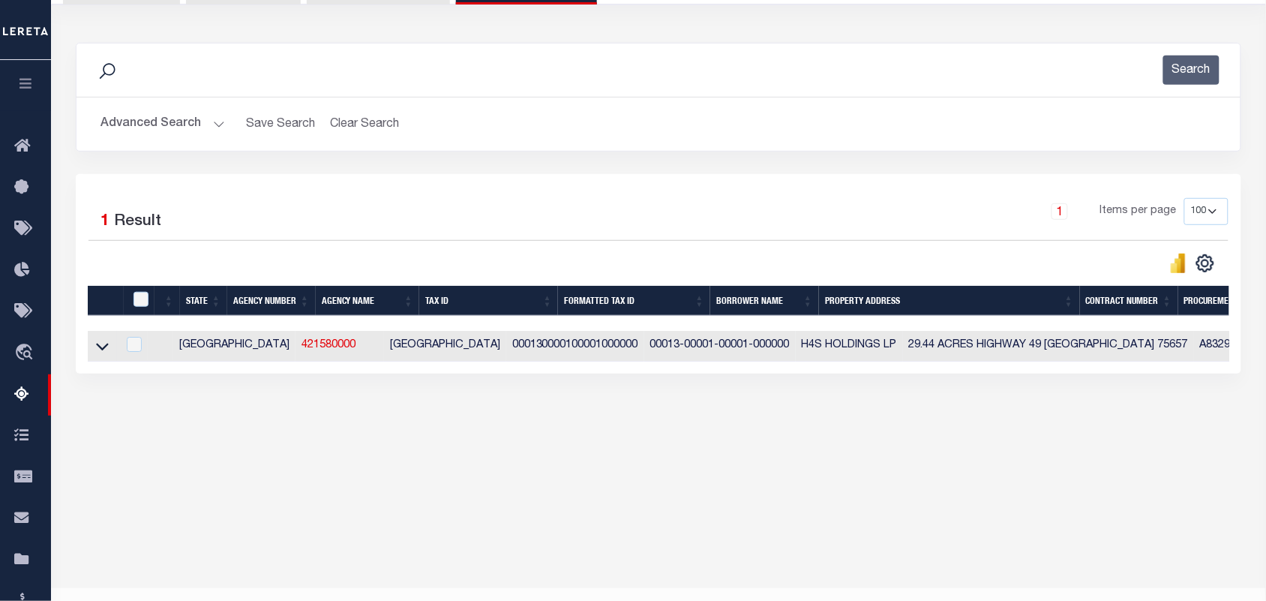
checkbox input "false"
click at [644, 350] on td "00013-00001-00001-000000" at bounding box center [720, 346] width 152 height 31
checkbox input "true"
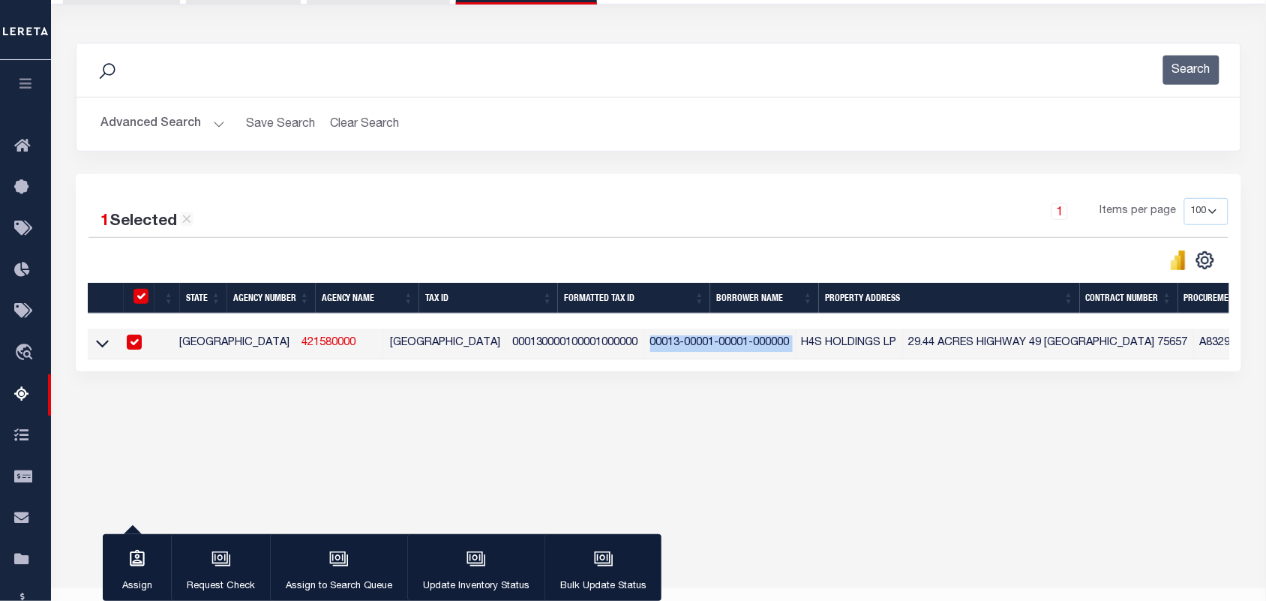
copy td "00013-00001-00001-000000"
drag, startPoint x: 140, startPoint y: 349, endPoint x: 334, endPoint y: 381, distance: 196.2
click at [140, 349] on input "checkbox" at bounding box center [134, 342] width 15 height 15
checkbox input "false"
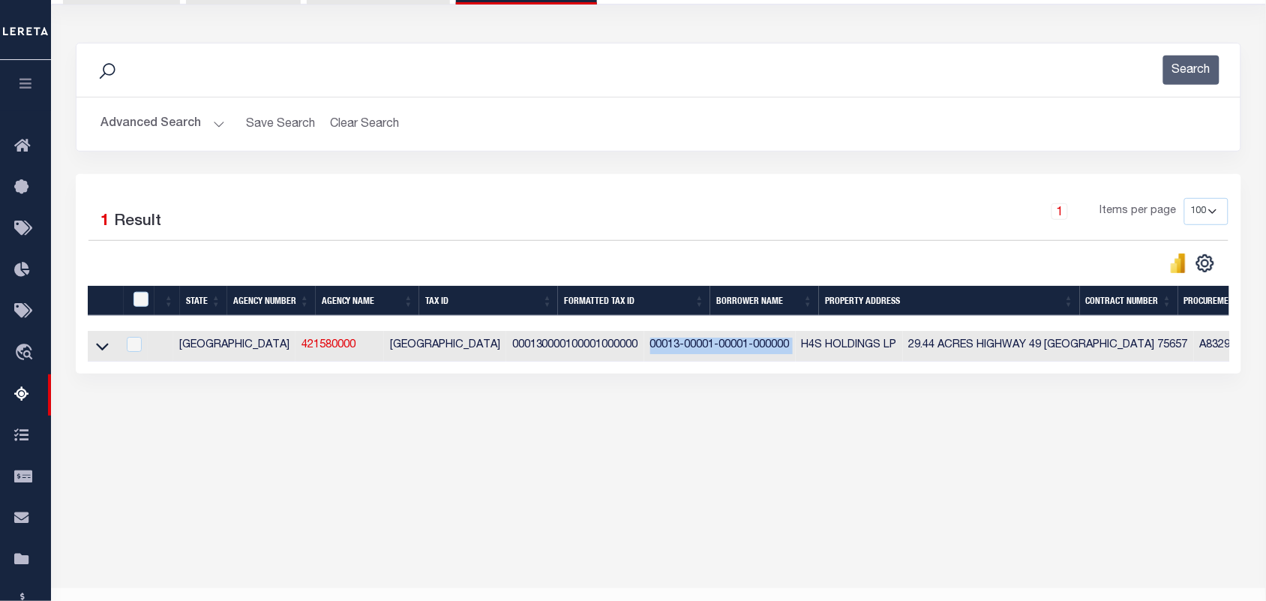
click at [219, 122] on button "Advanced Search" at bounding box center [163, 124] width 125 height 29
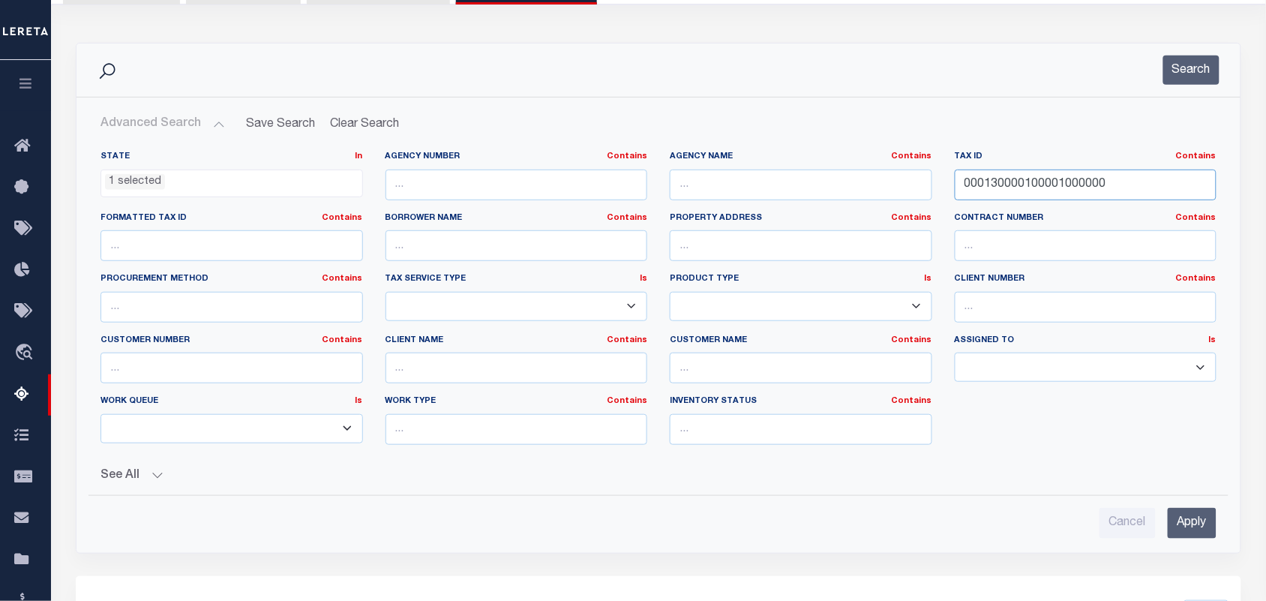
click at [1063, 190] on input "000130000100001000000" at bounding box center [1086, 185] width 263 height 31
paste input "30013000004900"
type input "30013000004900000000"
click at [1184, 68] on button "Search" at bounding box center [1192, 70] width 56 height 29
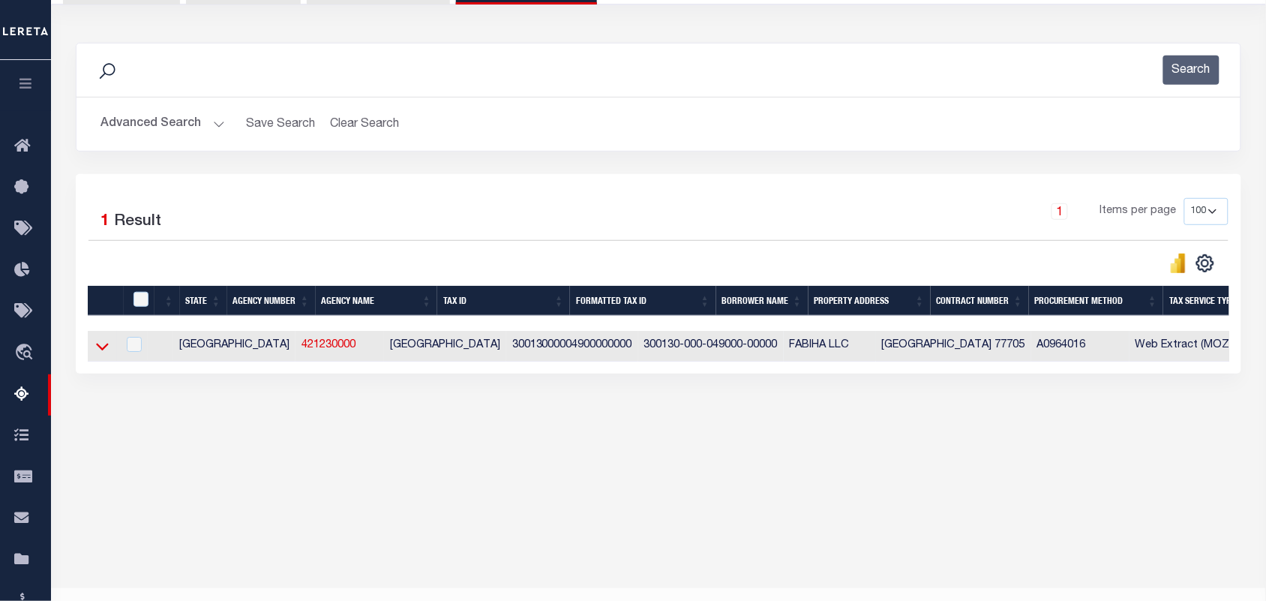
click at [103, 351] on icon at bounding box center [102, 348] width 13 height 8
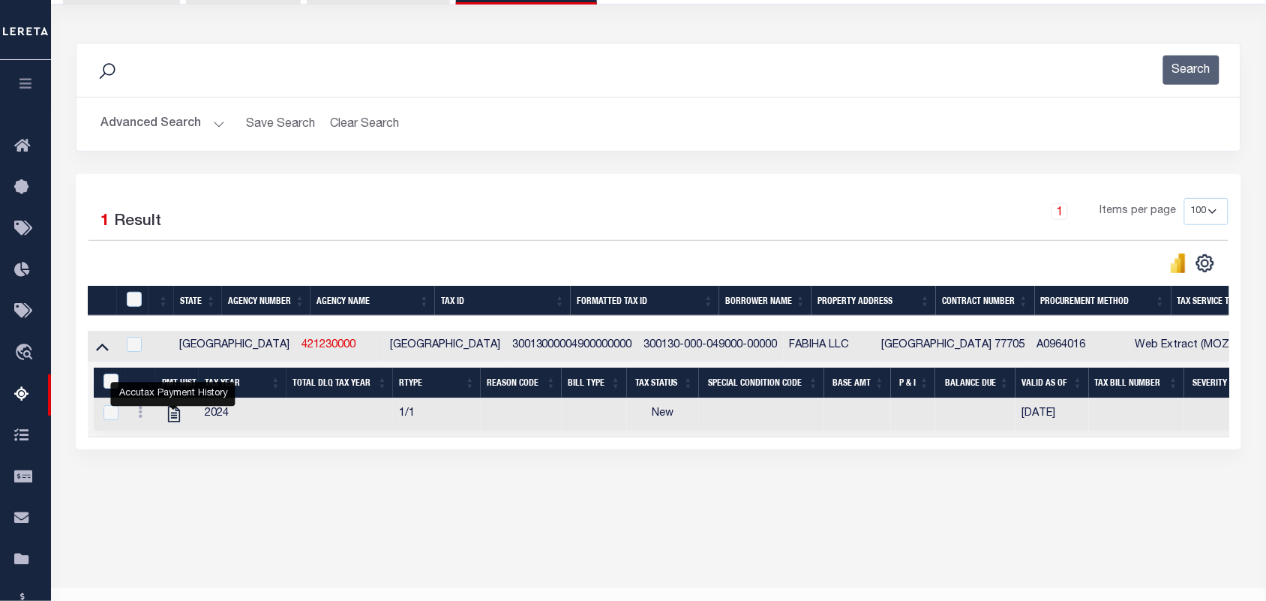
click at [171, 422] on icon "" at bounding box center [174, 415] width 12 height 16
checkbox input "true"
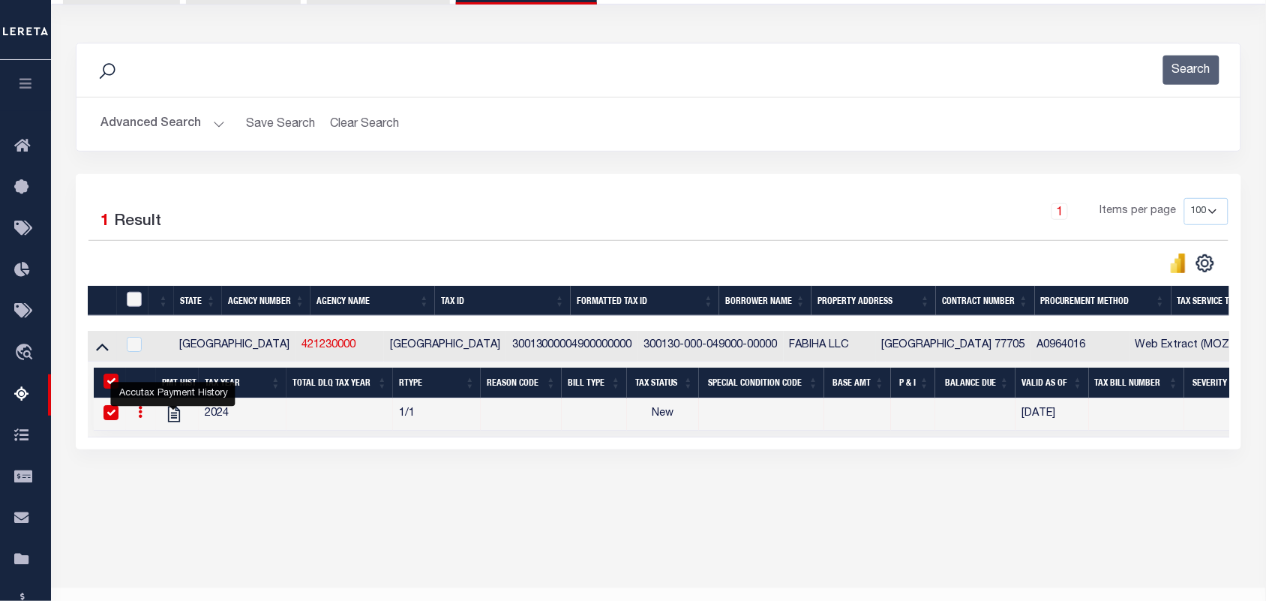
click at [131, 302] on input "checkbox" at bounding box center [134, 299] width 15 height 15
checkbox input "true"
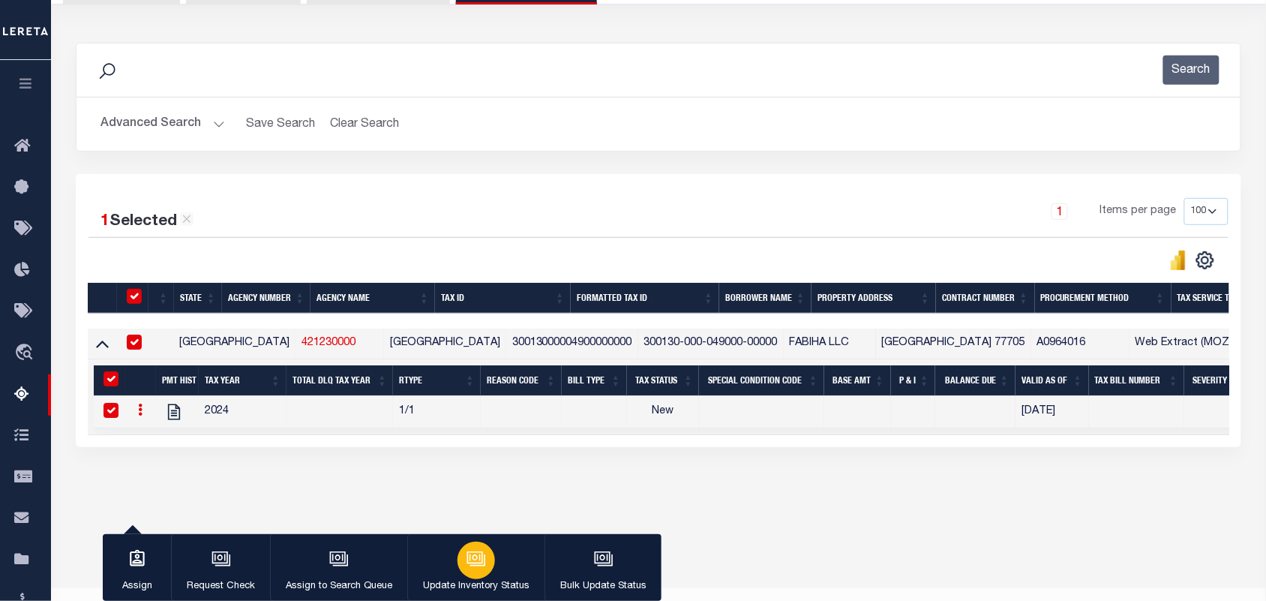
click at [475, 549] on icon "button" at bounding box center [477, 559] width 20 height 20
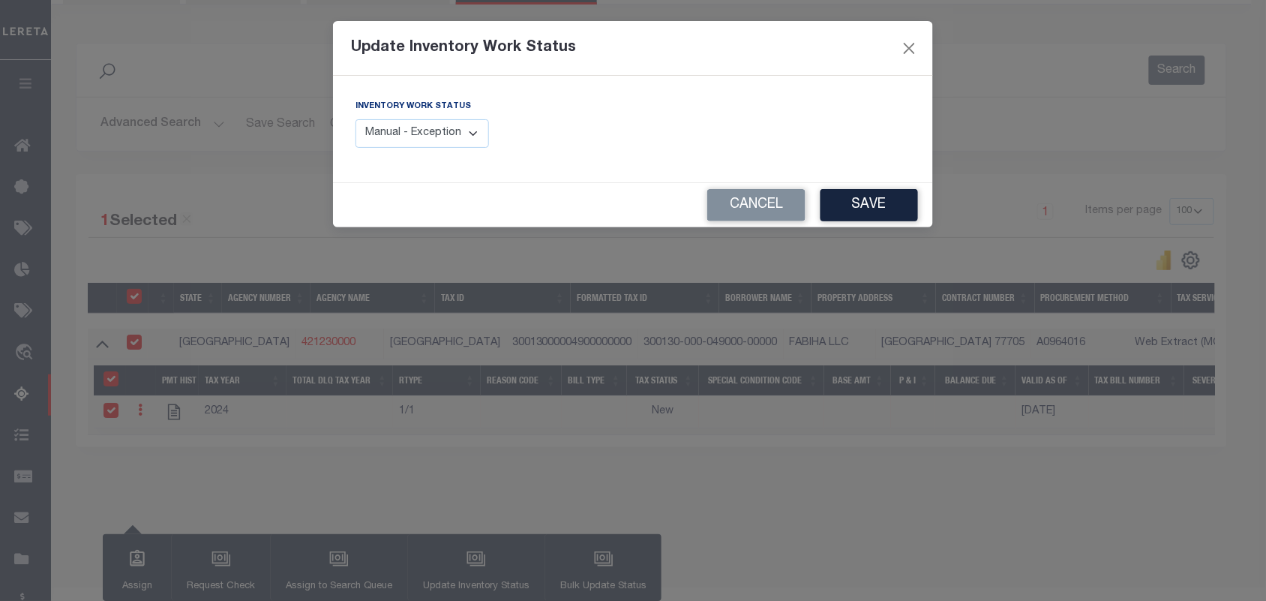
drag, startPoint x: 476, startPoint y: 139, endPoint x: 439, endPoint y: 137, distance: 37.6
click at [476, 139] on select "Manual - Exception Pended - Awaiting Search Late Add Exception Completed" at bounding box center [423, 133] width 134 height 29
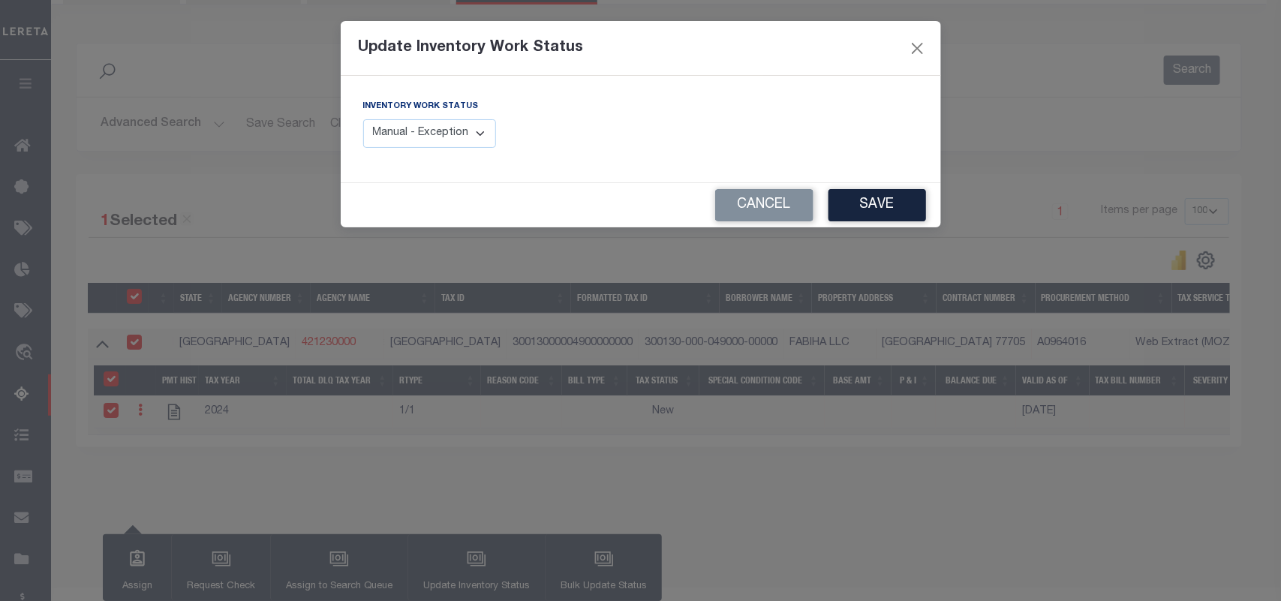
select select "4"
click at [363, 119] on select "Manual - Exception Pended - Awaiting Search Late Add Exception Completed" at bounding box center [430, 133] width 134 height 29
click at [863, 218] on button "Save" at bounding box center [877, 205] width 98 height 32
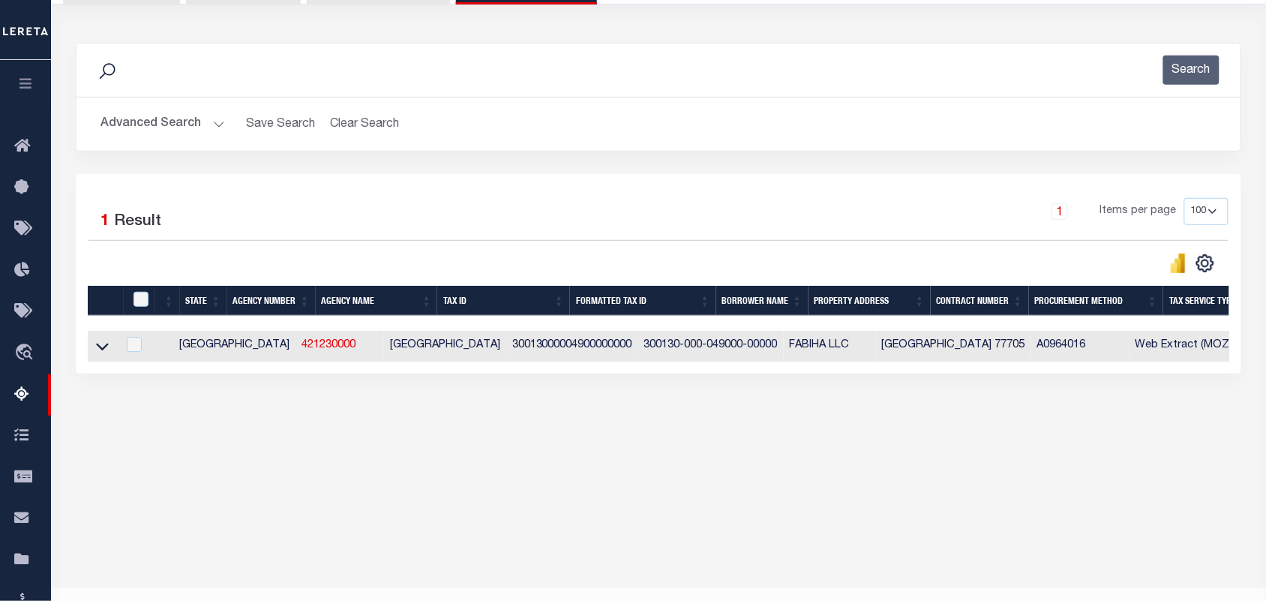
drag, startPoint x: 207, startPoint y: 129, endPoint x: 218, endPoint y: 129, distance: 10.5
click at [207, 129] on button "Advanced Search" at bounding box center [163, 124] width 125 height 29
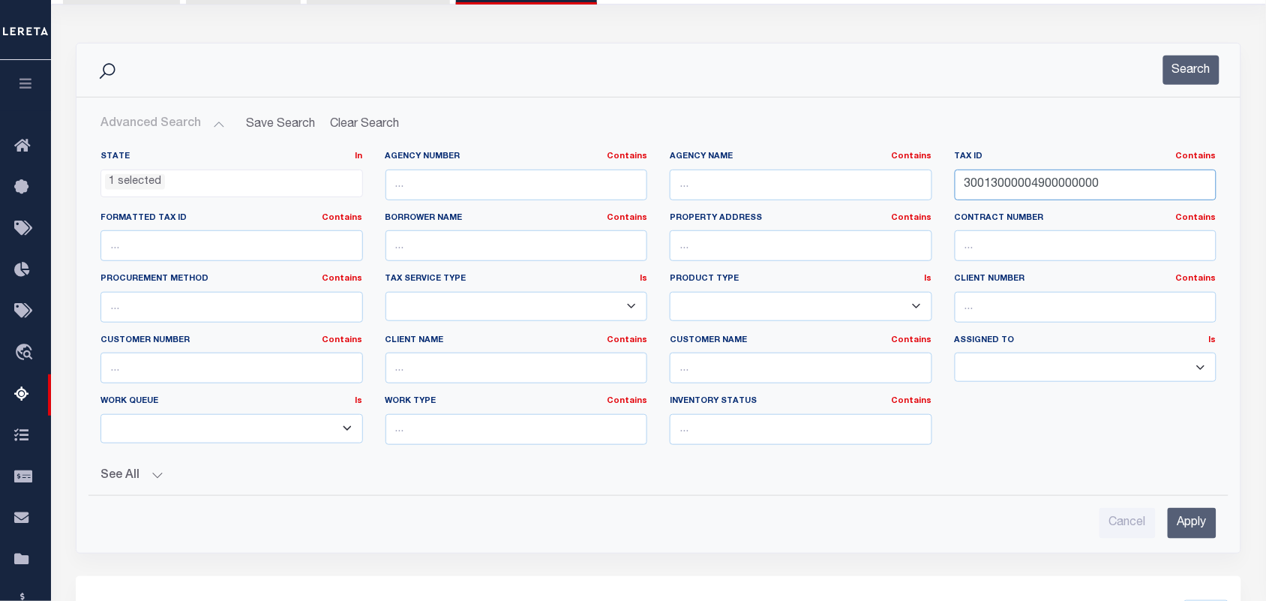
click at [1062, 185] on input "30013000004900000000" at bounding box center [1086, 185] width 263 height 31
paste input "88"
type input "30013000008800000000"
click at [1195, 71] on button "Search" at bounding box center [1192, 70] width 56 height 29
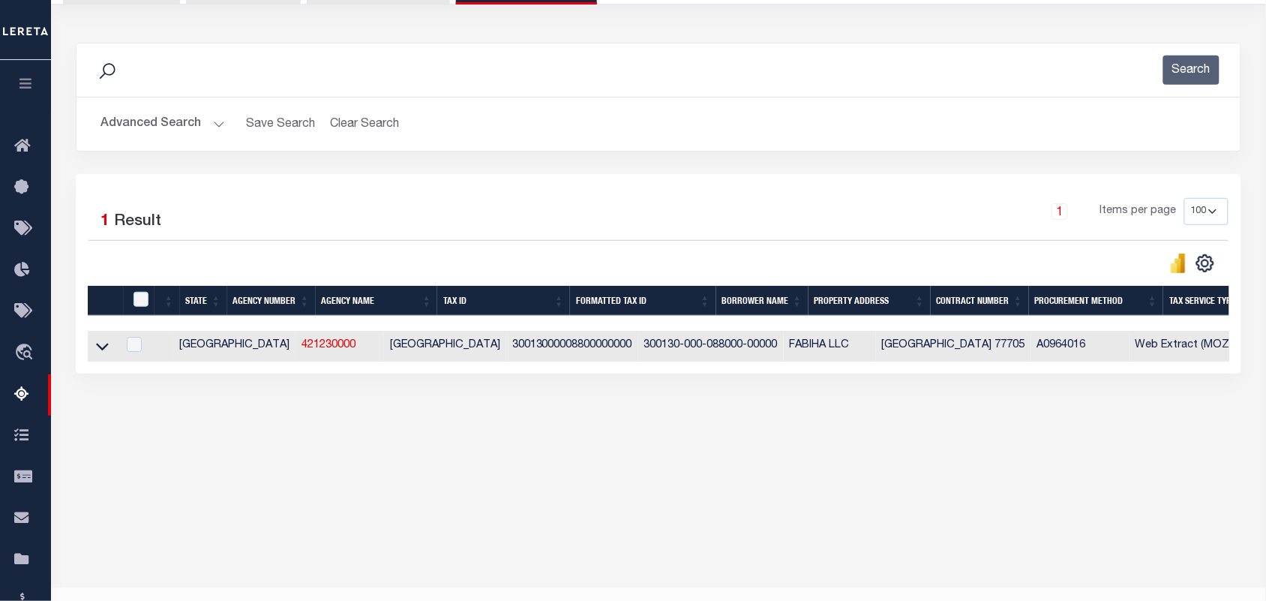
click at [98, 350] on icon at bounding box center [102, 348] width 13 height 8
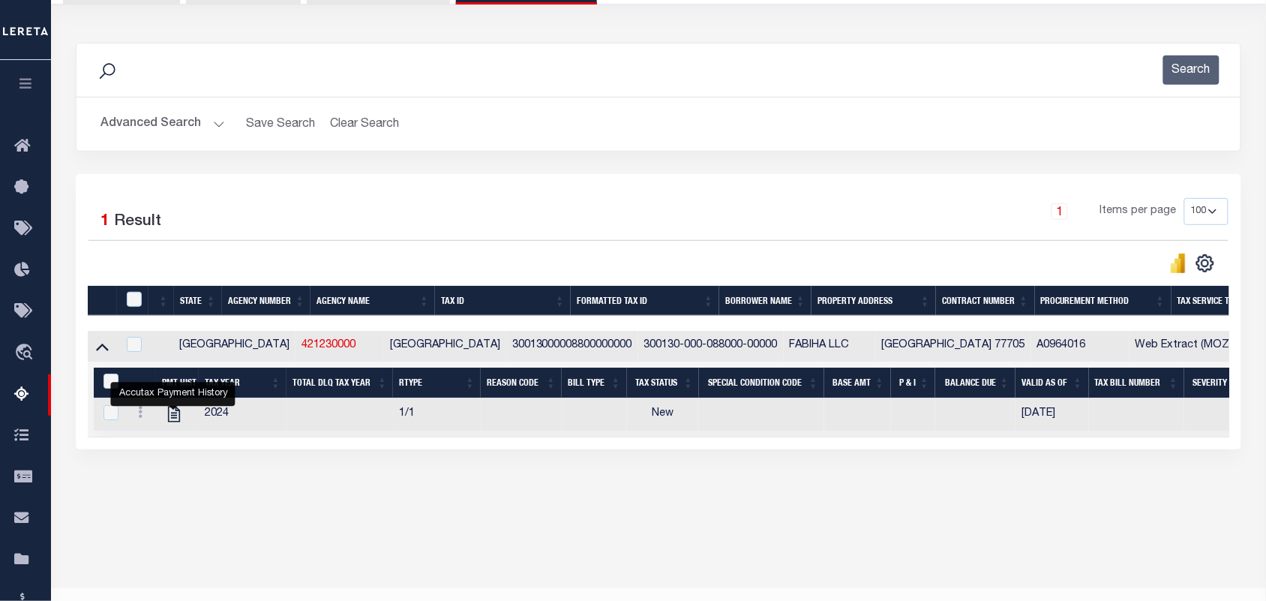
drag, startPoint x: 171, startPoint y: 420, endPoint x: 429, endPoint y: 72, distance: 433.3
click at [171, 420] on icon "" at bounding box center [174, 414] width 20 height 20
checkbox input "true"
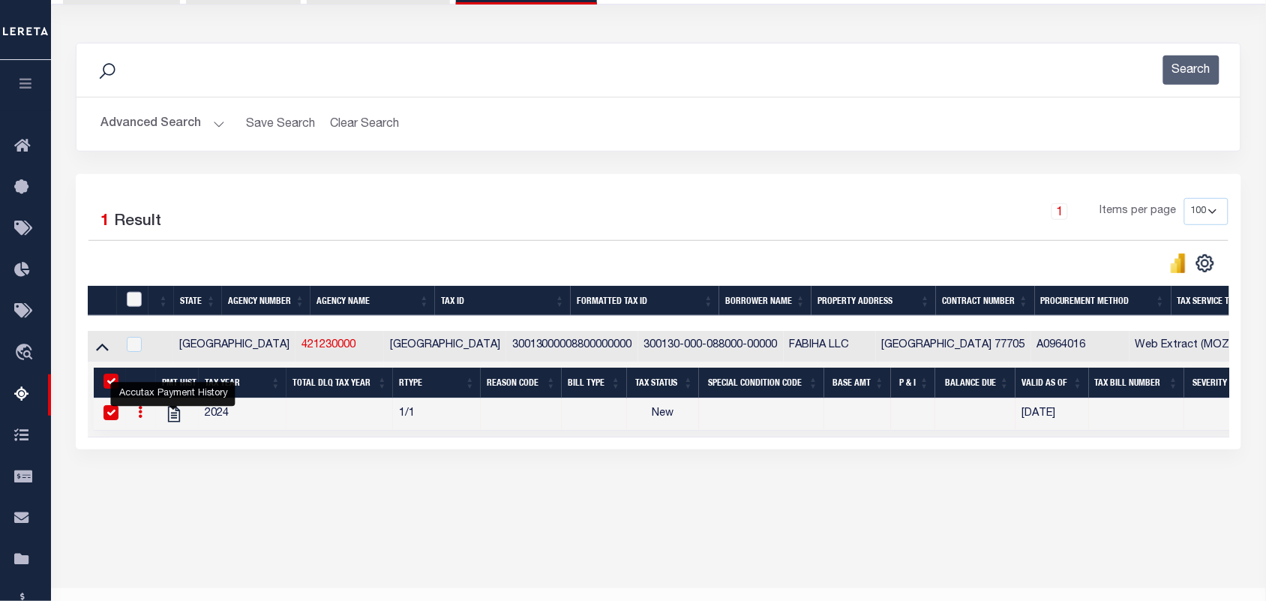
click at [130, 306] on input "checkbox" at bounding box center [134, 299] width 15 height 15
checkbox input "true"
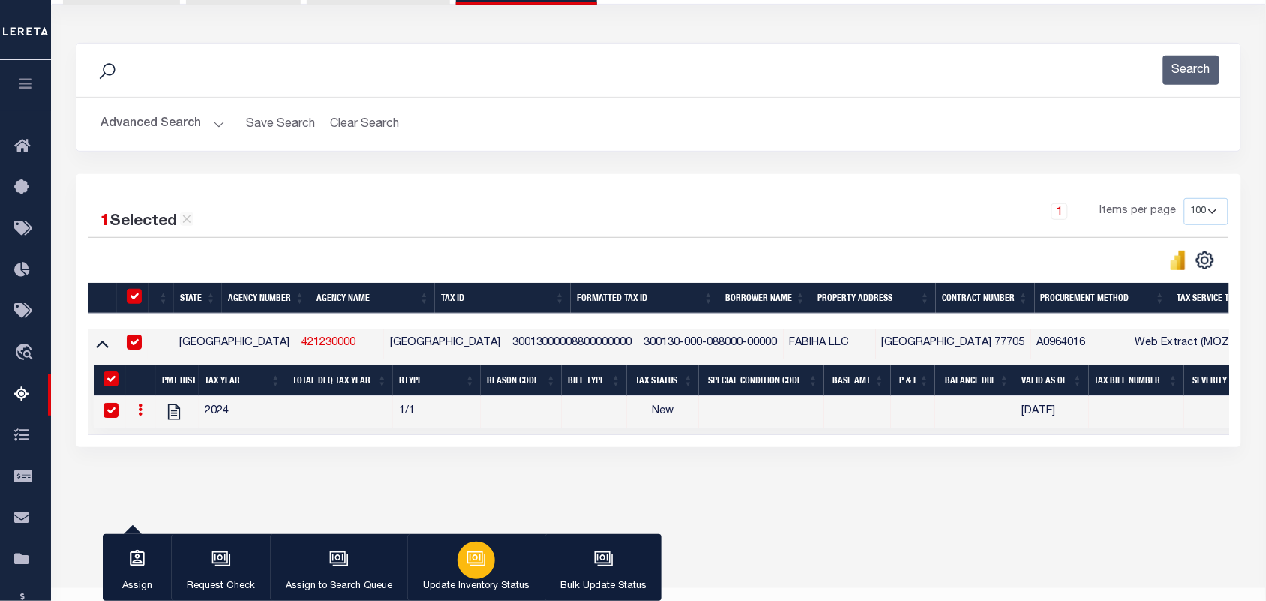
click at [484, 548] on div "button" at bounding box center [477, 561] width 38 height 38
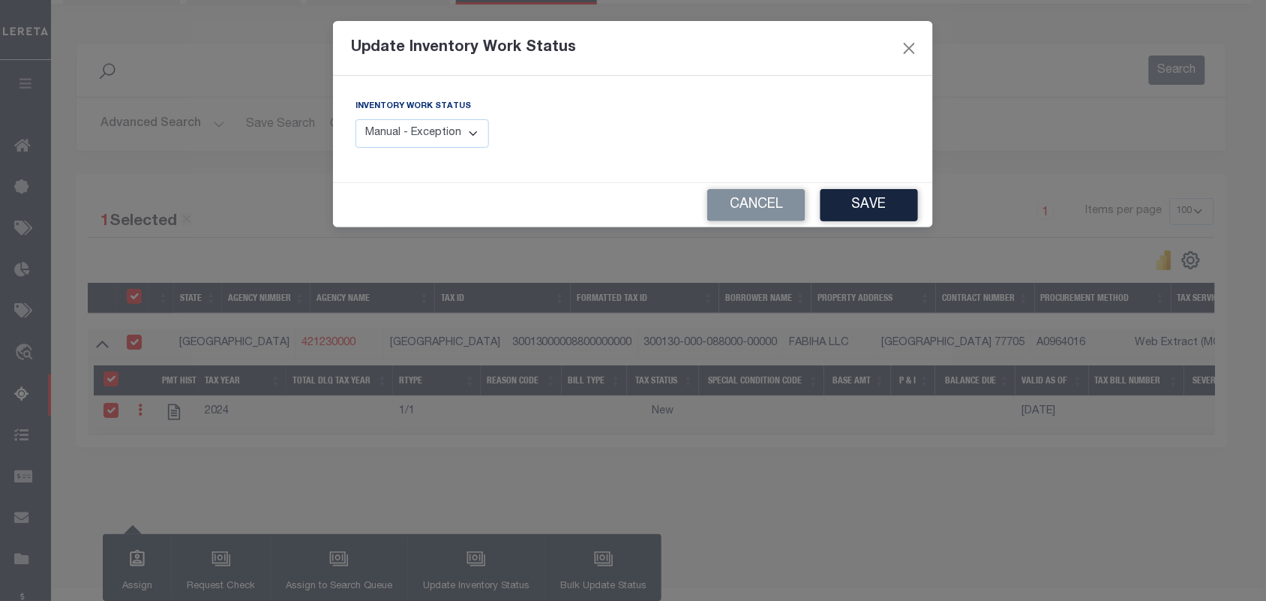
drag, startPoint x: 471, startPoint y: 135, endPoint x: 470, endPoint y: 145, distance: 9.9
click at [471, 135] on select "Manual - Exception Pended - Awaiting Search Late Add Exception Completed" at bounding box center [423, 133] width 134 height 29
click at [477, 134] on select "Manual - Exception Pended - Awaiting Search Late Add Exception Completed" at bounding box center [423, 133] width 134 height 29
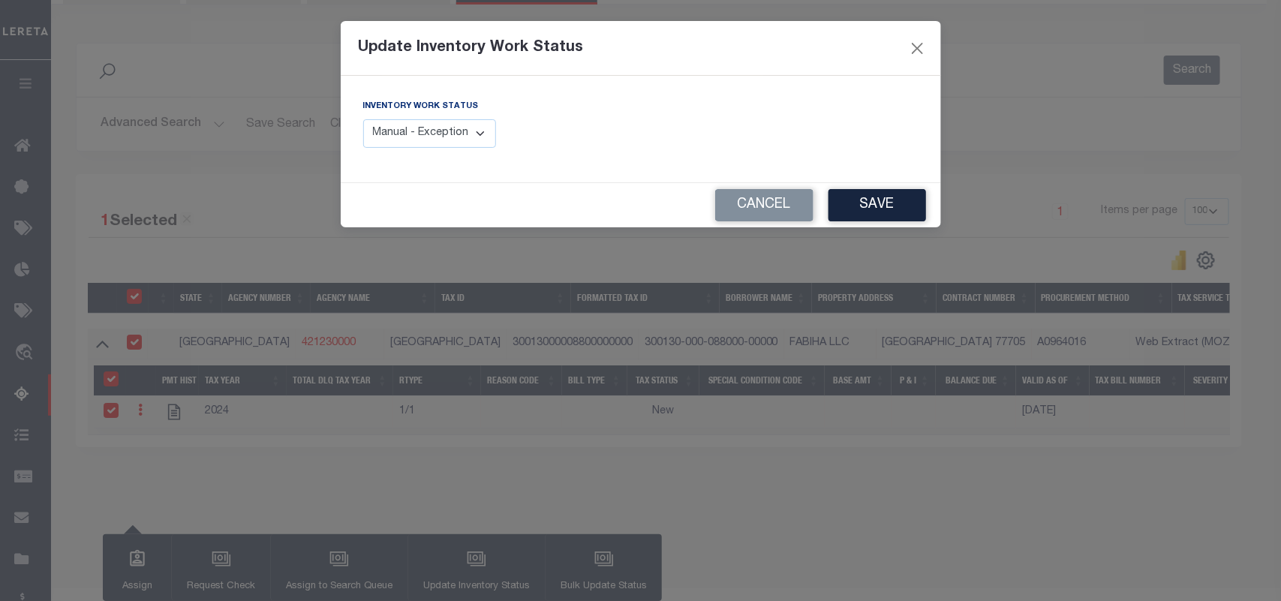
click at [478, 136] on select "Manual - Exception Pended - Awaiting Search Late Add Exception Completed" at bounding box center [430, 133] width 134 height 29
select select "4"
click at [363, 119] on select "Manual - Exception Pended - Awaiting Search Late Add Exception Completed" at bounding box center [430, 133] width 134 height 29
click at [876, 205] on button "Save" at bounding box center [877, 205] width 98 height 32
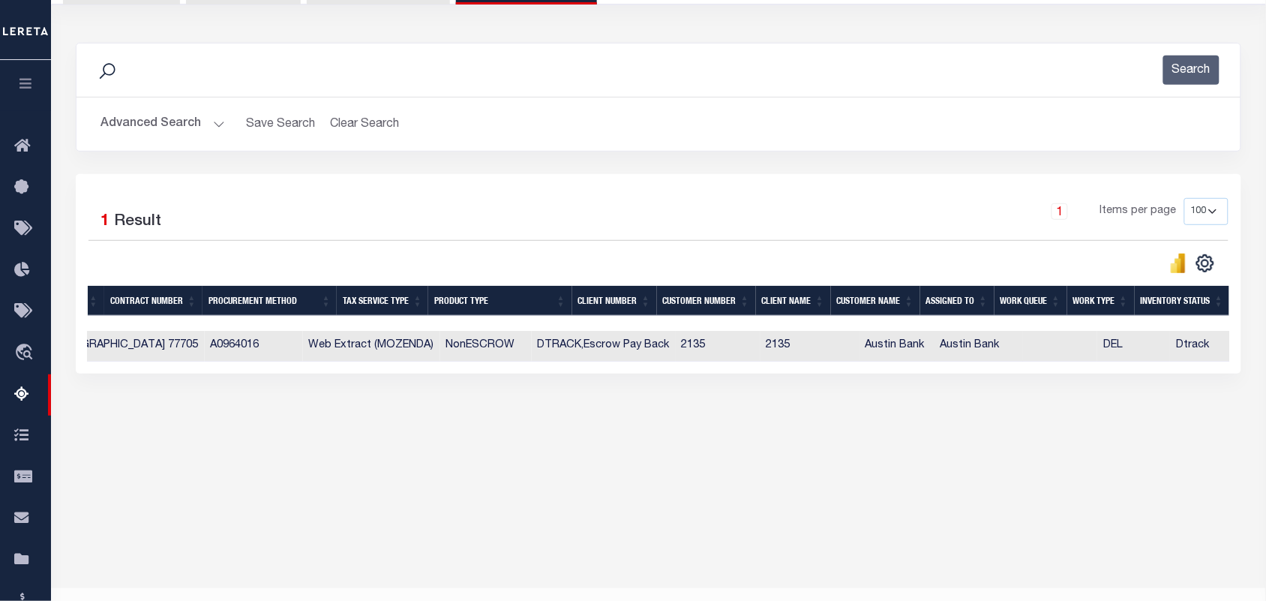
scroll to position [0, 0]
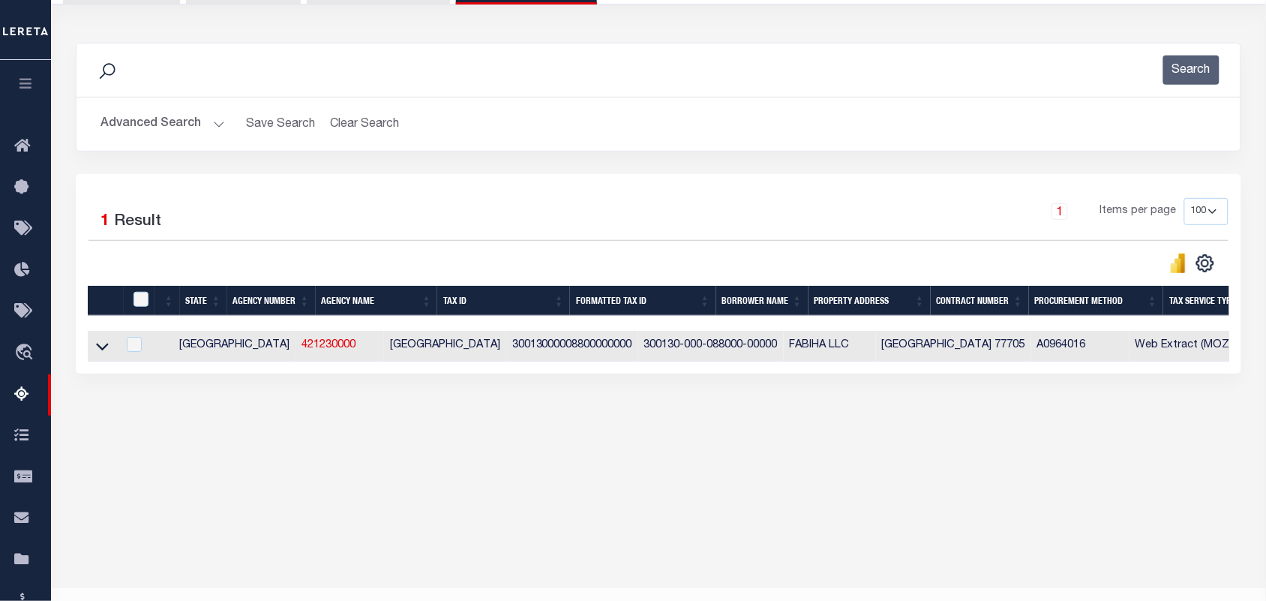
click at [218, 128] on button "Advanced Search" at bounding box center [163, 124] width 125 height 29
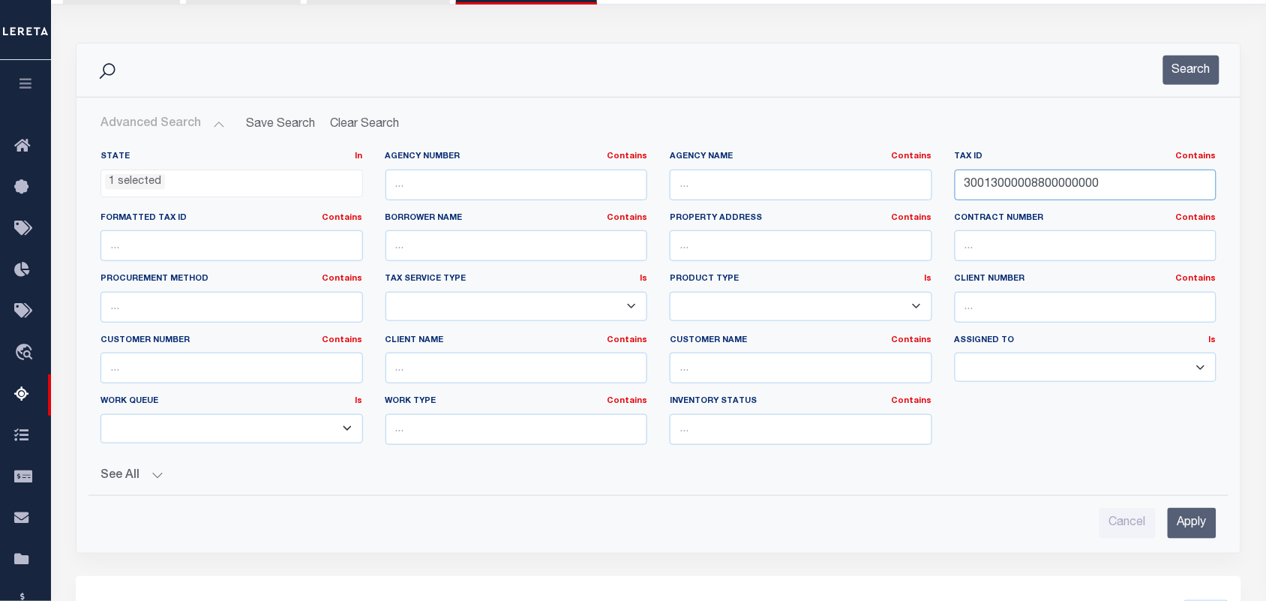
click at [1043, 180] on input "30013000008800000000" at bounding box center [1086, 185] width 263 height 31
paste input "45161"
type input "45161"
click at [1182, 79] on button "Search" at bounding box center [1192, 70] width 56 height 29
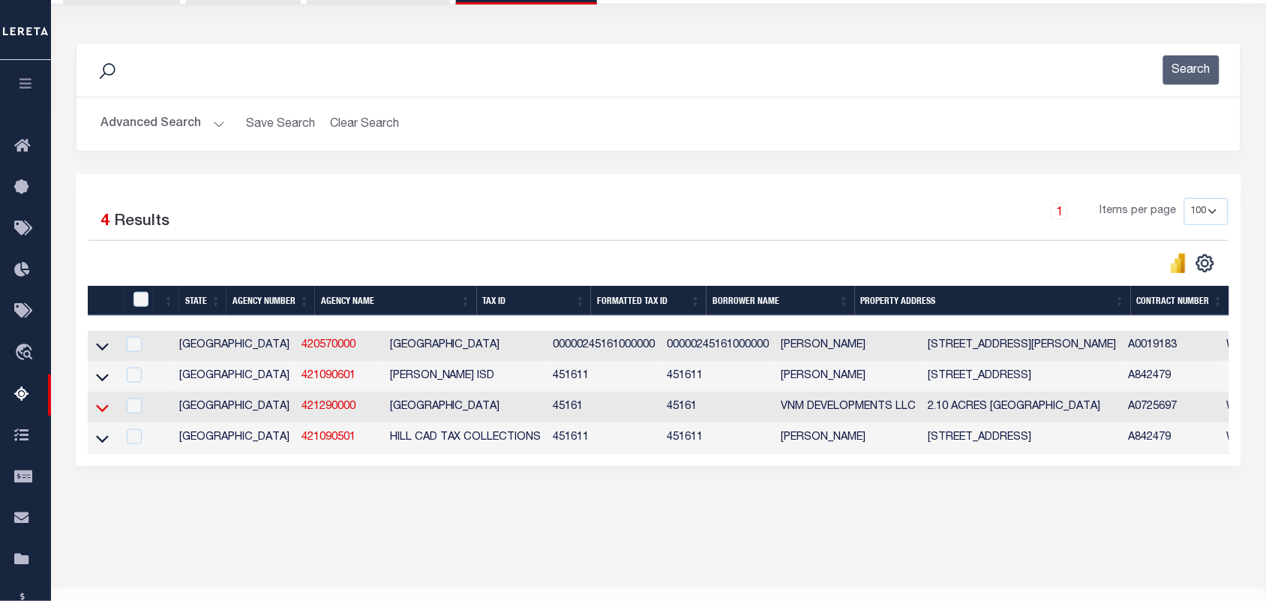
click at [105, 411] on icon at bounding box center [102, 408] width 13 height 16
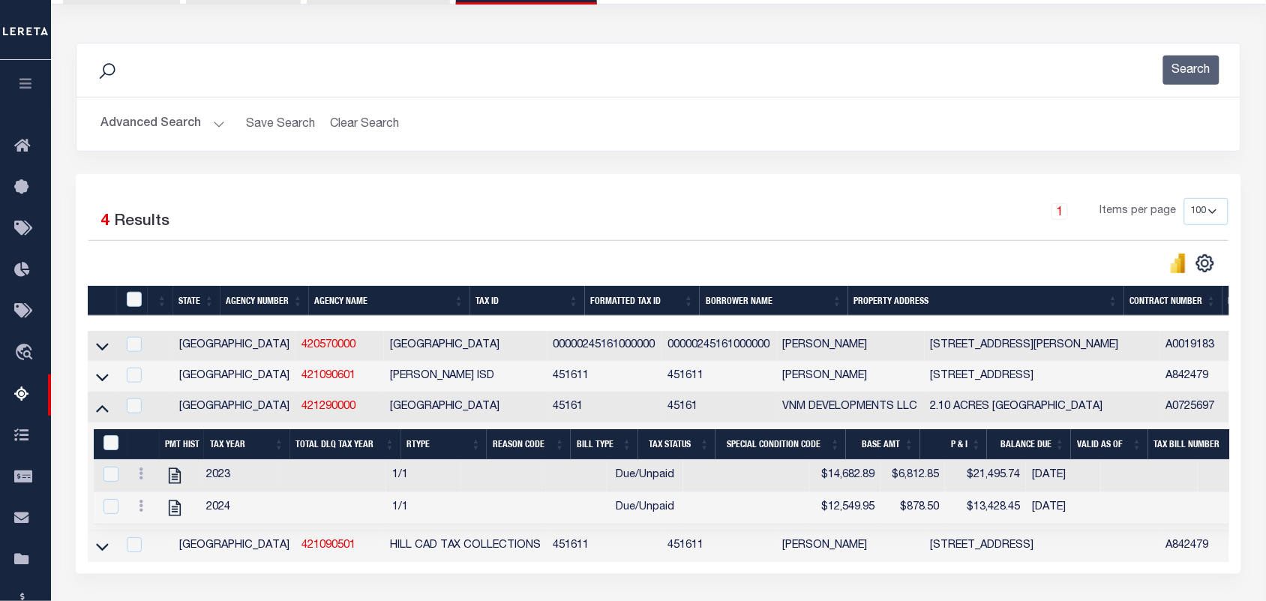
click at [178, 483] on icon at bounding box center [175, 475] width 12 height 16
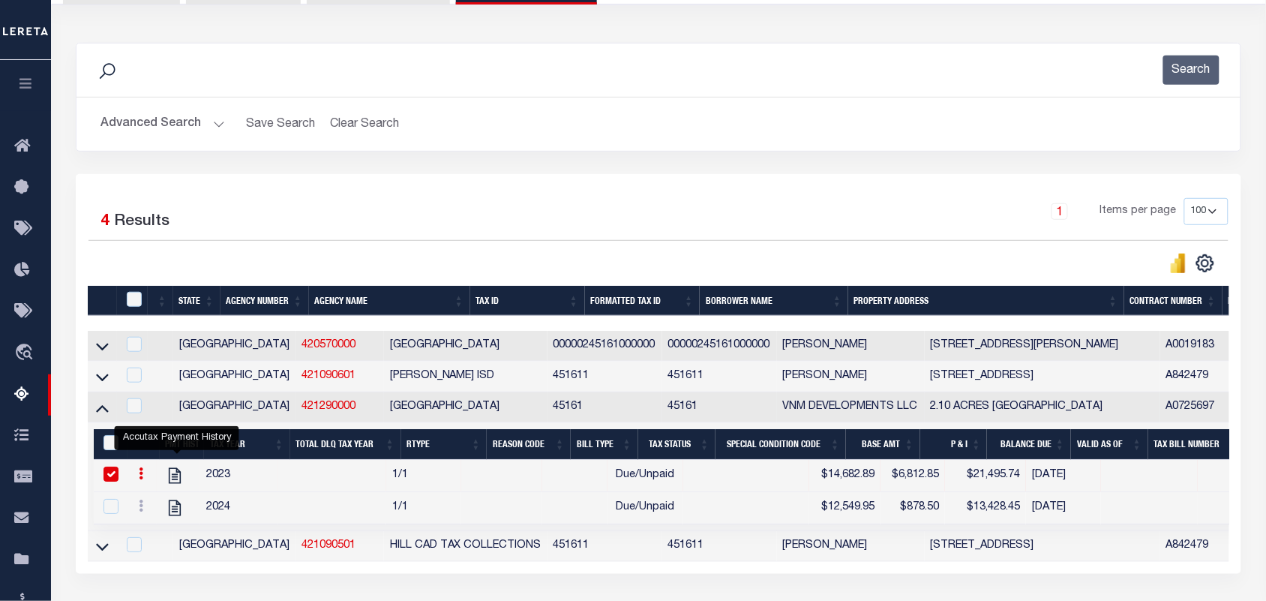
checkbox input "true"
click at [224, 122] on h2 "Advanced Search Save Search Clear Search tblassign_wrapper_dynamictable_____Def…" at bounding box center [659, 124] width 1140 height 29
click at [218, 122] on button "Advanced Search" at bounding box center [163, 124] width 125 height 29
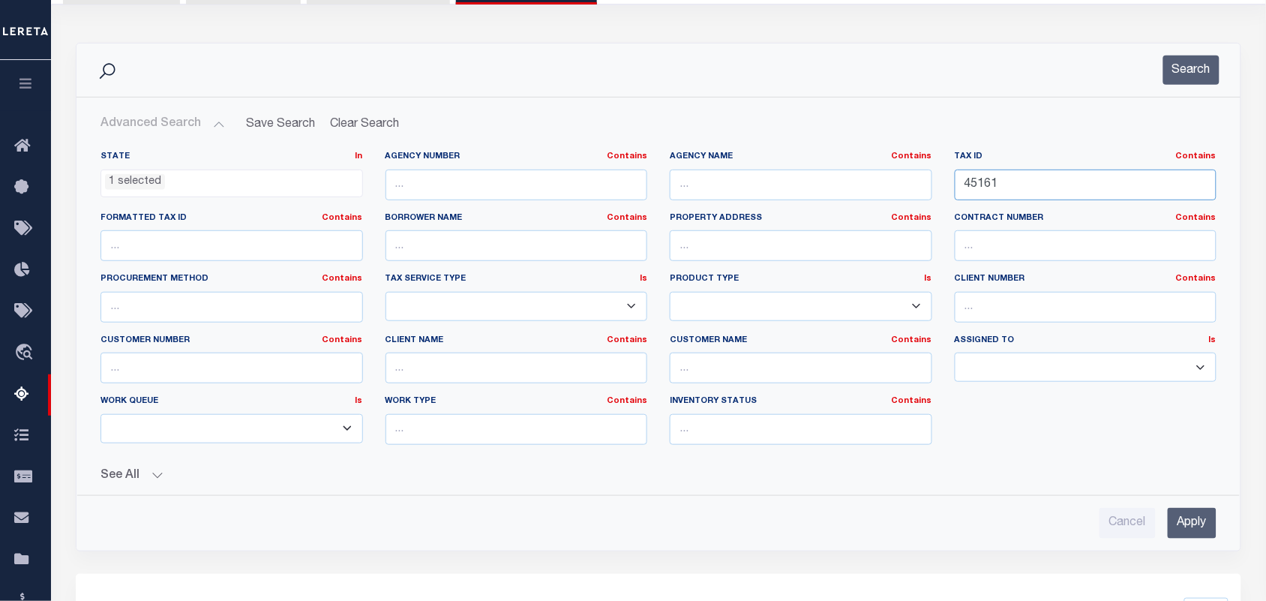
drag, startPoint x: 1022, startPoint y: 182, endPoint x: 917, endPoint y: 191, distance: 105.5
click at [909, 190] on div "State In In AK AL AR AZ CA CO CT DC DE FL GA GU HI IA ID IL IN KS KY LA MA MD M…" at bounding box center [658, 304] width 1139 height 306
paste input "0000028260000001053107"
type input "0000028260000001053107"
click at [1185, 81] on button "Search" at bounding box center [1192, 70] width 56 height 29
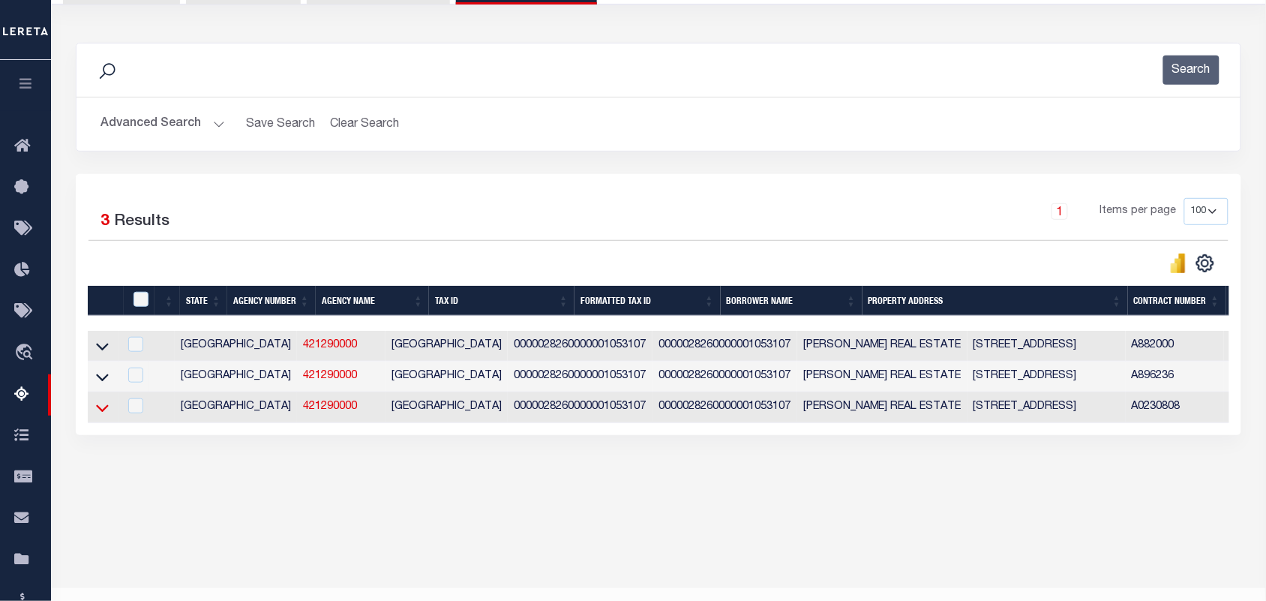
click at [99, 416] on icon at bounding box center [102, 408] width 13 height 16
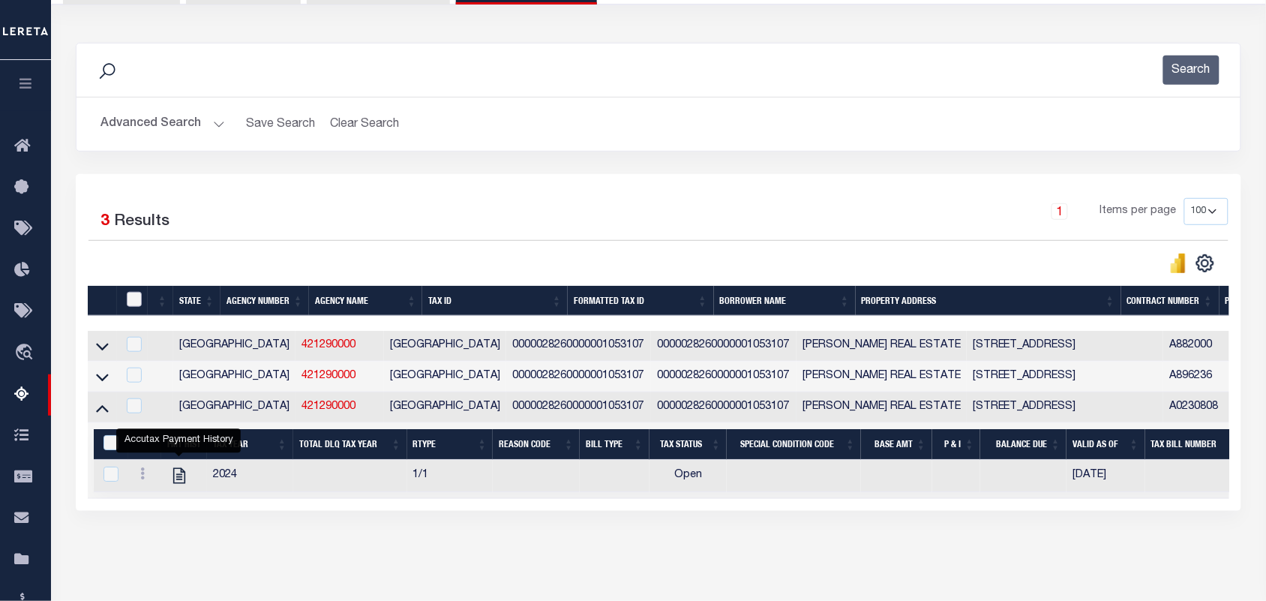
click at [139, 300] on input "checkbox" at bounding box center [134, 299] width 15 height 15
checkbox input "true"
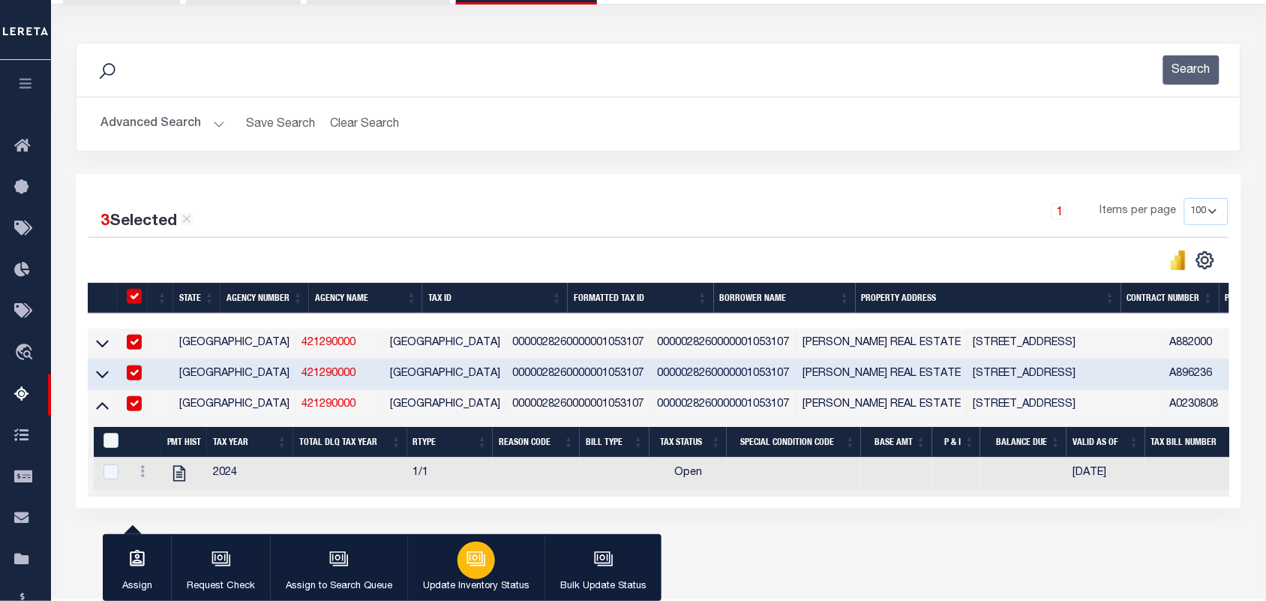
click at [473, 566] on icon "button" at bounding box center [477, 559] width 15 height 11
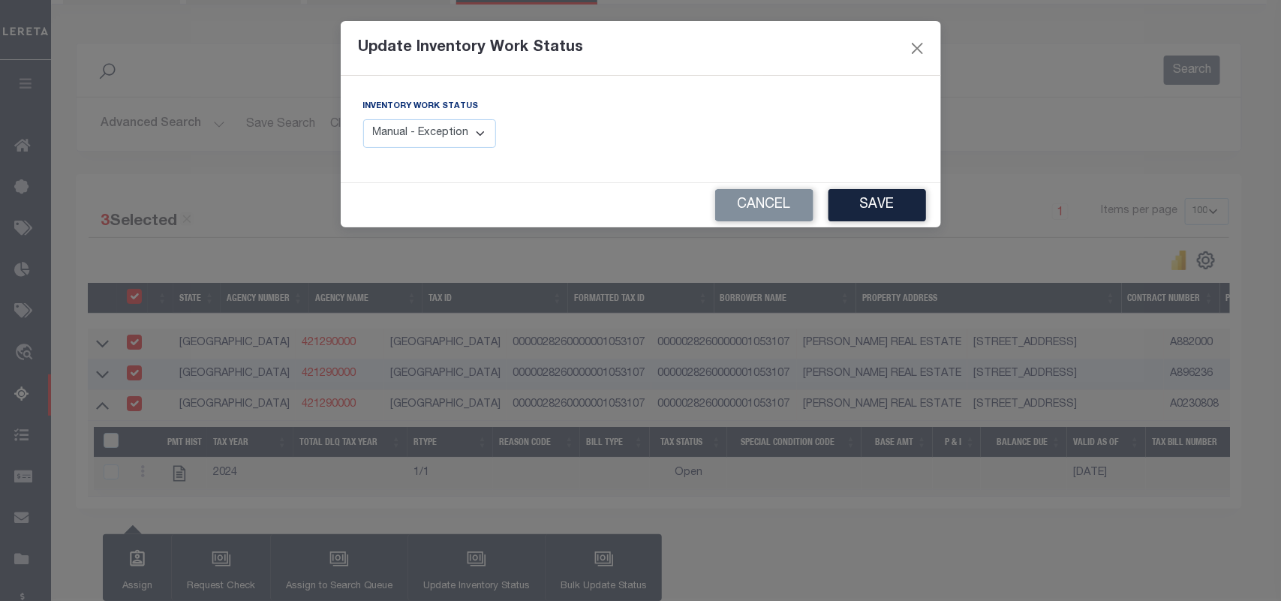
click at [452, 136] on select "Manual - Exception Pended - Awaiting Search Late Add Exception Completed" at bounding box center [430, 133] width 134 height 29
select select "4"
click at [363, 119] on select "Manual - Exception Pended - Awaiting Search Late Add Exception Completed" at bounding box center [430, 133] width 134 height 29
click at [871, 208] on button "Save" at bounding box center [877, 205] width 98 height 32
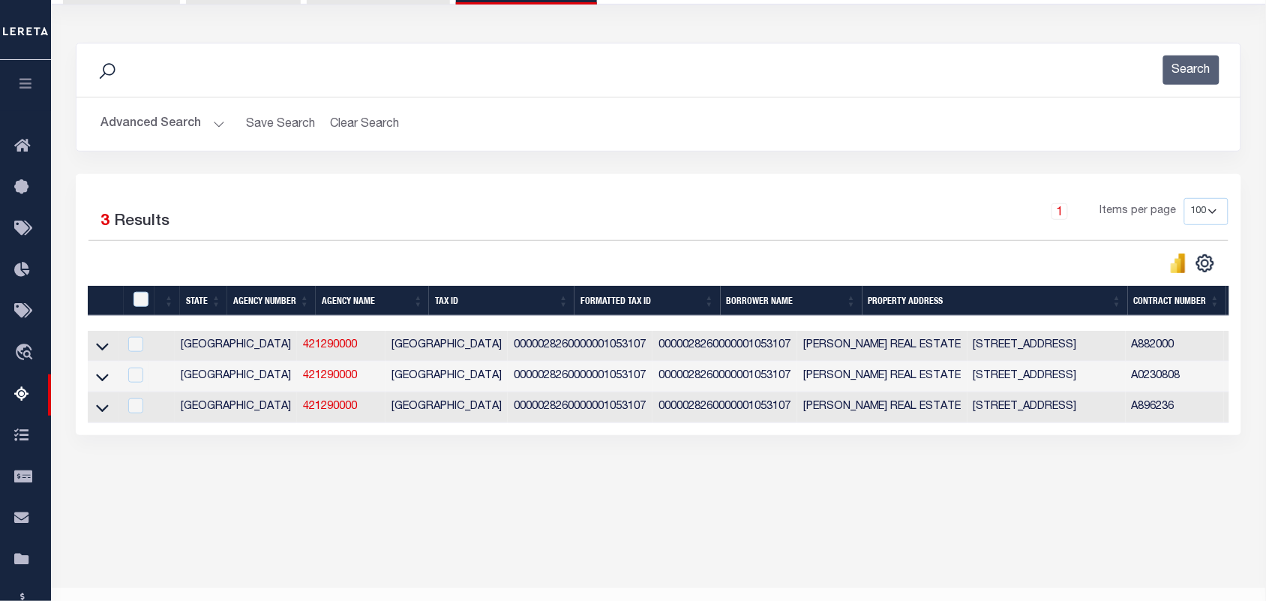
click at [216, 132] on button "Advanced Search" at bounding box center [163, 124] width 125 height 29
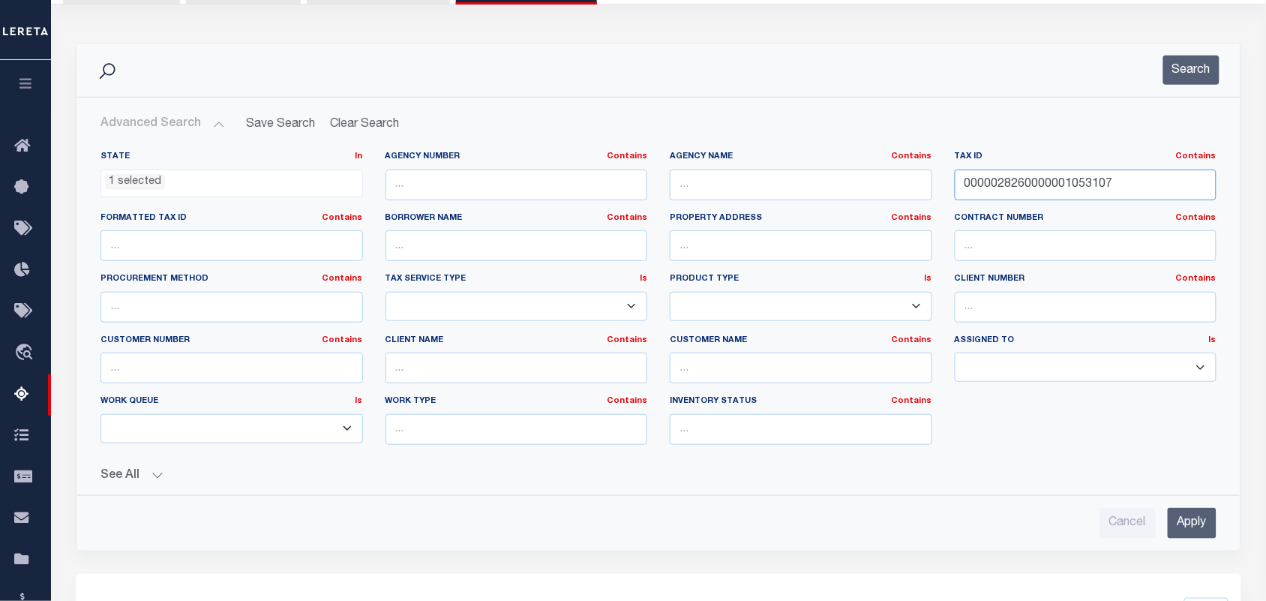
drag, startPoint x: 1112, startPoint y: 179, endPoint x: 842, endPoint y: 200, distance: 270.1
click at [799, 211] on div "State In In AK AL AR AZ CA CO CT DC DE FL GA GU HI IA ID IL IN KS KY LA MA MD M…" at bounding box center [658, 304] width 1139 height 306
paste input "2808"
click at [1209, 64] on button "Search" at bounding box center [1192, 70] width 56 height 29
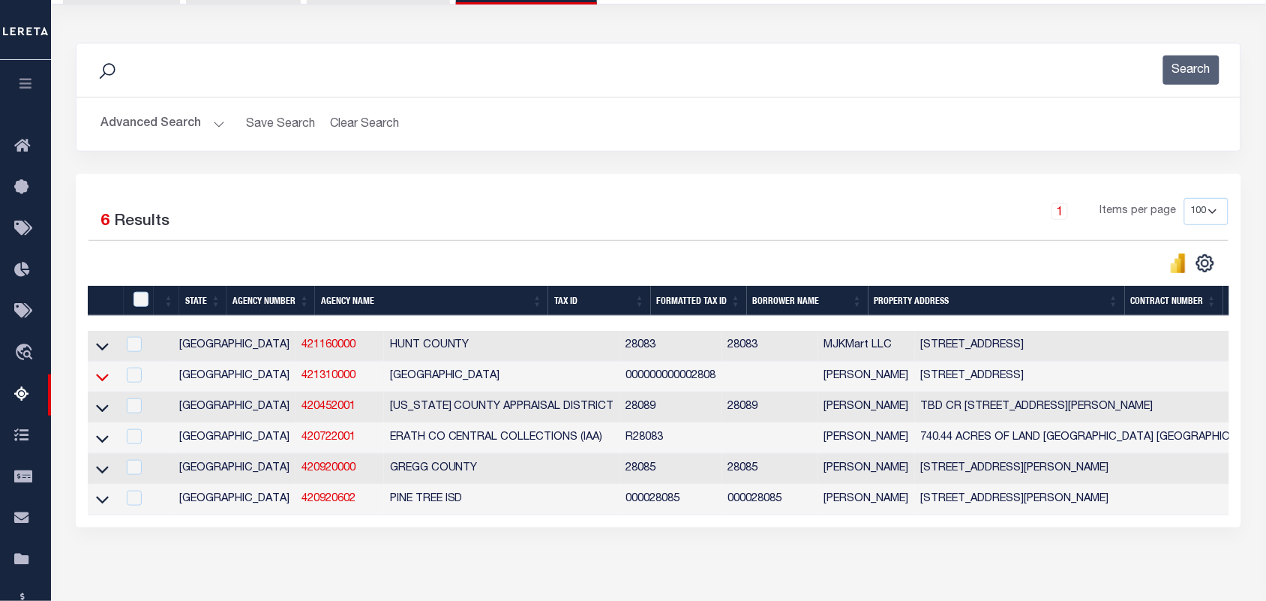
click at [105, 381] on icon at bounding box center [102, 378] width 13 height 8
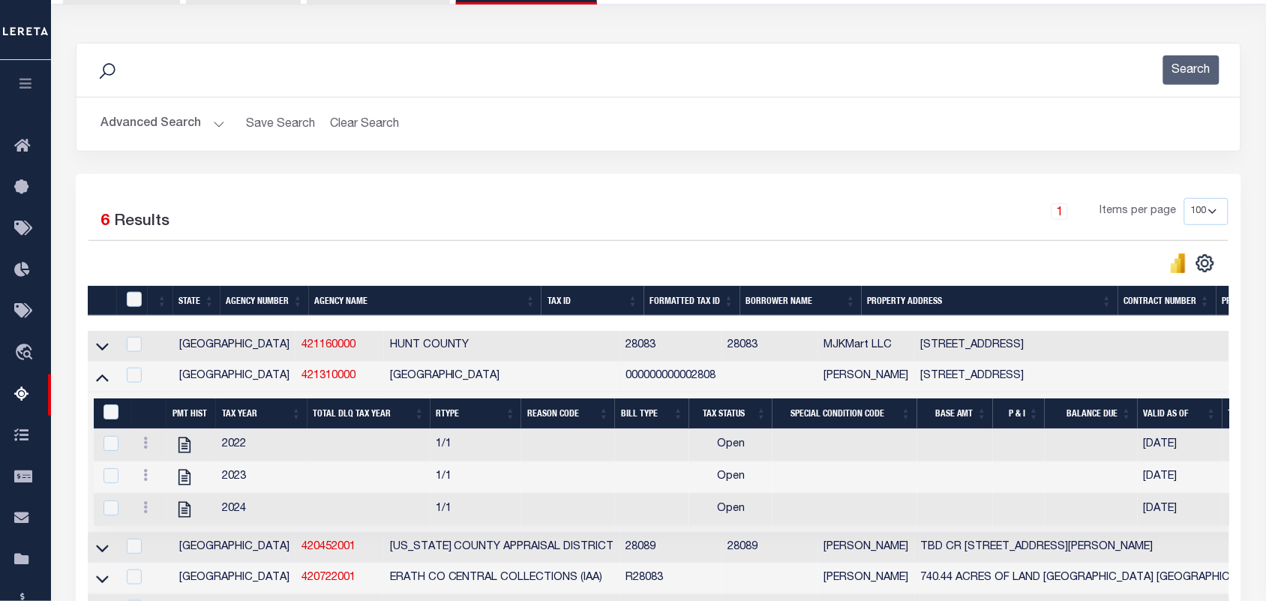
click at [219, 128] on button "Advanced Search" at bounding box center [163, 124] width 125 height 29
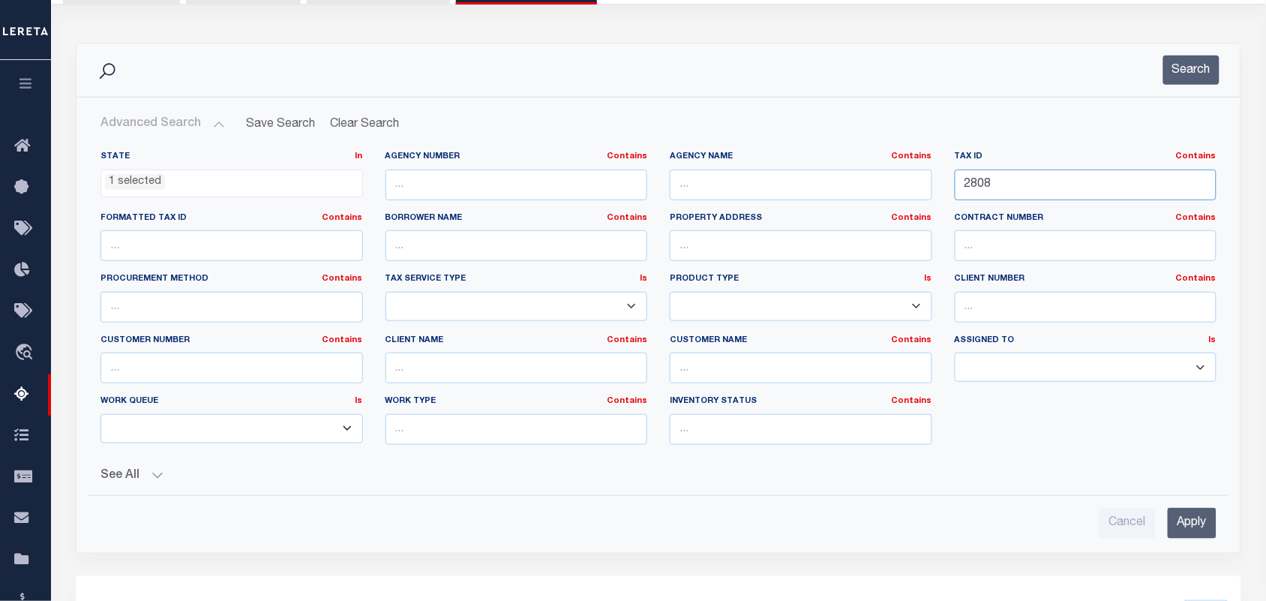
drag, startPoint x: 1084, startPoint y: 190, endPoint x: 902, endPoint y: 182, distance: 182.5
click at [887, 189] on div "State In In AK AL AR AZ CA CO CT DC DE FL GA GU HI IA ID IL IN KS KY LA MA MD M…" at bounding box center [658, 304] width 1139 height 306
paste input "1187005601700"
type input "1187005601700"
click at [1214, 62] on button "Search" at bounding box center [1192, 70] width 56 height 29
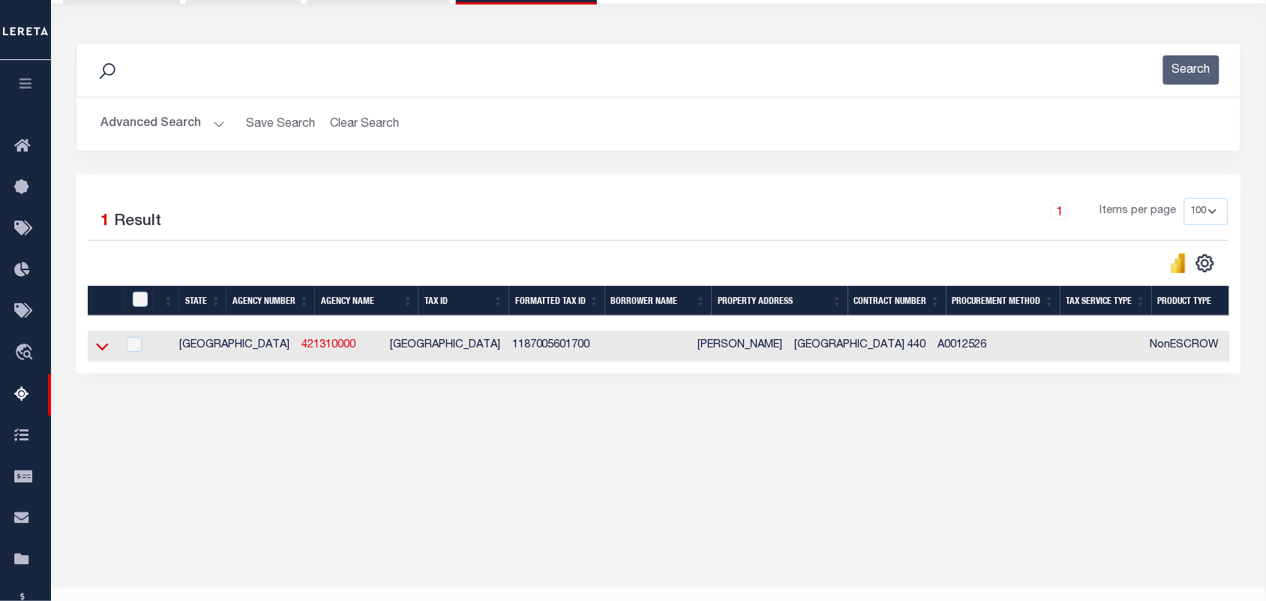
click at [102, 347] on icon at bounding box center [102, 346] width 13 height 16
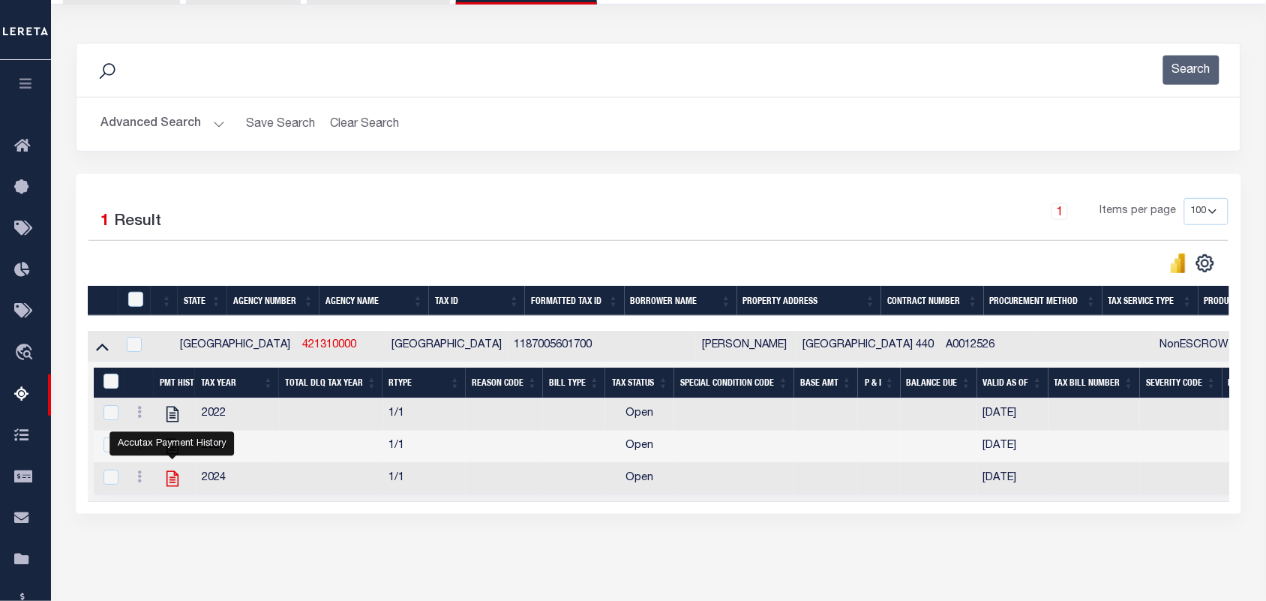
click at [171, 488] on icon "" at bounding box center [173, 479] width 20 height 20
checkbox input "false"
checkbox input "true"
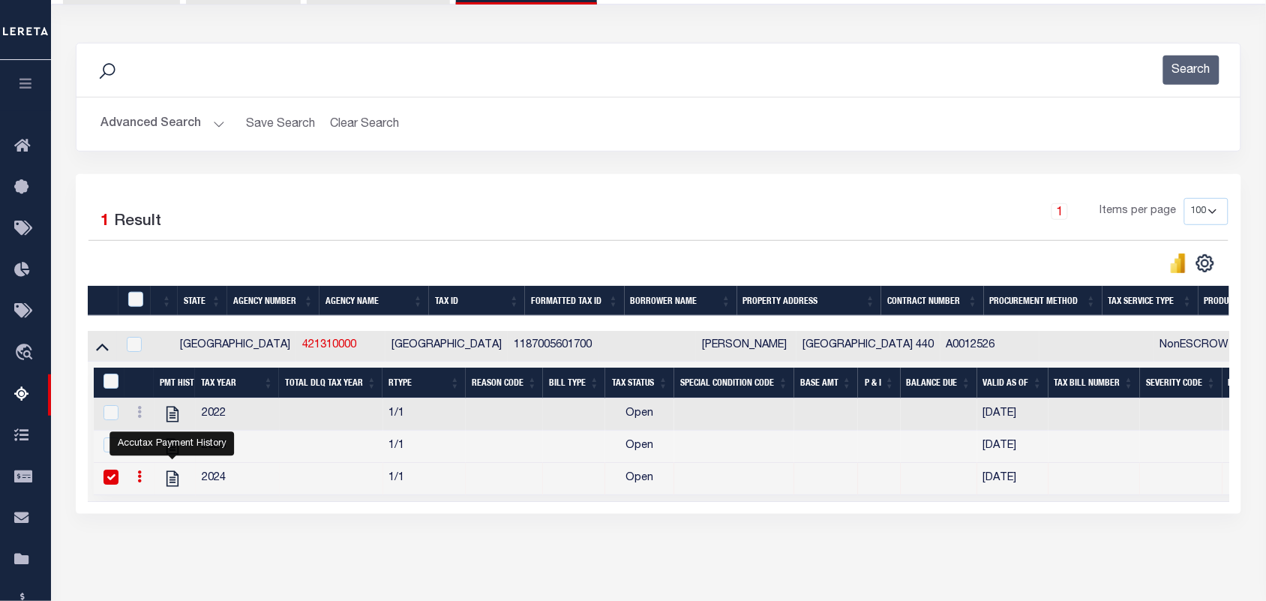
click at [216, 122] on button "Advanced Search" at bounding box center [163, 124] width 125 height 29
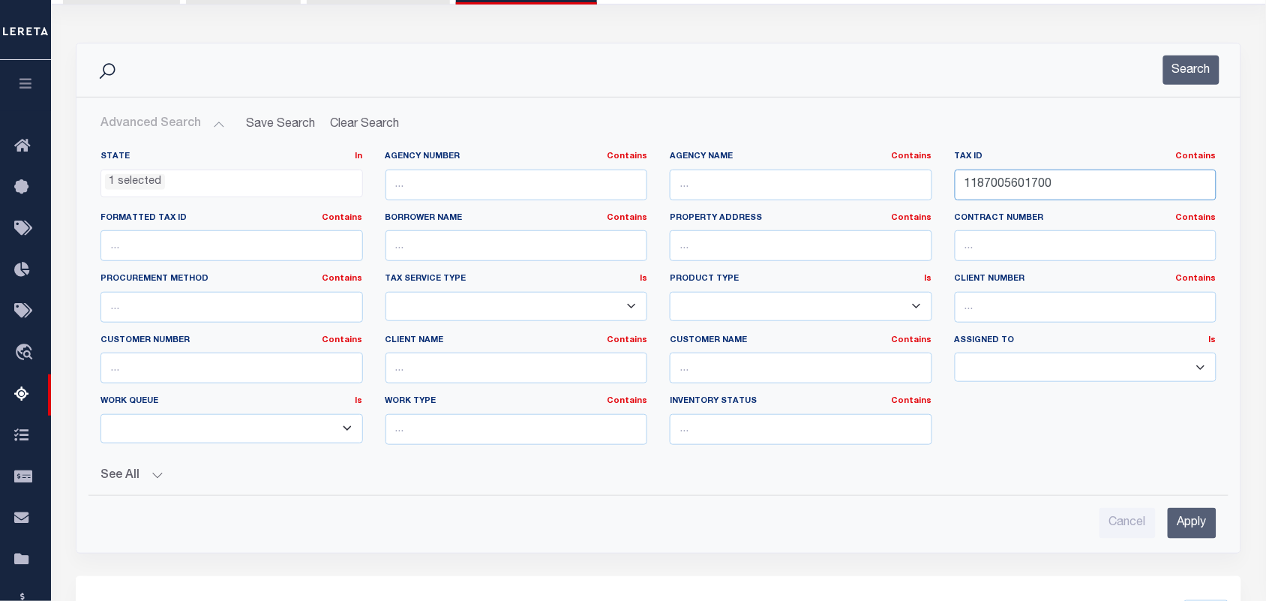
drag, startPoint x: 1065, startPoint y: 190, endPoint x: 844, endPoint y: 194, distance: 221.3
click at [844, 194] on div "State In In AK AL AR AZ CA CO CT DC DE FL GA GU HI IA ID IL IN KS KY LA MA MD M…" at bounding box center [658, 304] width 1139 height 306
paste input "560570000032"
type input "560570000032"
click at [1202, 75] on button "Search" at bounding box center [1192, 70] width 56 height 29
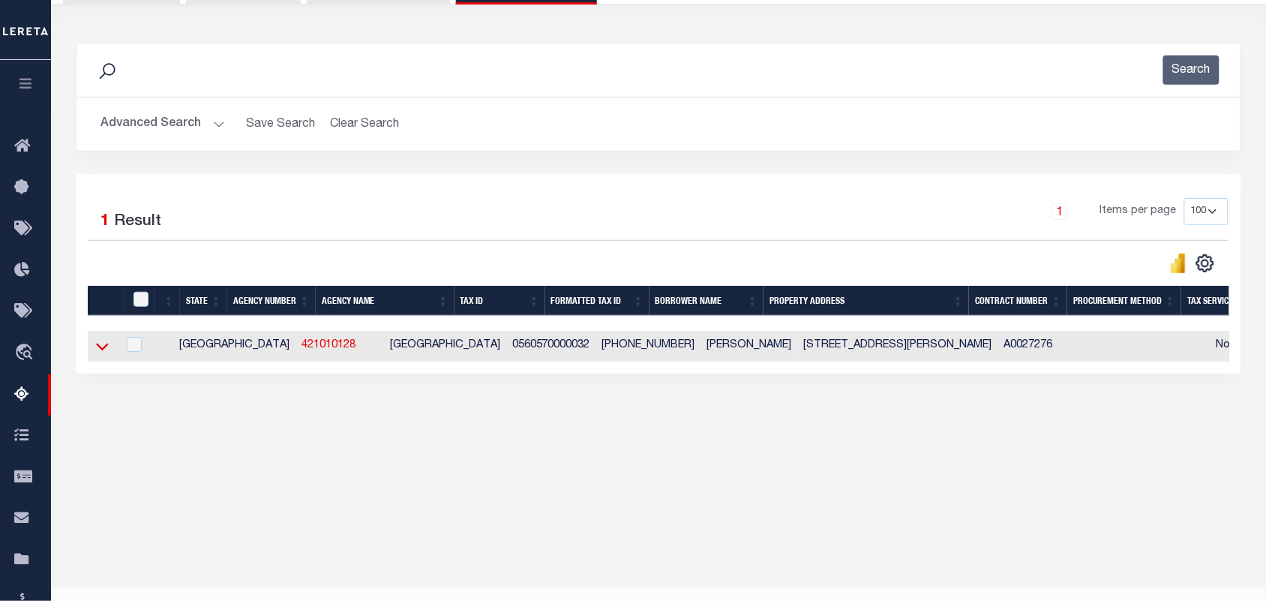
click at [107, 354] on icon at bounding box center [102, 346] width 13 height 16
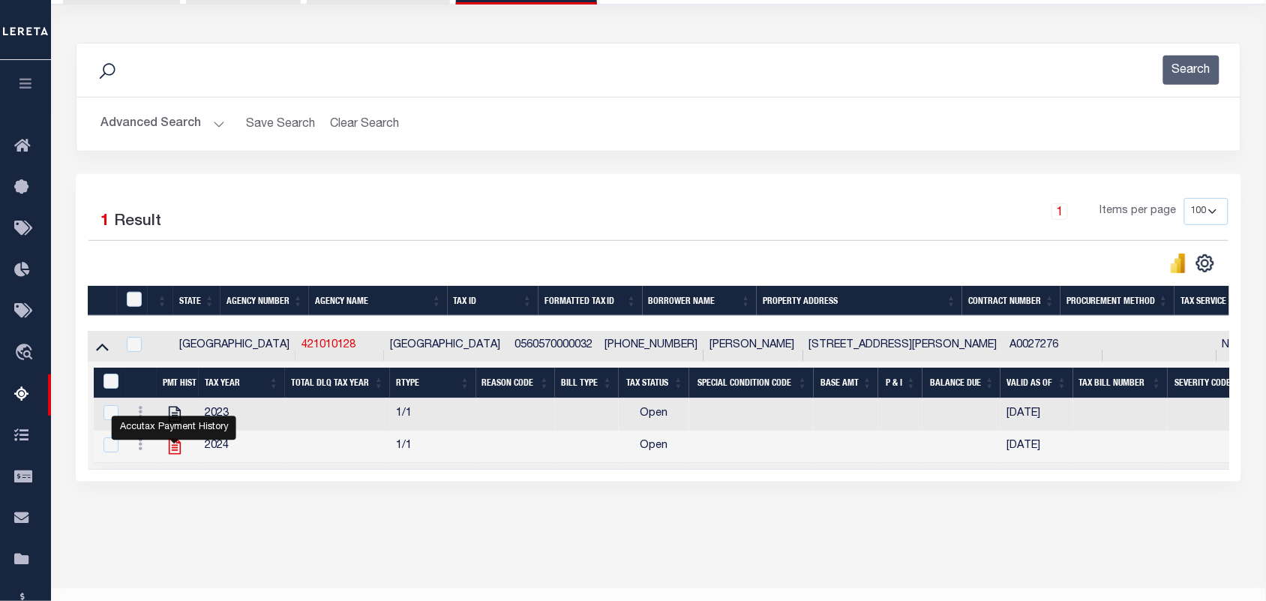
click at [176, 452] on icon "" at bounding box center [175, 447] width 20 height 20
checkbox input "true"
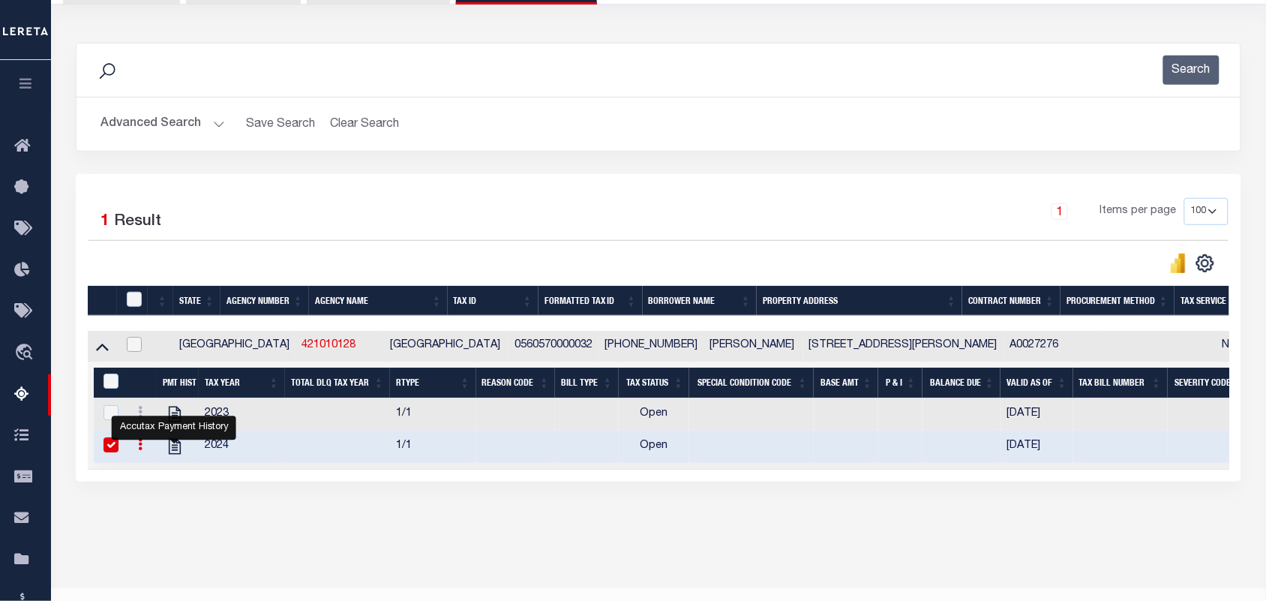
click at [134, 350] on input "checkbox" at bounding box center [134, 344] width 15 height 15
checkbox input "true"
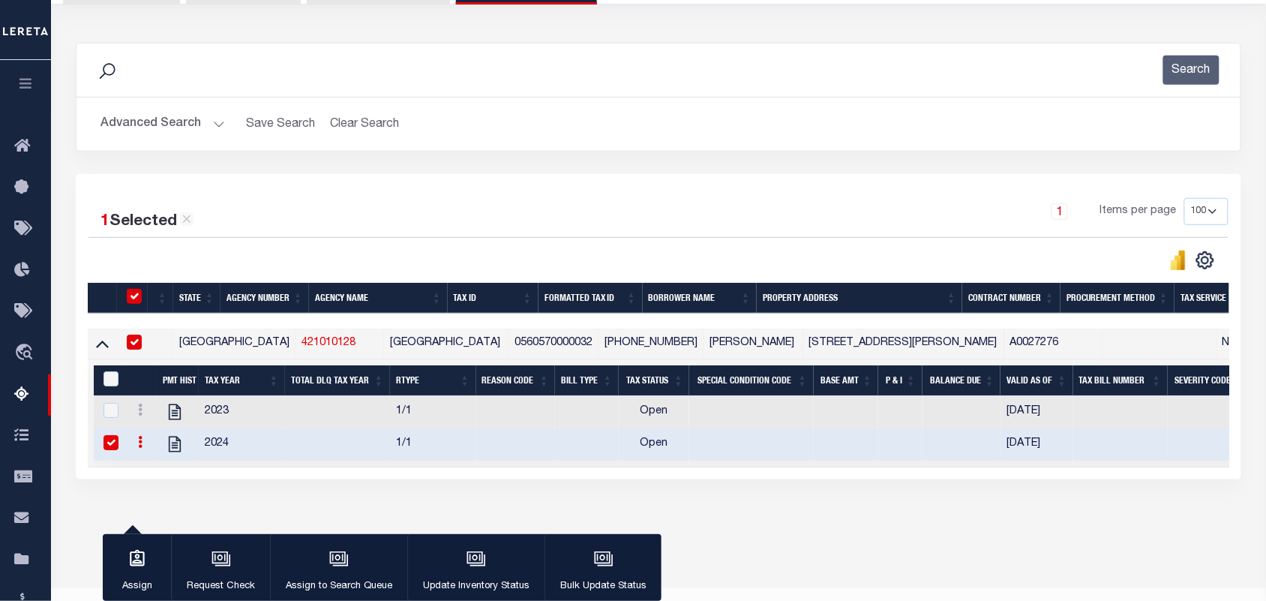
checkbox input "true"
click at [485, 555] on div "button" at bounding box center [477, 561] width 38 height 38
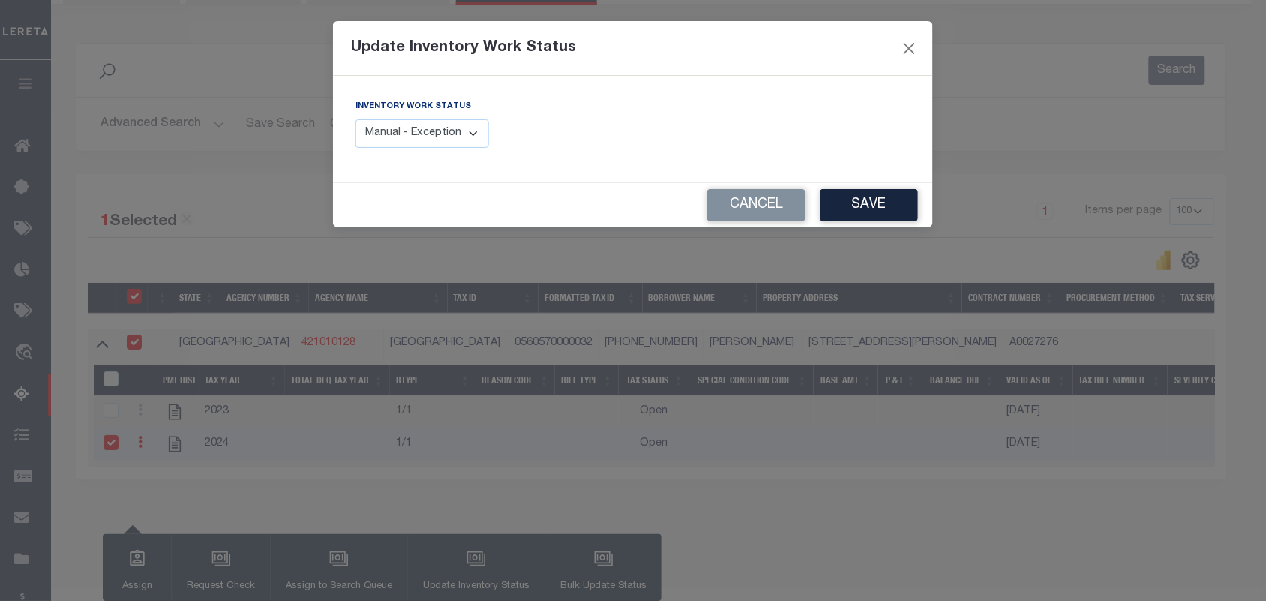
click at [469, 137] on select "Manual - Exception Pended - Awaiting Search Late Add Exception Completed" at bounding box center [423, 133] width 134 height 29
click at [482, 134] on select "Manual - Exception Pended - Awaiting Search Late Add Exception Completed" at bounding box center [423, 133] width 134 height 29
click at [480, 134] on select "Manual - Exception Pended - Awaiting Search Late Add Exception Completed" at bounding box center [423, 133] width 134 height 29
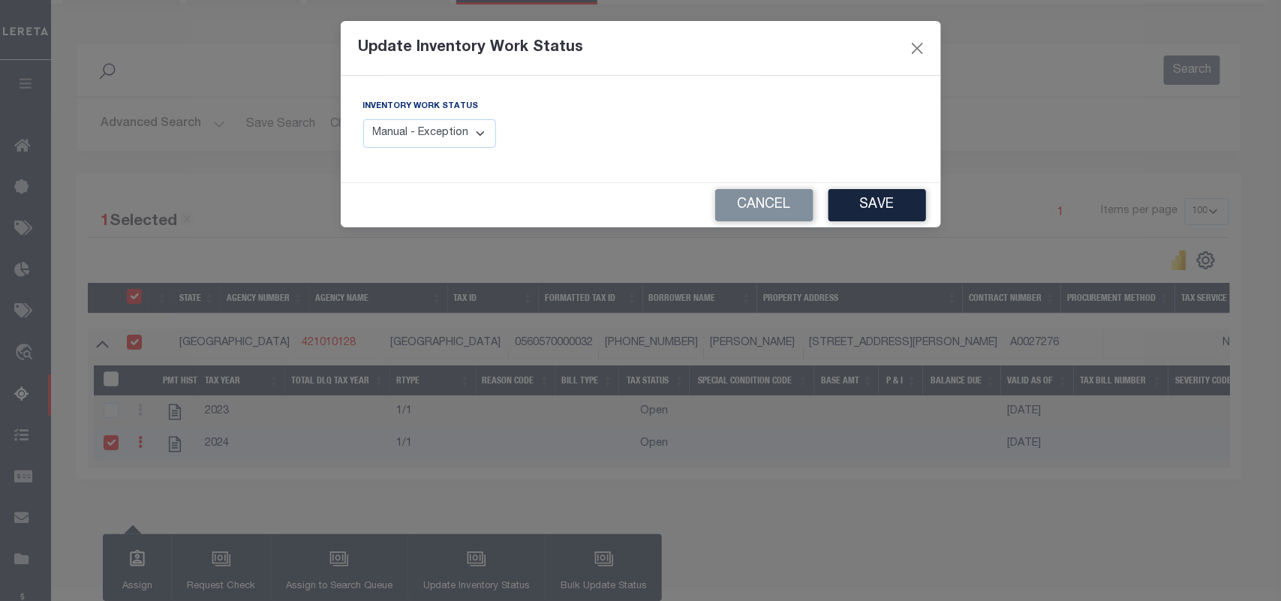
select select "4"
click at [363, 119] on select "Manual - Exception Pended - Awaiting Search Late Add Exception Completed" at bounding box center [430, 133] width 134 height 29
click at [919, 208] on button "Save" at bounding box center [877, 205] width 98 height 32
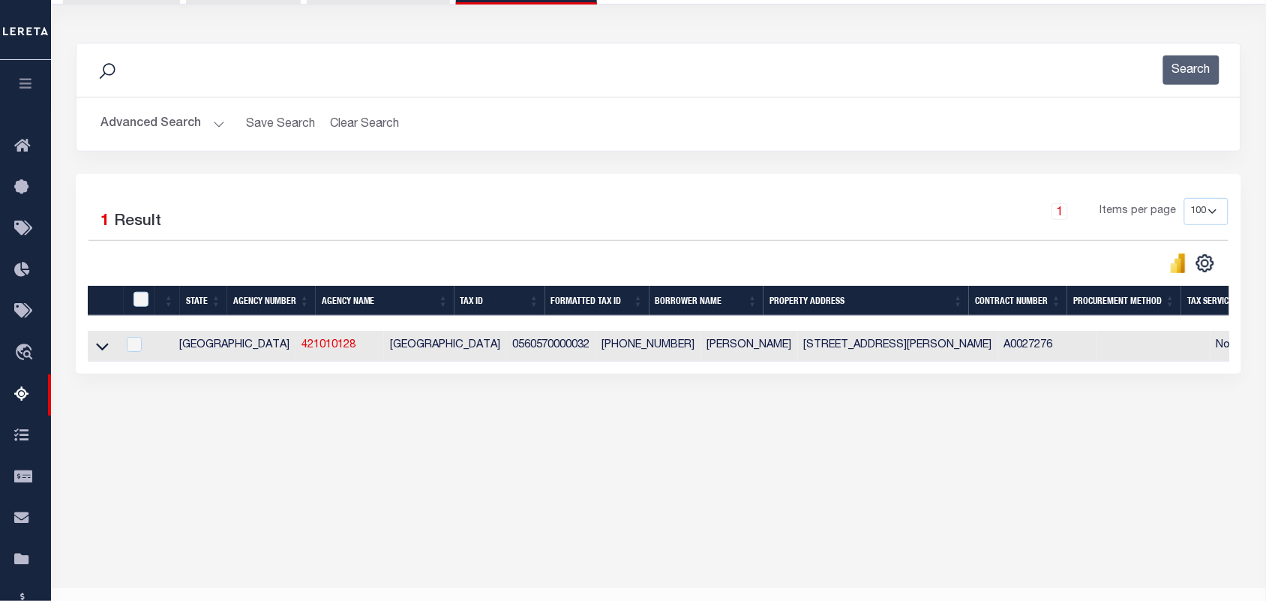
click at [218, 121] on button "Advanced Search" at bounding box center [163, 124] width 125 height 29
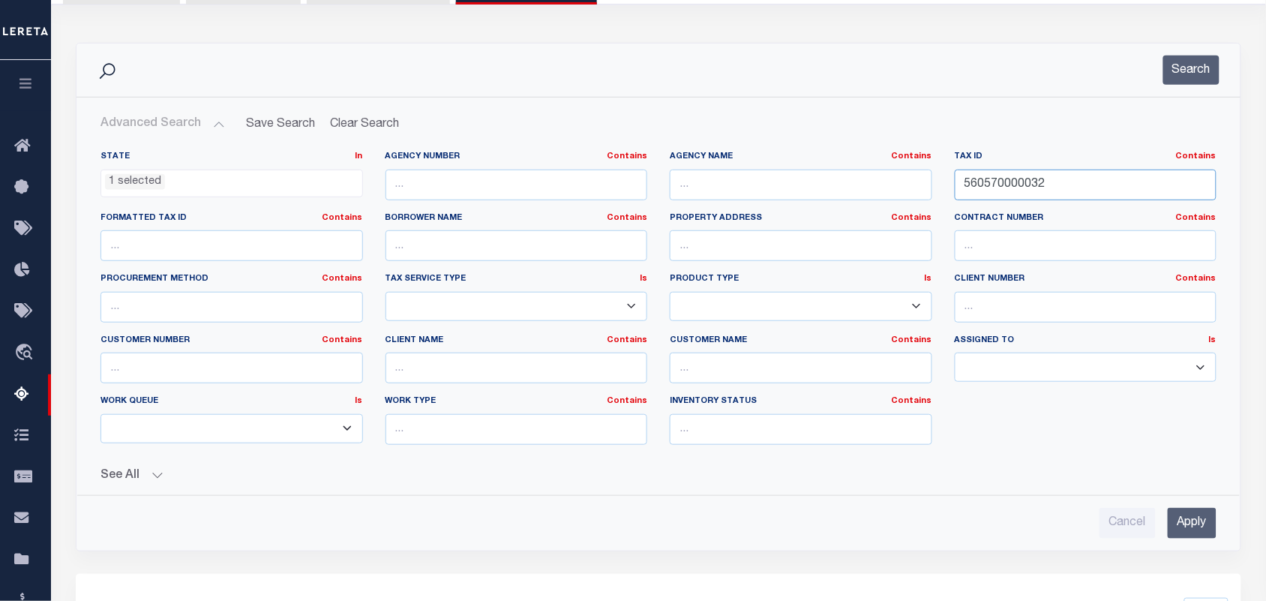
click at [887, 215] on div "State In In AK AL AR AZ CA CO CT DC DE FL GA GU HI IA ID IL IN KS KY LA MA MD M…" at bounding box center [658, 304] width 1139 height 306
paste input "670000041"
type input "560670000041"
click at [1187, 77] on button "Search" at bounding box center [1192, 70] width 56 height 29
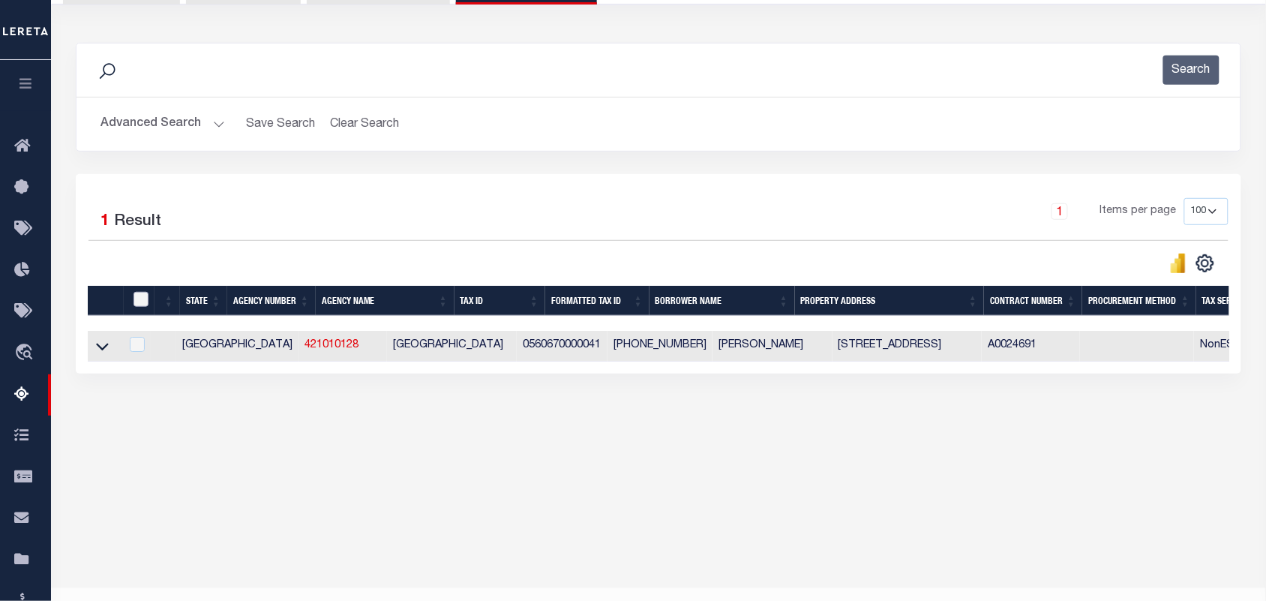
click at [136, 301] on input "checkbox" at bounding box center [141, 299] width 15 height 15
checkbox input "true"
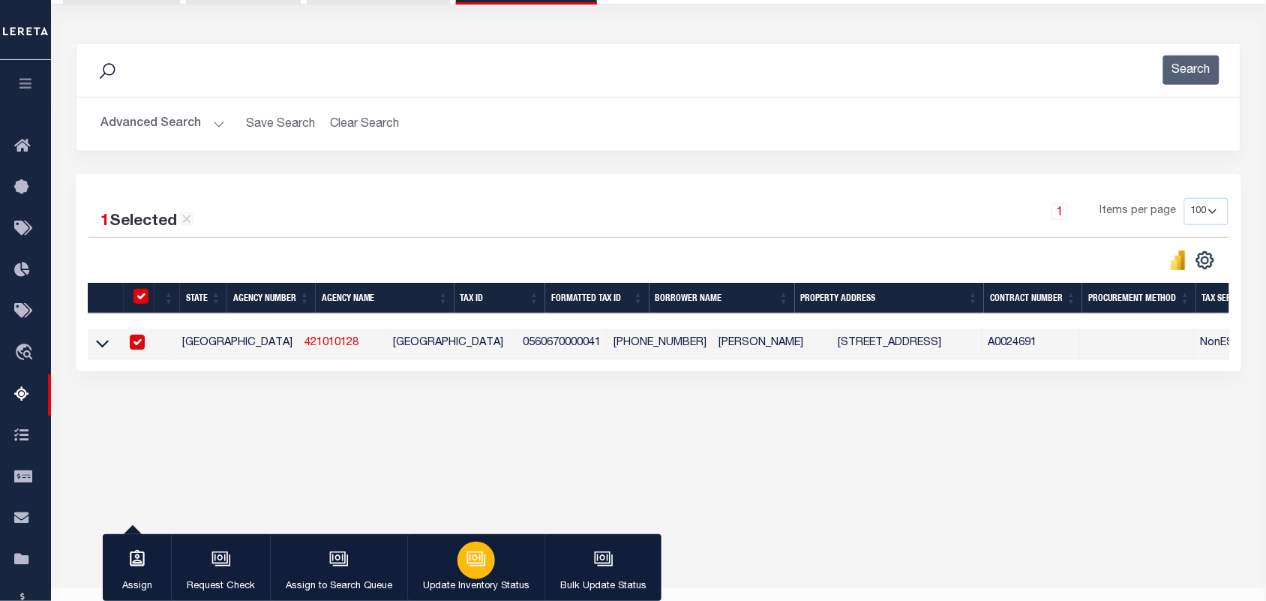
click at [458, 559] on div "button" at bounding box center [477, 561] width 38 height 38
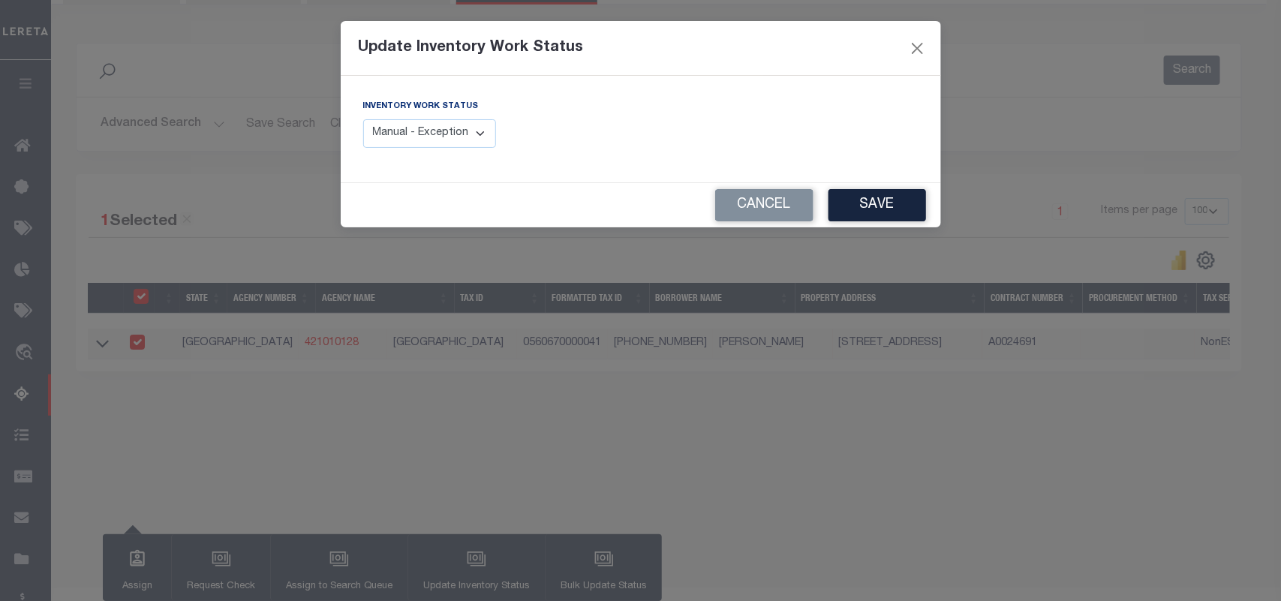
drag, startPoint x: 467, startPoint y: 134, endPoint x: 465, endPoint y: 148, distance: 14.3
click at [467, 134] on select "Manual - Exception Pended - Awaiting Search Late Add Exception Completed" at bounding box center [430, 133] width 134 height 29
select select "4"
click at [363, 119] on select "Manual - Exception Pended - Awaiting Search Late Add Exception Completed" at bounding box center [430, 133] width 134 height 29
click at [904, 201] on button "Save" at bounding box center [877, 205] width 98 height 32
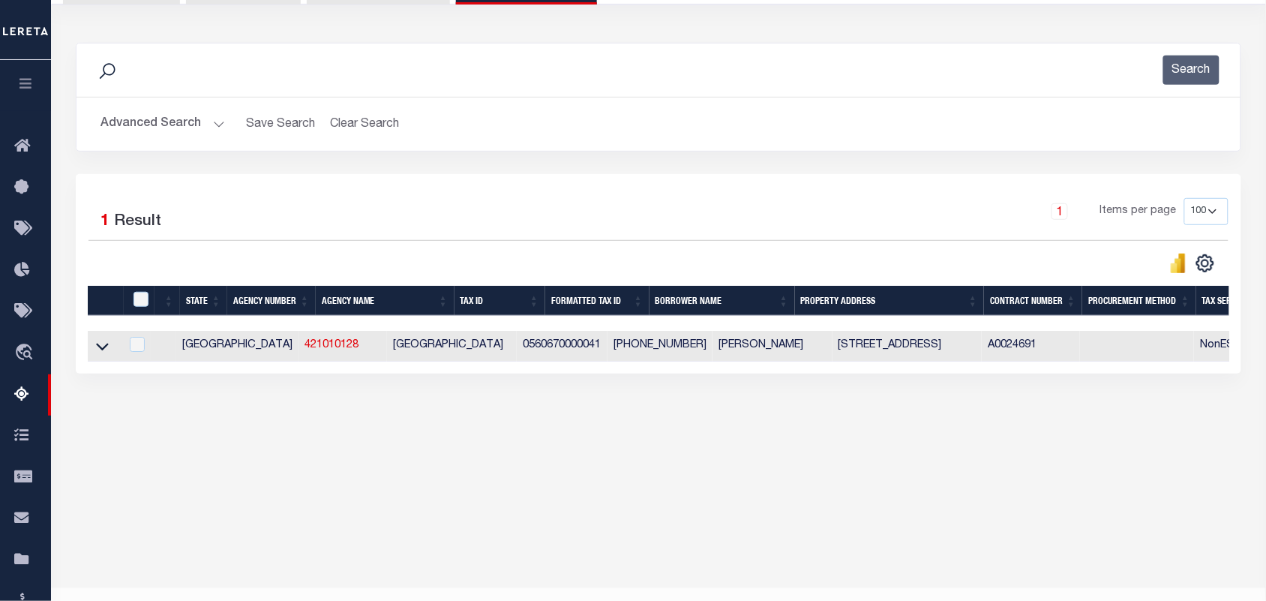
click at [215, 128] on button "Advanced Search" at bounding box center [163, 124] width 125 height 29
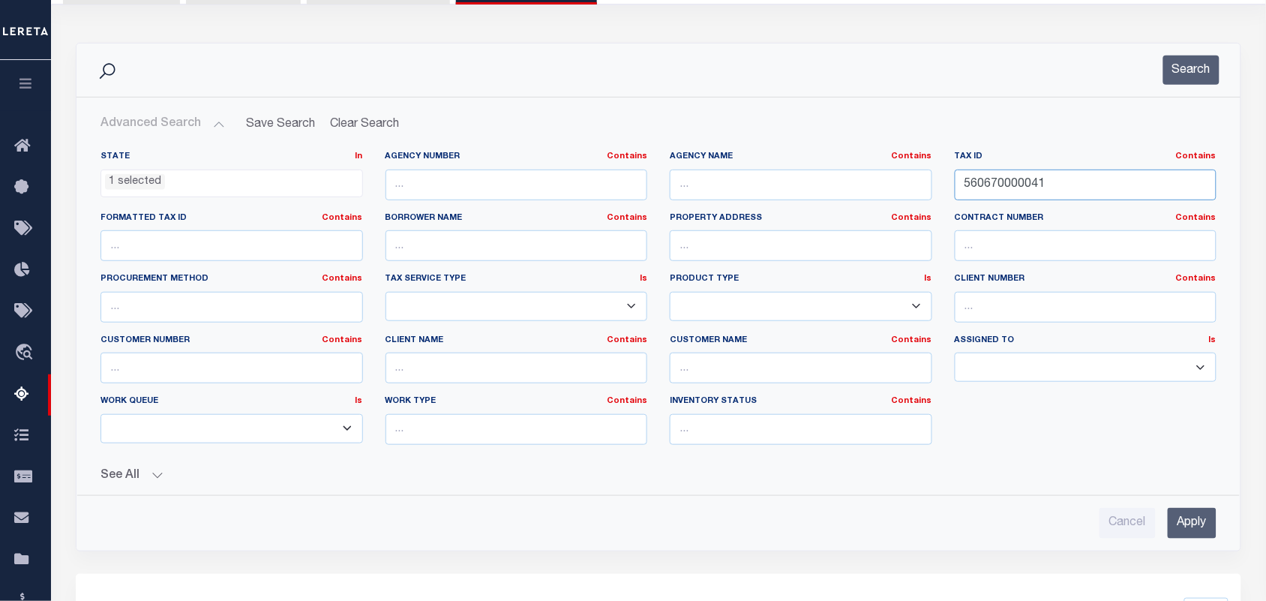
click at [930, 191] on div "State In In AK AL AR AZ CA CO CT DC DE FL GA GU HI IA ID IL IN KS KY LA MA MD M…" at bounding box center [658, 304] width 1139 height 306
paste input "2000022300"
type input "2000022300"
click at [1180, 70] on button "Search" at bounding box center [1192, 70] width 56 height 29
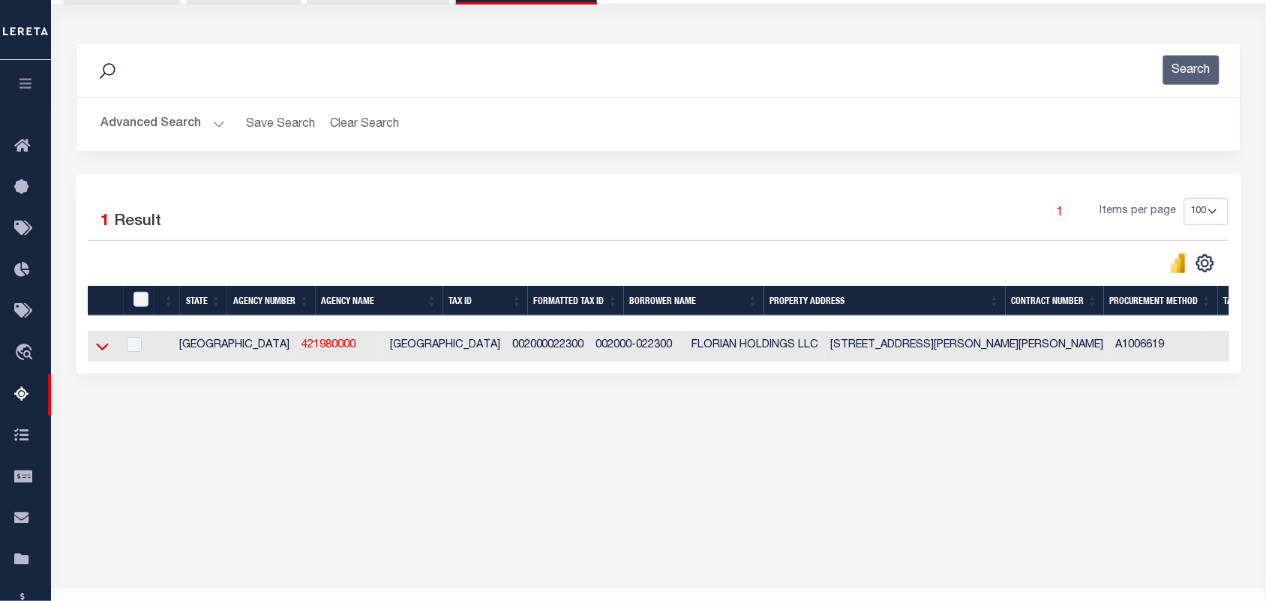
click at [100, 351] on icon at bounding box center [102, 348] width 13 height 8
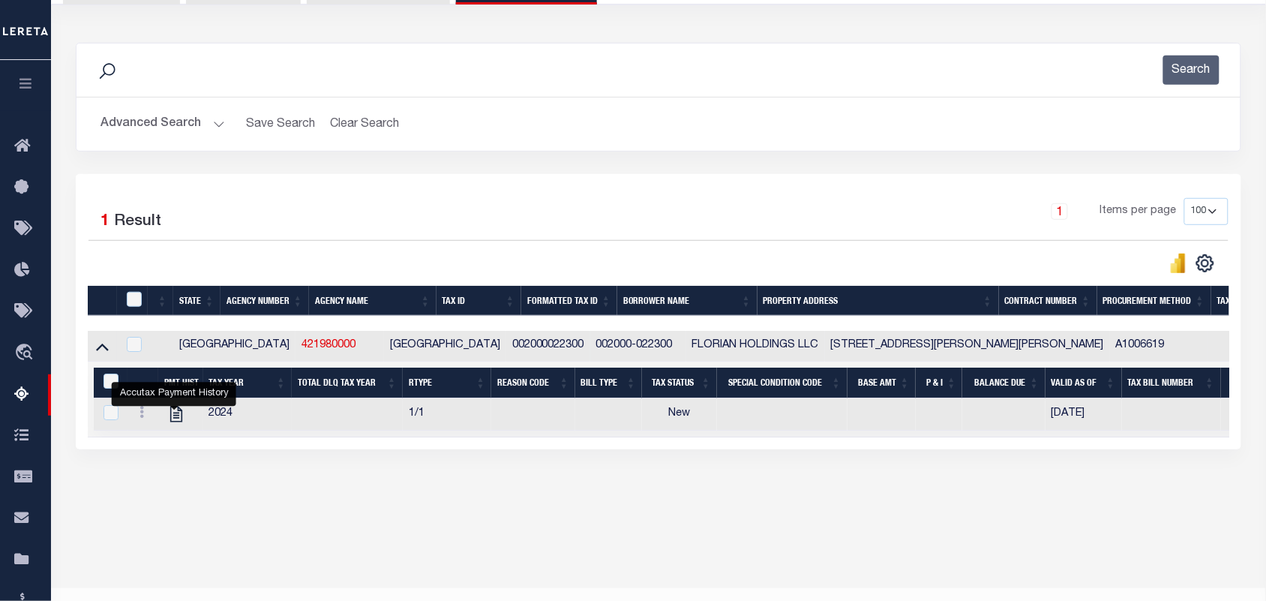
click at [173, 422] on icon "" at bounding box center [176, 415] width 12 height 16
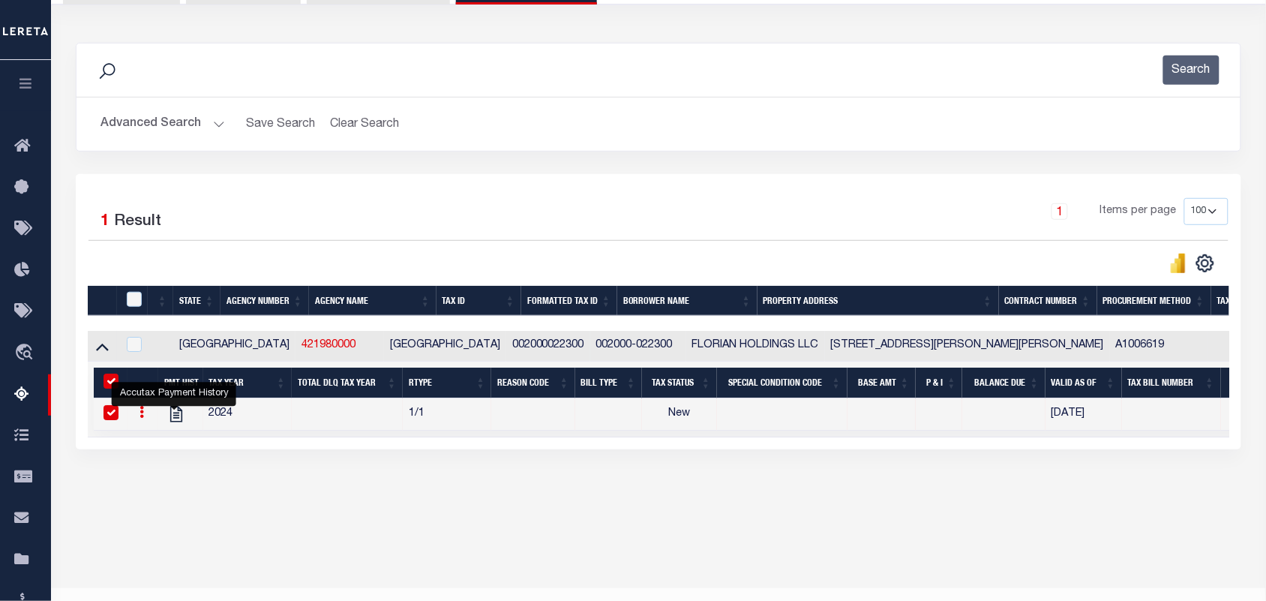
checkbox input "true"
click at [215, 126] on button "Advanced Search" at bounding box center [163, 124] width 125 height 29
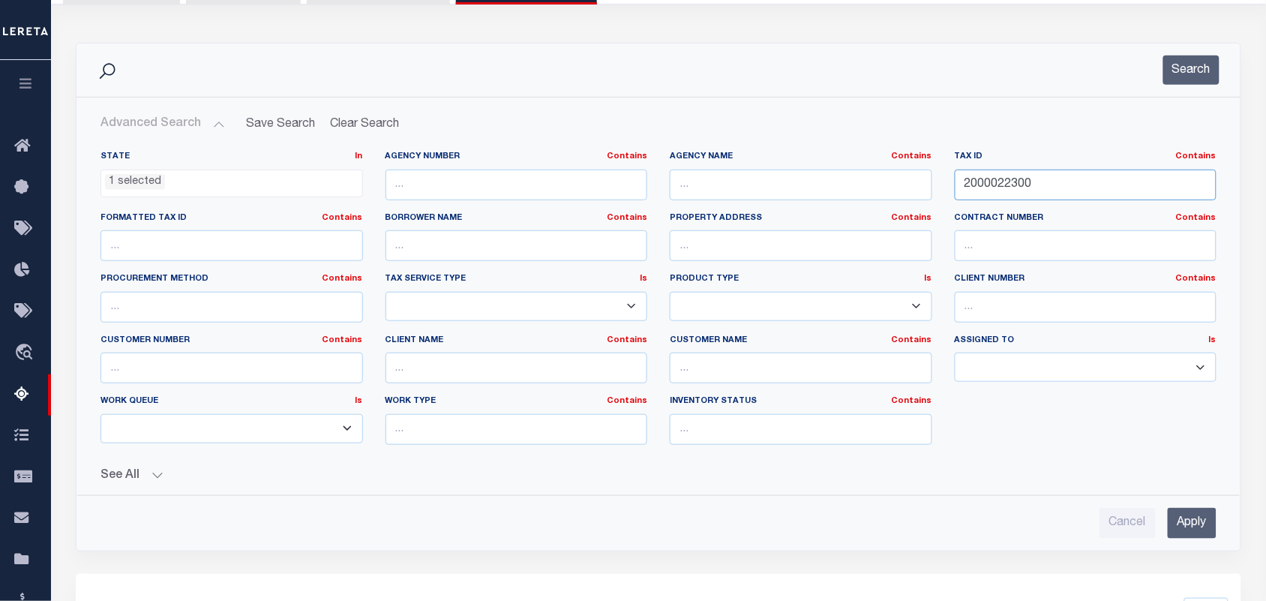
click at [884, 181] on div "State In In AK AL AR AZ CA CO CT DC DE FL GA GU HI IA ID IL IN KS KY LA MA MD M…" at bounding box center [658, 304] width 1139 height 306
paste input "R135655"
type input "R135655"
click at [1197, 75] on button "Search" at bounding box center [1192, 70] width 56 height 29
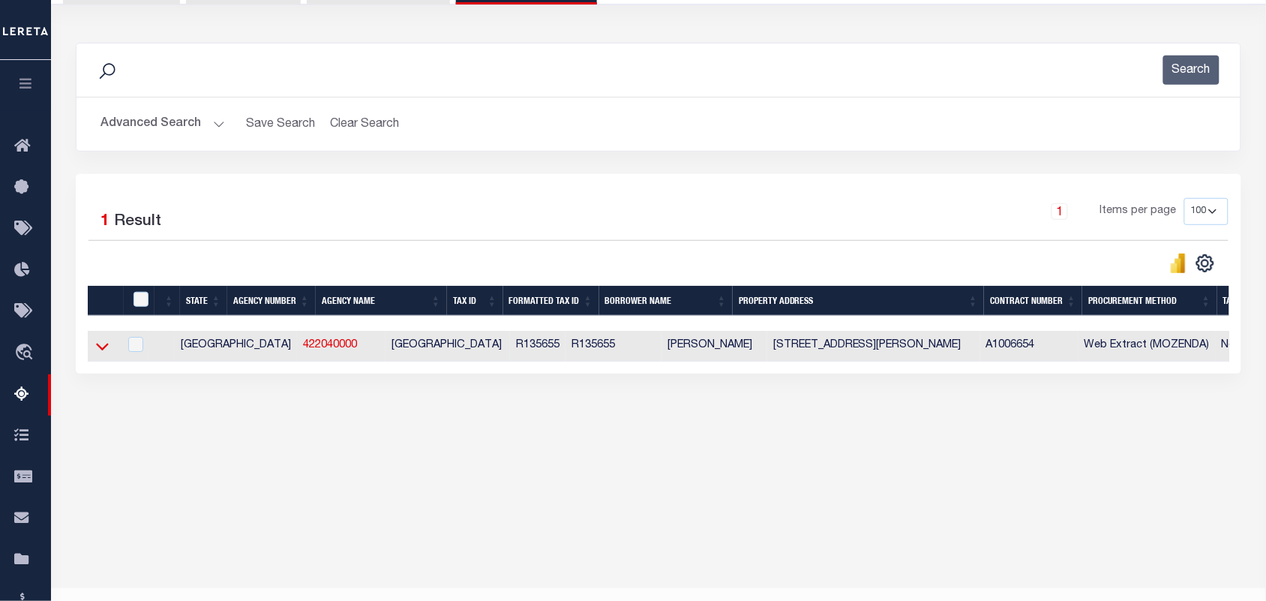
click at [107, 347] on icon at bounding box center [102, 346] width 13 height 16
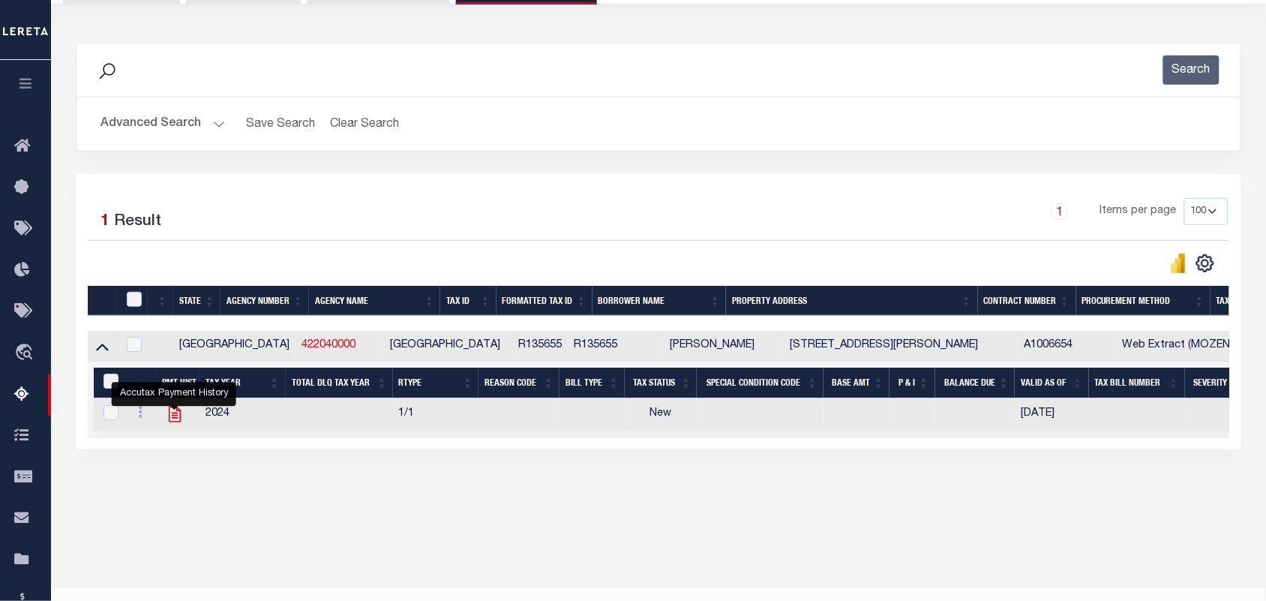
click at [171, 418] on icon "" at bounding box center [174, 415] width 12 height 16
checkbox input "true"
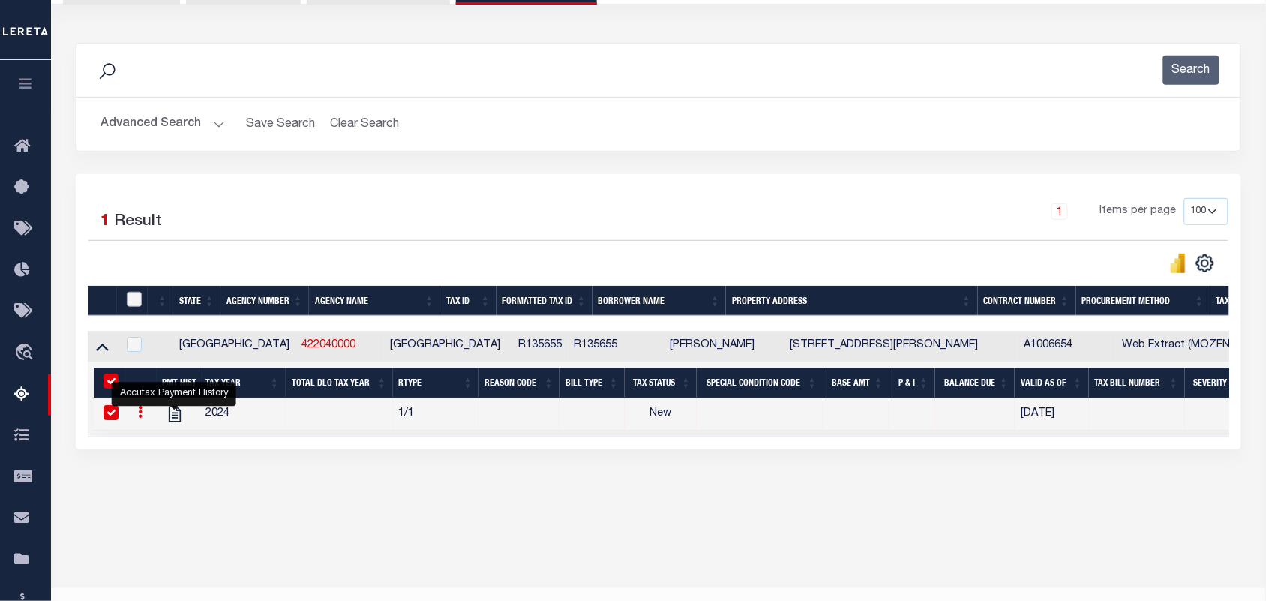
click at [135, 304] on input "checkbox" at bounding box center [134, 299] width 15 height 15
checkbox input "true"
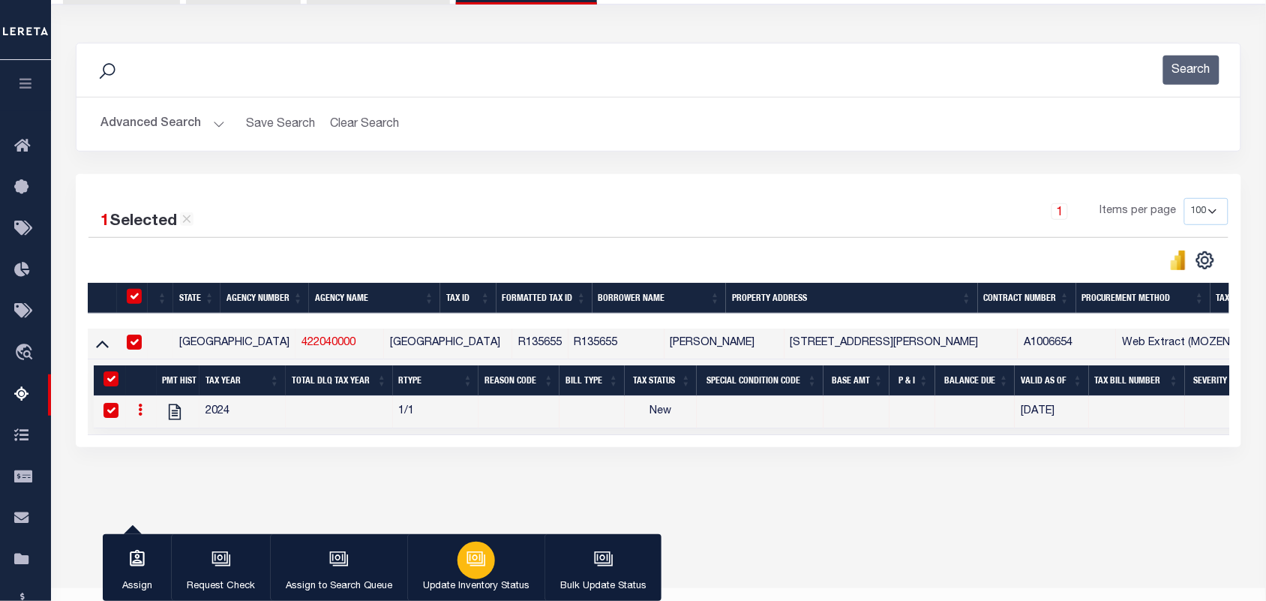
click at [473, 557] on icon "button" at bounding box center [475, 557] width 11 height 7
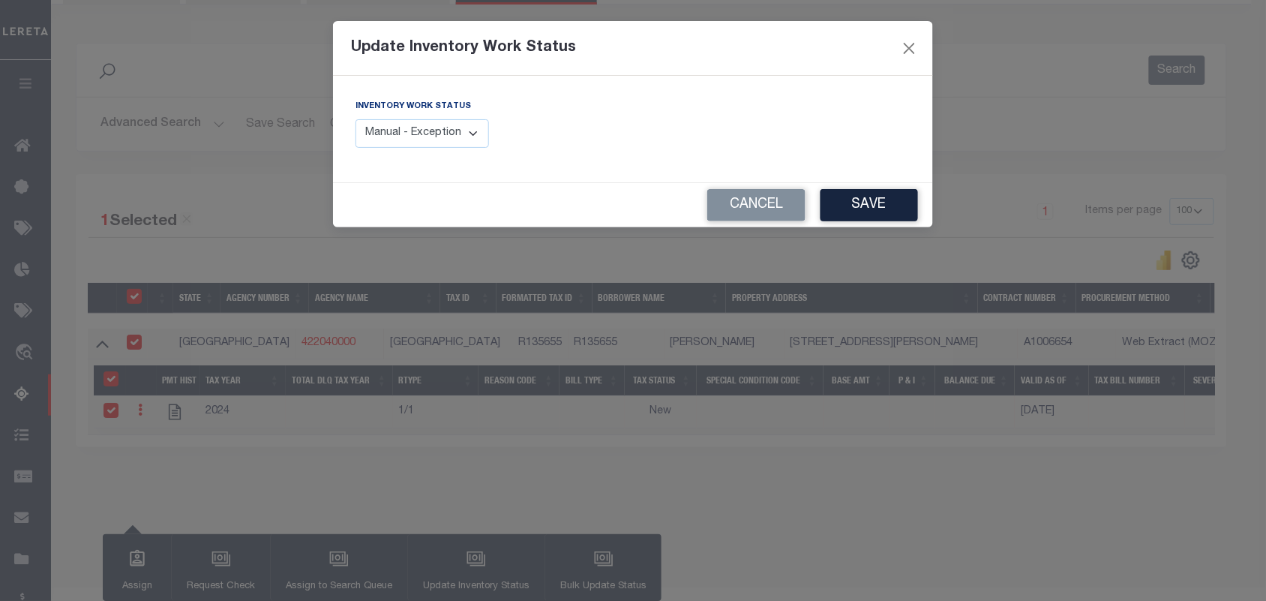
click at [473, 131] on select "Manual - Exception Pended - Awaiting Search Late Add Exception Completed" at bounding box center [423, 133] width 134 height 29
click at [479, 133] on select "Manual - Exception Pended - Awaiting Search Late Add Exception Completed" at bounding box center [423, 133] width 134 height 29
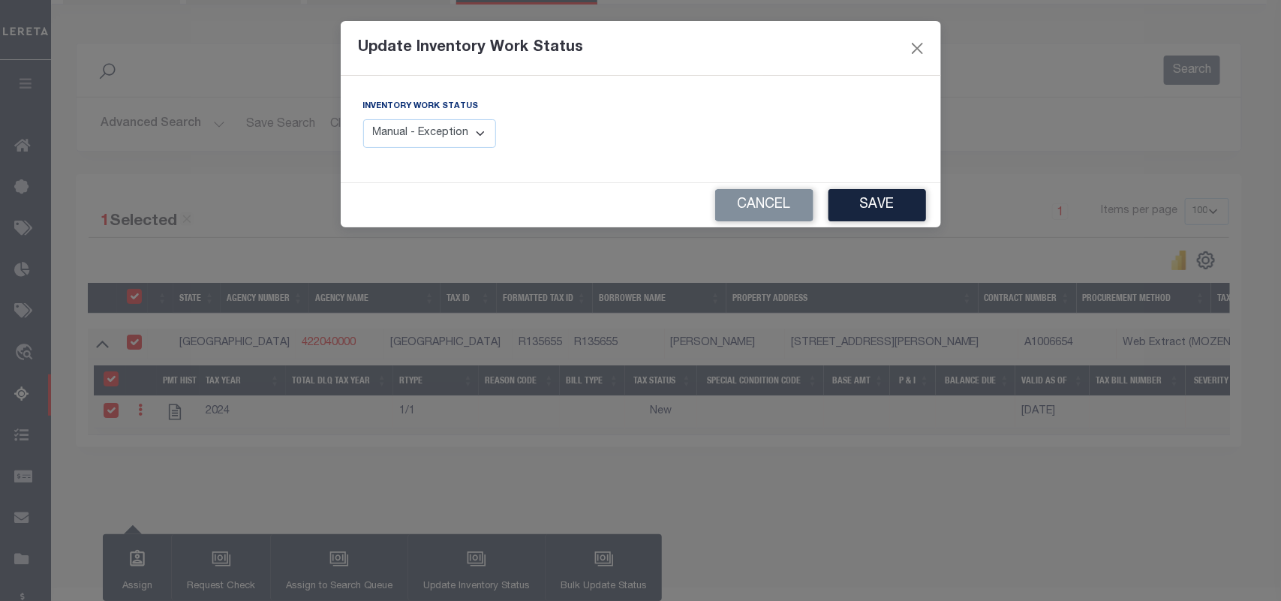
click at [479, 133] on select "Manual - Exception Pended - Awaiting Search Late Add Exception Completed" at bounding box center [430, 133] width 134 height 29
select select "4"
click at [363, 119] on select "Manual - Exception Pended - Awaiting Search Late Add Exception Completed" at bounding box center [430, 133] width 134 height 29
click at [872, 200] on button "Save" at bounding box center [877, 205] width 98 height 32
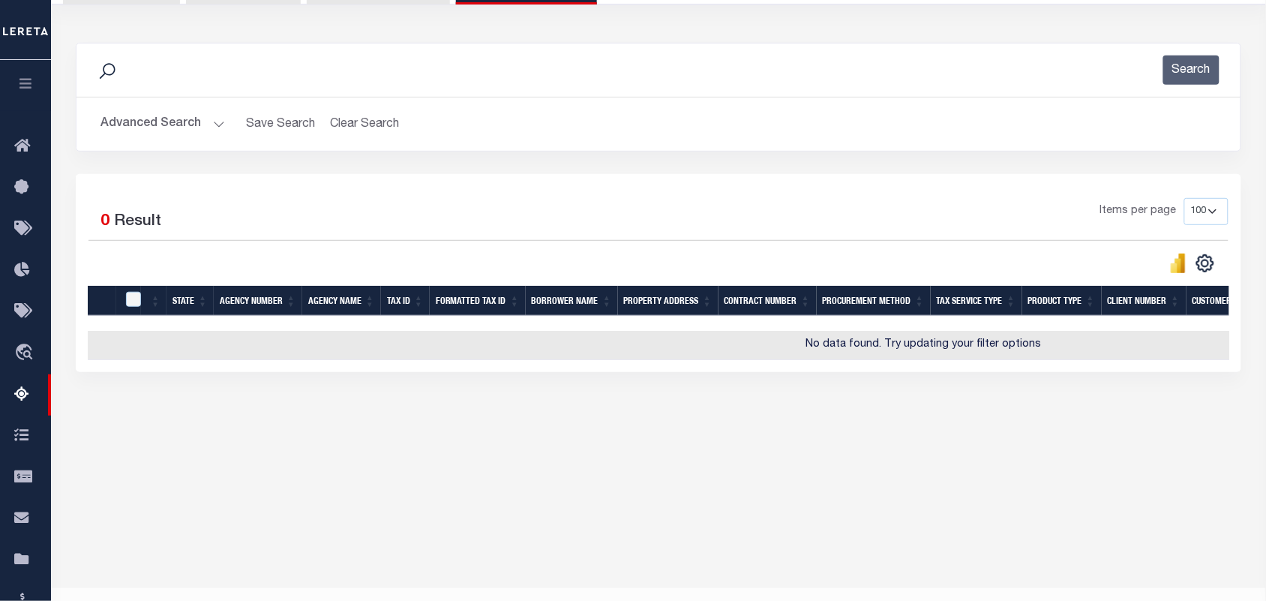
click at [212, 125] on button "Advanced Search" at bounding box center [163, 124] width 125 height 29
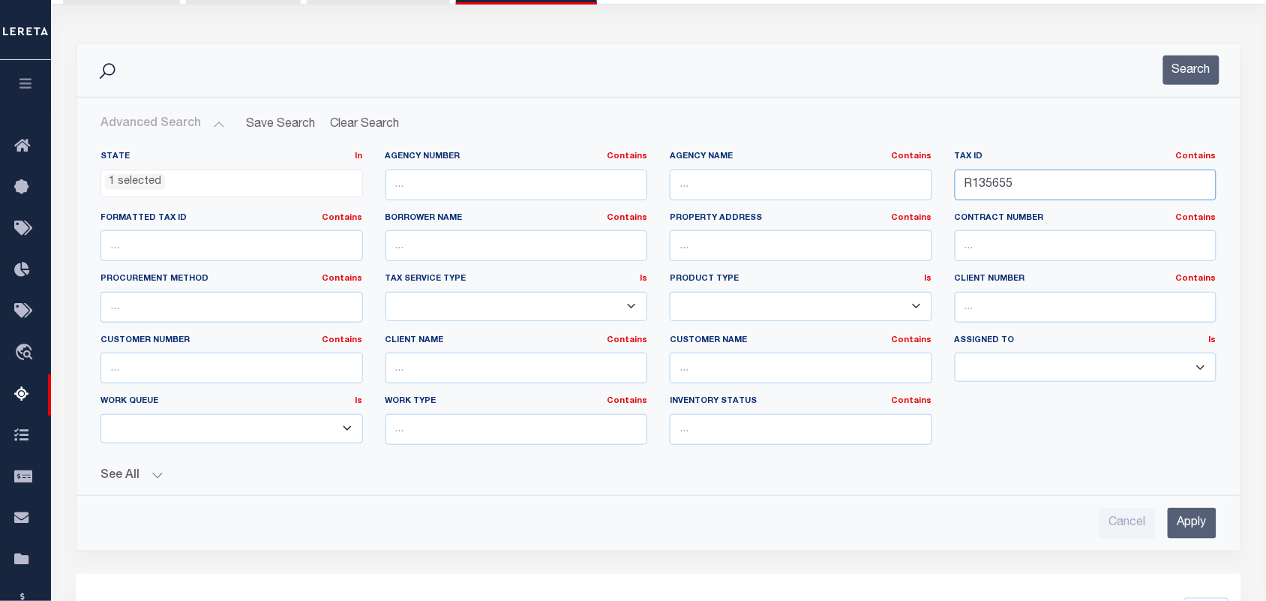
drag, startPoint x: 1047, startPoint y: 186, endPoint x: 804, endPoint y: 219, distance: 245.3
click at [804, 219] on div "State In In AK AL AR AZ CA CO CT DC DE FL GA GU HI IA ID IL IN KS KY LA MA MD M…" at bounding box center [658, 304] width 1139 height 306
paste input "11818"
type input "118185"
click at [1197, 75] on button "Search" at bounding box center [1192, 70] width 56 height 29
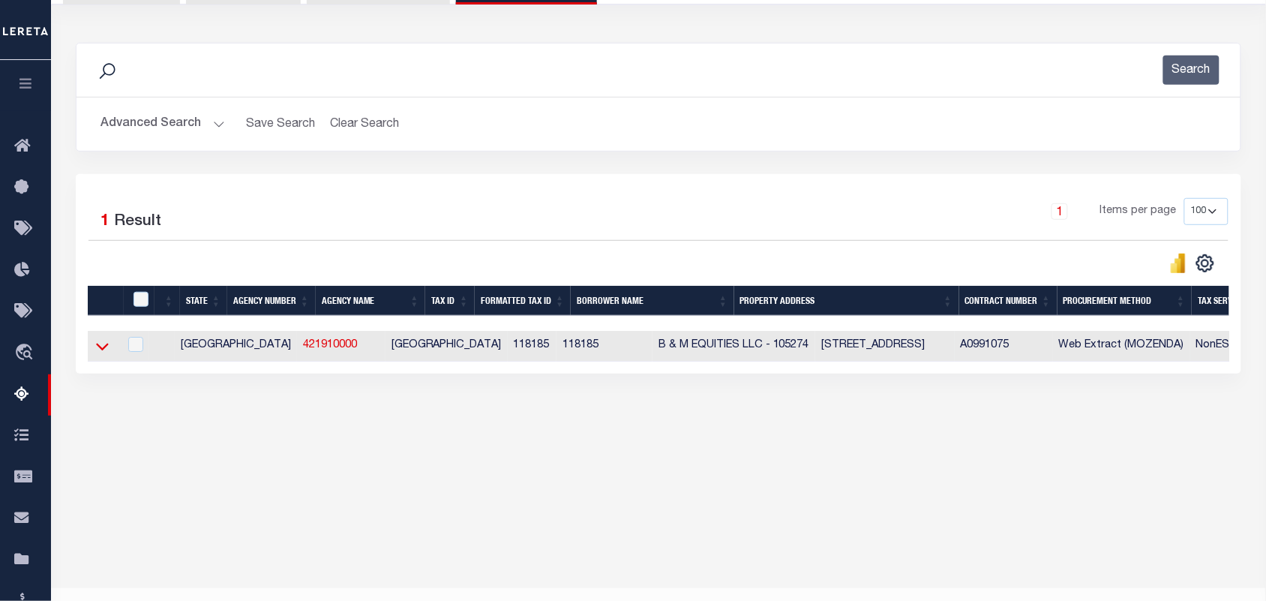
click at [103, 350] on icon at bounding box center [102, 346] width 13 height 16
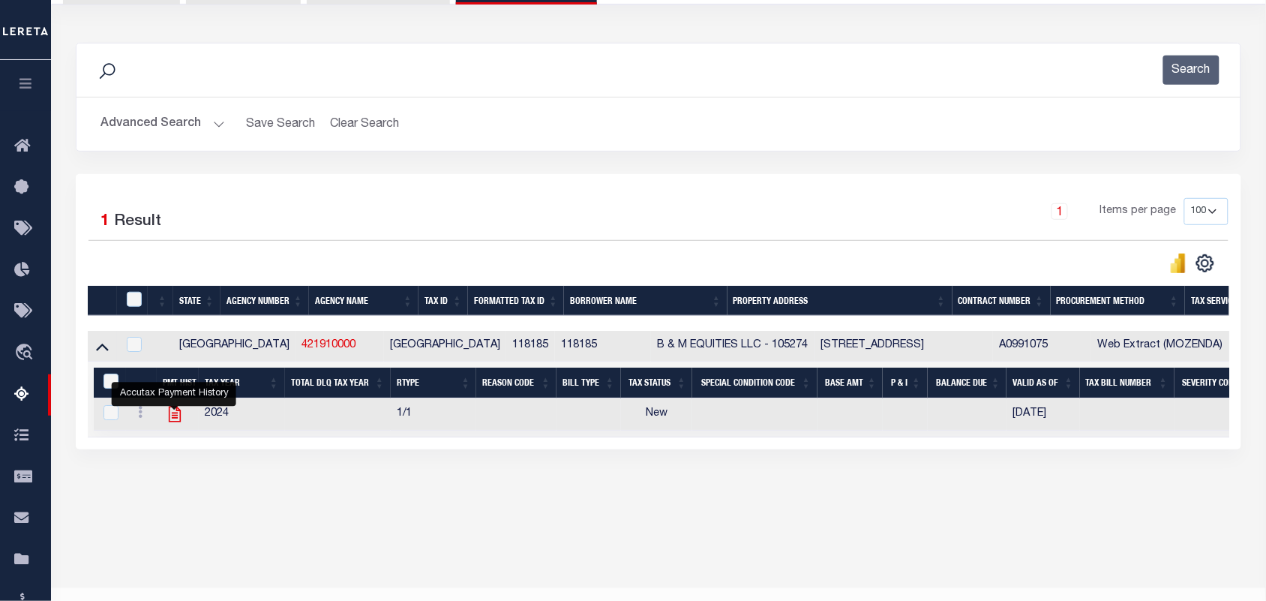
click at [178, 419] on icon "" at bounding box center [175, 414] width 20 height 20
checkbox input "true"
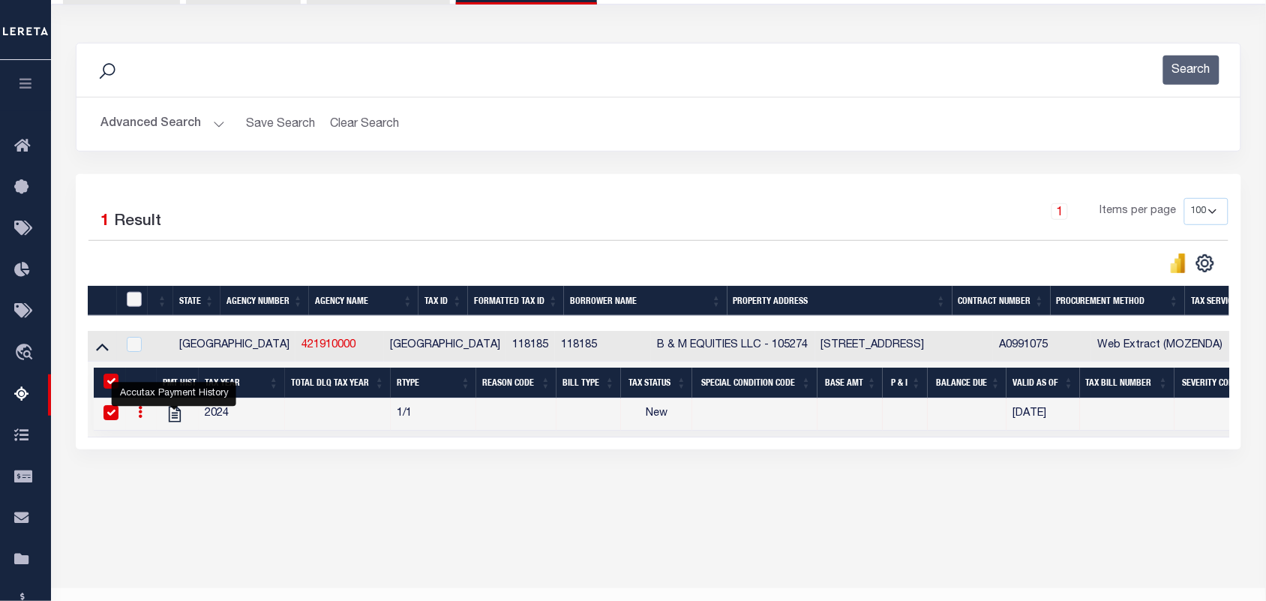
click at [134, 302] on input "checkbox" at bounding box center [134, 299] width 15 height 15
checkbox input "true"
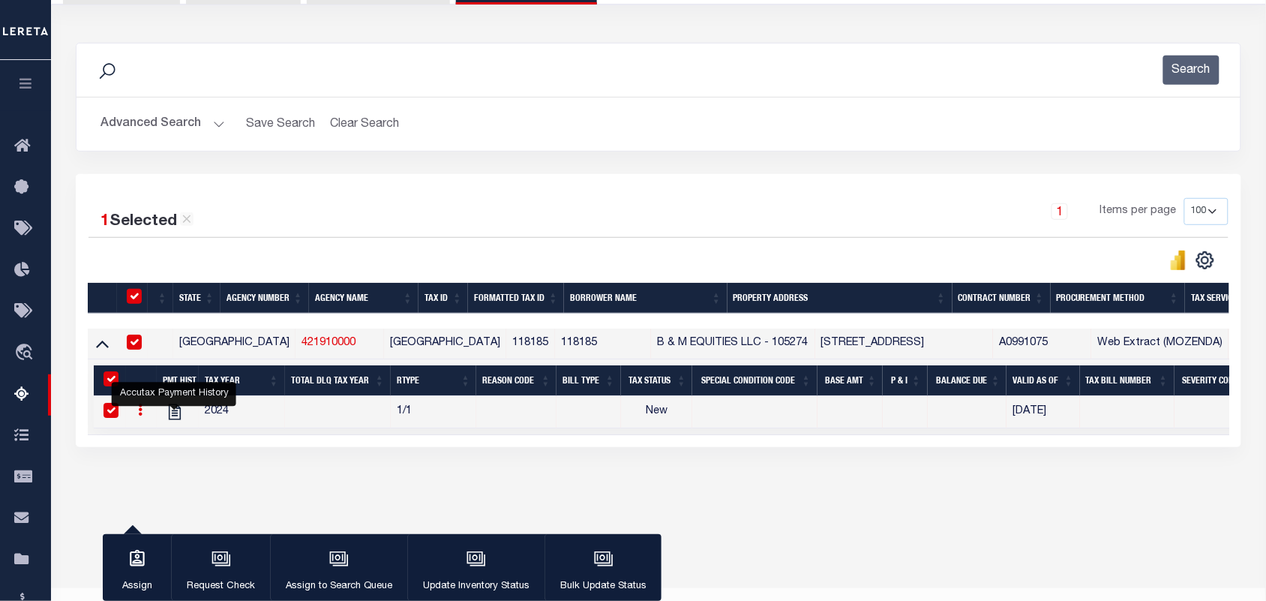
checkbox input "true"
click at [469, 554] on icon "button" at bounding box center [477, 559] width 20 height 20
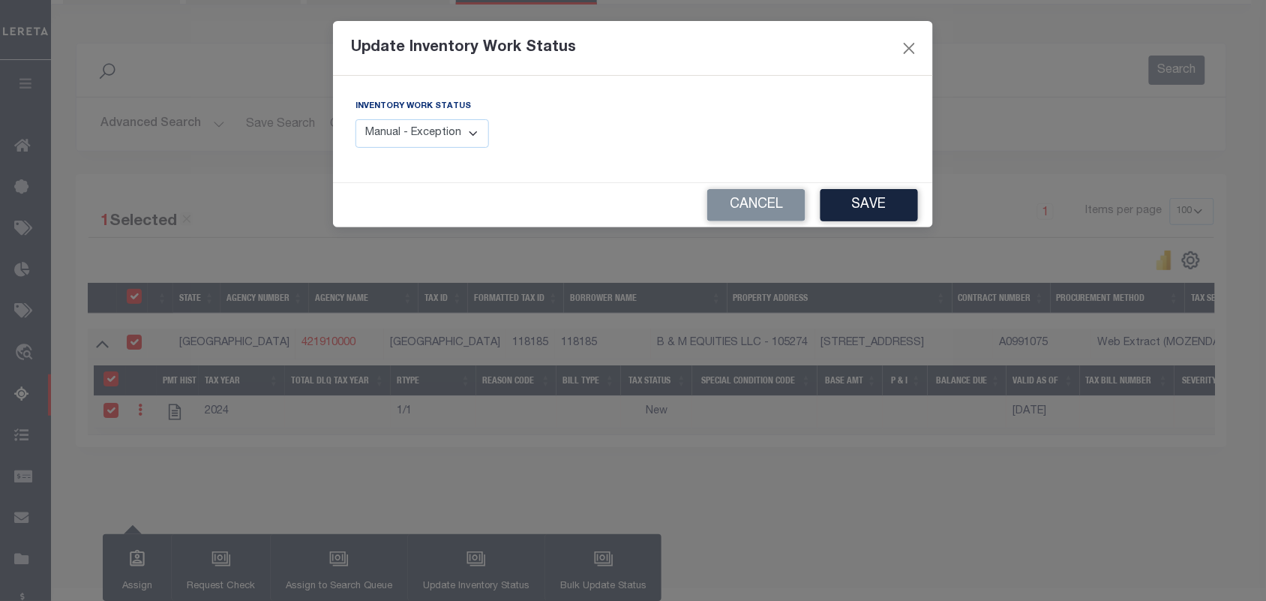
click at [477, 133] on select "Manual - Exception Pended - Awaiting Search Late Add Exception Completed" at bounding box center [423, 133] width 134 height 29
drag, startPoint x: 477, startPoint y: 133, endPoint x: 395, endPoint y: 133, distance: 82.5
click at [477, 133] on select "Manual - Exception Pended - Awaiting Search Late Add Exception Completed" at bounding box center [423, 133] width 134 height 29
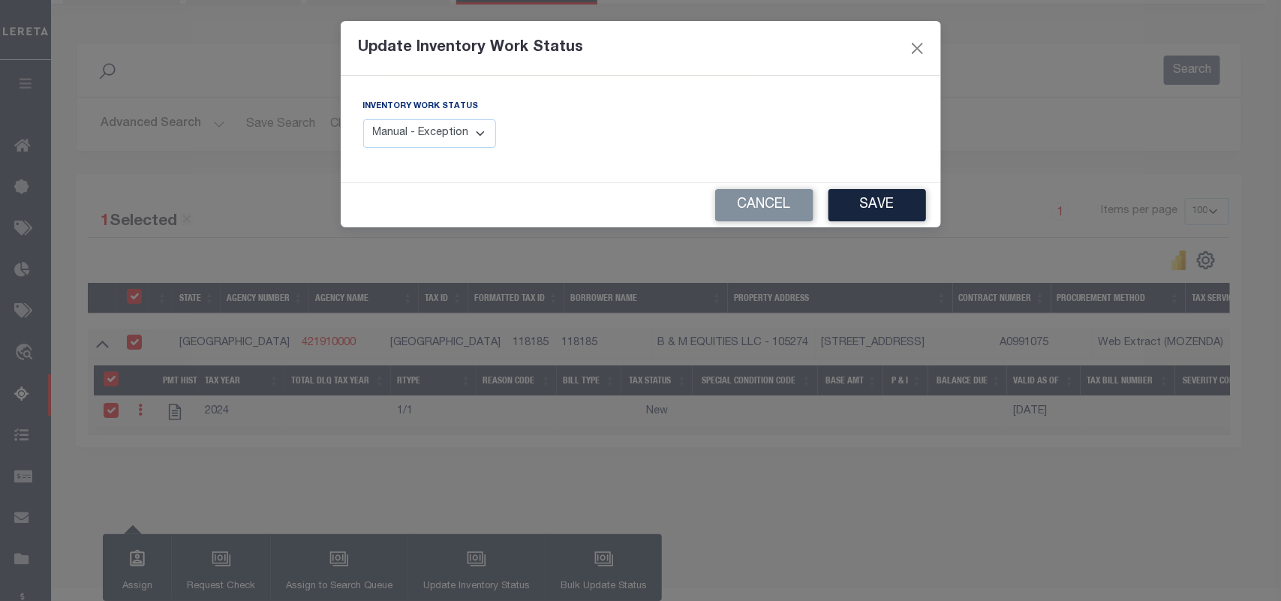
click at [480, 133] on select "Manual - Exception Pended - Awaiting Search Late Add Exception Completed" at bounding box center [430, 133] width 134 height 29
select select "4"
click at [363, 119] on select "Manual - Exception Pended - Awaiting Search Late Add Exception Completed" at bounding box center [430, 133] width 134 height 29
click at [833, 209] on button "Save" at bounding box center [877, 205] width 98 height 32
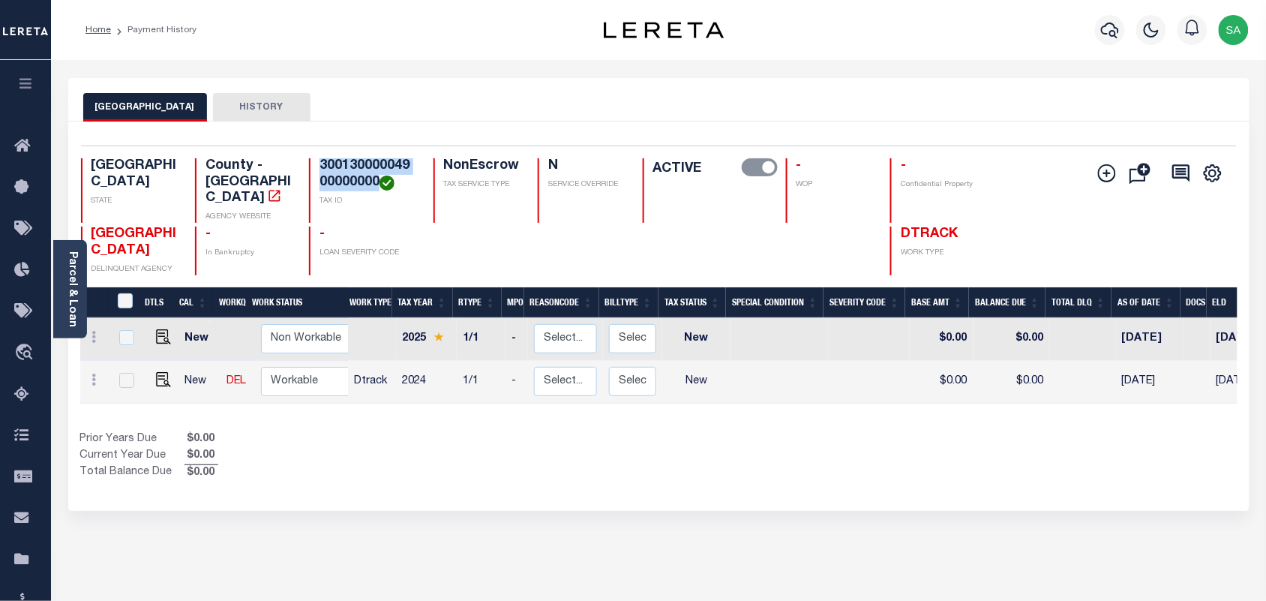
drag, startPoint x: 376, startPoint y: 180, endPoint x: 320, endPoint y: 167, distance: 57.1
click at [320, 167] on h4 "30013000004900000000" at bounding box center [367, 174] width 95 height 32
copy h4 "30013000004900000000"
click at [158, 372] on img "" at bounding box center [163, 379] width 15 height 15
checkbox input "true"
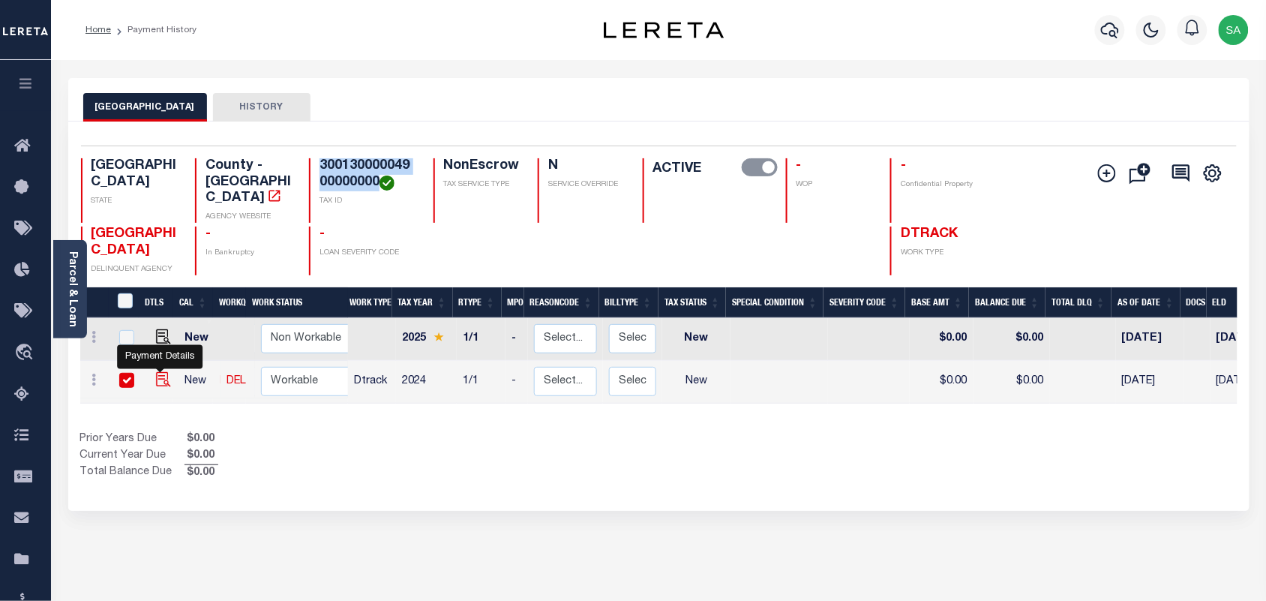
checkbox input "true"
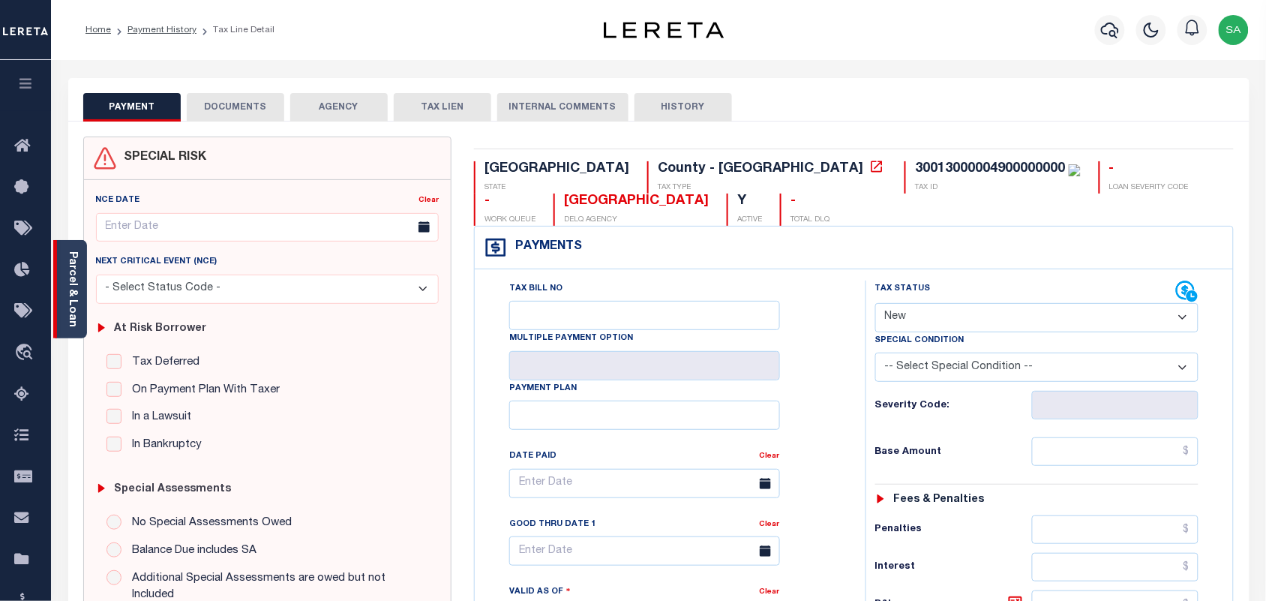
click at [71, 293] on link "Parcel & Loan" at bounding box center [72, 289] width 11 height 76
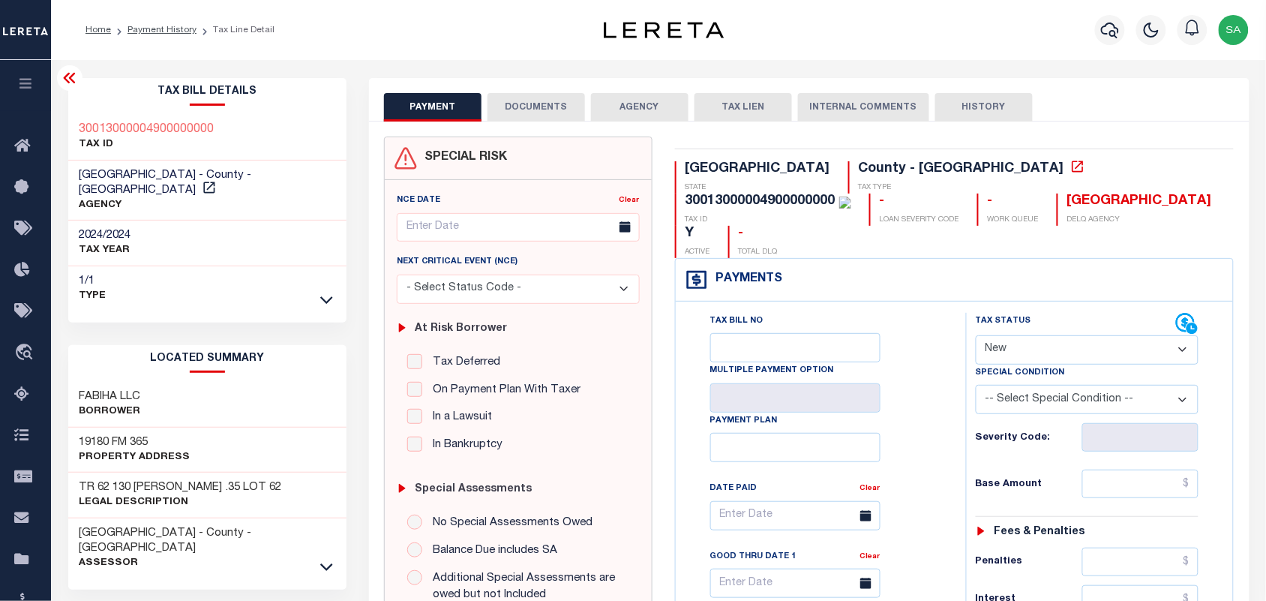
drag, startPoint x: 1049, startPoint y: 305, endPoint x: 1049, endPoint y: 326, distance: 21.8
click at [1049, 335] on select "- Select Status Code - Open Due/Unpaid Paid Incomplete No Tax Due Internal Refu…" at bounding box center [1088, 349] width 224 height 29
select select "PYD"
click at [976, 335] on select "- Select Status Code - Open Due/Unpaid Paid Incomplete No Tax Due Internal Refu…" at bounding box center [1088, 349] width 224 height 29
type input "[DATE]"
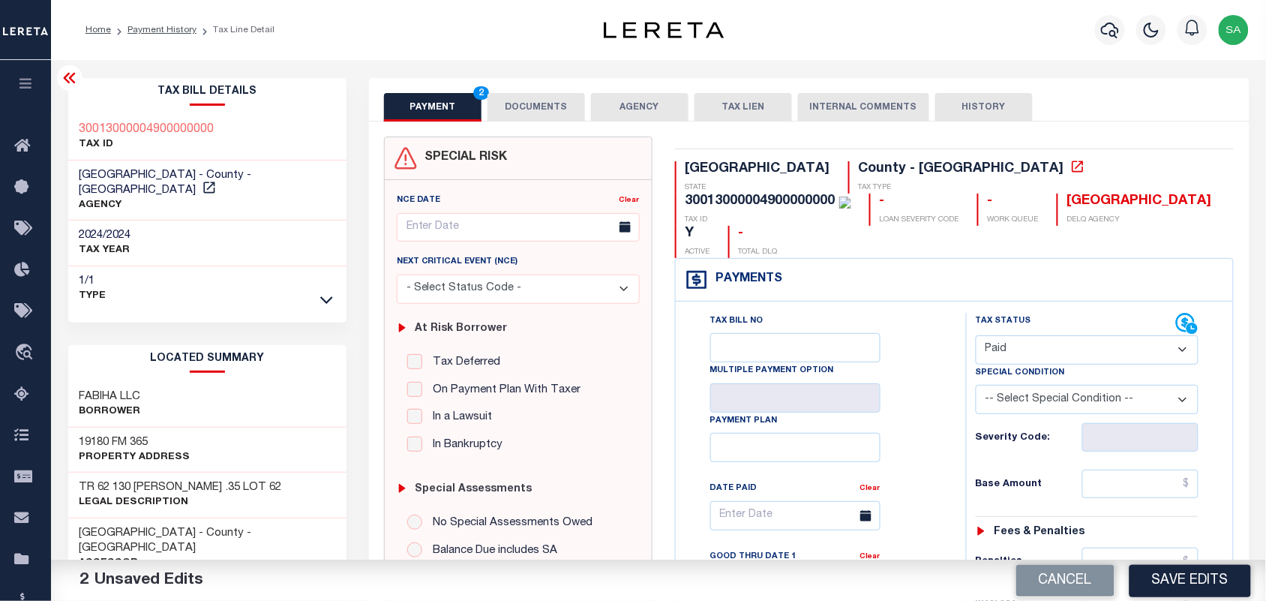
click at [512, 114] on button "DOCUMENTS" at bounding box center [537, 107] width 98 height 29
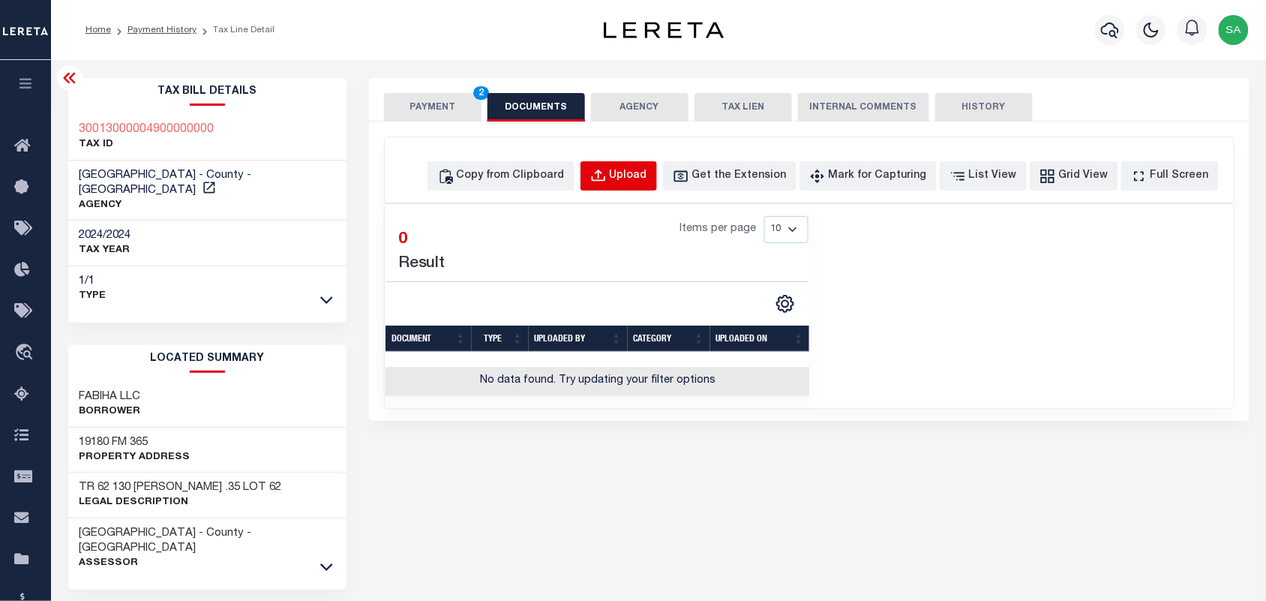
click at [647, 175] on div "Upload" at bounding box center [629, 176] width 38 height 17
select select "POP"
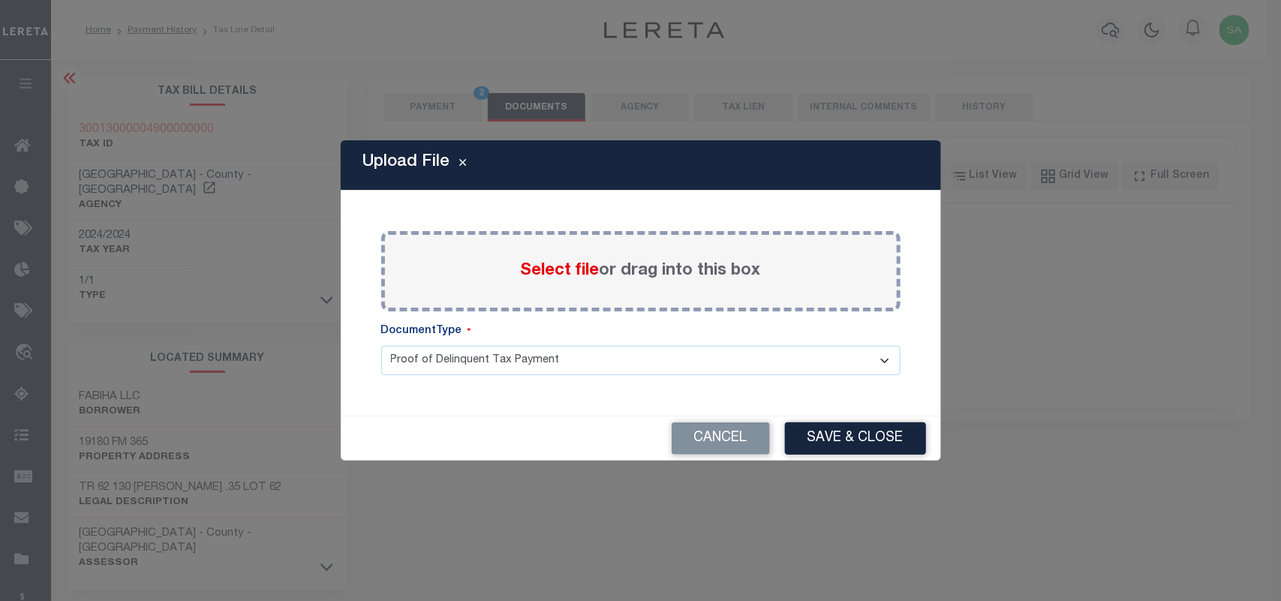
click at [590, 265] on span "Select file" at bounding box center [560, 271] width 79 height 17
click at [0, 0] on input "Select file or drag into this box" at bounding box center [0, 0] width 0 height 0
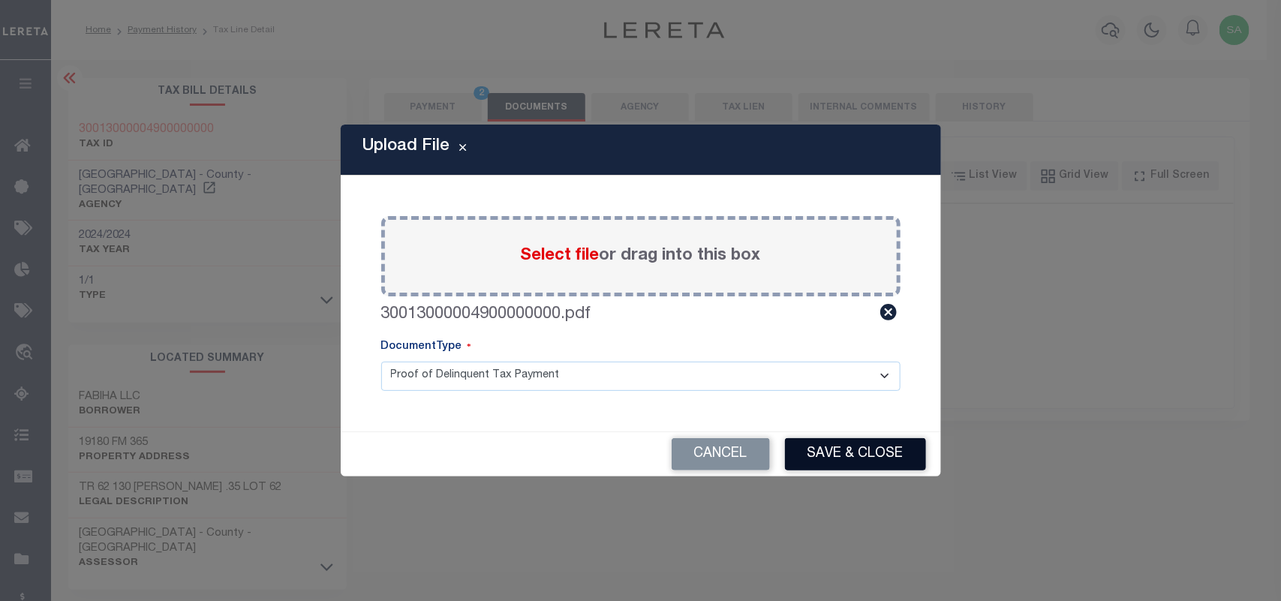
click at [824, 449] on button "Save & Close" at bounding box center [855, 454] width 141 height 32
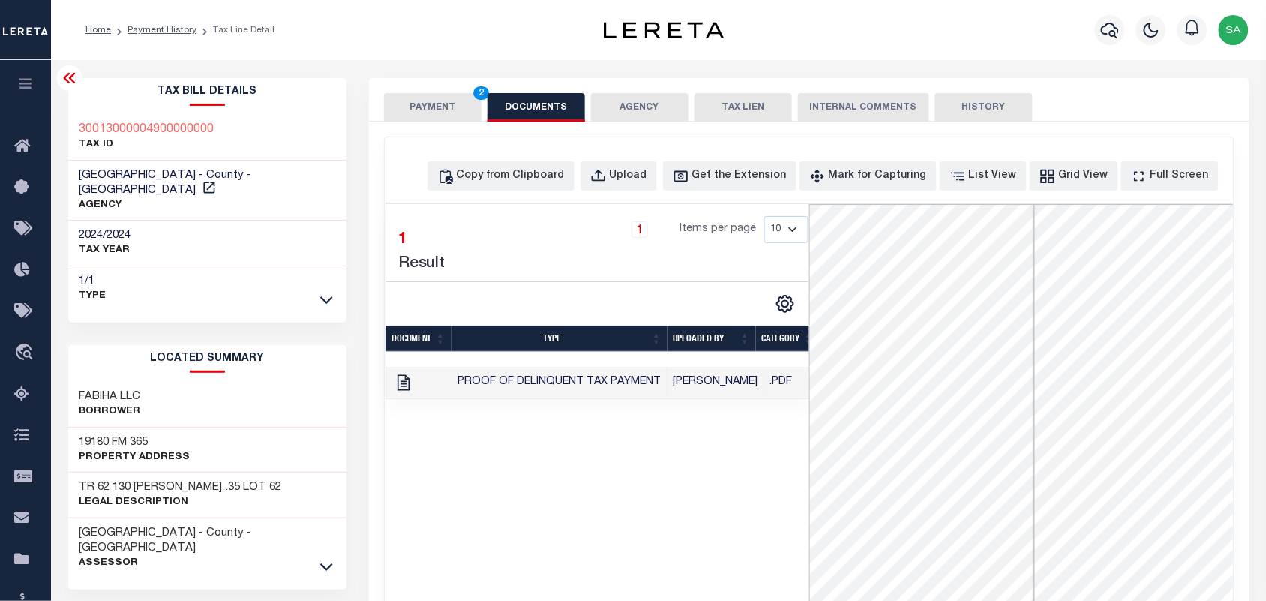
click at [418, 111] on button "PAYMENT 2" at bounding box center [433, 107] width 98 height 29
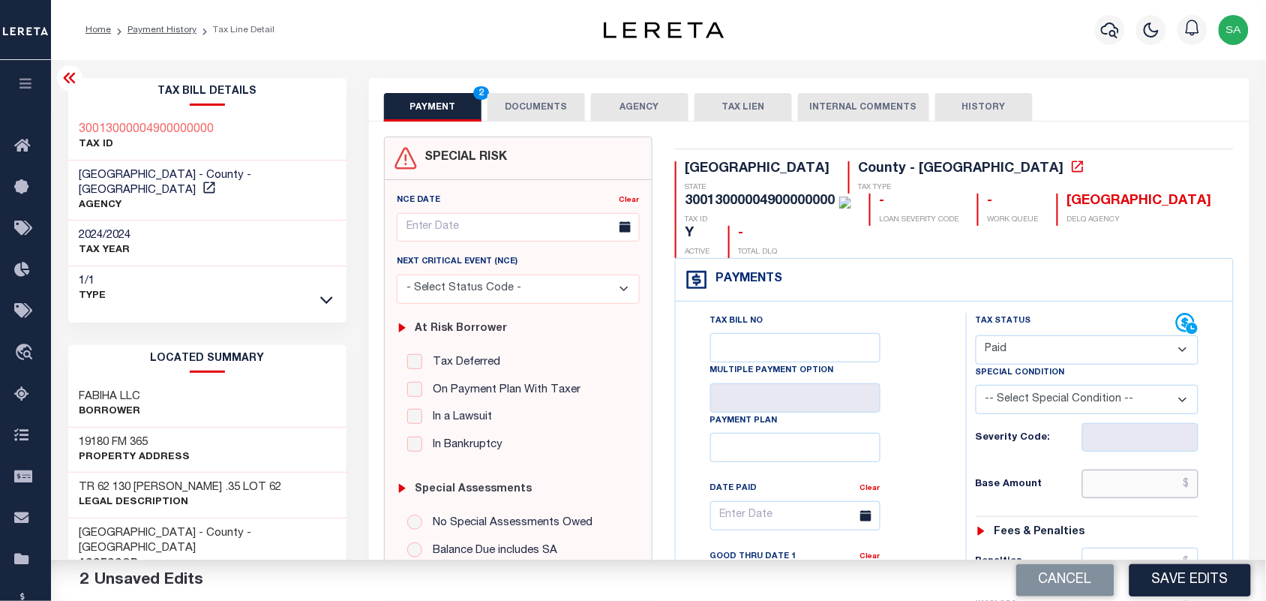
click at [1119, 470] on input "text" at bounding box center [1141, 484] width 117 height 29
paste input "123.30"
type input "$123.30"
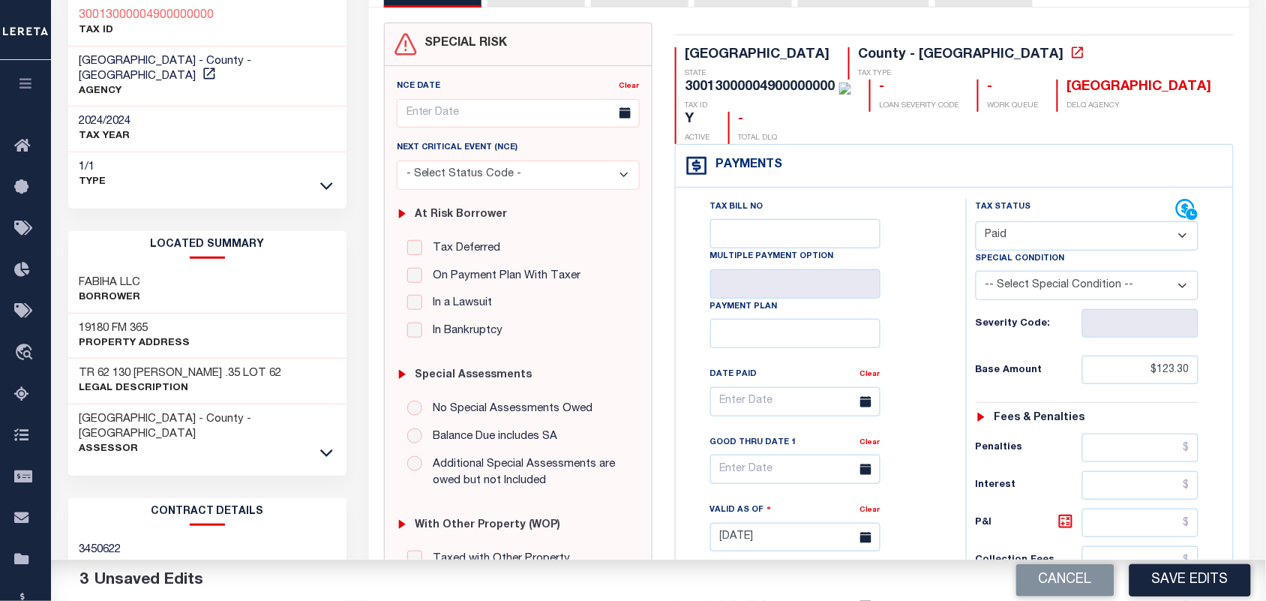
scroll to position [375, 0]
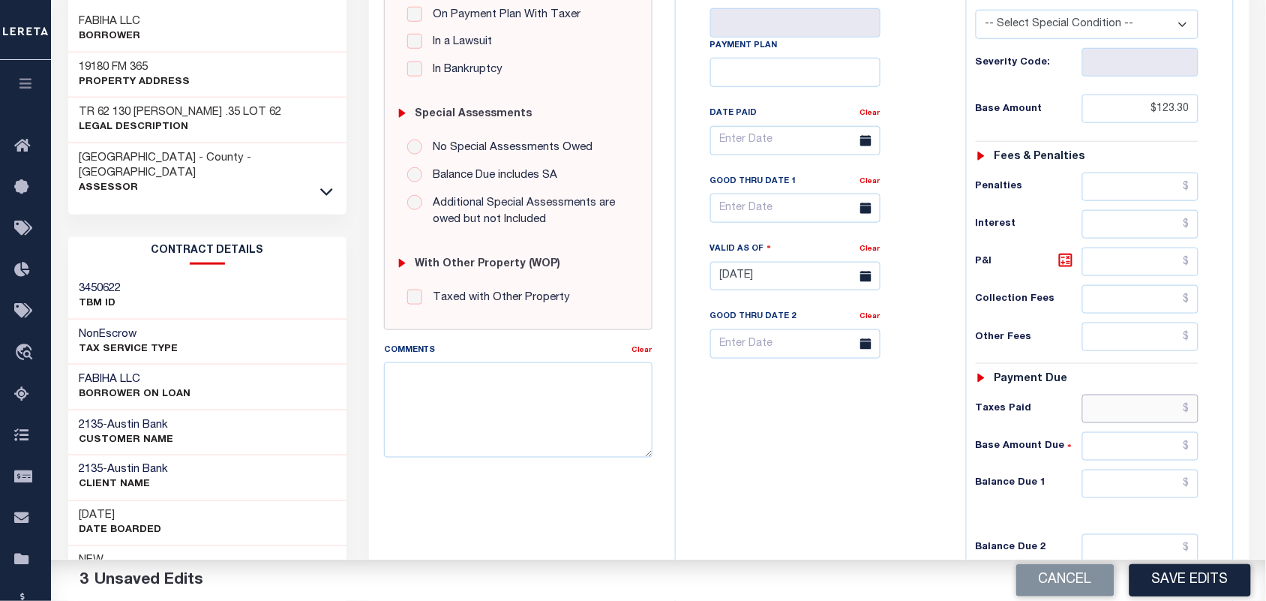
drag, startPoint x: 1107, startPoint y: 377, endPoint x: 1067, endPoint y: 383, distance: 41.0
click at [1107, 395] on input "text" at bounding box center [1141, 409] width 117 height 29
paste input "141.79"
type input "$141.79"
click at [1143, 473] on div "Tax Status Status - Select Status Code -" at bounding box center [1092, 269] width 253 height 662
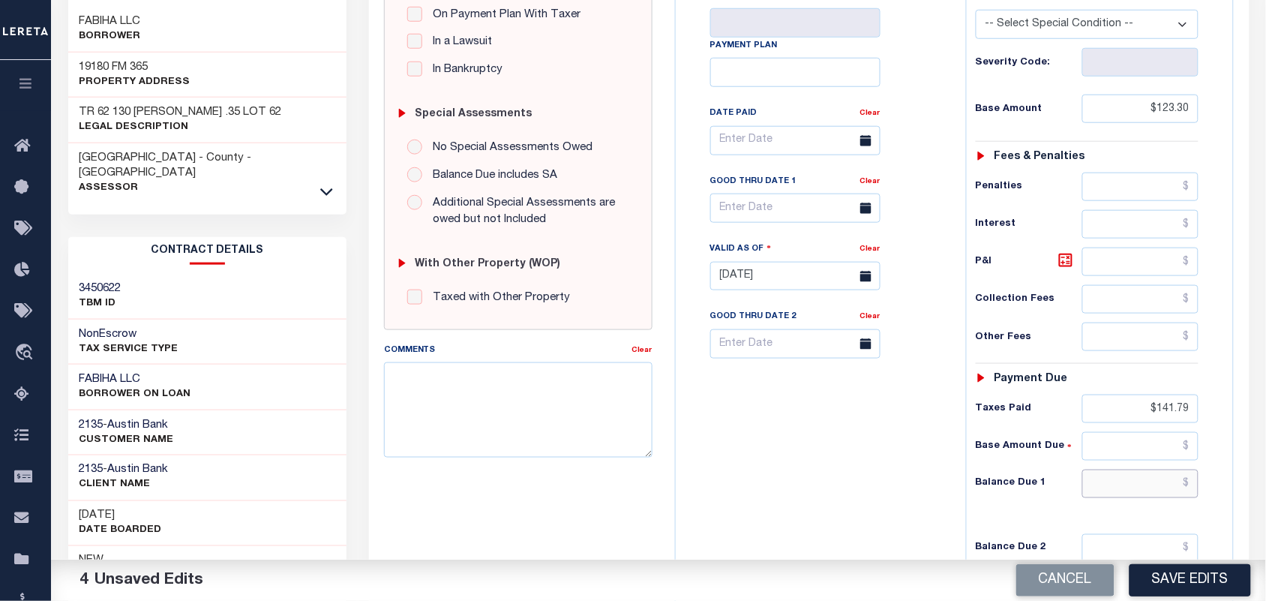
click at [1144, 470] on input "text" at bounding box center [1141, 484] width 117 height 29
type input "$0.00"
click at [894, 433] on div "Tax Bill No Multiple Payment Option Payment Plan Clear" at bounding box center [817, 269] width 275 height 662
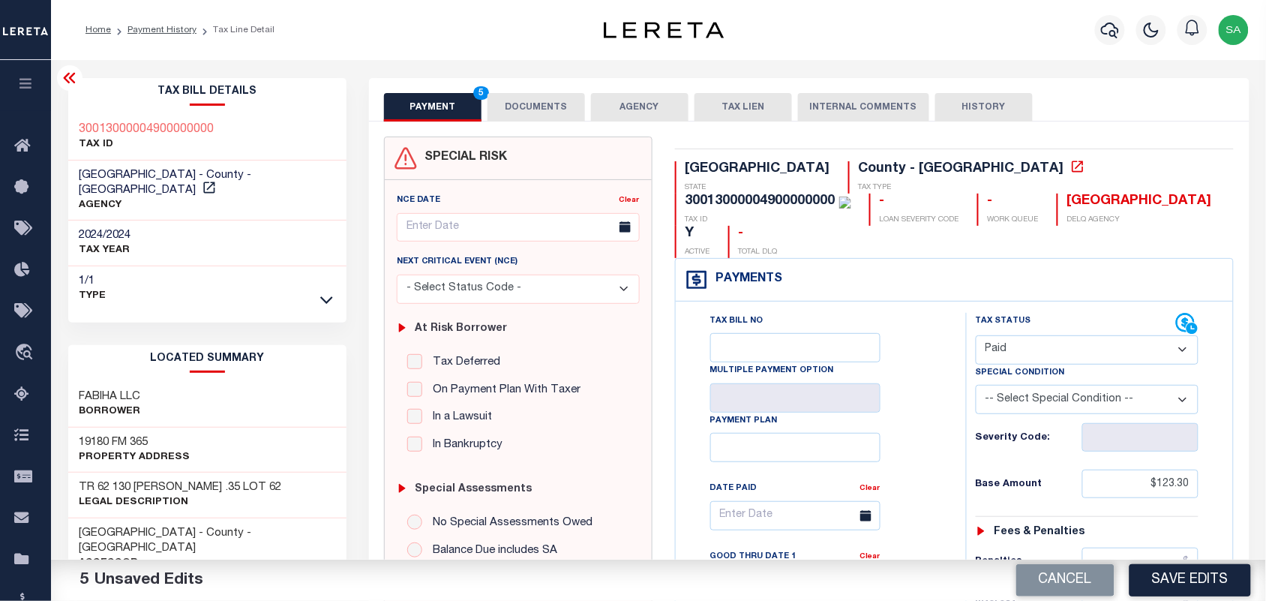
click at [512, 106] on button "DOCUMENTS" at bounding box center [537, 107] width 98 height 29
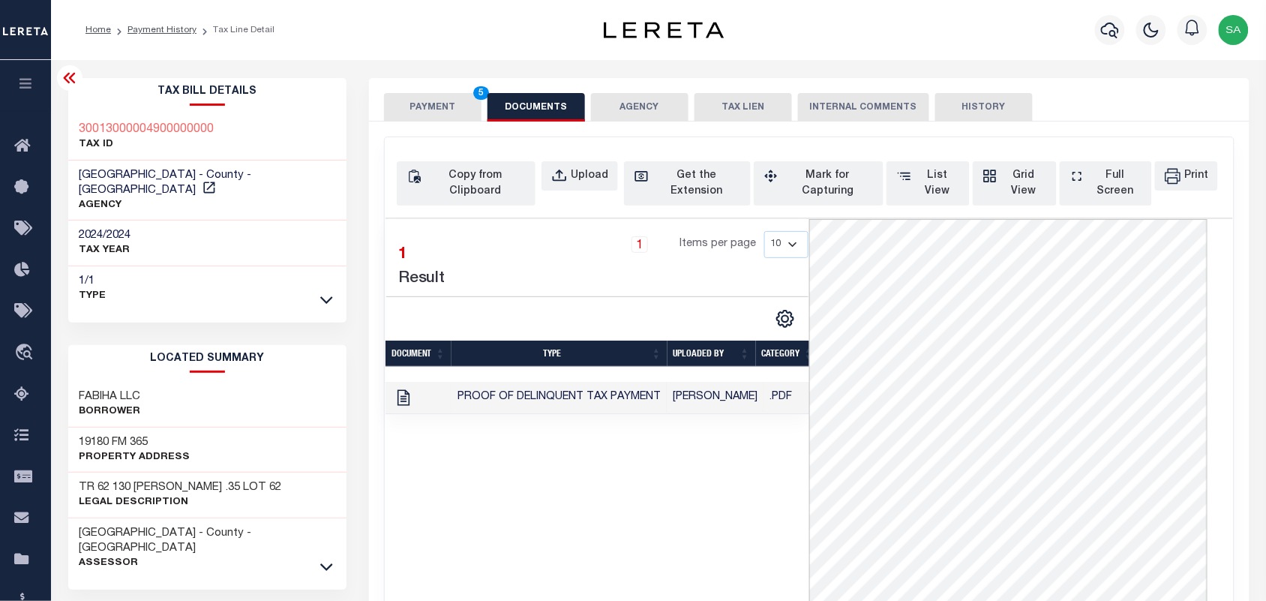
click at [430, 111] on button "PAYMENT 5" at bounding box center [433, 107] width 98 height 29
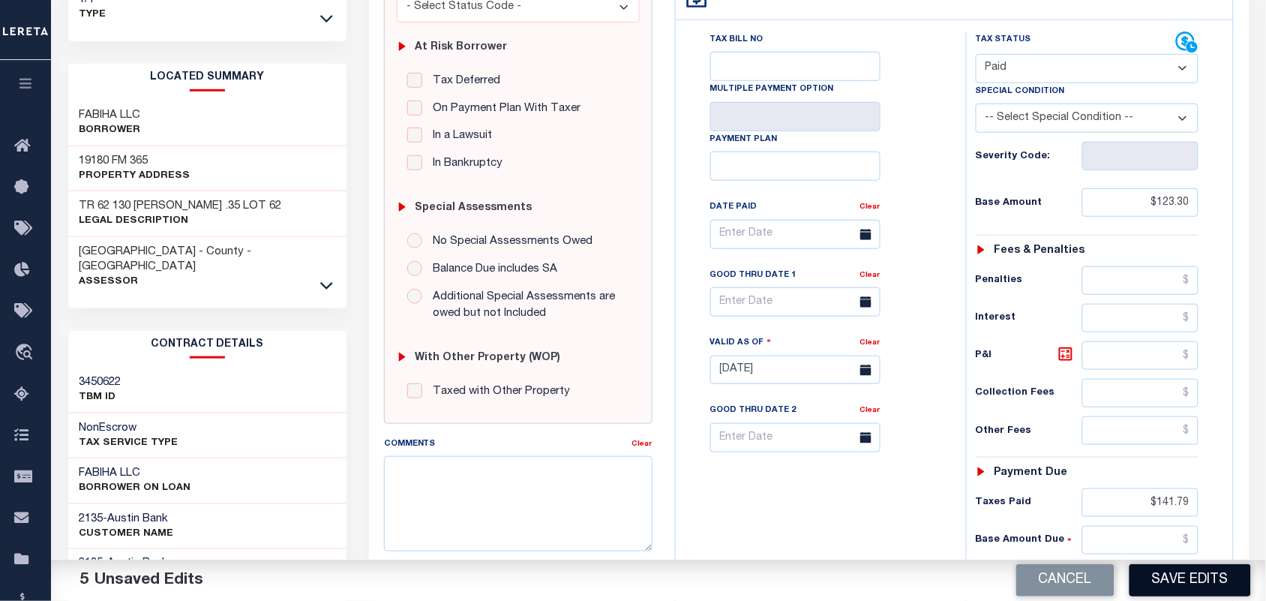
click at [1178, 576] on button "Save Edits" at bounding box center [1191, 580] width 122 height 32
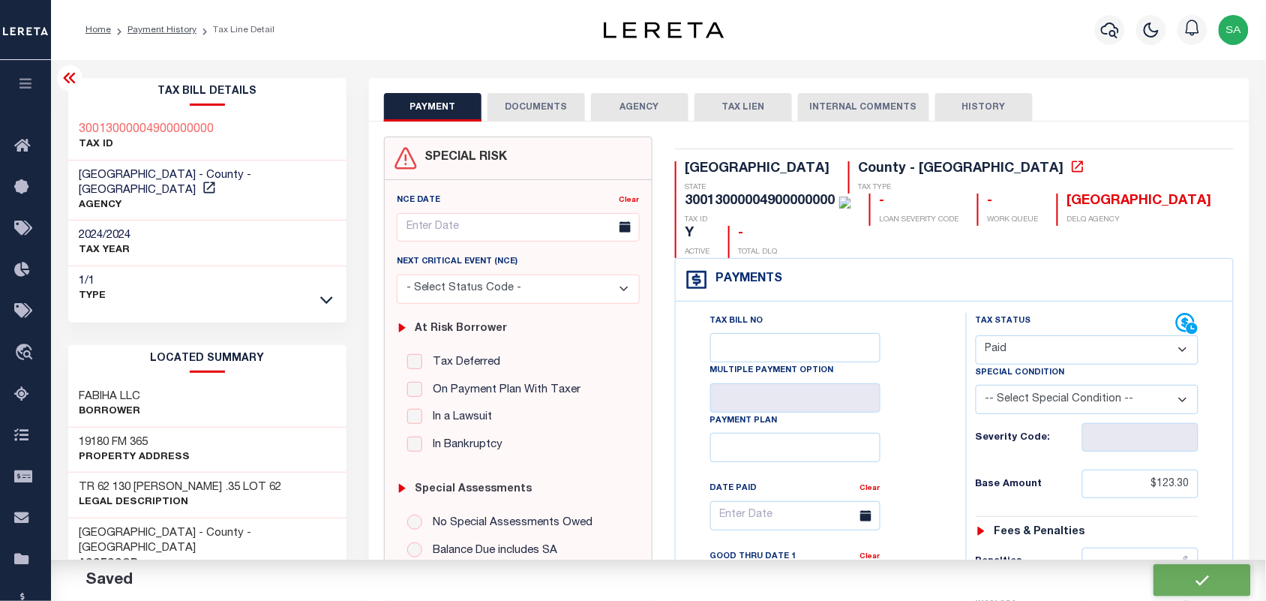
checkbox input "false"
type input "$123.3"
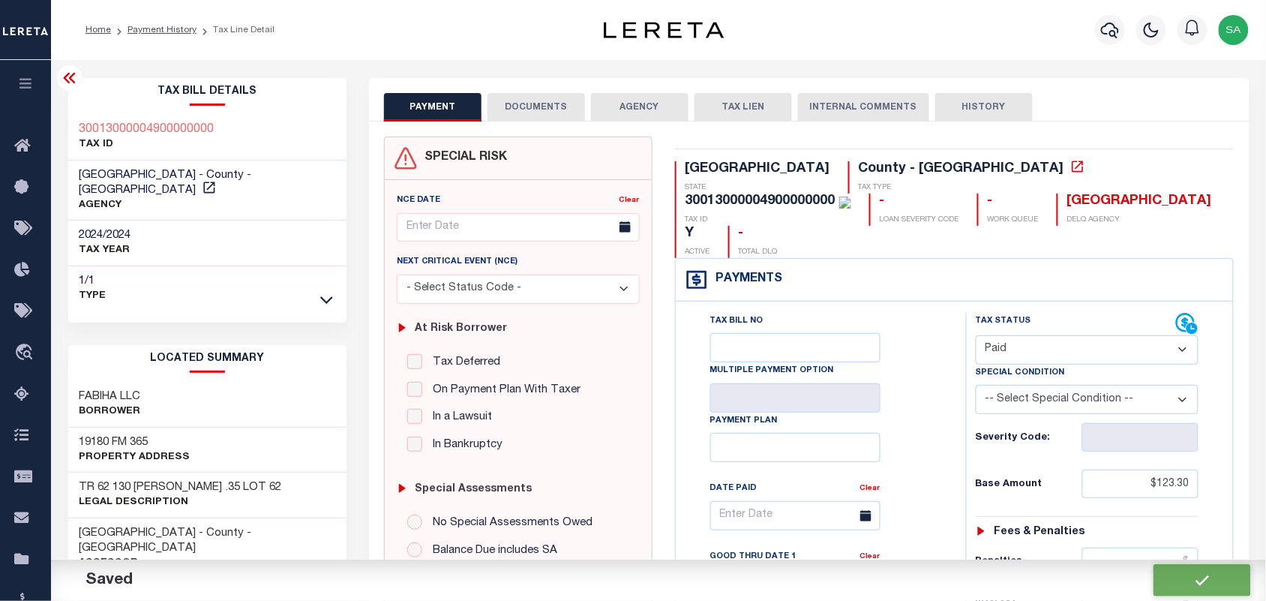
type input "$141.79"
type input "$0"
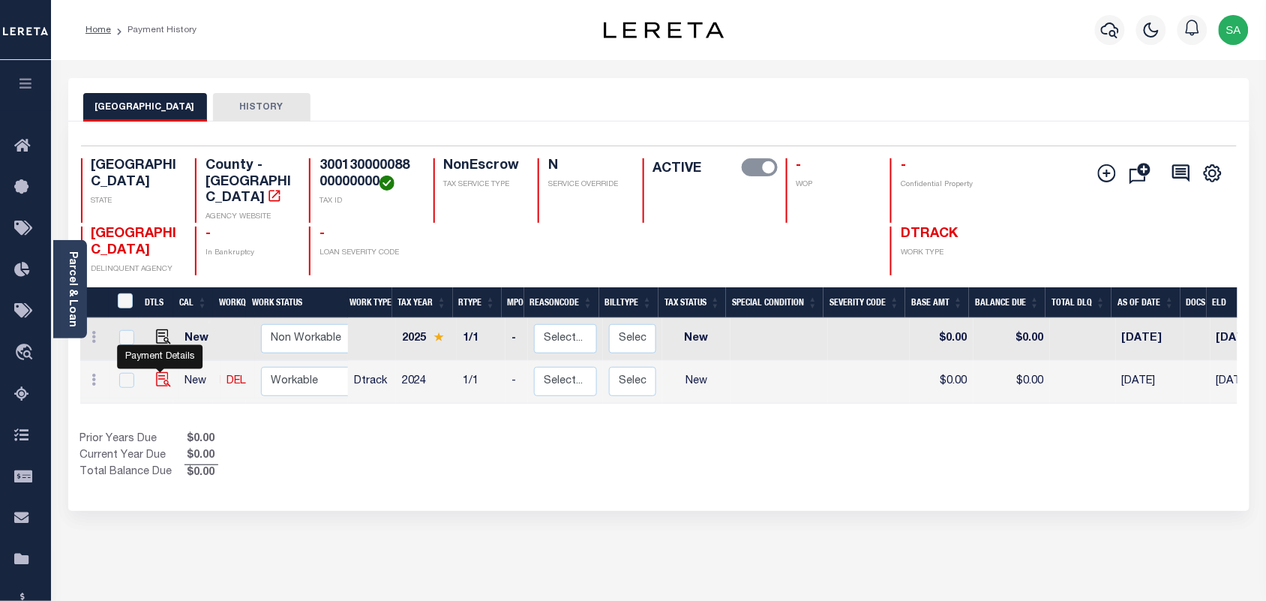
click at [161, 372] on img "" at bounding box center [163, 379] width 15 height 15
checkbox input "true"
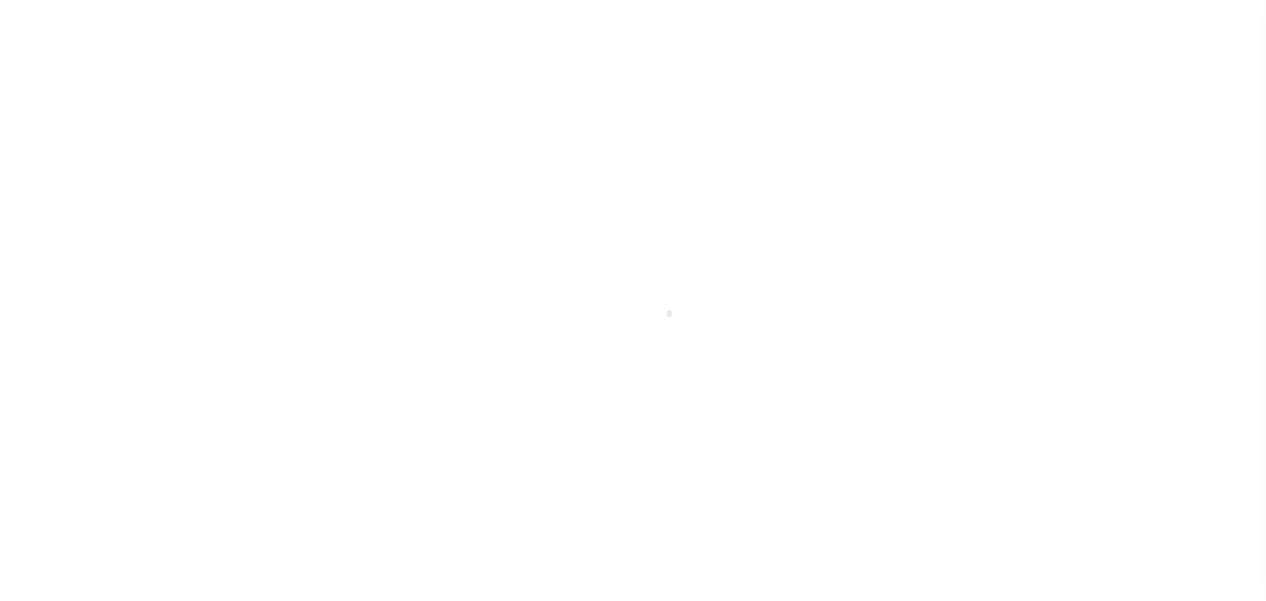
select select "NW2"
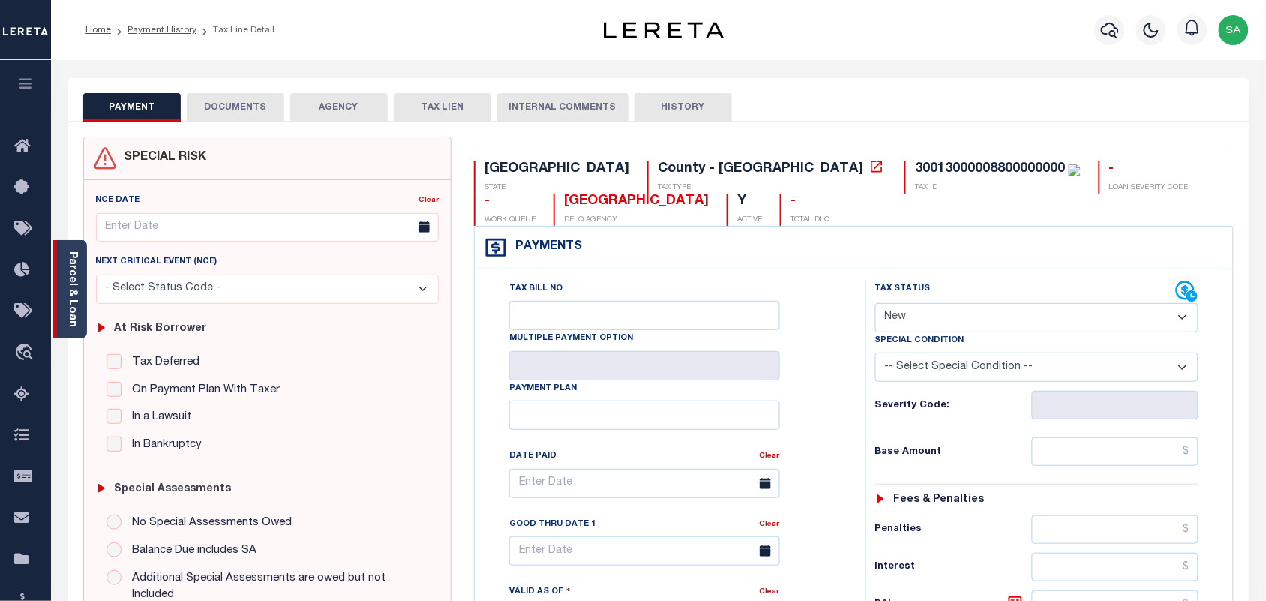
click at [68, 296] on link "Parcel & Loan" at bounding box center [72, 289] width 11 height 76
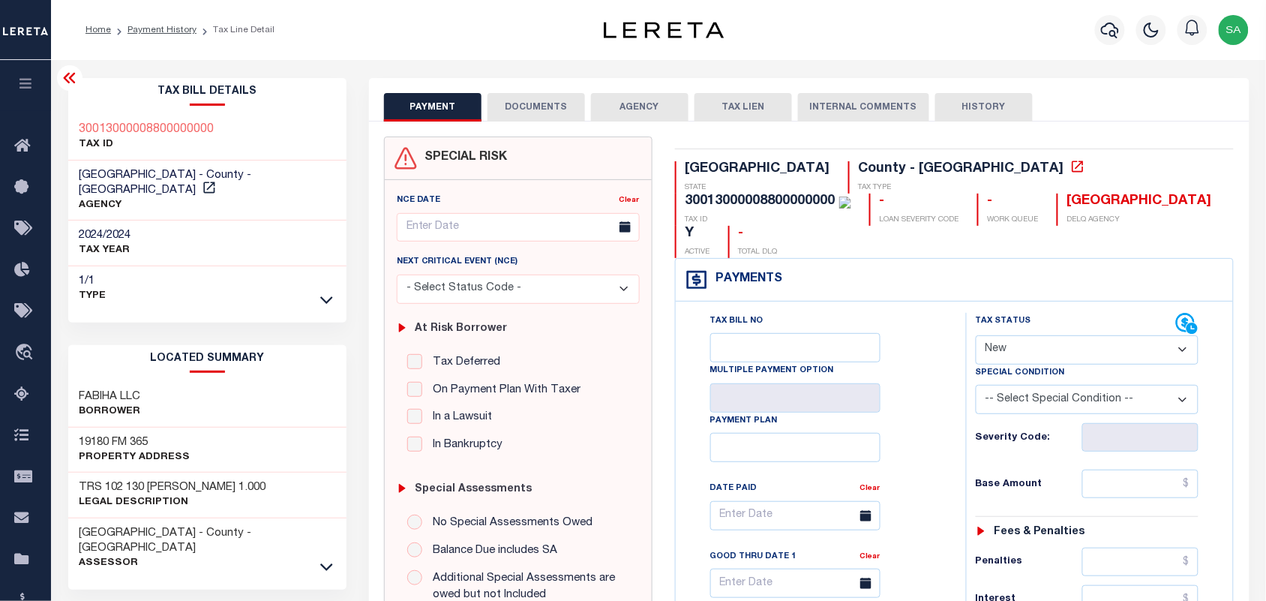
click at [542, 113] on button "DOCUMENTS" at bounding box center [537, 107] width 98 height 29
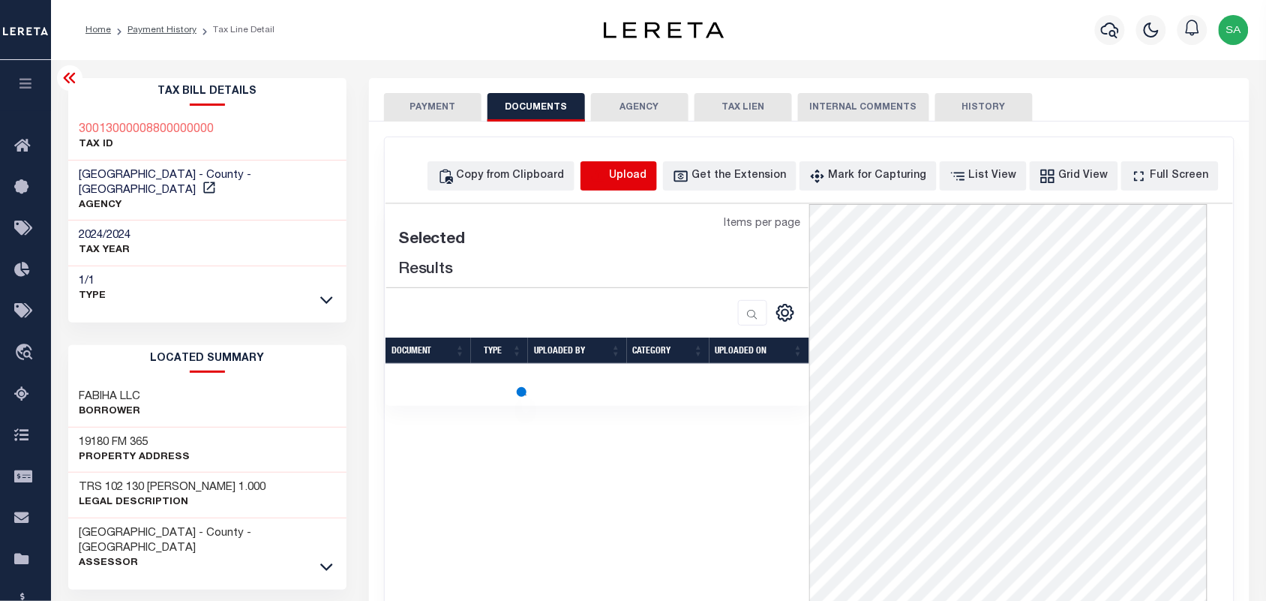
click at [607, 178] on icon "button" at bounding box center [598, 176] width 17 height 17
select select "POP"
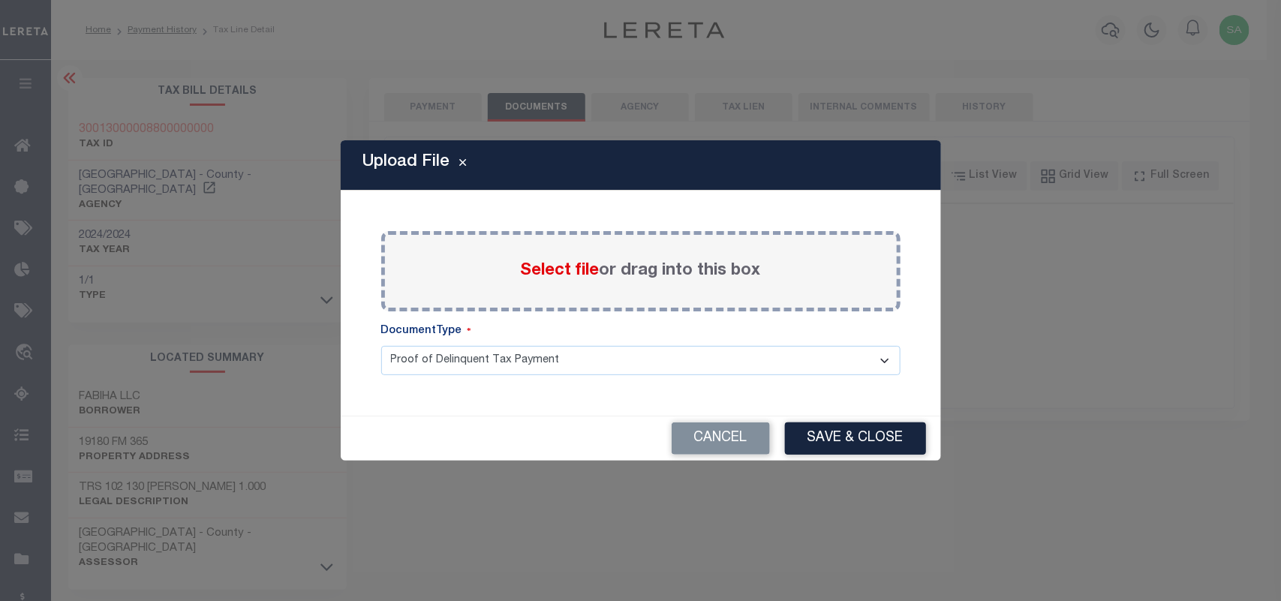
click at [566, 281] on label "Select file or drag into this box" at bounding box center [641, 271] width 240 height 25
click at [0, 0] on input "Select file or drag into this box" at bounding box center [0, 0] width 0 height 0
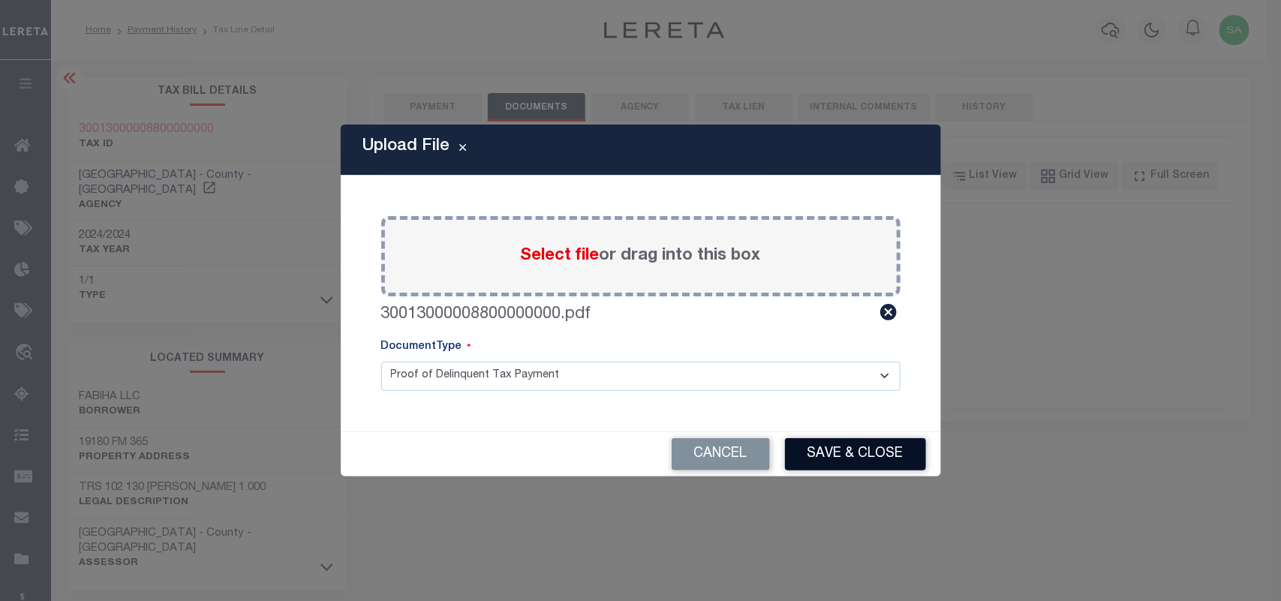
click at [831, 452] on button "Save & Close" at bounding box center [855, 454] width 141 height 32
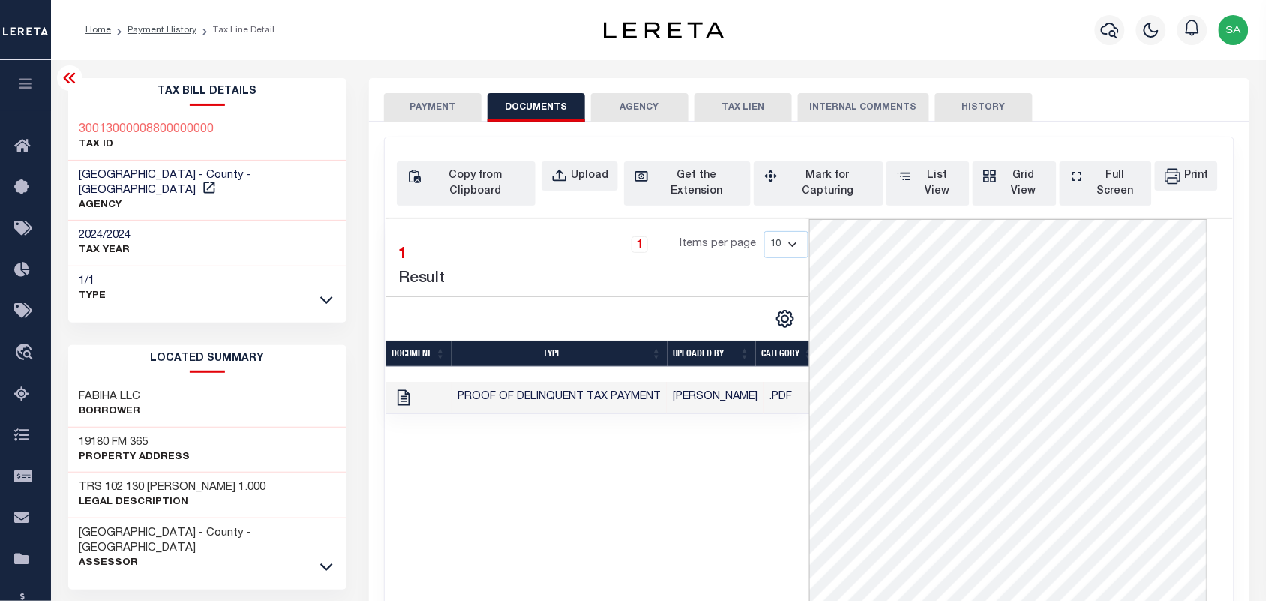
click at [463, 113] on button "PAYMENT" at bounding box center [433, 107] width 98 height 29
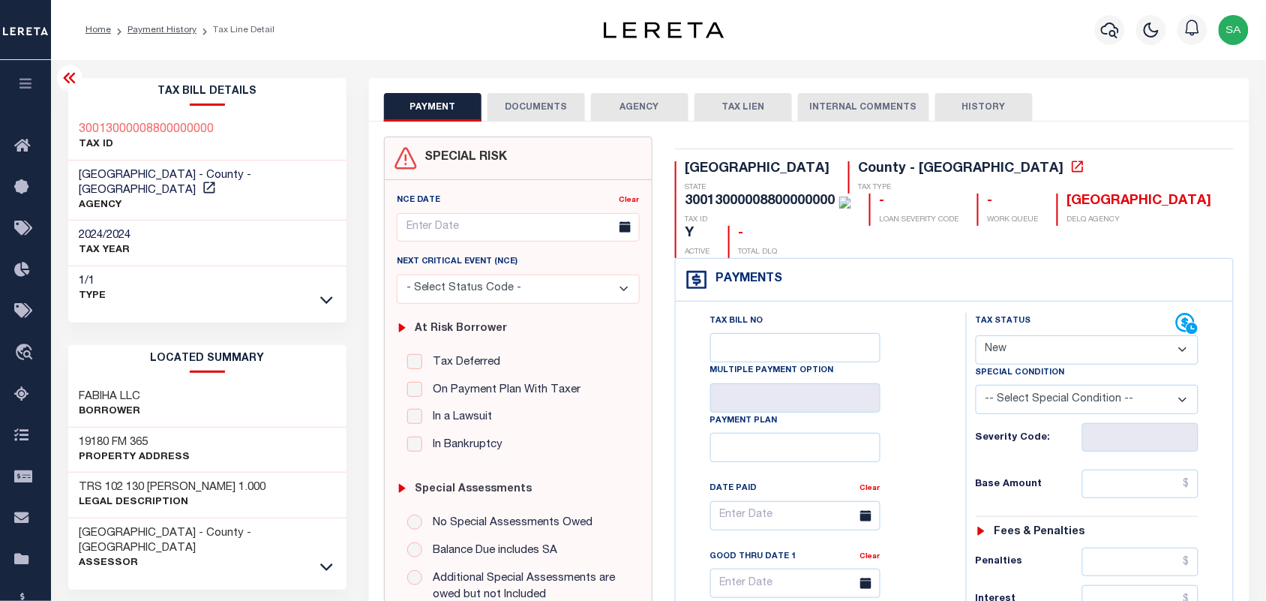
click at [1024, 335] on select "- Select Status Code - Open Due/Unpaid Paid Incomplete No Tax Due Internal Refu…" at bounding box center [1088, 349] width 224 height 29
select select "PYD"
click at [976, 335] on select "- Select Status Code - Open Due/Unpaid Paid Incomplete No Tax Due Internal Refu…" at bounding box center [1088, 349] width 224 height 29
type input "[DATE]"
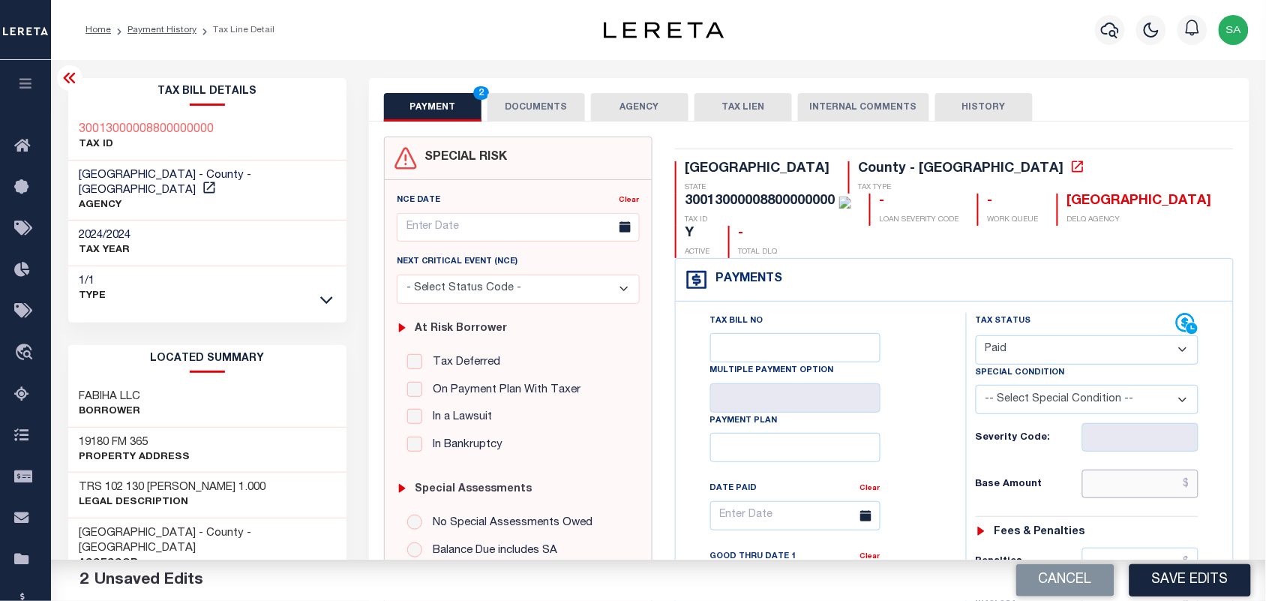
click at [1104, 470] on input "text" at bounding box center [1141, 484] width 117 height 29
paste input "6,350.57"
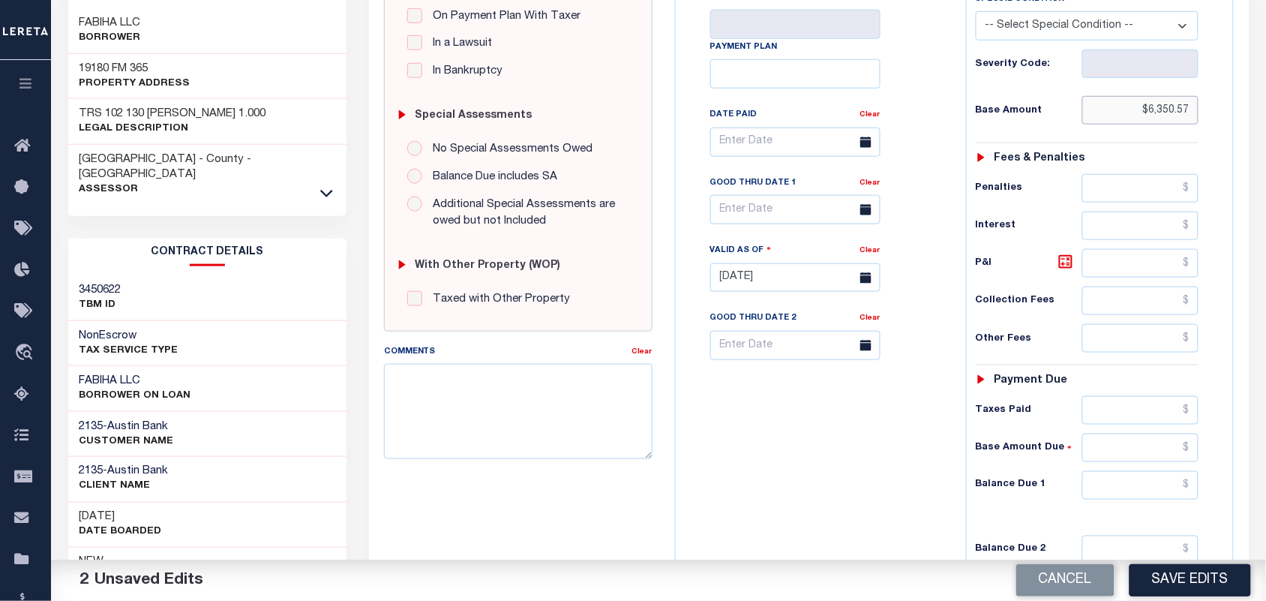
scroll to position [375, 0]
type input "$6,350.57"
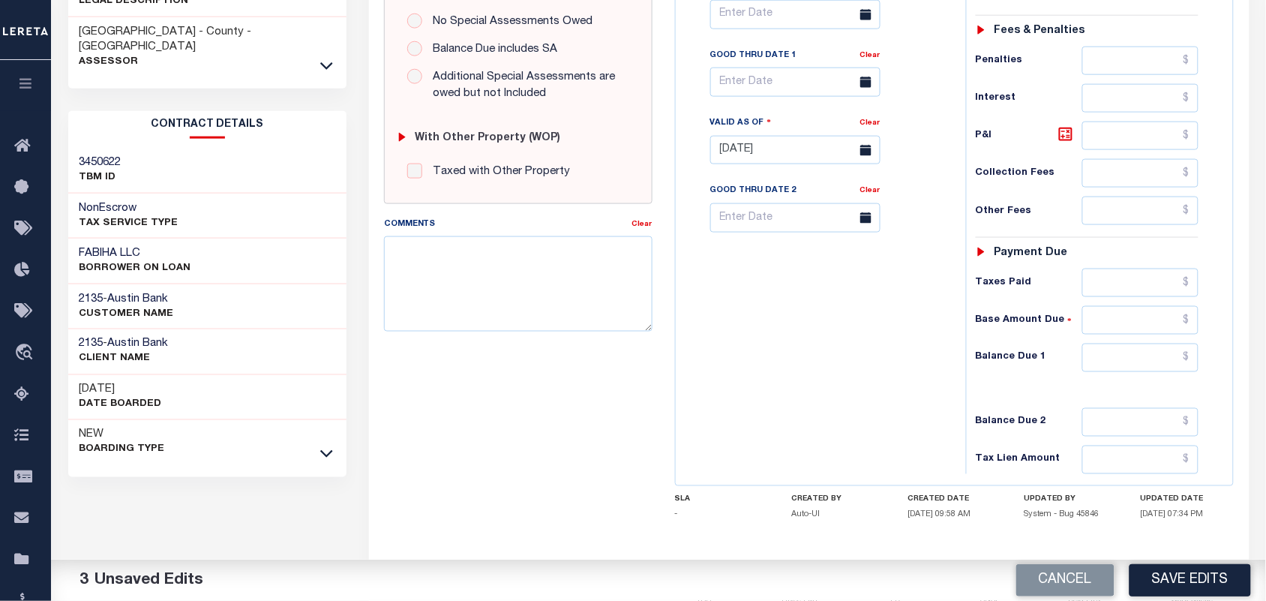
scroll to position [538, 0]
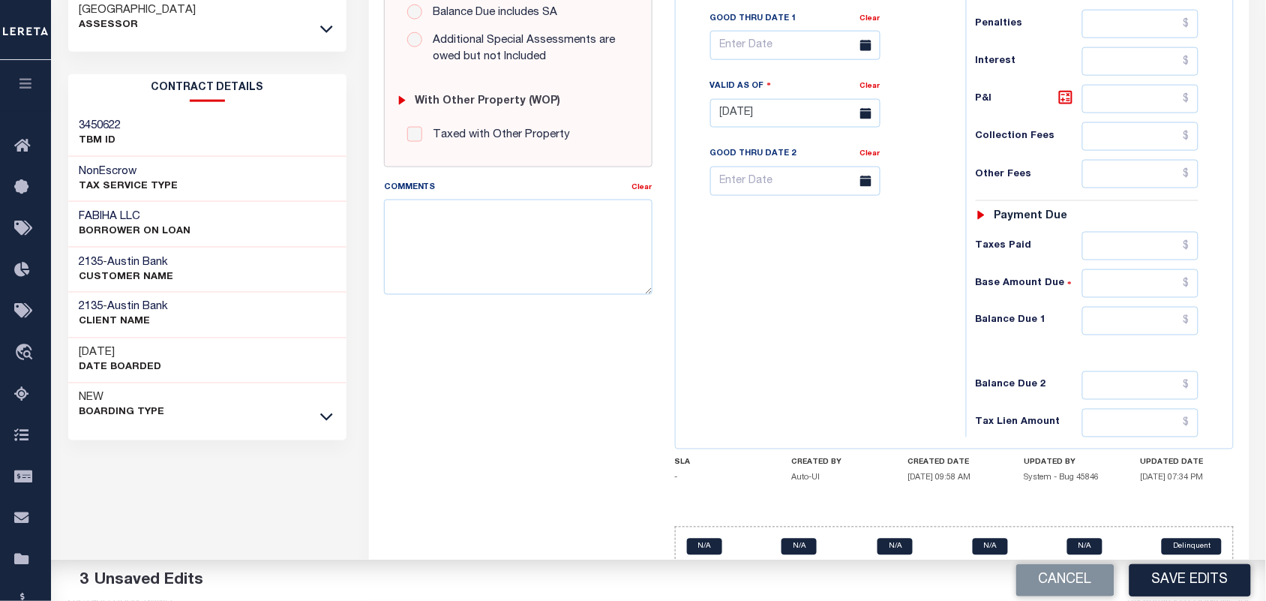
click at [1139, 201] on div "Tax Status Status - Select Status Code -" at bounding box center [1092, 106] width 253 height 662
drag, startPoint x: 1127, startPoint y: 211, endPoint x: 1011, endPoint y: 215, distance: 115.6
click at [1127, 232] on input "text" at bounding box center [1141, 246] width 117 height 29
paste input "7,303.16"
type input "$7,303.16"
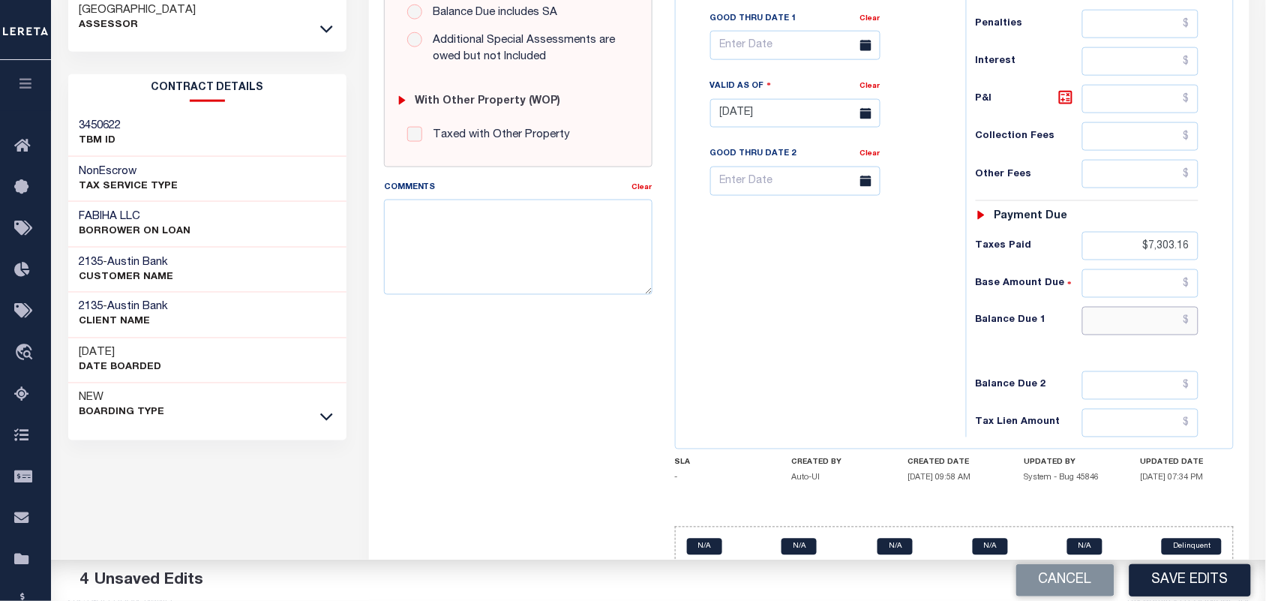
click at [1125, 307] on input "text" at bounding box center [1141, 321] width 117 height 29
type input "$0.00"
click at [829, 299] on div "Tax Bill No Multiple Payment Option Payment Plan Clear" at bounding box center [817, 106] width 275 height 662
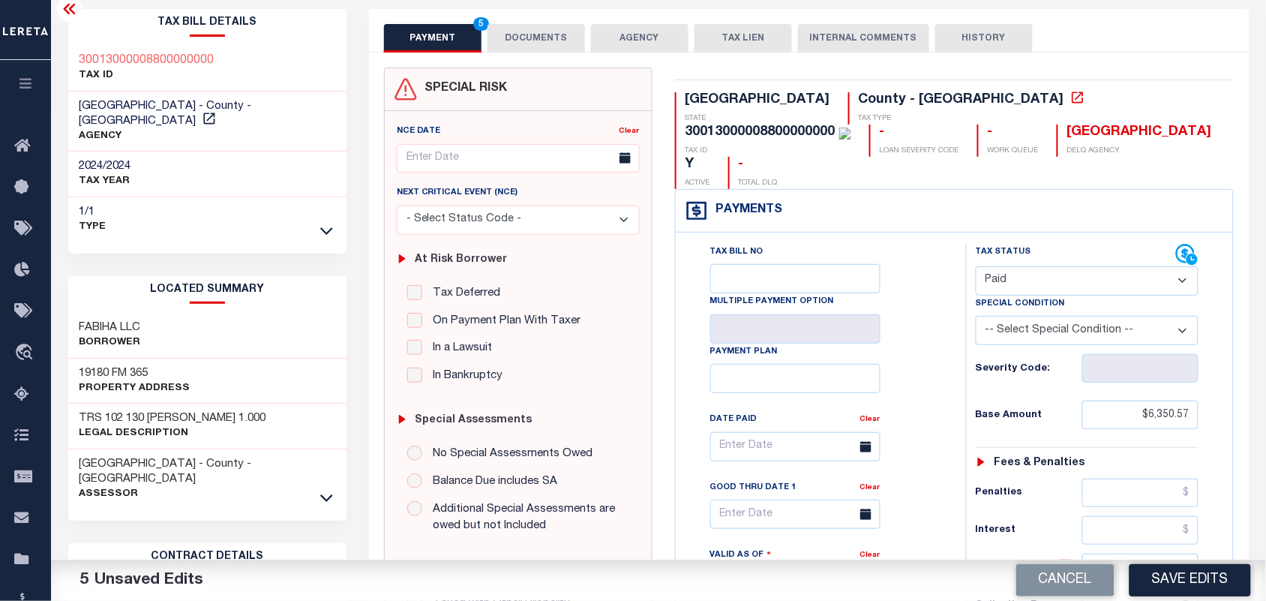
click at [564, 32] on button "DOCUMENTS" at bounding box center [537, 38] width 98 height 29
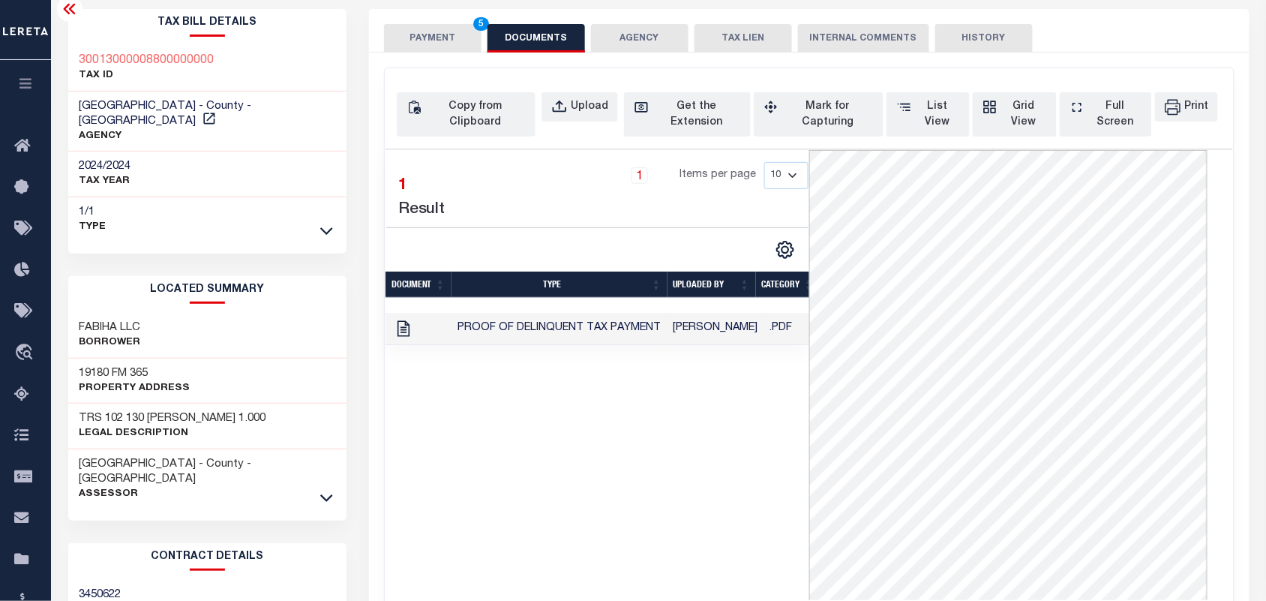
click at [443, 42] on button "PAYMENT 5" at bounding box center [433, 38] width 98 height 29
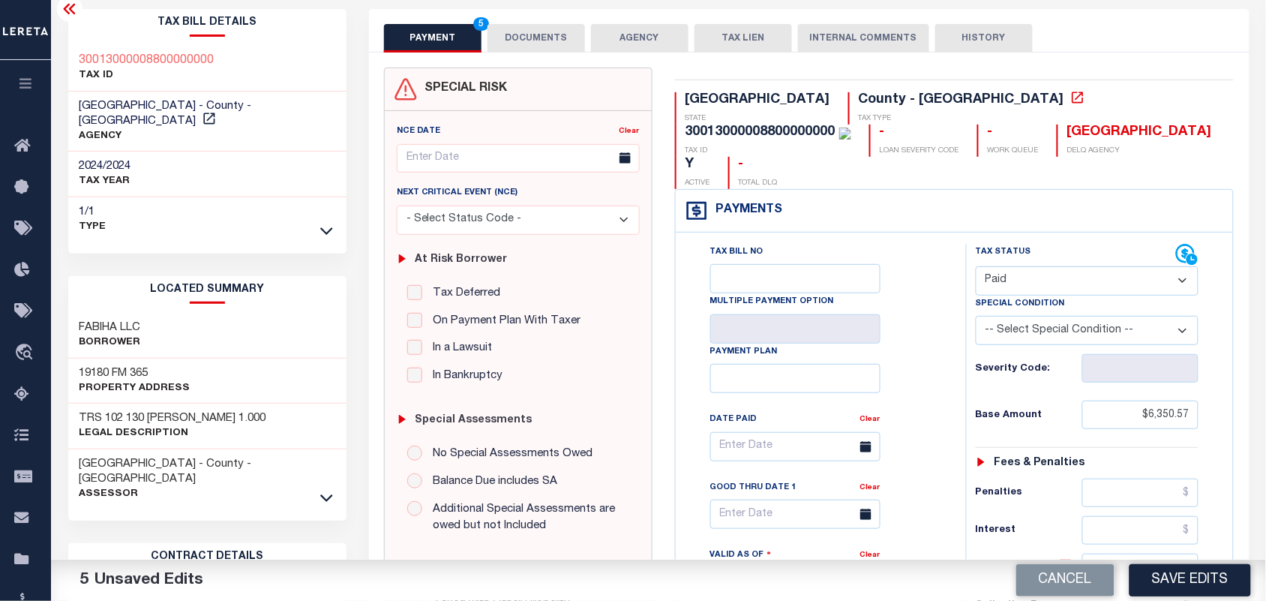
click at [556, 42] on button "DOCUMENTS" at bounding box center [537, 38] width 98 height 29
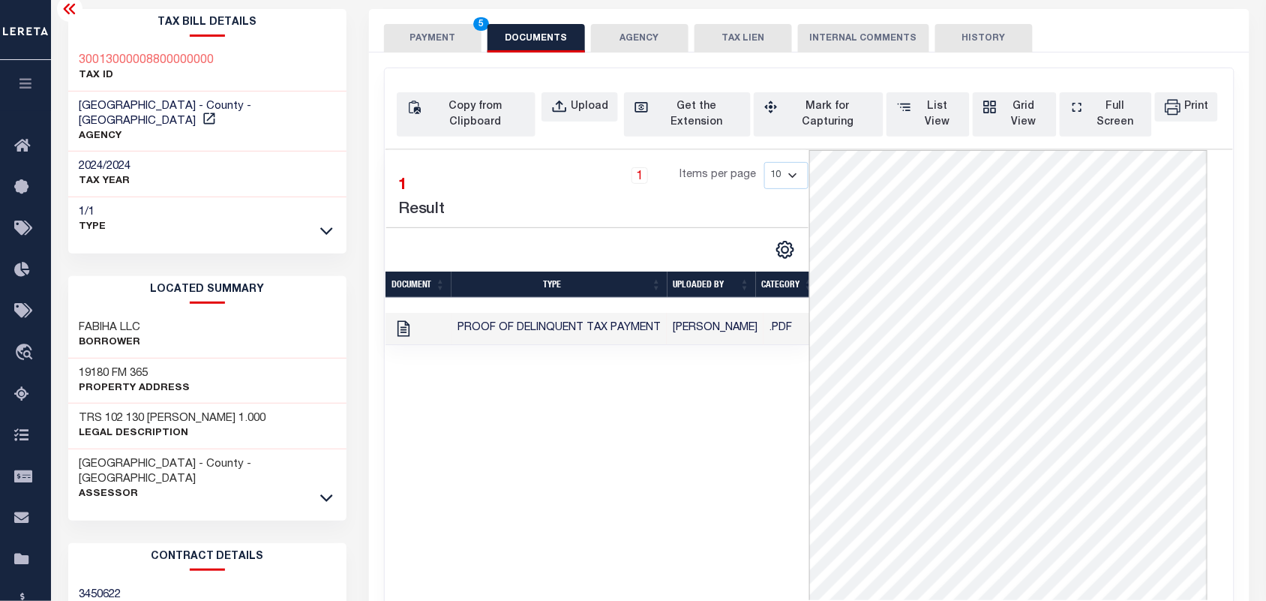
click at [433, 43] on button "PAYMENT 5" at bounding box center [433, 38] width 98 height 29
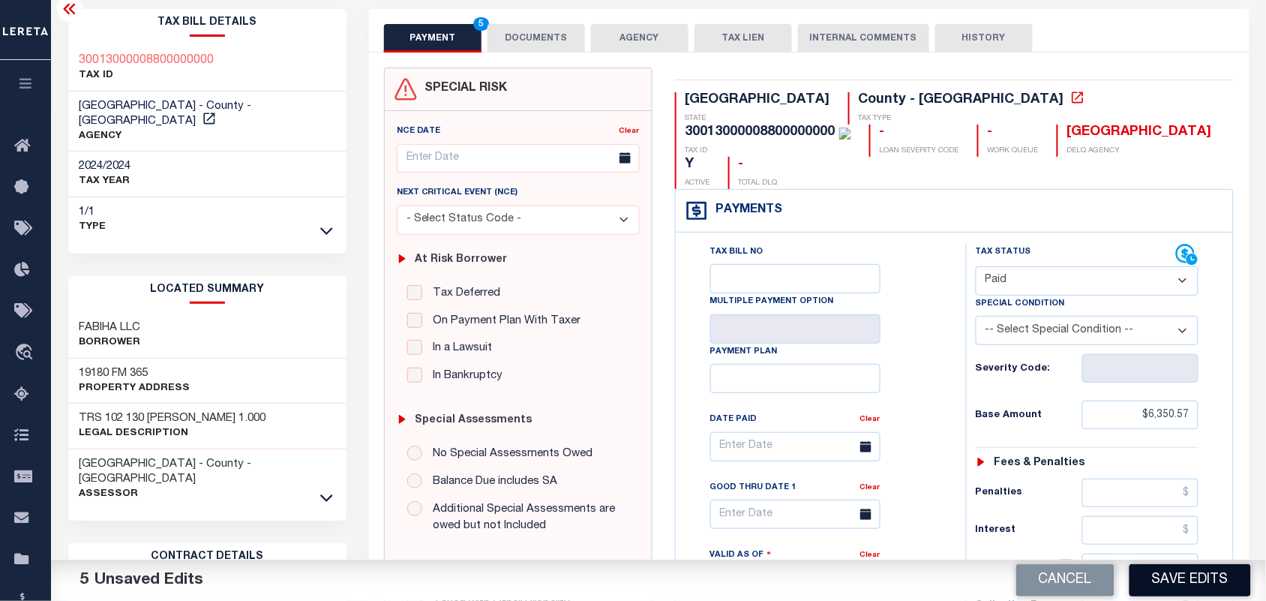
click at [1175, 585] on button "Save Edits" at bounding box center [1191, 580] width 122 height 32
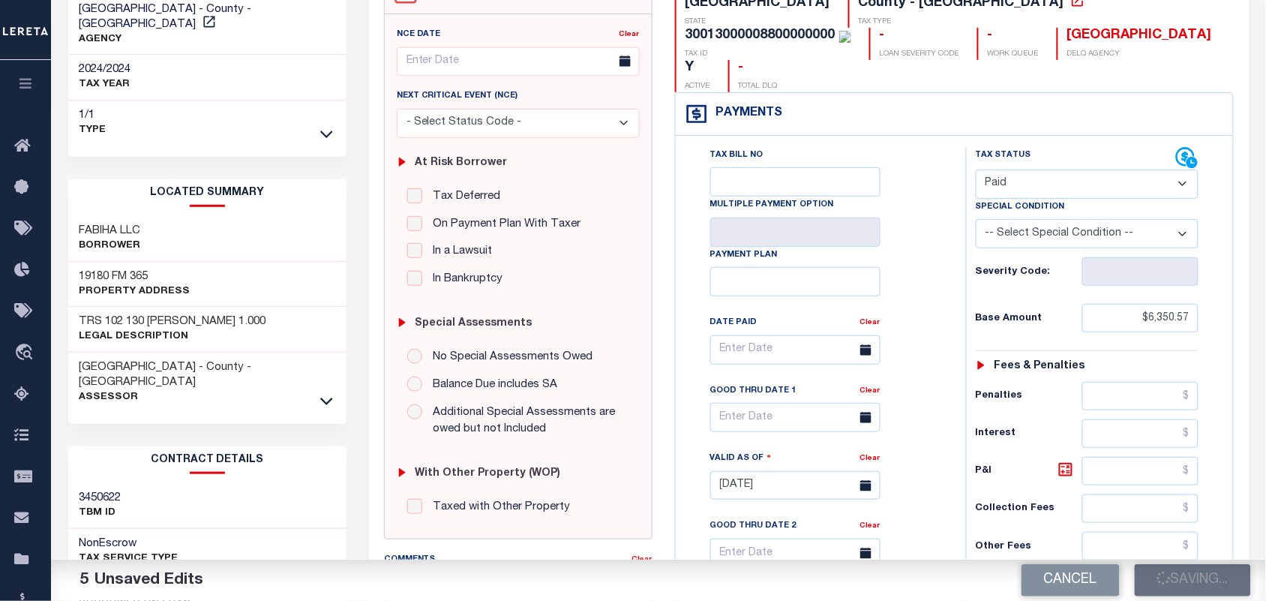
scroll to position [257, 0]
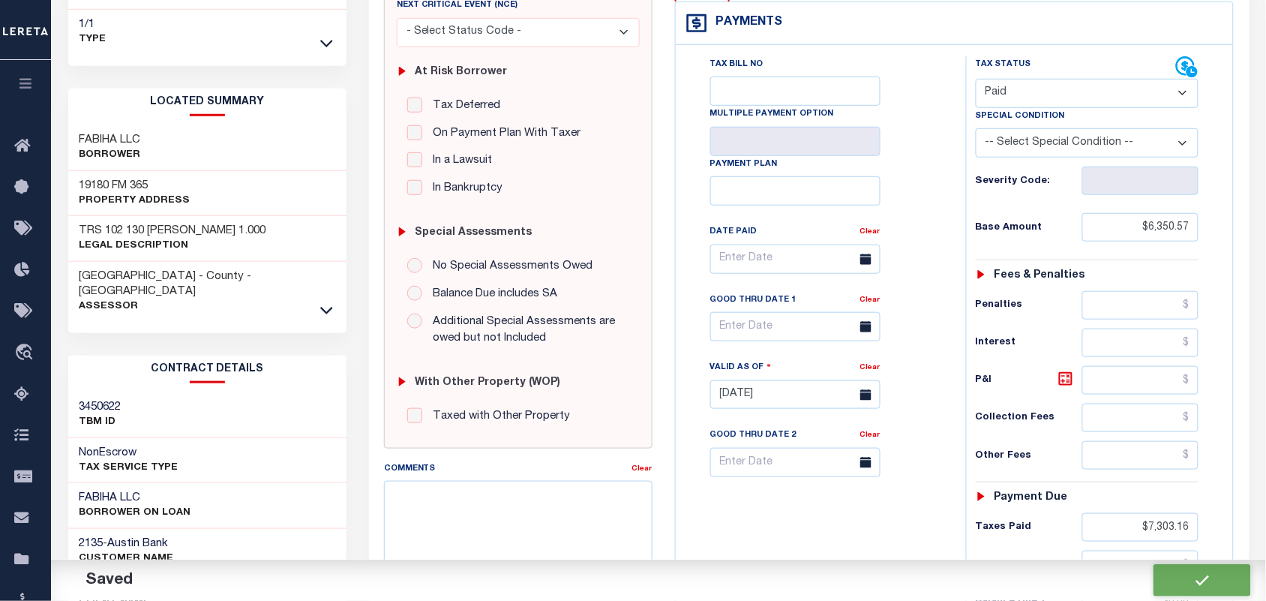
checkbox input "false"
type input "$6,350.57"
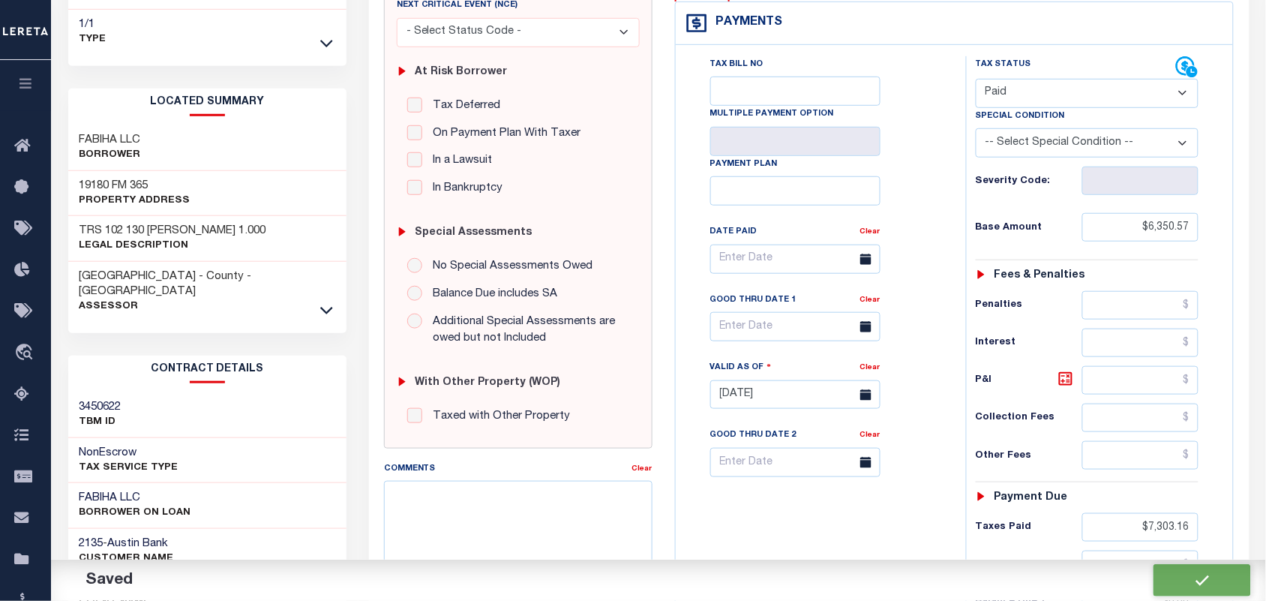
type input "$7,303.16"
type input "$0"
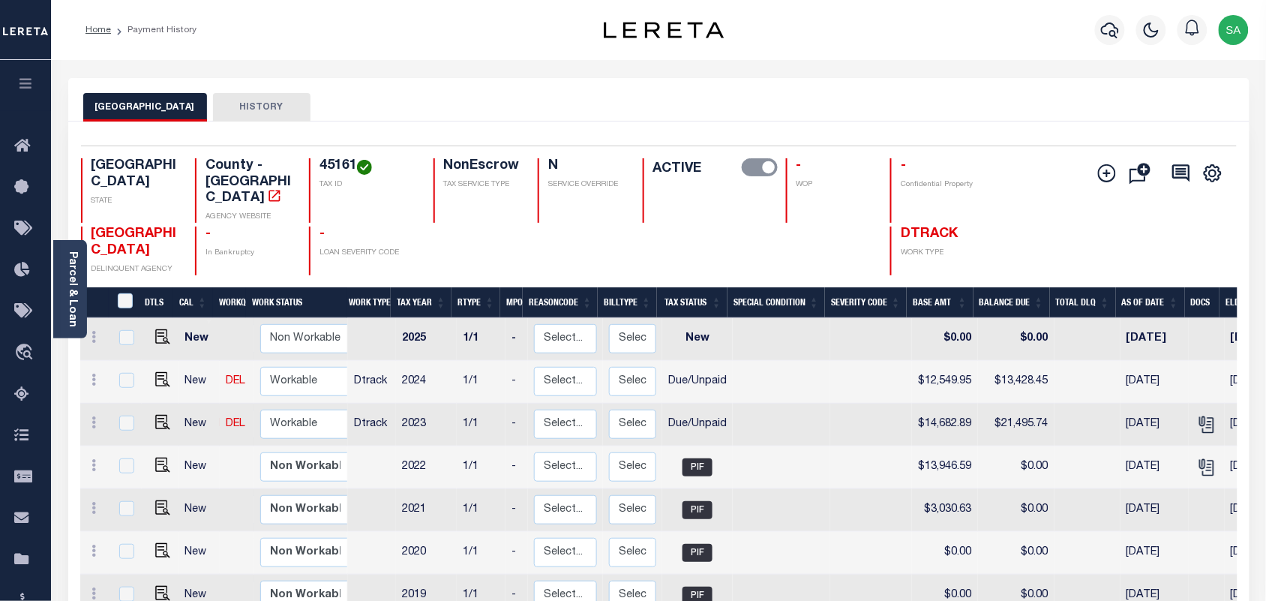
click at [323, 163] on h4 "45161" at bounding box center [367, 166] width 95 height 17
click at [372, 163] on img at bounding box center [364, 167] width 15 height 15
click at [350, 162] on h4 "45161" at bounding box center [367, 166] width 95 height 17
copy h4 "45161"
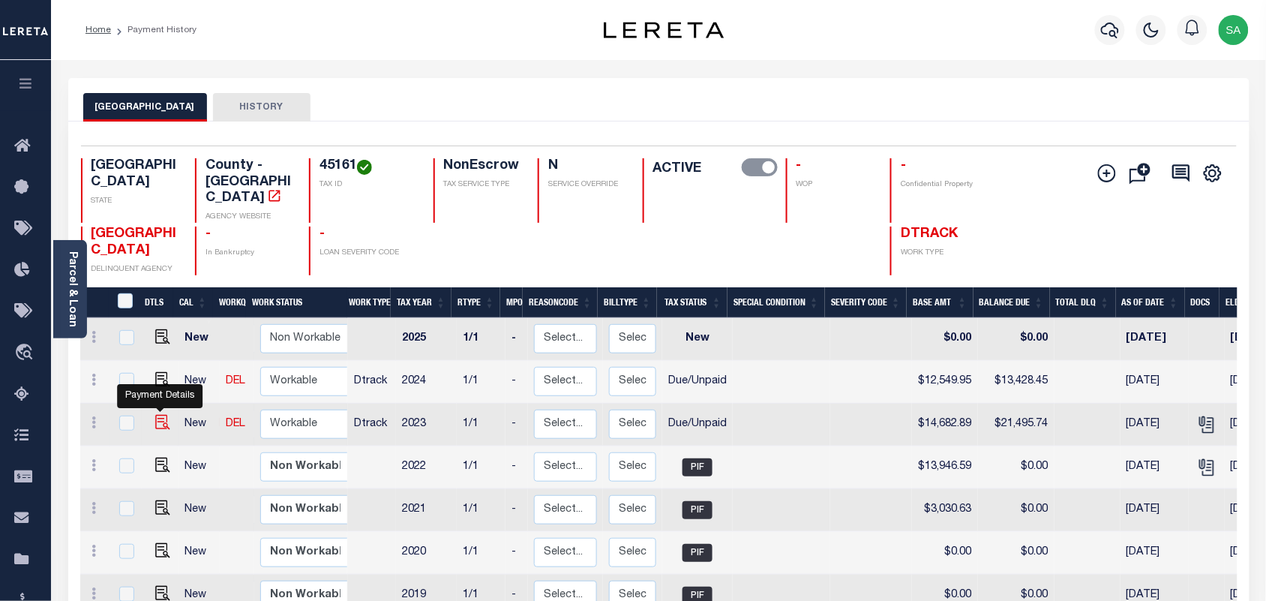
click at [158, 415] on img "" at bounding box center [162, 422] width 15 height 15
checkbox input "true"
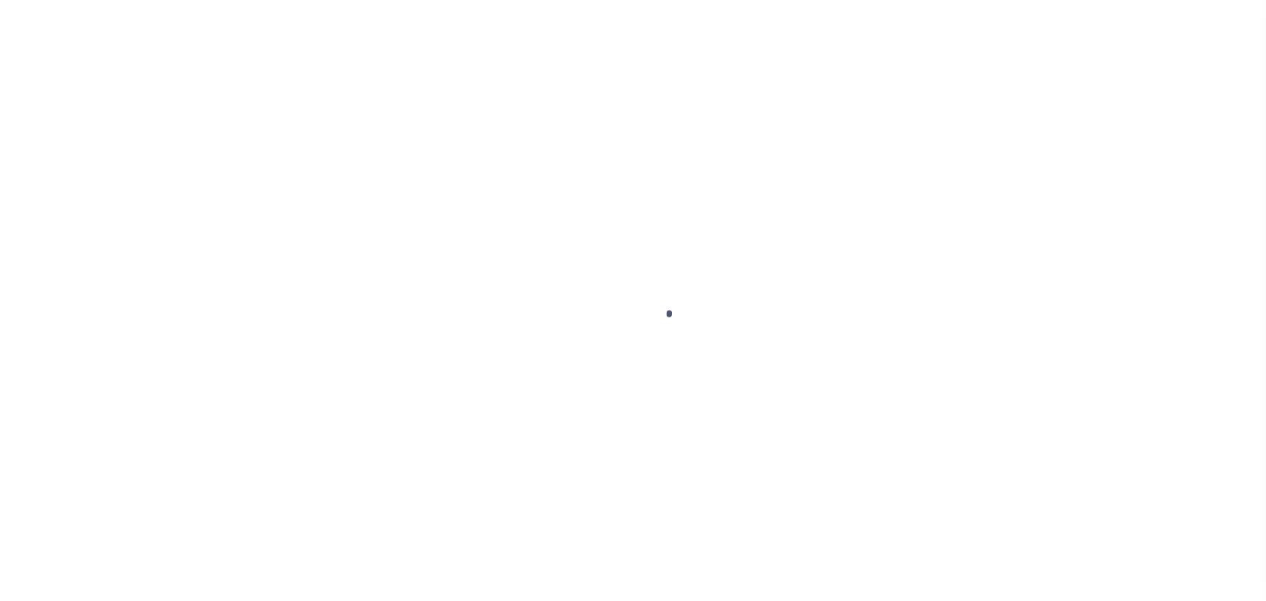
select select "DUE"
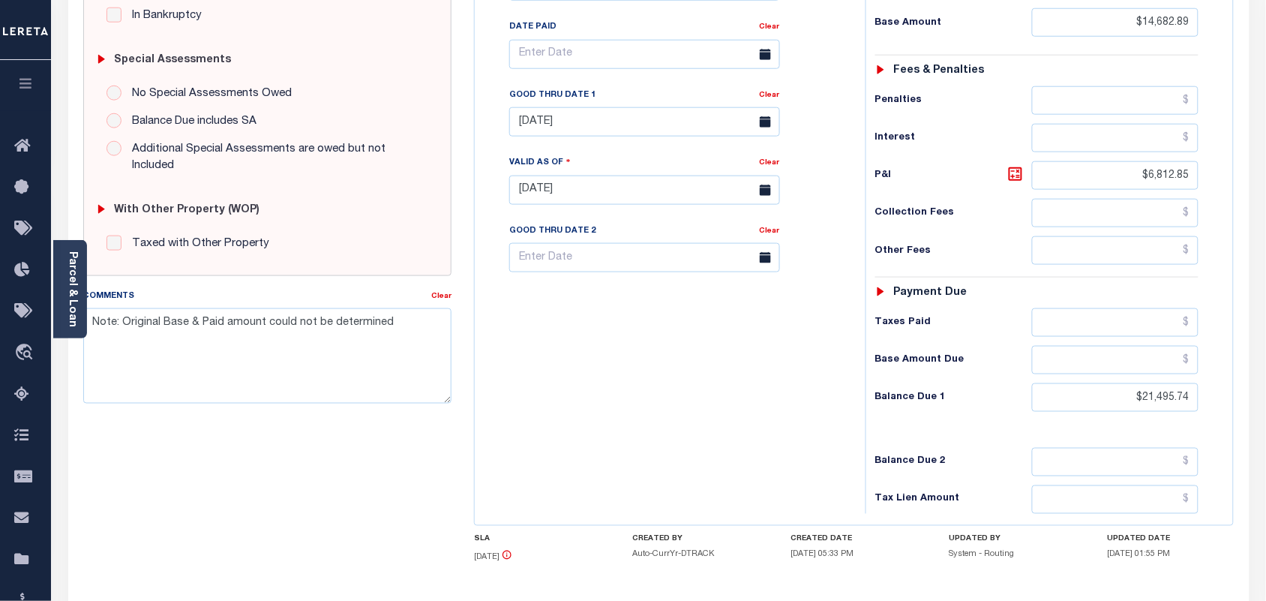
scroll to position [469, 0]
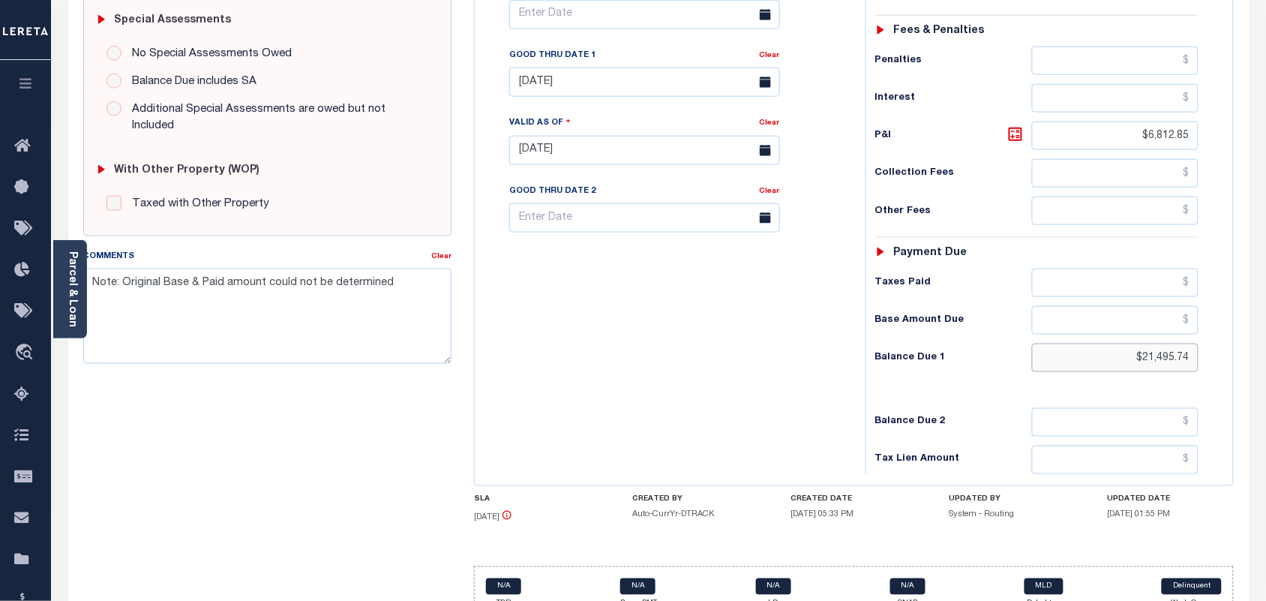
click at [1225, 339] on div "Tax Status Status" at bounding box center [1042, 143] width 376 height 662
paste input "23,081.49"
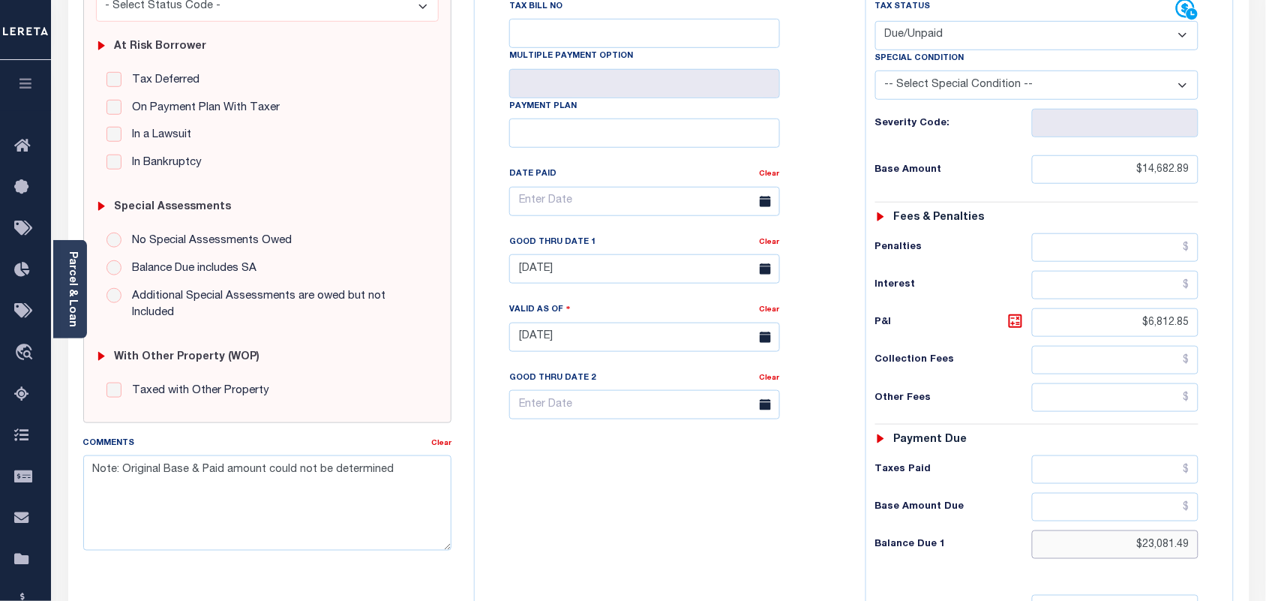
scroll to position [281, 0]
type input "$23,081.49"
type input "[DATE]"
click at [1021, 313] on icon at bounding box center [1016, 322] width 18 height 18
type input "$8,398.60"
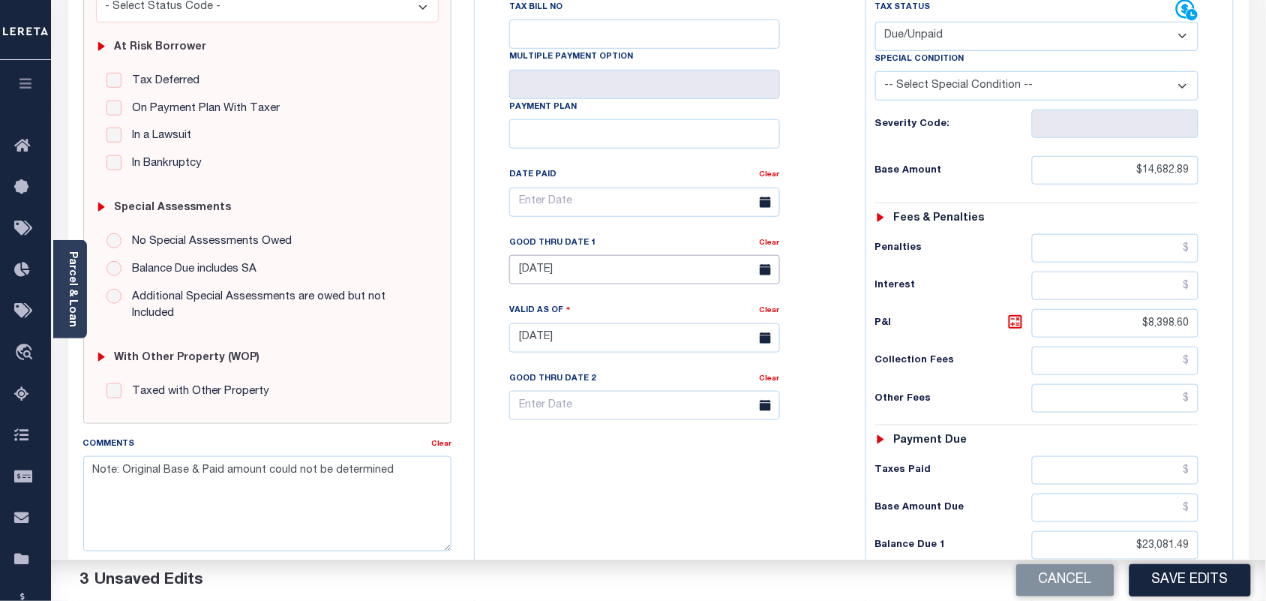
click at [611, 255] on input "[DATE]" at bounding box center [644, 269] width 271 height 29
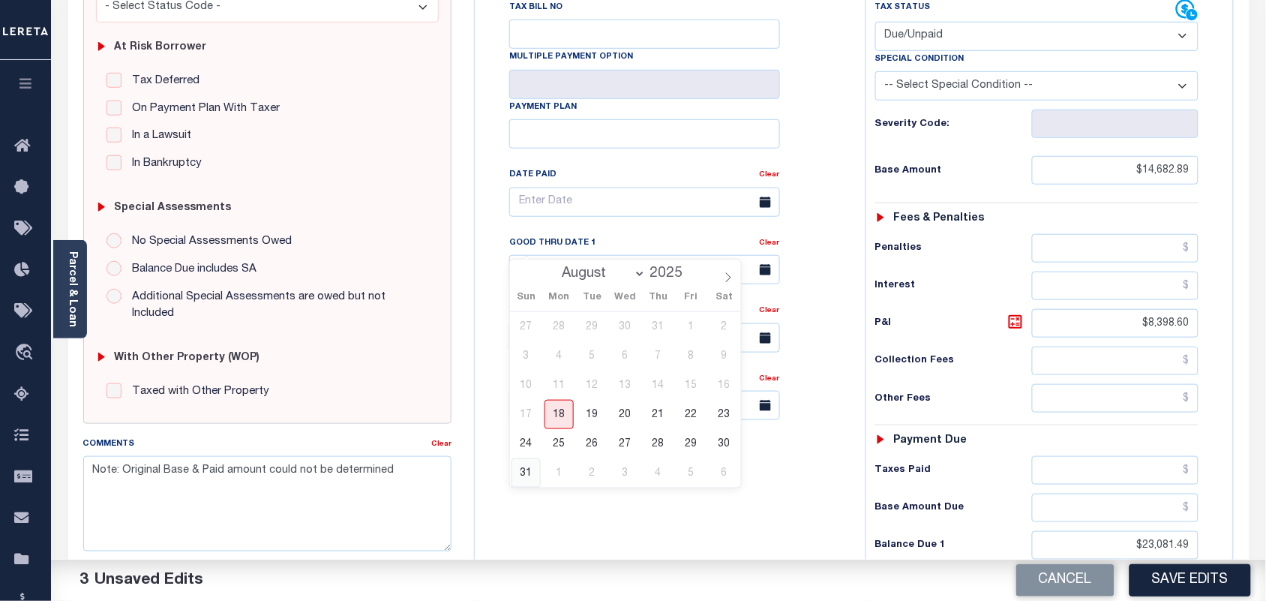
click at [524, 474] on span "31" at bounding box center [526, 472] width 29 height 29
type input "[DATE]"
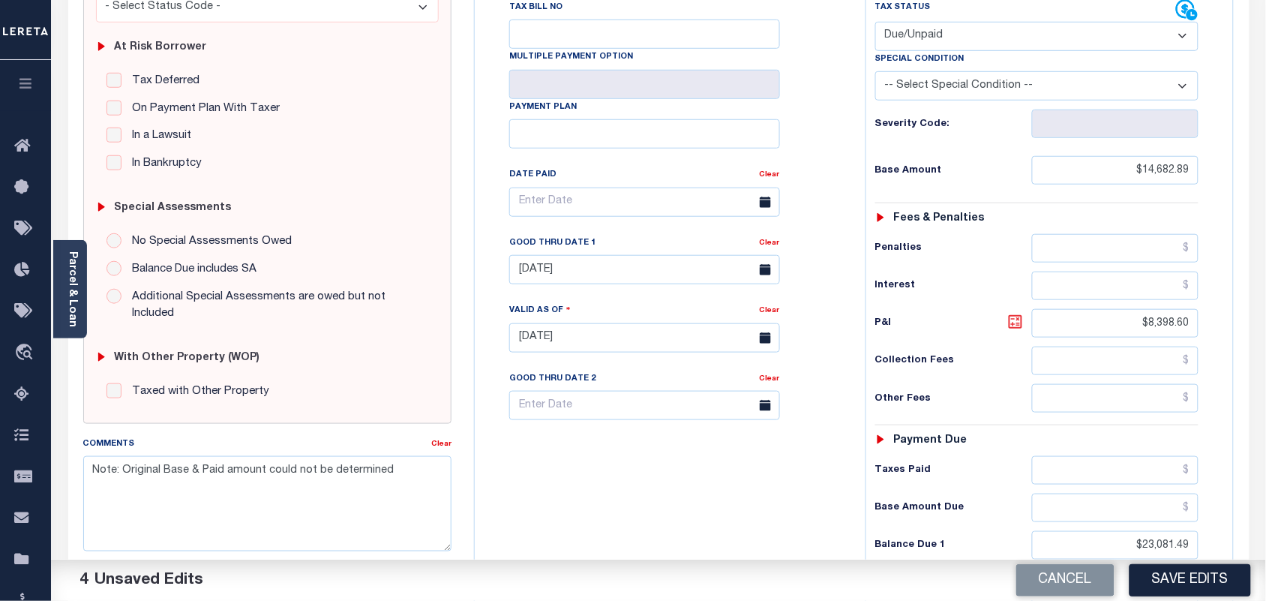
click at [1014, 313] on icon at bounding box center [1016, 322] width 18 height 18
click at [422, 456] on textarea "Note: Original Base & Paid amount could not be determined" at bounding box center [267, 503] width 369 height 95
paste textarea "See 2024 1/1 line for document."
type textarea "Note: Original Base & Paid amount could not be determined See 2024 1/1 line for…"
click at [1142, 575] on button "Save Edits" at bounding box center [1191, 580] width 122 height 32
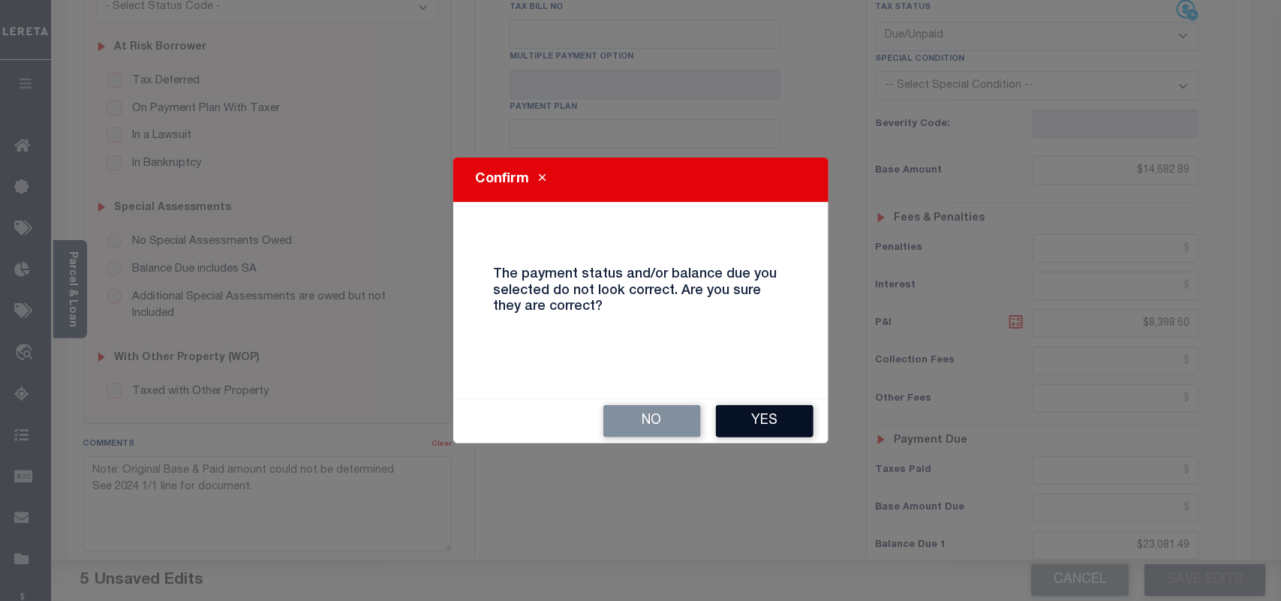
click at [762, 428] on button "Yes" at bounding box center [765, 421] width 98 height 32
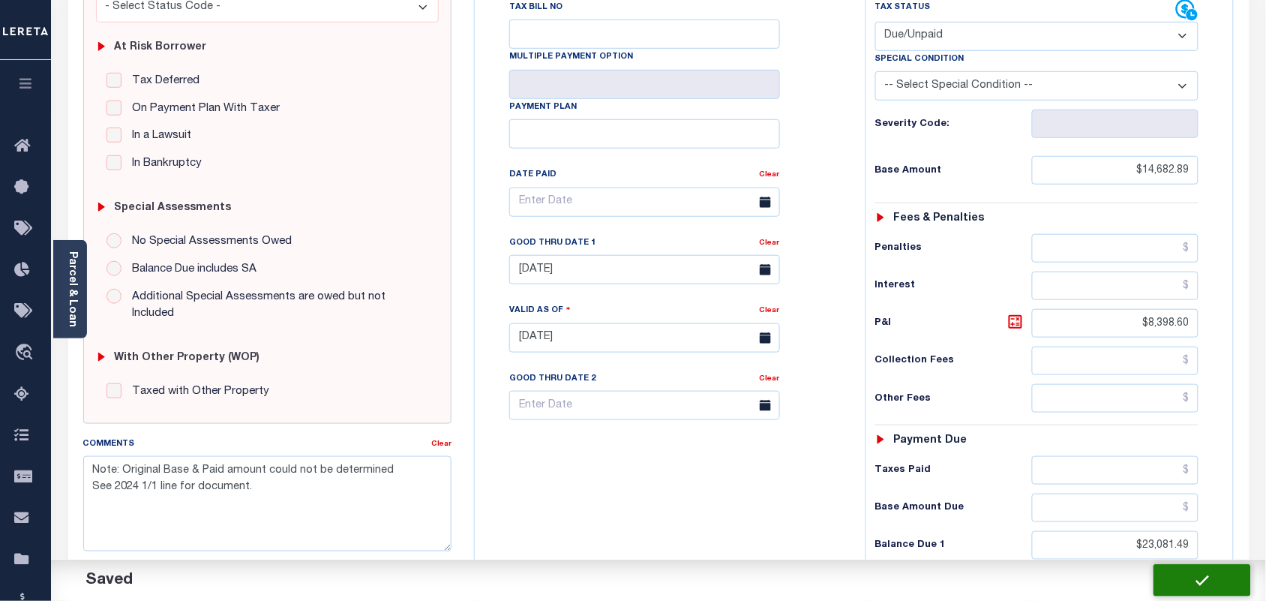
checkbox input "false"
type textarea "Note: Original Base & Paid amount could not be determined See 2024 1/1 line for…"
type input "$14,682.89"
type input "$8,398.6"
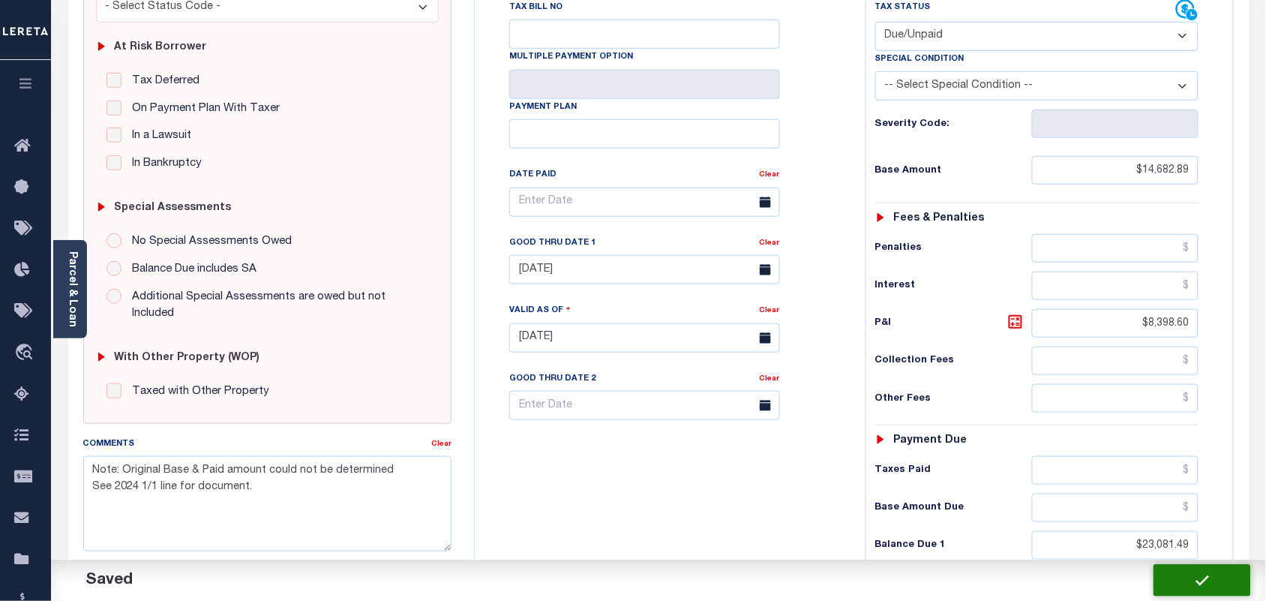
type input "$23,081.49"
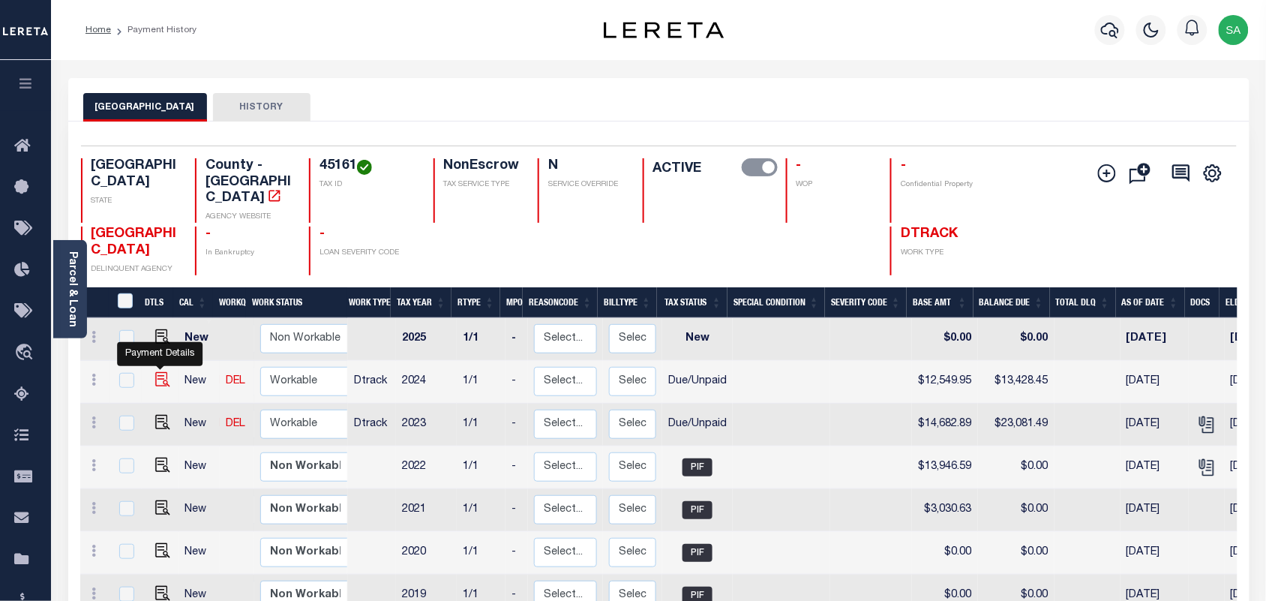
click at [163, 372] on img "" at bounding box center [162, 379] width 15 height 15
checkbox input "true"
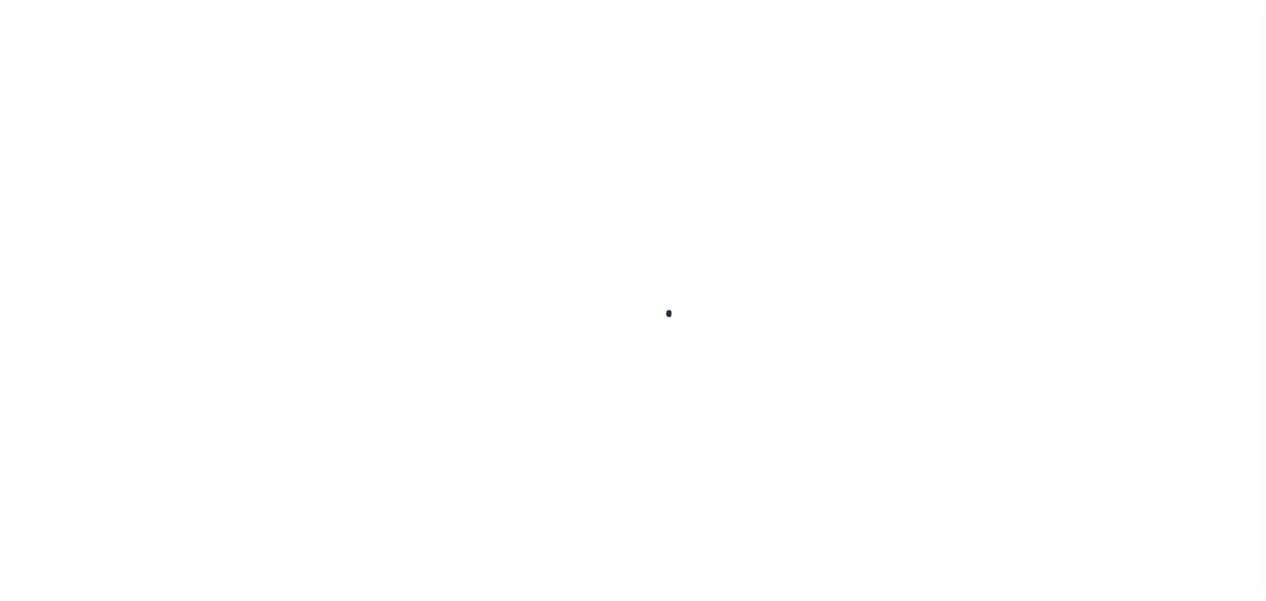
checkbox input "false"
type input "[DATE]"
select select "DUE"
type input "$12,549.95"
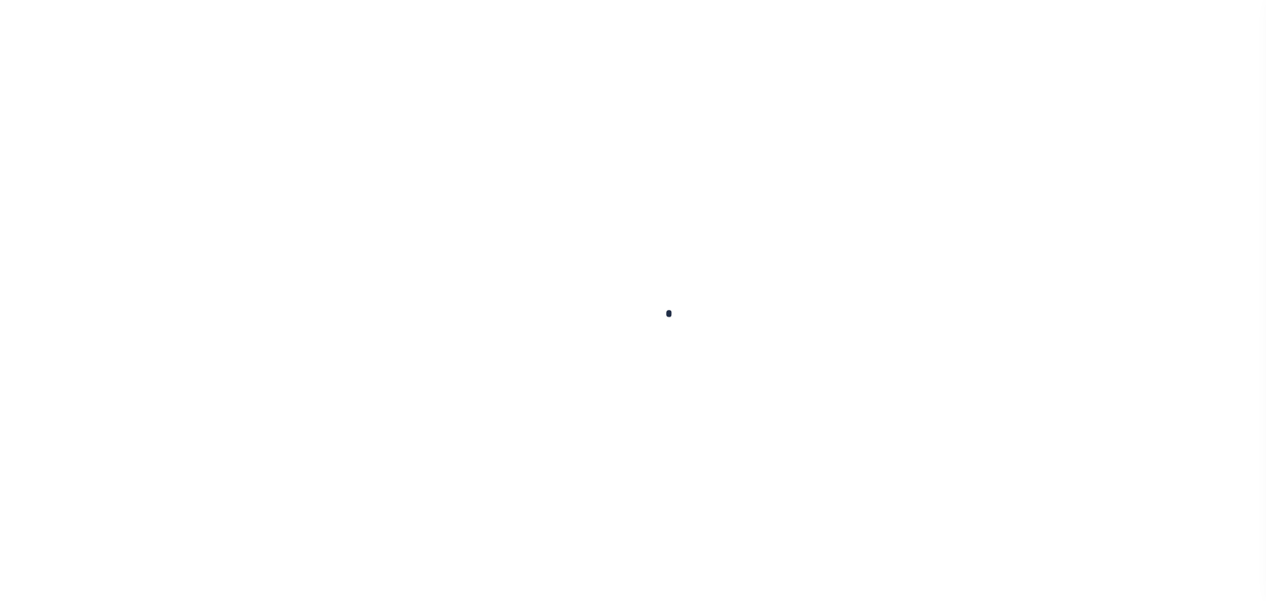
type input "$878.5"
type input "$13,428.45"
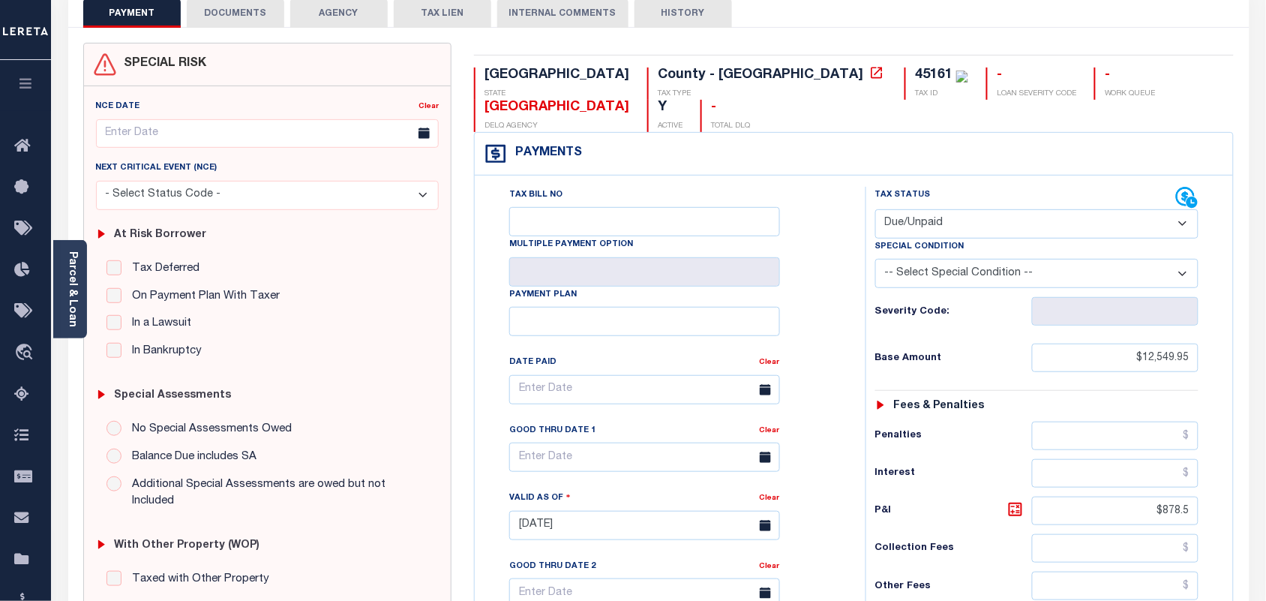
scroll to position [281, 0]
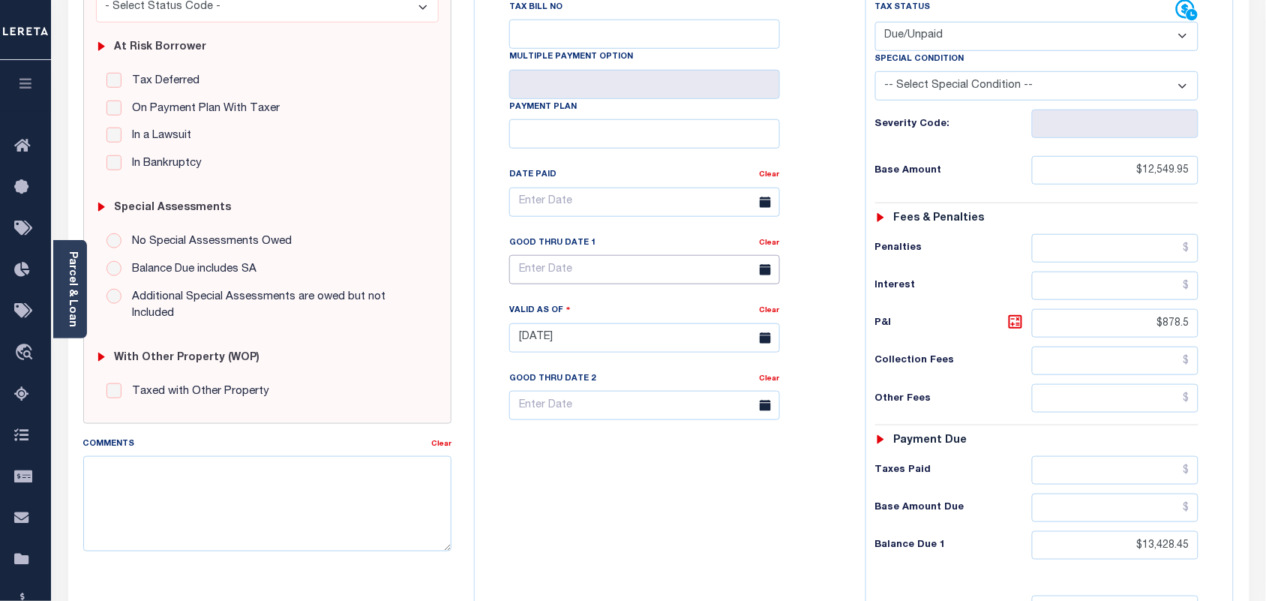
click at [605, 255] on input "text" at bounding box center [644, 269] width 271 height 29
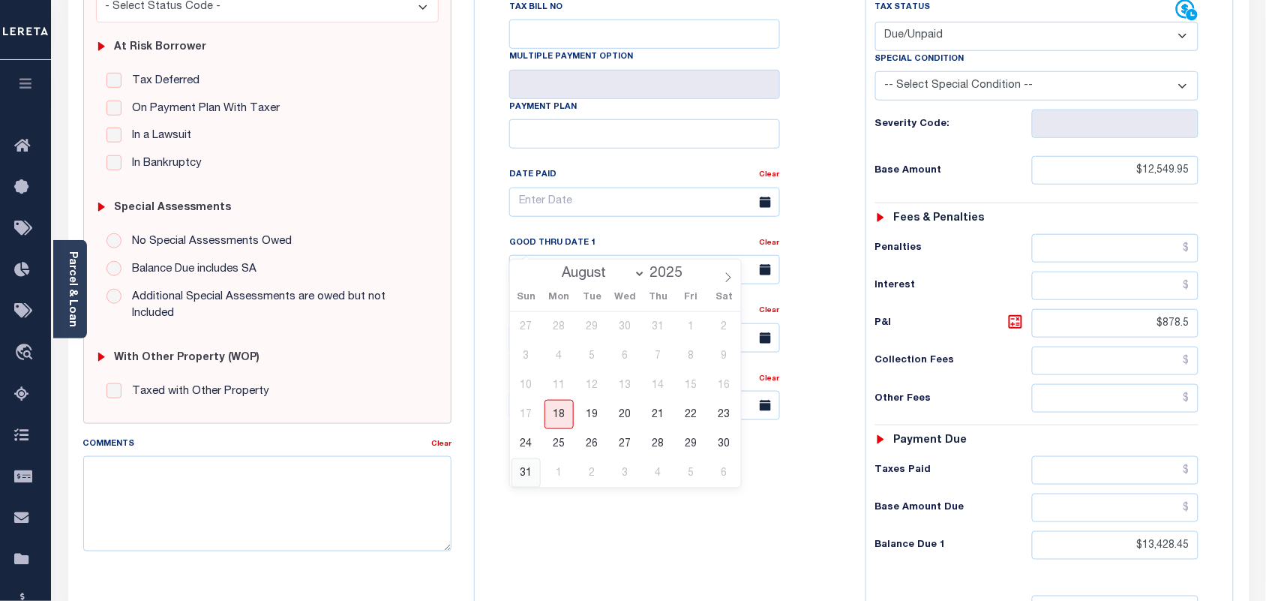
click at [534, 467] on span "31" at bounding box center [526, 472] width 29 height 29
type input "08/31/2025"
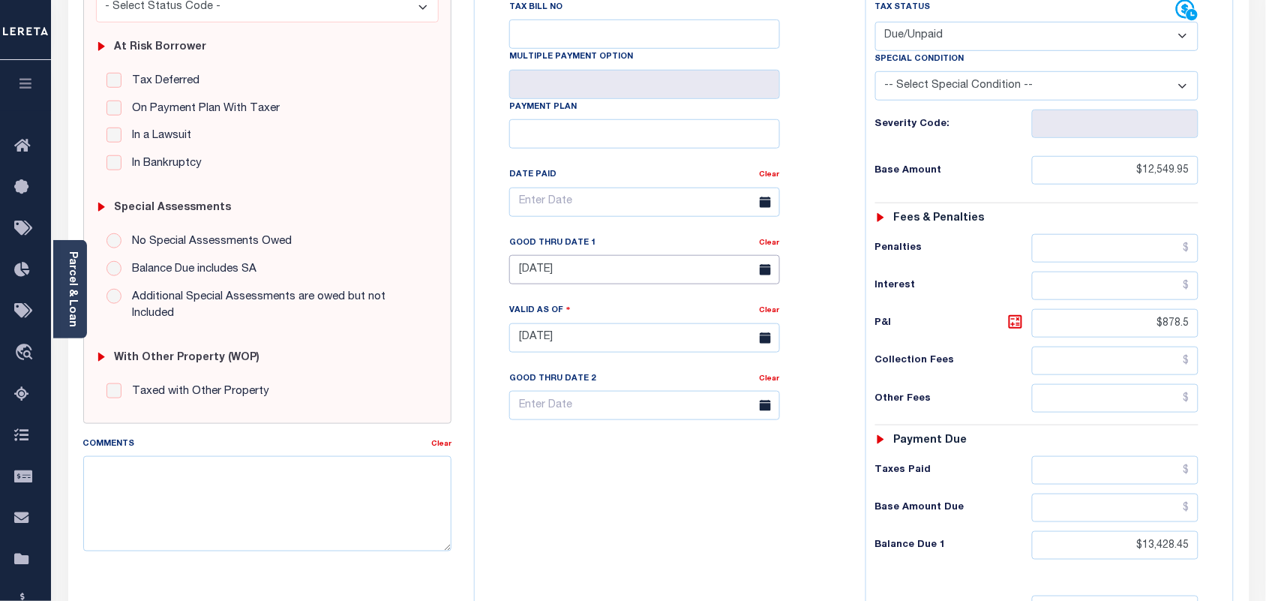
type input "[DATE]"
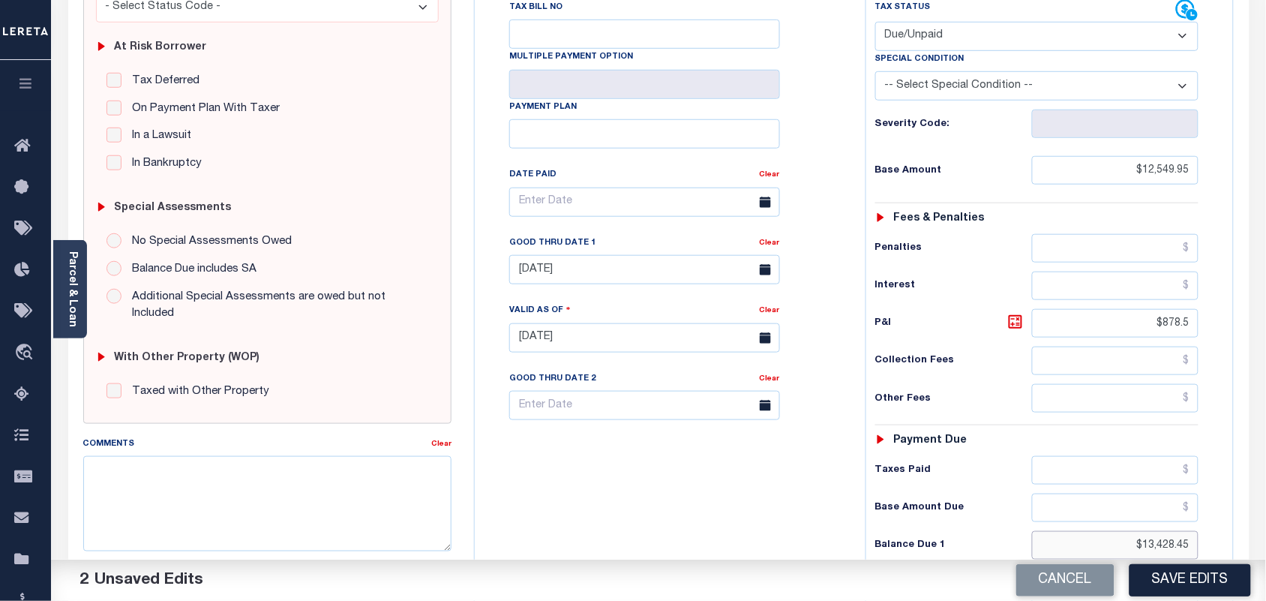
drag, startPoint x: 1224, startPoint y: 512, endPoint x: 1232, endPoint y: 514, distance: 8.4
click at [1232, 514] on div "Tax Bill No Multiple Payment Option Payment Plan" at bounding box center [854, 330] width 758 height 685
paste input "17,921.3"
type input "$17,921.35"
click at [1011, 313] on icon at bounding box center [1016, 322] width 18 height 18
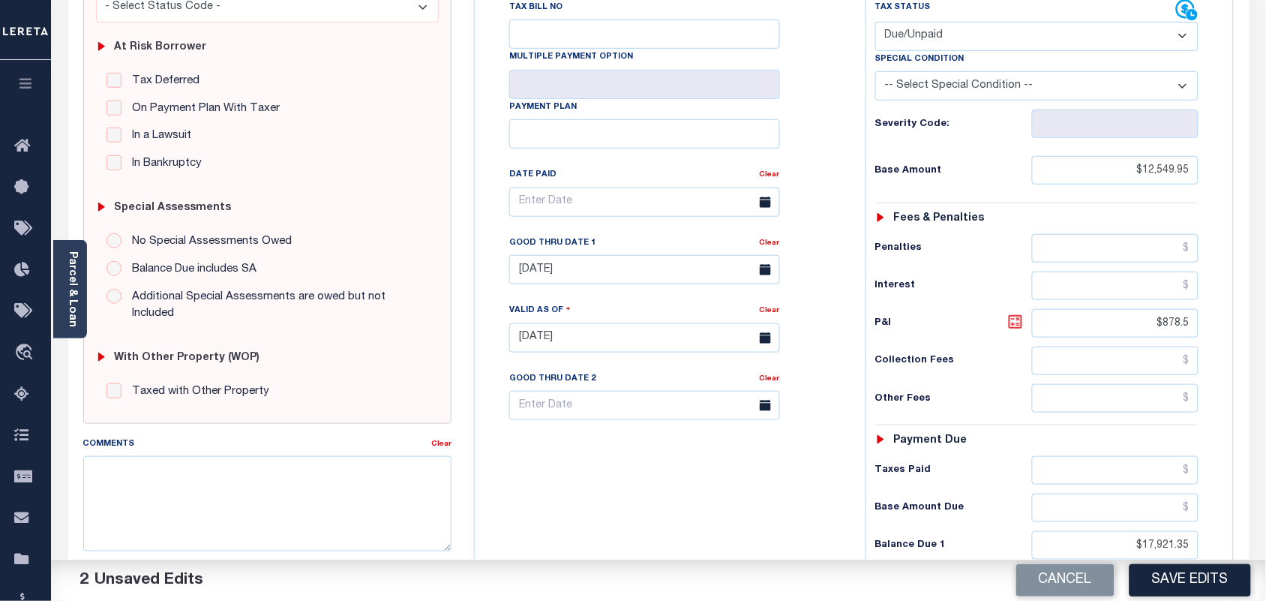
type input "$5,371.40"
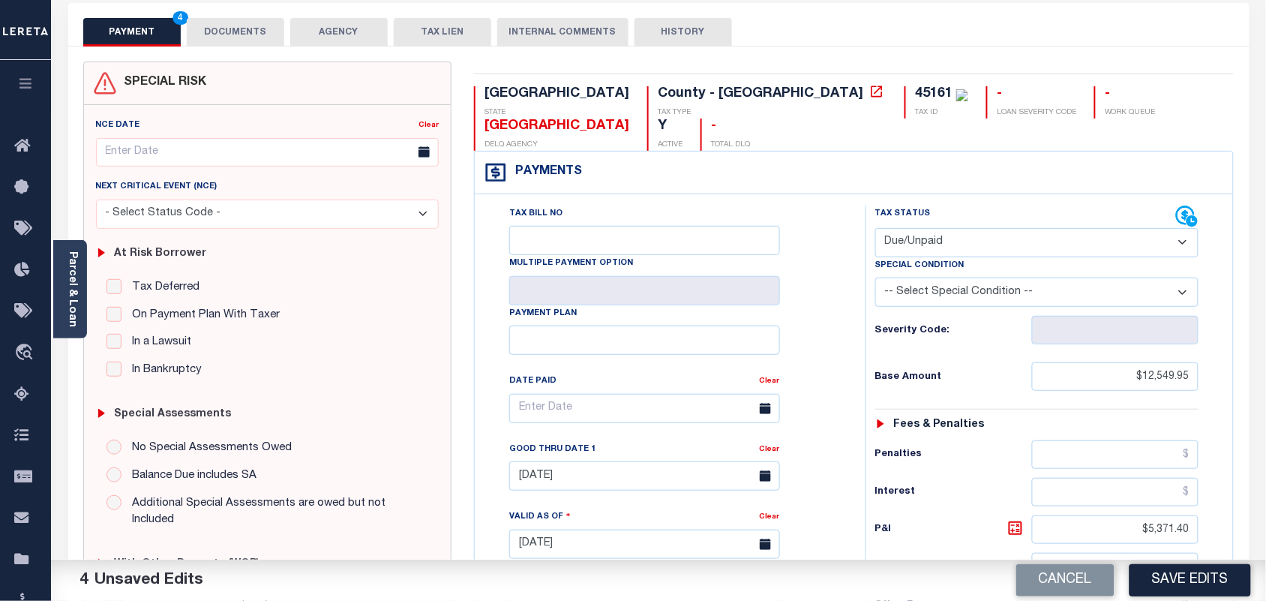
scroll to position [0, 0]
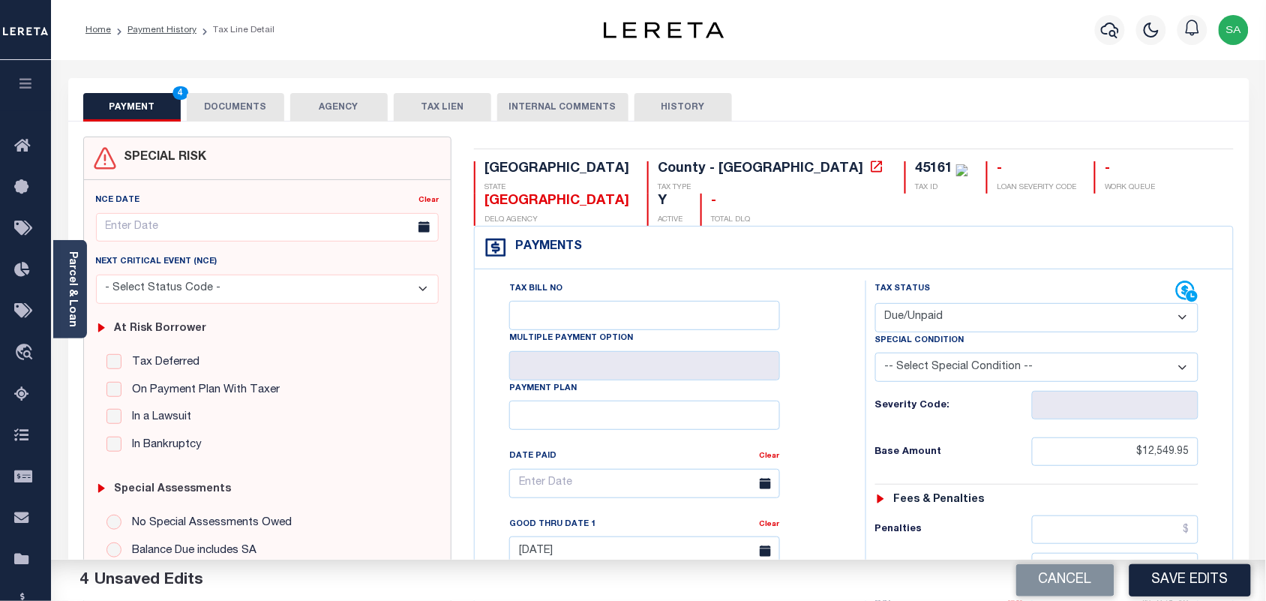
click at [248, 110] on button "DOCUMENTS" at bounding box center [236, 107] width 98 height 29
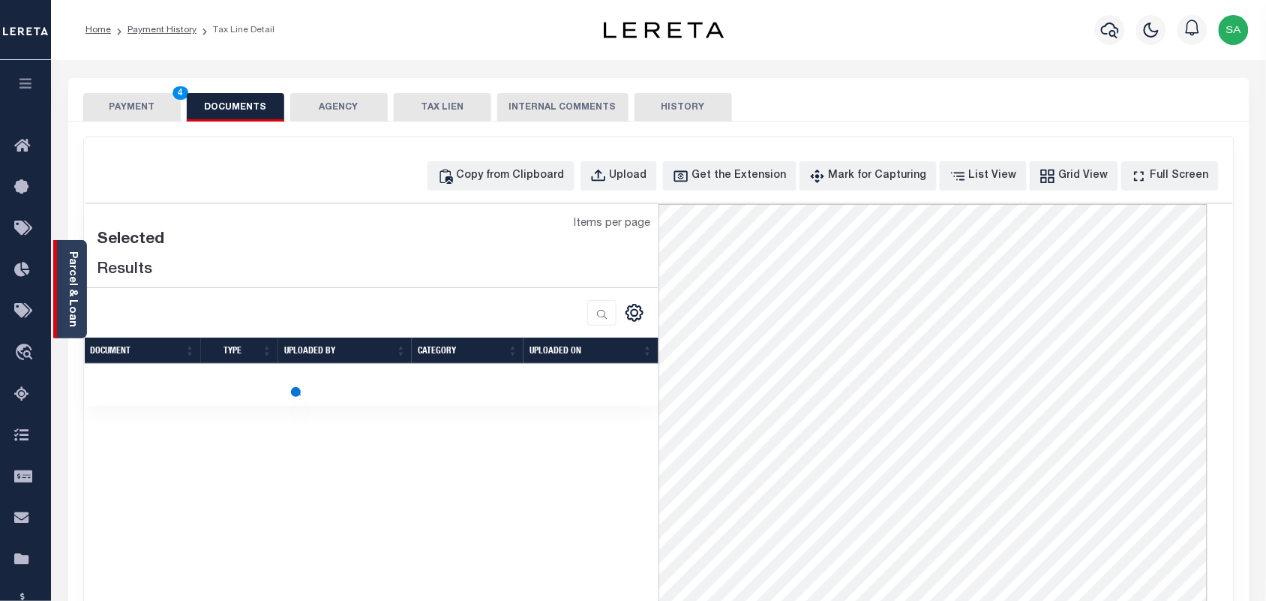
click at [77, 278] on link "Parcel & Loan" at bounding box center [72, 289] width 11 height 76
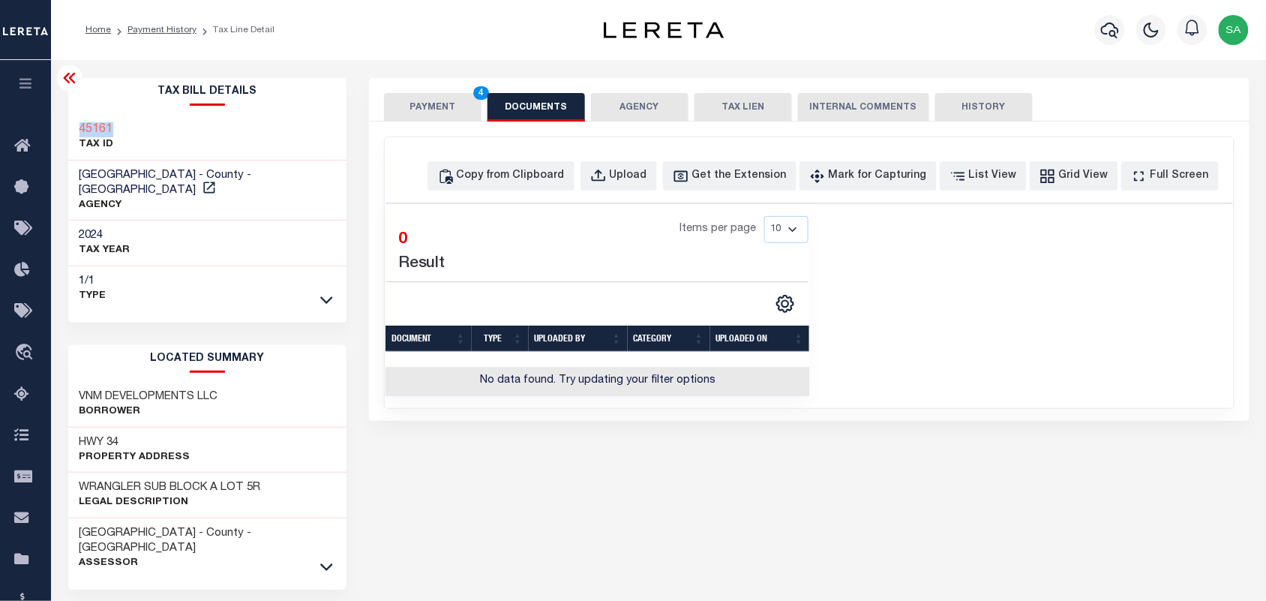
drag, startPoint x: 125, startPoint y: 122, endPoint x: 60, endPoint y: 130, distance: 65.7
click at [60, 130] on div "Tax Bill Details 45161 TAX ID AGENCY" at bounding box center [207, 562] width 301 height 968
copy h3 "45161"
click at [643, 182] on div "Upload" at bounding box center [629, 176] width 38 height 17
select select "POP"
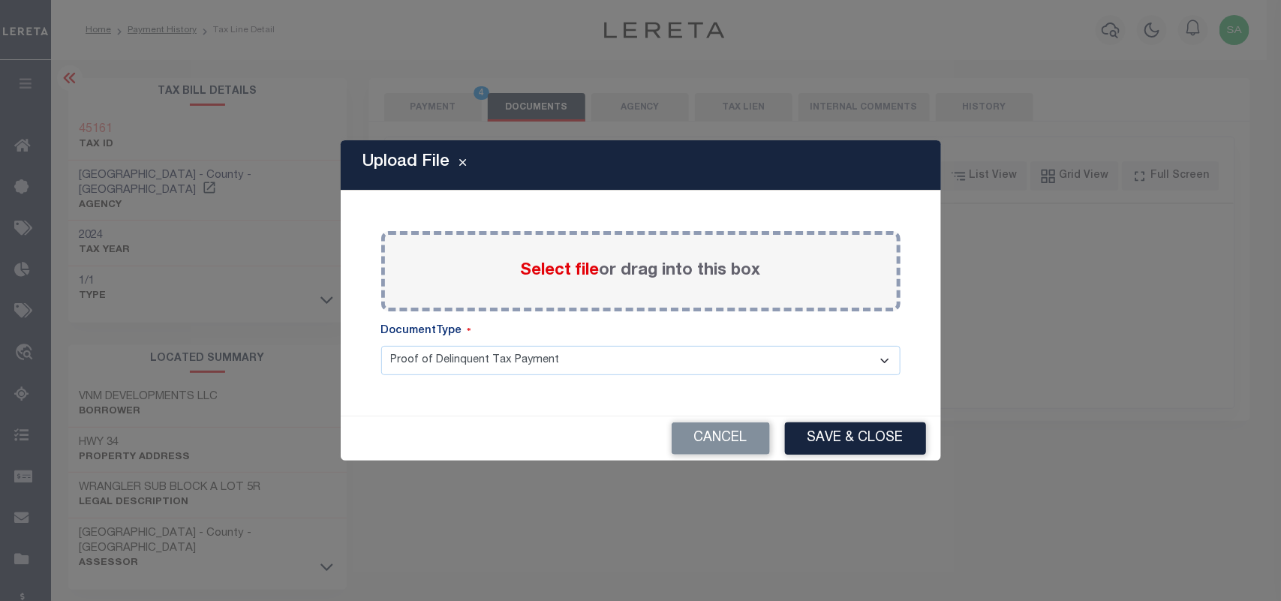
click at [586, 287] on div "Select file or drag into this box" at bounding box center [640, 271] width 519 height 80
click at [583, 275] on span "Select file" at bounding box center [560, 271] width 79 height 17
click at [0, 0] on input "Select file or drag into this box" at bounding box center [0, 0] width 0 height 0
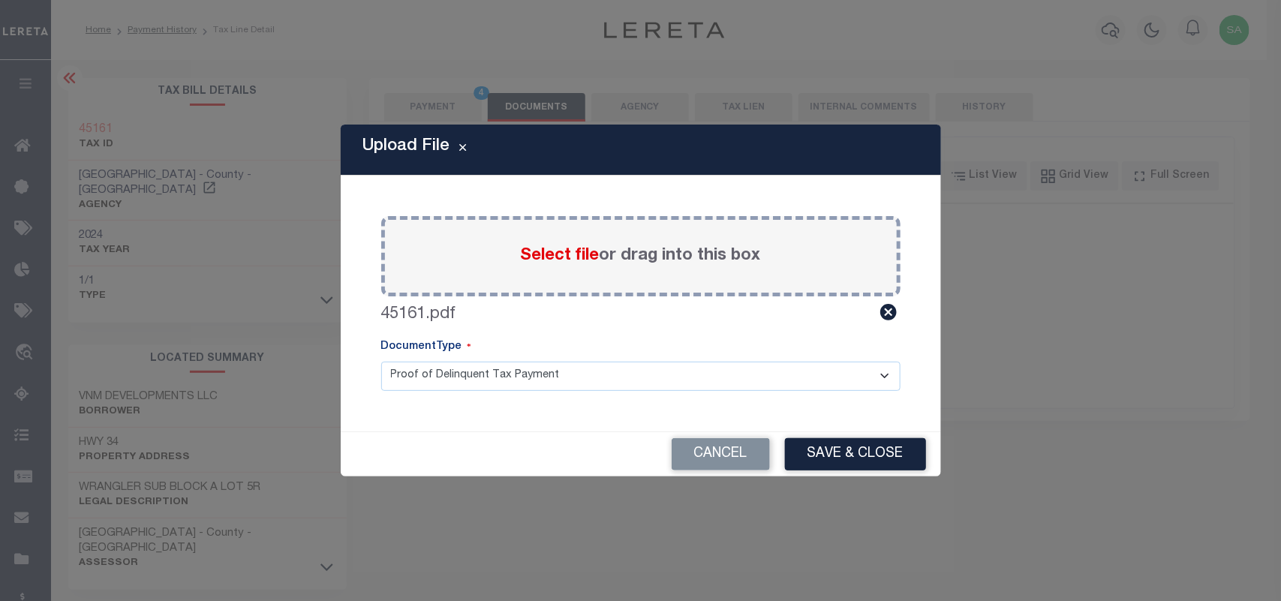
click at [791, 433] on div "Cancel Save & Close" at bounding box center [641, 454] width 600 height 44
click at [831, 455] on button "Save & Close" at bounding box center [855, 454] width 141 height 32
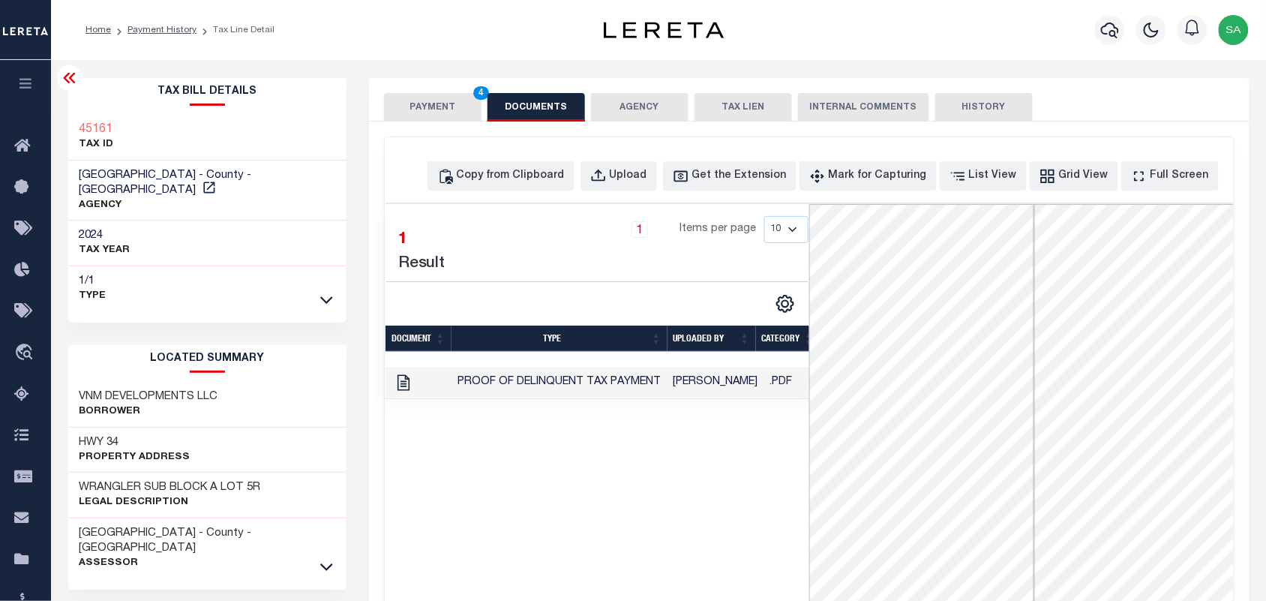
click at [419, 118] on button "PAYMENT 4" at bounding box center [433, 107] width 98 height 29
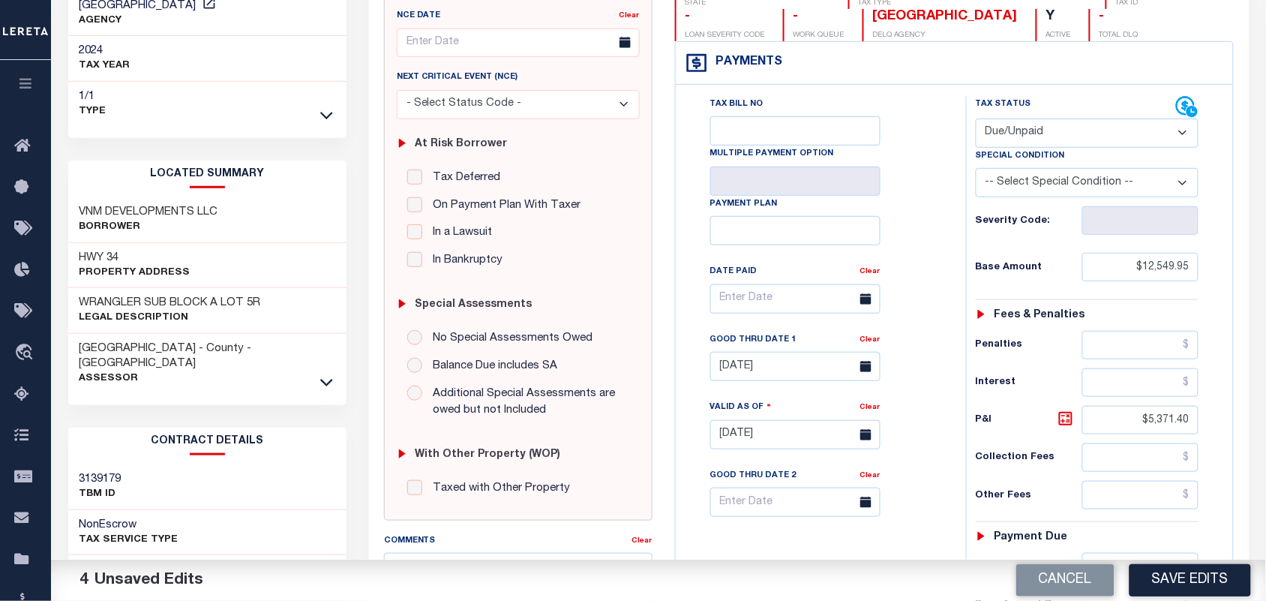
scroll to position [469, 0]
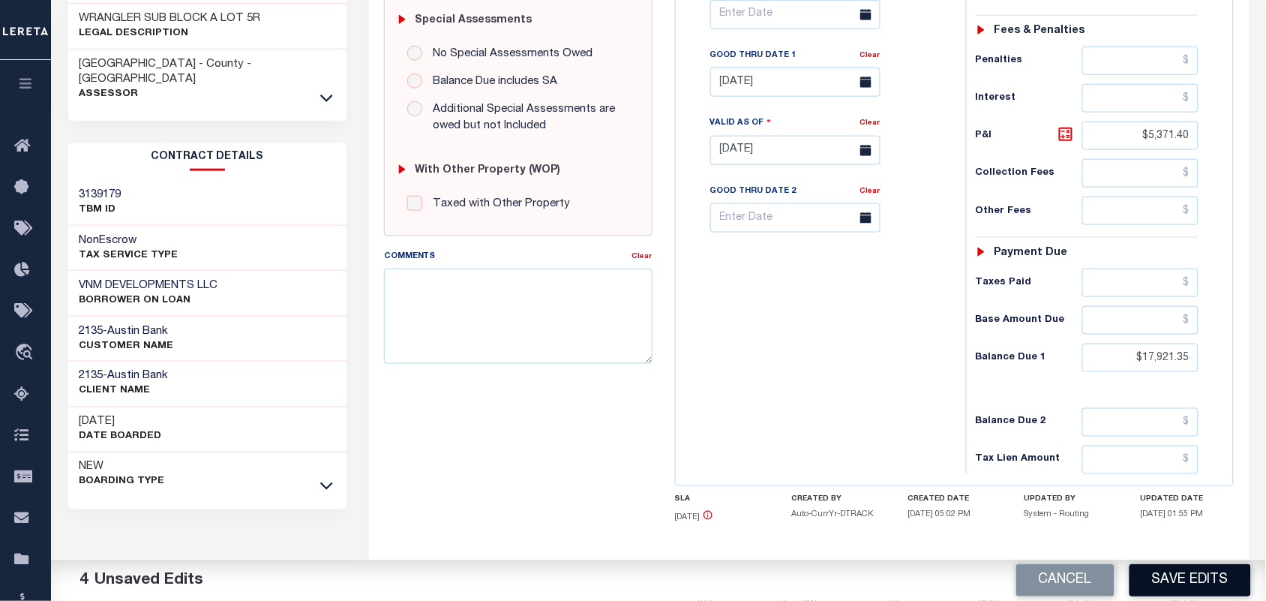
click at [1152, 585] on button "Save Edits" at bounding box center [1191, 580] width 122 height 32
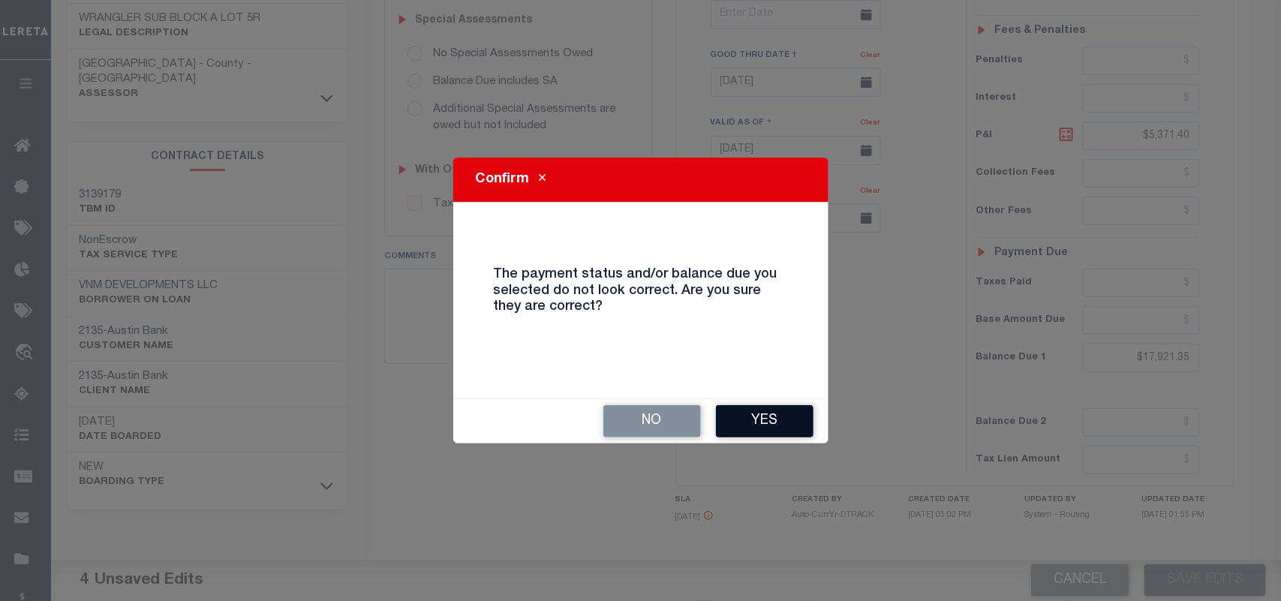
click at [752, 421] on button "Yes" at bounding box center [765, 421] width 98 height 32
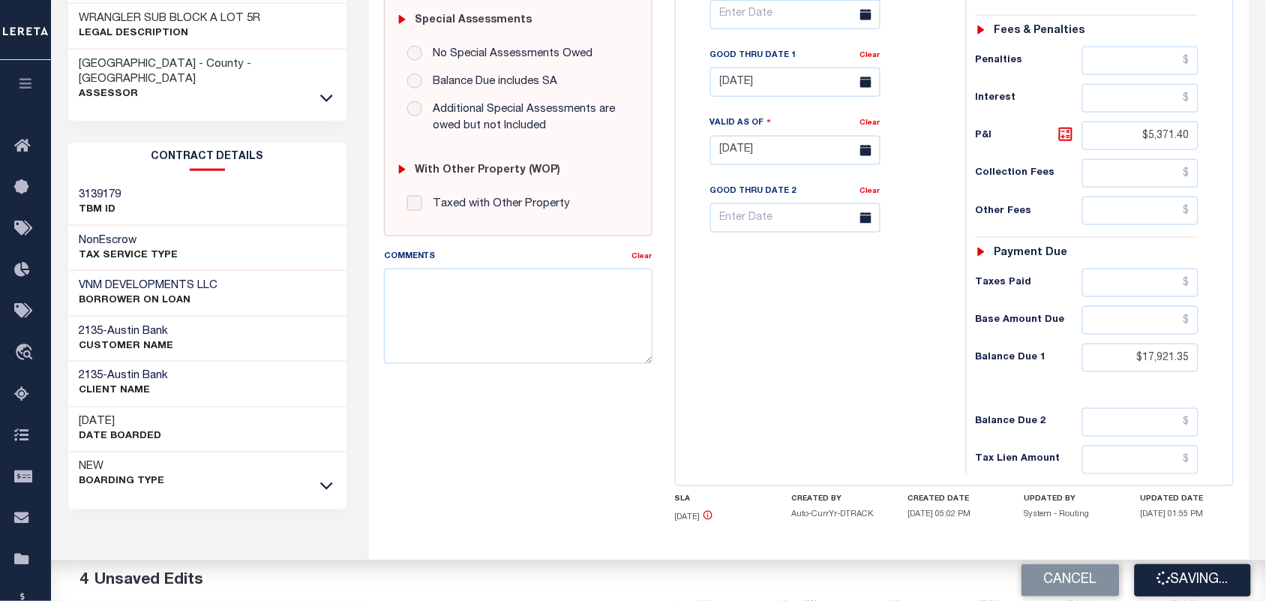
checkbox input "false"
type input "$12,549.95"
type input "$5,371.4"
type input "$17,921.35"
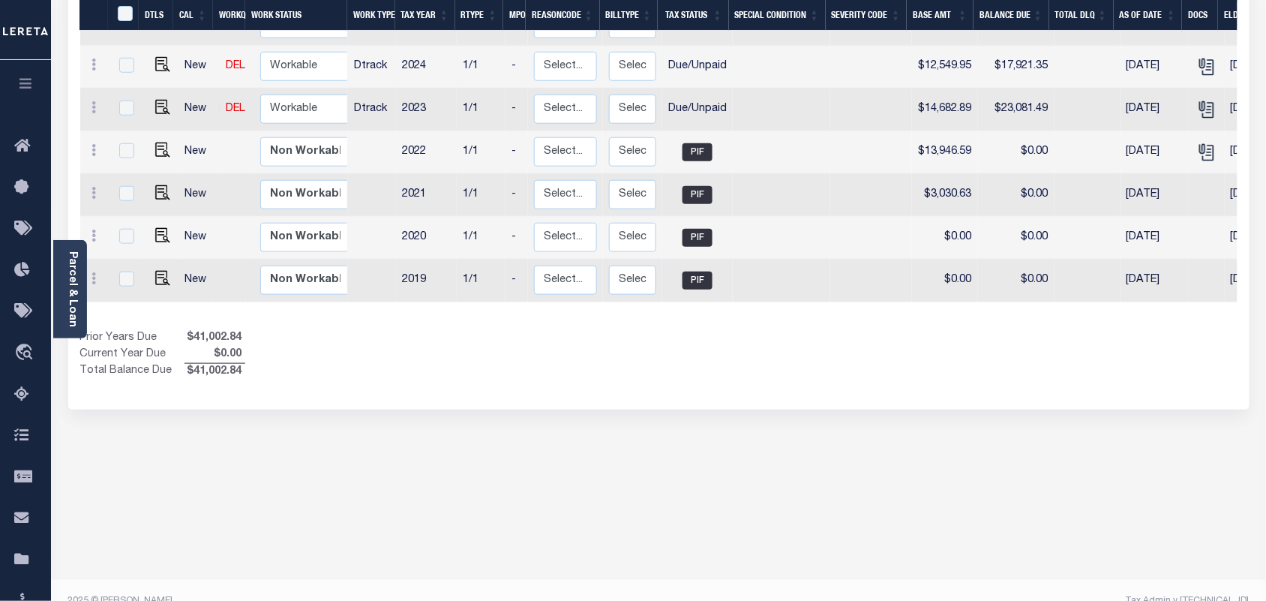
scroll to position [326, 0]
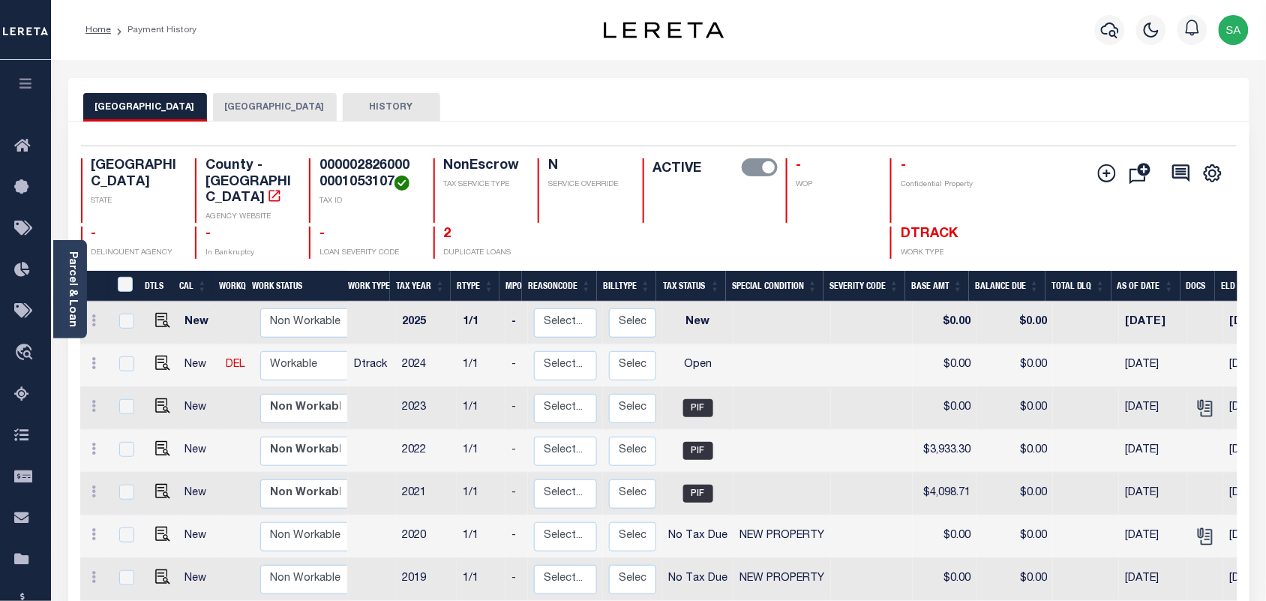
click at [255, 105] on button "[GEOGRAPHIC_DATA]" at bounding box center [275, 107] width 124 height 29
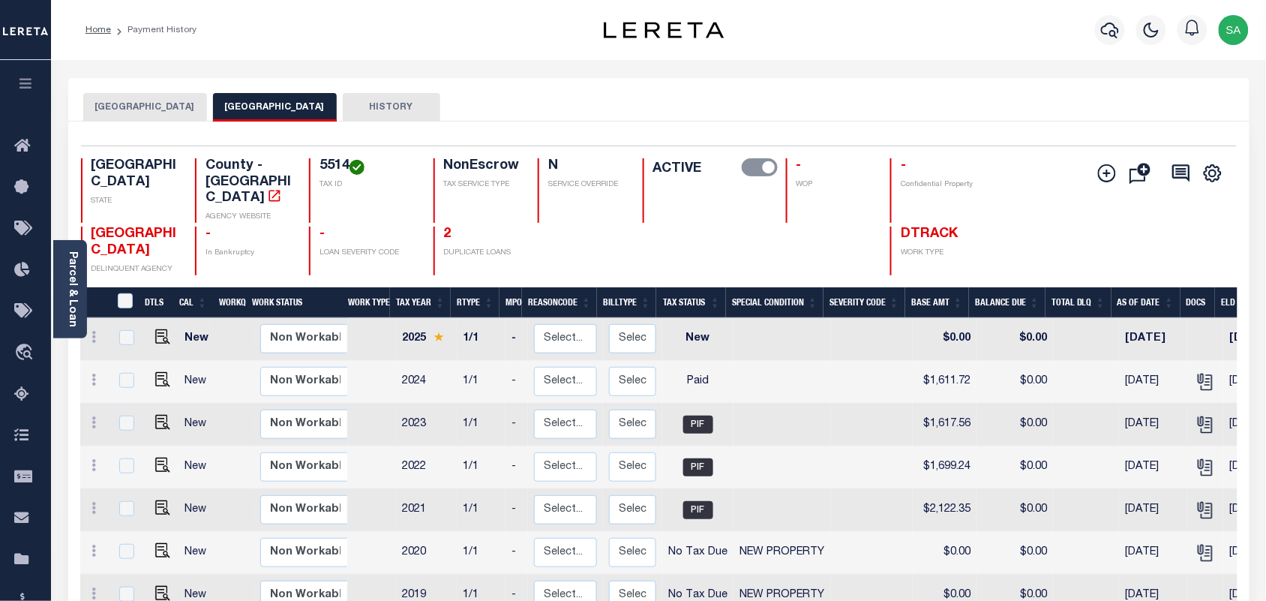
click at [152, 104] on button "[GEOGRAPHIC_DATA]" at bounding box center [145, 107] width 124 height 29
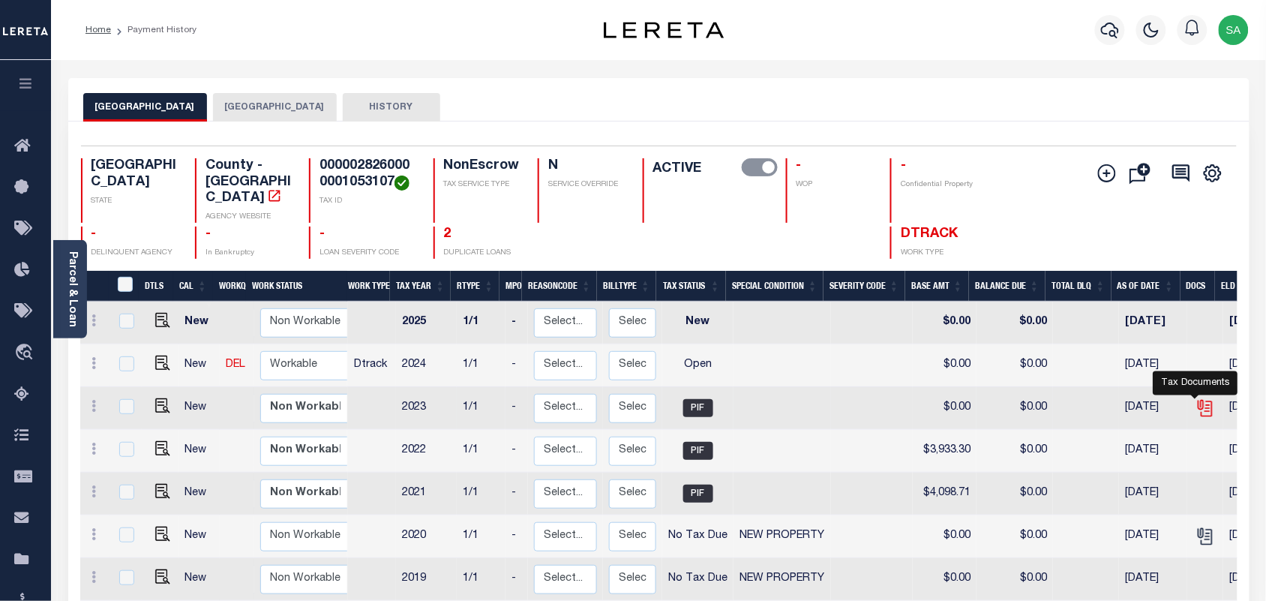
click at [1196, 398] on icon "" at bounding box center [1206, 408] width 20 height 20
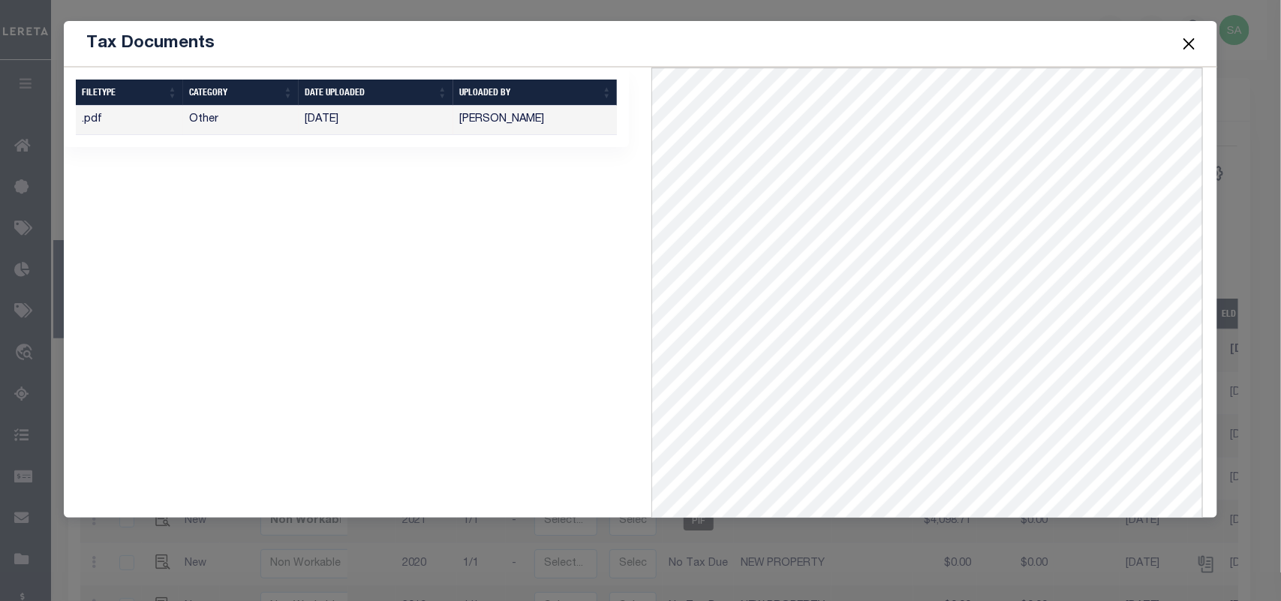
click at [1194, 45] on button "Close" at bounding box center [1189, 44] width 20 height 20
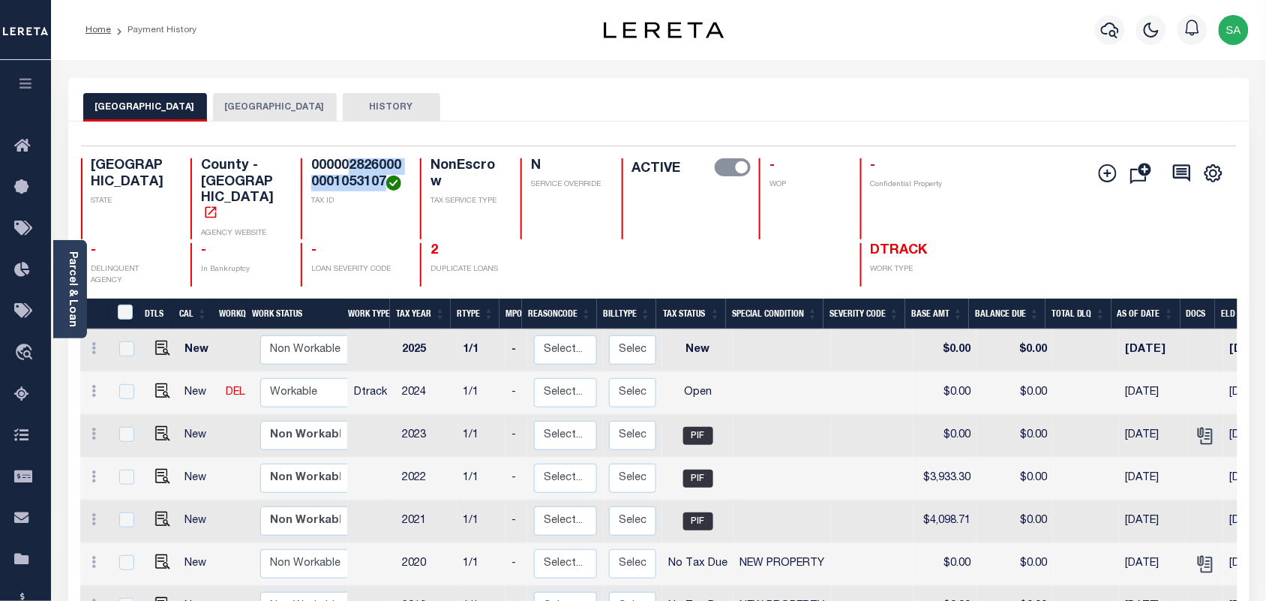
drag, startPoint x: 302, startPoint y: 166, endPoint x: 306, endPoint y: 197, distance: 31.7
click at [311, 191] on h4 "0000028260000001053107" at bounding box center [356, 174] width 91 height 32
copy h4 "28260000001053107"
click at [163, 383] on img "" at bounding box center [162, 390] width 15 height 15
checkbox input "true"
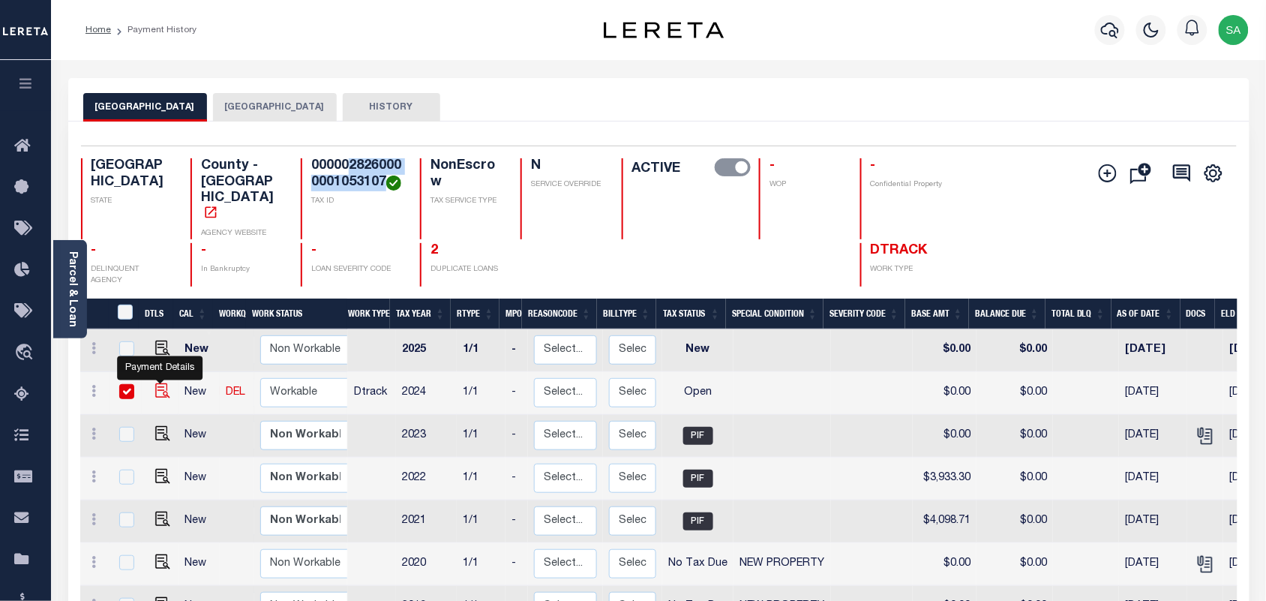
checkbox input "true"
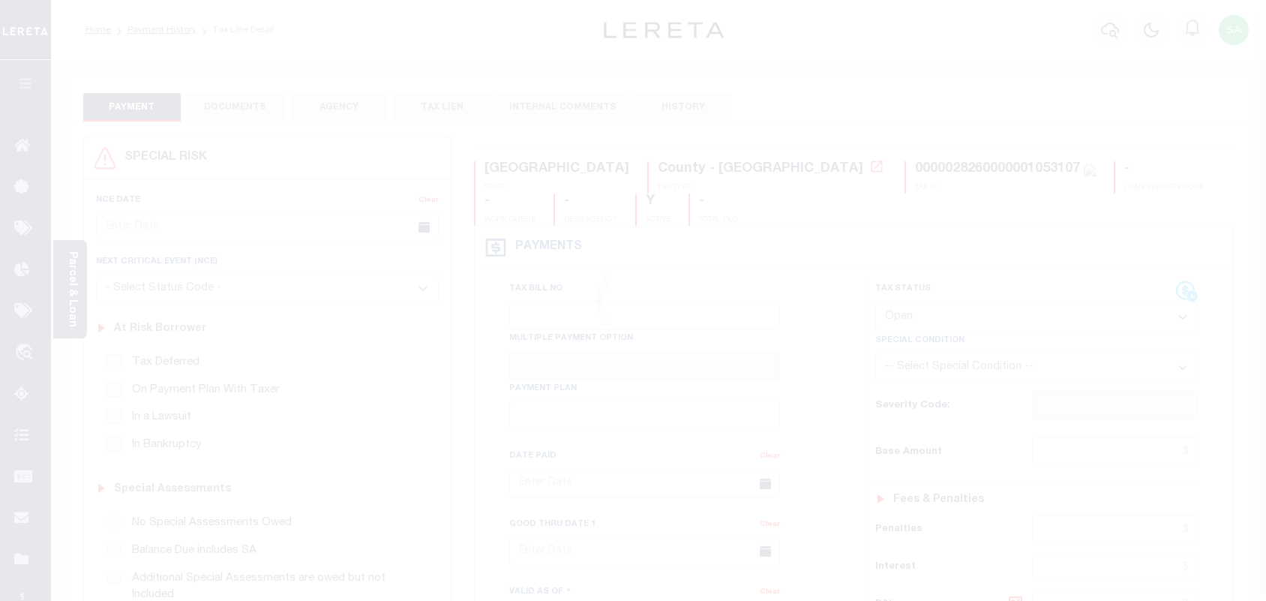
select select "OP2"
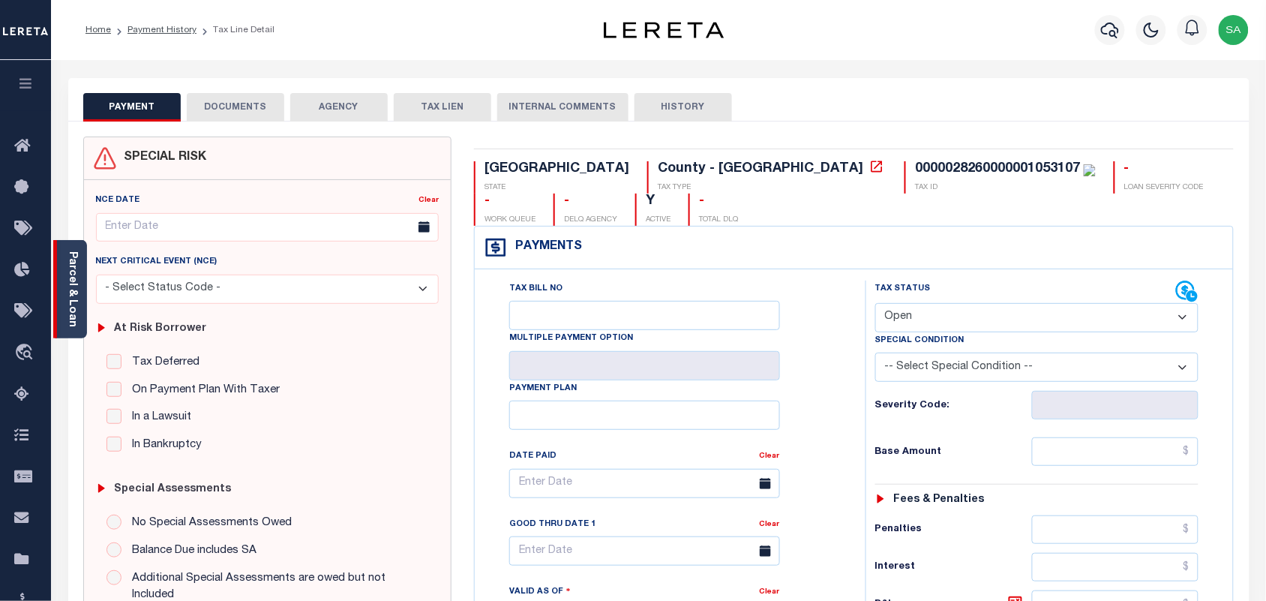
click at [68, 266] on link "Parcel & Loan" at bounding box center [72, 289] width 11 height 76
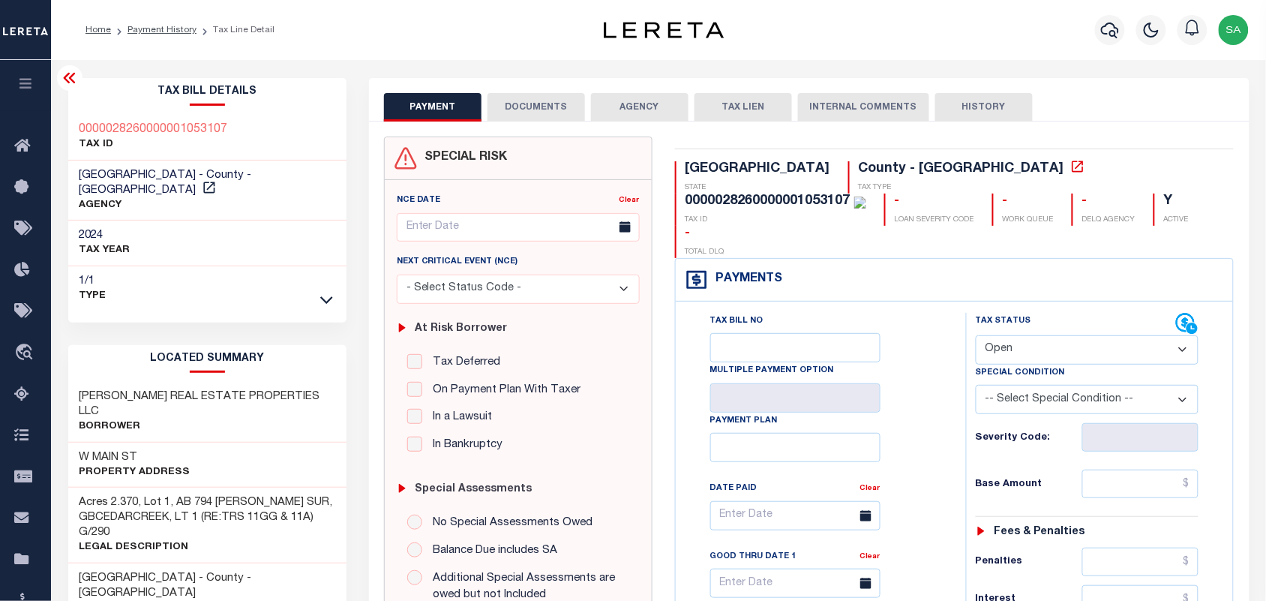
click at [548, 111] on button "DOCUMENTS" at bounding box center [537, 107] width 98 height 29
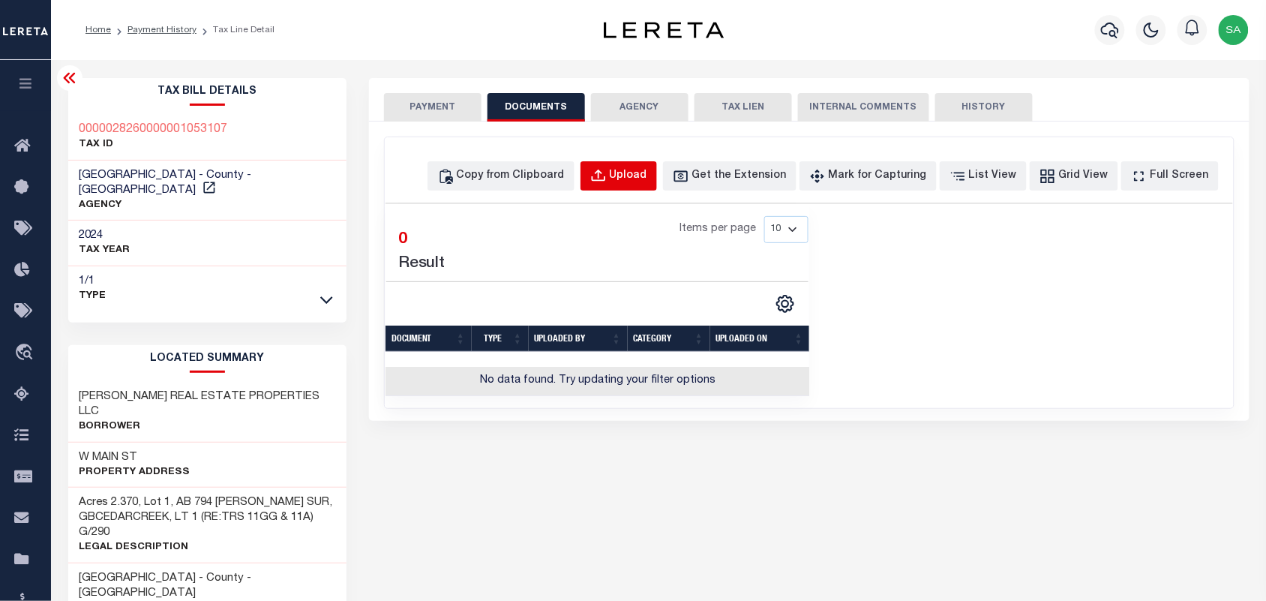
click at [647, 177] on div "Upload" at bounding box center [629, 176] width 38 height 17
select select "POP"
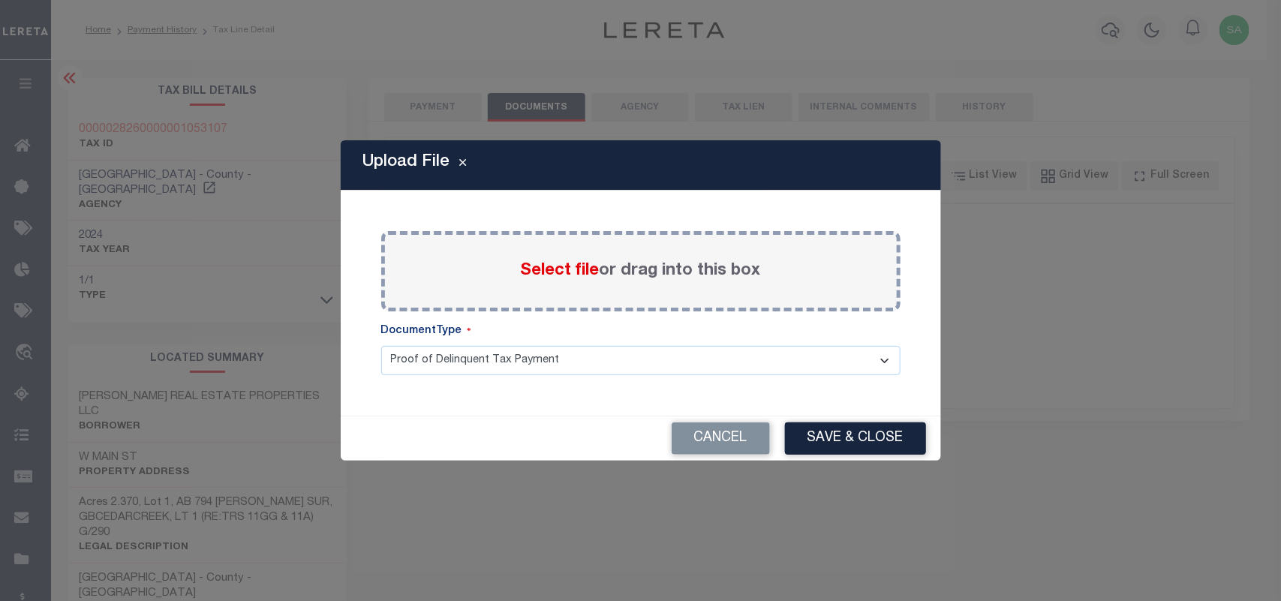
click at [584, 275] on span "Select file" at bounding box center [560, 271] width 79 height 17
click at [0, 0] on input "Select file or drag into this box" at bounding box center [0, 0] width 0 height 0
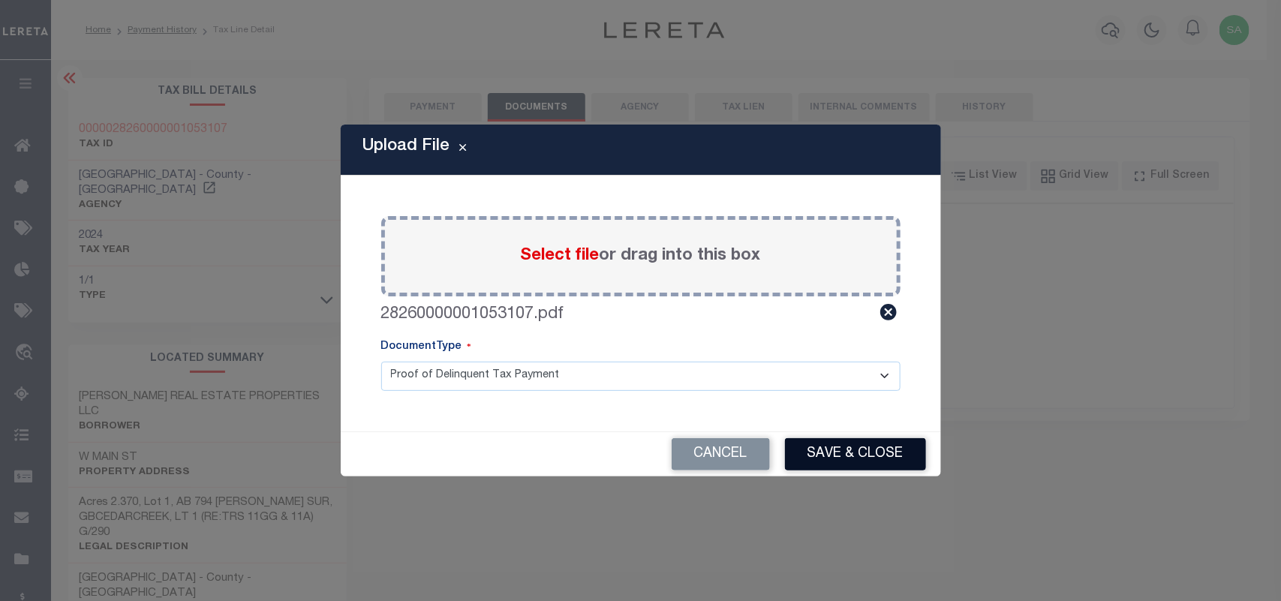
click at [812, 458] on button "Save & Close" at bounding box center [855, 454] width 141 height 32
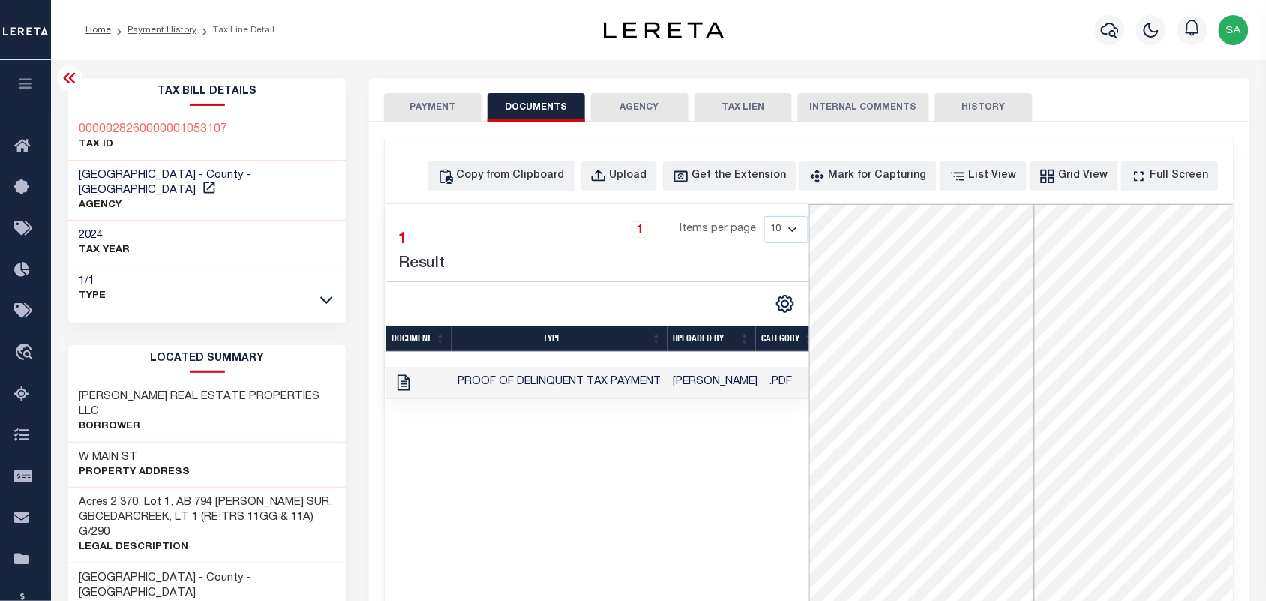
click at [443, 110] on button "PAYMENT" at bounding box center [433, 107] width 98 height 29
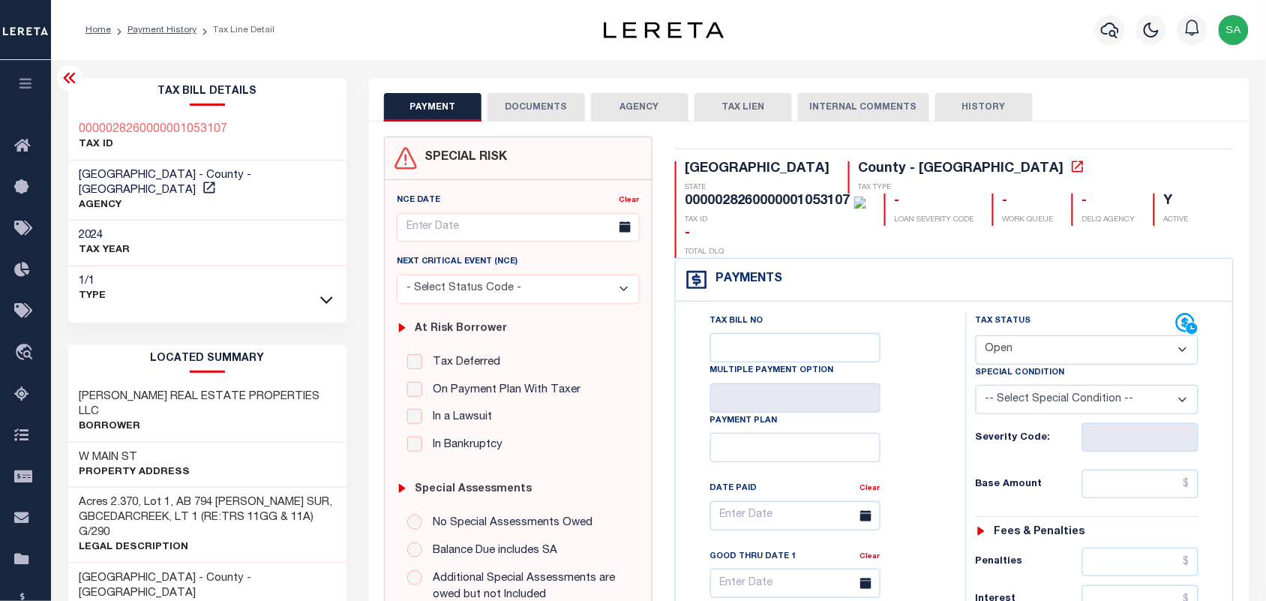
click at [1053, 335] on select "- Select Status Code - Open Due/Unpaid Paid Incomplete No Tax Due Internal Refu…" at bounding box center [1088, 349] width 224 height 29
select select "DUE"
click at [976, 335] on select "- Select Status Code - Open Due/Unpaid Paid Incomplete No Tax Due Internal Refu…" at bounding box center [1088, 349] width 224 height 29
type input "[DATE]"
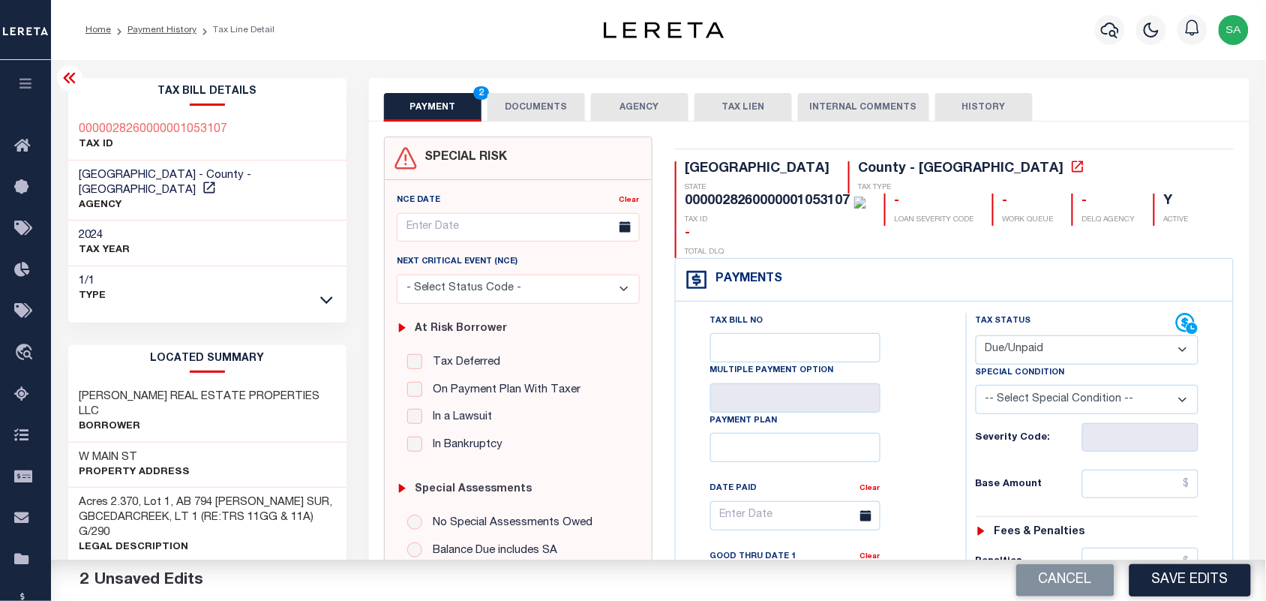
click at [1041, 335] on select "- Select Status Code - Open Due/Unpaid Paid Incomplete No Tax Due Internal Refu…" at bounding box center [1088, 349] width 224 height 29
select select "PYD"
click at [976, 335] on select "- Select Status Code - Open Due/Unpaid Paid Incomplete No Tax Due Internal Refu…" at bounding box center [1088, 349] width 224 height 29
click at [1119, 470] on input "text" at bounding box center [1141, 484] width 117 height 29
paste input "3,485.74"
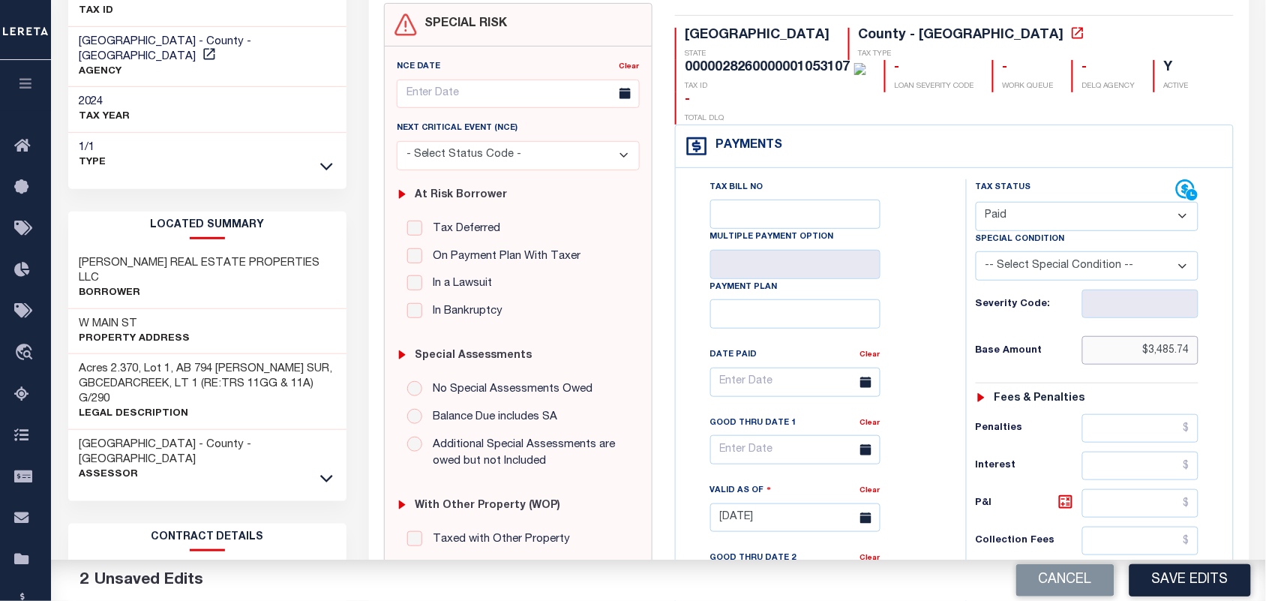
scroll to position [375, 0]
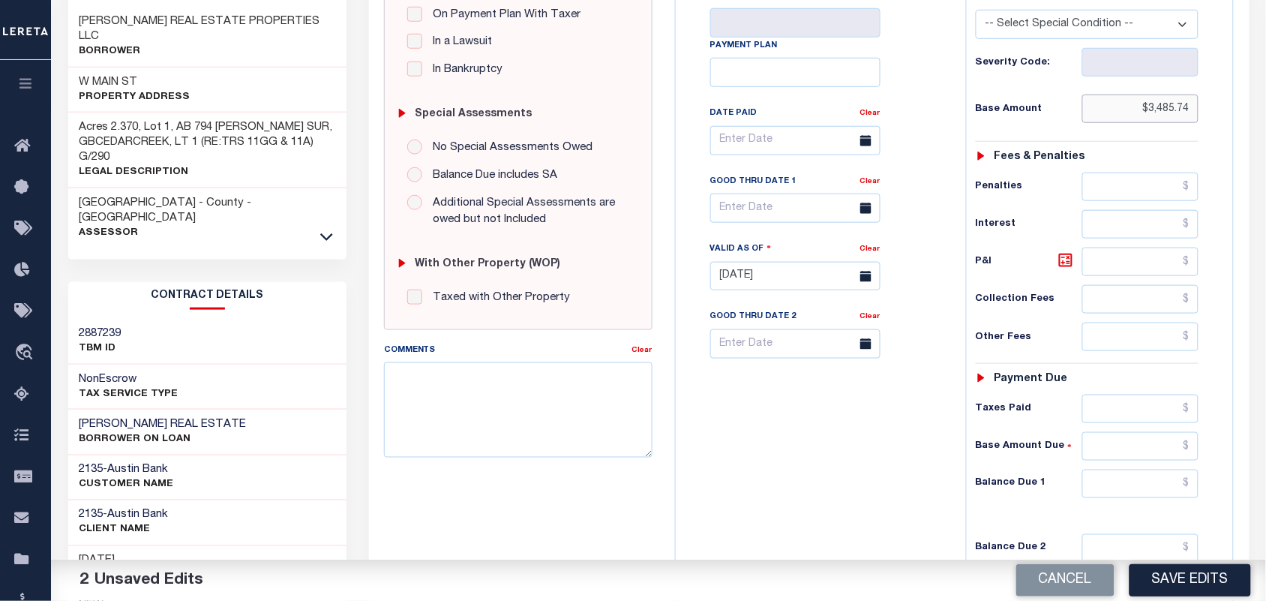
type input "$3,485.74"
drag, startPoint x: 1141, startPoint y: 383, endPoint x: 1093, endPoint y: 388, distance: 48.3
click at [1141, 395] on input "text" at bounding box center [1141, 409] width 117 height 29
paste input "3,485.74"
type input "$3,485.74"
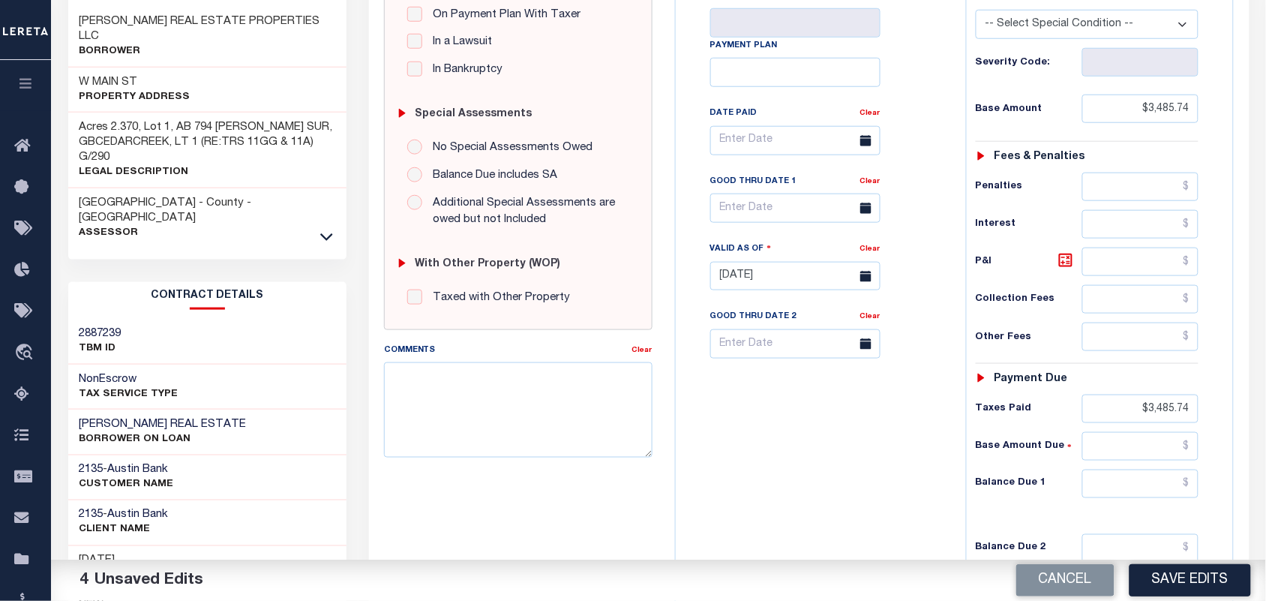
click at [860, 410] on div "Tax Bill No Multiple Payment Option Payment Plan Clear" at bounding box center [817, 269] width 275 height 662
click at [1131, 470] on input "text" at bounding box center [1141, 484] width 117 height 29
type input "$0.00"
click at [840, 440] on div "Tax Bill No Multiple Payment Option Payment Plan Clear" at bounding box center [817, 269] width 275 height 662
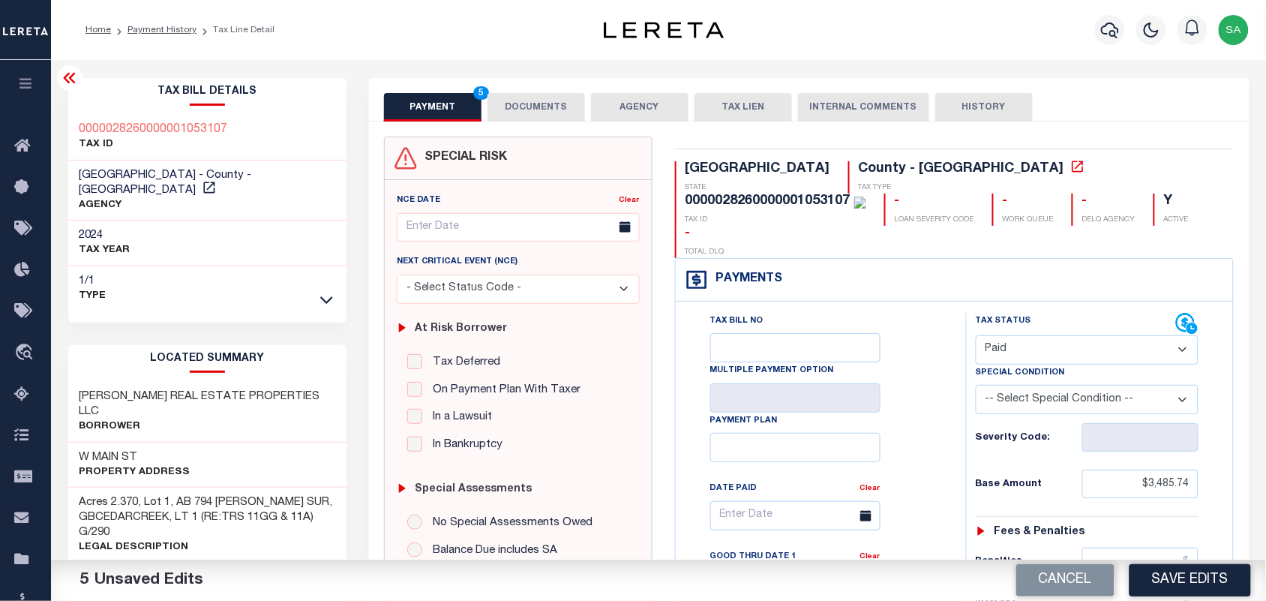
click at [546, 107] on button "DOCUMENTS" at bounding box center [537, 107] width 98 height 29
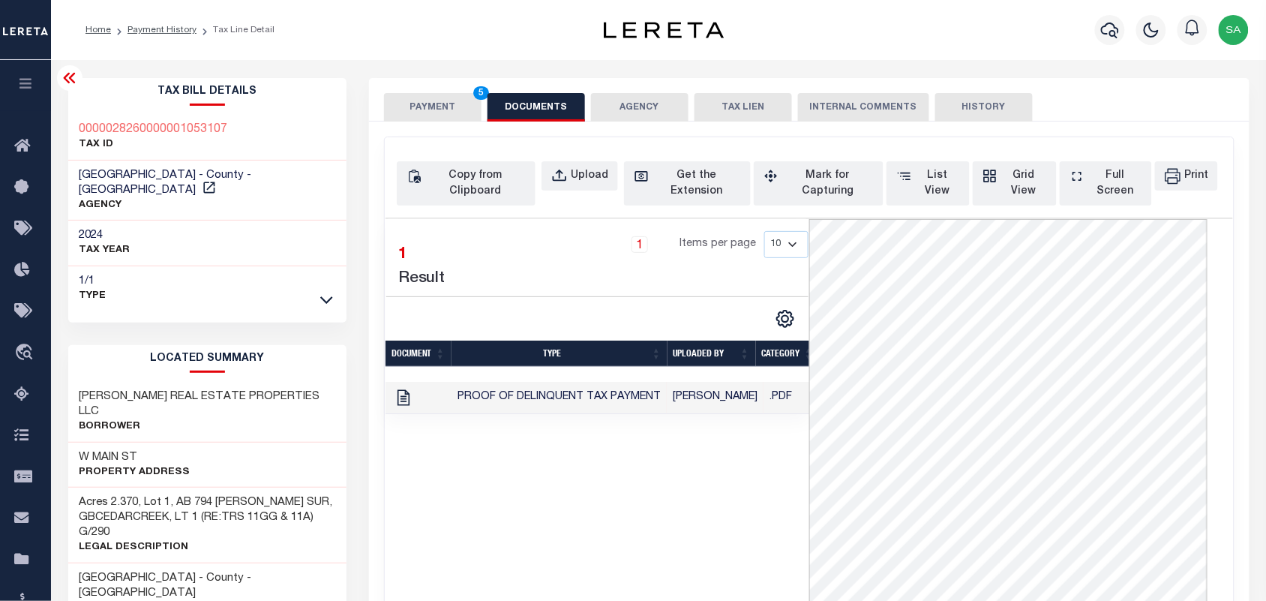
click at [443, 109] on button "PAYMENT 5" at bounding box center [433, 107] width 98 height 29
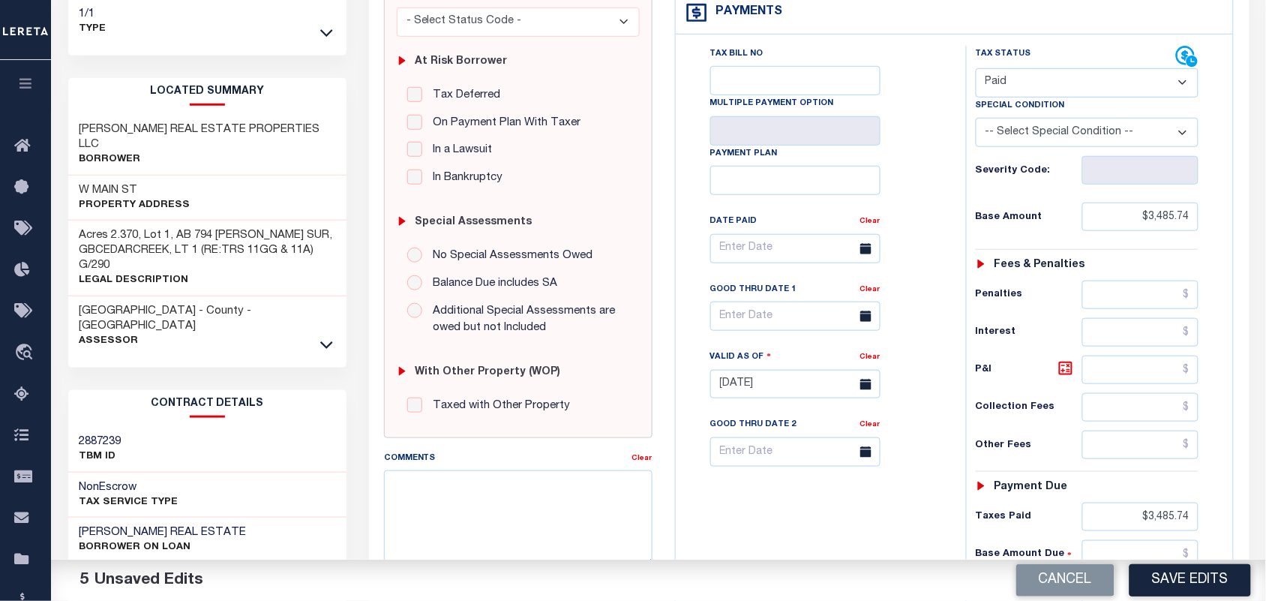
scroll to position [375, 0]
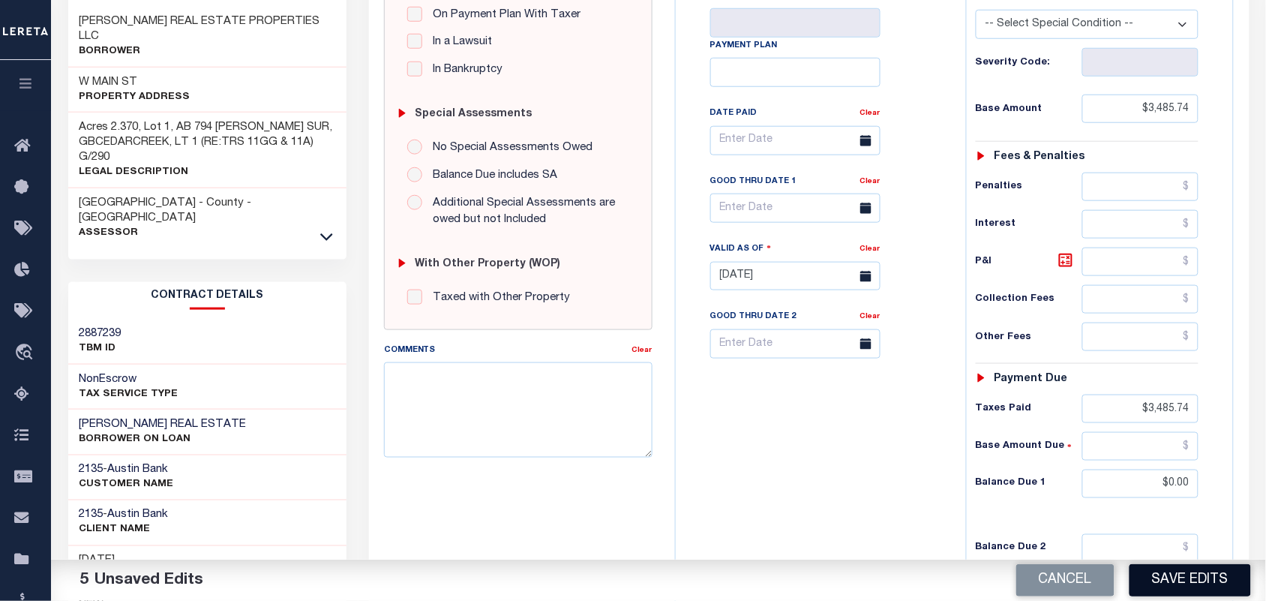
click at [1187, 584] on button "Save Edits" at bounding box center [1191, 580] width 122 height 32
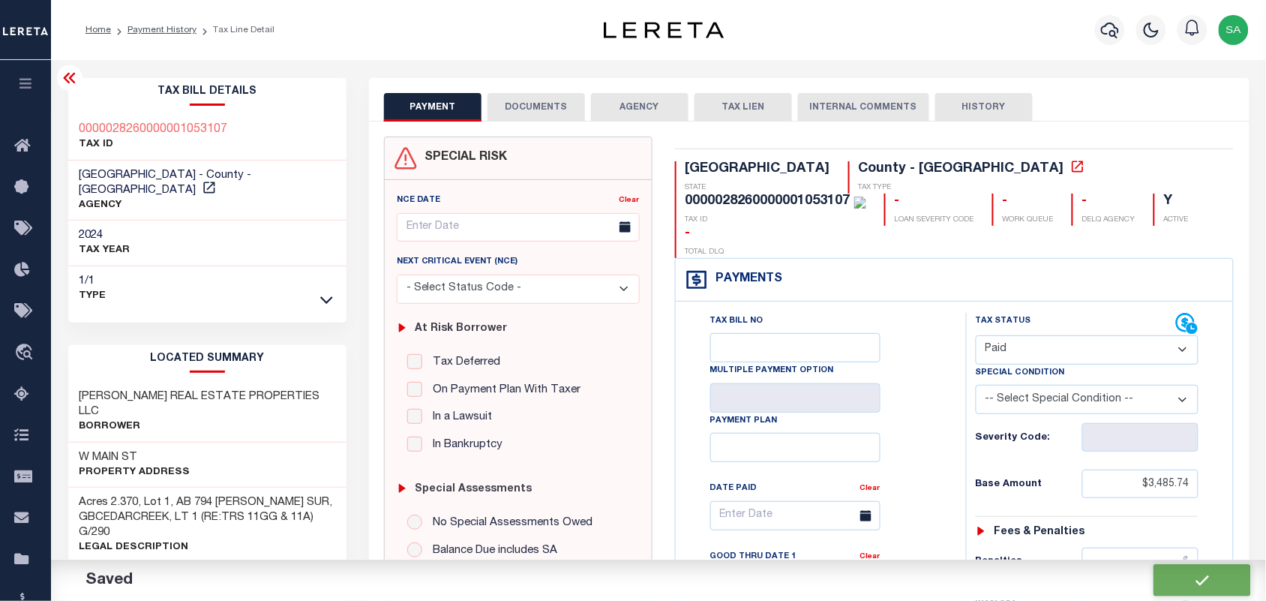
checkbox input "false"
type input "$3,485.74"
type input "$0"
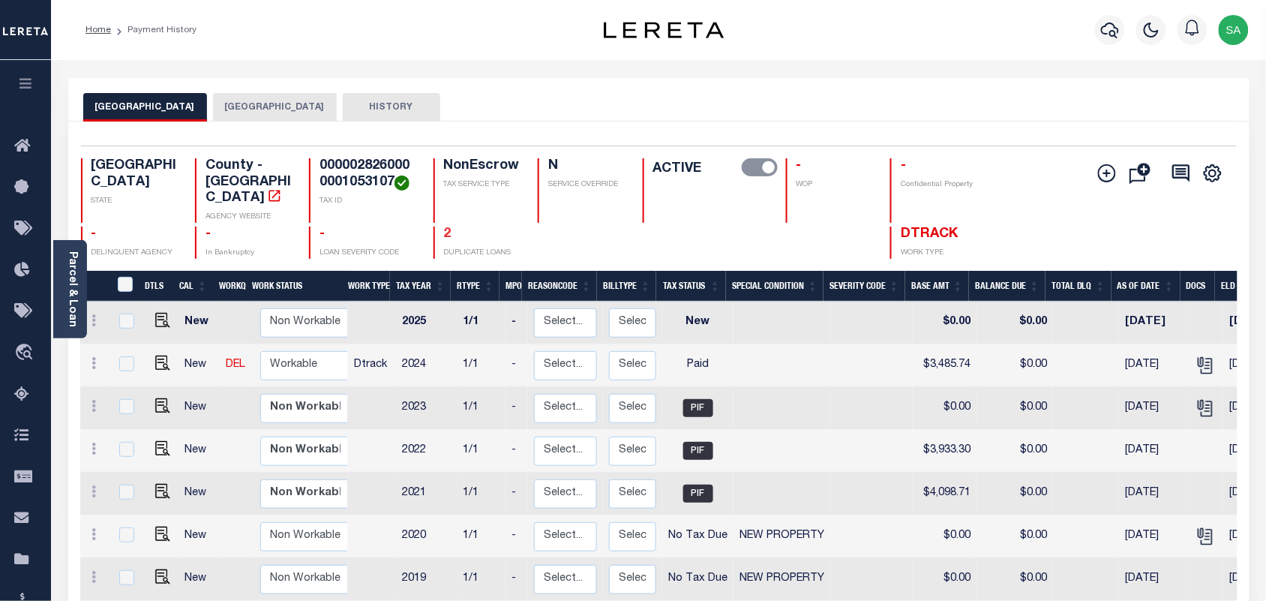
click at [448, 227] on link "2" at bounding box center [448, 234] width 8 height 14
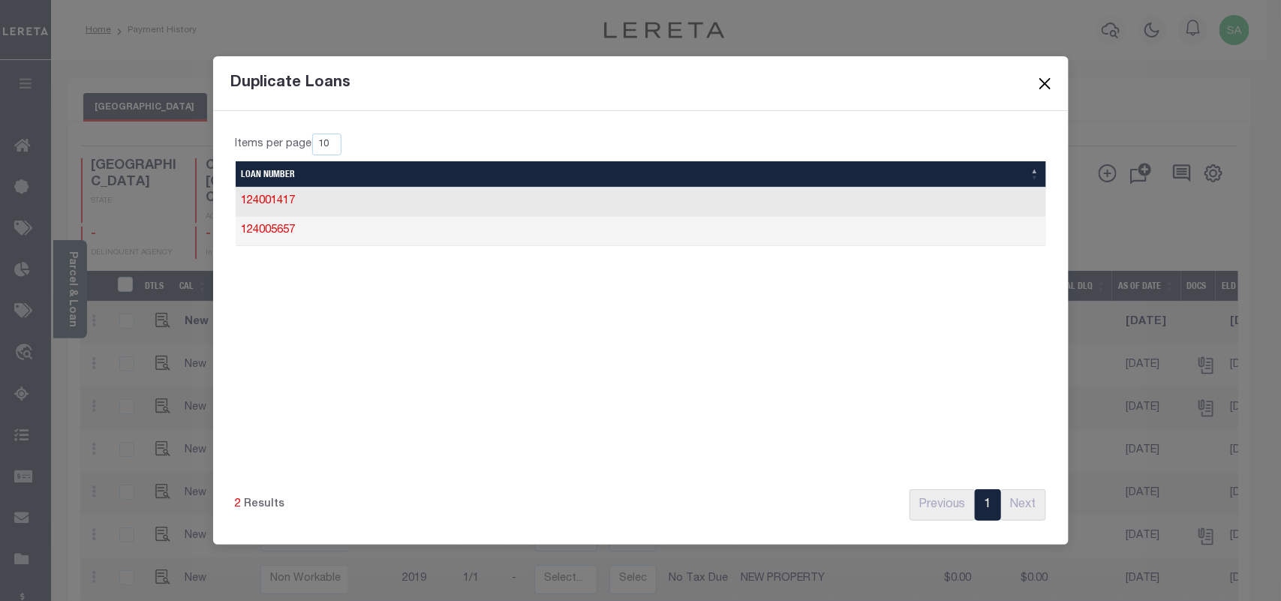
drag, startPoint x: 1041, startPoint y: 73, endPoint x: 1022, endPoint y: 83, distance: 21.1
click at [1041, 74] on button "Close" at bounding box center [1045, 84] width 20 height 20
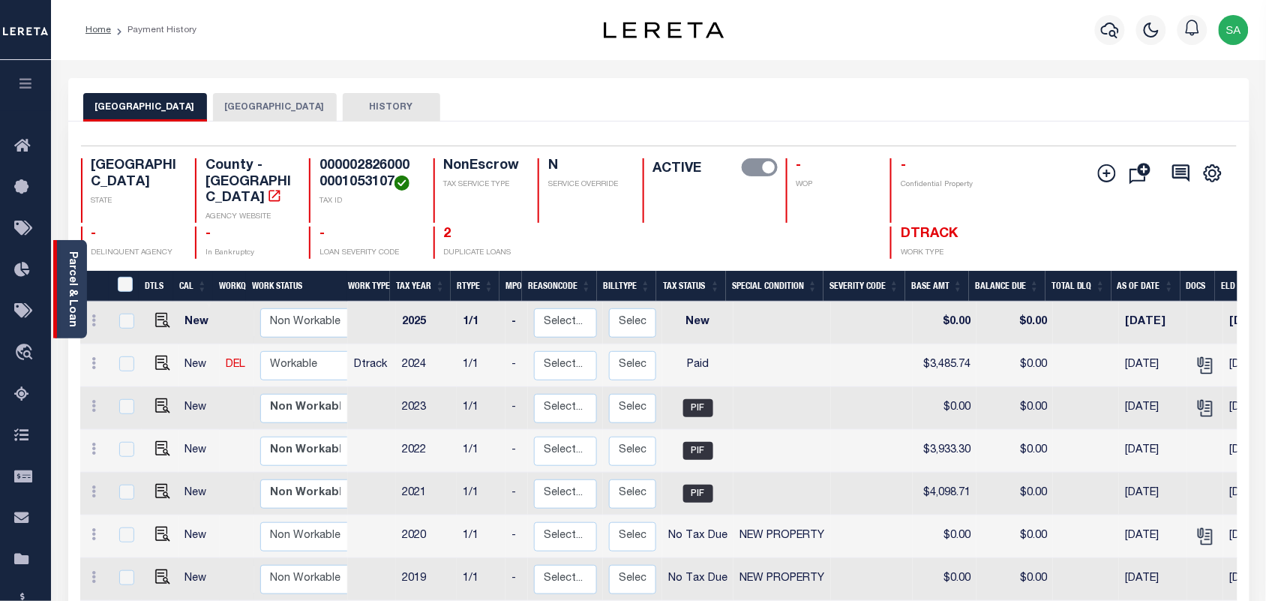
click at [74, 285] on link "Parcel & Loan" at bounding box center [72, 289] width 11 height 76
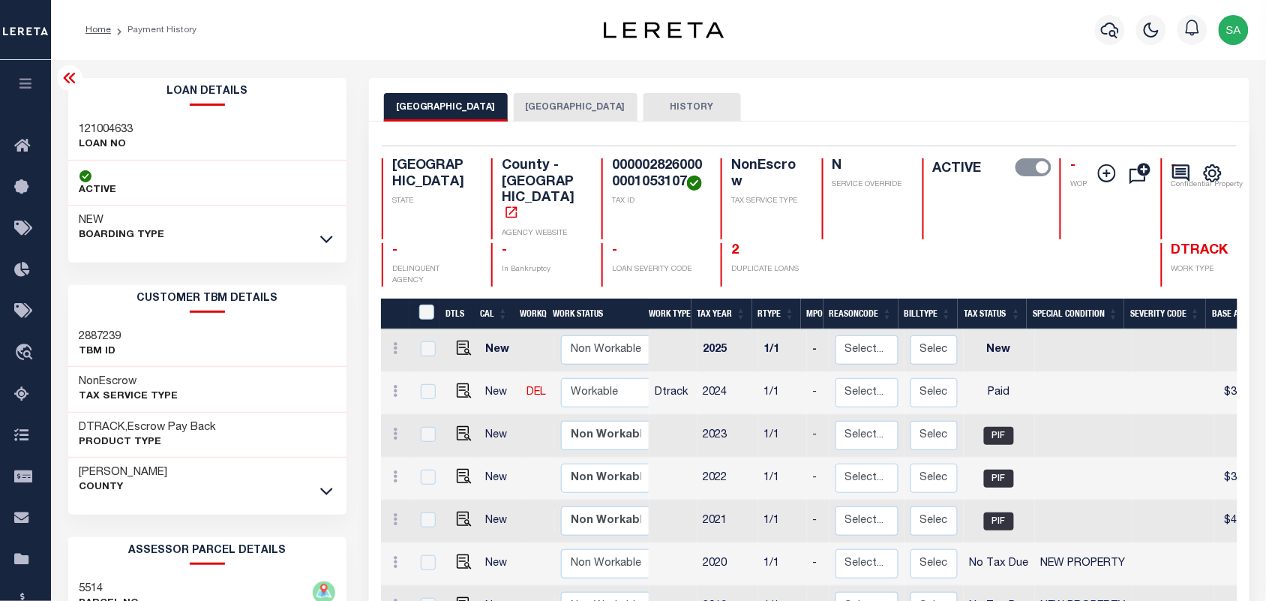
click at [563, 103] on button "HENDERSON COUNTY" at bounding box center [576, 107] width 124 height 29
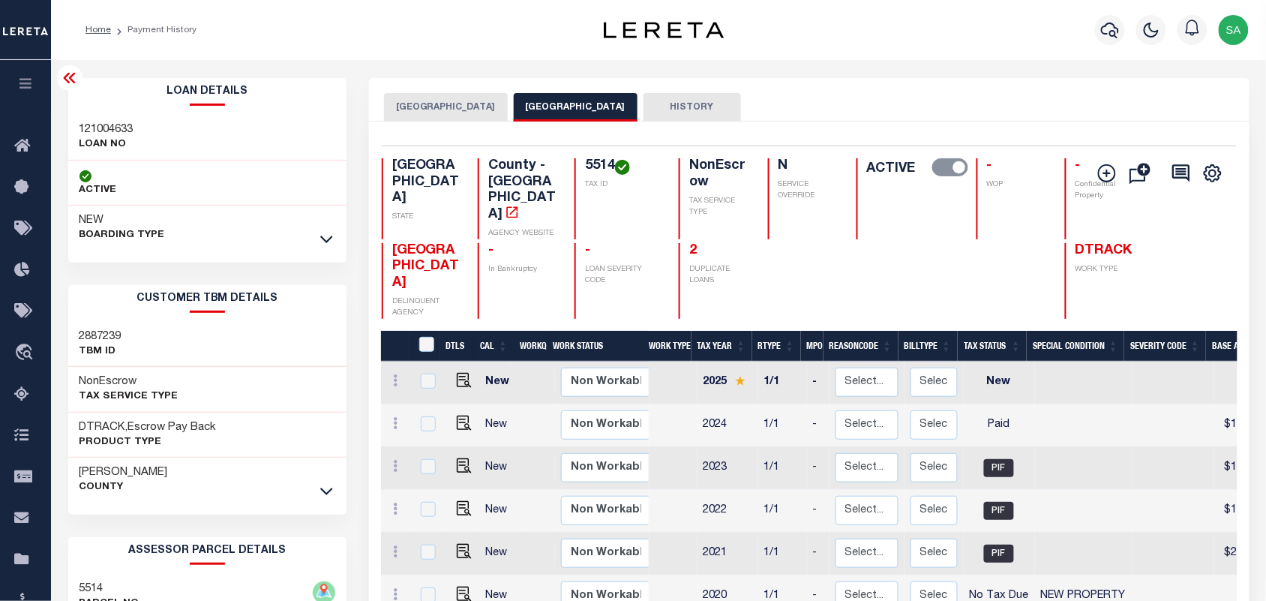
click at [456, 96] on button "KAUFMAN COUNTY" at bounding box center [446, 107] width 124 height 29
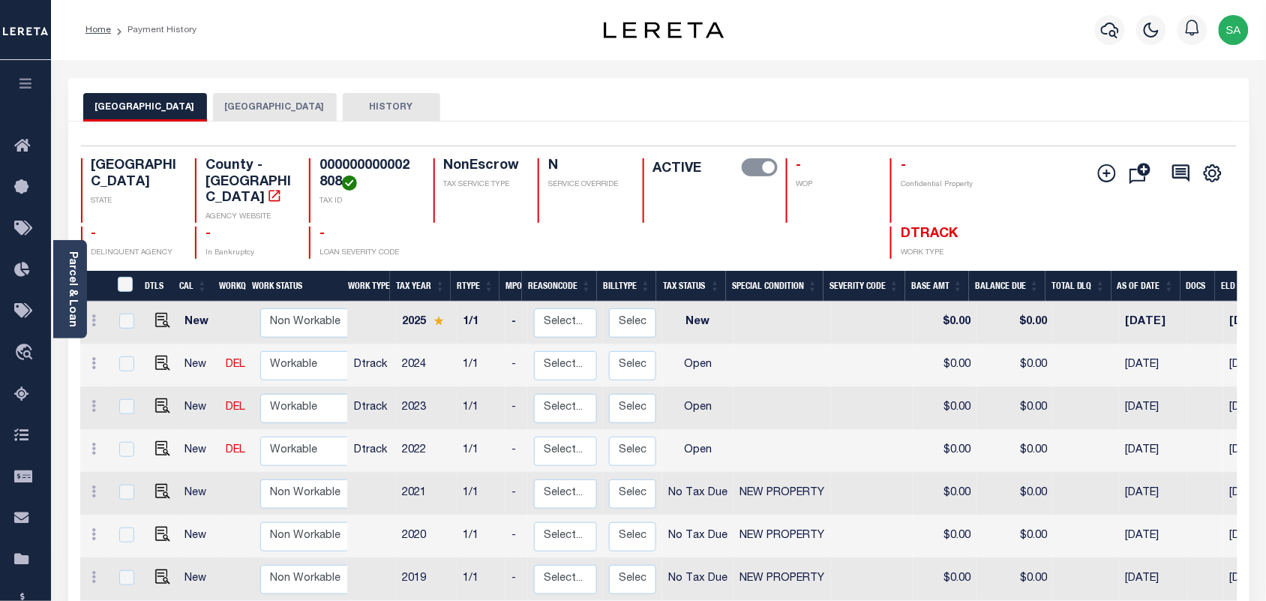
click at [242, 106] on button "[GEOGRAPHIC_DATA]" at bounding box center [275, 107] width 124 height 29
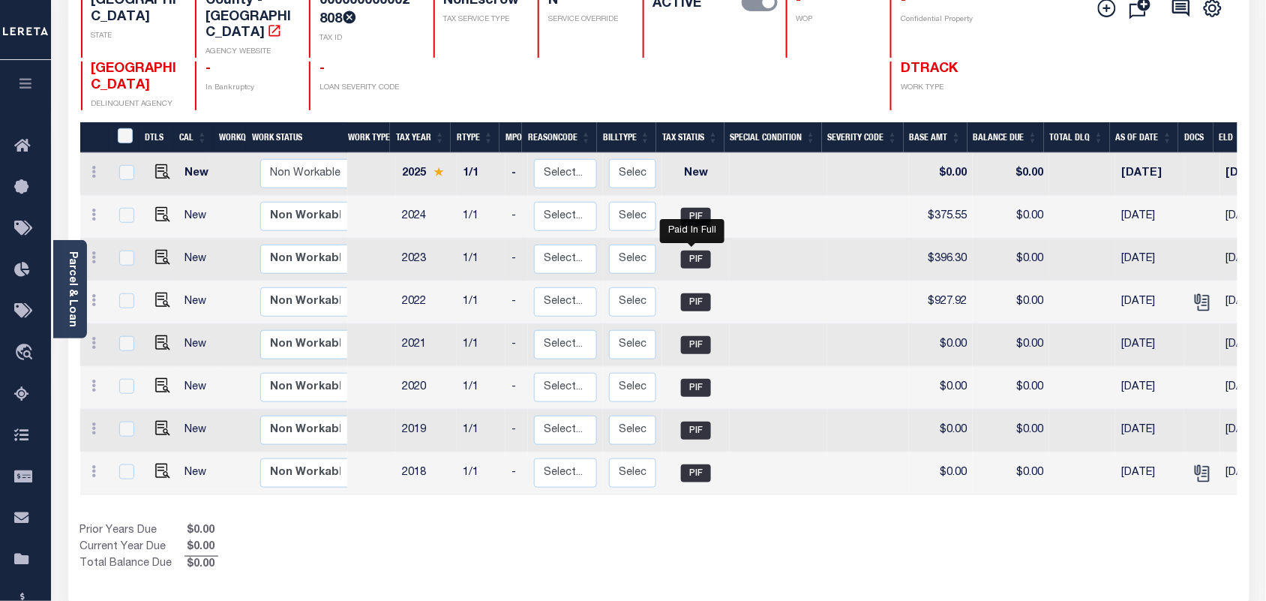
scroll to position [188, 0]
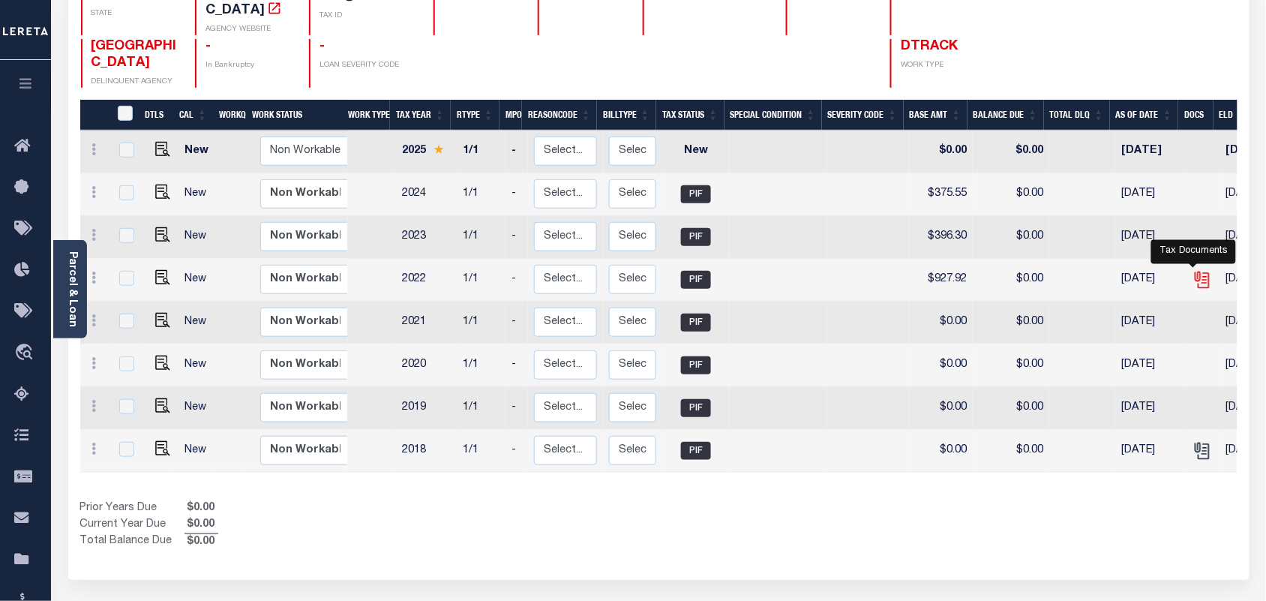
click at [1193, 270] on icon "" at bounding box center [1203, 280] width 20 height 20
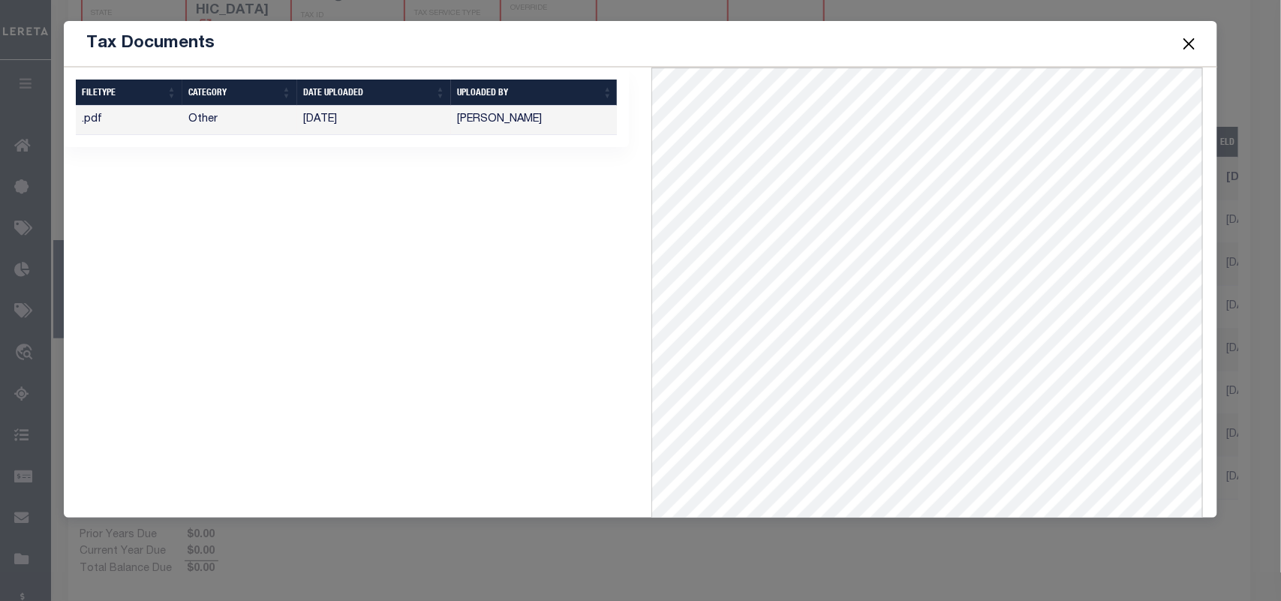
click at [1182, 50] on button "Close" at bounding box center [1189, 44] width 20 height 20
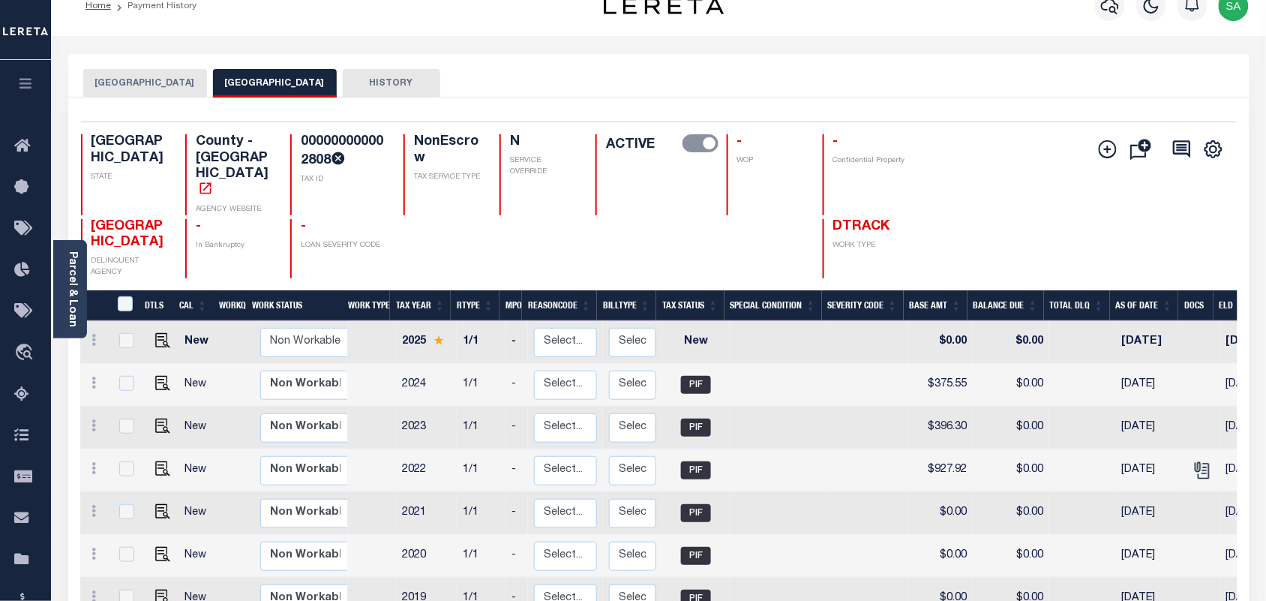
scroll to position [0, 0]
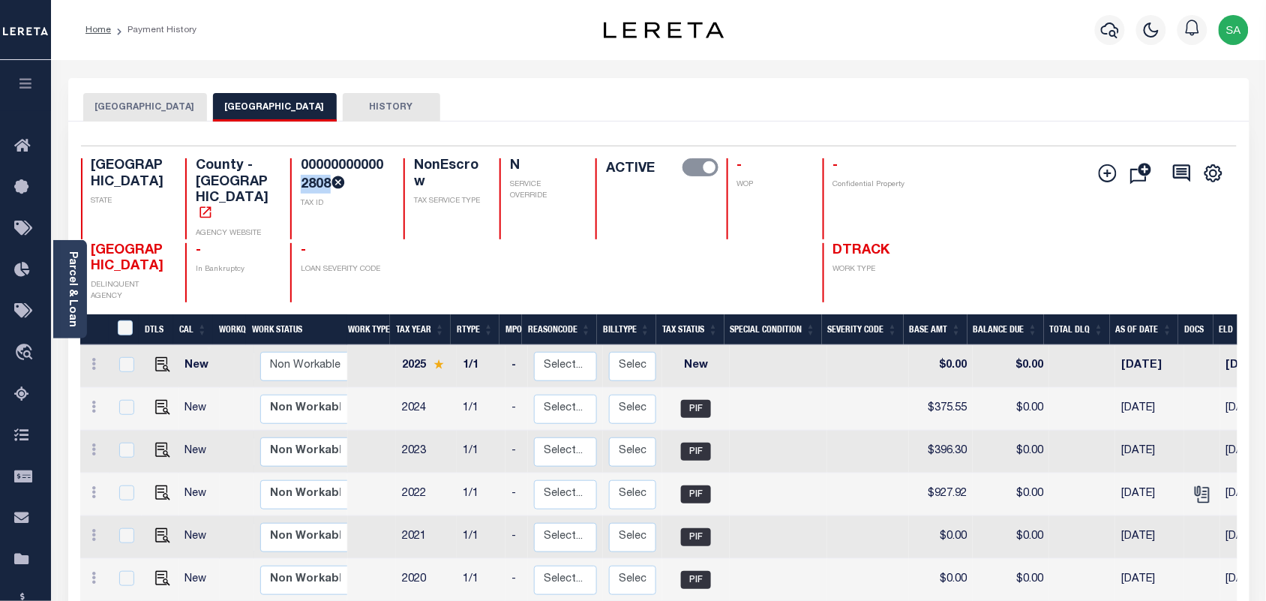
drag, startPoint x: 278, startPoint y: 185, endPoint x: 302, endPoint y: 182, distance: 24.9
click at [302, 182] on h4 "000000000002808" at bounding box center [343, 175] width 85 height 35
copy h4 "2808"
click at [162, 114] on button "[GEOGRAPHIC_DATA]" at bounding box center [145, 107] width 124 height 29
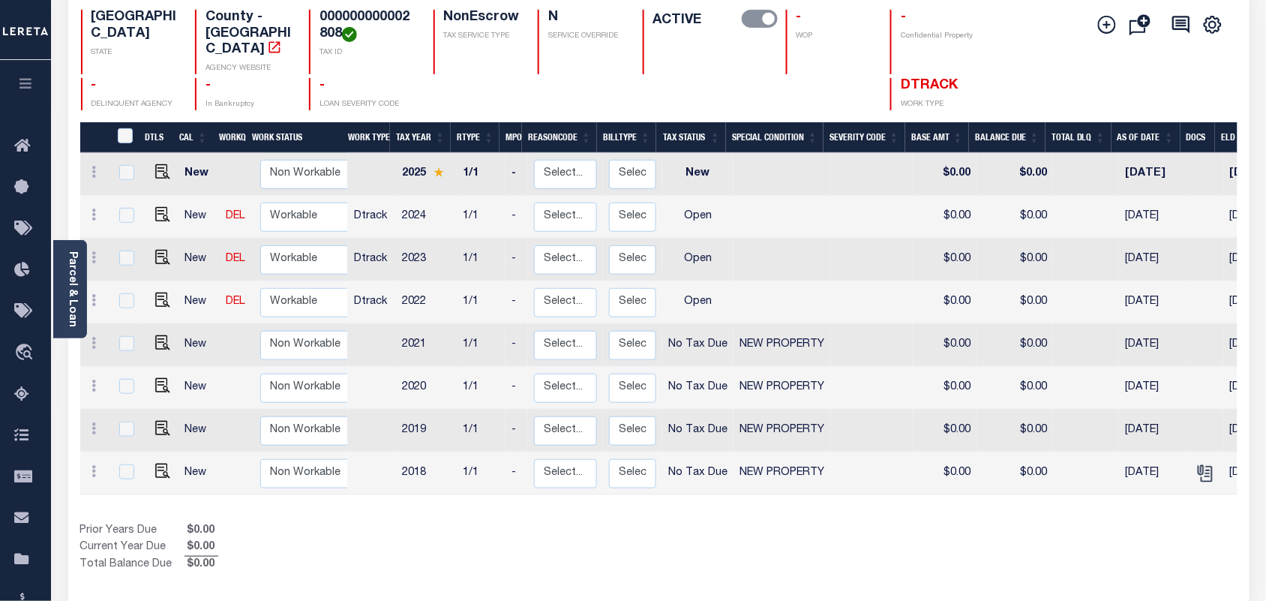
scroll to position [188, 0]
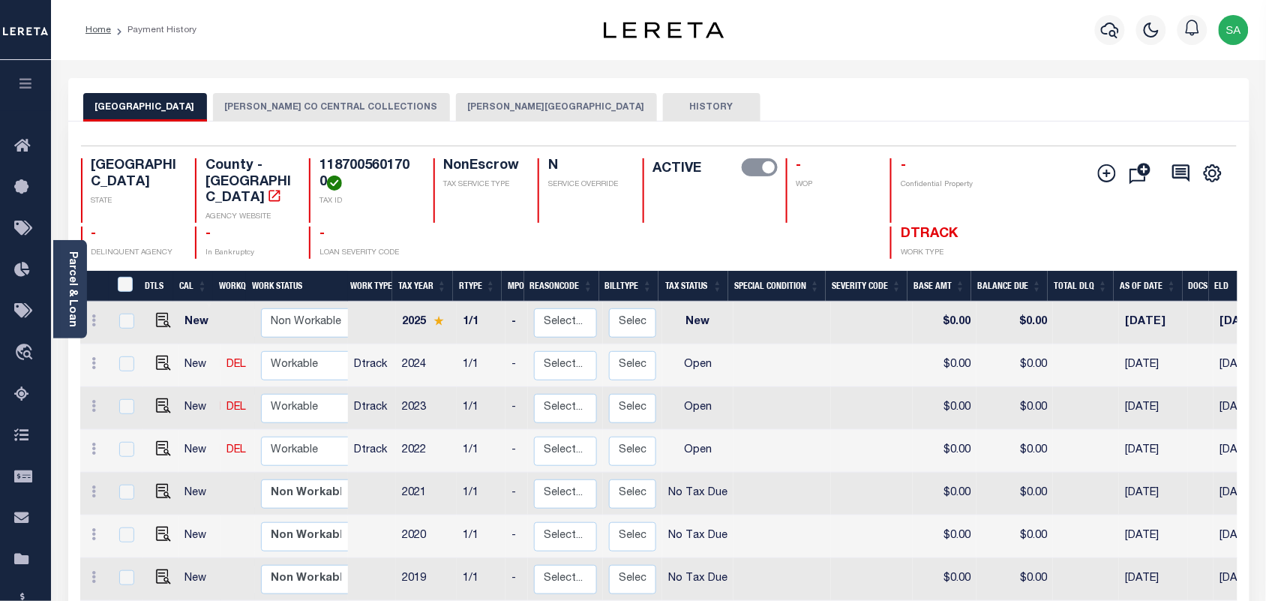
click at [272, 107] on button "[PERSON_NAME] CO CENTRAL COLLECTIONS" at bounding box center [331, 107] width 237 height 29
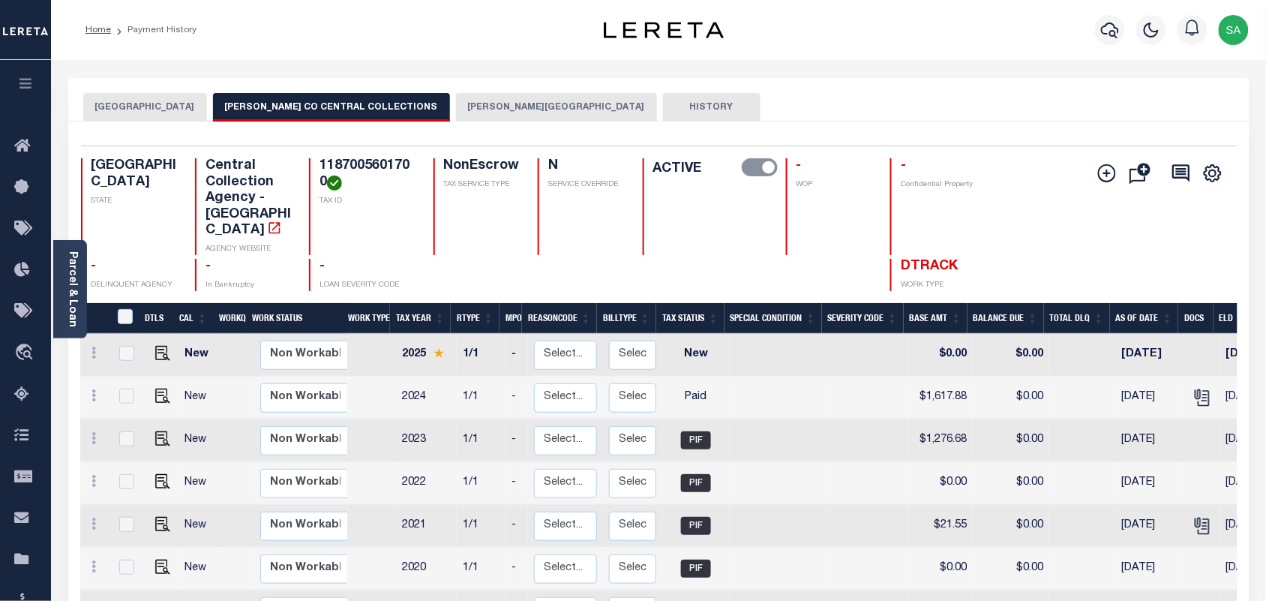
click at [471, 107] on button "[PERSON_NAME][GEOGRAPHIC_DATA]" at bounding box center [556, 107] width 201 height 29
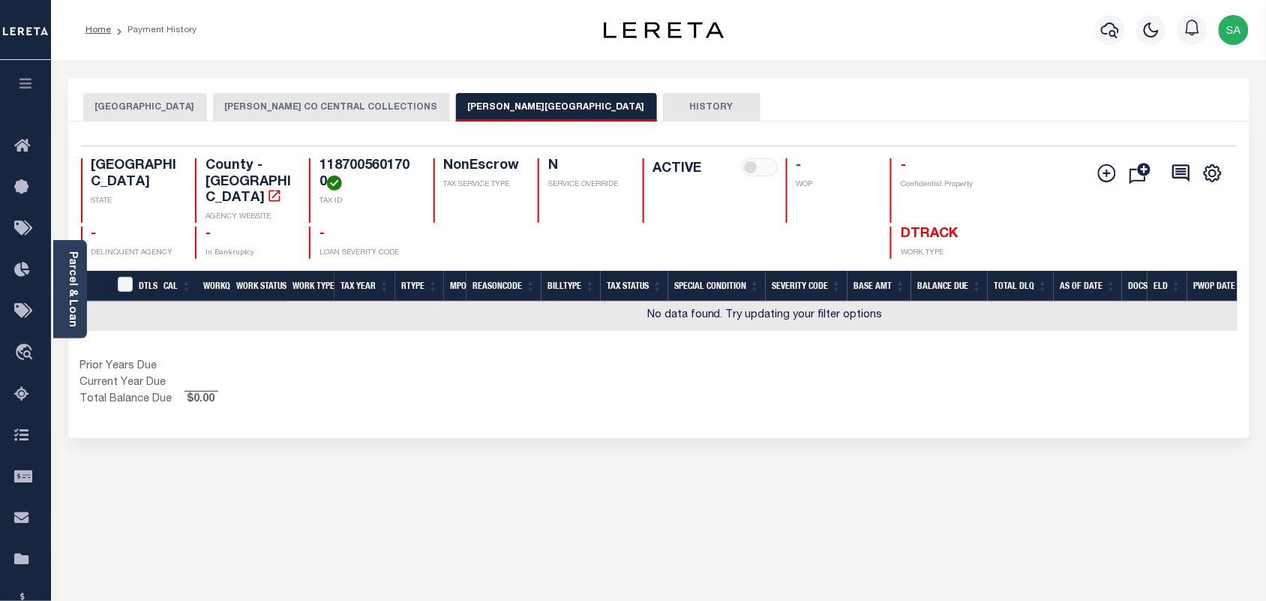
click at [312, 98] on button "[PERSON_NAME] CO CENTRAL COLLECTIONS" at bounding box center [331, 107] width 237 height 29
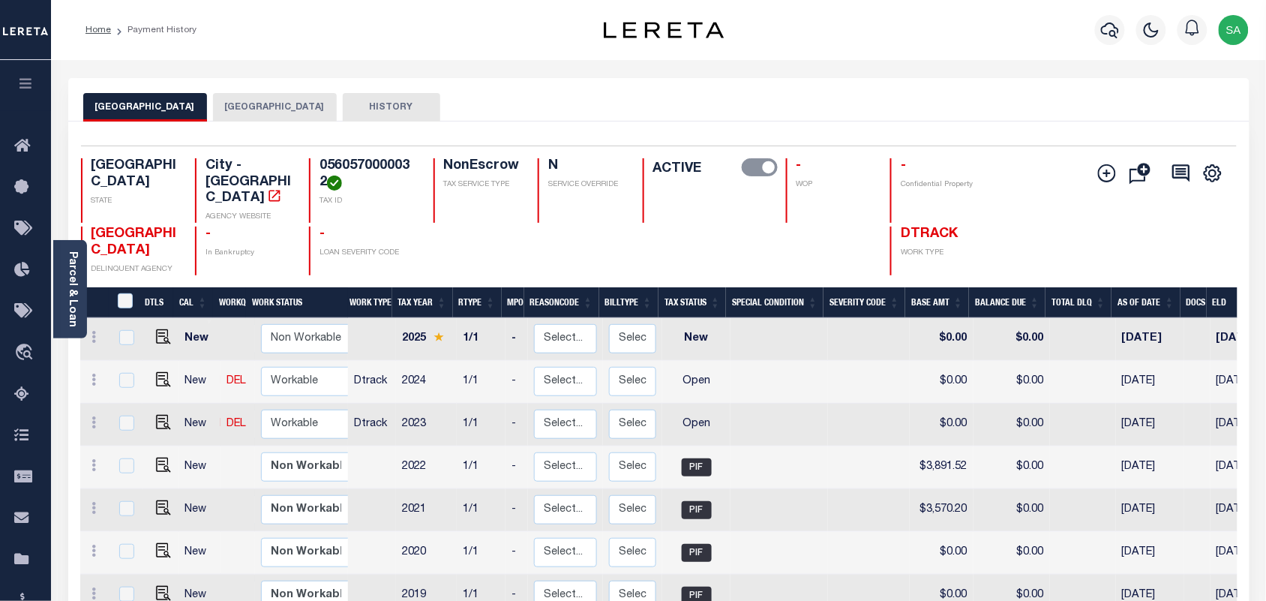
click at [276, 109] on button "[GEOGRAPHIC_DATA]" at bounding box center [275, 107] width 124 height 29
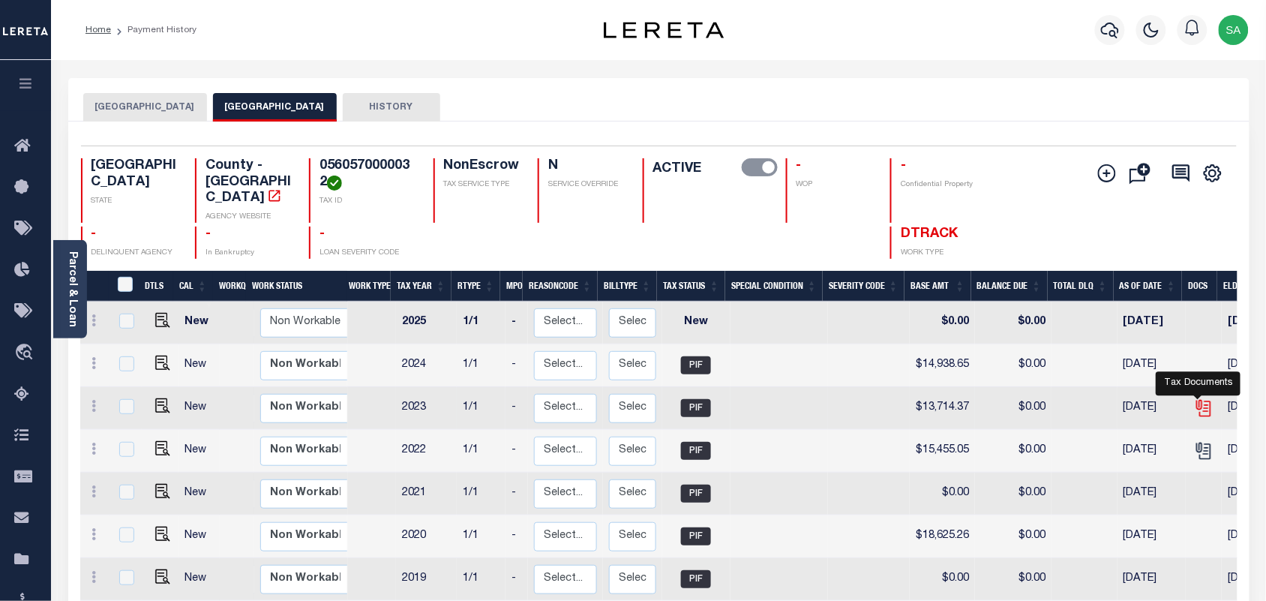
click at [1198, 398] on icon "" at bounding box center [1204, 408] width 20 height 20
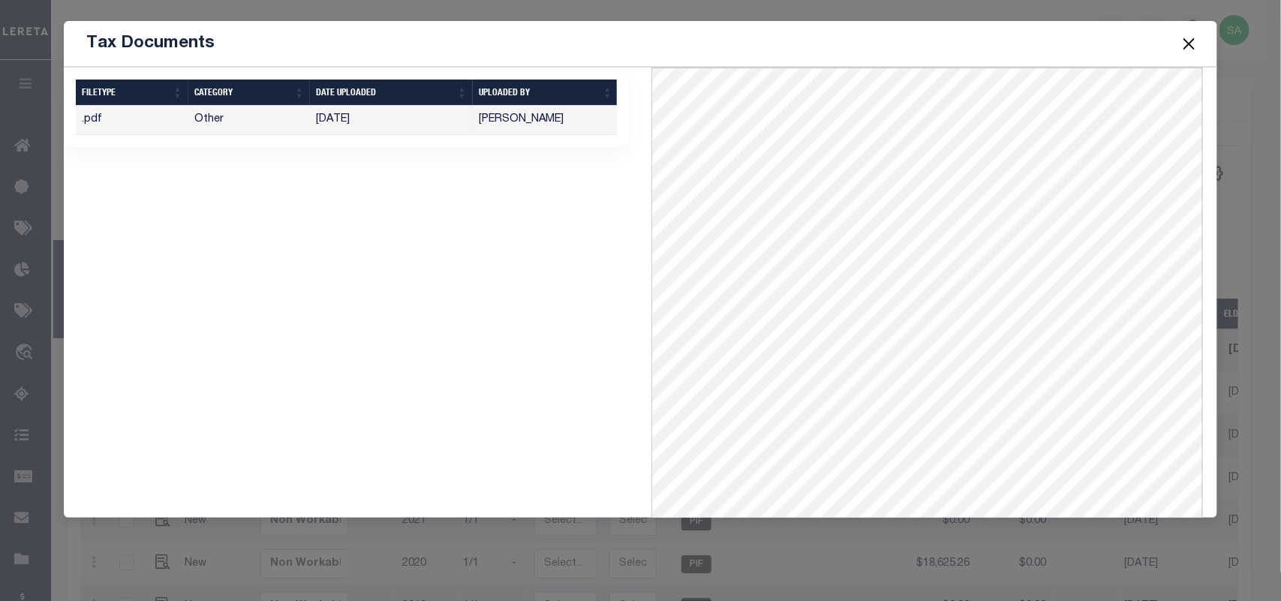
click at [1186, 41] on button "Close" at bounding box center [1189, 44] width 20 height 20
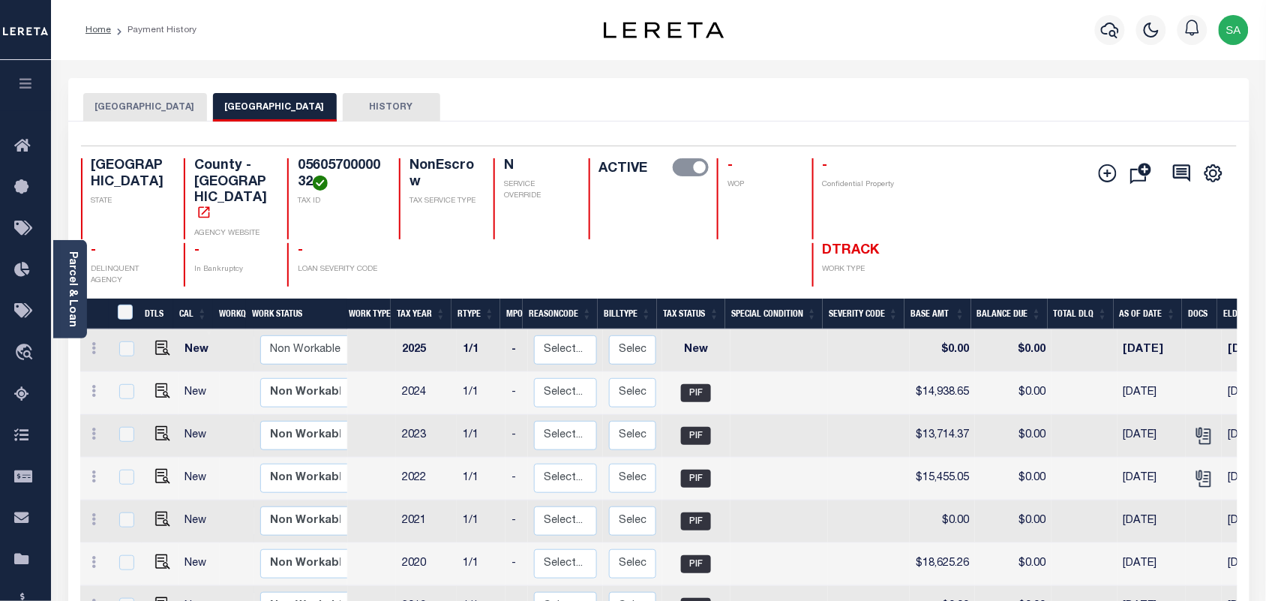
click at [173, 113] on button "[GEOGRAPHIC_DATA]" at bounding box center [145, 107] width 124 height 29
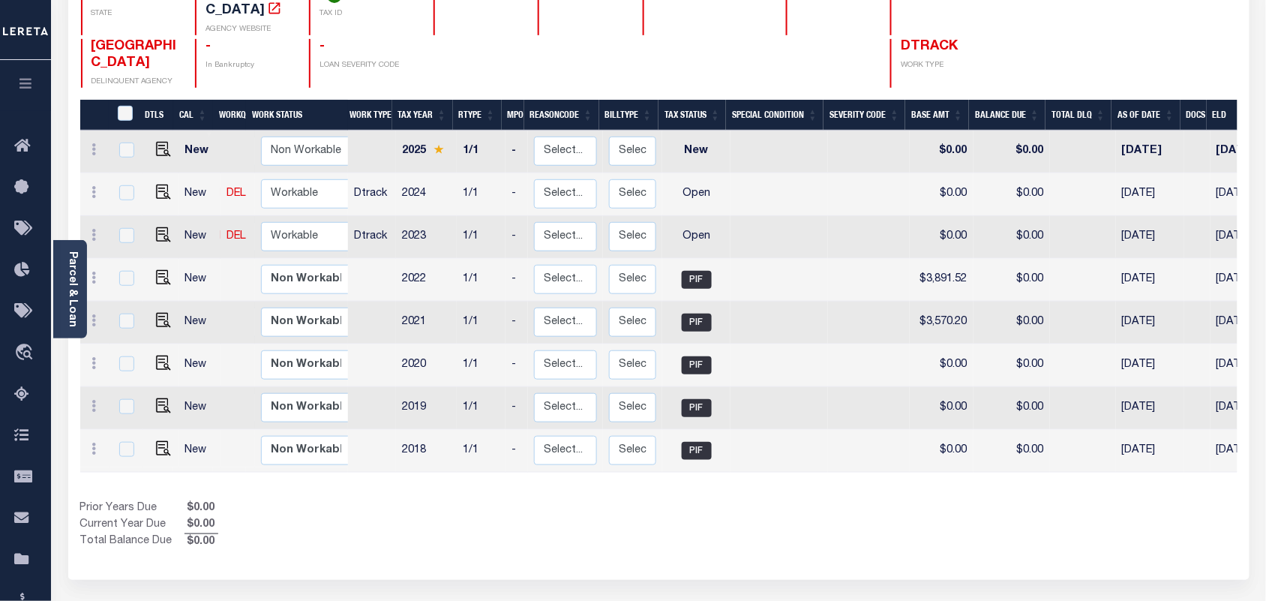
scroll to position [94, 0]
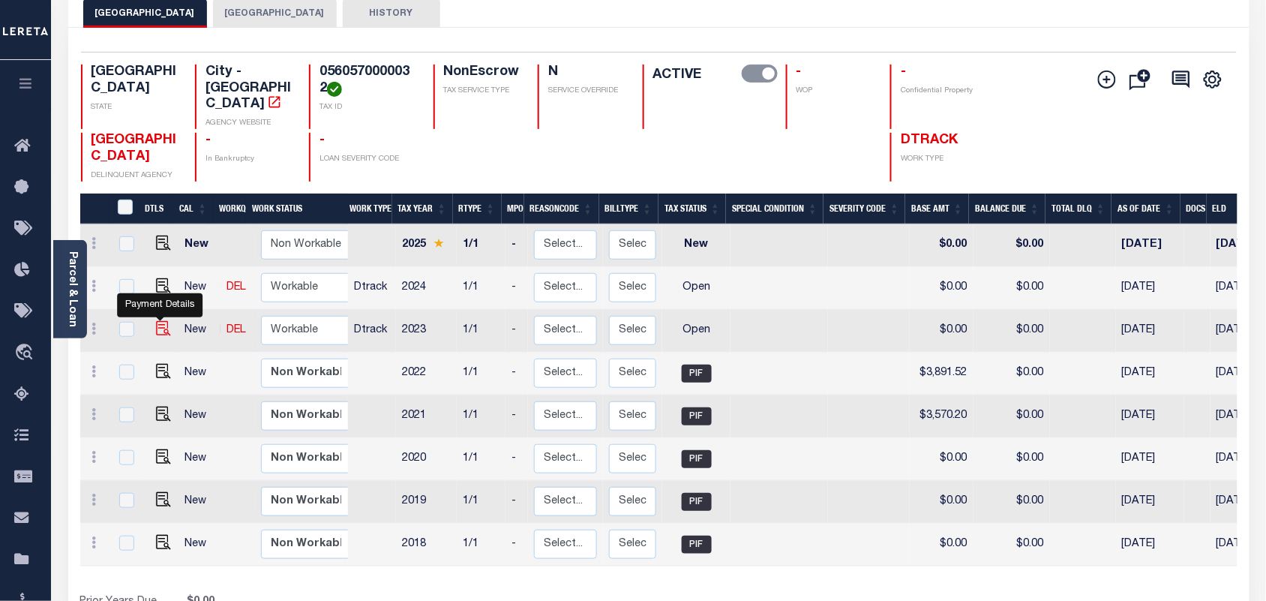
click at [164, 321] on img "" at bounding box center [163, 328] width 15 height 15
checkbox input "true"
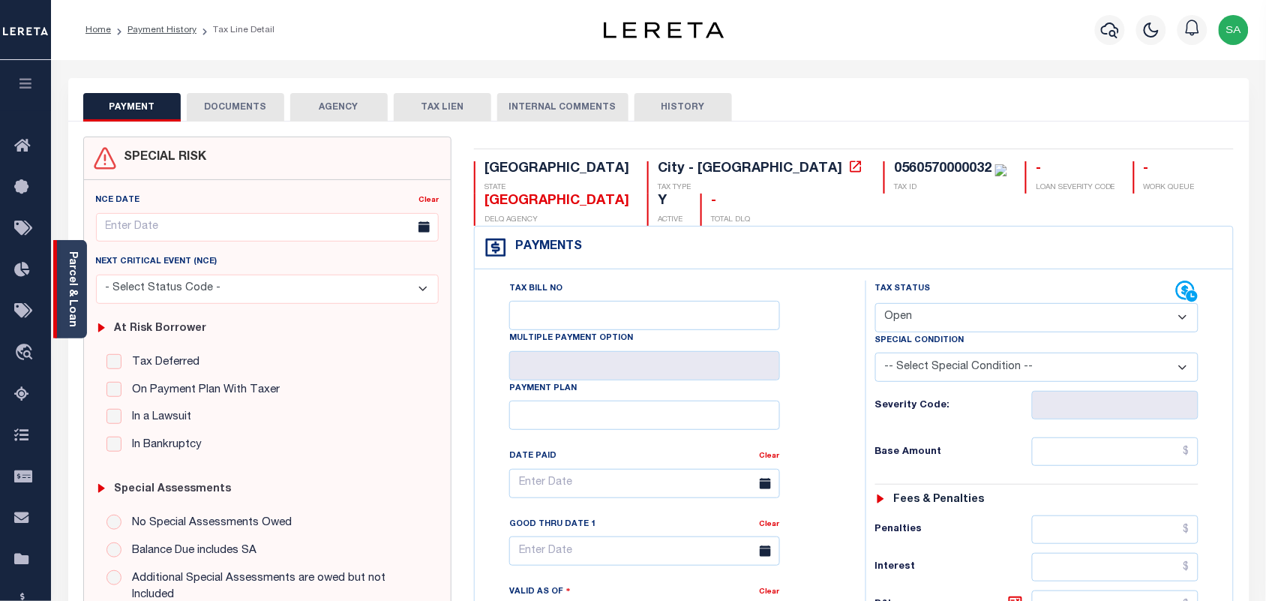
click at [73, 286] on link "Parcel & Loan" at bounding box center [72, 289] width 11 height 76
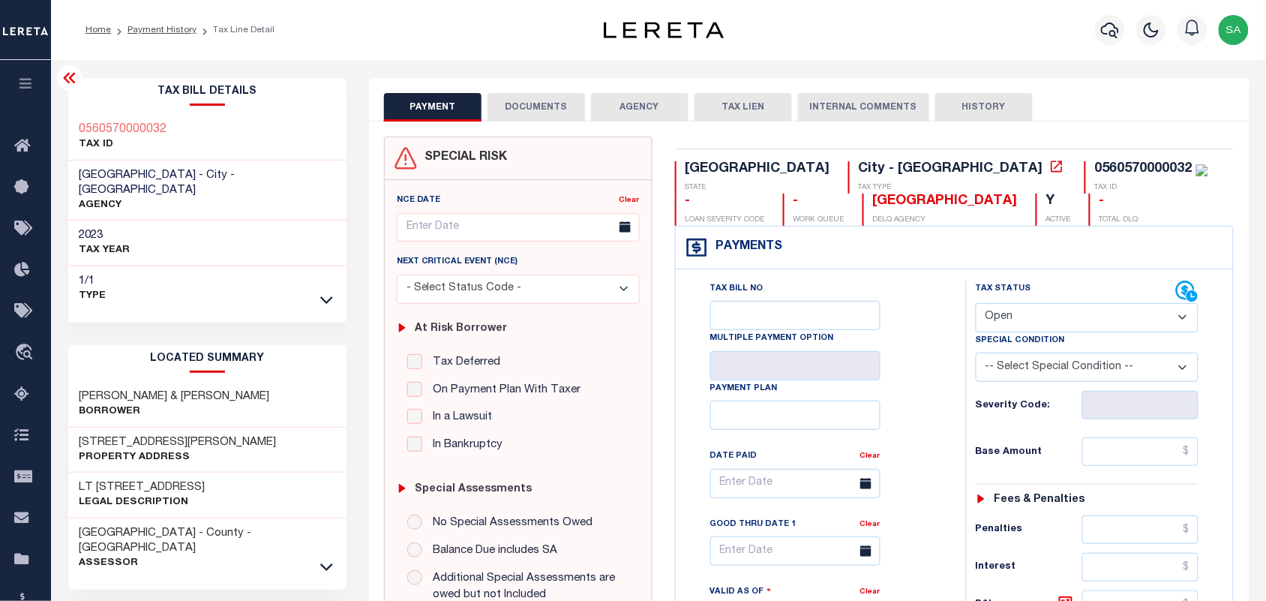
drag, startPoint x: 1002, startPoint y: 310, endPoint x: 1005, endPoint y: 328, distance: 18.4
click at [1002, 310] on select "- Select Status Code - Open Due/Unpaid Paid Incomplete No Tax Due Internal Refu…" at bounding box center [1088, 317] width 224 height 29
select select "PYD"
click at [976, 305] on select "- Select Status Code - Open Due/Unpaid Paid Incomplete No Tax Due Internal Refu…" at bounding box center [1088, 317] width 224 height 29
type input "[DATE]"
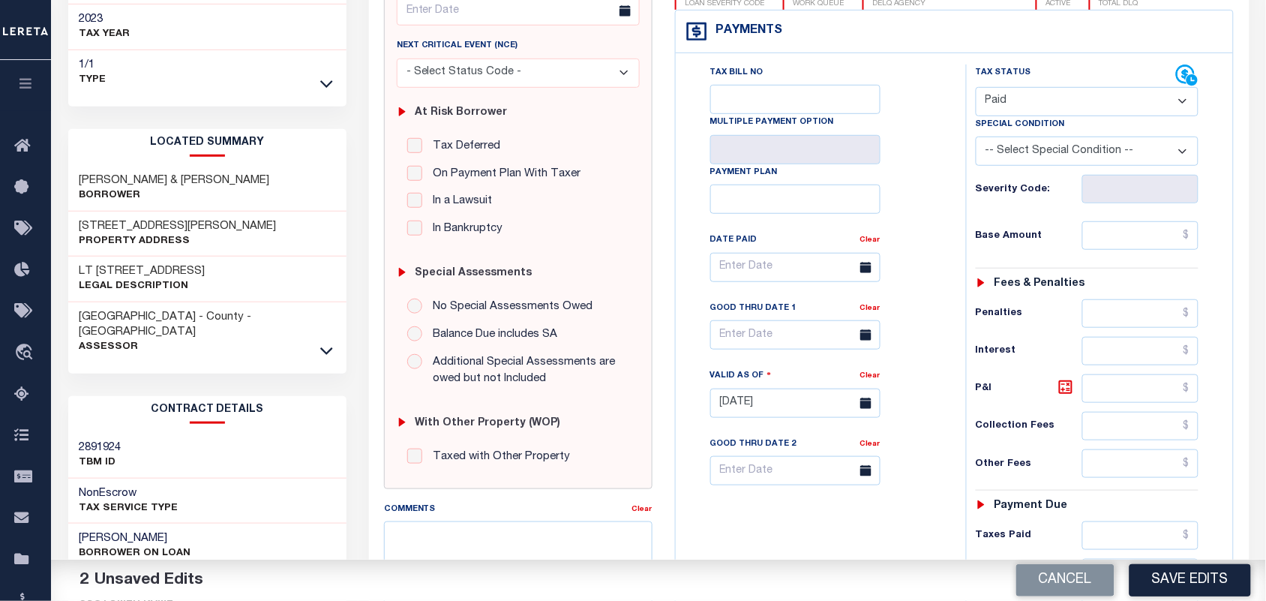
scroll to position [469, 0]
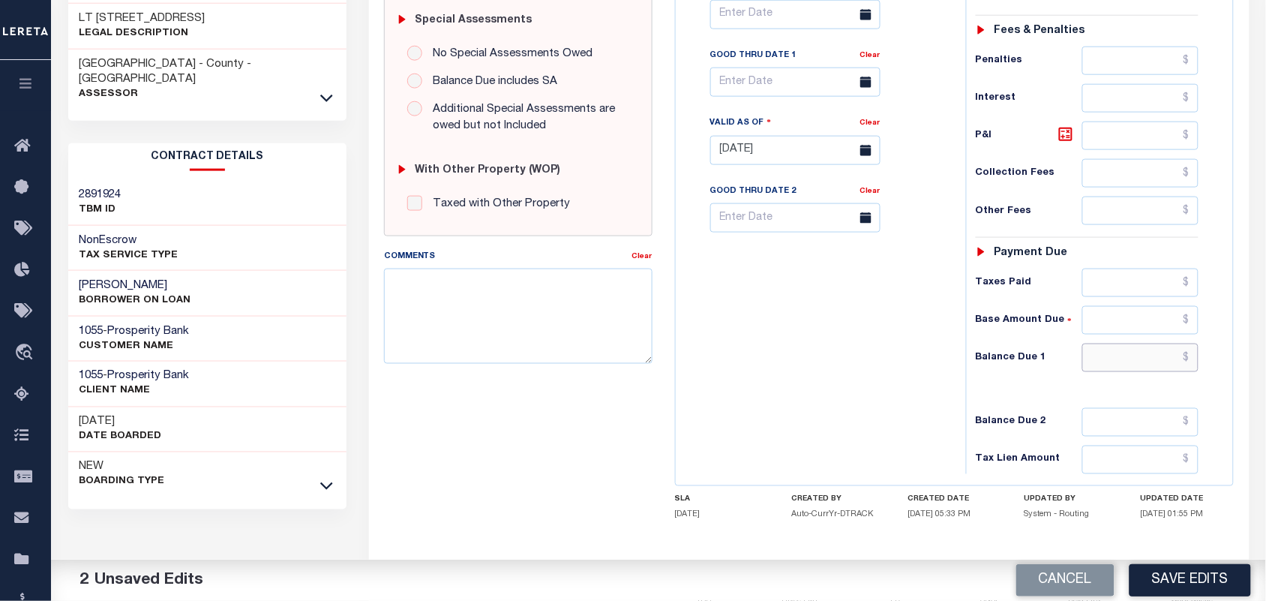
click at [1152, 362] on input "text" at bounding box center [1141, 358] width 117 height 29
type input "$0.00"
click at [725, 362] on div "Tax Bill No Multiple Payment Option Payment Plan Clear" at bounding box center [817, 143] width 275 height 662
click at [585, 341] on textarea "Comments" at bounding box center [518, 316] width 269 height 95
paste textarea "Information Taken verbally from [PERSON_NAME]."
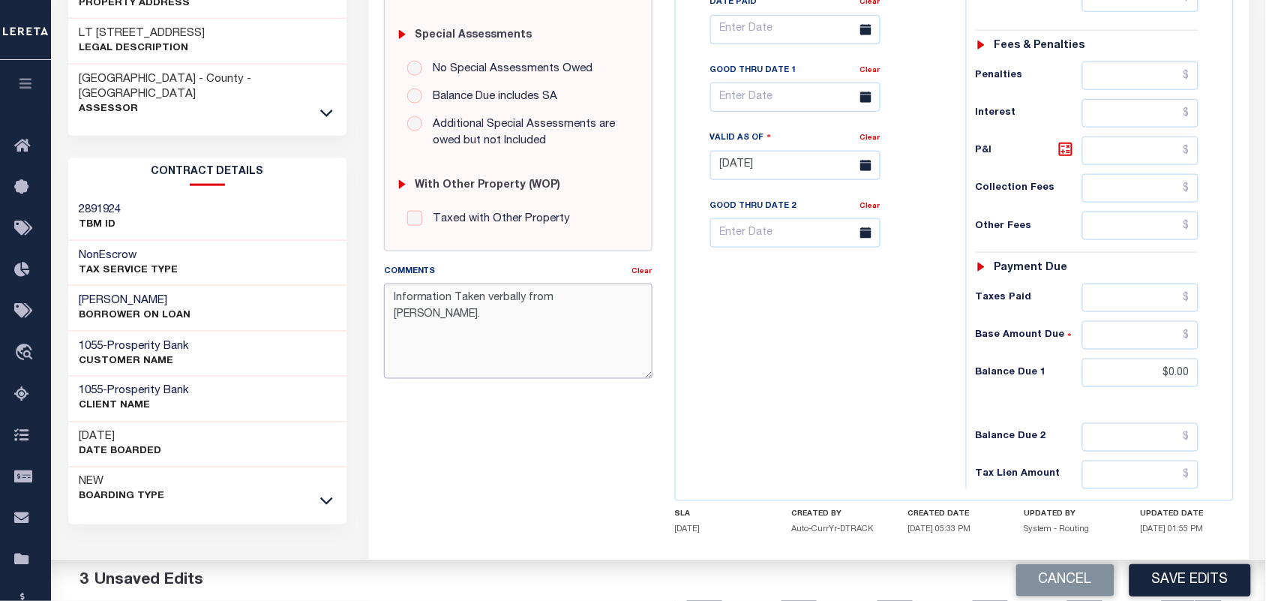
scroll to position [0, 0]
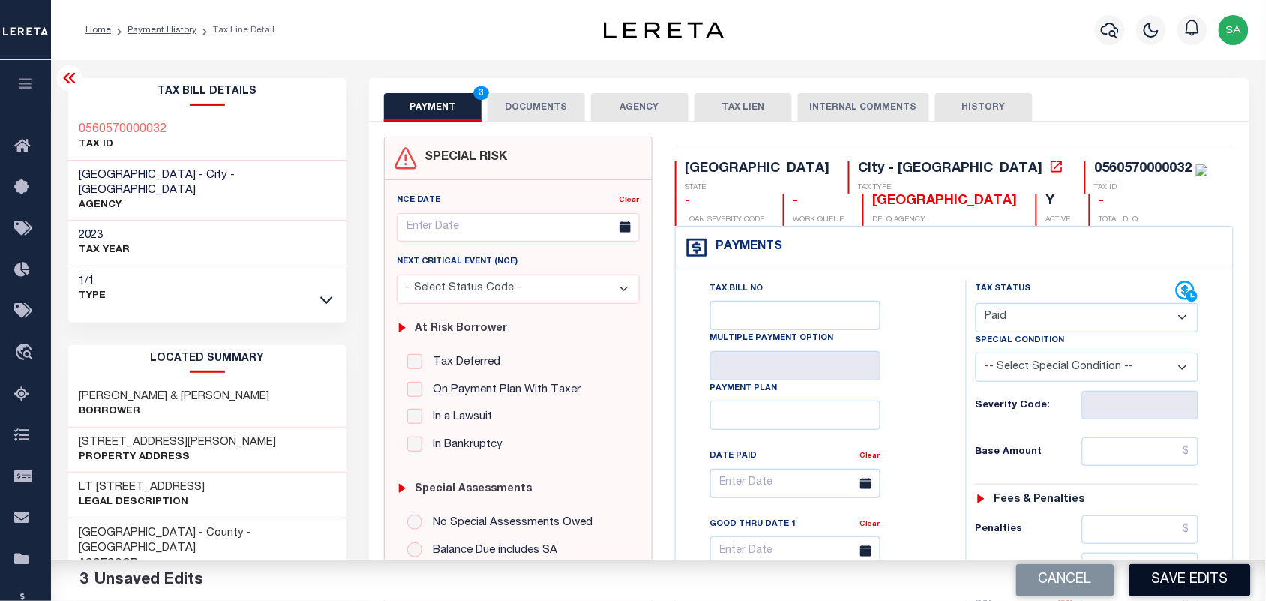
type textarea "Information Taken verbally from [PERSON_NAME]."
click at [1175, 585] on button "Save Edits" at bounding box center [1191, 580] width 122 height 32
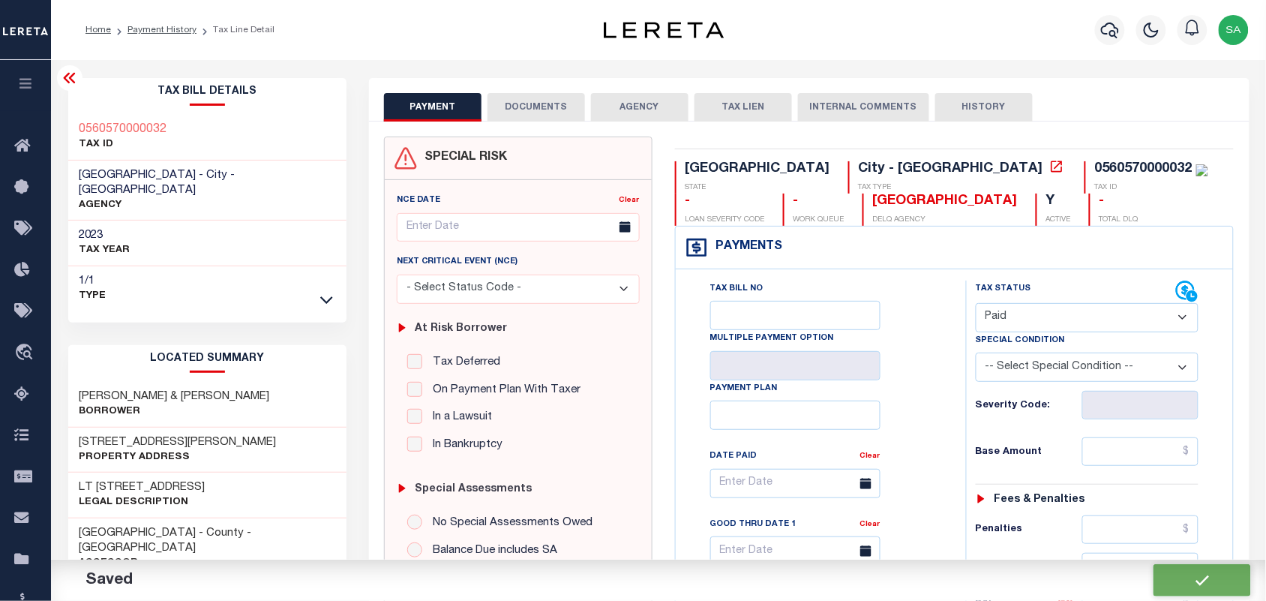
checkbox input "false"
type input "$0"
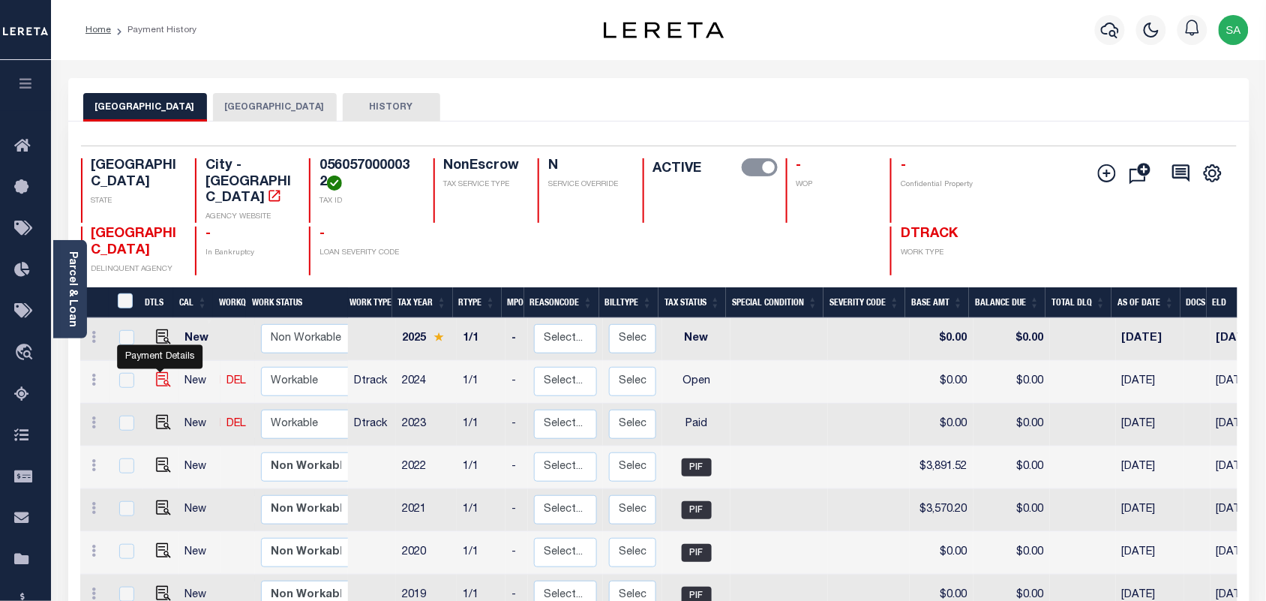
click at [156, 372] on img "" at bounding box center [163, 379] width 15 height 15
checkbox input "true"
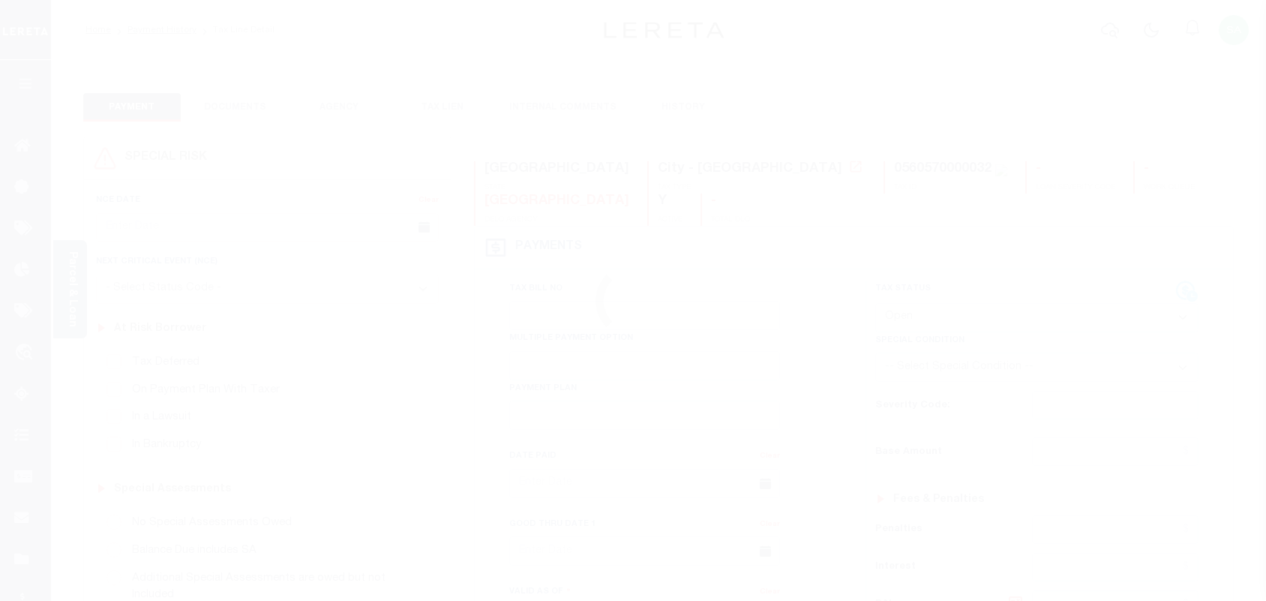
select select "OP2"
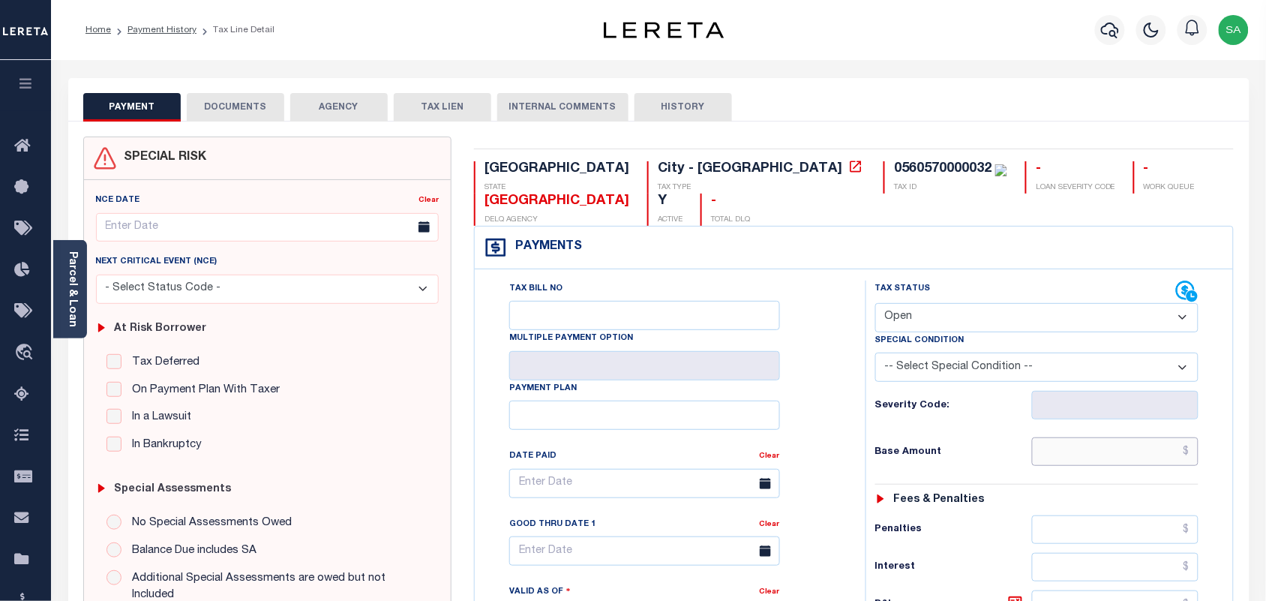
click at [1083, 446] on input "text" at bounding box center [1115, 451] width 167 height 29
type input "$4,752.26"
type input "[DATE]"
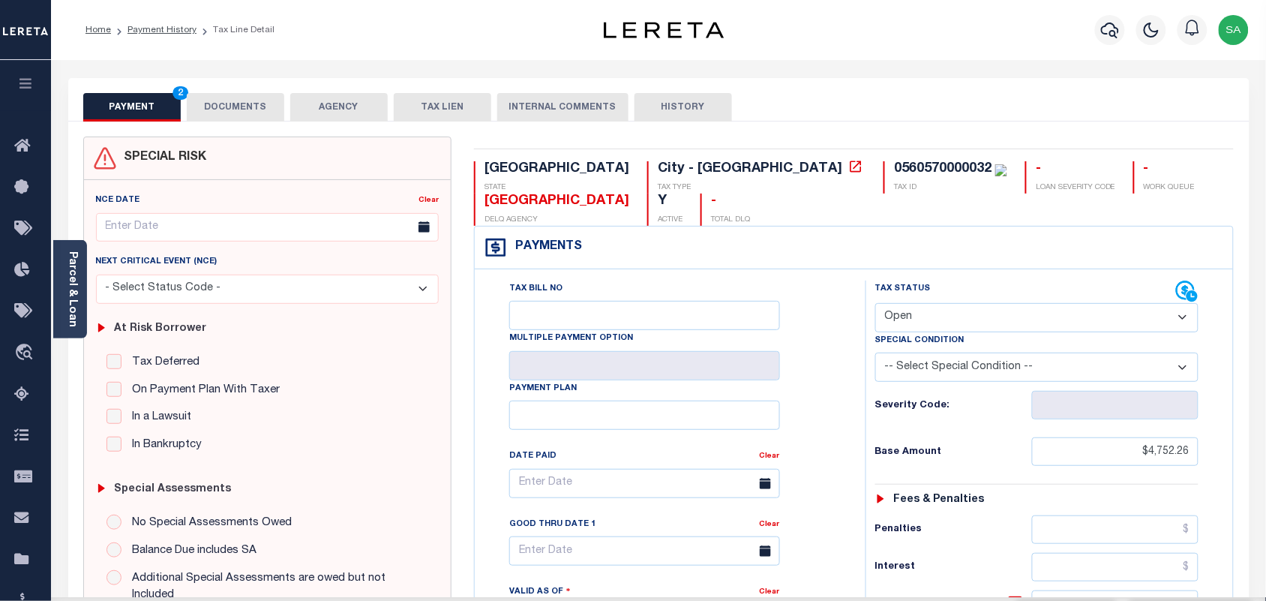
click at [969, 314] on select "- Select Status Code - Open Due/Unpaid Paid Incomplete No Tax Due Internal Refu…" at bounding box center [1037, 317] width 324 height 29
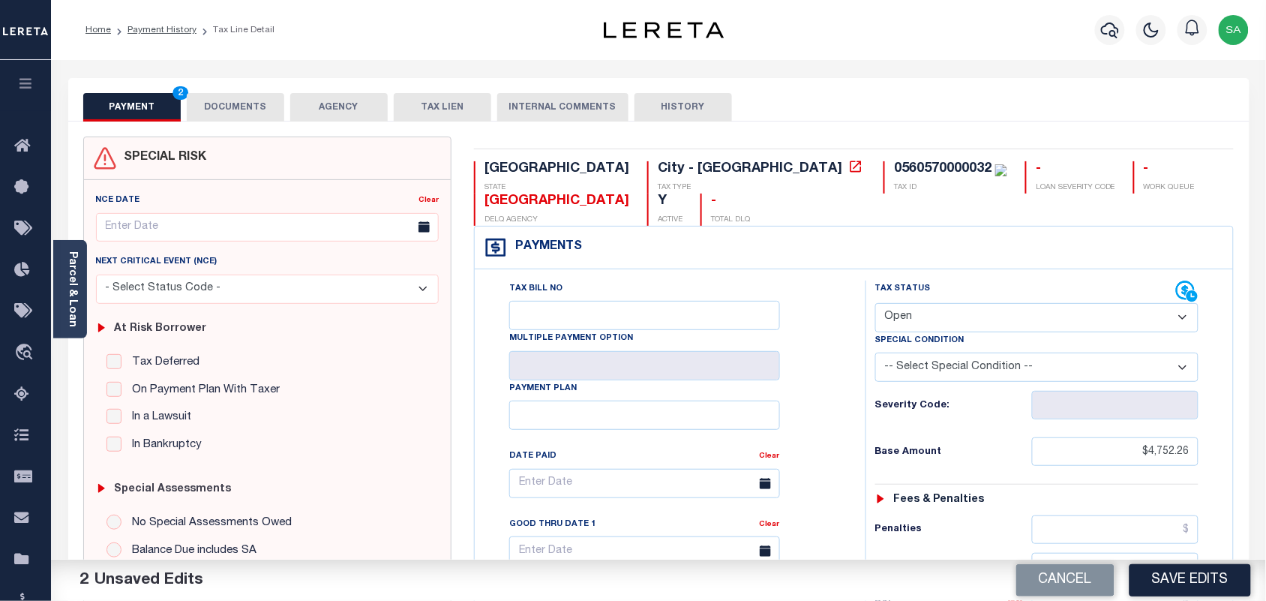
select select "PYD"
click at [875, 305] on select "- Select Status Code - Open Due/Unpaid Paid Incomplete No Tax Due Internal Refu…" at bounding box center [1037, 317] width 324 height 29
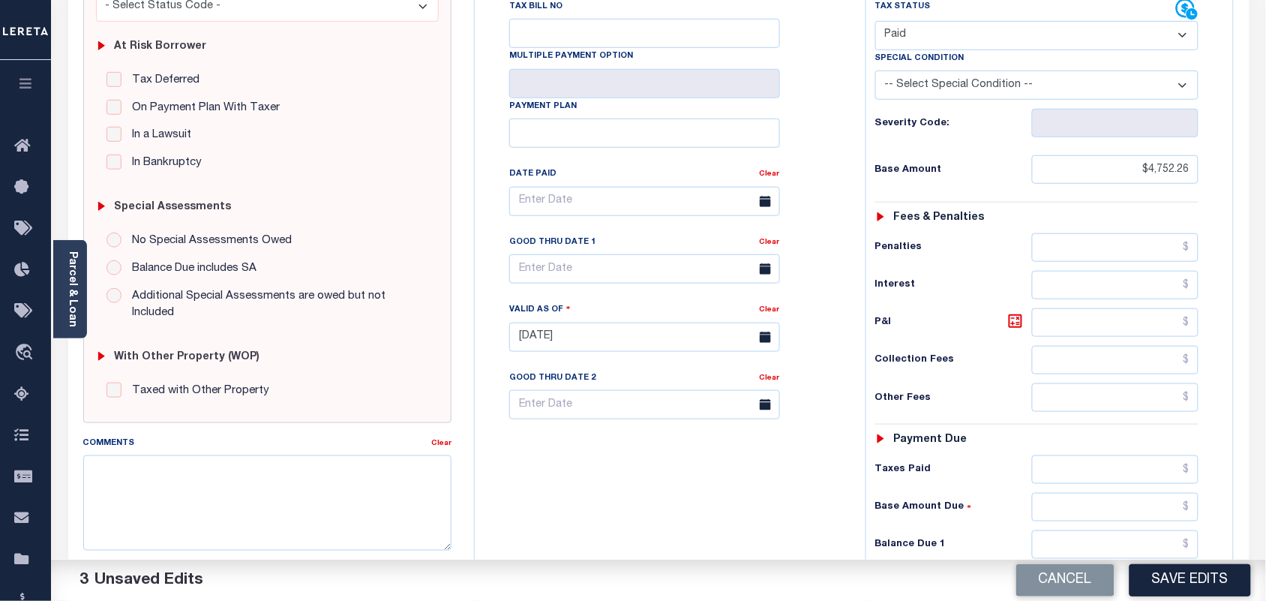
scroll to position [469, 0]
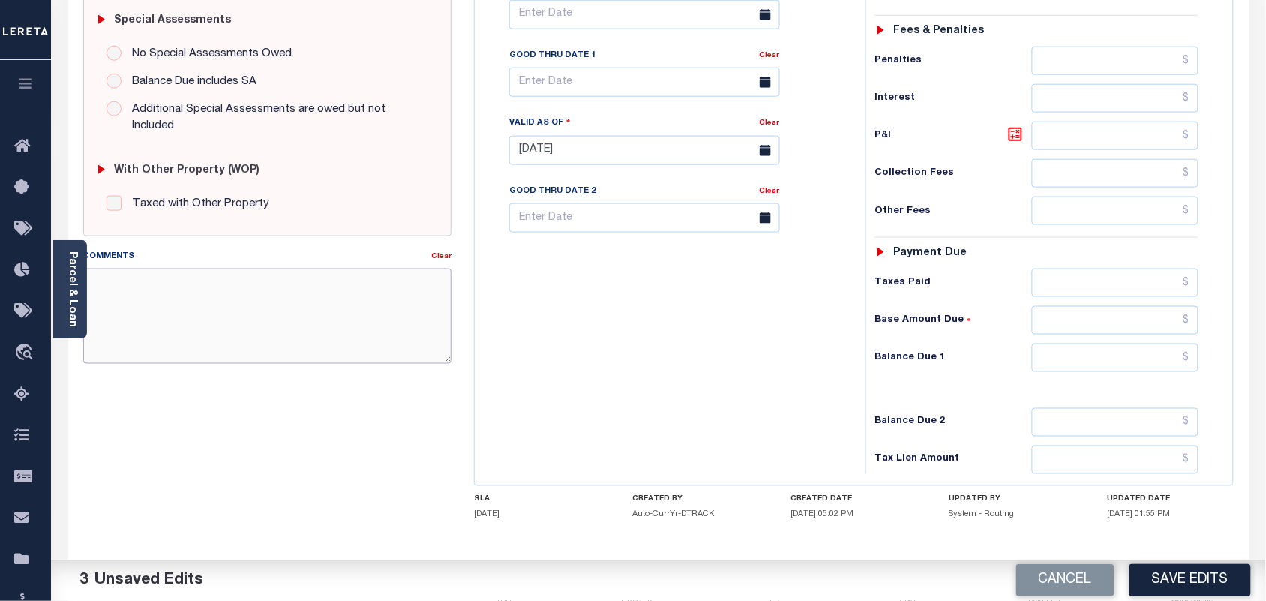
click at [327, 298] on textarea "Comments" at bounding box center [267, 316] width 369 height 95
paste textarea "Information Taken verbally from [PERSON_NAME]."
type textarea "Information Taken verbally from [PERSON_NAME]."
click at [1108, 365] on input "text" at bounding box center [1115, 358] width 167 height 29
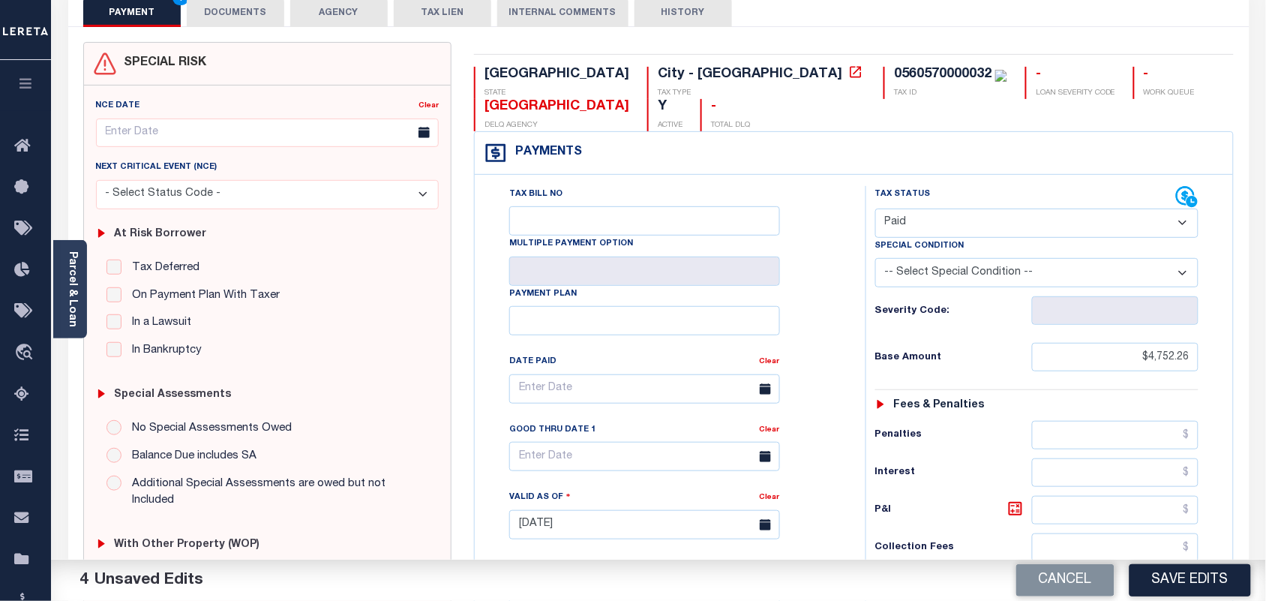
scroll to position [94, 0]
type input "$0.00"
click at [1152, 360] on input "$4,752.26" at bounding box center [1115, 358] width 167 height 29
type input "$5,752.26"
click at [77, 313] on link "Parcel & Loan" at bounding box center [72, 289] width 11 height 76
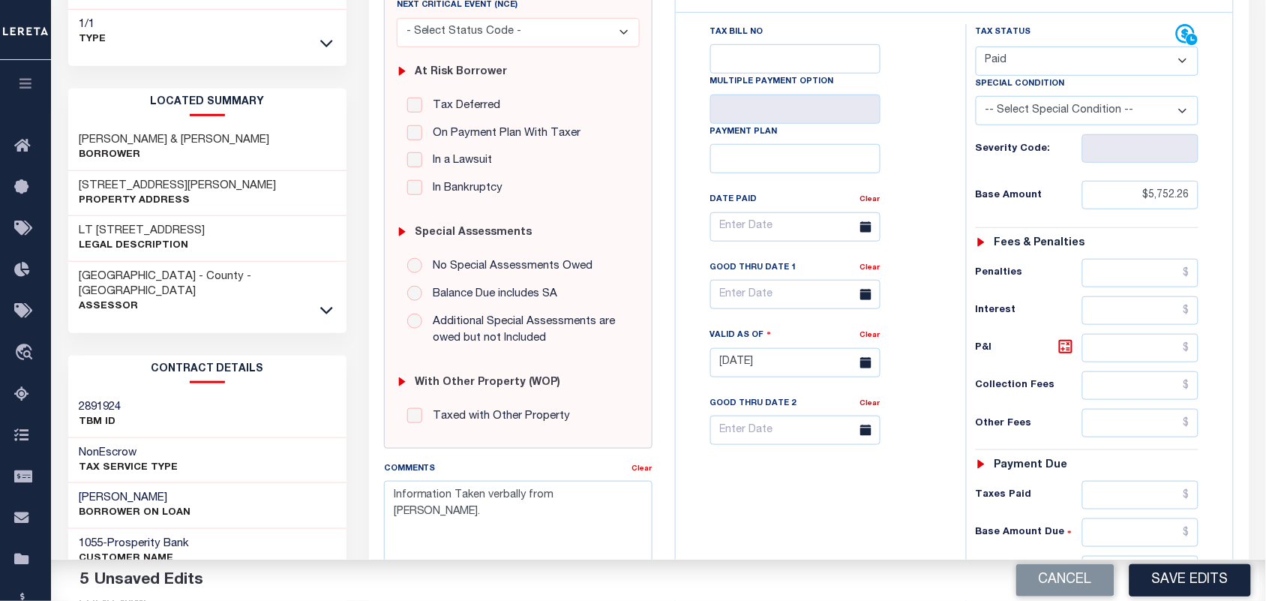
scroll to position [469, 0]
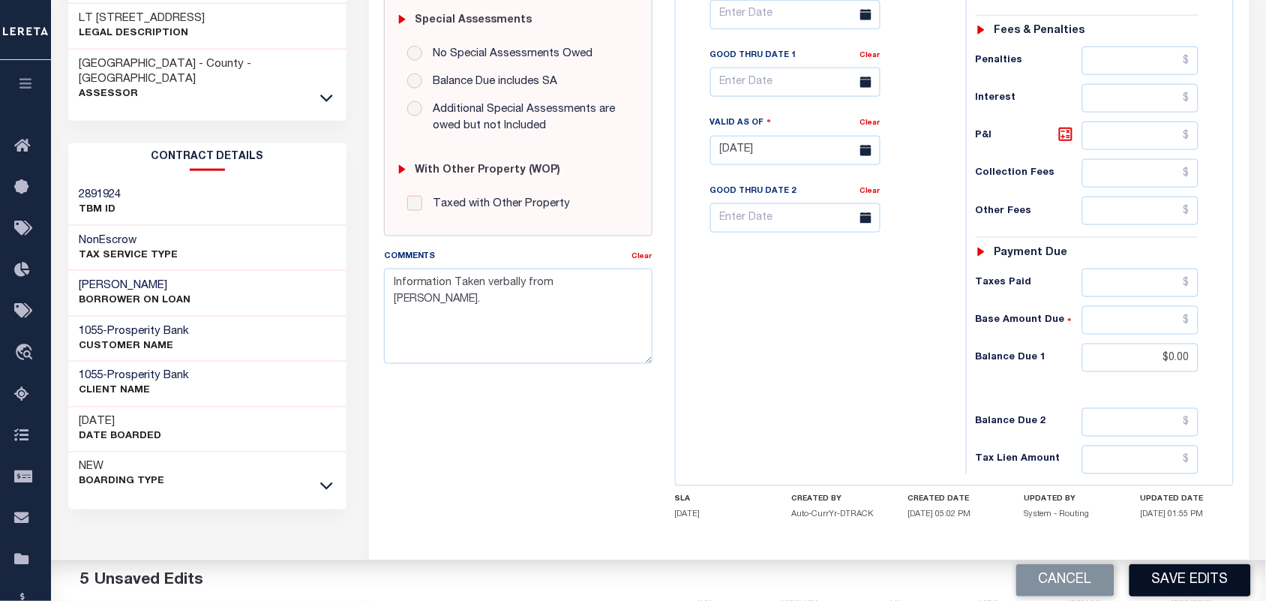
click at [1161, 584] on button "Save Edits" at bounding box center [1191, 580] width 122 height 32
checkbox input "false"
type input "$5,752.26"
type input "$0"
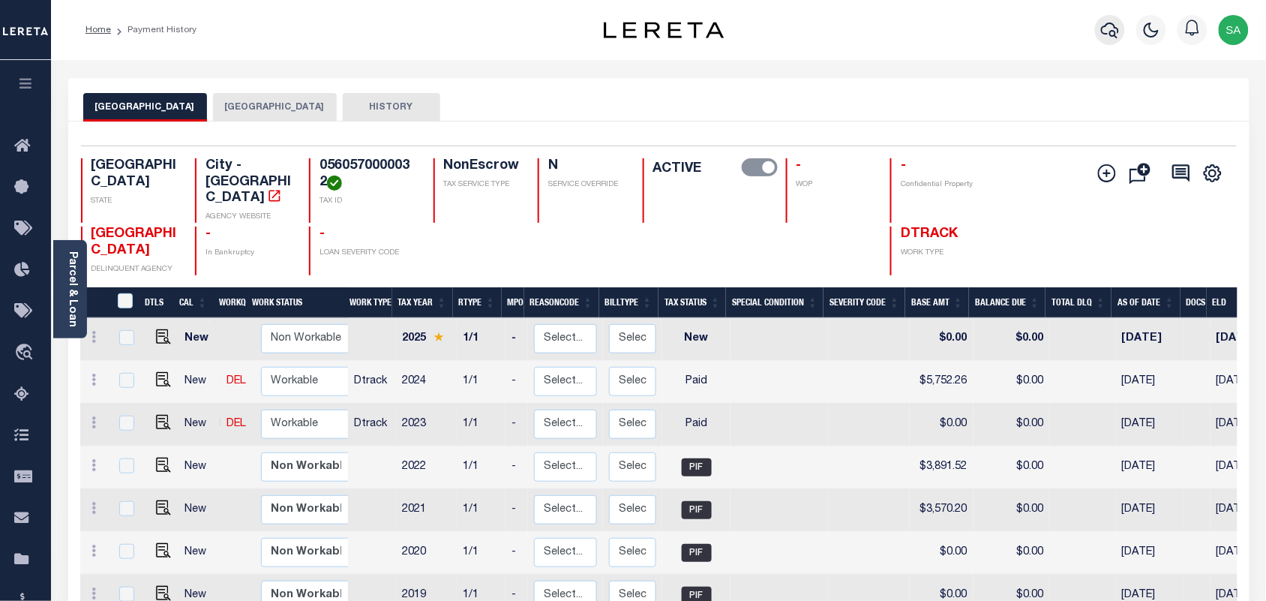
click at [1101, 35] on icon "button" at bounding box center [1110, 30] width 18 height 18
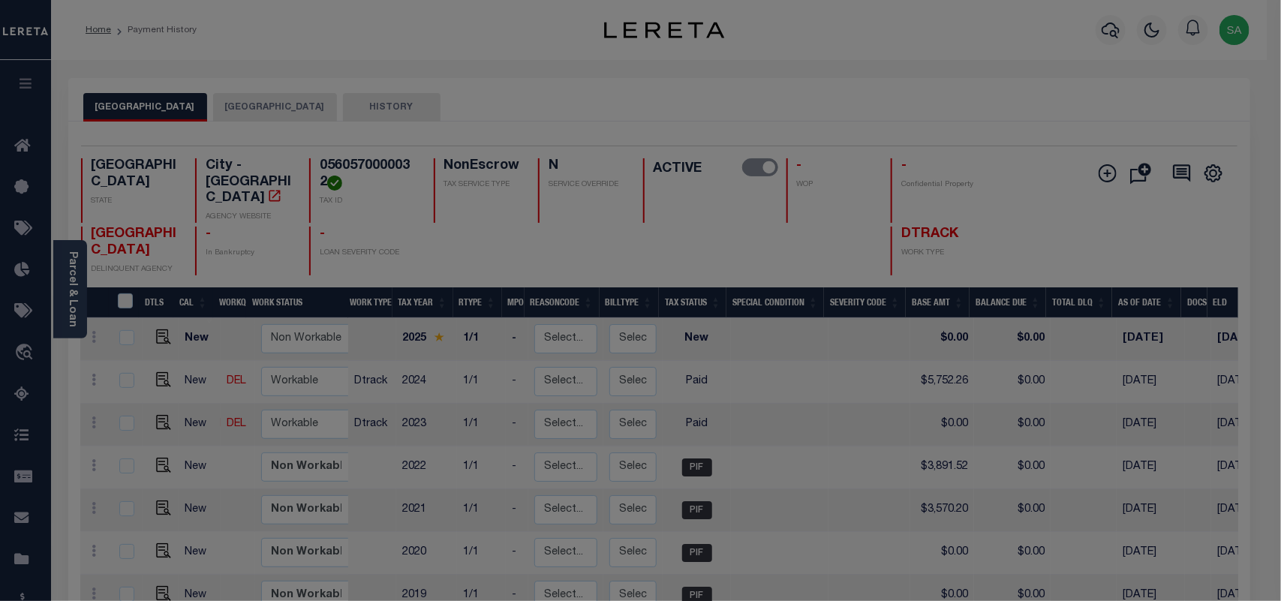
click at [0, 0] on input "text" at bounding box center [0, 0] width 0 height 0
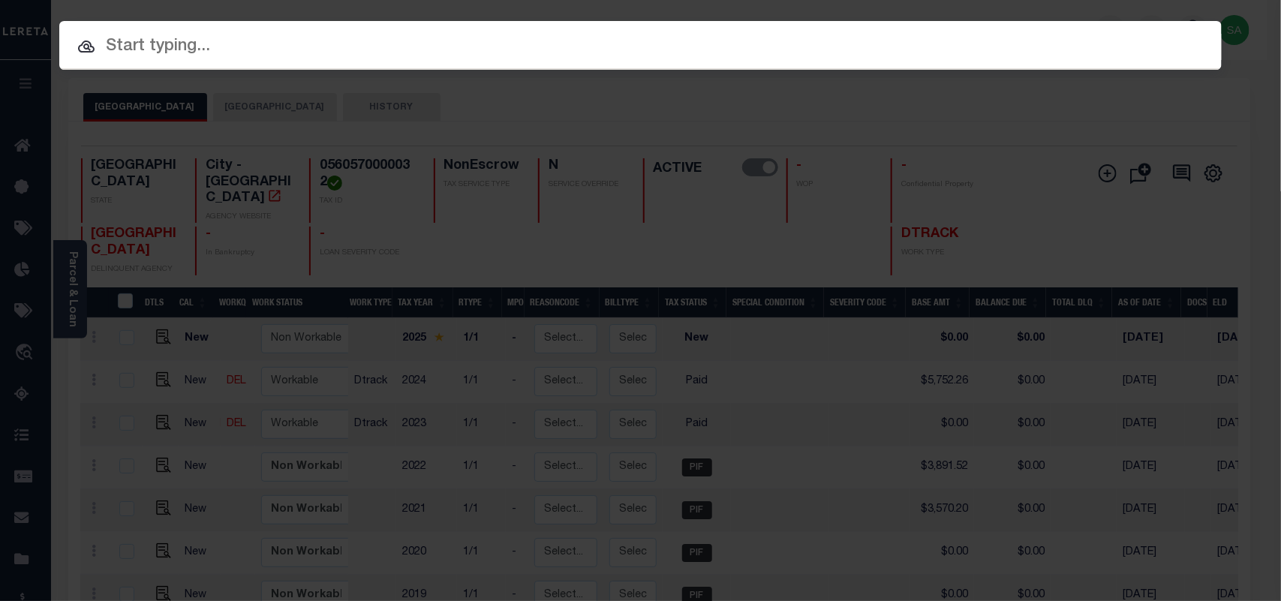
paste input "202136385"
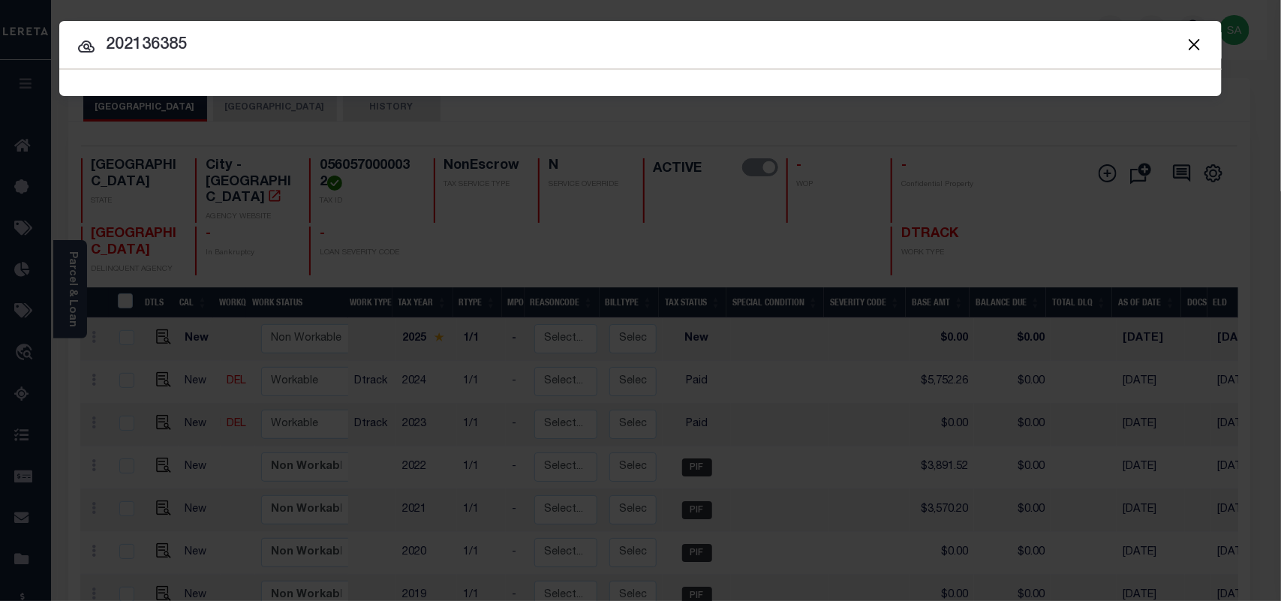
type input "202136385"
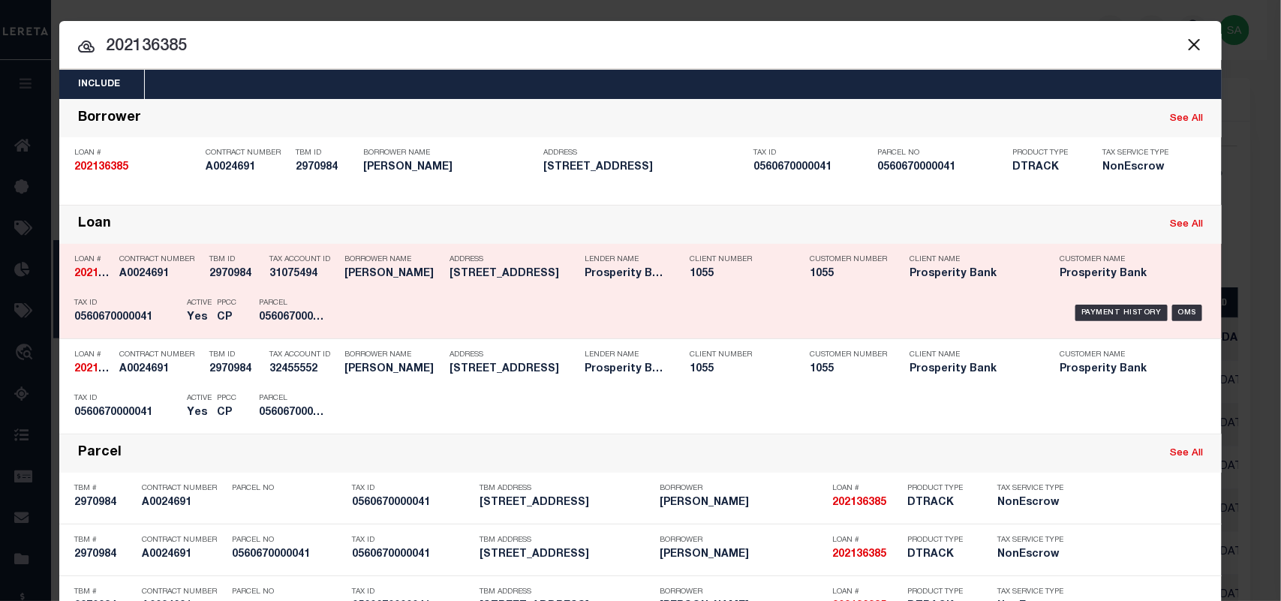
click at [315, 299] on p "Parcel" at bounding box center [293, 303] width 68 height 9
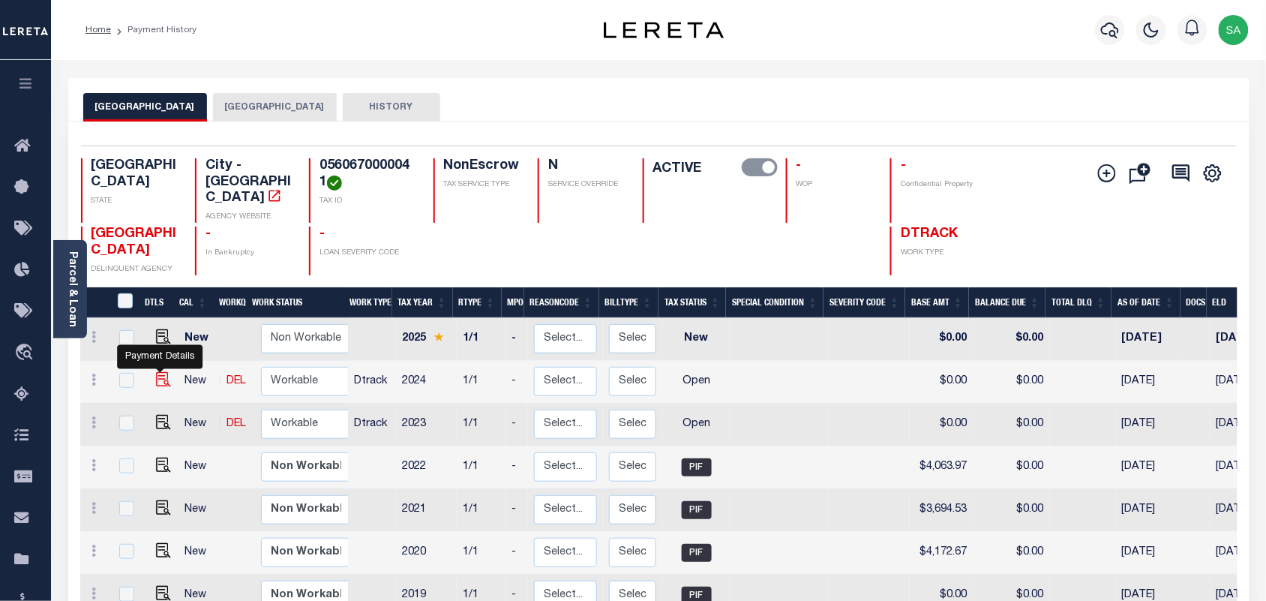
click at [164, 372] on img "" at bounding box center [163, 379] width 15 height 15
checkbox input "true"
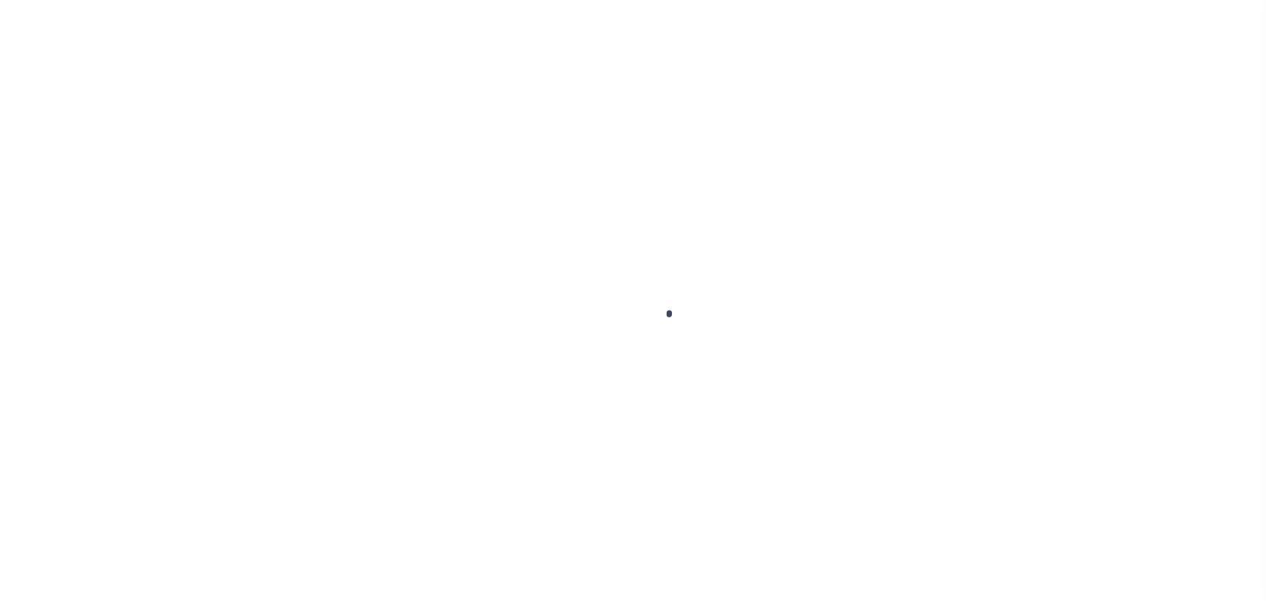
checkbox input "false"
type input "[DATE]"
select select "OP2"
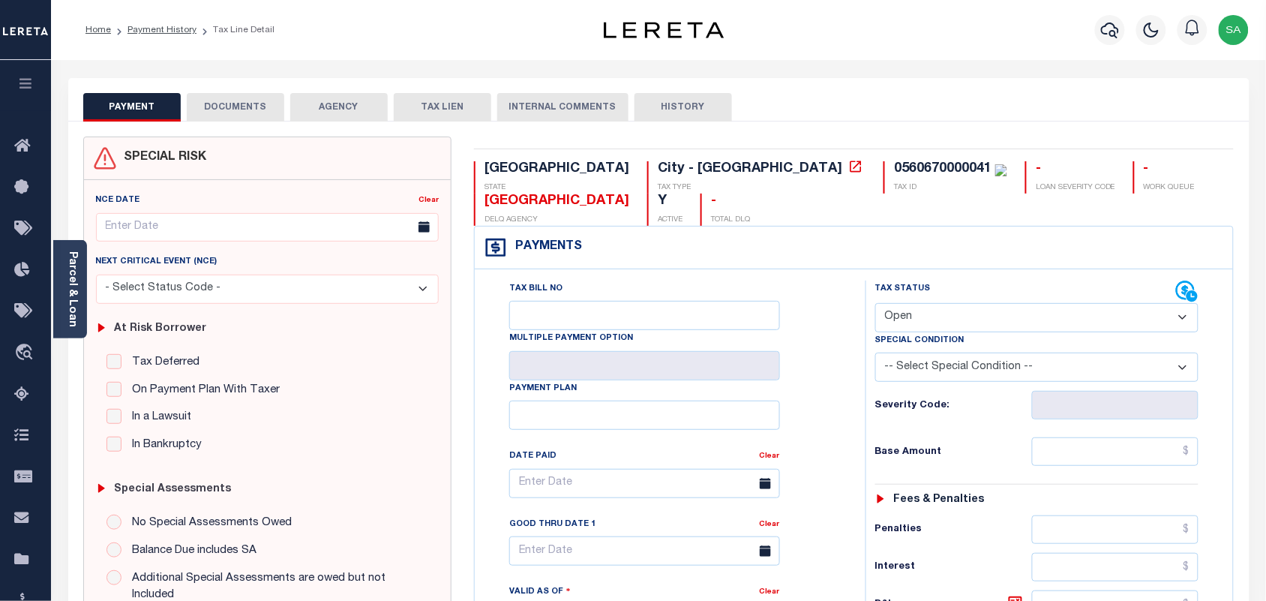
click at [80, 299] on div "Parcel & Loan" at bounding box center [70, 289] width 34 height 98
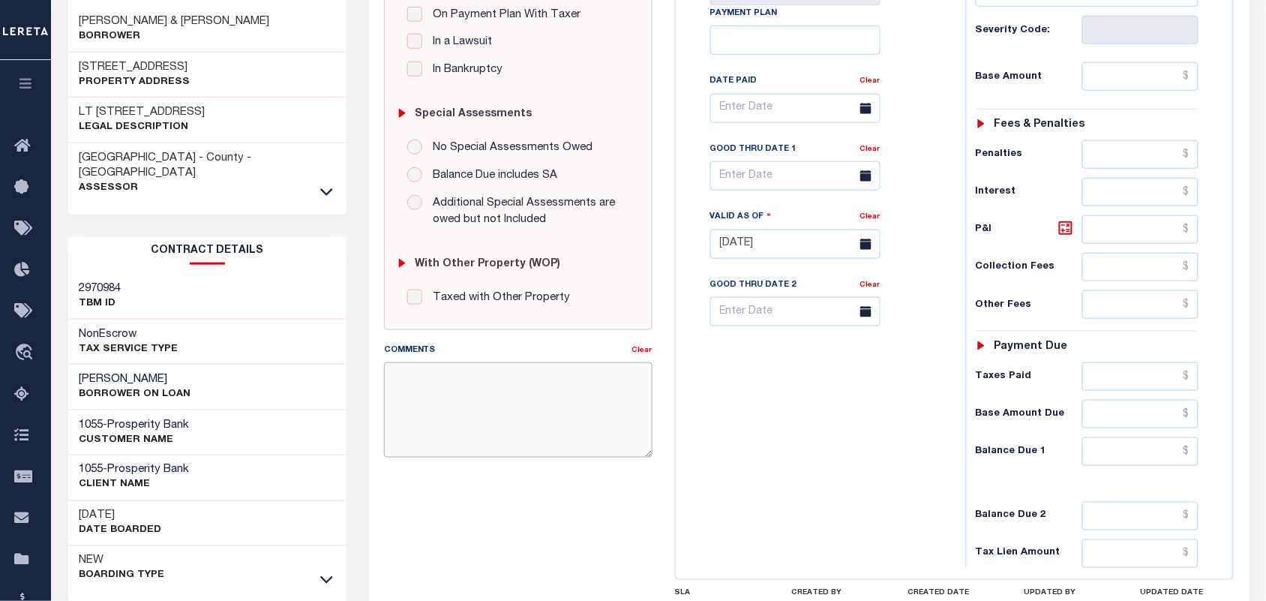
click at [470, 432] on textarea "Comments" at bounding box center [518, 409] width 269 height 95
paste textarea "Information Taken verbally from [PERSON_NAME]."
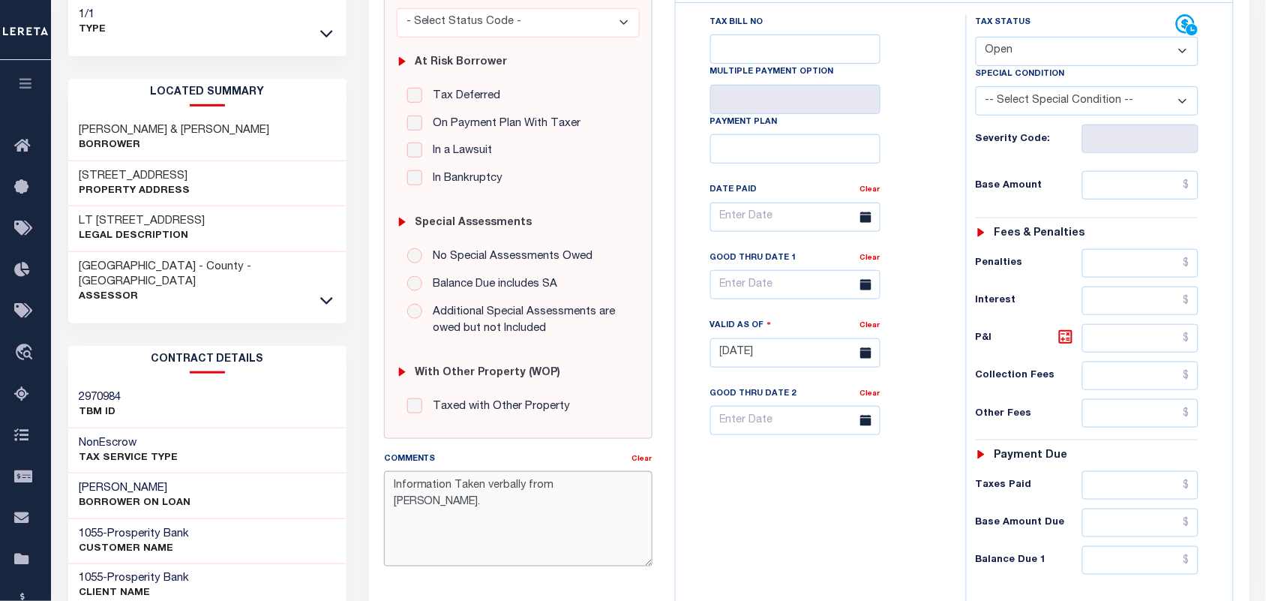
scroll to position [94, 0]
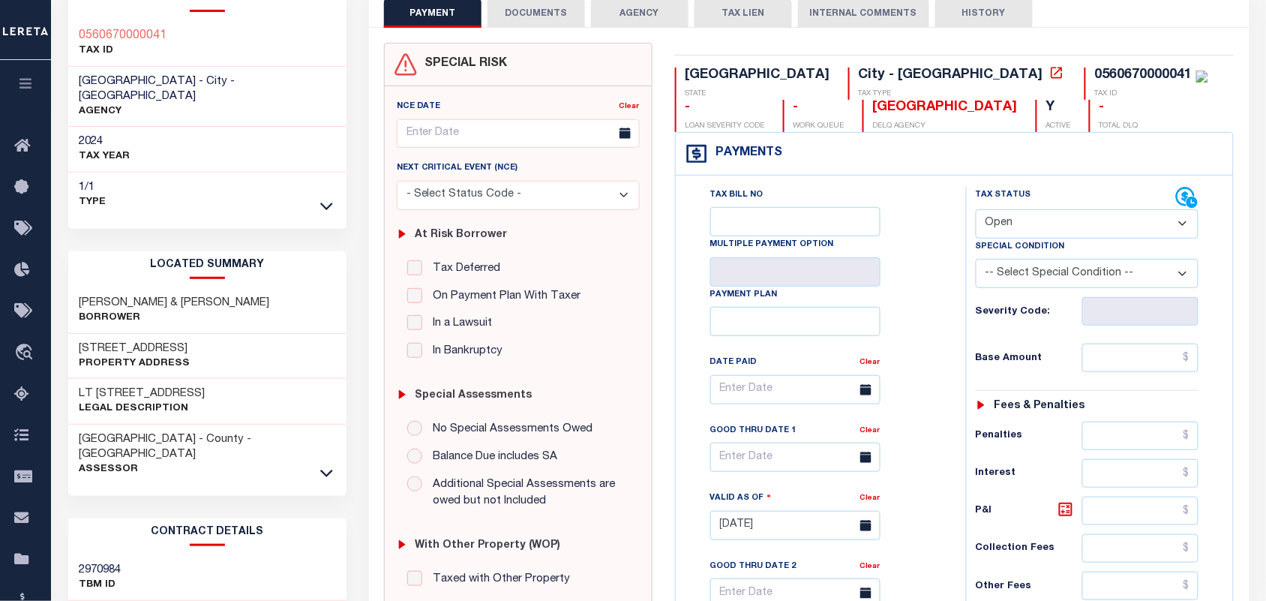
type textarea "Information Taken verbally from [PERSON_NAME]."
type input "[DATE]"
click at [1052, 224] on select "- Select Status Code - Open Due/Unpaid Paid Incomplete No Tax Due Internal Refu…" at bounding box center [1088, 223] width 224 height 29
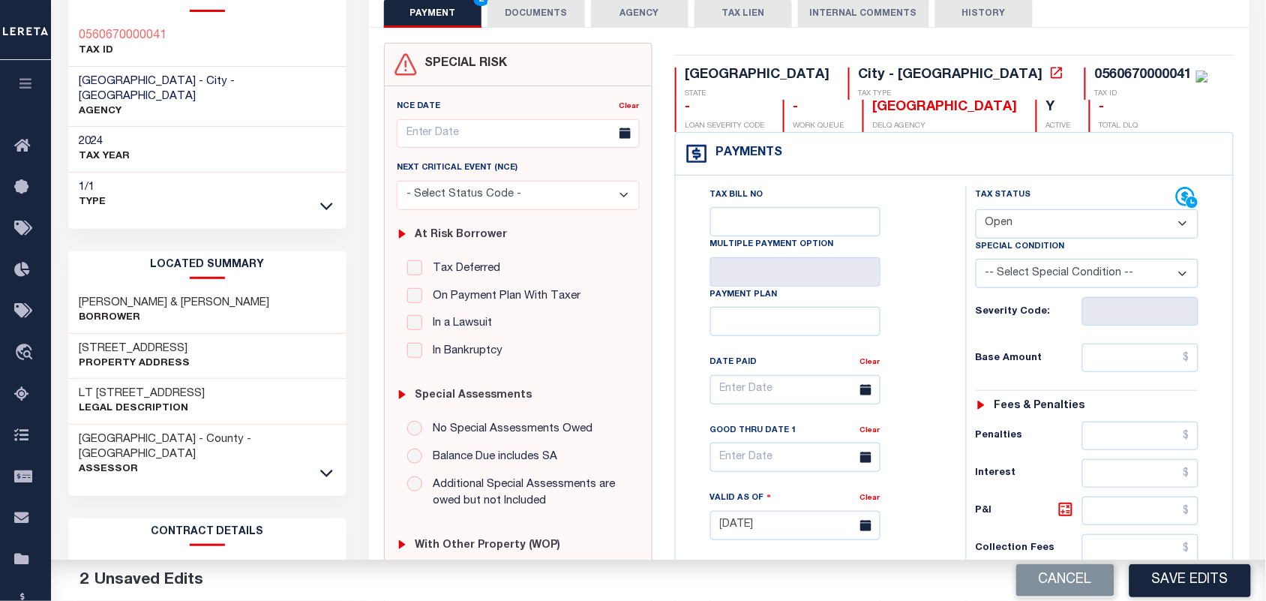
select select "PYD"
click at [976, 211] on select "- Select Status Code - Open Due/Unpaid Paid Incomplete No Tax Due Internal Refu…" at bounding box center [1088, 223] width 224 height 29
click at [1130, 368] on input "text" at bounding box center [1141, 358] width 117 height 29
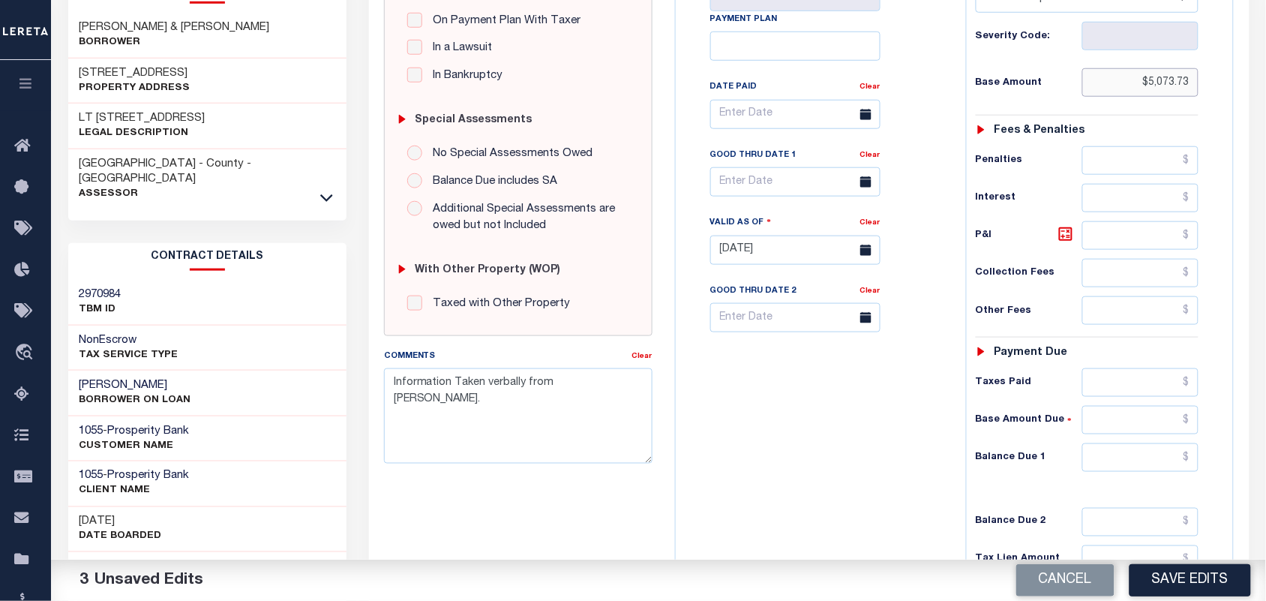
scroll to position [469, 0]
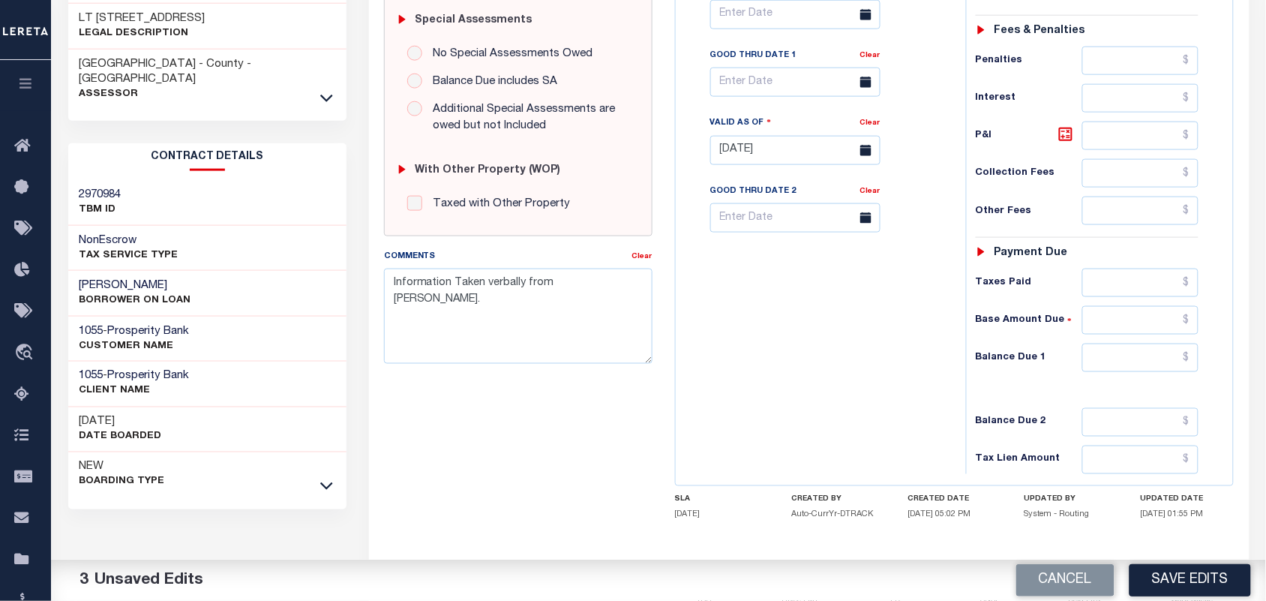
type input "$5,073.73"
drag, startPoint x: 1098, startPoint y: 366, endPoint x: 1068, endPoint y: 366, distance: 30.0
click at [1098, 366] on input "text" at bounding box center [1141, 358] width 117 height 29
type input "$0.00"
click at [766, 366] on div "Tax Bill No Multiple Payment Option Payment Plan Clear" at bounding box center [817, 143] width 275 height 662
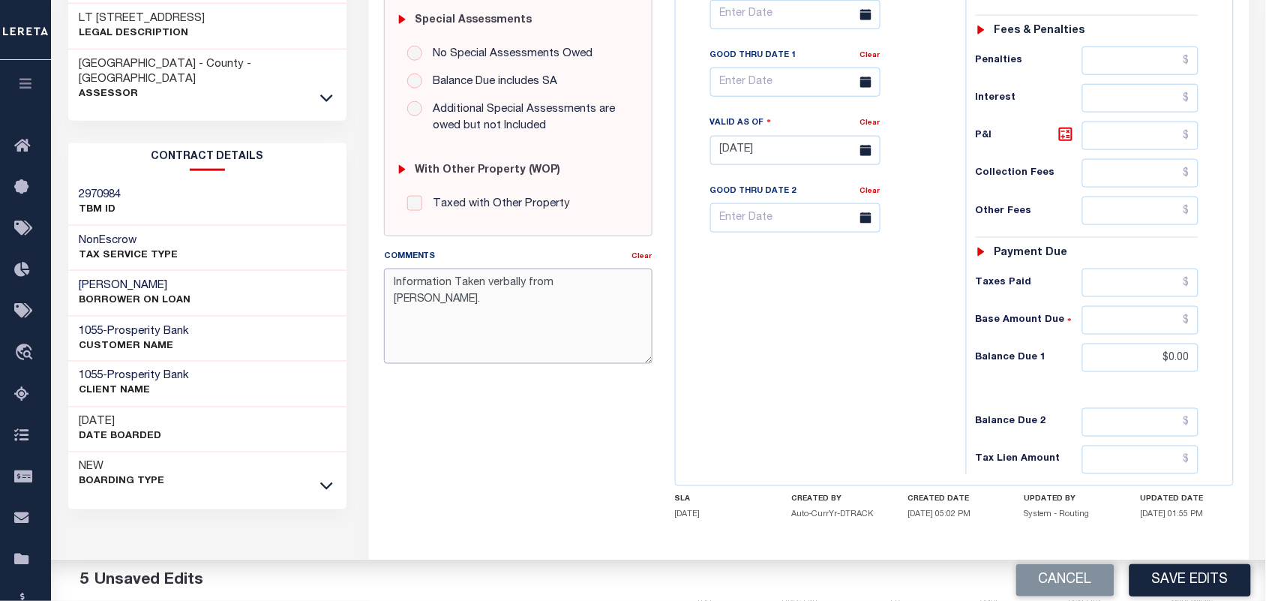
drag, startPoint x: 610, startPoint y: 291, endPoint x: 320, endPoint y: 293, distance: 290.3
click at [320, 293] on div "Parcel & Loan Tax Bill Details 0560670000041 TAX ID AGENCY 2024 TAX YEAR [DATE]" at bounding box center [659, 128] width 1204 height 1074
click at [859, 398] on div "Tax Bill No Multiple Payment Option Payment Plan Clear" at bounding box center [817, 143] width 275 height 662
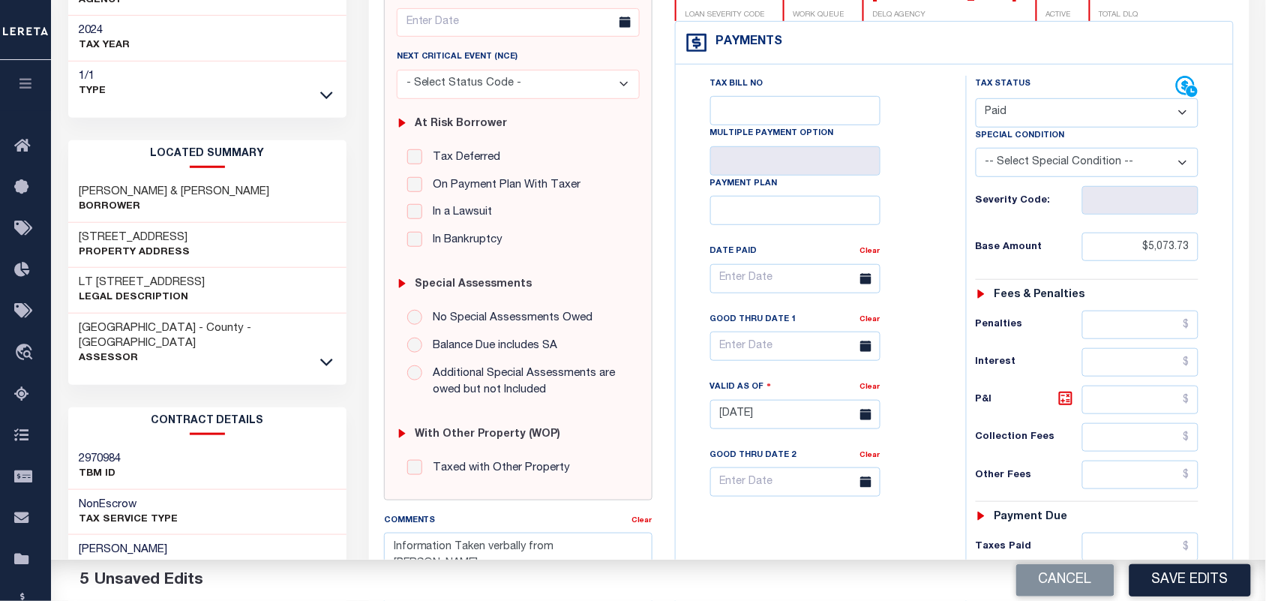
scroll to position [188, 0]
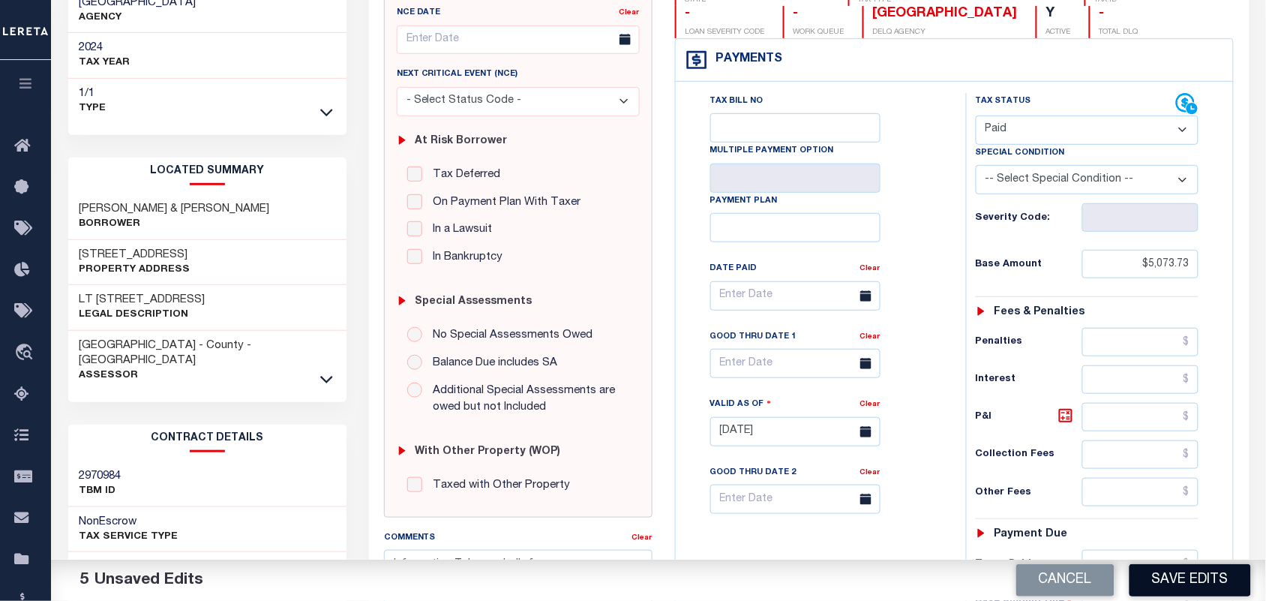
click at [1191, 587] on button "Save Edits" at bounding box center [1191, 580] width 122 height 32
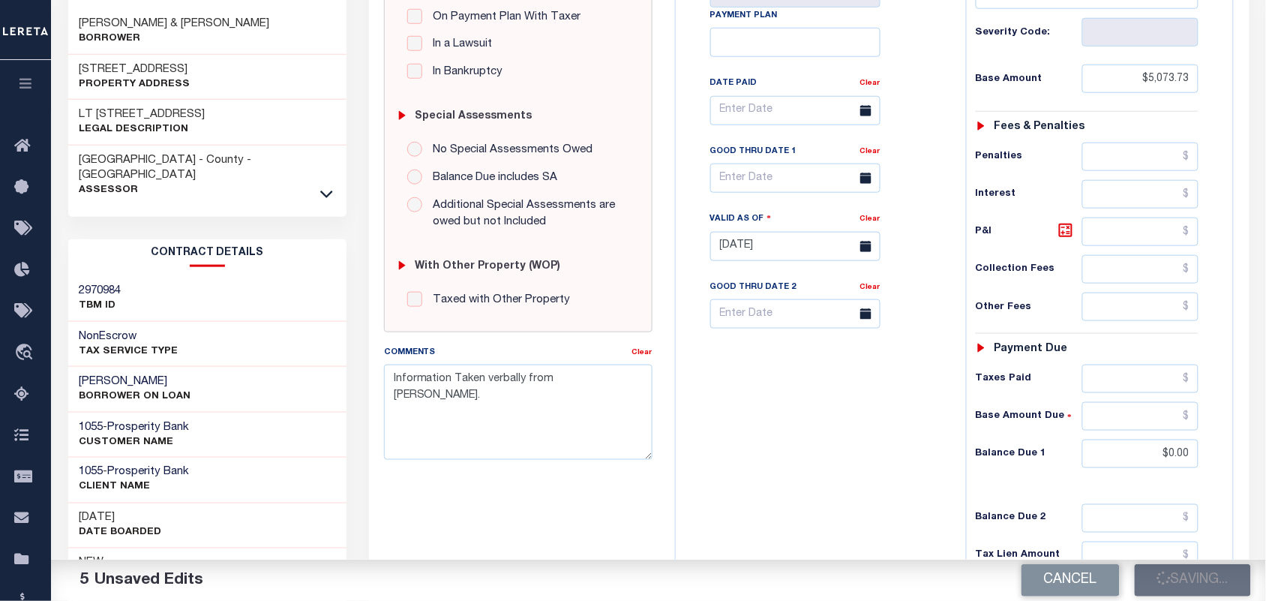
scroll to position [375, 0]
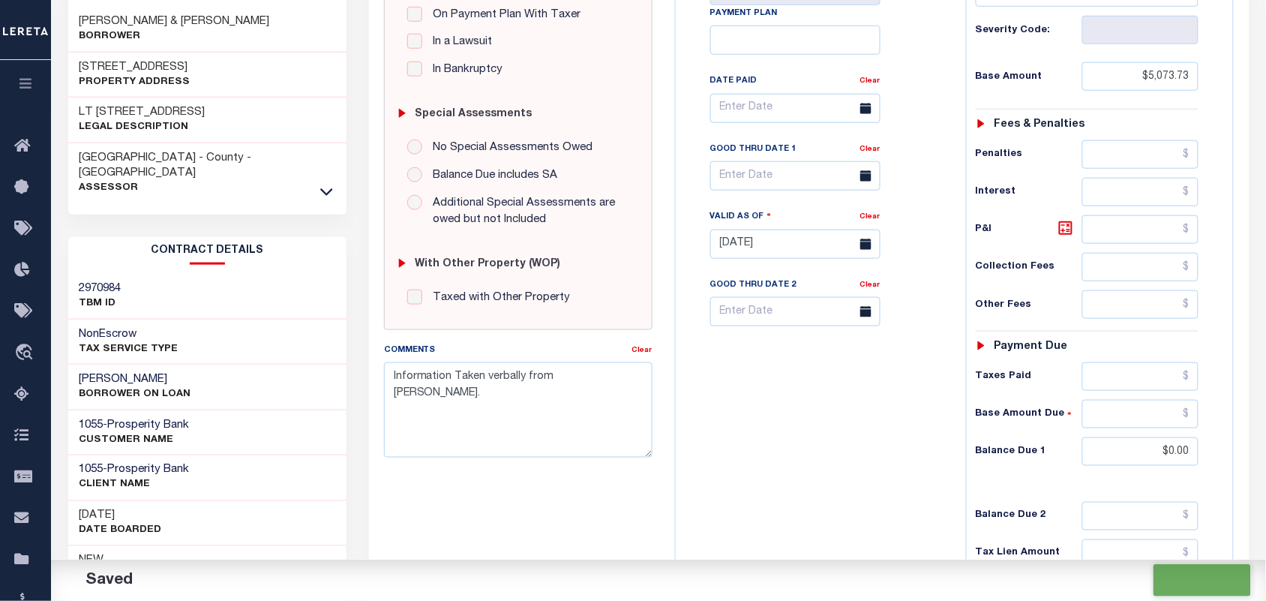
checkbox input "false"
type input "$5,073.73"
type input "$0"
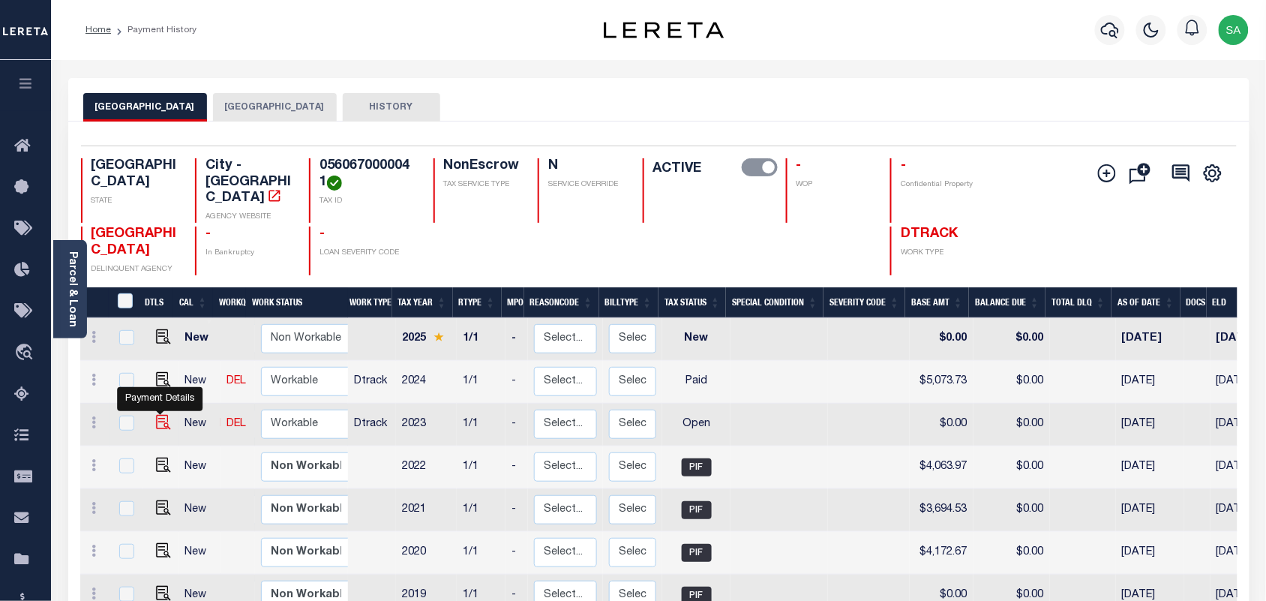
click at [163, 415] on img "" at bounding box center [163, 422] width 15 height 15
checkbox input "true"
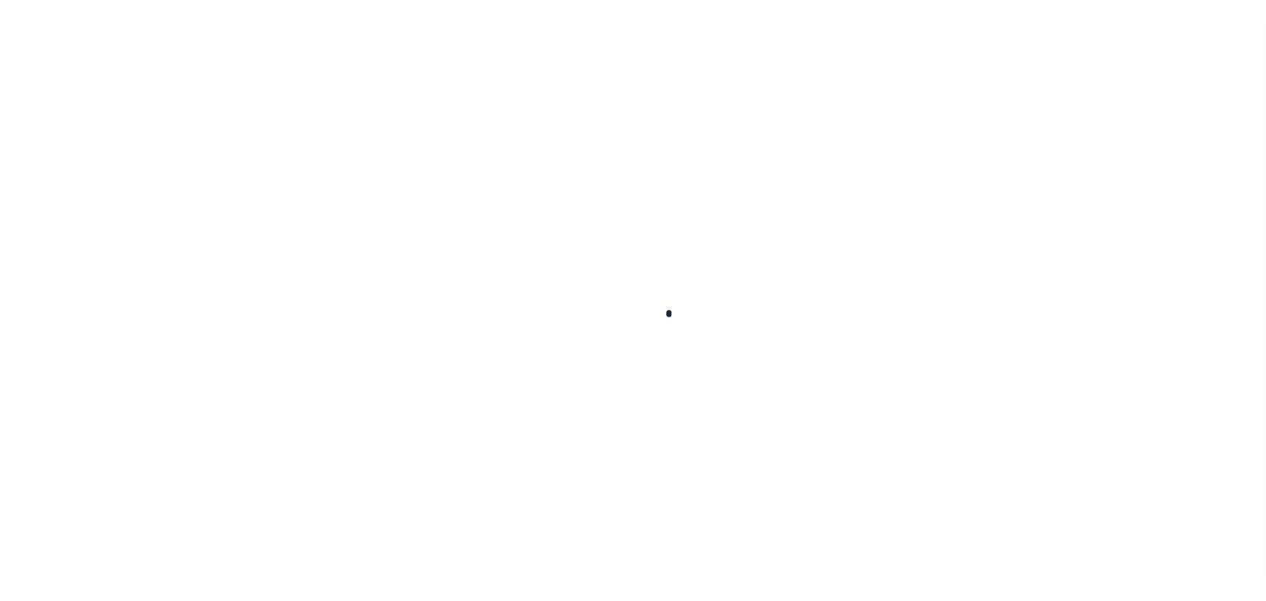
checkbox input "false"
type input "[DATE]"
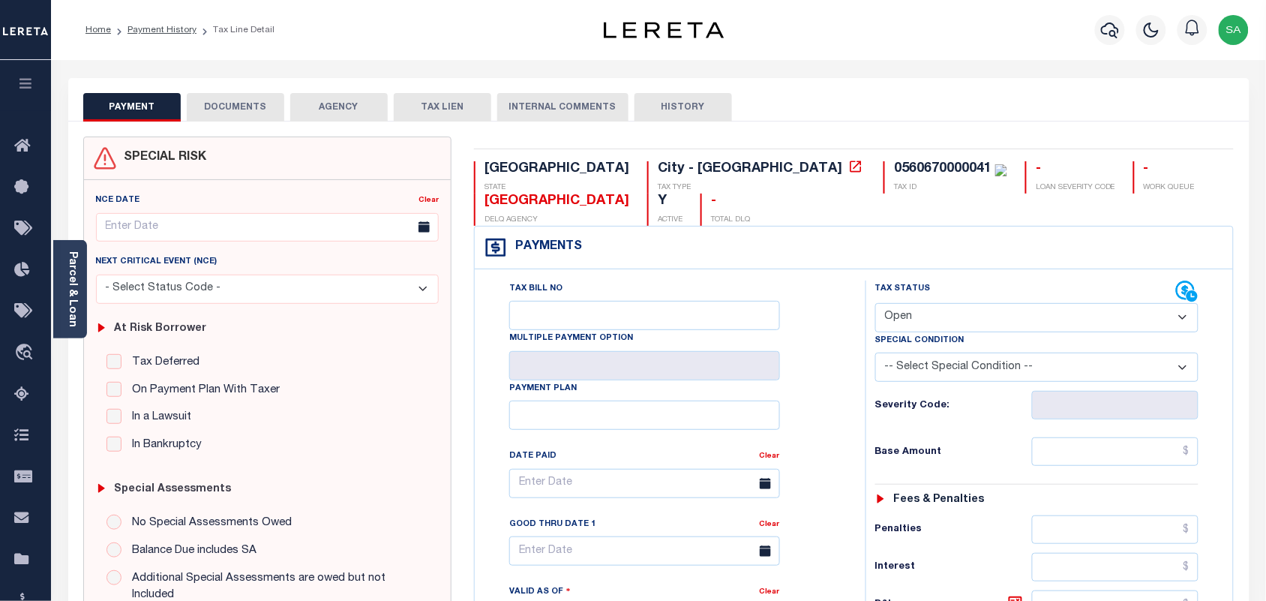
drag, startPoint x: 953, startPoint y: 320, endPoint x: 947, endPoint y: 338, distance: 19.7
click at [947, 338] on div "Tax Status Status" at bounding box center [1037, 350] width 347 height 139
select select "PYD"
click at [875, 305] on select "- Select Status Code - Open Due/Unpaid Paid Incomplete No Tax Due Internal Refu…" at bounding box center [1037, 317] width 324 height 29
type input "[DATE]"
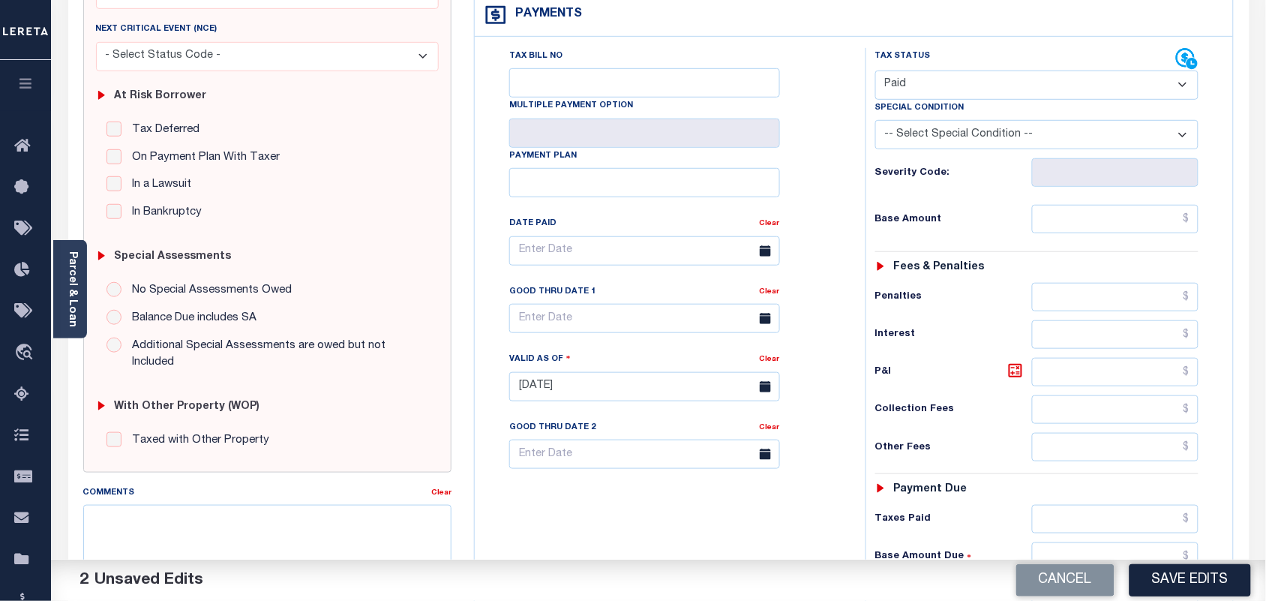
scroll to position [375, 0]
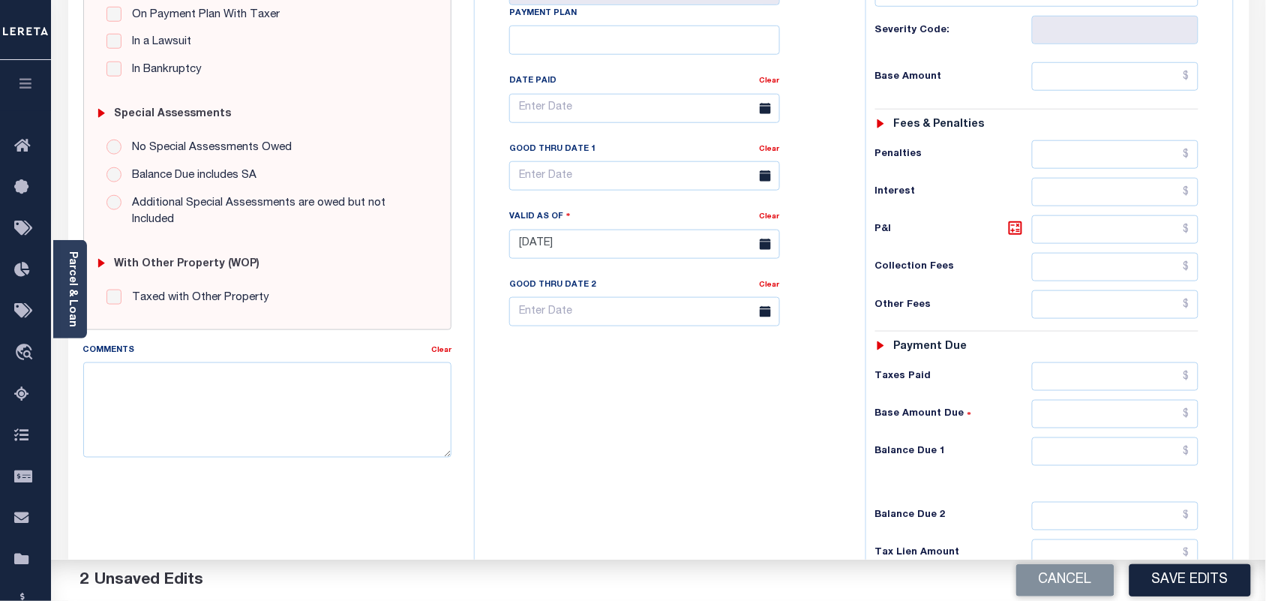
click at [268, 345] on div "Comments" at bounding box center [257, 352] width 349 height 21
drag, startPoint x: 257, startPoint y: 372, endPoint x: 263, endPoint y: 380, distance: 9.8
click at [256, 380] on textarea "Comments" at bounding box center [267, 409] width 369 height 95
paste textarea "Information Taken verbally from [PERSON_NAME]."
type textarea "Information Taken verbally from [PERSON_NAME]."
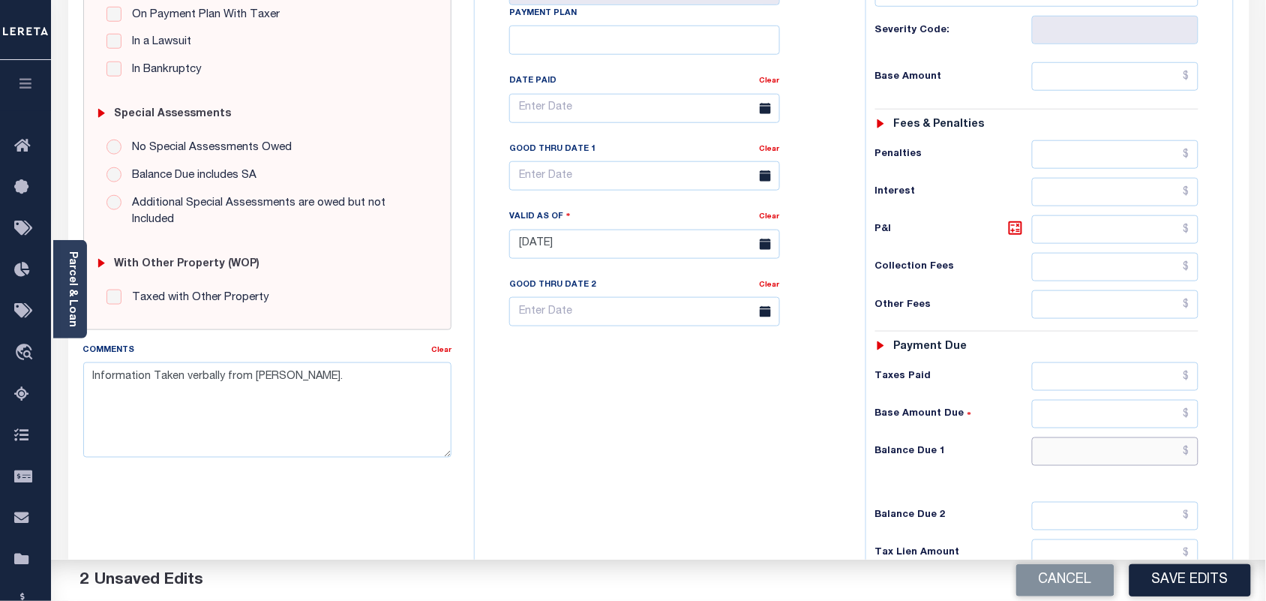
click at [1146, 465] on input "text" at bounding box center [1115, 451] width 167 height 29
type input "$0.00"
click at [728, 489] on div "Tax Bill No Multiple Payment Option Payment Plan Clear" at bounding box center [667, 236] width 376 height 662
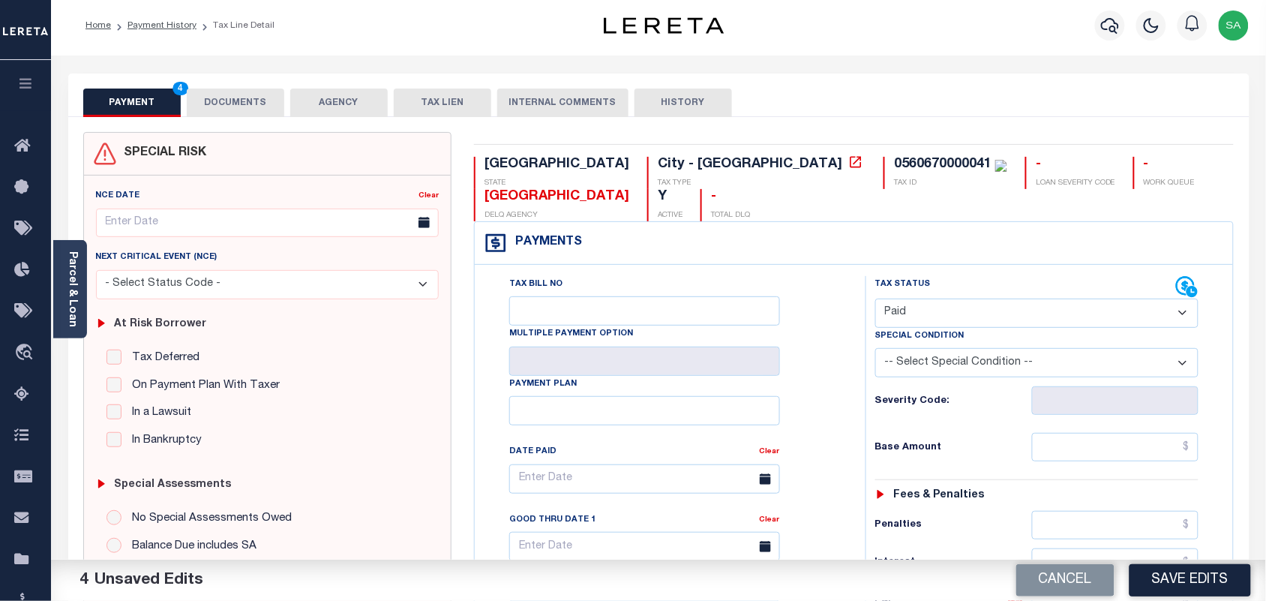
scroll to position [0, 0]
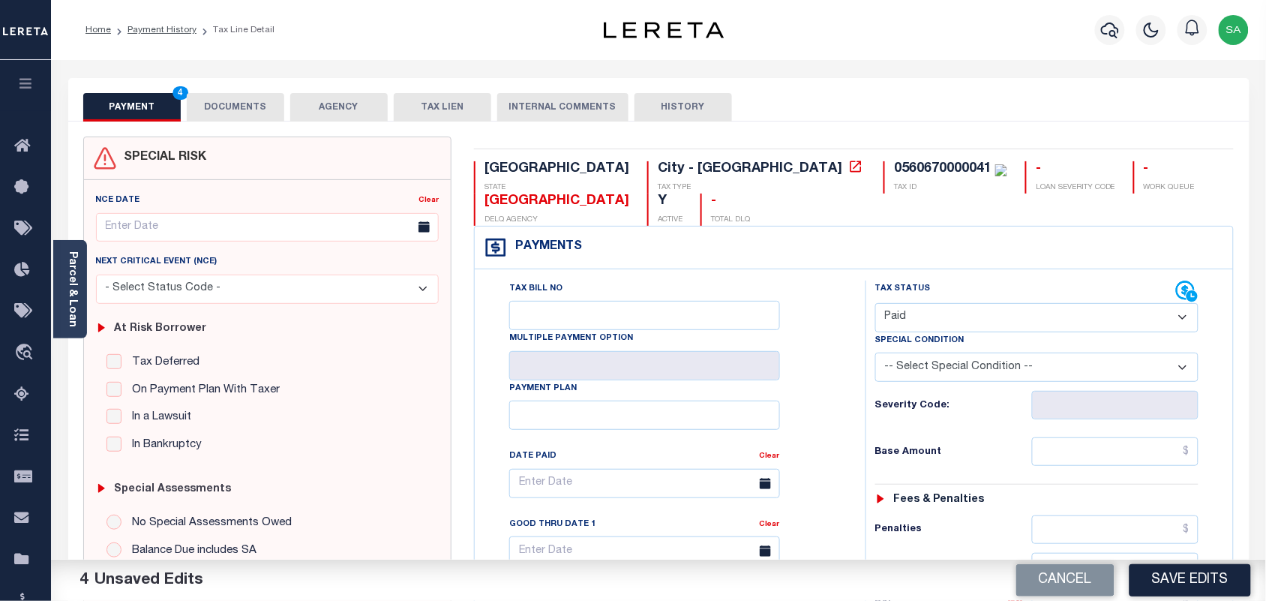
click at [245, 106] on button "DOCUMENTS" at bounding box center [236, 107] width 98 height 29
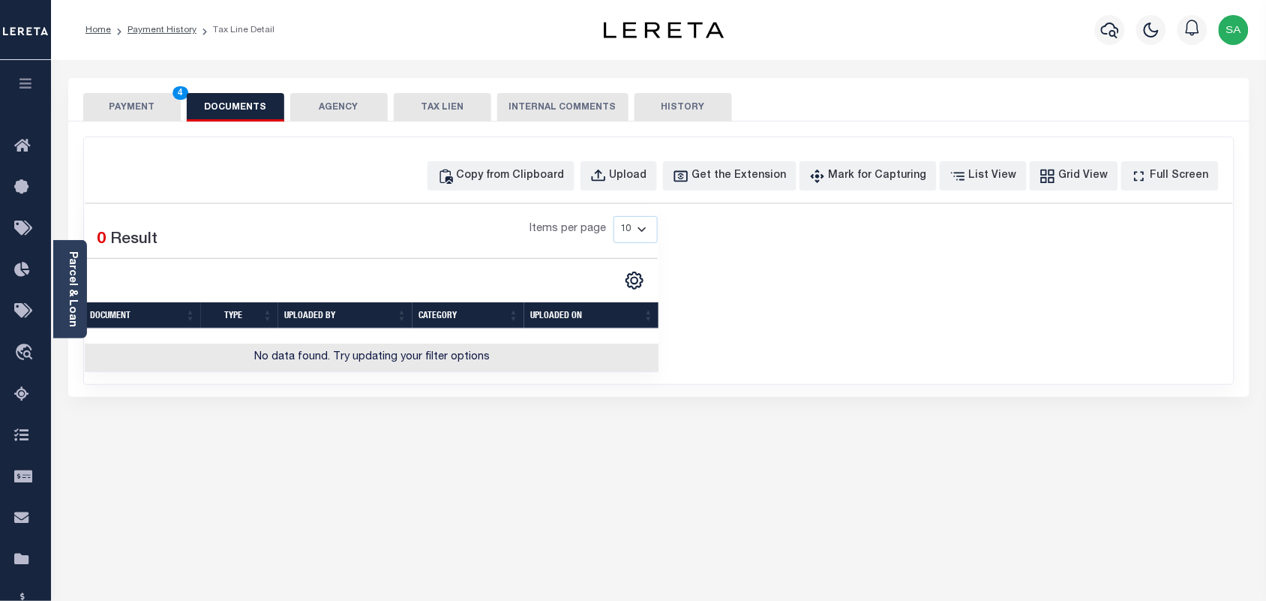
click at [125, 109] on button "PAYMENT 4" at bounding box center [132, 107] width 98 height 29
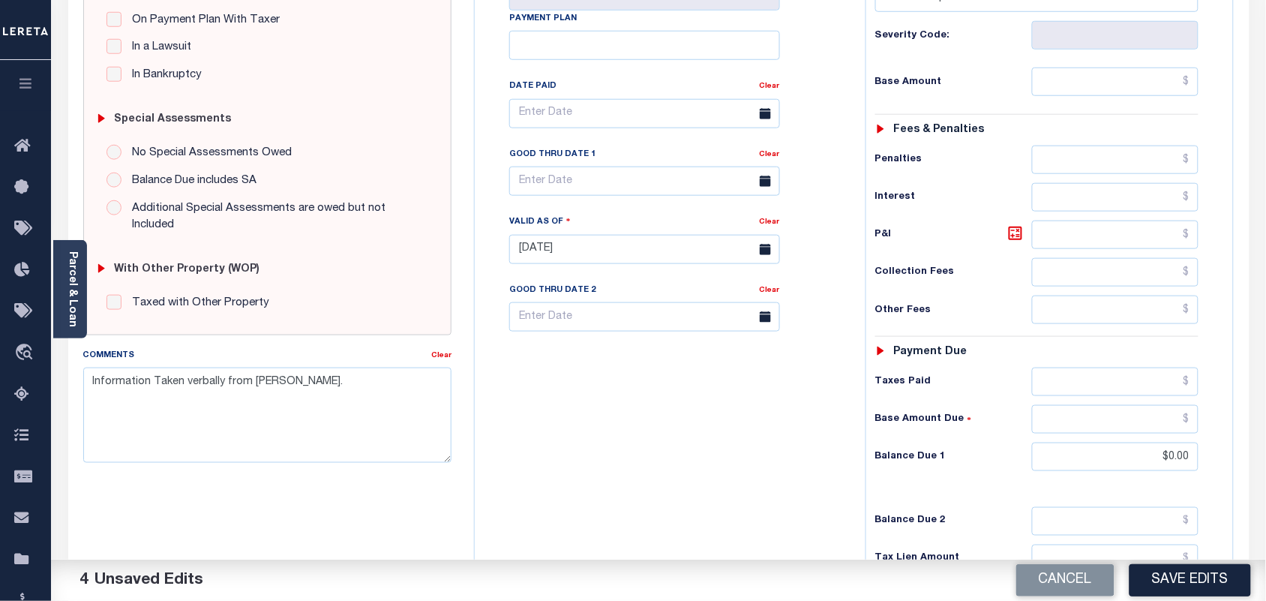
scroll to position [469, 0]
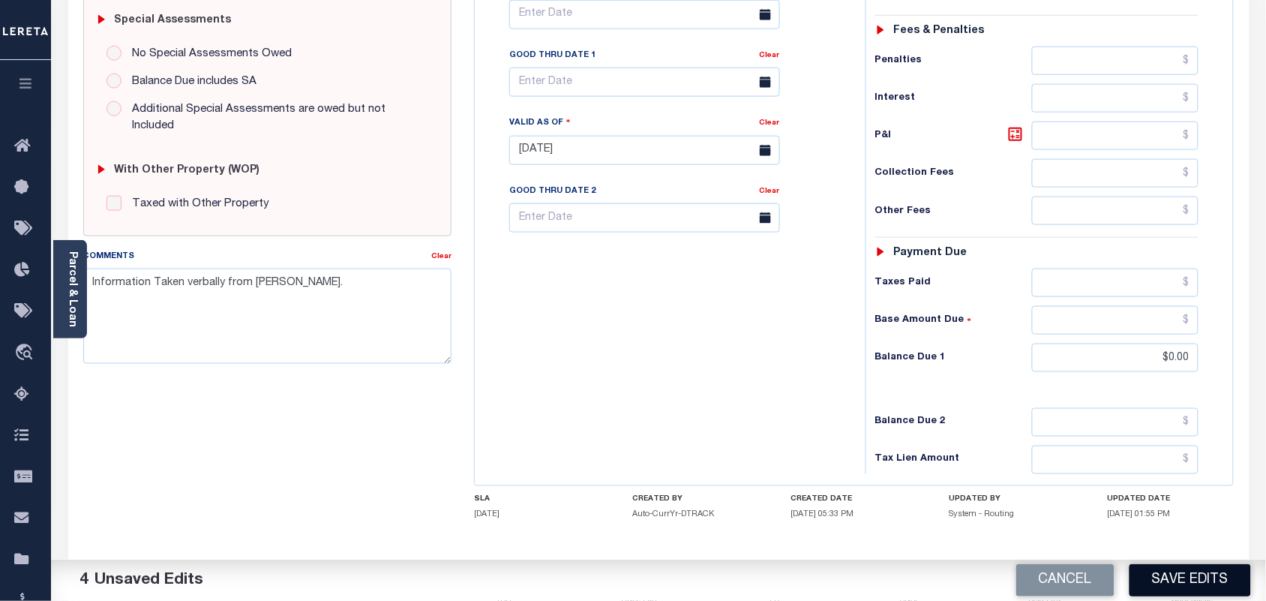
click at [1189, 584] on button "Save Edits" at bounding box center [1191, 580] width 122 height 32
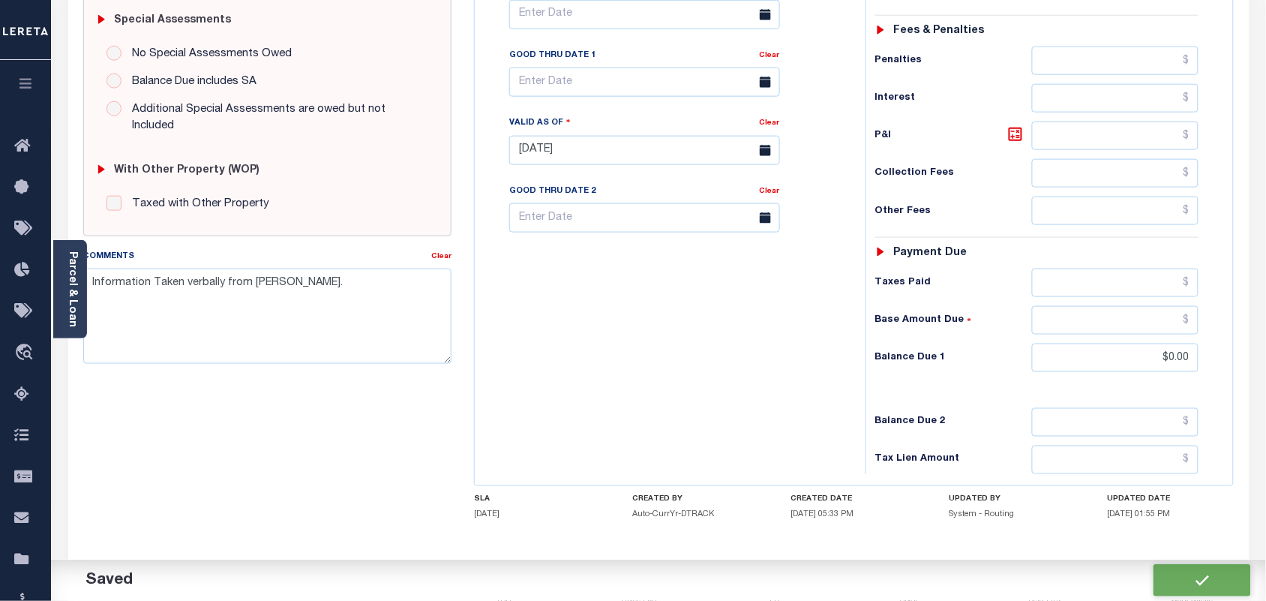
checkbox input "false"
type input "$0"
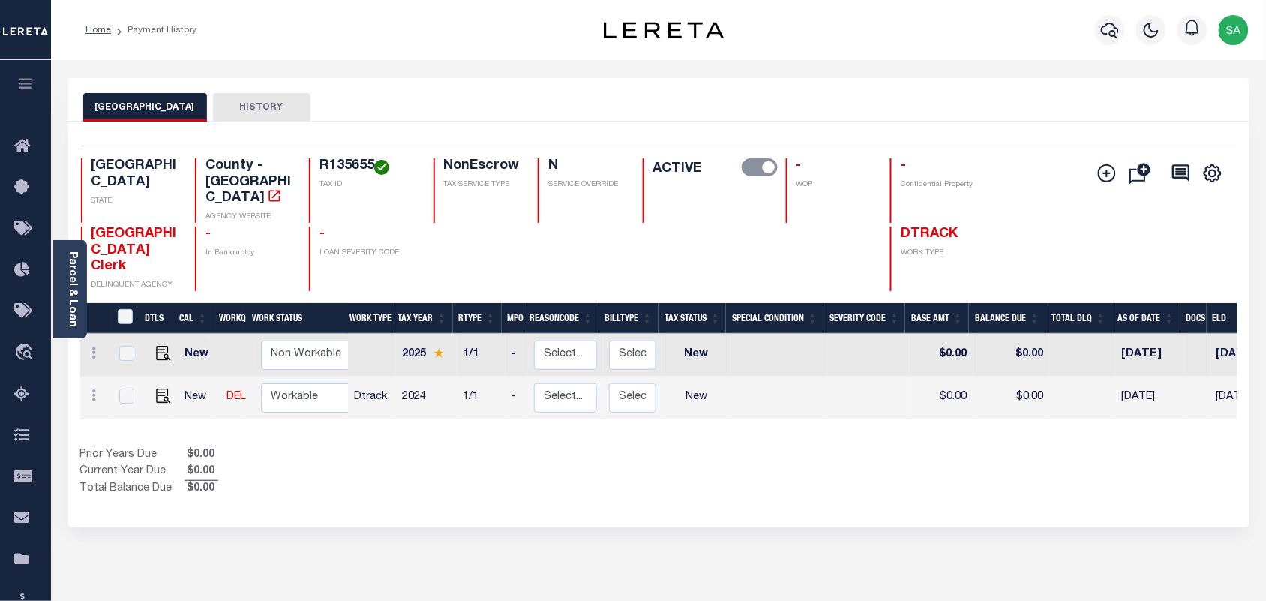
click at [359, 158] on h4 "R135655" at bounding box center [367, 166] width 95 height 17
copy h4 "R135655"
click at [76, 296] on link "Parcel & Loan" at bounding box center [72, 289] width 11 height 76
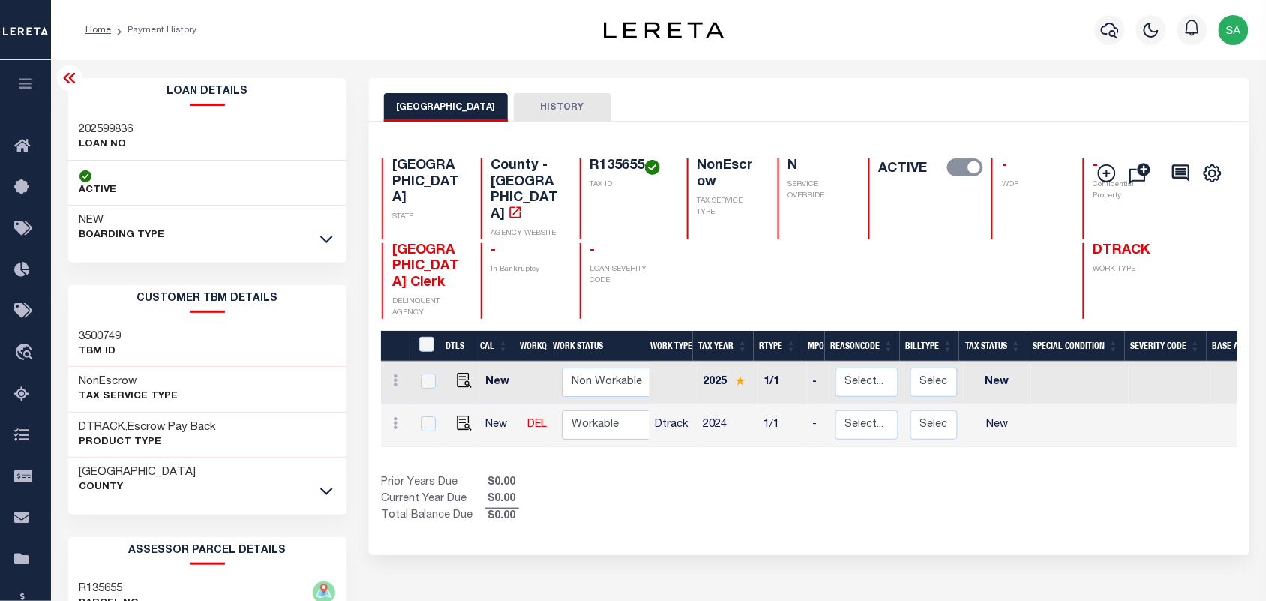
click at [590, 167] on h4 "R135655" at bounding box center [629, 166] width 79 height 17
drag, startPoint x: 585, startPoint y: 163, endPoint x: 624, endPoint y: 163, distance: 39.0
click at [624, 163] on h4 "R135655" at bounding box center [629, 166] width 79 height 17
click at [595, 173] on h4 "R135655" at bounding box center [629, 166] width 79 height 17
click at [590, 165] on h4 "R135655" at bounding box center [629, 166] width 79 height 17
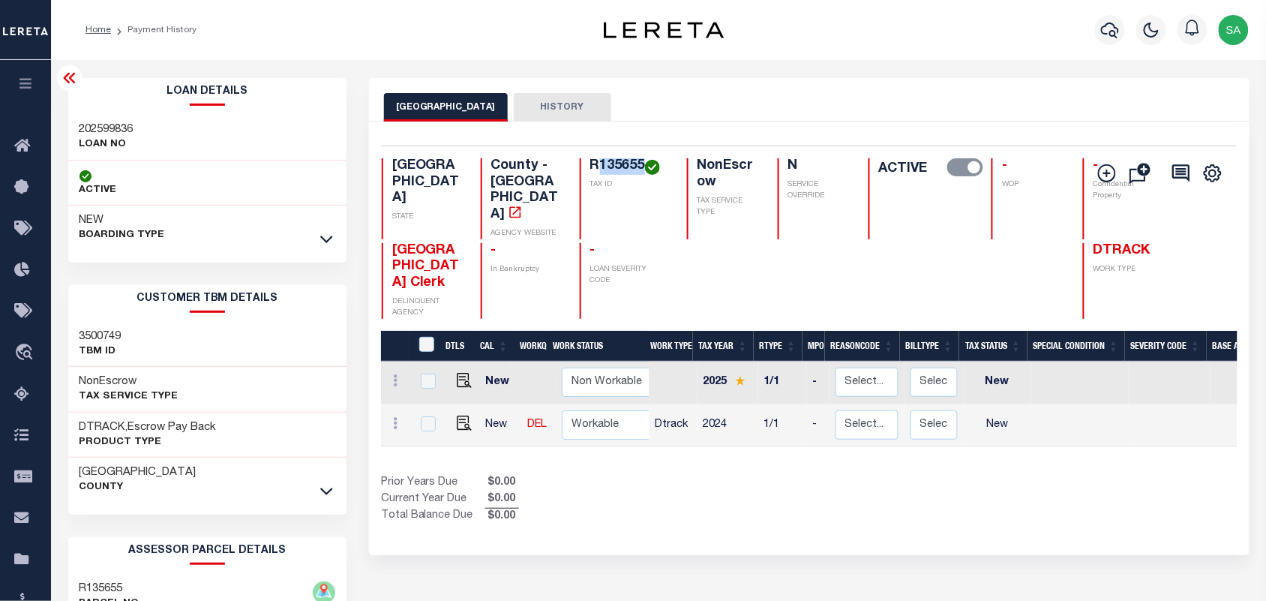
drag, startPoint x: 582, startPoint y: 164, endPoint x: 626, endPoint y: 164, distance: 44.3
click at [626, 164] on h4 "R135655" at bounding box center [629, 166] width 79 height 17
copy h4 "135655"
click at [461, 425] on img "" at bounding box center [464, 423] width 15 height 15
checkbox input "true"
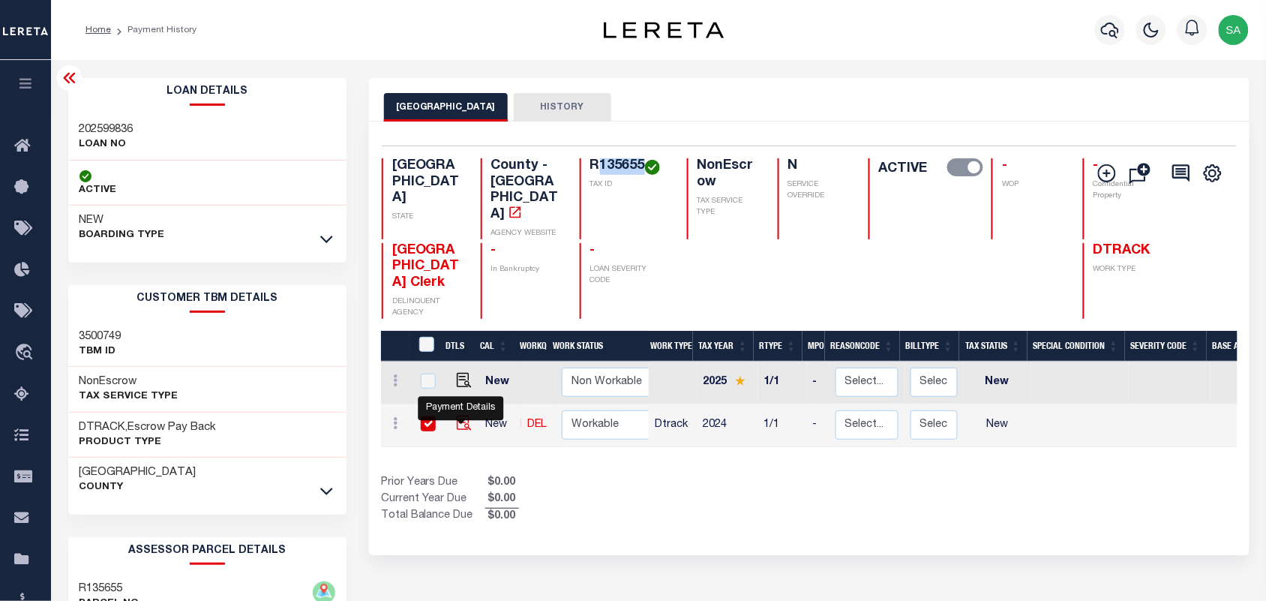
checkbox input "true"
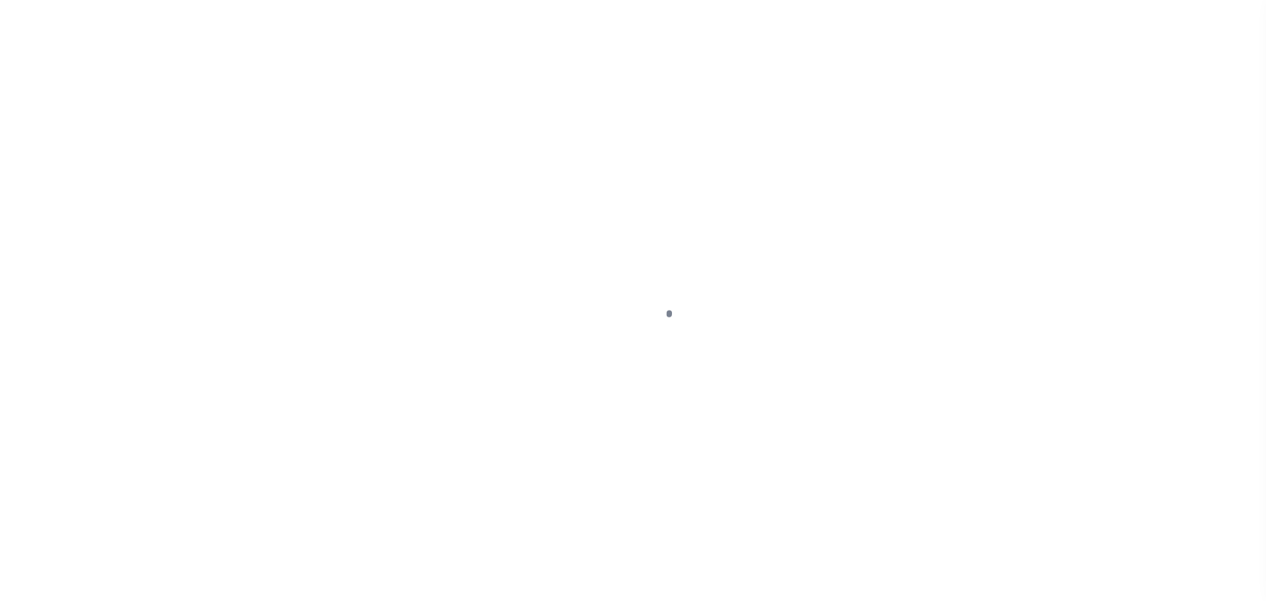
select select "NW2"
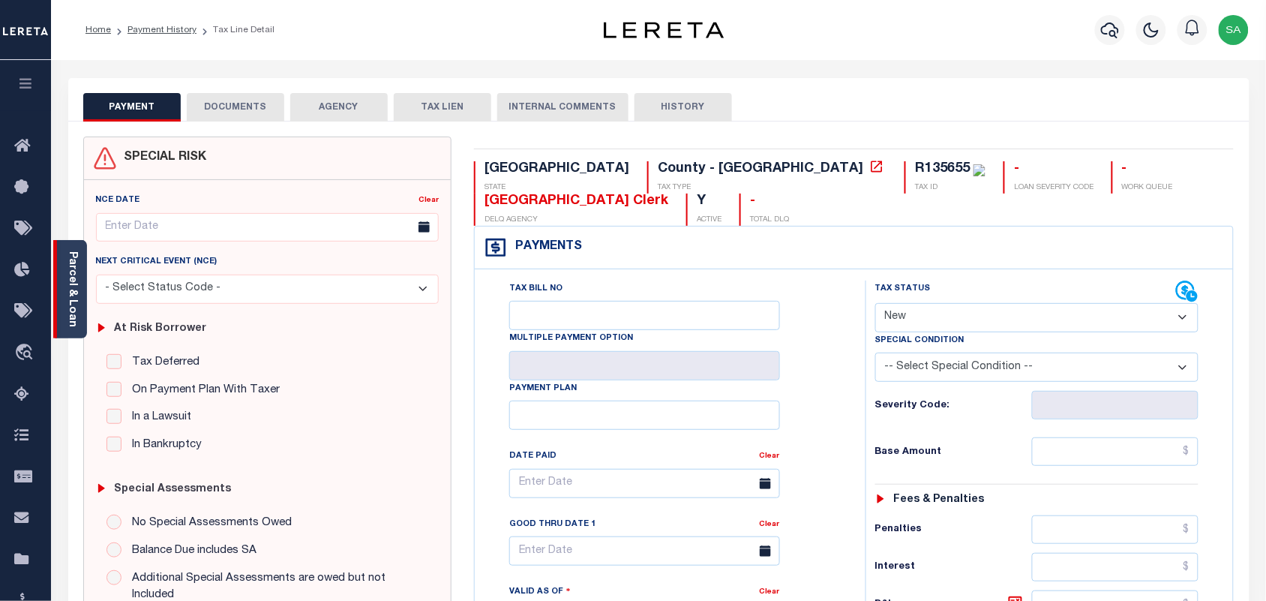
click at [80, 285] on div "Parcel & Loan" at bounding box center [70, 289] width 34 height 98
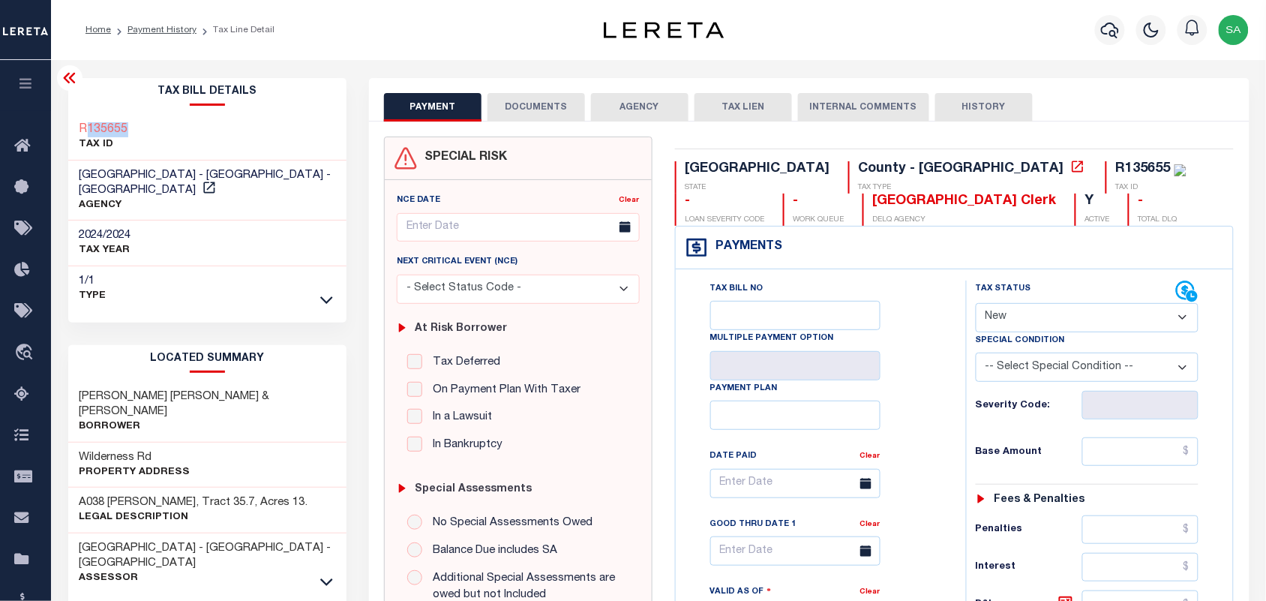
drag, startPoint x: 136, startPoint y: 125, endPoint x: 89, endPoint y: 125, distance: 47.3
click at [89, 125] on div "R135655 TAX ID" at bounding box center [207, 138] width 278 height 46
copy h3 "135655"
click at [177, 26] on link "Payment History" at bounding box center [162, 30] width 69 height 9
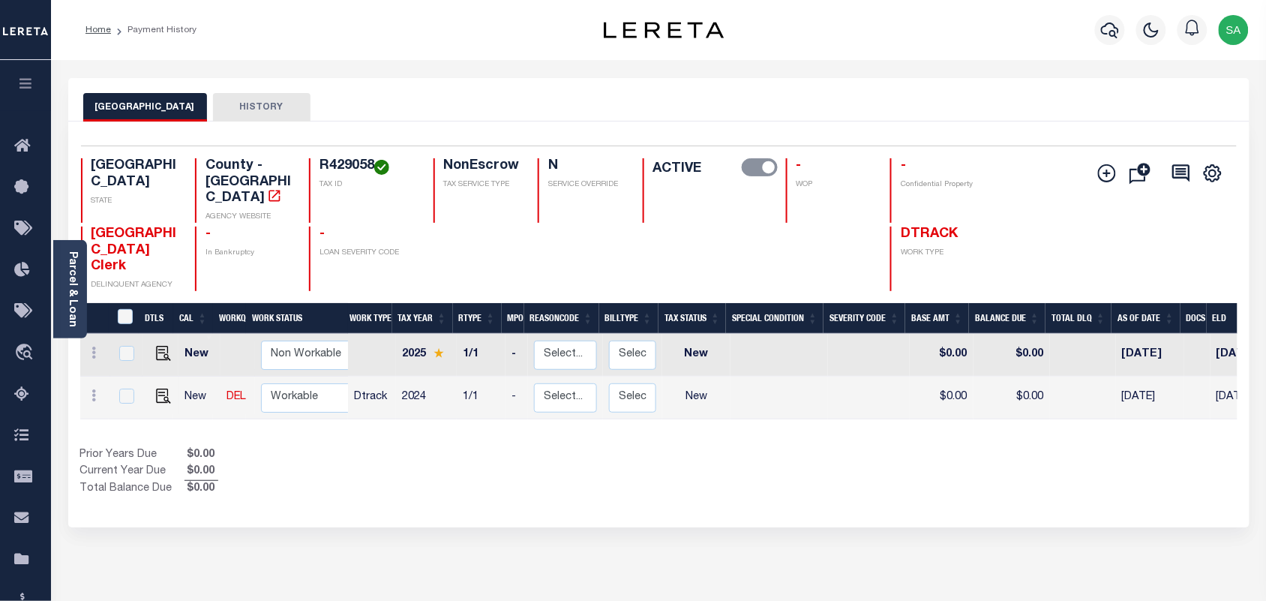
click at [360, 167] on h4 "R429058" at bounding box center [367, 166] width 95 height 17
copy h4 "R429058"
drag, startPoint x: 156, startPoint y: 365, endPoint x: 180, endPoint y: 365, distance: 24.0
click at [156, 389] on img "" at bounding box center [163, 396] width 15 height 15
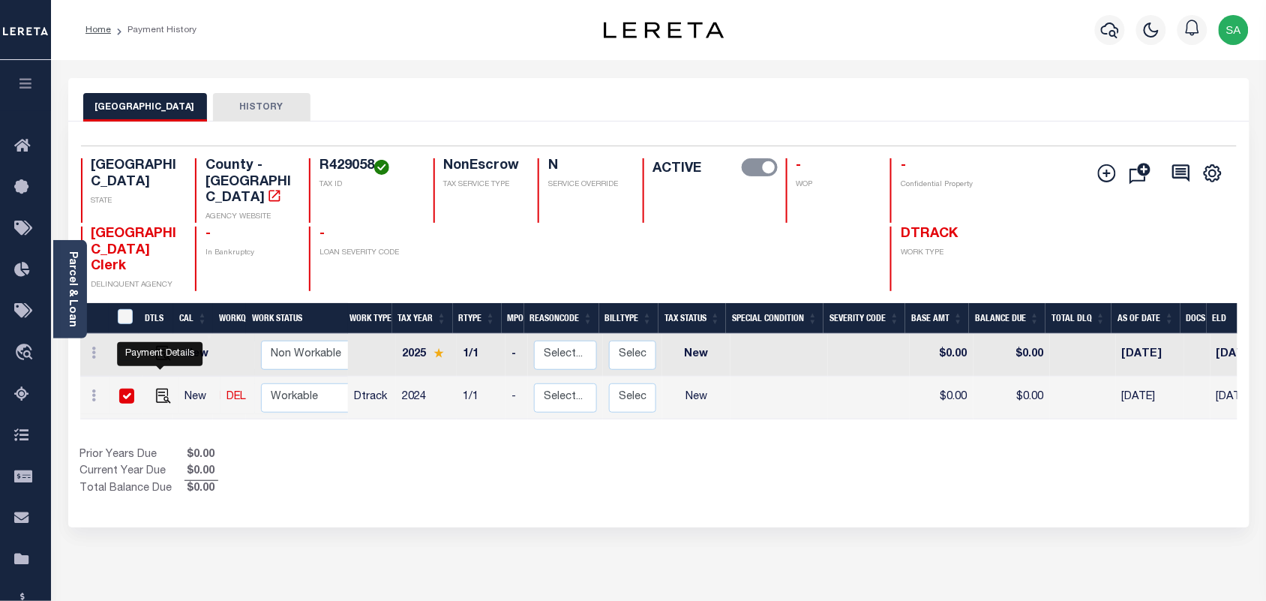
checkbox input "true"
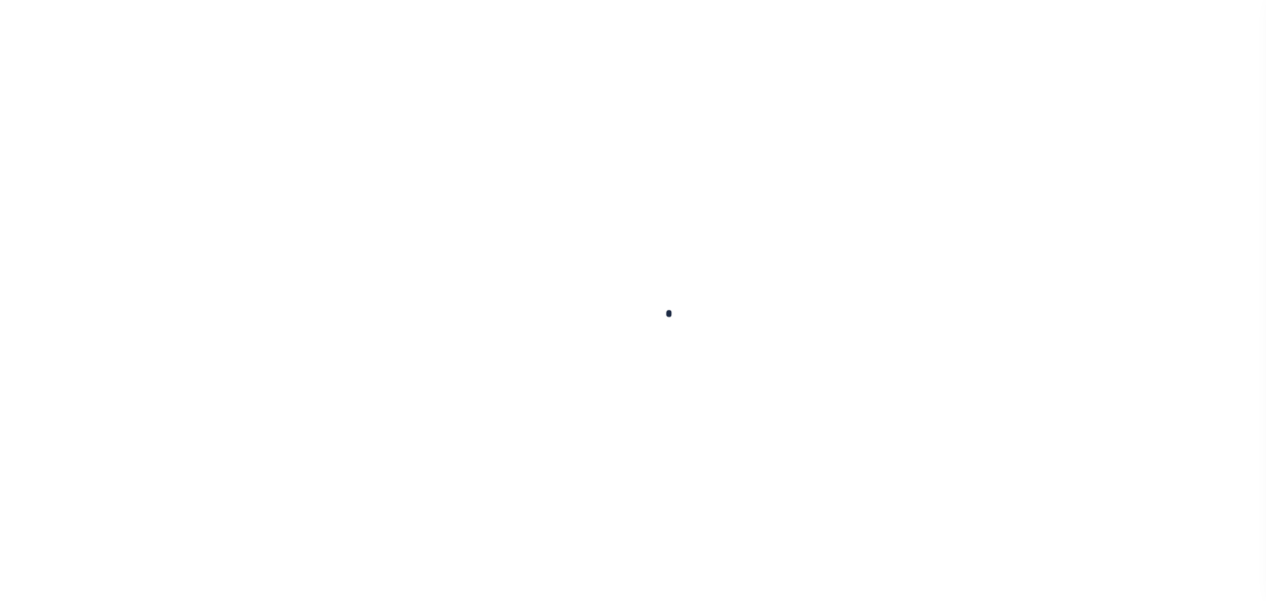
checkbox input "false"
type input "[DATE]"
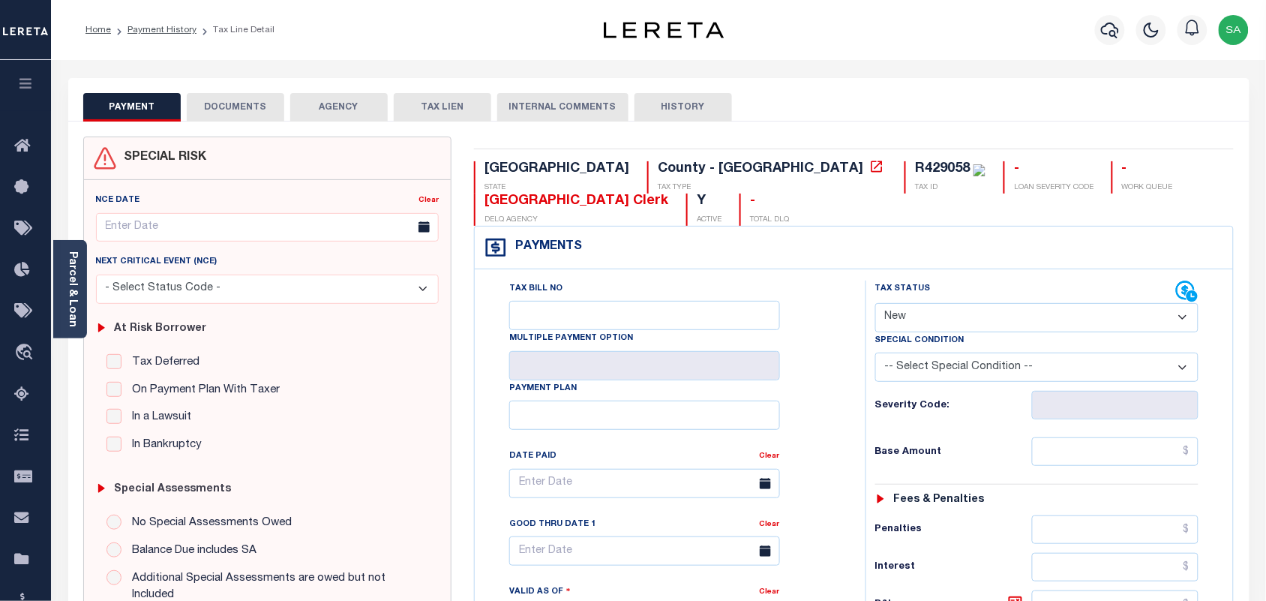
click at [960, 317] on select "- Select Status Code - Open Due/Unpaid Paid Incomplete No Tax Due Internal Refu…" at bounding box center [1037, 317] width 324 height 29
select select "PYD"
click at [875, 305] on select "- Select Status Code - Open Due/Unpaid Paid Incomplete No Tax Due Internal Refu…" at bounding box center [1037, 317] width 324 height 29
type input "[DATE]"
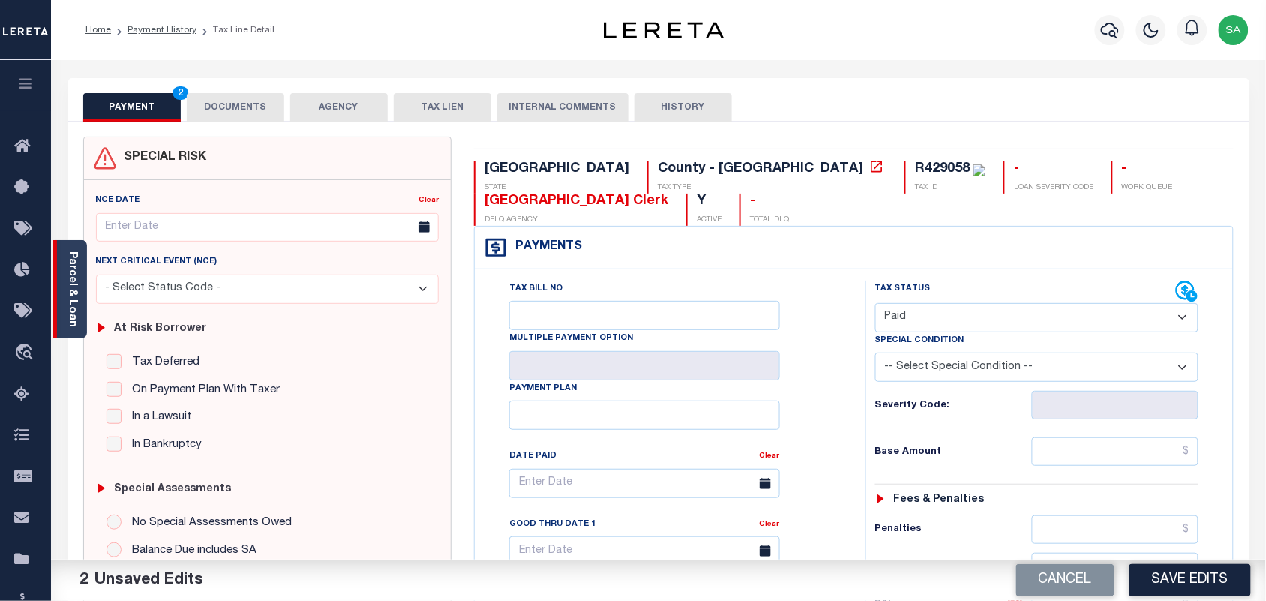
click at [75, 311] on link "Parcel & Loan" at bounding box center [72, 289] width 11 height 76
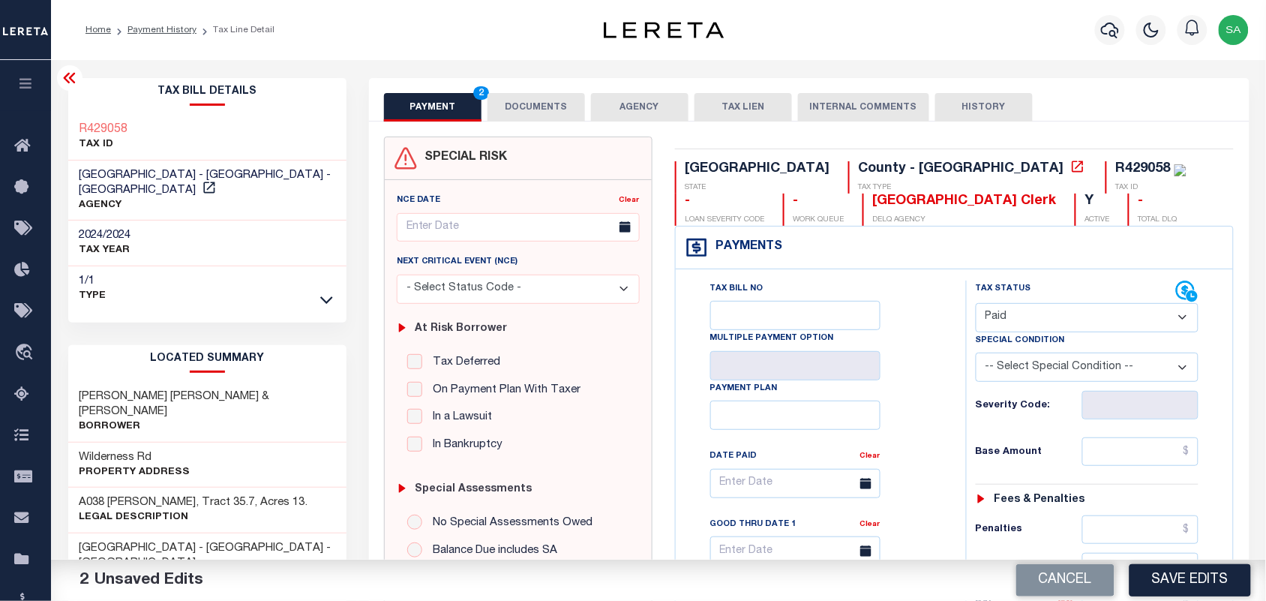
click at [519, 105] on button "DOCUMENTS" at bounding box center [537, 107] width 98 height 29
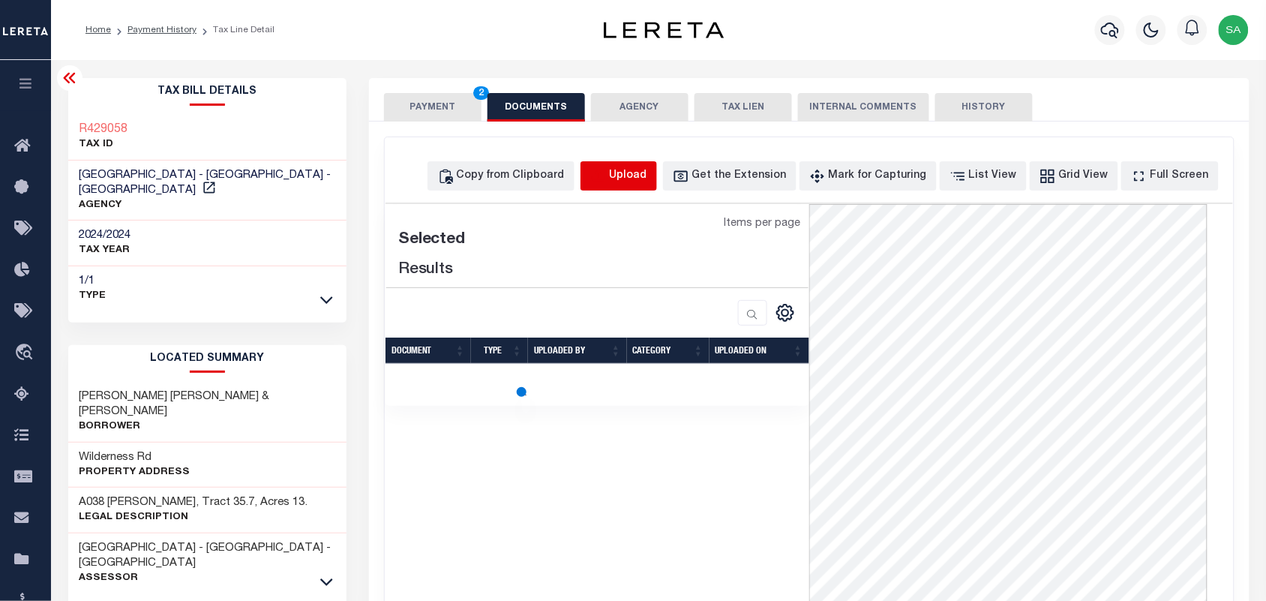
click at [605, 171] on icon "button" at bounding box center [598, 175] width 14 height 12
select select "POP"
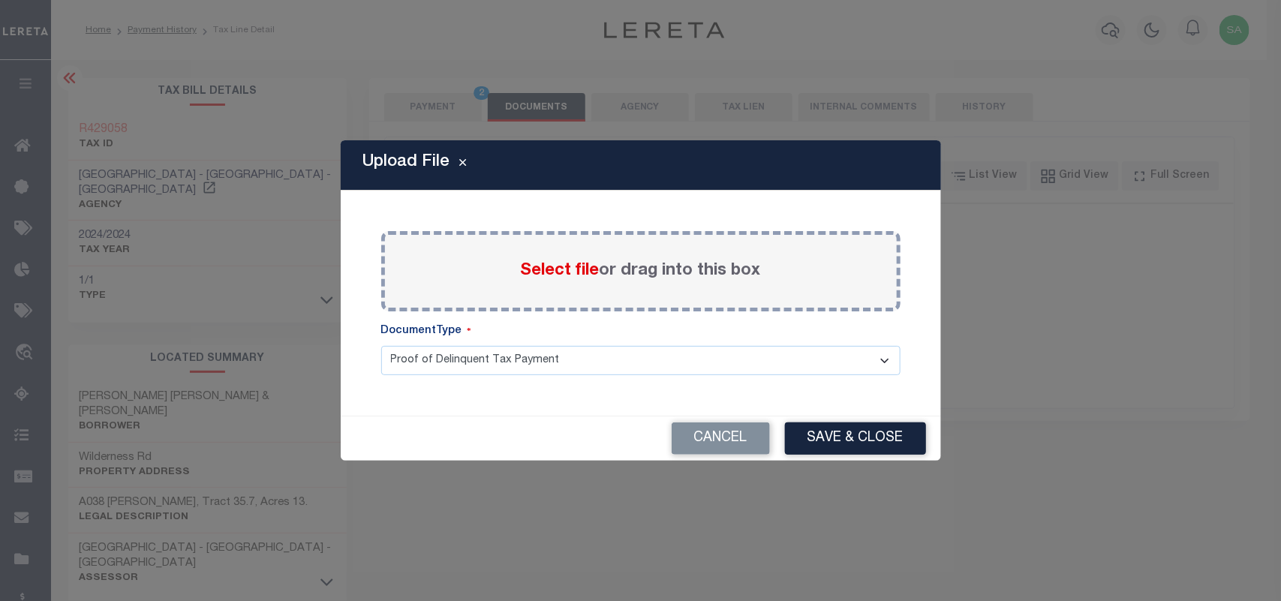
click at [564, 282] on label "Select file or drag into this box" at bounding box center [641, 271] width 240 height 25
click at [0, 0] on input "Select file or drag into this box" at bounding box center [0, 0] width 0 height 0
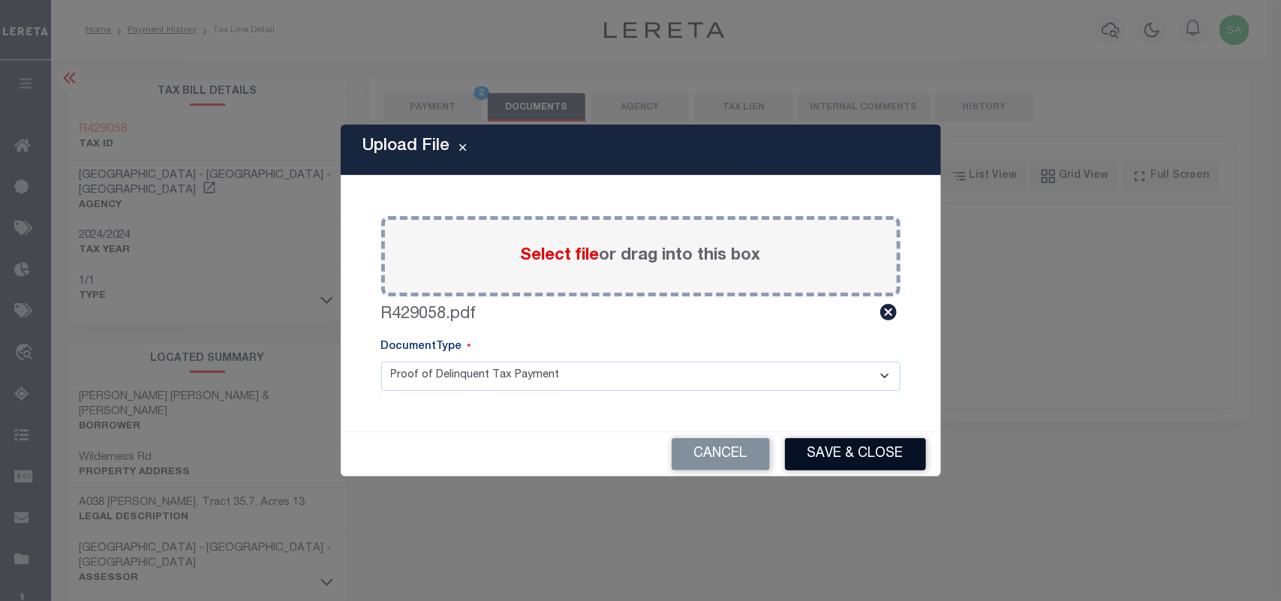
click at [890, 445] on button "Save & Close" at bounding box center [855, 454] width 141 height 32
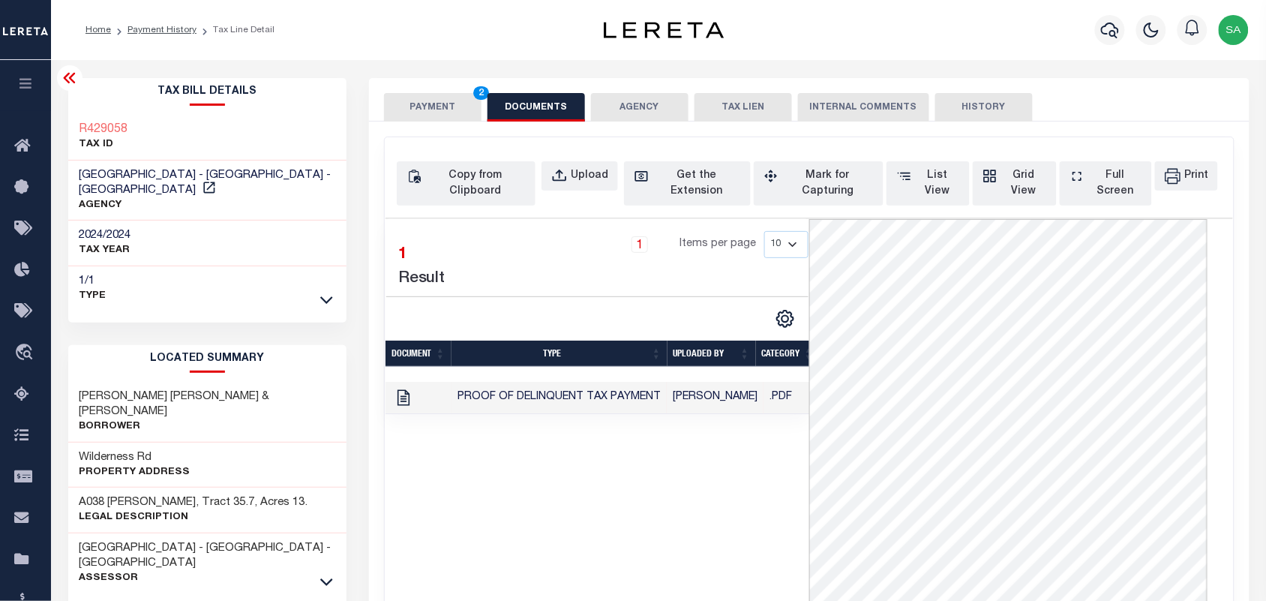
click at [432, 113] on button "PAYMENT 2" at bounding box center [433, 107] width 98 height 29
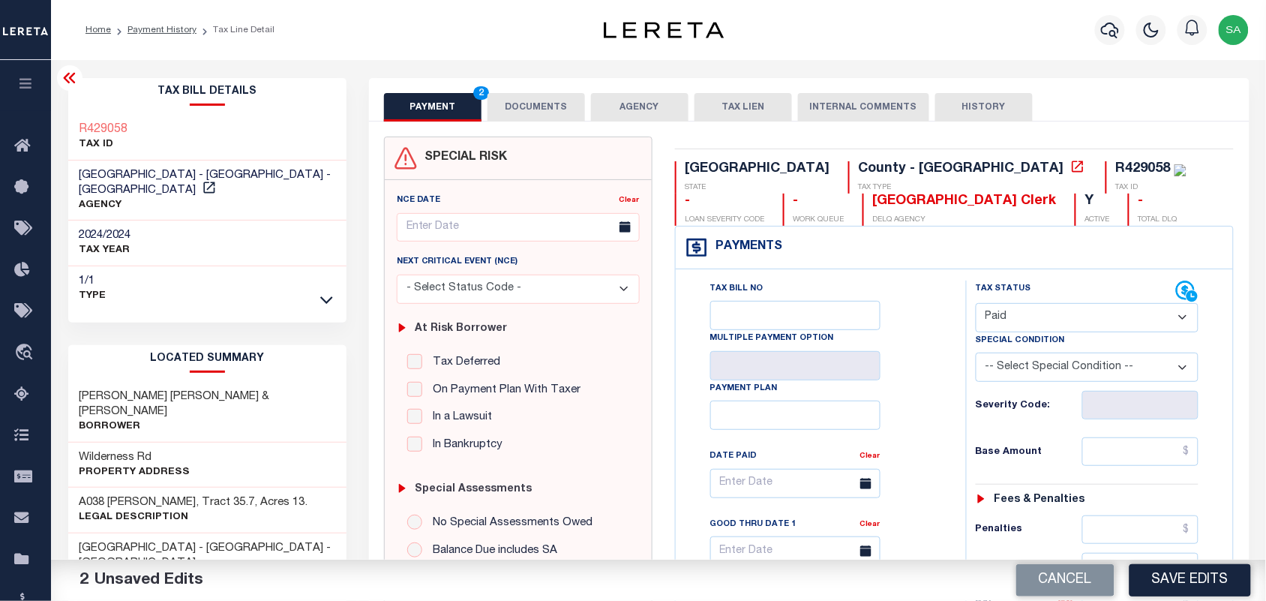
drag, startPoint x: 1152, startPoint y: 474, endPoint x: 1149, endPoint y: 462, distance: 12.4
click at [1152, 474] on div "Tax Status Status - Select Status Code -" at bounding box center [1092, 612] width 253 height 662
drag, startPoint x: 1152, startPoint y: 450, endPoint x: 1093, endPoint y: 454, distance: 58.6
click at [1152, 450] on input "text" at bounding box center [1141, 451] width 117 height 29
paste input "75.59"
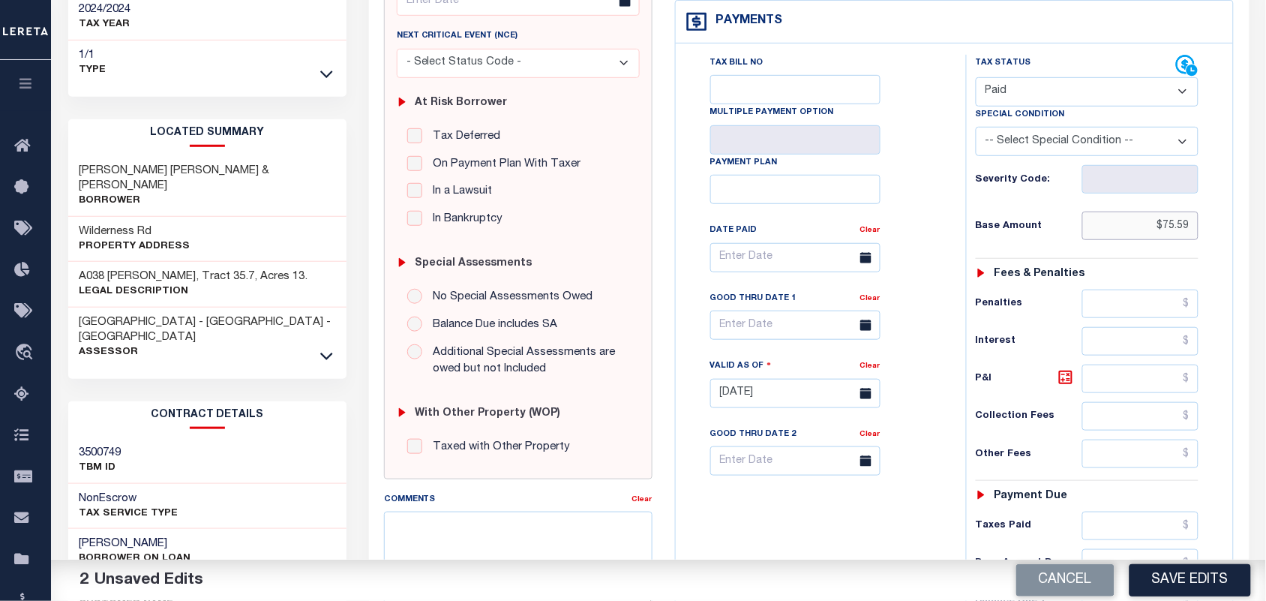
scroll to position [469, 0]
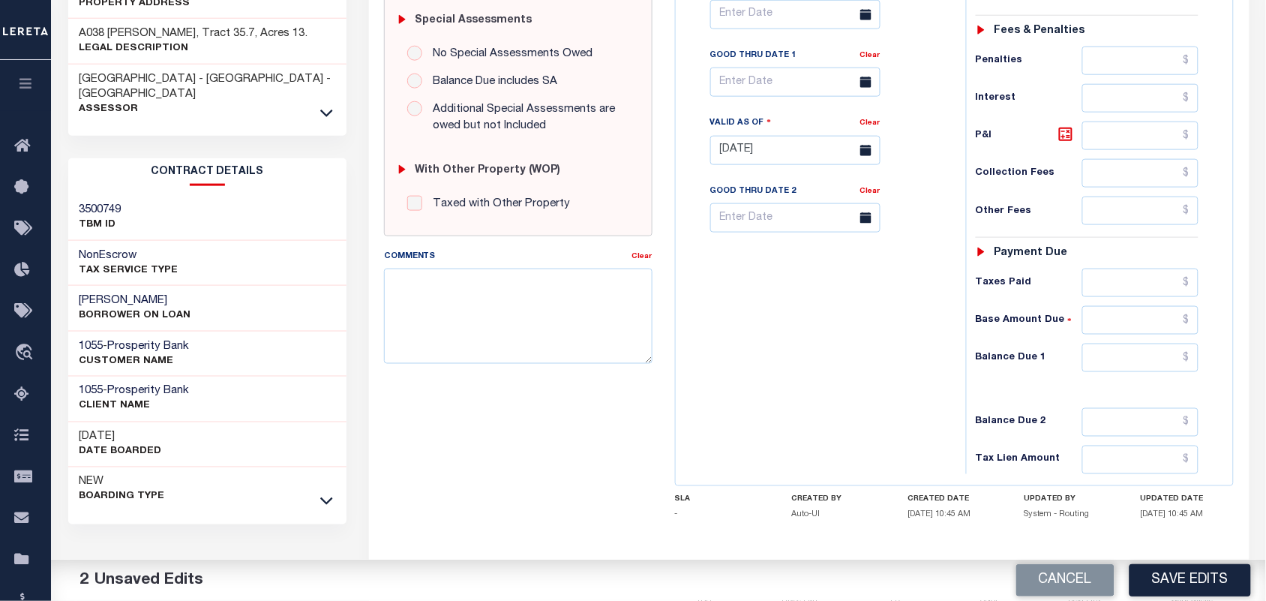
type input "$75.59"
click at [1134, 278] on input "text" at bounding box center [1141, 283] width 117 height 29
paste input "75.59"
type input "$75.59"
drag, startPoint x: 1142, startPoint y: 365, endPoint x: 1134, endPoint y: 368, distance: 8.1
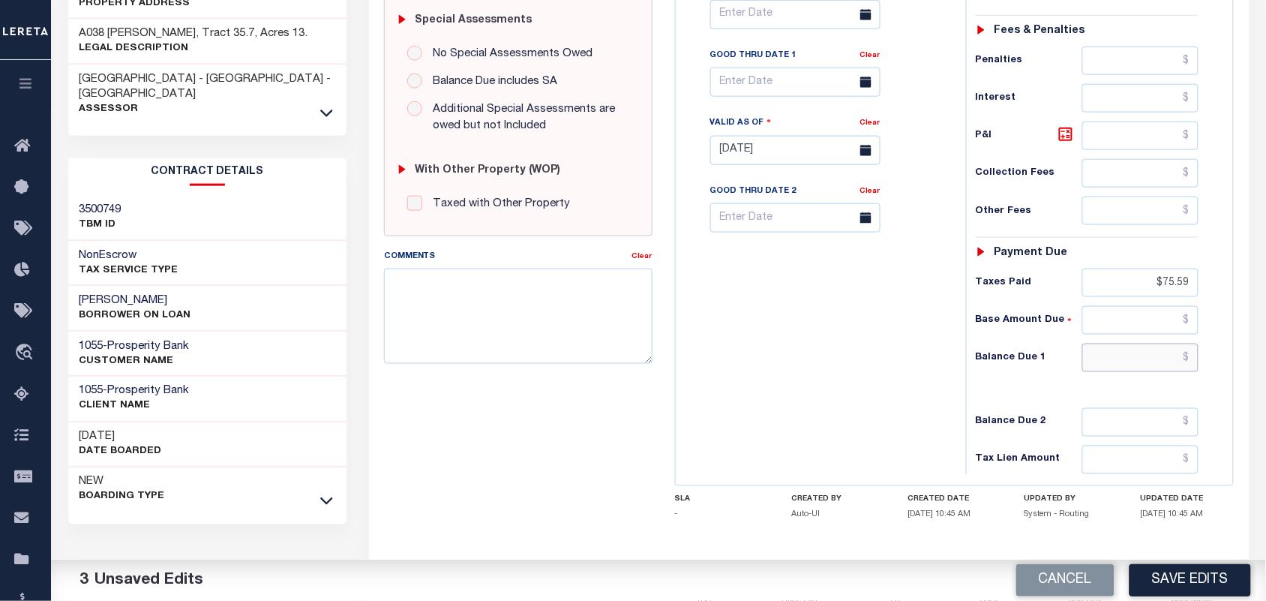
click at [1142, 365] on input "text" at bounding box center [1141, 358] width 117 height 29
type input "$0.00"
click at [718, 377] on div "Tax Bill No Multiple Payment Option Payment Plan Clear" at bounding box center [817, 143] width 275 height 662
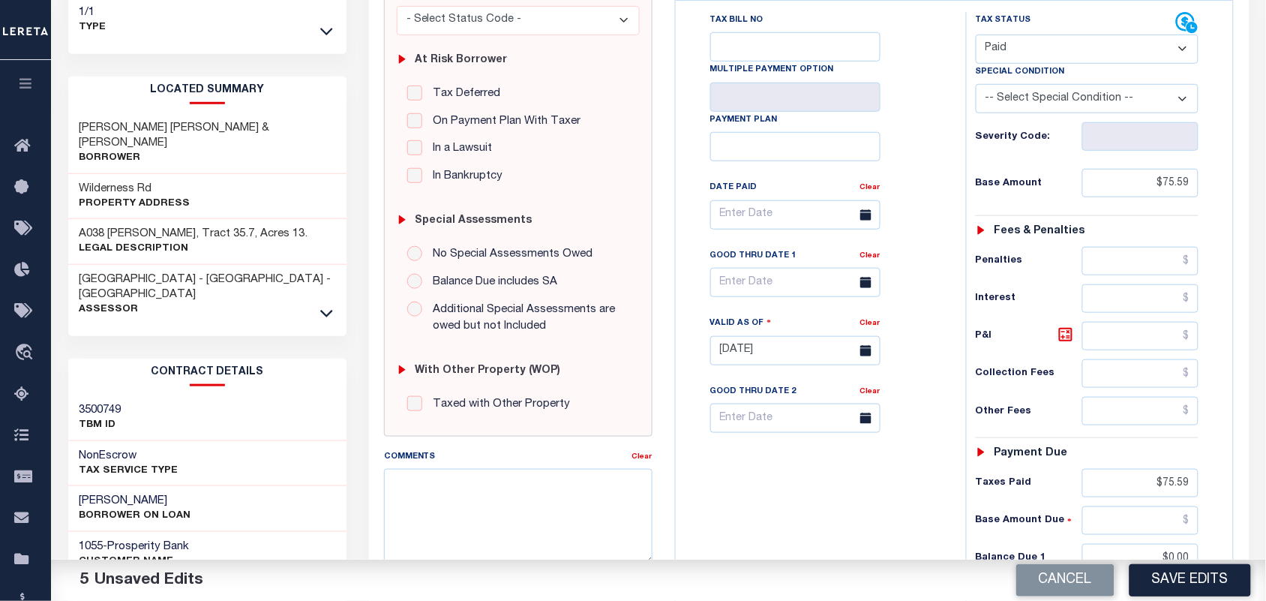
scroll to position [0, 0]
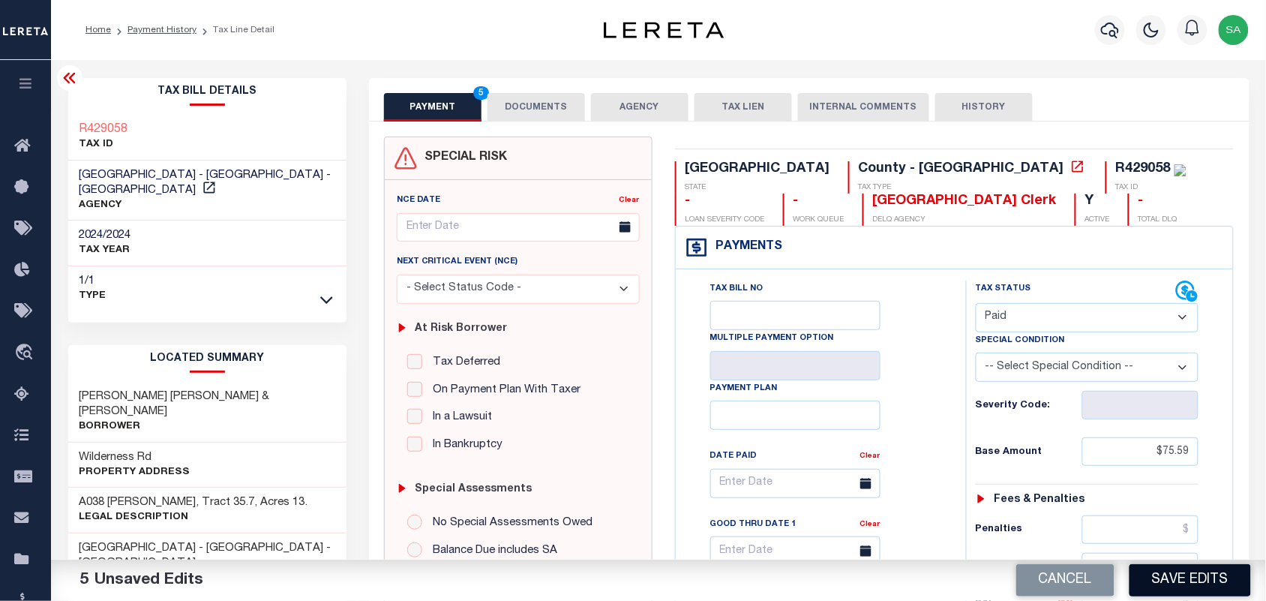
click at [1176, 595] on button "Save Edits" at bounding box center [1191, 580] width 122 height 32
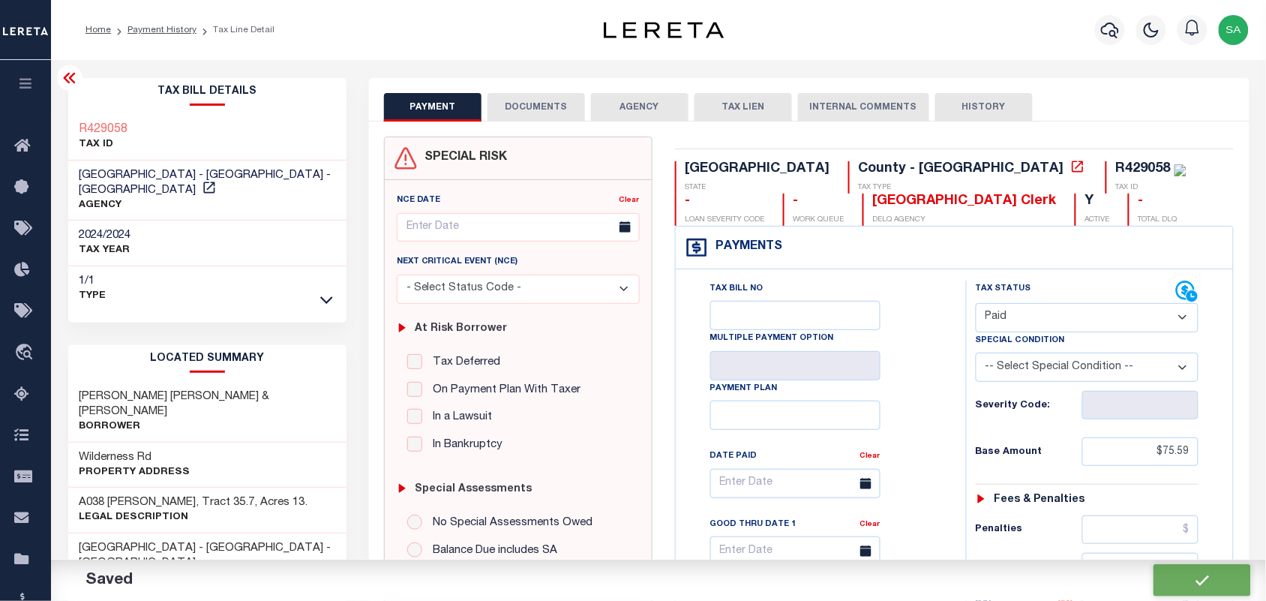
checkbox input "false"
type input "$75.59"
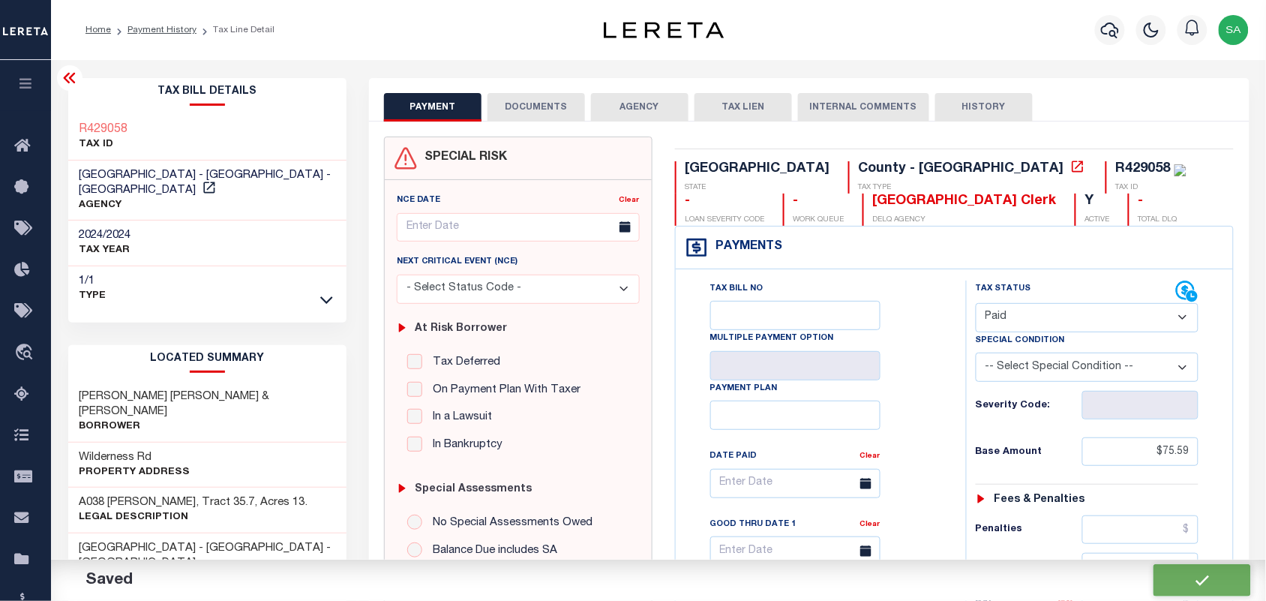
type input "$75.59"
type input "$0"
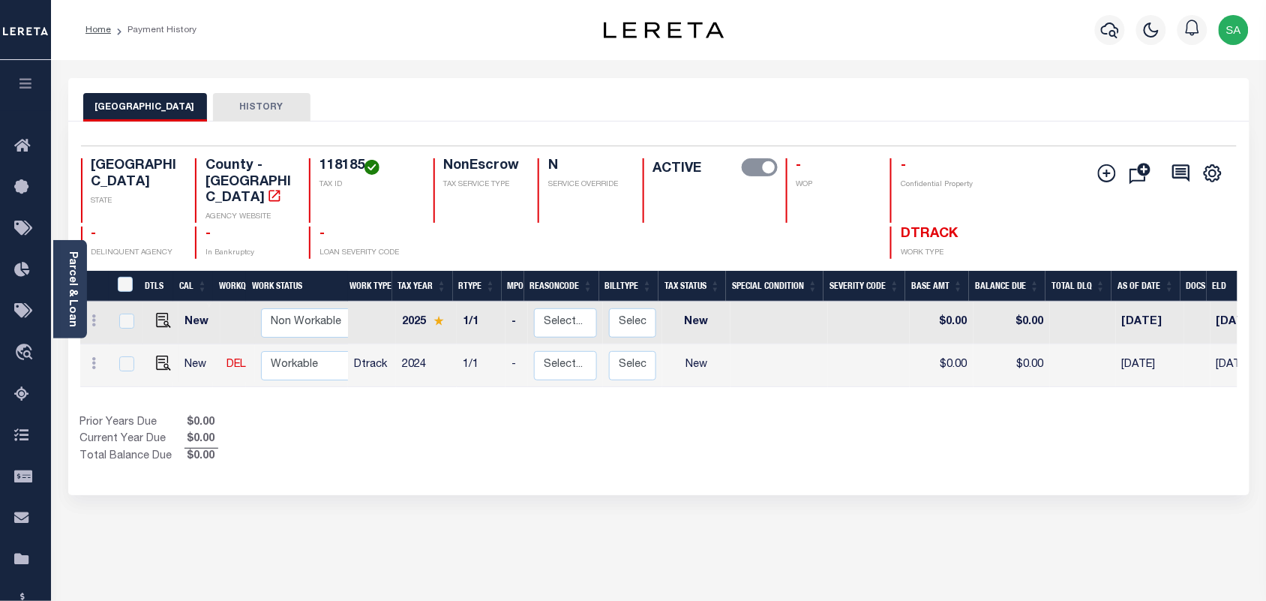
click at [334, 164] on h4 "118185" at bounding box center [367, 166] width 95 height 17
copy h4 "118185"
click at [159, 356] on img "" at bounding box center [163, 363] width 15 height 15
checkbox input "true"
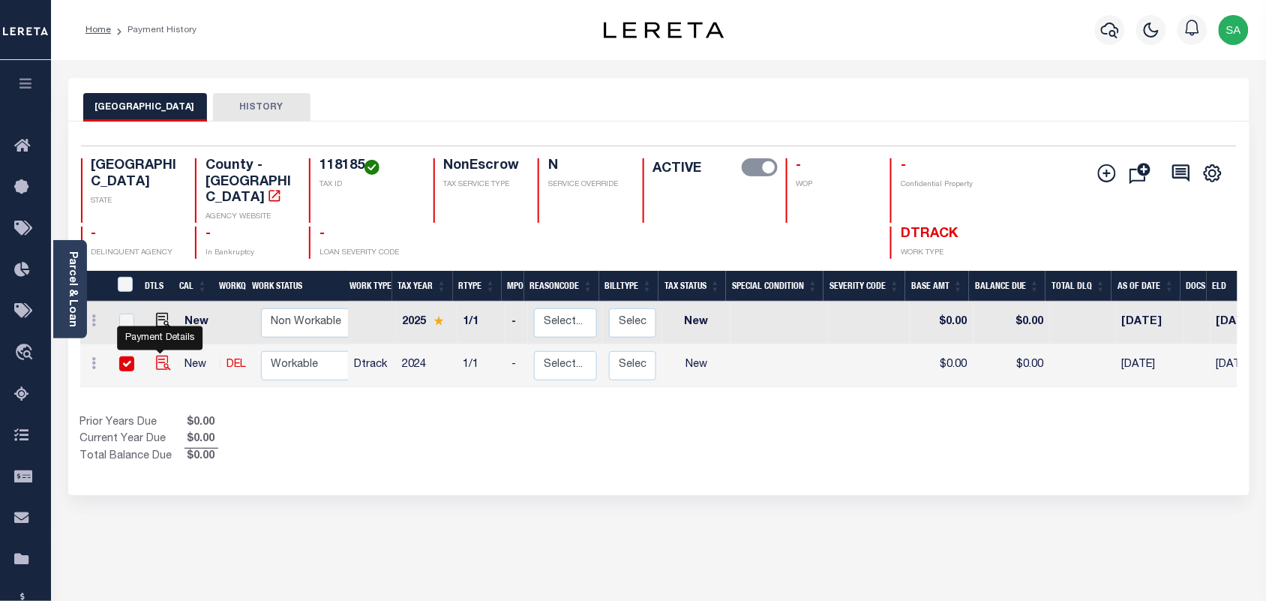
checkbox input "true"
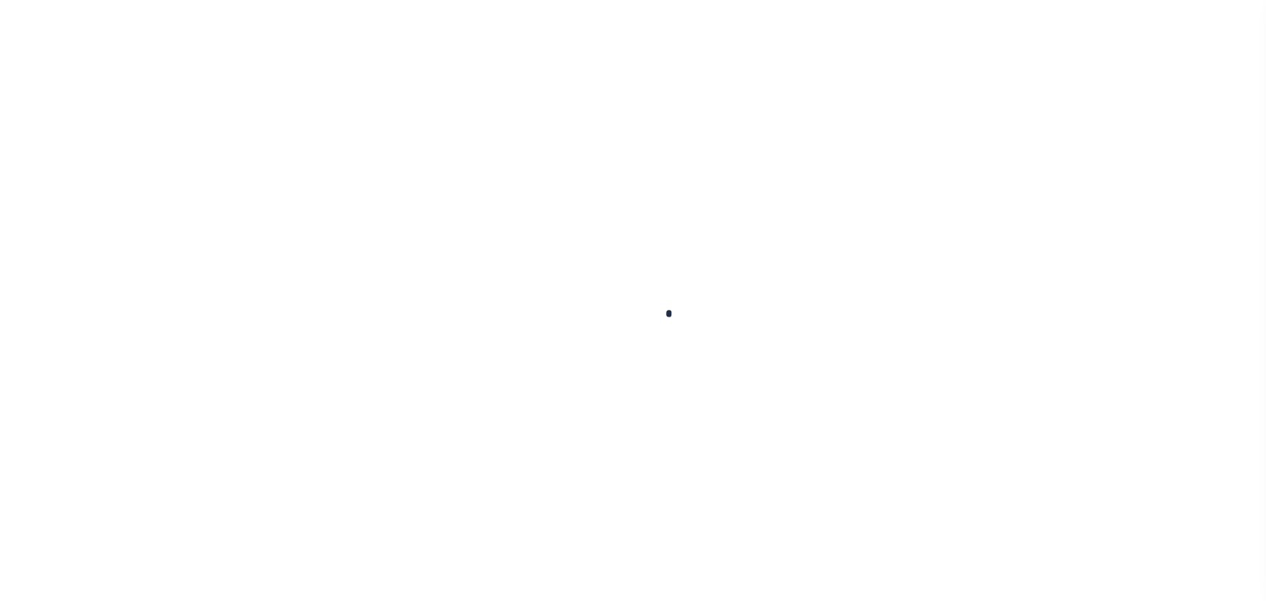
checkbox input "false"
type input "[DATE]"
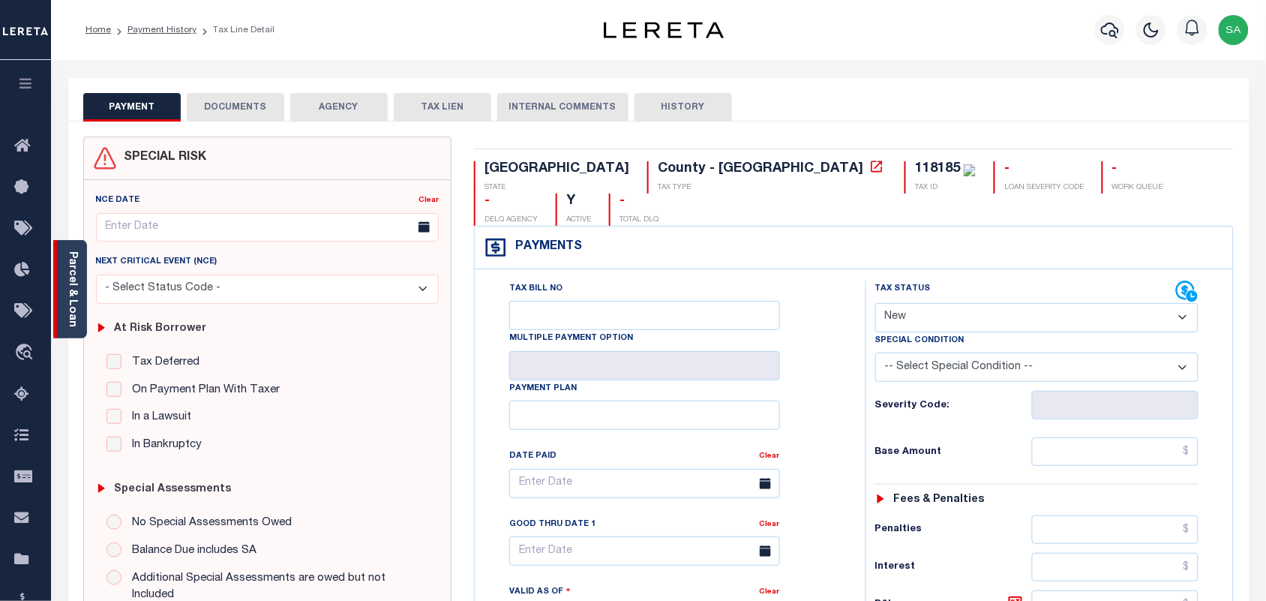
click at [80, 312] on div "Parcel & Loan" at bounding box center [70, 289] width 34 height 98
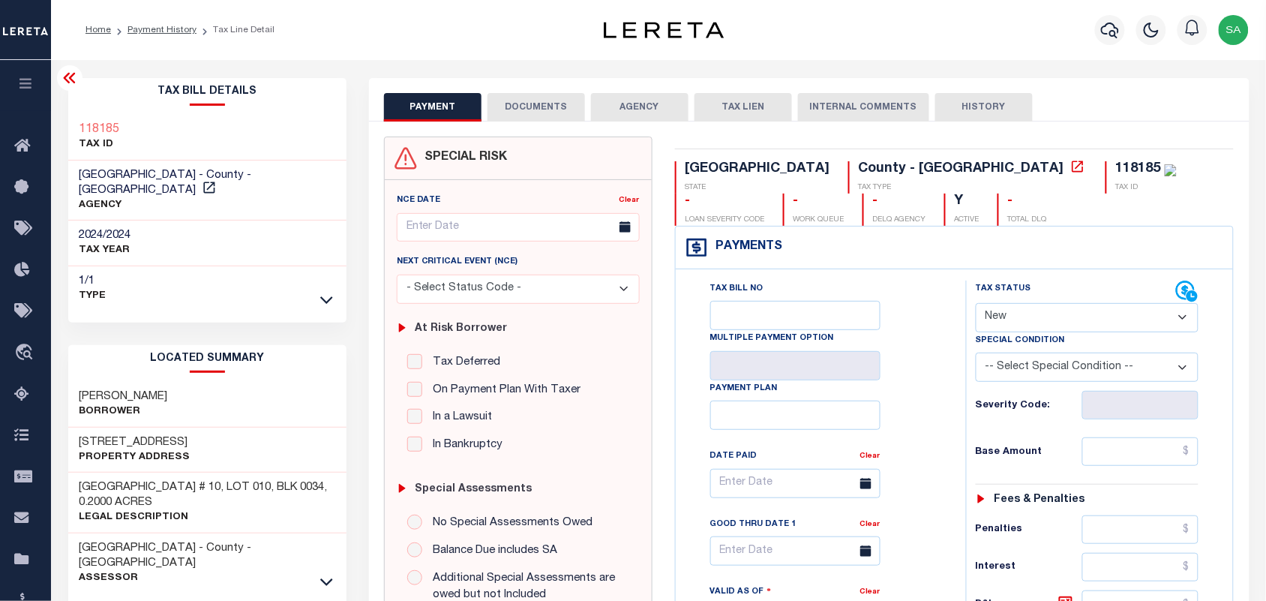
click at [1116, 174] on div "118185" at bounding box center [1138, 169] width 45 height 14
copy div "118185"
drag, startPoint x: 167, startPoint y: 425, endPoint x: 77, endPoint y: 421, distance: 90.9
click at [77, 428] on div "[STREET_ADDRESS] Property Address" at bounding box center [207, 451] width 278 height 46
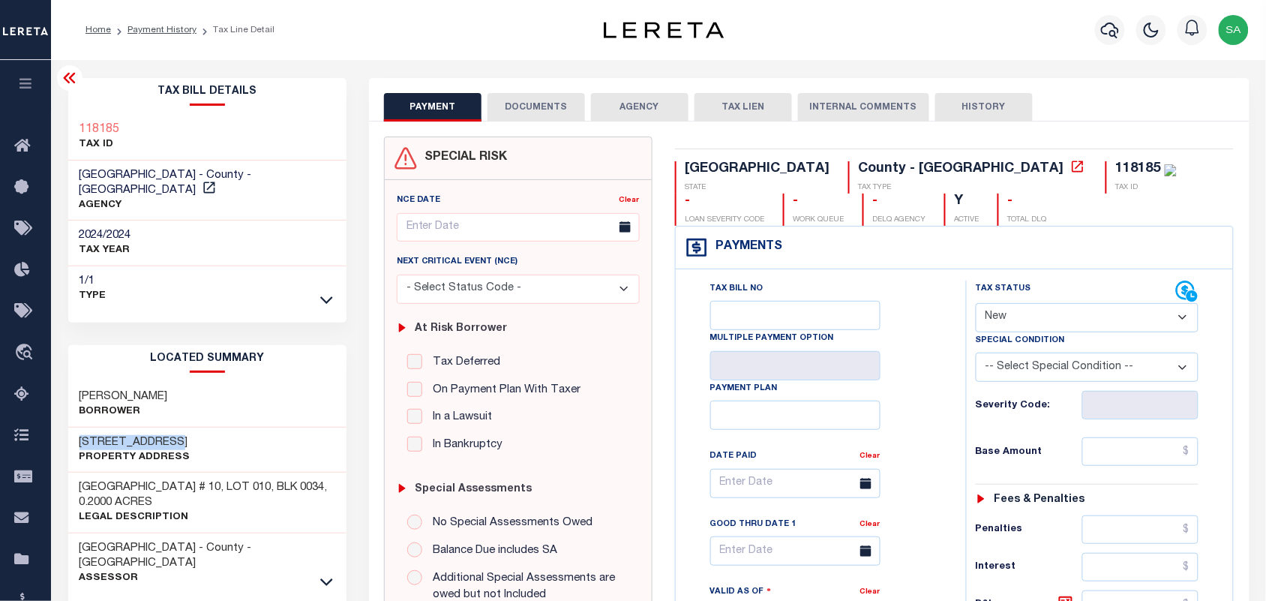
copy h3 "8108 [GEOGRAPHIC_DATA]"
click at [925, 316] on div "Tax Bill No Multiple Payment Option Payment Plan Clear" at bounding box center [817, 491] width 253 height 421
drag, startPoint x: 1073, startPoint y: 312, endPoint x: 1071, endPoint y: 324, distance: 12.1
click at [1073, 313] on select "- Select Status Code - Open Due/Unpaid Paid Incomplete No Tax Due Internal Refu…" at bounding box center [1088, 317] width 224 height 29
select select "PYD"
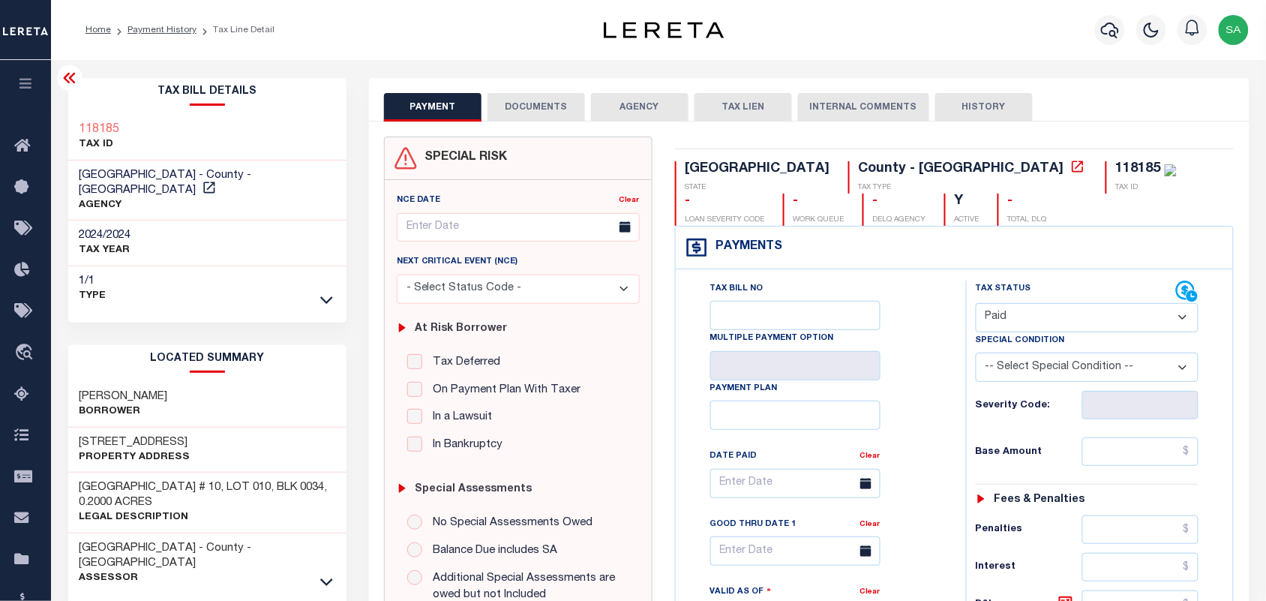
click at [976, 305] on select "- Select Status Code - Open Due/Unpaid Paid Incomplete No Tax Due Internal Refu…" at bounding box center [1088, 317] width 224 height 29
type input "[DATE]"
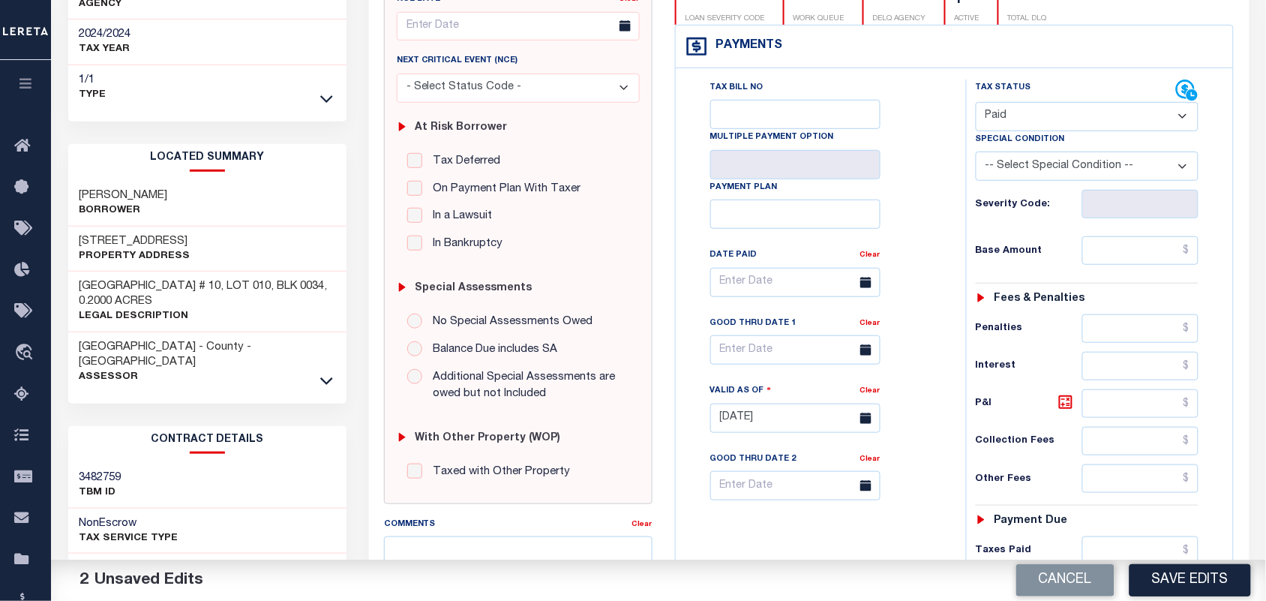
scroll to position [469, 0]
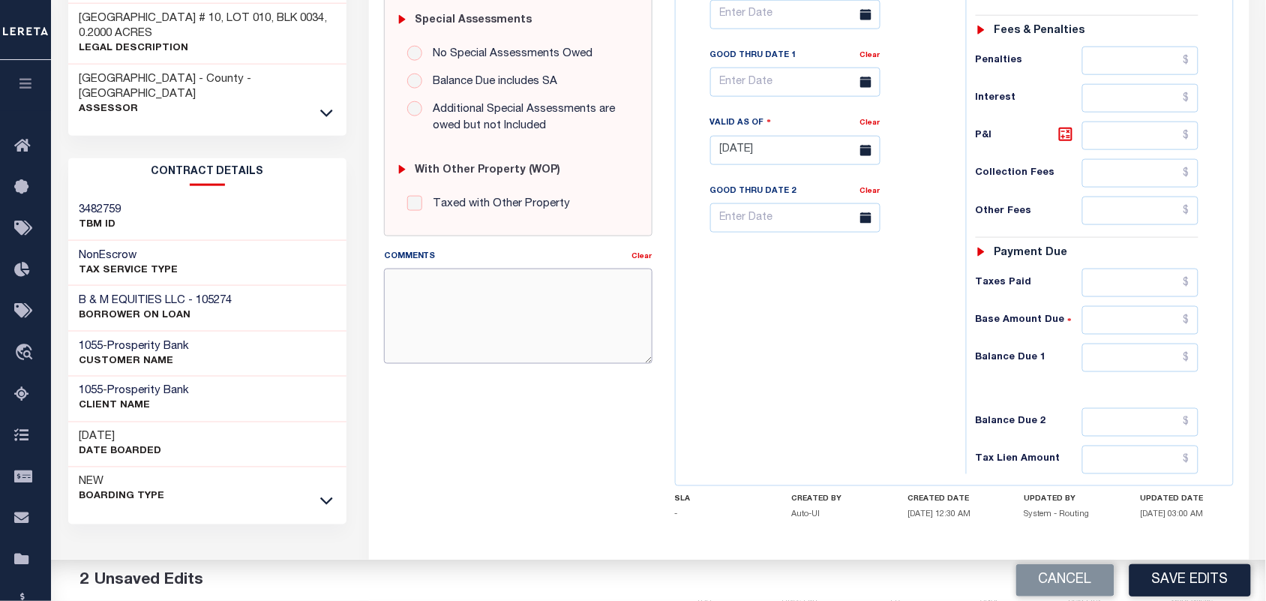
click at [491, 317] on textarea "Comments" at bounding box center [518, 316] width 269 height 95
paste textarea "Information Taken verbally from [PERSON_NAME]."
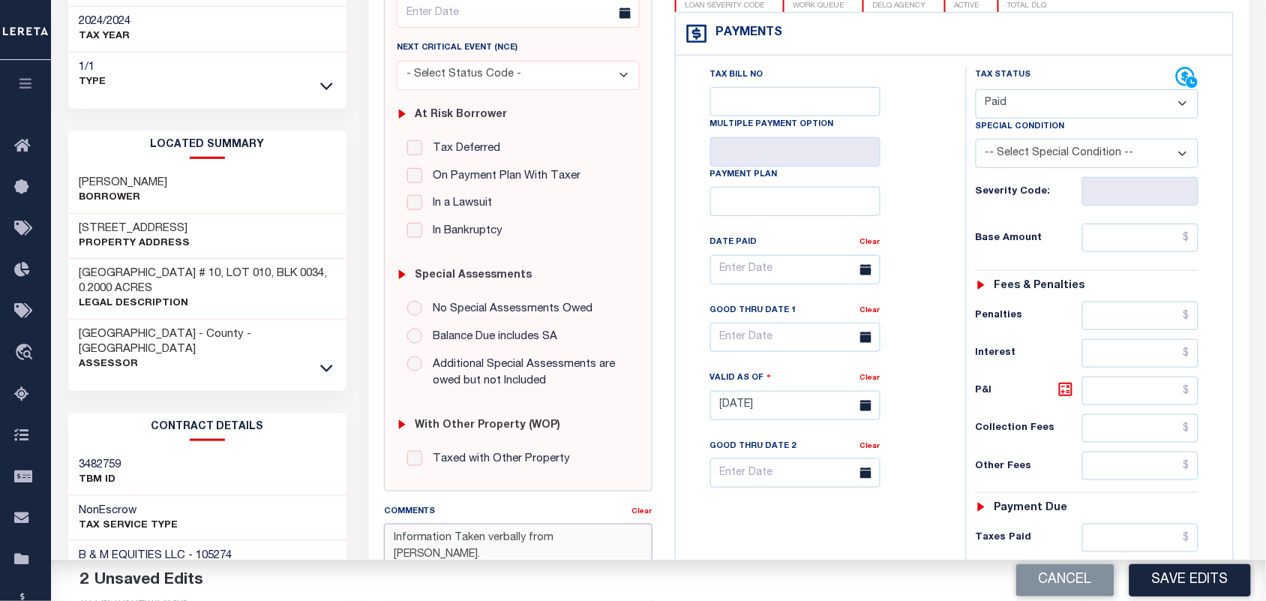
scroll to position [188, 0]
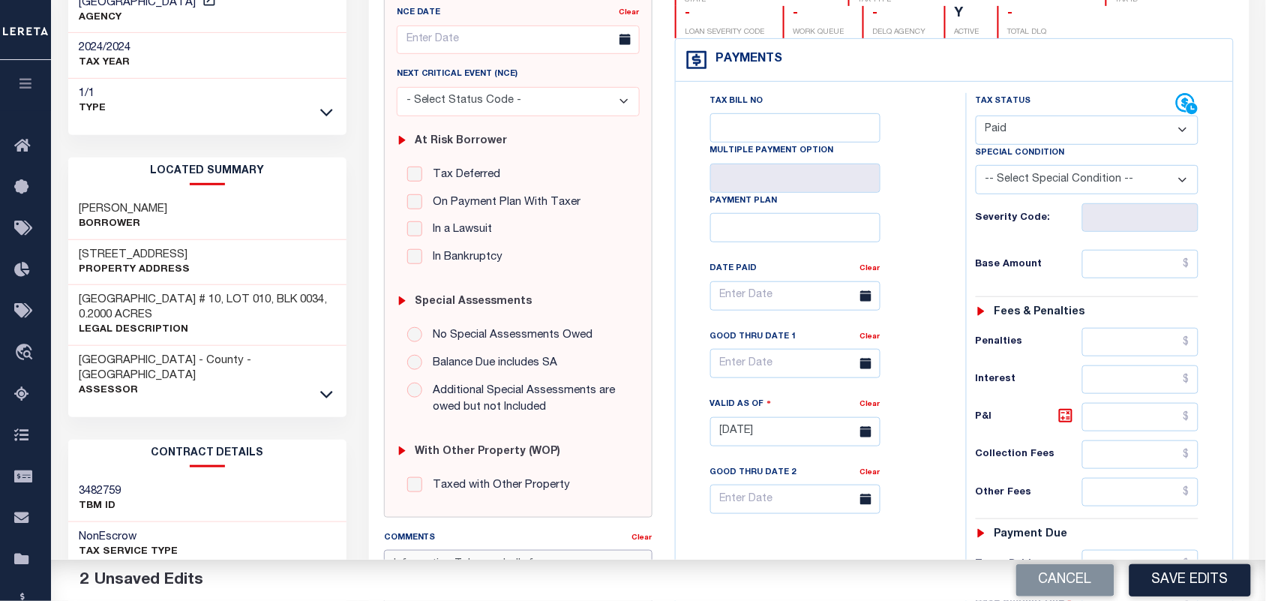
type textarea "Information Taken verbally from [PERSON_NAME]."
click at [1148, 274] on input "text" at bounding box center [1141, 264] width 117 height 29
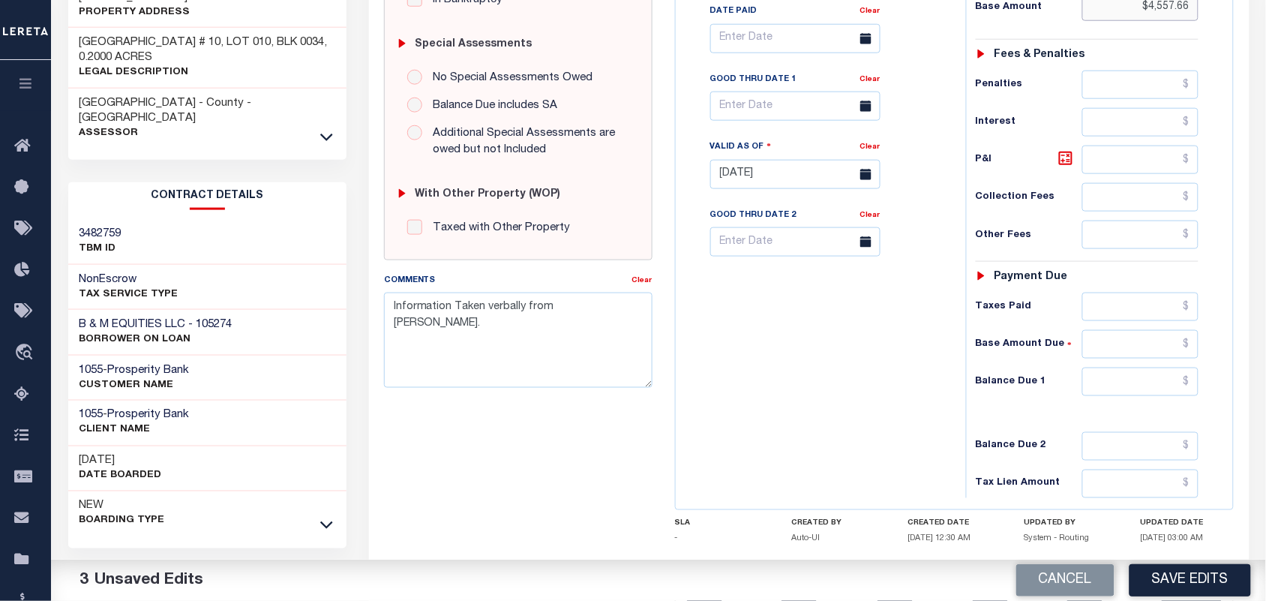
scroll to position [469, 0]
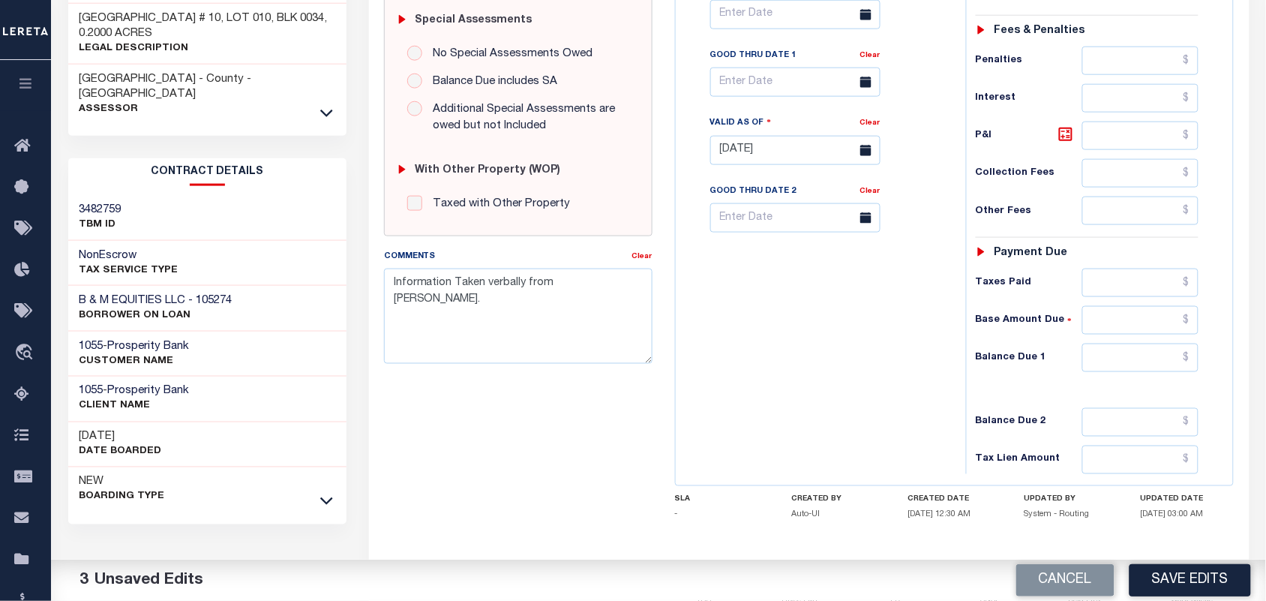
type input "$4,557.66"
drag, startPoint x: 1169, startPoint y: 358, endPoint x: 1153, endPoint y: 368, distance: 18.5
click at [1169, 358] on input "text" at bounding box center [1141, 358] width 117 height 29
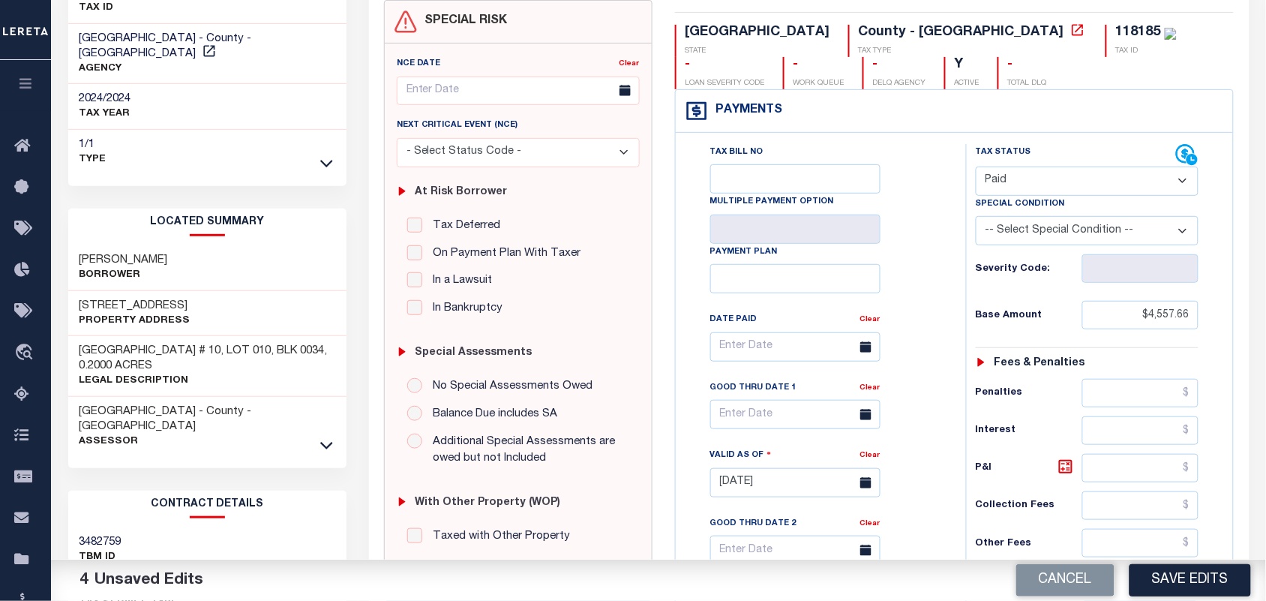
scroll to position [94, 0]
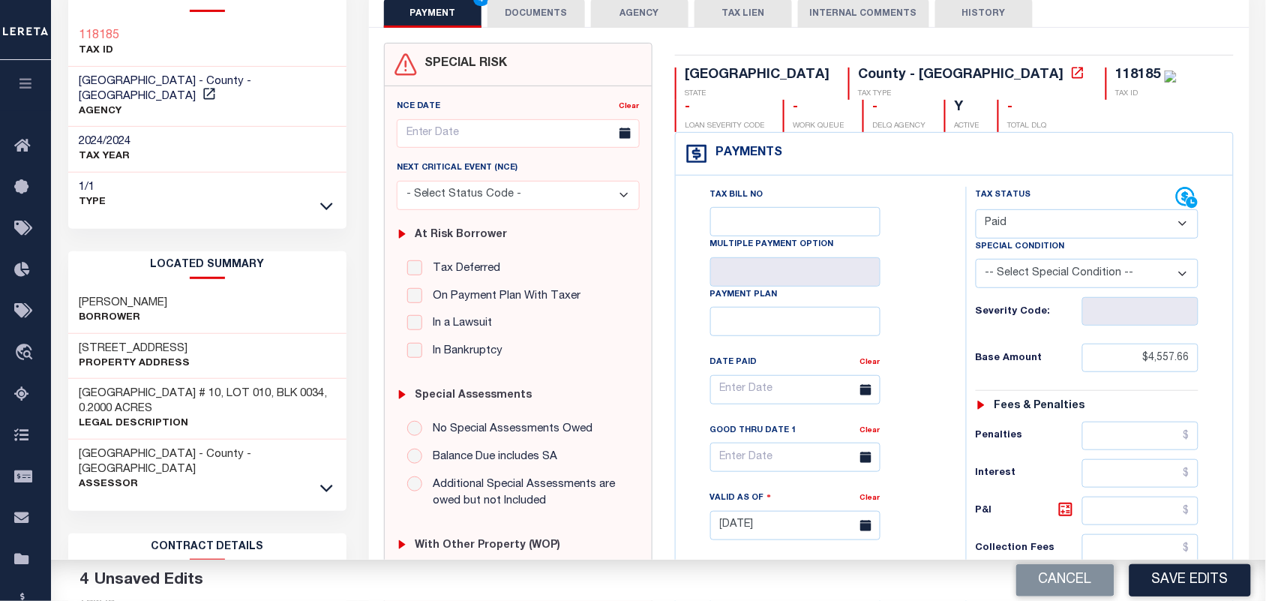
type input "$0.00"
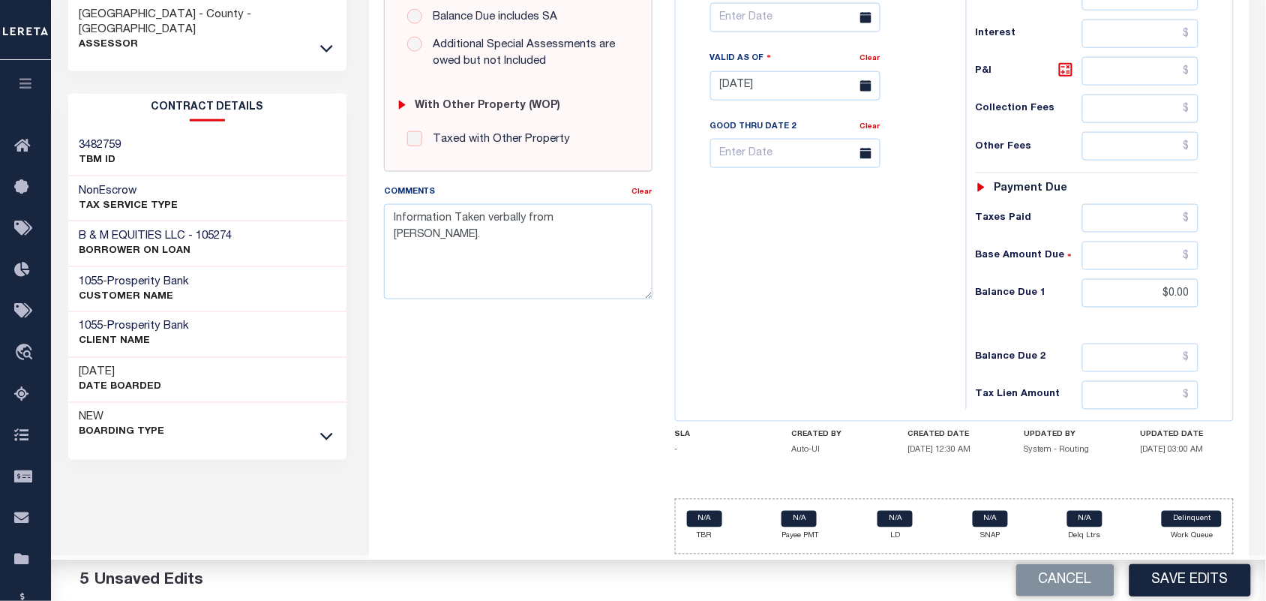
scroll to position [542, 0]
click at [601, 210] on textarea "Information Taken verbally from Yani." at bounding box center [518, 251] width 269 height 95
click at [563, 208] on textarea "Information Taken verbally from Yani." at bounding box center [518, 251] width 269 height 95
click at [555, 209] on textarea "Information Taken verbally from Ibrahim." at bounding box center [518, 251] width 269 height 95
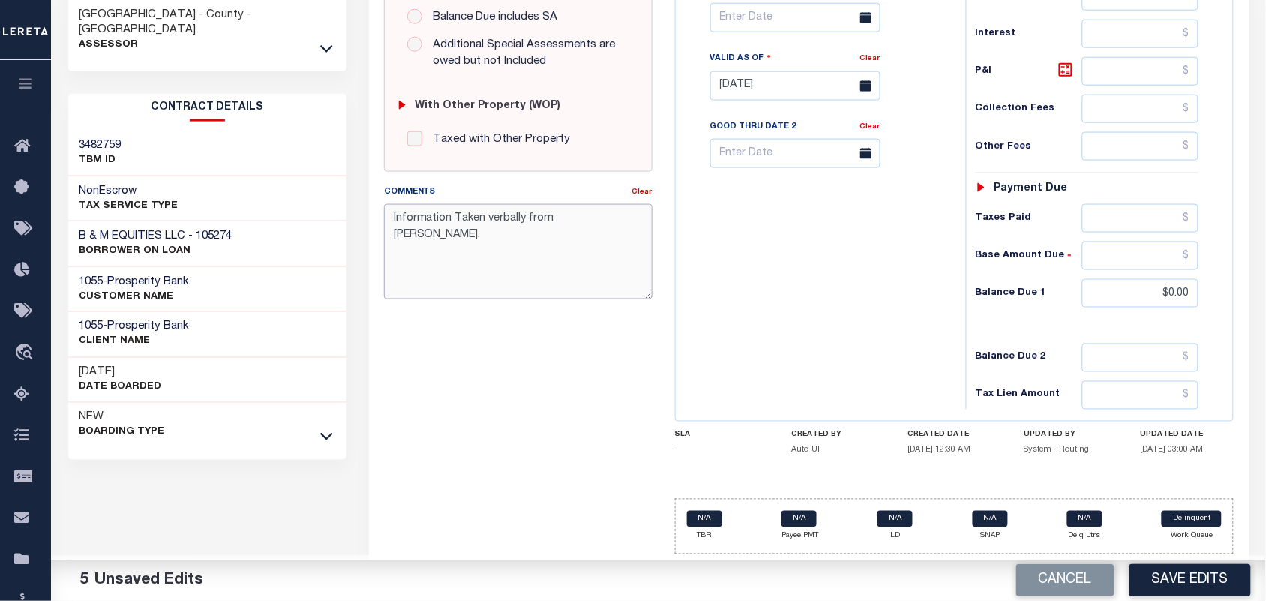
click at [583, 209] on textarea "Information Taken verbally from Abrahim." at bounding box center [518, 251] width 269 height 95
click at [628, 219] on textarea "Information Taken verbally from Abraham." at bounding box center [518, 251] width 269 height 95
click at [456, 227] on textarea "Information Taken verbally from Abraham. Confidential property" at bounding box center [518, 251] width 269 height 95
click at [515, 230] on textarea "Information Taken verbally from Abraham. Confidential Property" at bounding box center [518, 251] width 269 height 95
type textarea "Information Taken verbally from Abraham. Confidential Property."
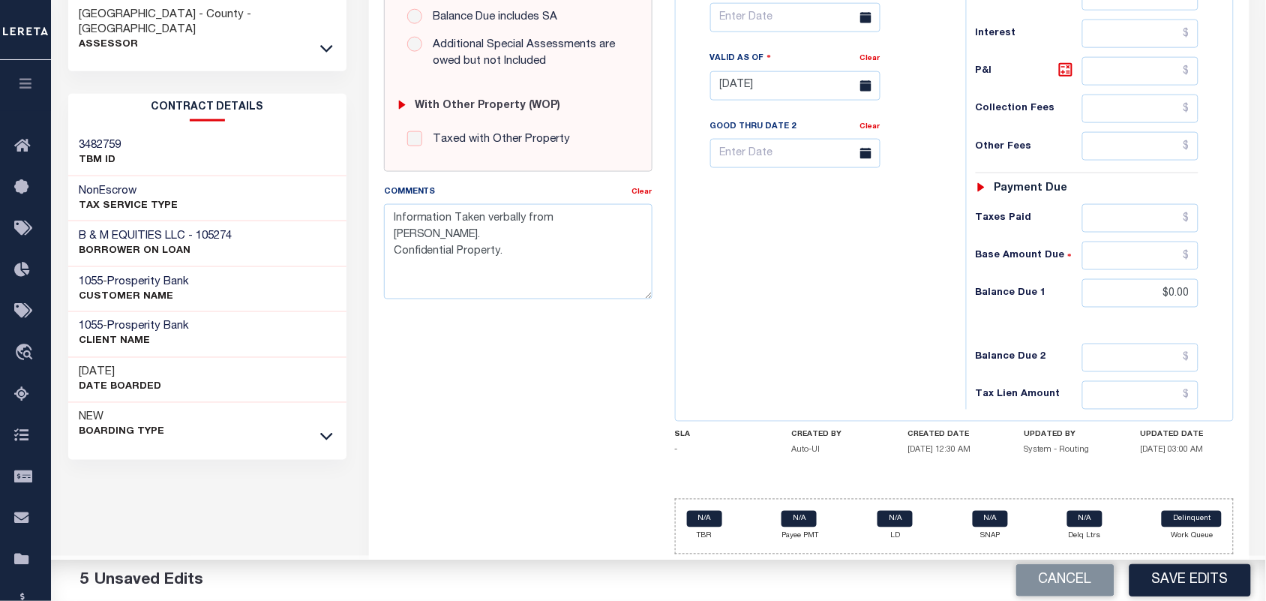
click at [815, 295] on div "Tax Bill No Multiple Payment Option Payment Plan Clear" at bounding box center [817, 78] width 275 height 662
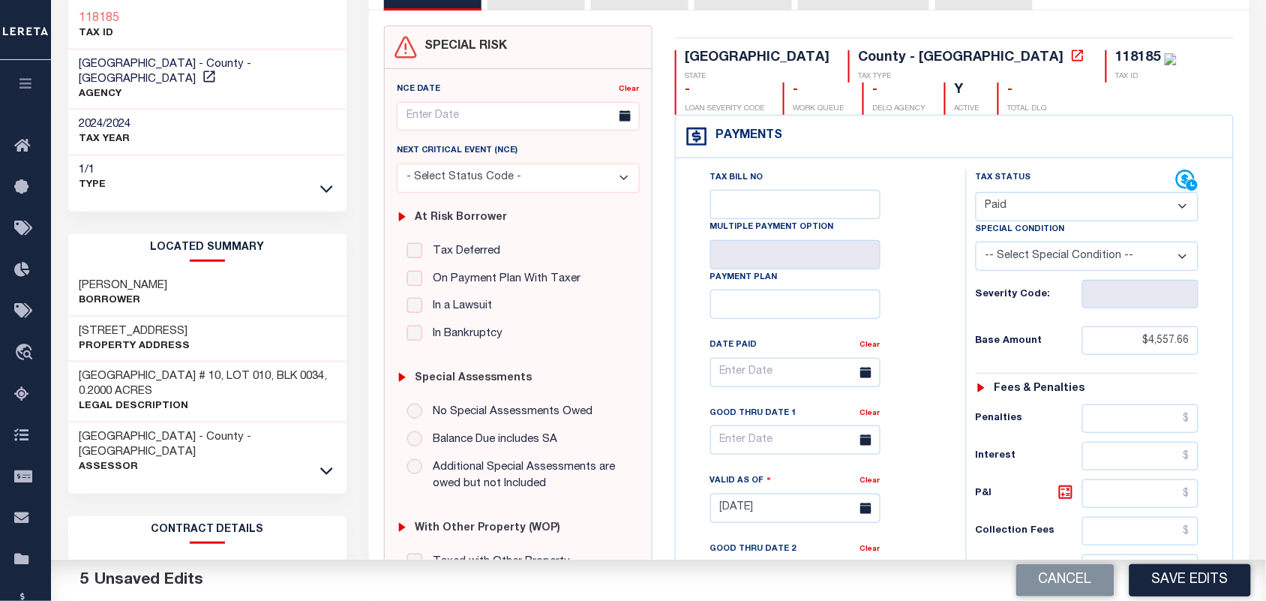
scroll to position [74, 0]
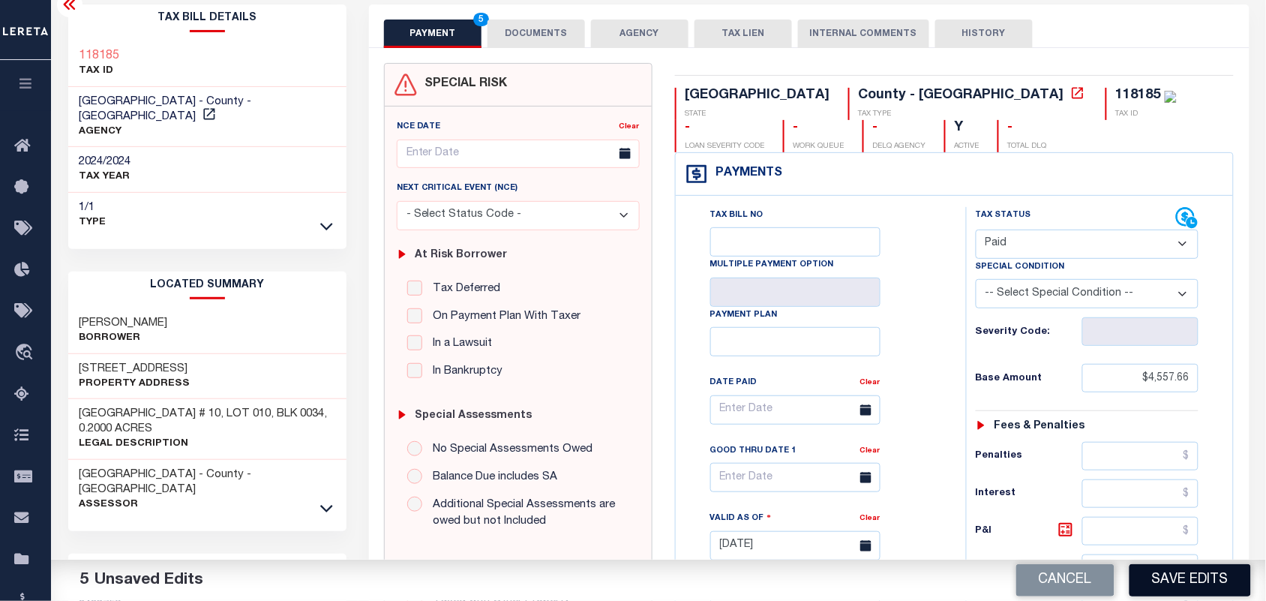
click at [1193, 576] on button "Save Edits" at bounding box center [1191, 580] width 122 height 32
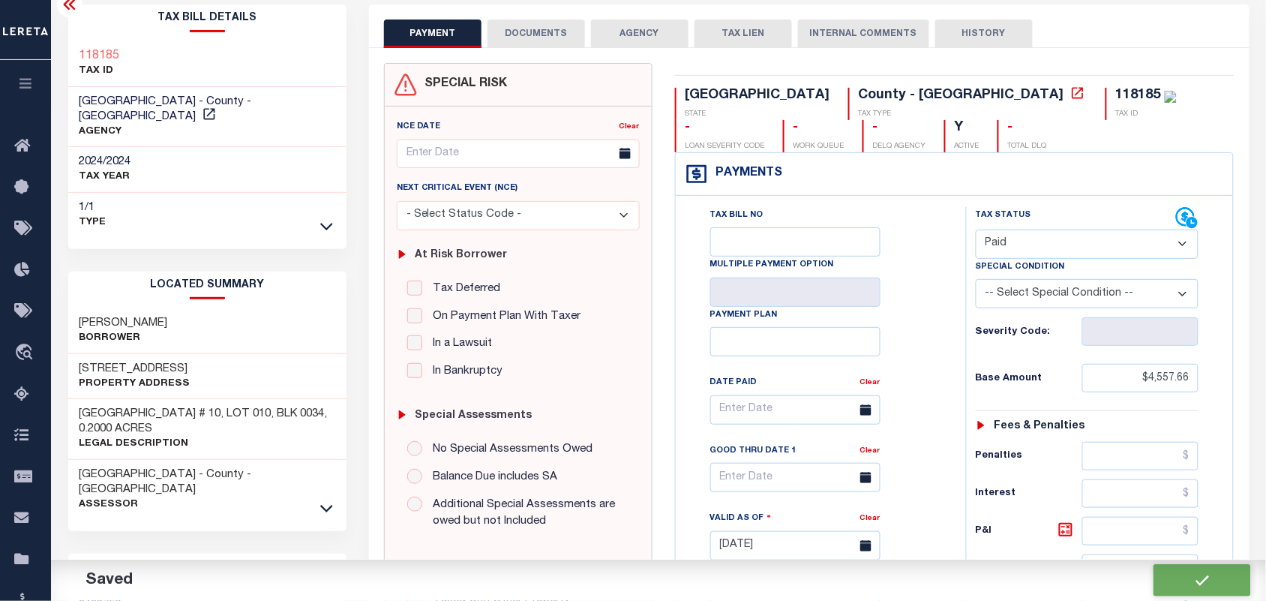
checkbox input "false"
type textarea "Information Taken verbally from Abraham. Confidential Property."
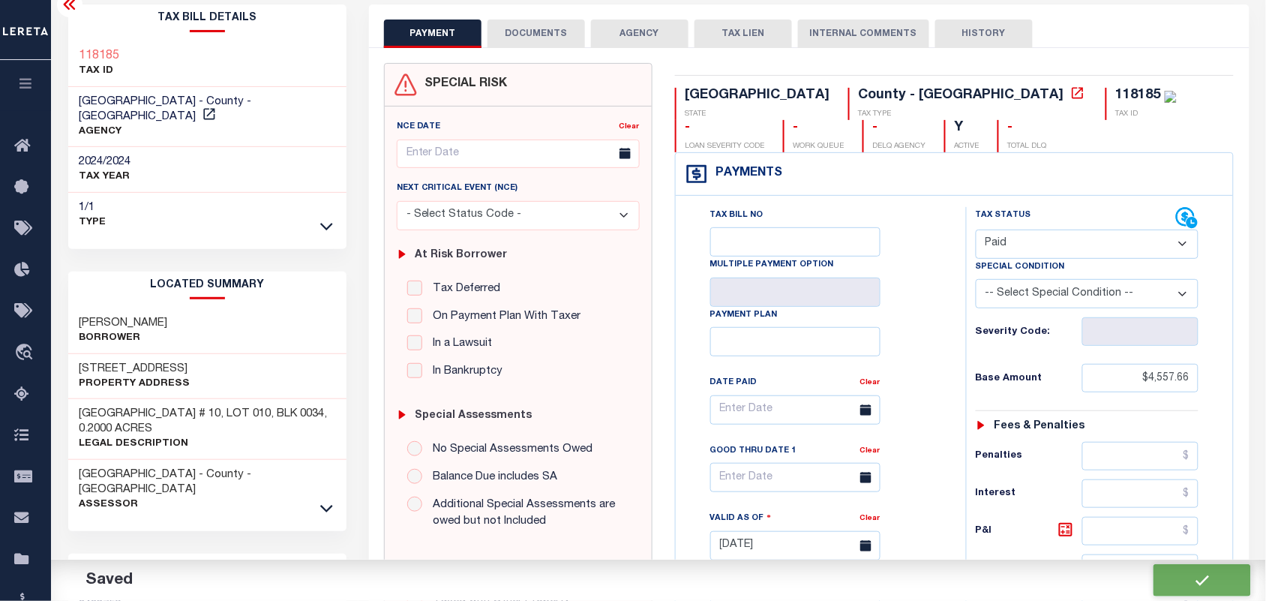
type input "$4,557.66"
type input "$0"
